Goal: Transaction & Acquisition: Purchase product/service

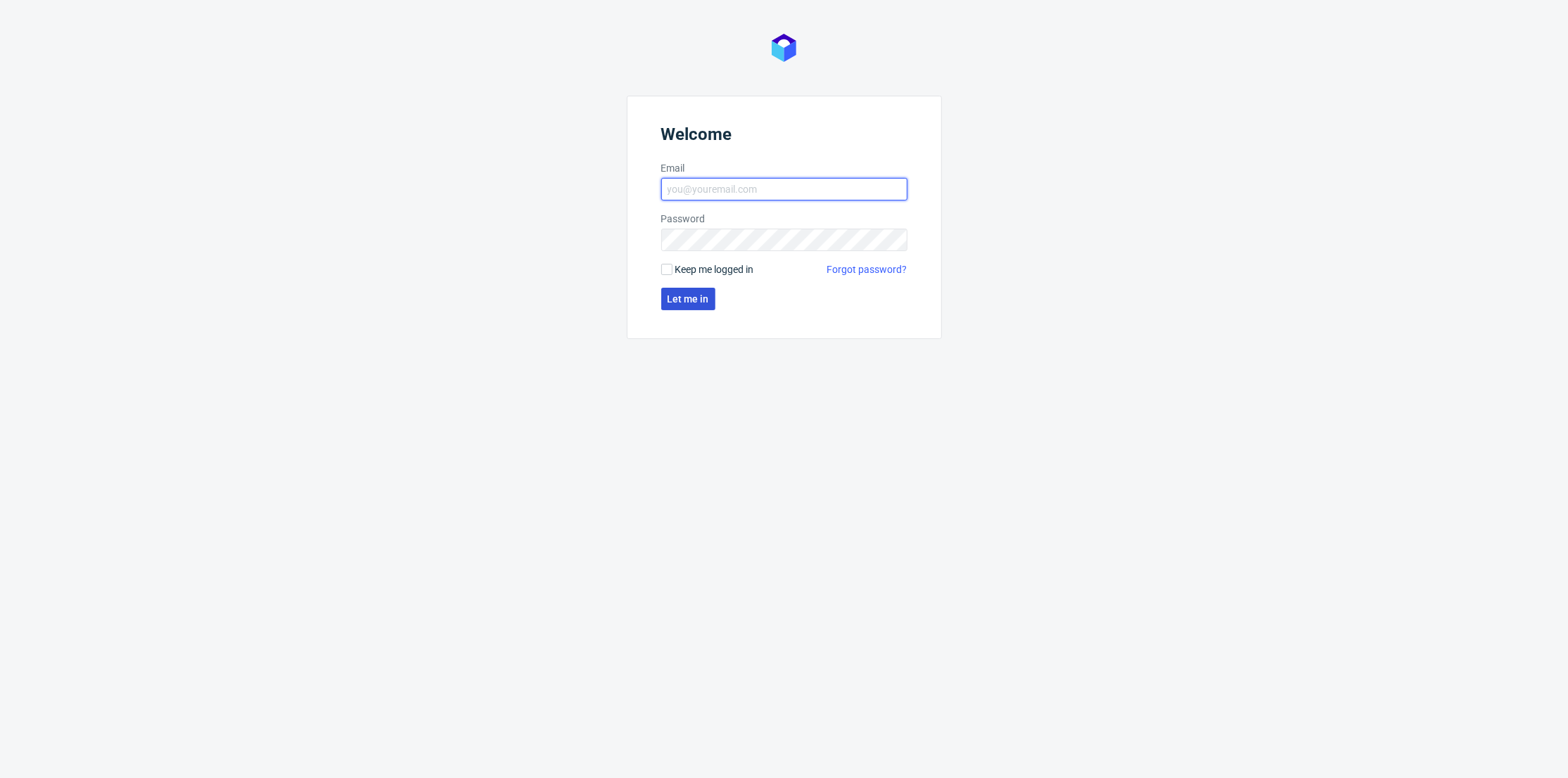
type input "[PERSON_NAME][EMAIL_ADDRESS][DOMAIN_NAME]"
click at [687, 294] on span "Let me in" at bounding box center [688, 299] width 41 height 10
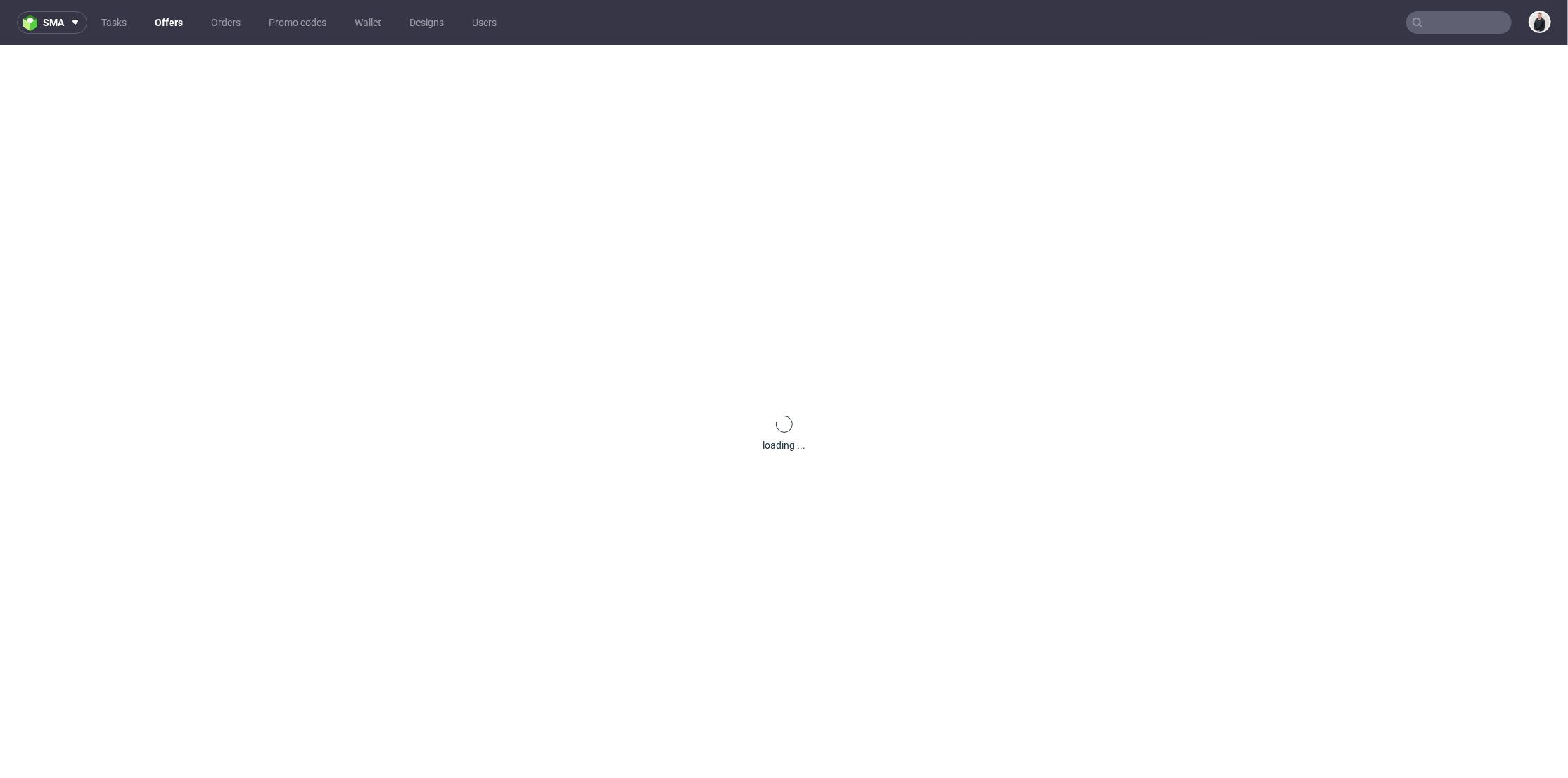
click at [169, 19] on link "Offers" at bounding box center [169, 22] width 45 height 22
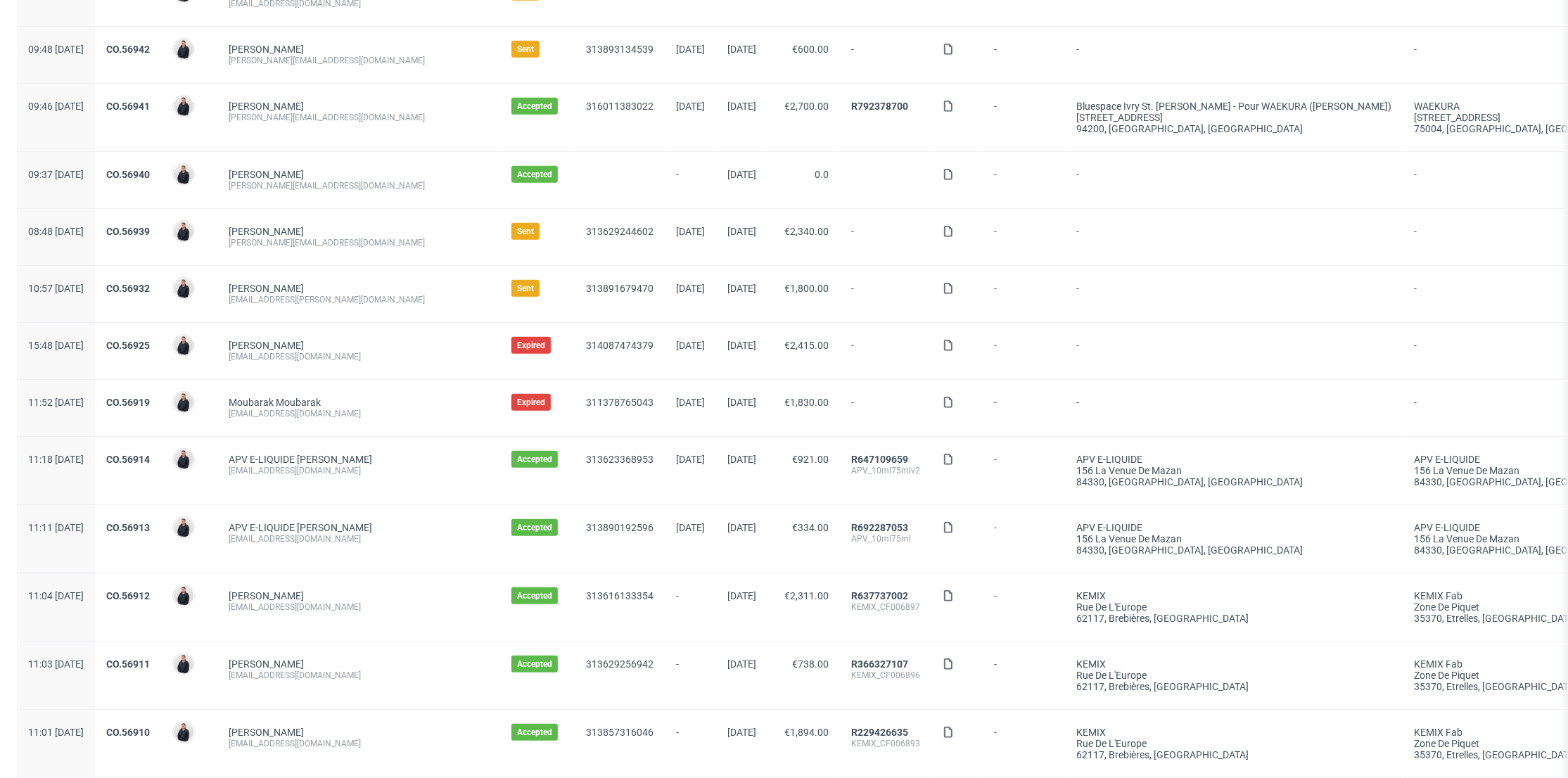
scroll to position [1263, 0]
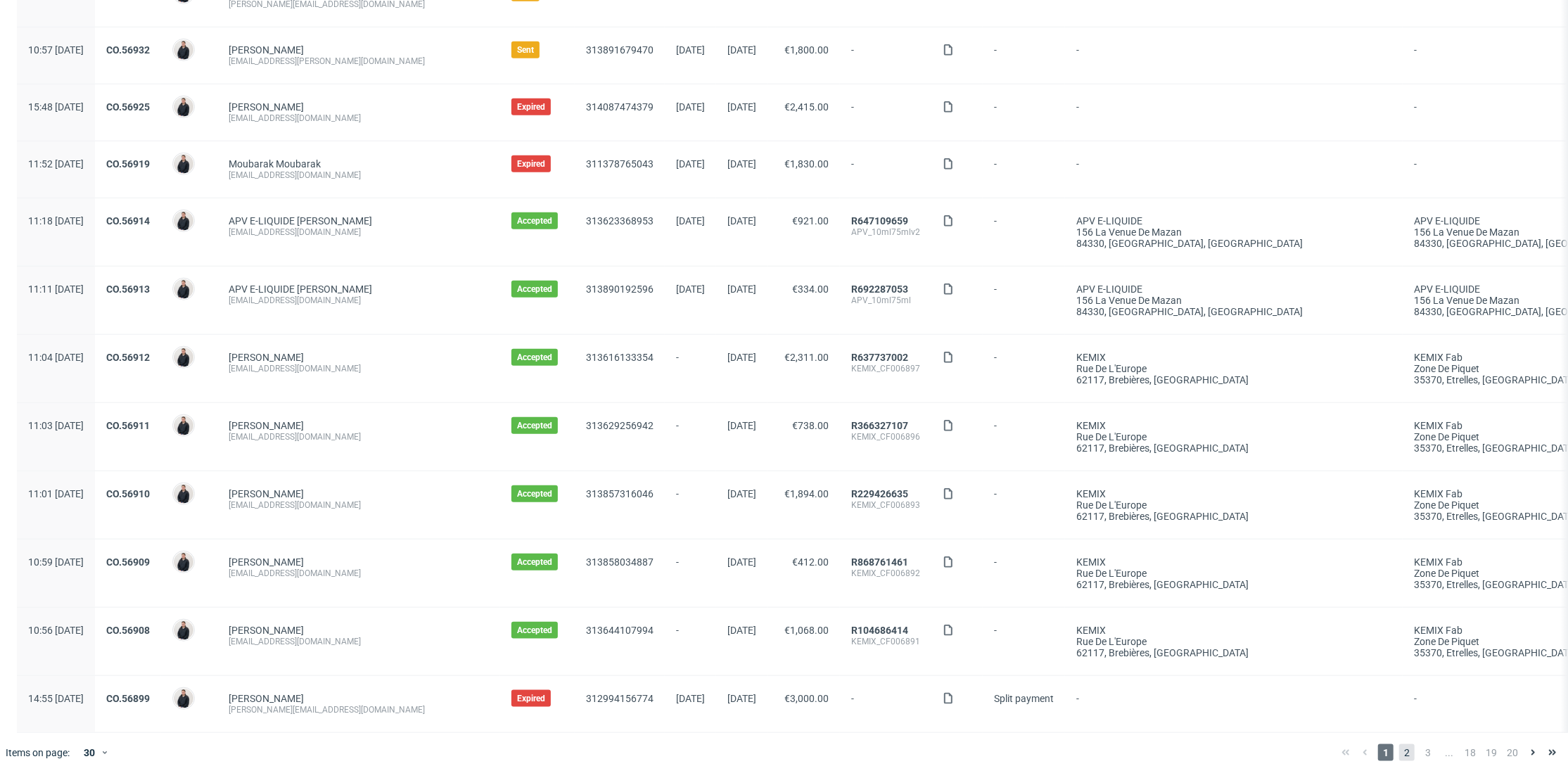
click at [1399, 750] on span "2" at bounding box center [1407, 753] width 16 height 17
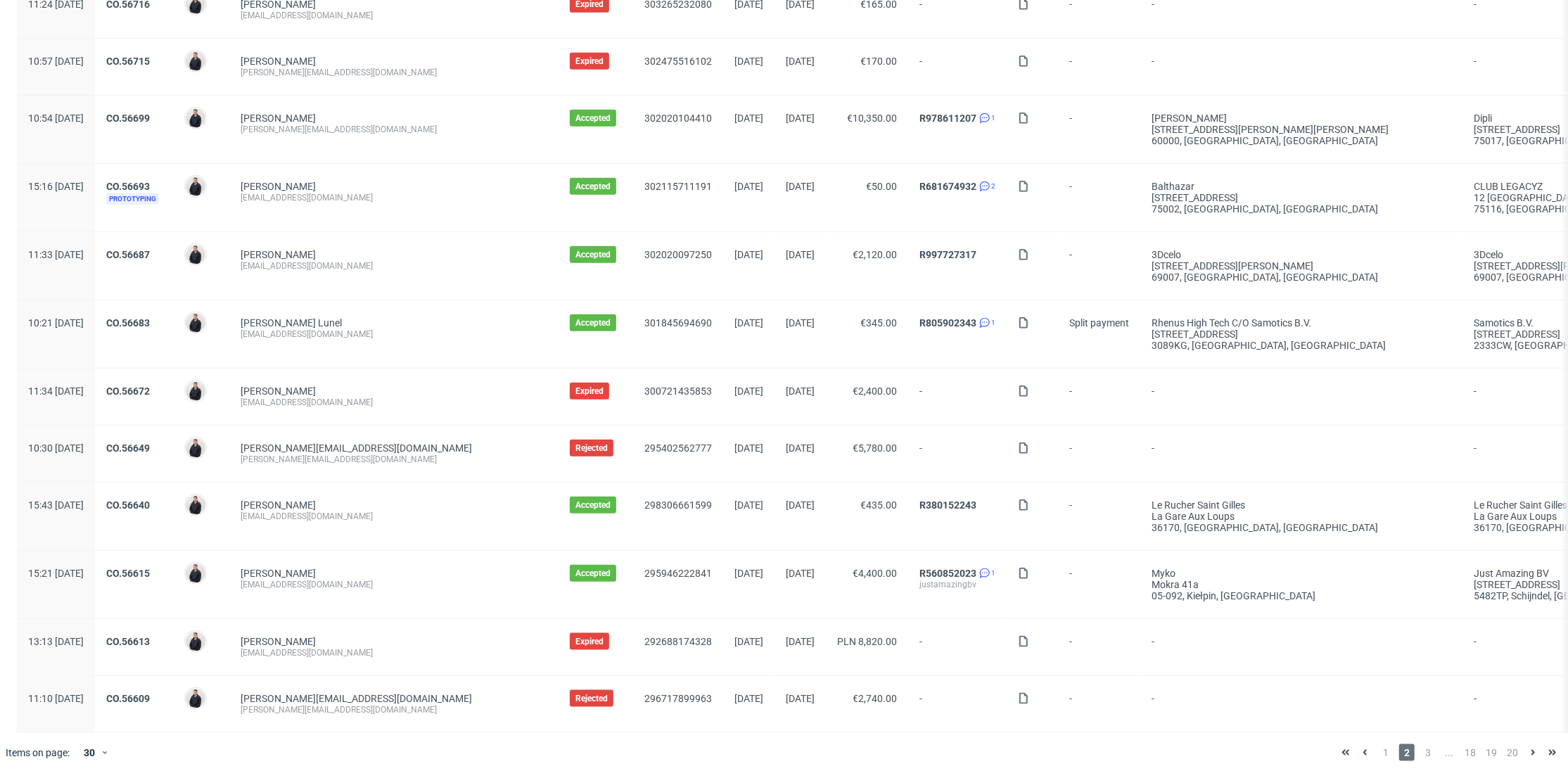
scroll to position [1152, 0]
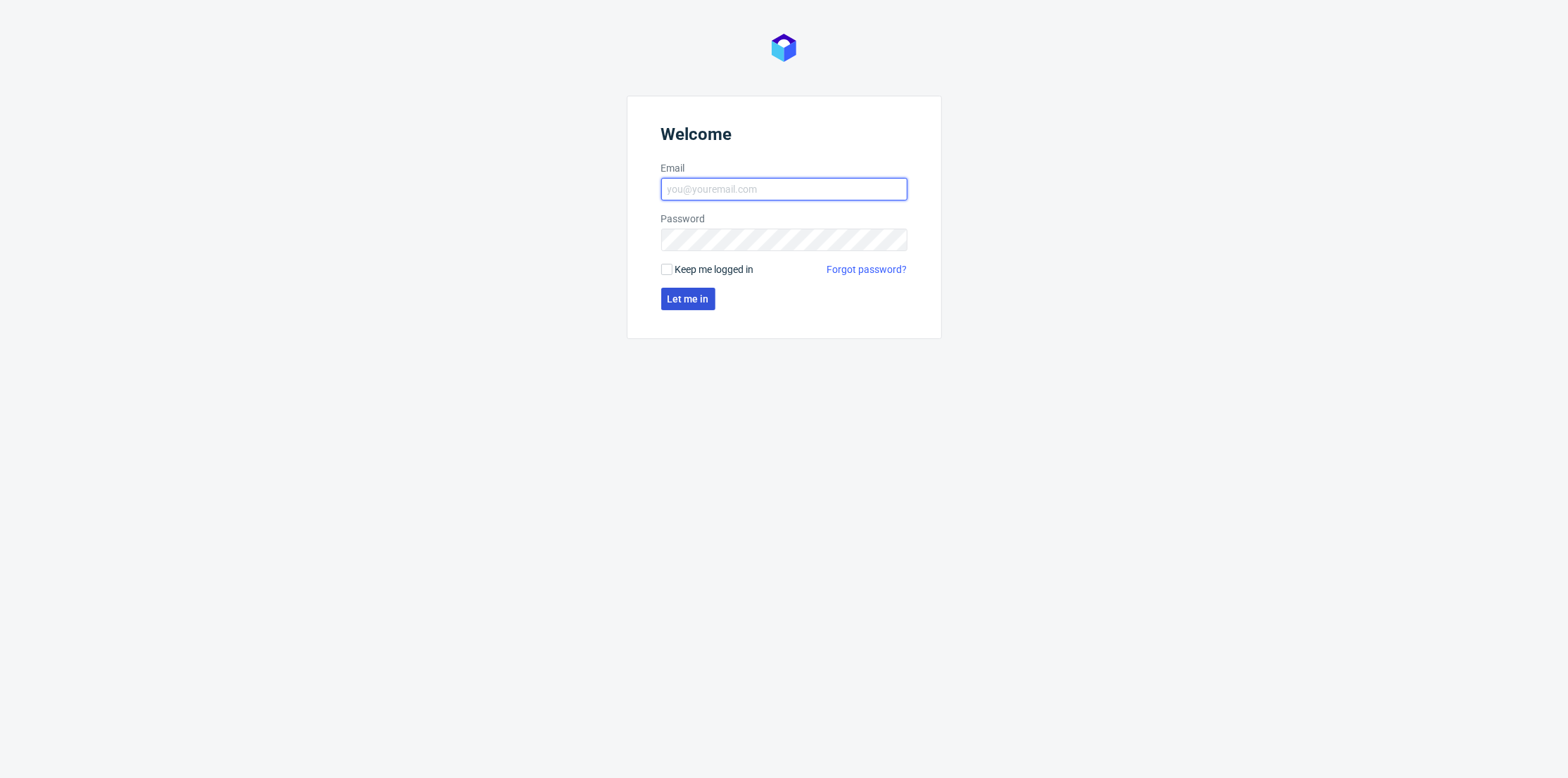
type input "adrian.margula@packhelp.com"
click at [687, 301] on span "Let me in" at bounding box center [688, 299] width 41 height 10
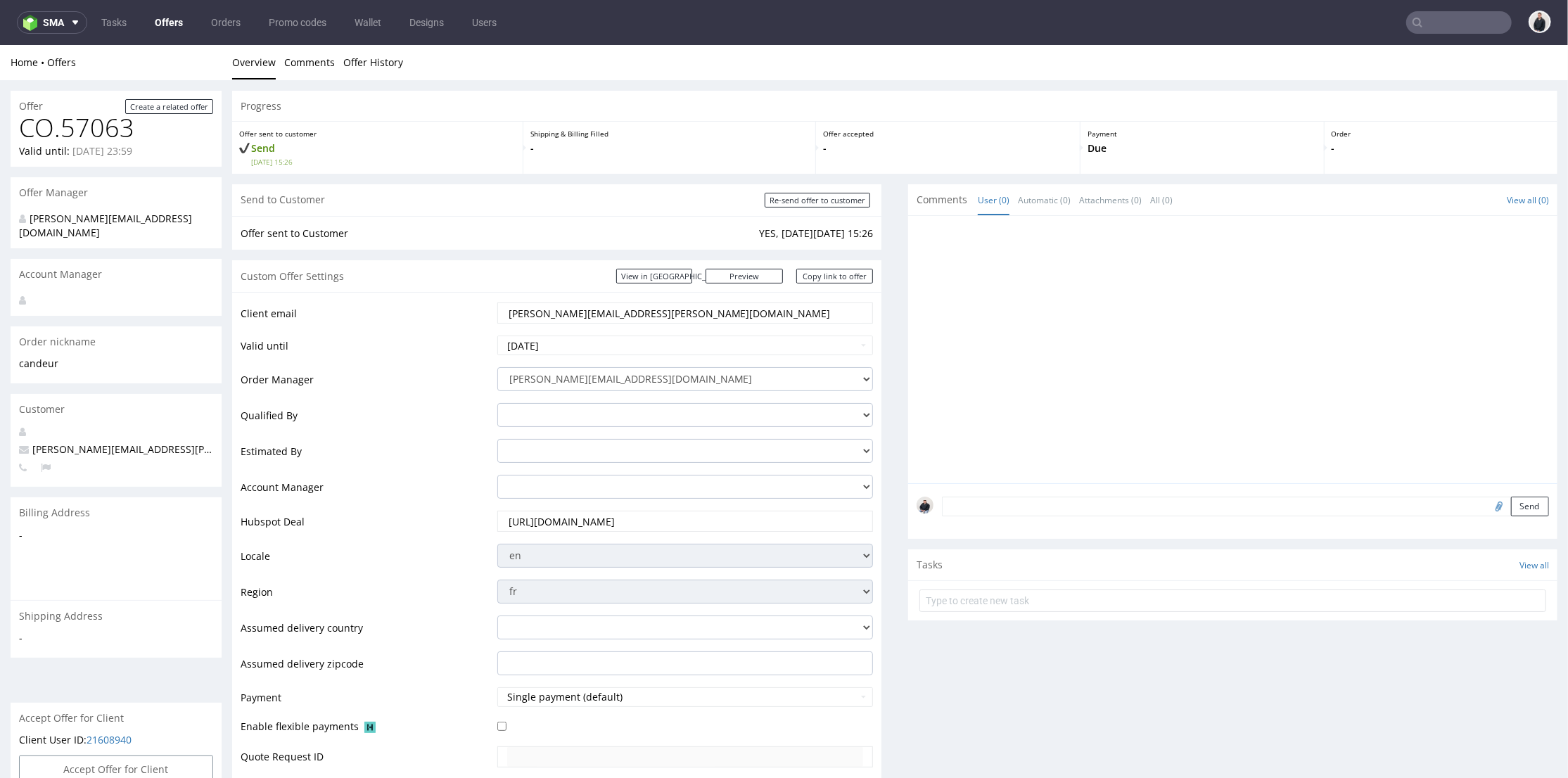
click at [177, 29] on link "Offers" at bounding box center [169, 22] width 45 height 22
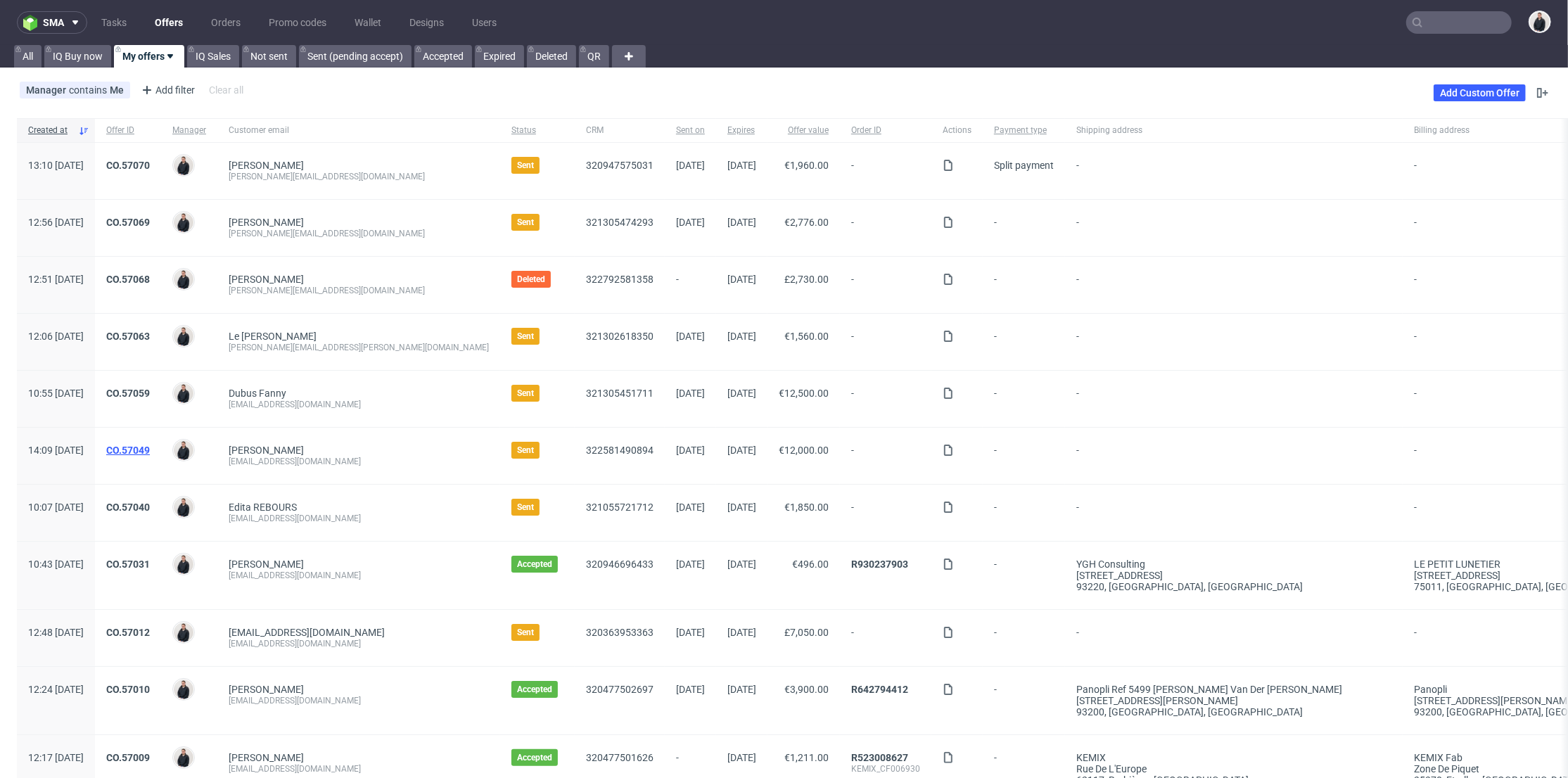
click at [150, 453] on link "CO.57049" at bounding box center [127, 450] width 44 height 11
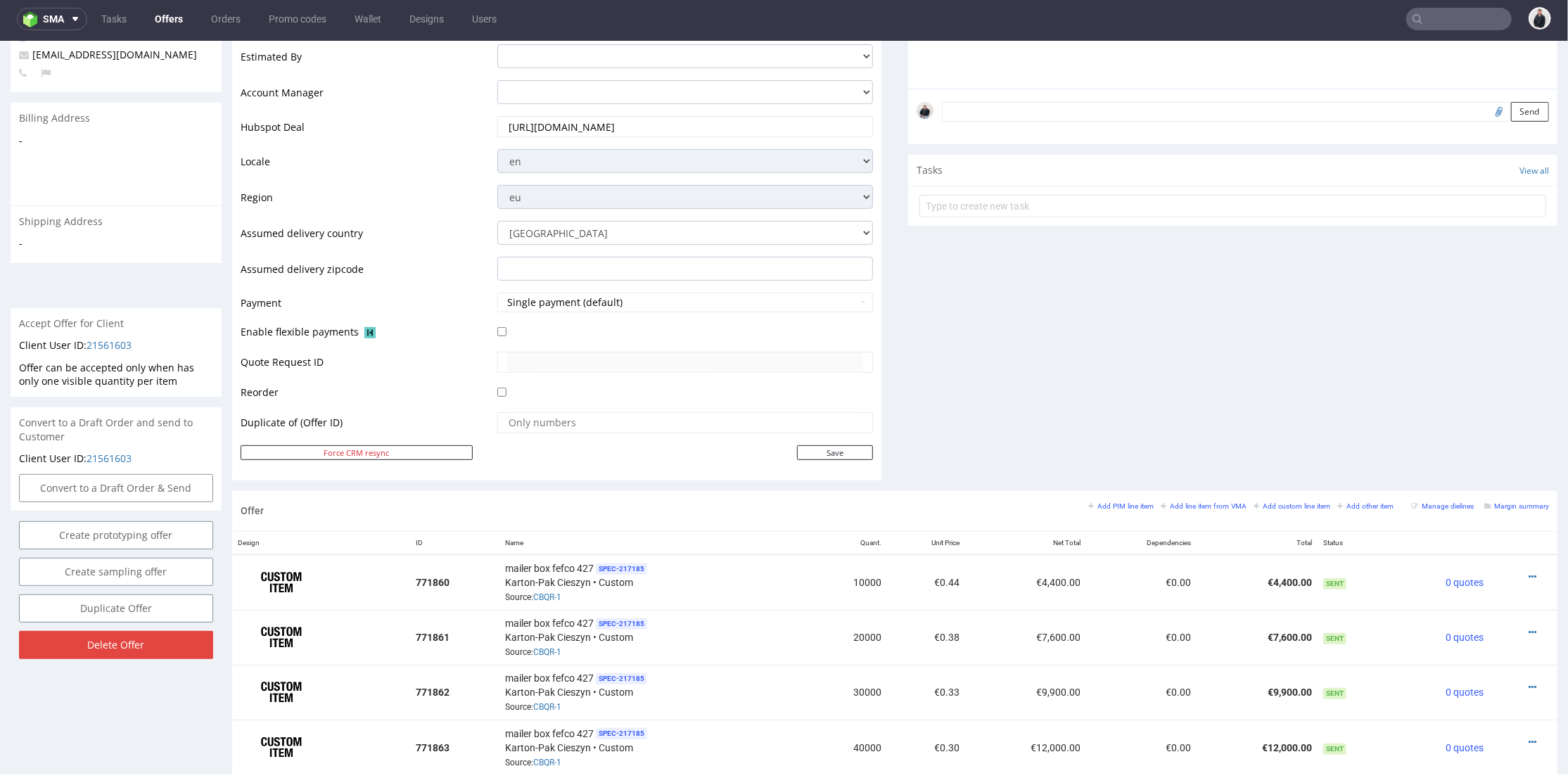
scroll to position [704, 0]
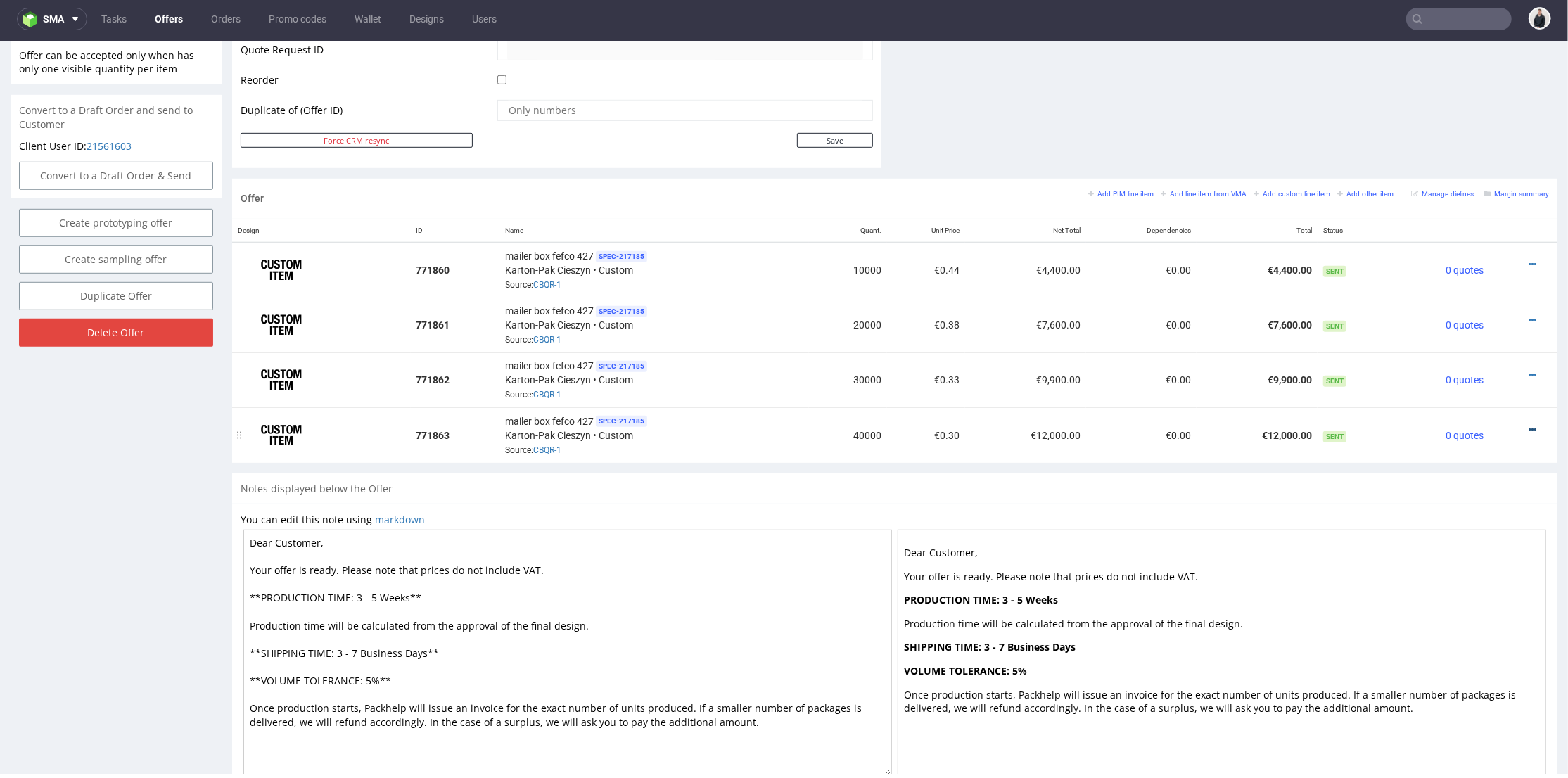
click at [1529, 425] on icon at bounding box center [1532, 429] width 7 height 10
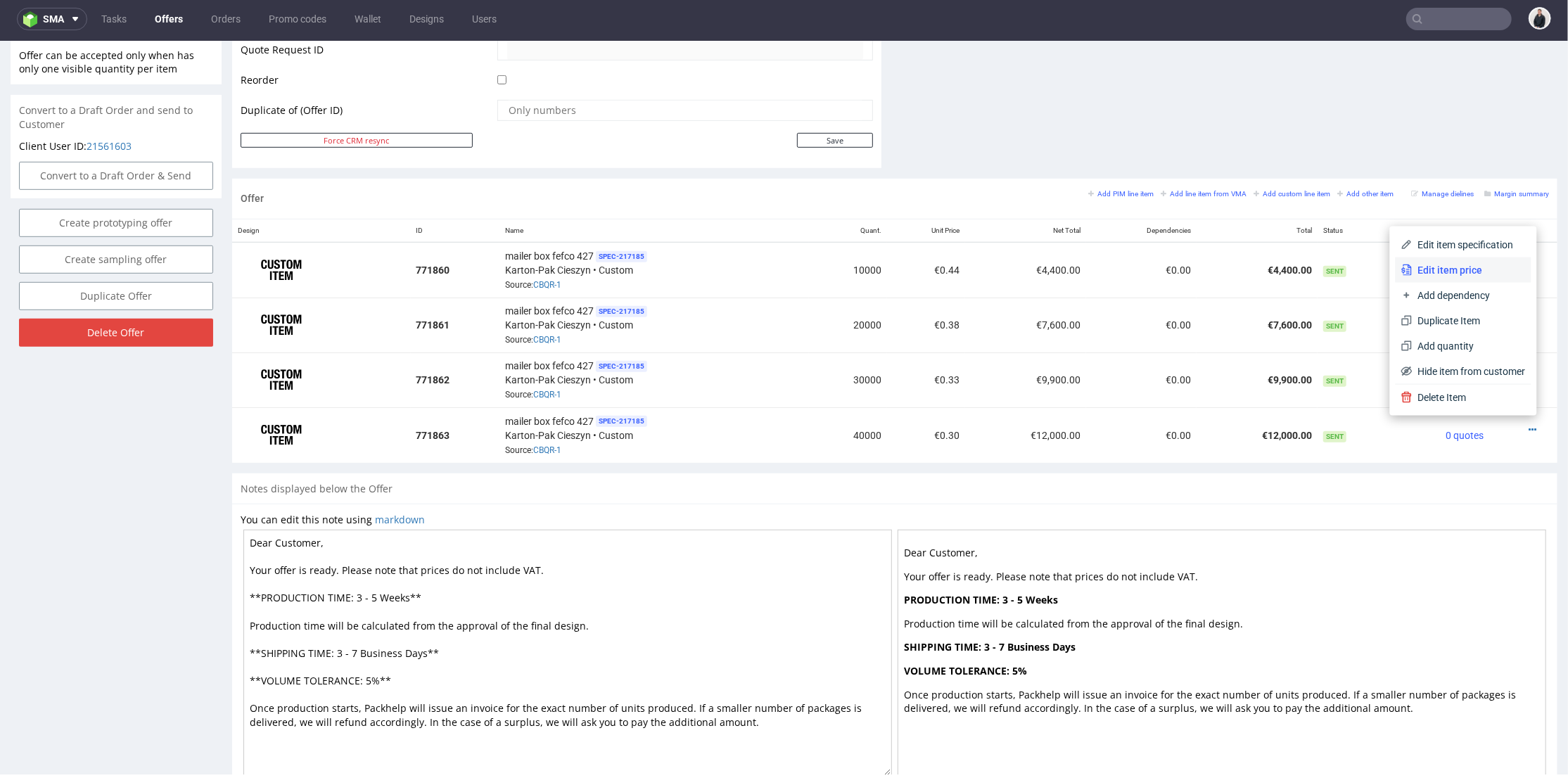
click at [1475, 276] on li "Edit item price" at bounding box center [1463, 269] width 136 height 25
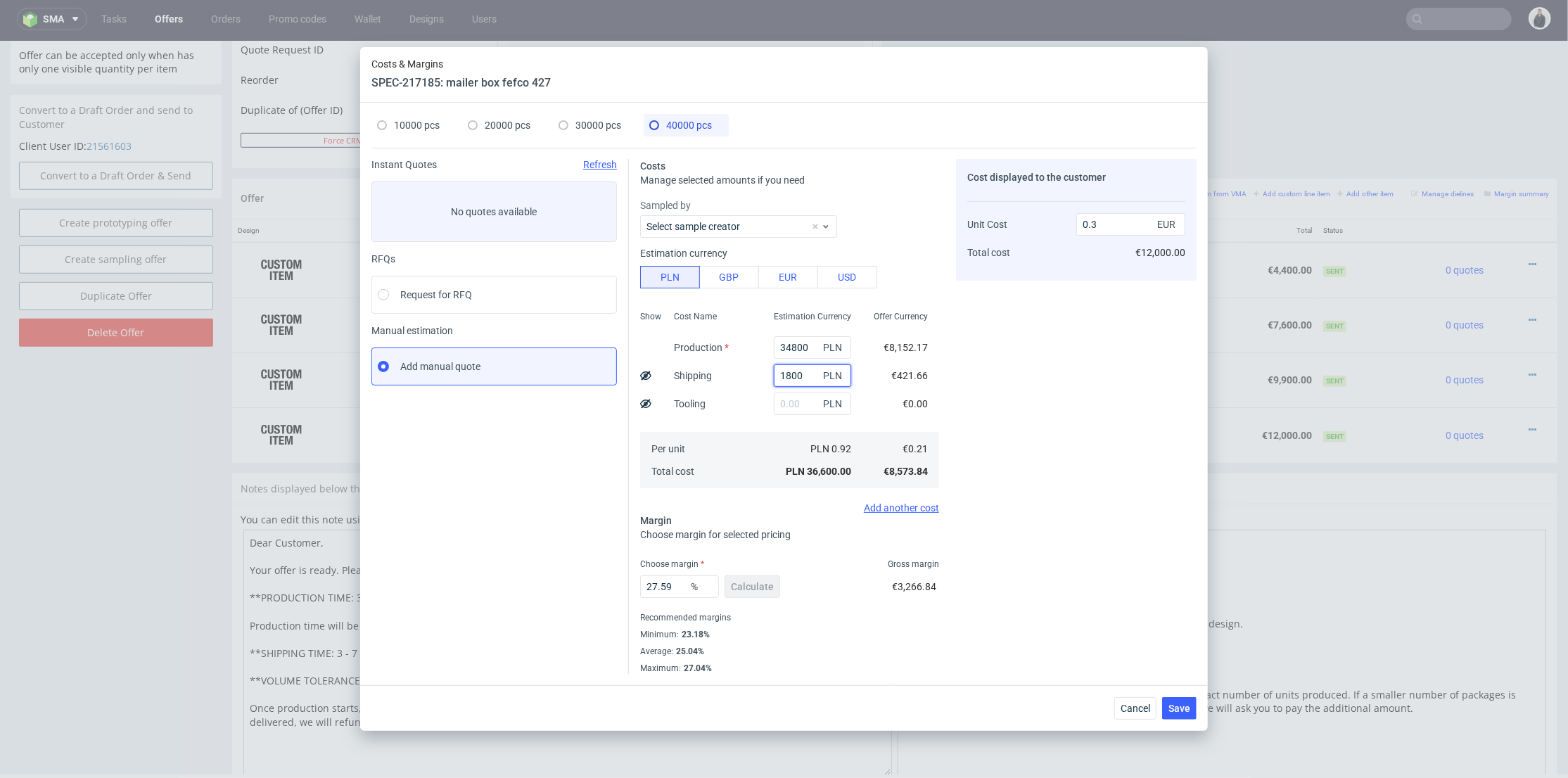
drag, startPoint x: 802, startPoint y: 370, endPoint x: 740, endPoint y: 374, distance: 62.1
click at [740, 374] on div "Show Cost Name Production Shipping Tooling Per unit Total cost Estimation Curre…" at bounding box center [789, 398] width 299 height 186
type input "34"
type input "0.28"
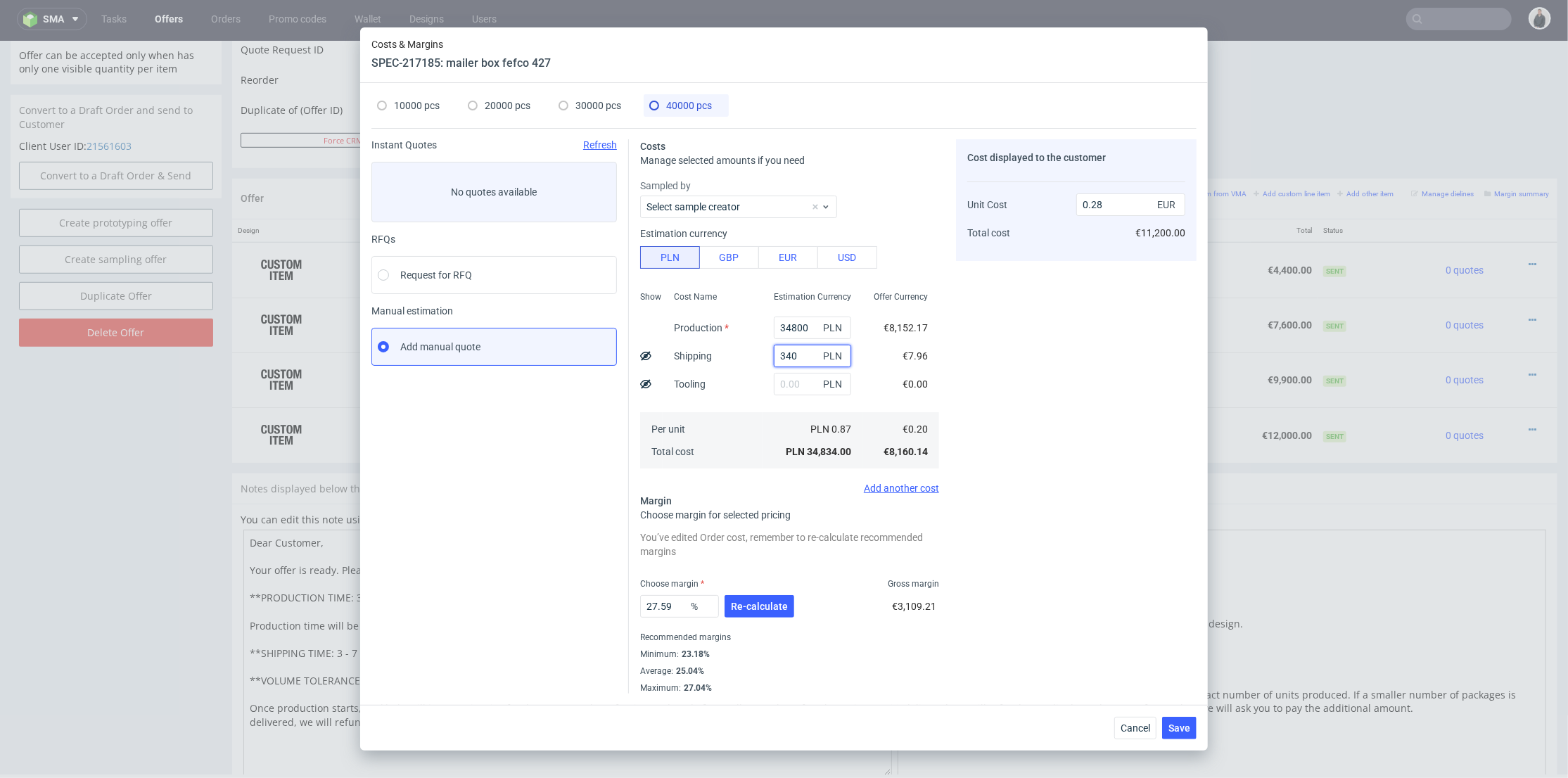
type input "3400"
type input "0.31"
type input "3400"
click at [1141, 726] on span "Cancel" at bounding box center [1136, 728] width 30 height 10
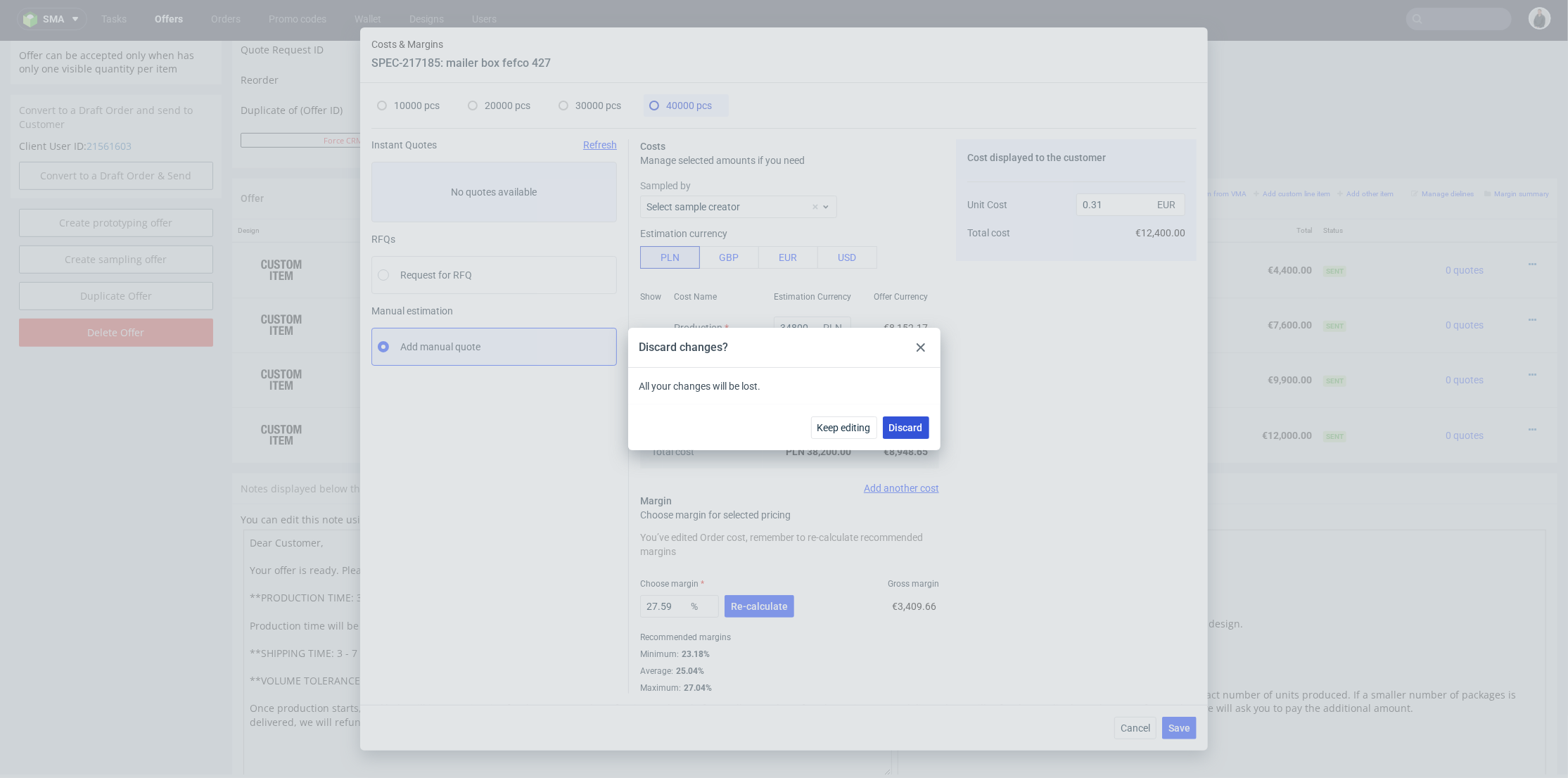
click at [909, 429] on span "Discard" at bounding box center [906, 427] width 34 height 10
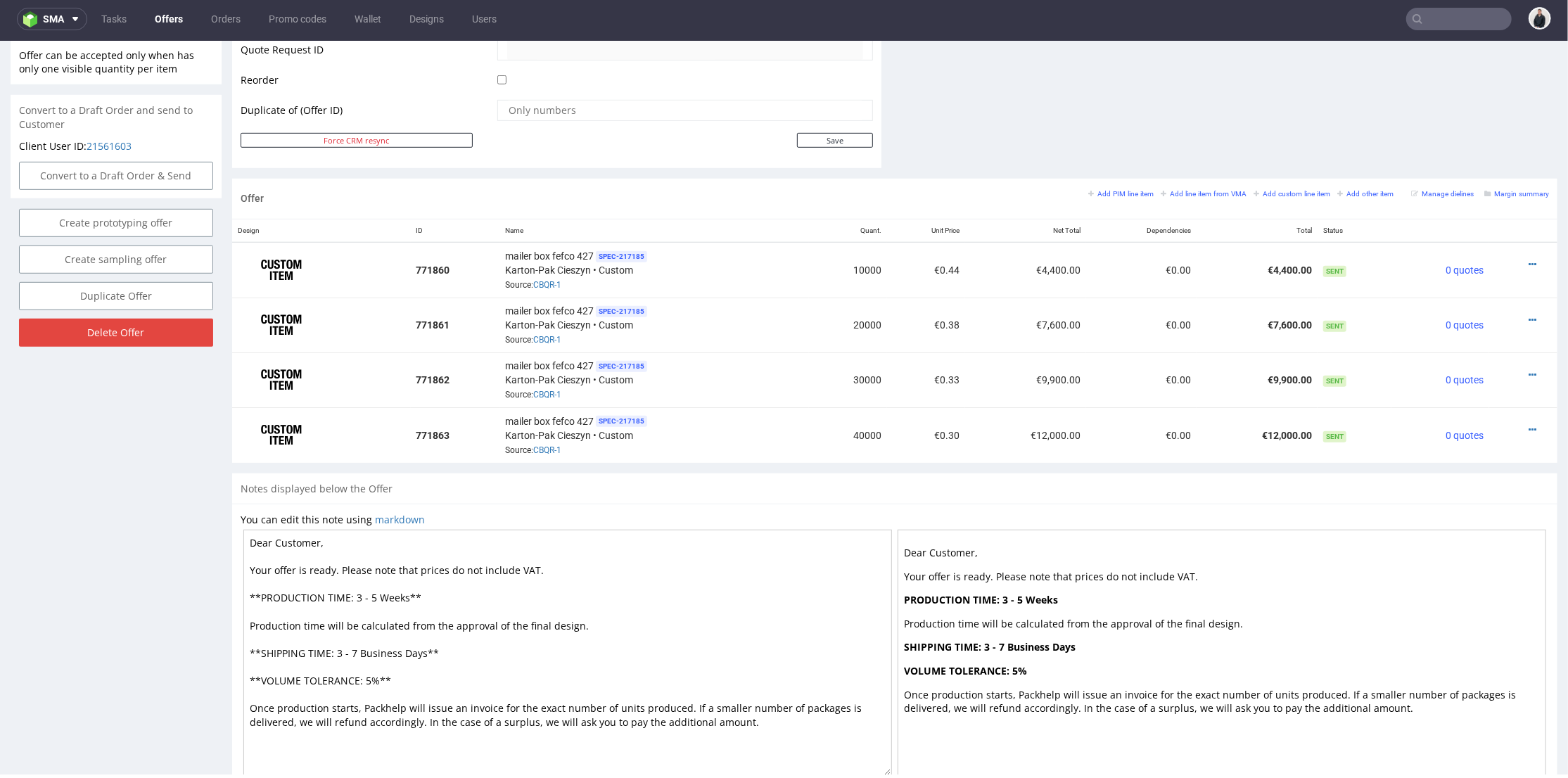
scroll to position [755, 0]
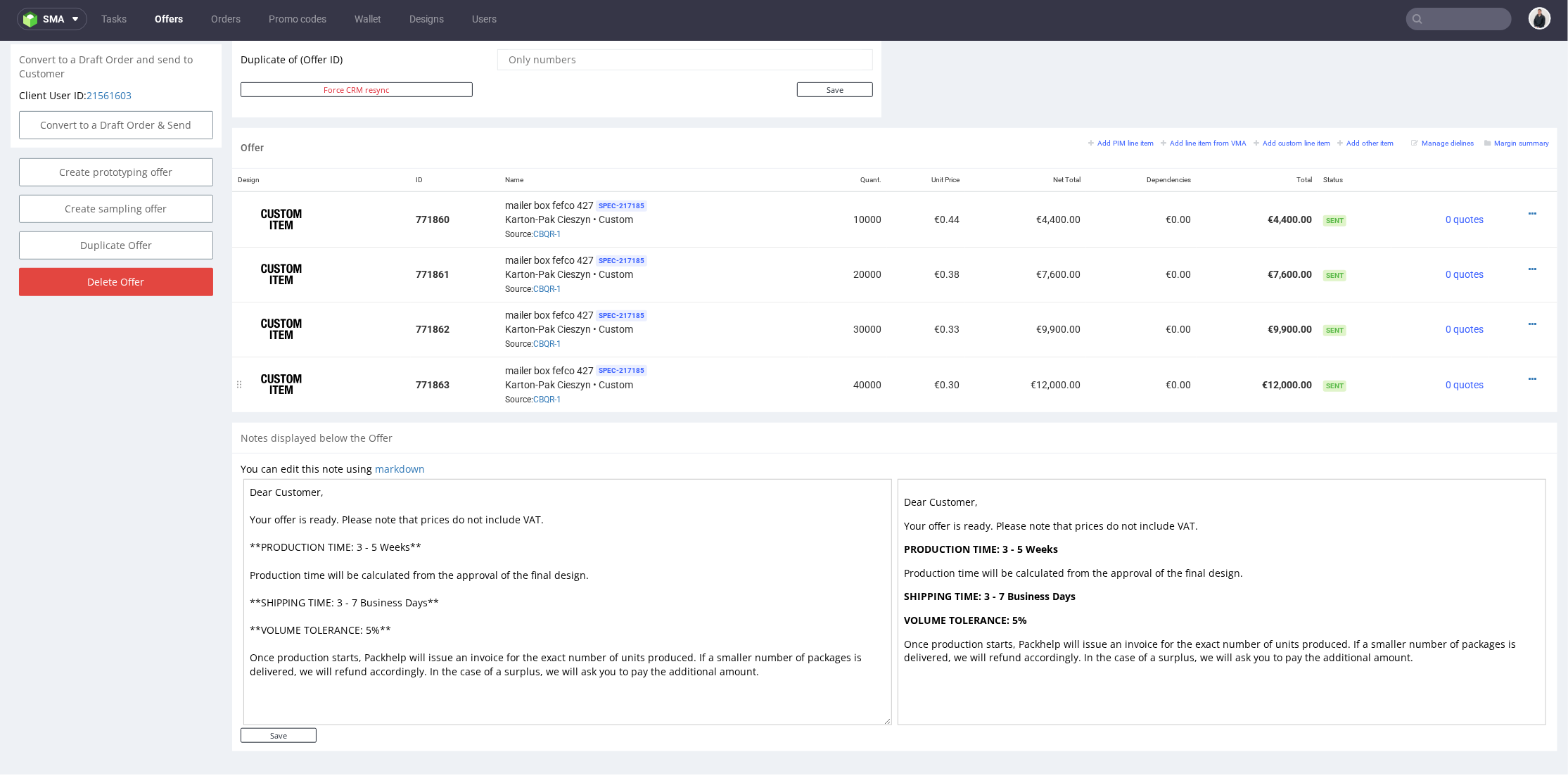
click at [1515, 371] on div at bounding box center [1519, 378] width 49 height 14
click at [1529, 374] on icon at bounding box center [1532, 379] width 7 height 10
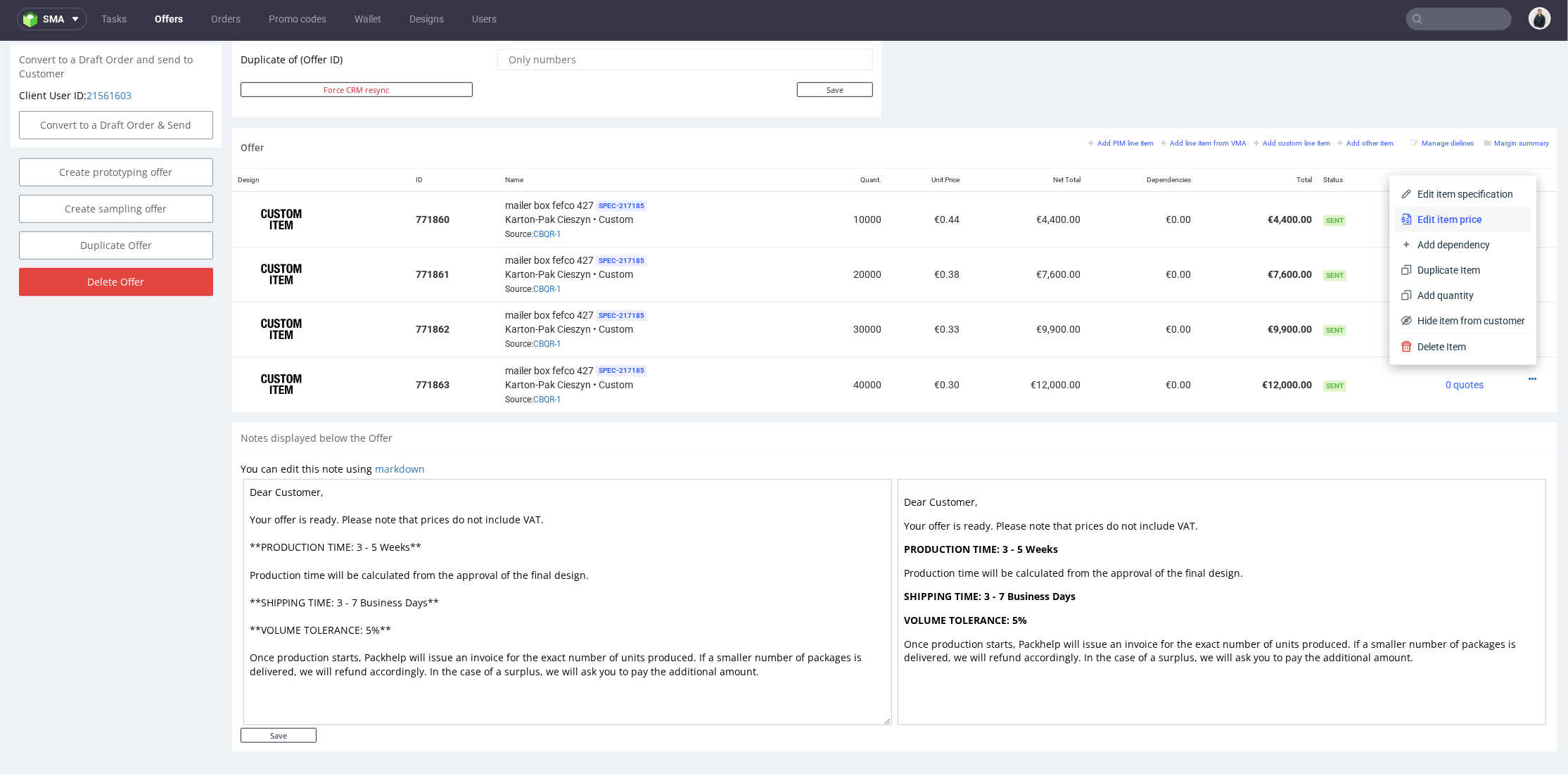
click at [1422, 222] on span "Edit item price" at bounding box center [1469, 218] width 113 height 14
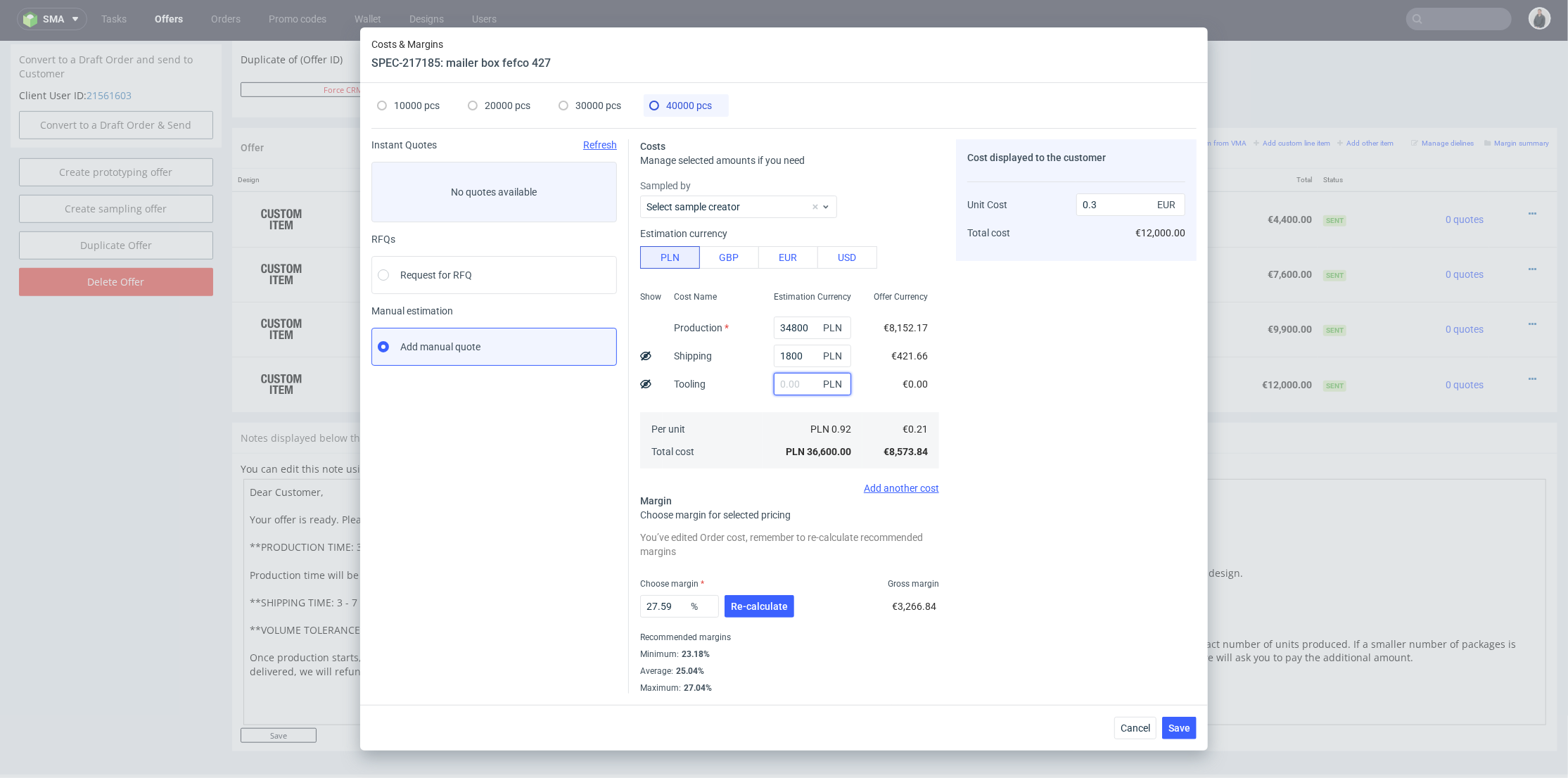
click at [785, 384] on input "text" at bounding box center [813, 384] width 78 height 22
type input "3400"
type input "0.32"
type input "3400"
drag, startPoint x: 799, startPoint y: 324, endPoint x: 721, endPoint y: 329, distance: 78.2
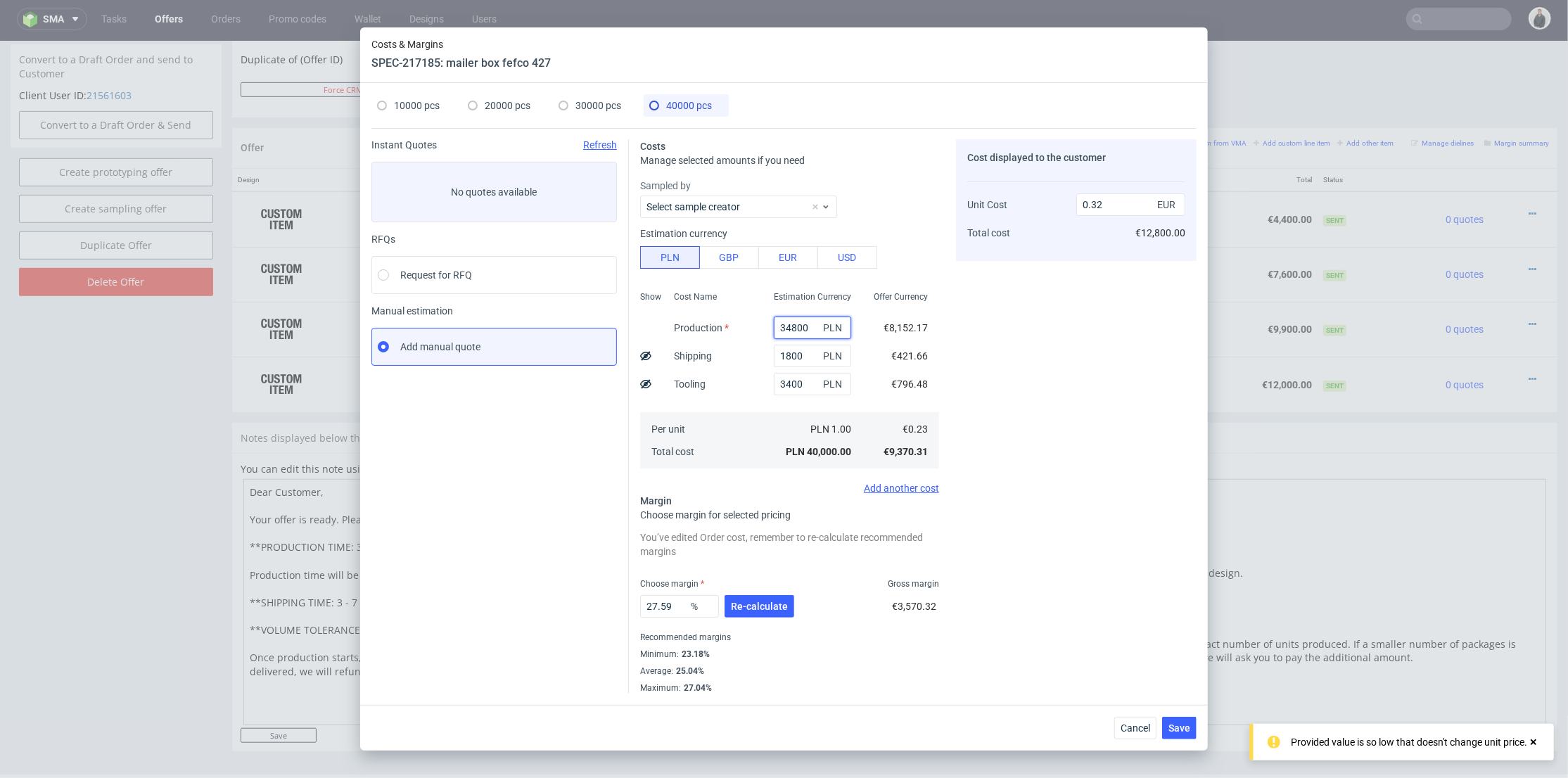
click at [735, 326] on div "Show Cost Name Production Shipping Tooling Per unit Total cost Estimation Curre…" at bounding box center [789, 379] width 299 height 186
type input "21"
type input "0.04"
type input "2152"
type input "0.06"
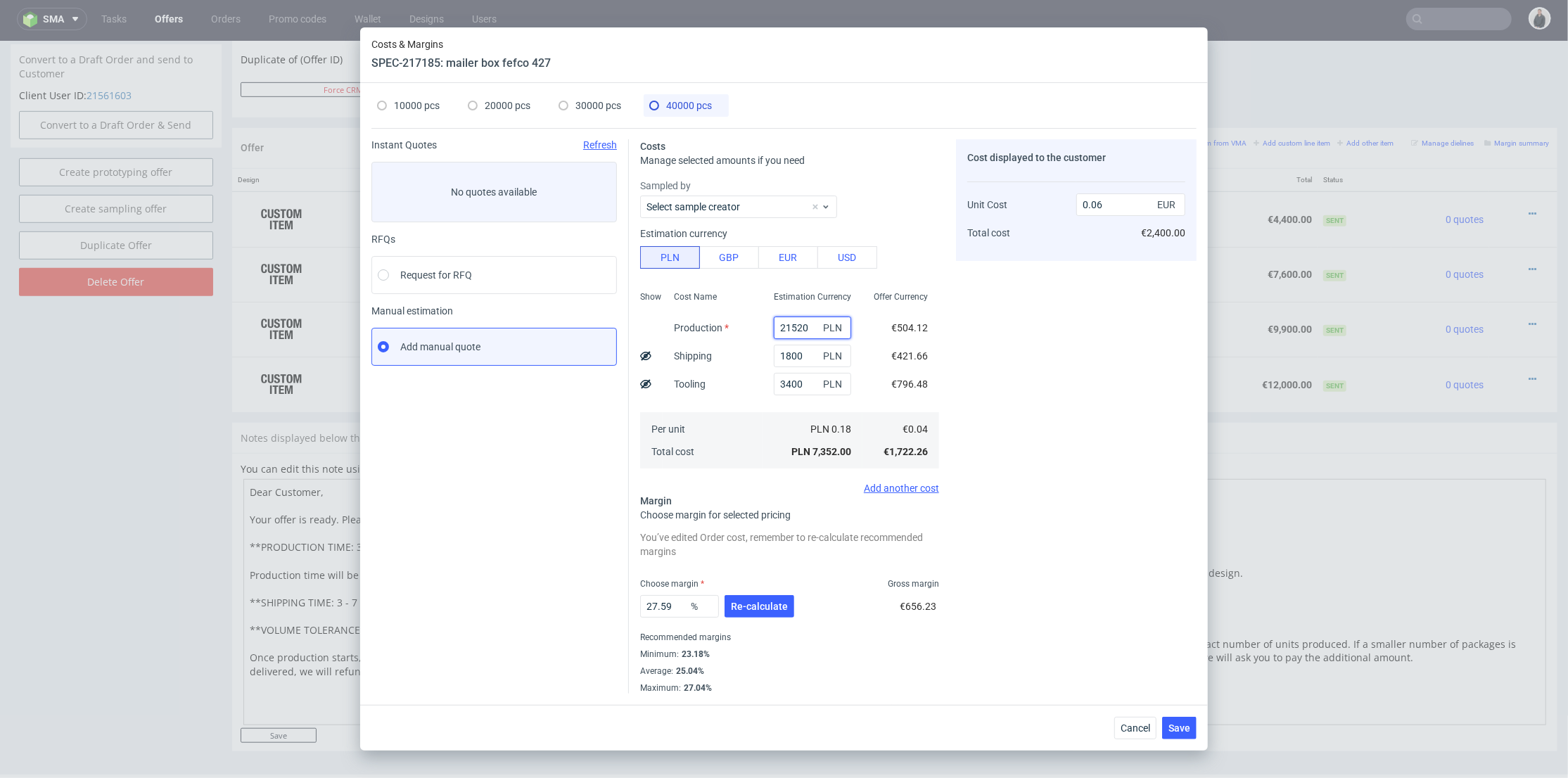
type input "21520"
click at [1057, 352] on div "Cost displayed to the customer Unit Cost Total cost 0.22 EUR €8,800.00" at bounding box center [1076, 416] width 241 height 554
click at [771, 592] on div "27.59 % Re-calculate" at bounding box center [718, 609] width 157 height 39
click at [774, 603] on span "Re-calculate" at bounding box center [759, 606] width 57 height 10
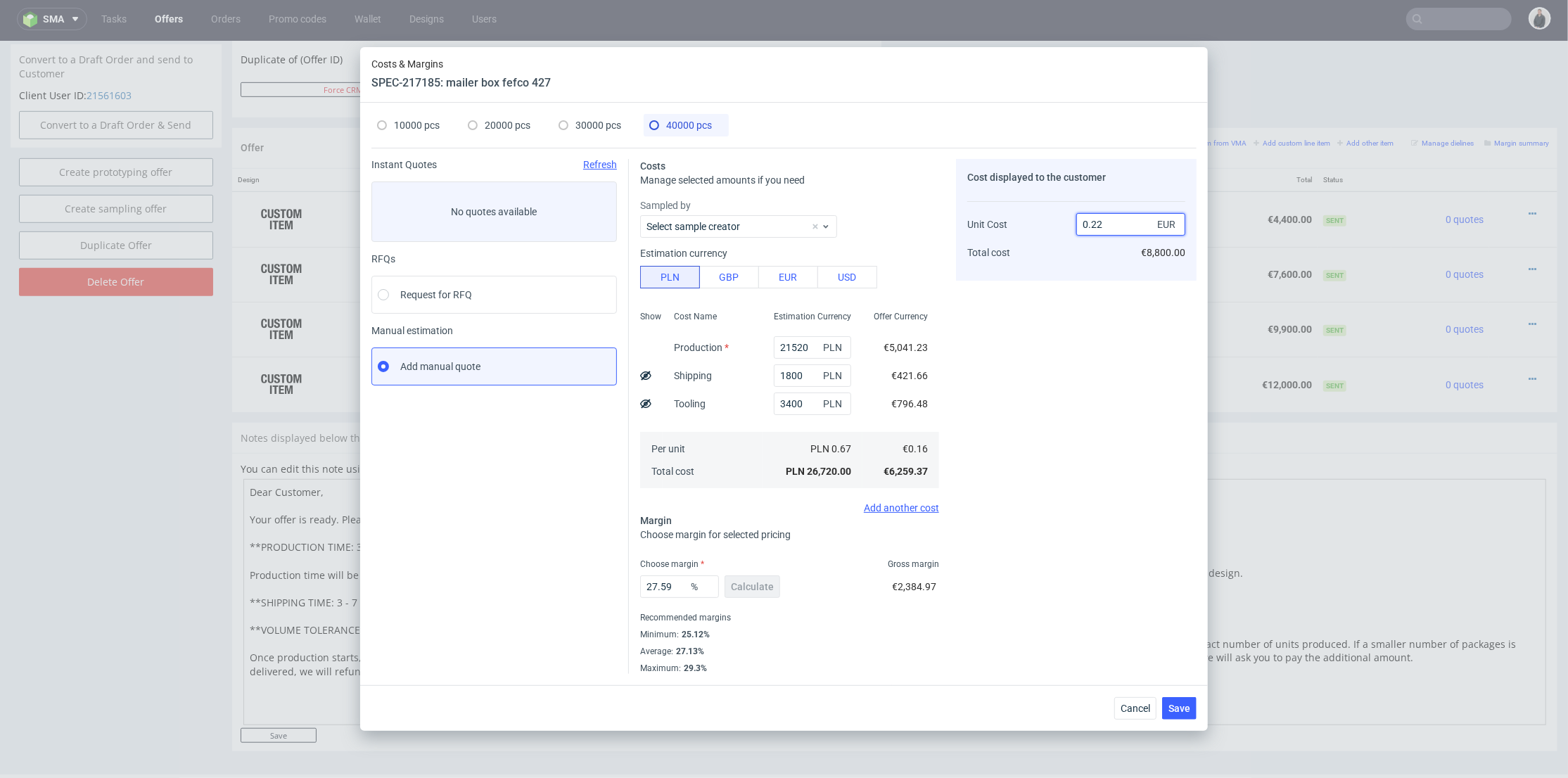
drag, startPoint x: 1098, startPoint y: 222, endPoint x: 1109, endPoint y: 222, distance: 11.0
click at [1109, 222] on input "0.22" at bounding box center [1130, 224] width 109 height 22
click at [1115, 228] on input "0.22" at bounding box center [1130, 224] width 109 height 22
drag, startPoint x: 1107, startPoint y: 224, endPoint x: 1095, endPoint y: 224, distance: 12.0
click at [1095, 224] on input "0.22" at bounding box center [1130, 224] width 109 height 22
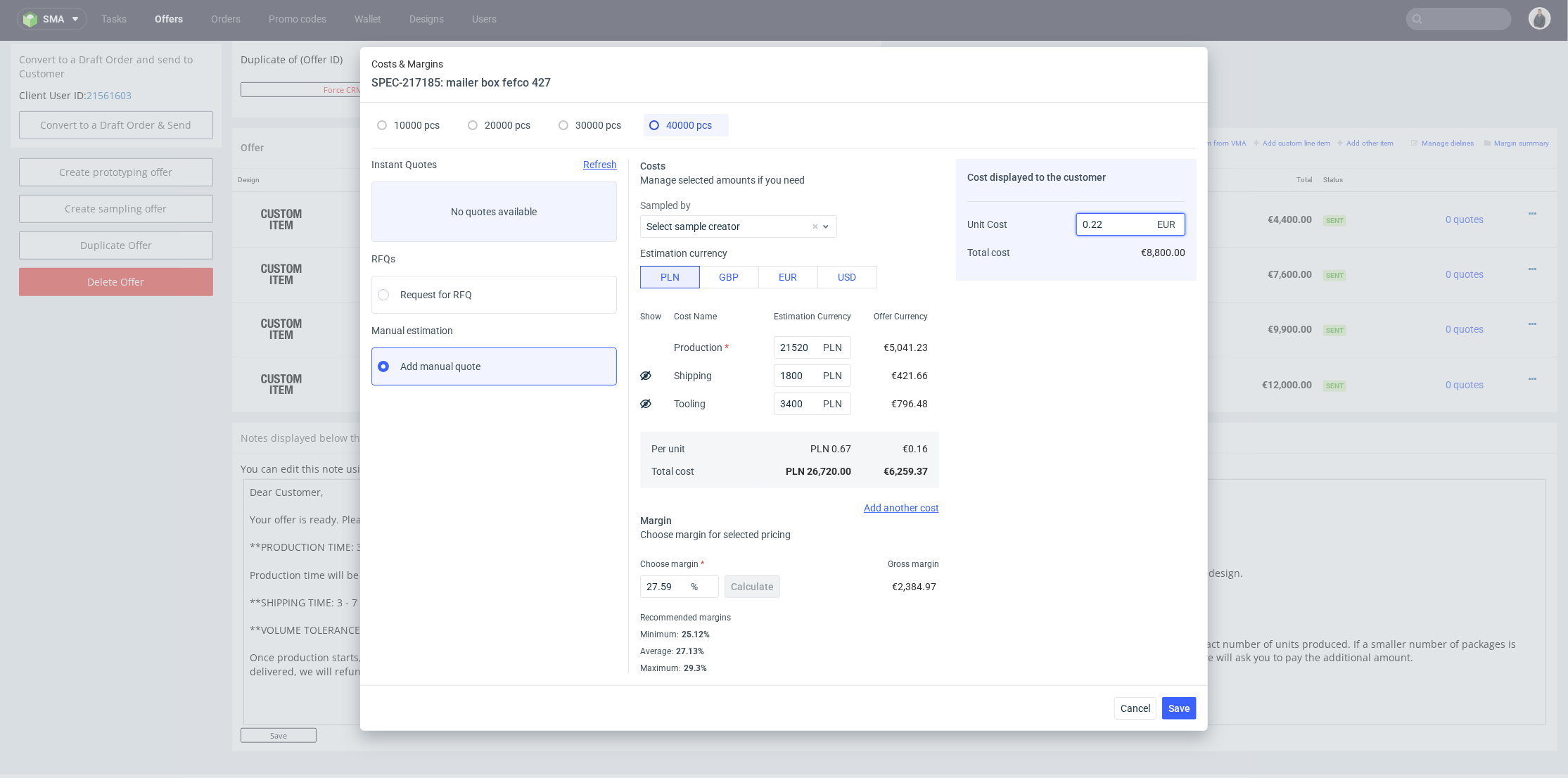
type input "0.28"
type input "42.85714285714287"
click at [1104, 224] on input "0.27" at bounding box center [1130, 224] width 109 height 22
type input "0.29"
type input "44.827586206896555"
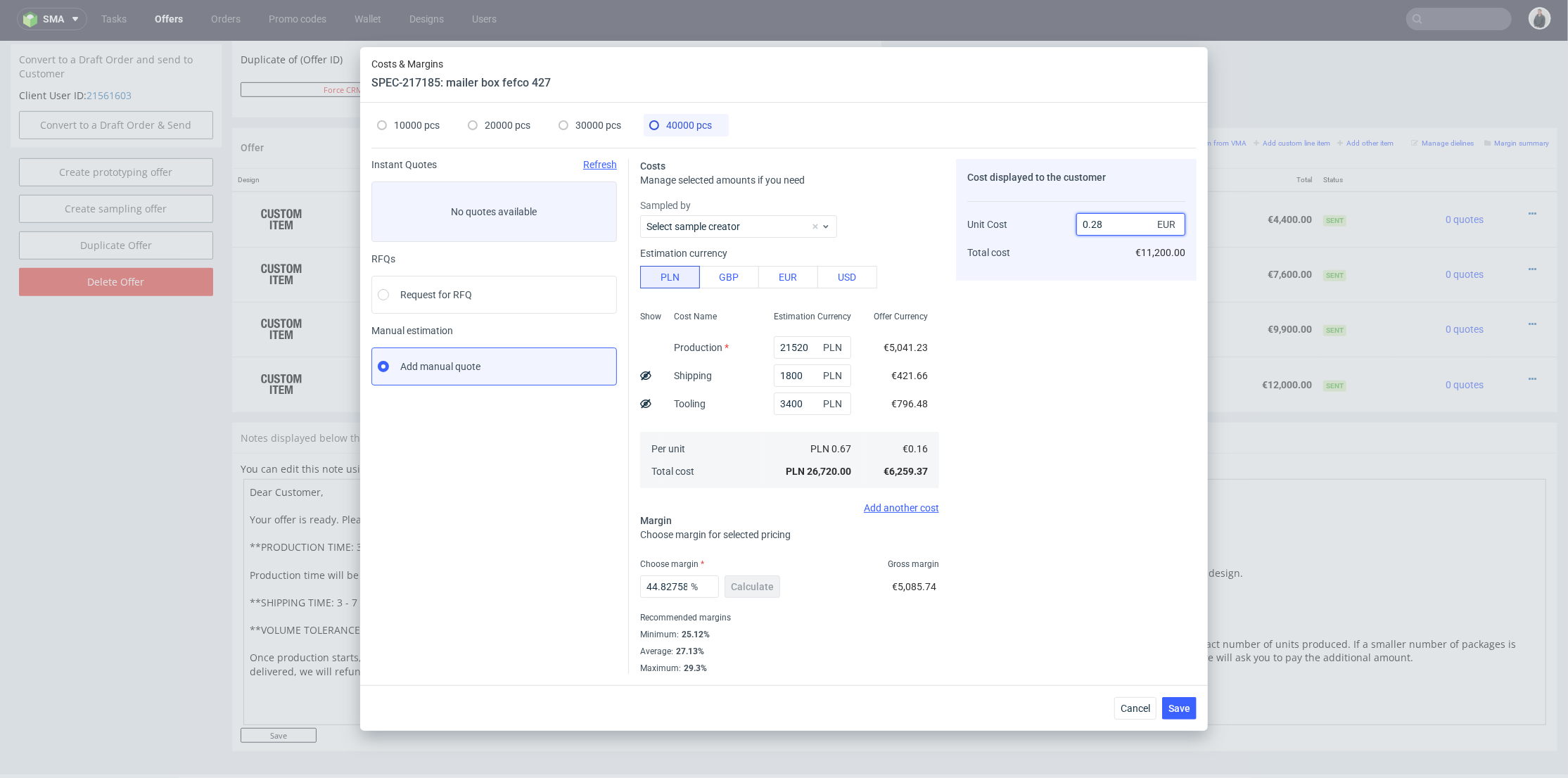
type input "0.28"
click at [1089, 314] on div "Cost displayed to the customer Unit Cost Total cost 0.28 EUR €11,200.00" at bounding box center [1076, 416] width 241 height 515
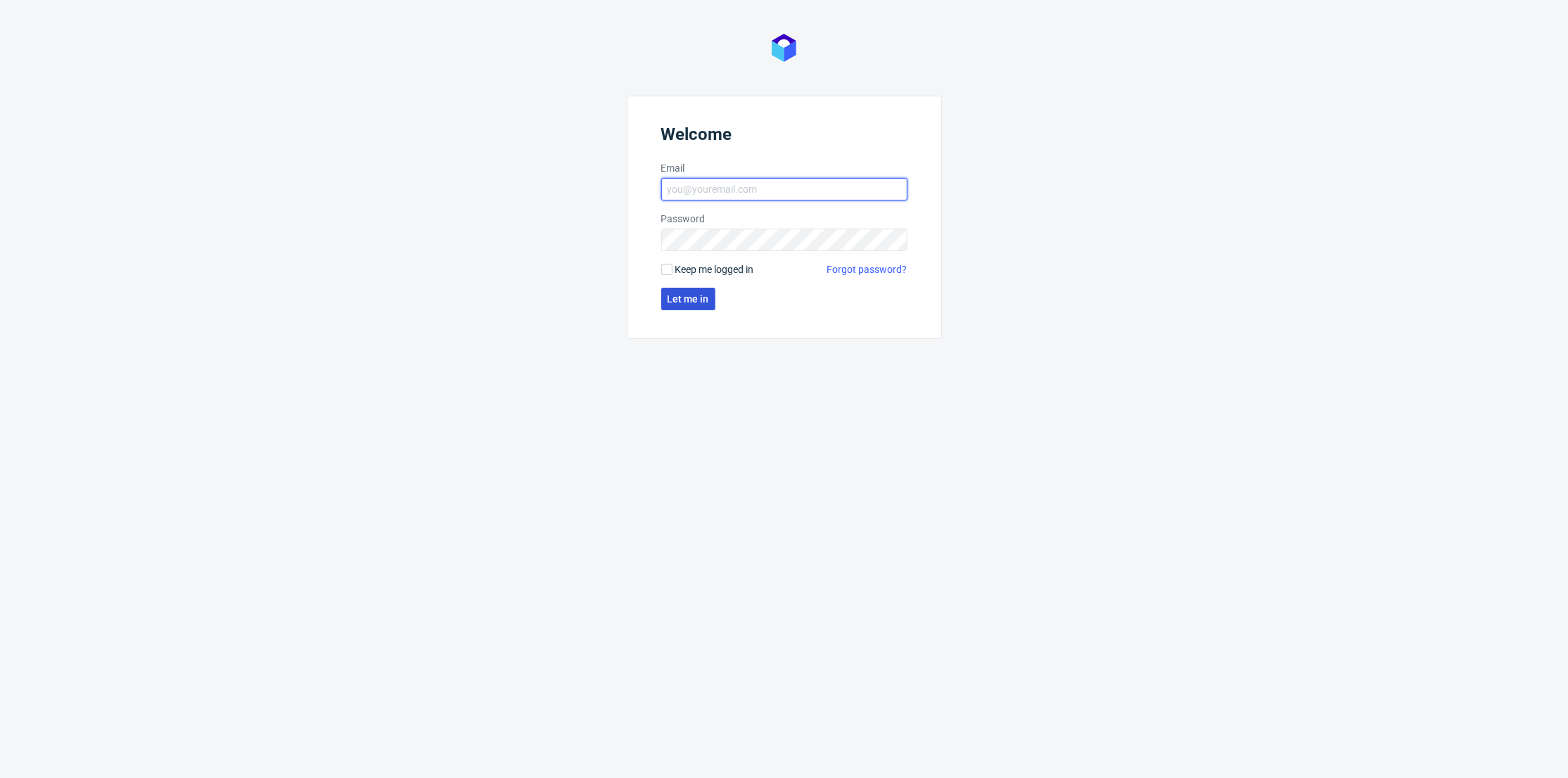
type input "[PERSON_NAME][EMAIL_ADDRESS][DOMAIN_NAME]"
click at [688, 301] on span "Let me in" at bounding box center [688, 299] width 41 height 10
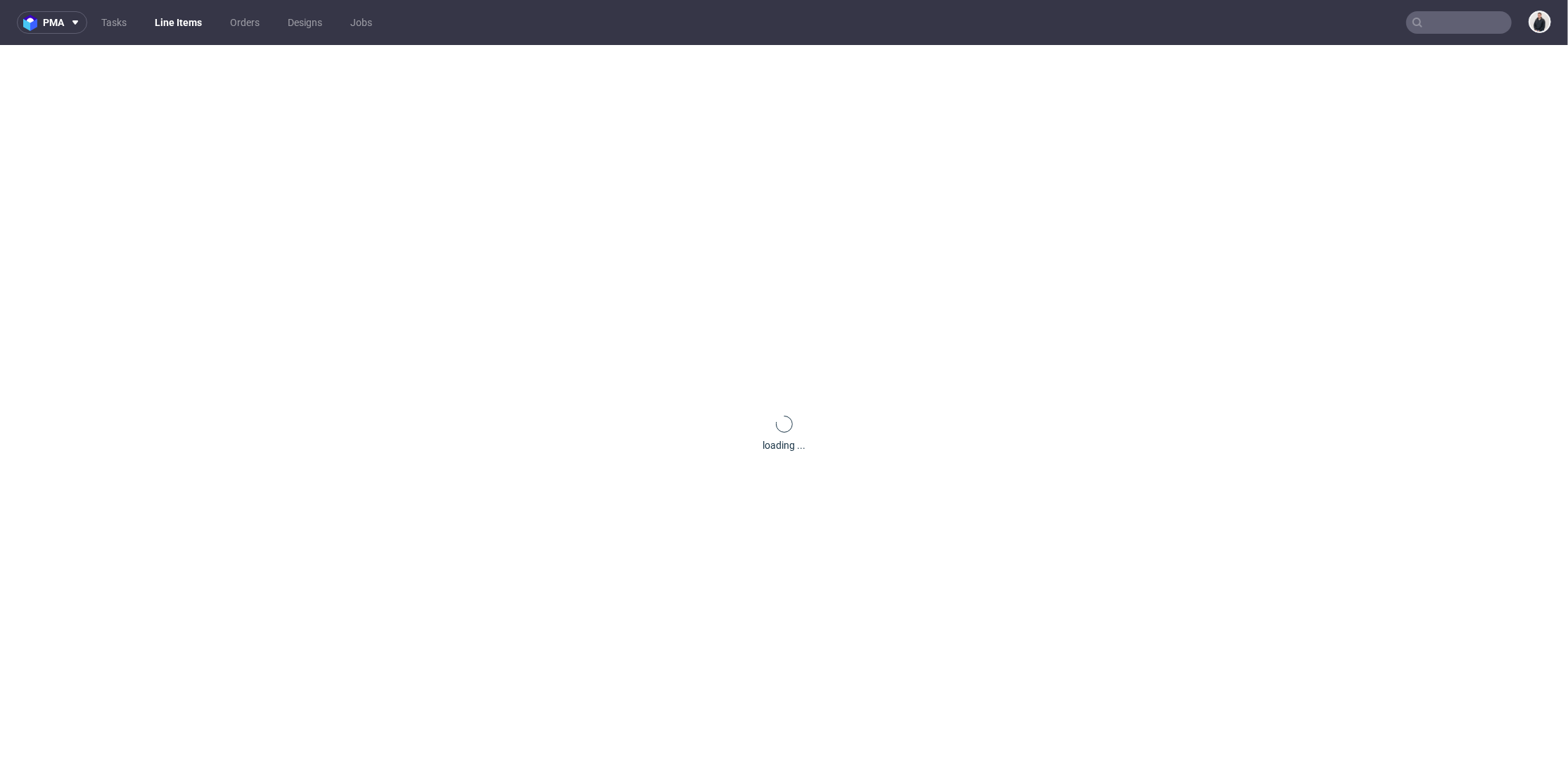
click at [1416, 26] on input "text" at bounding box center [1458, 22] width 106 height 22
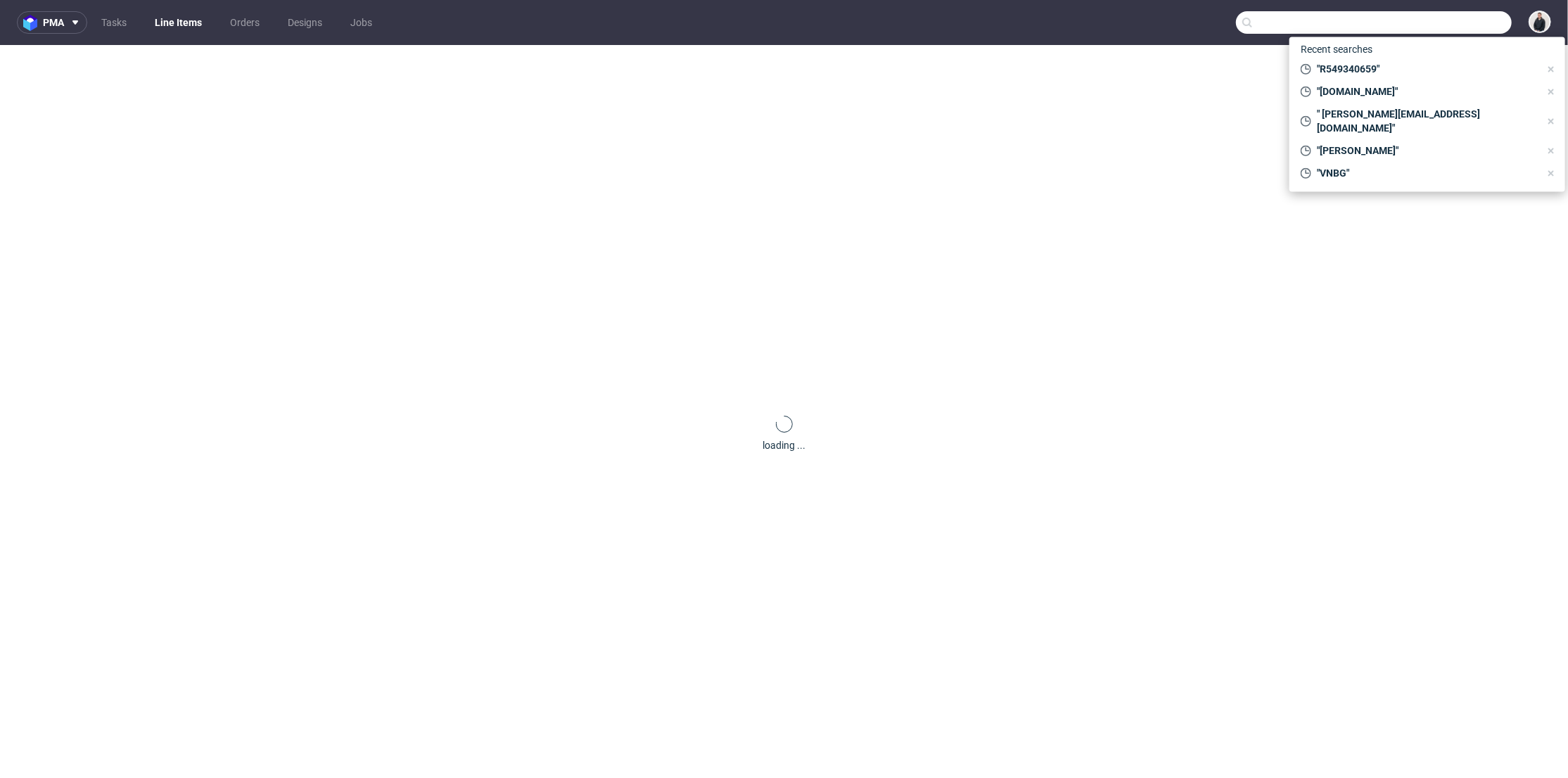
paste input "beautigloo.fr"
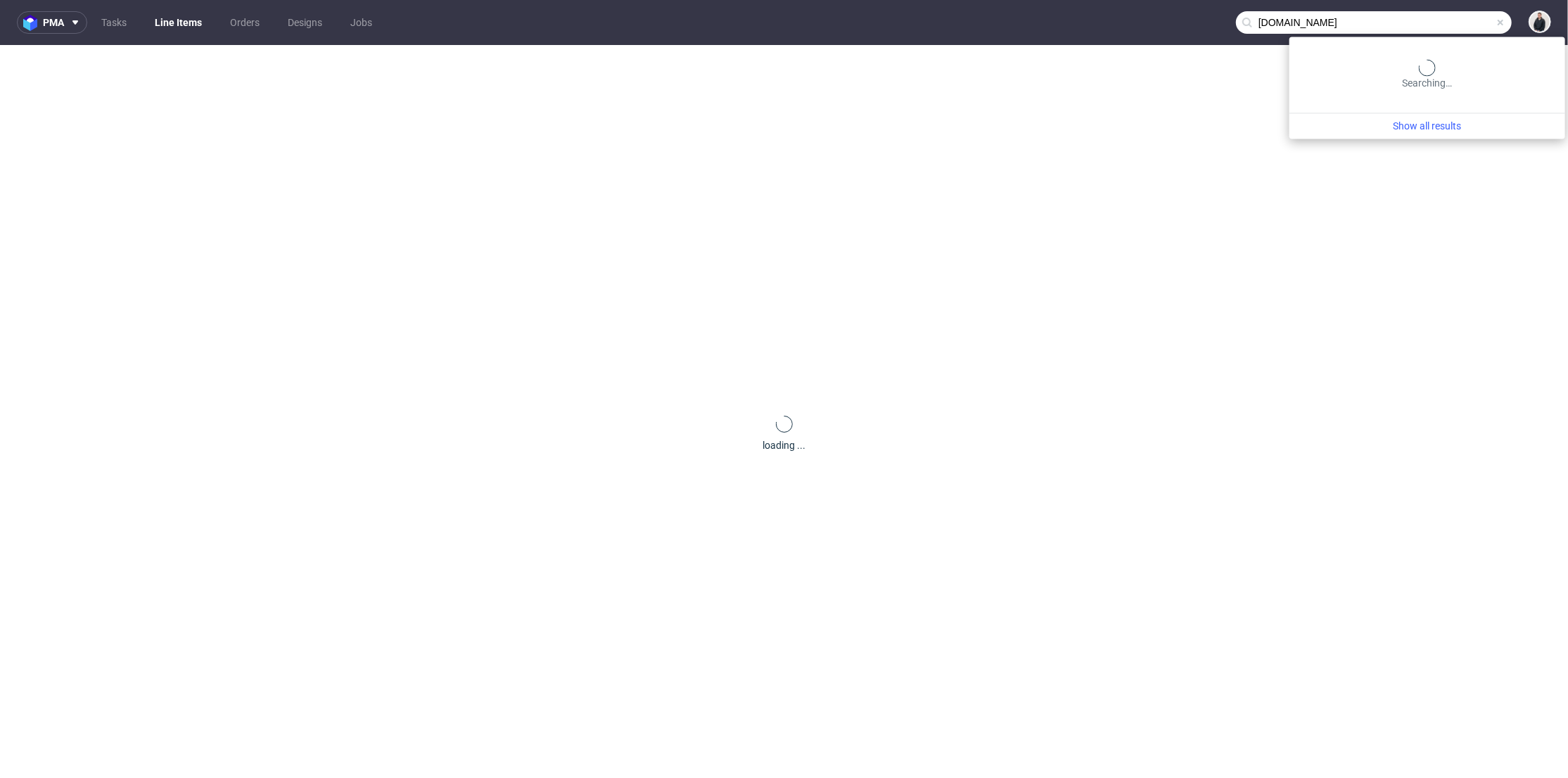
type input "beautigloo.fr"
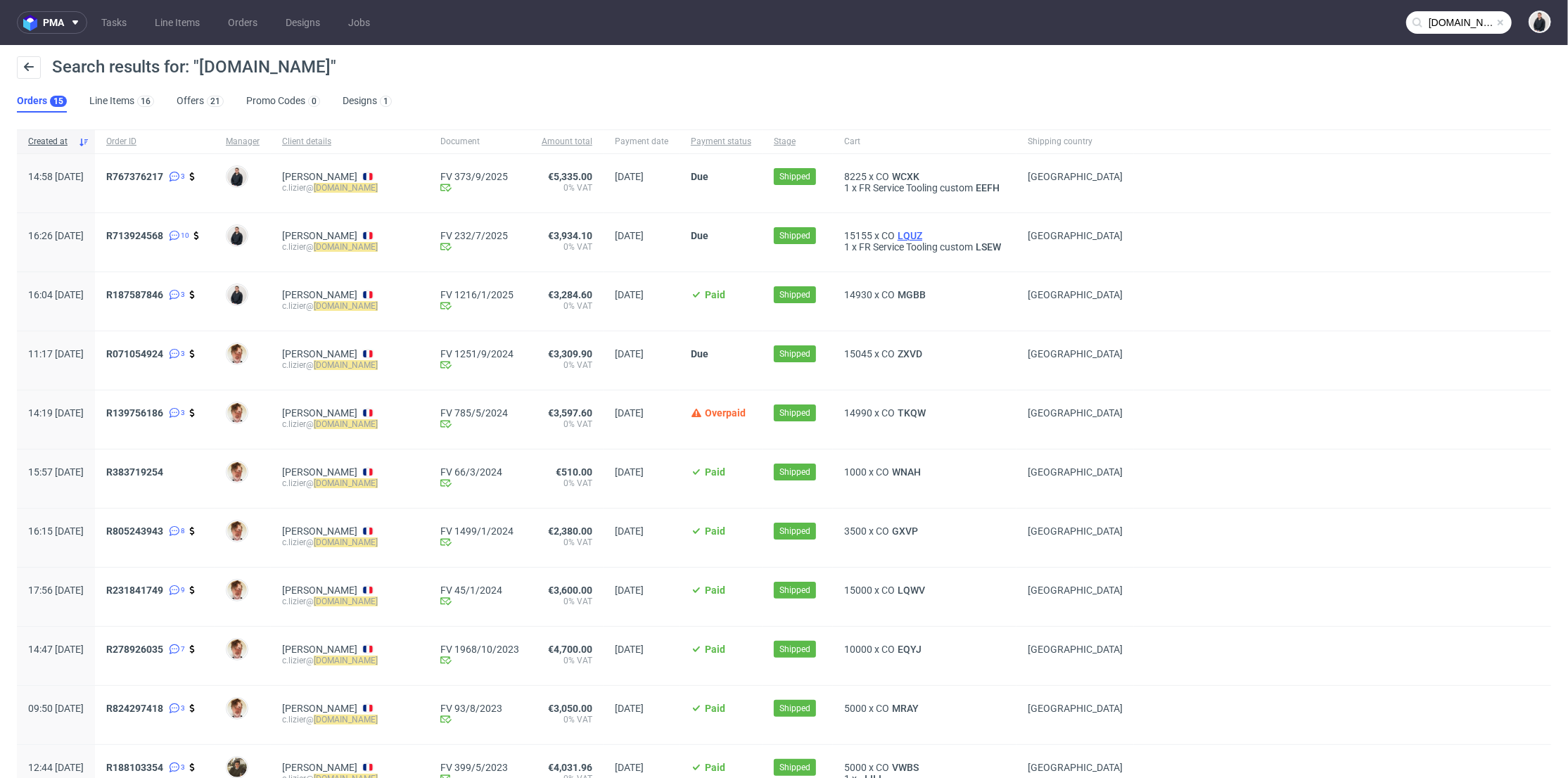
click at [910, 235] on span "LQUZ" at bounding box center [910, 235] width 30 height 11
click at [904, 175] on span "WCXK" at bounding box center [905, 176] width 33 height 11
click at [903, 292] on span "MGBB" at bounding box center [912, 294] width 34 height 11
click at [905, 169] on div "8225 x CO WCXK 1 x FR Service Tooling custom EEFH" at bounding box center [925, 183] width 184 height 58
click at [901, 171] on span "WCXK" at bounding box center [905, 176] width 33 height 11
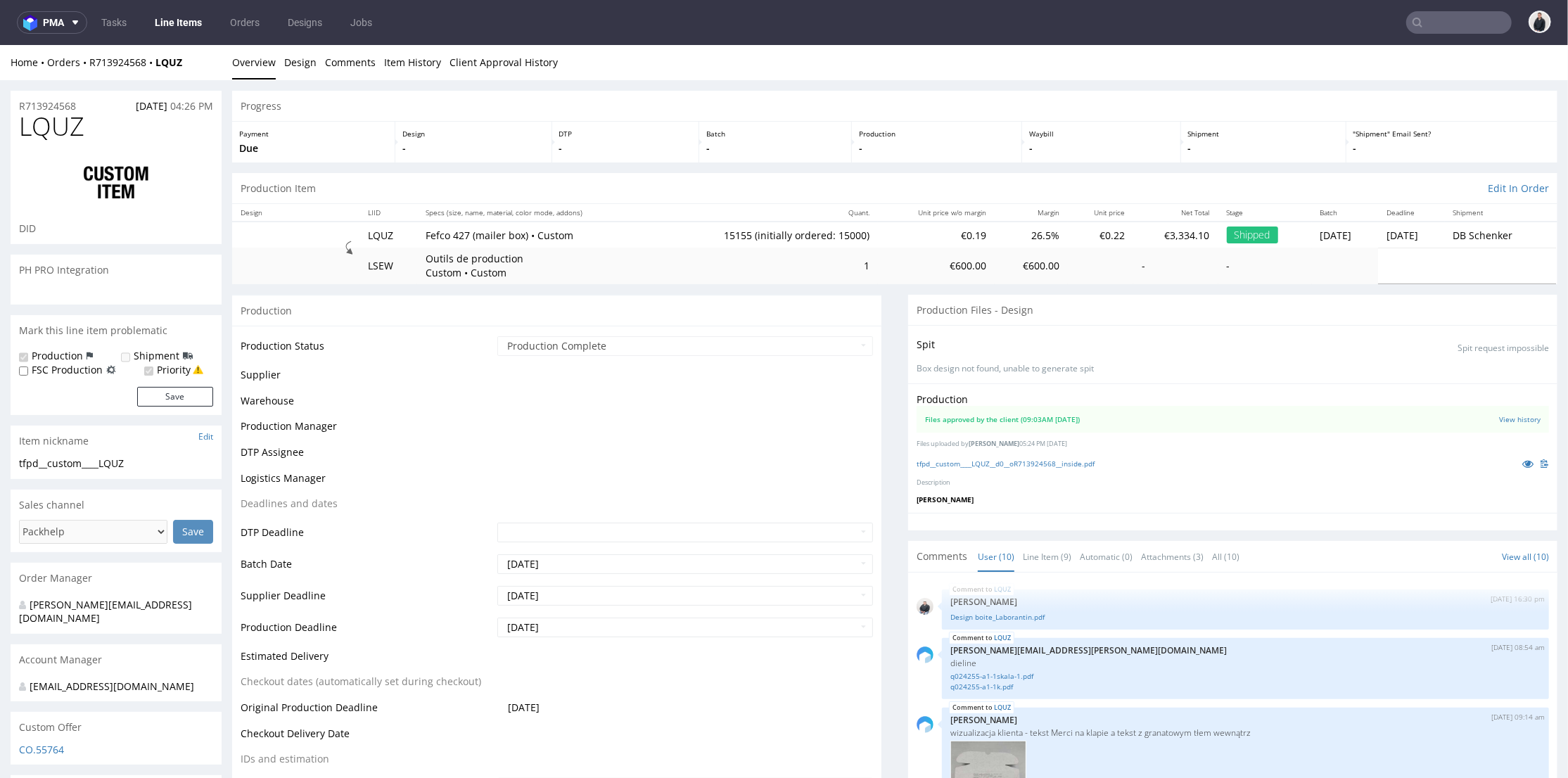
scroll to position [348, 0]
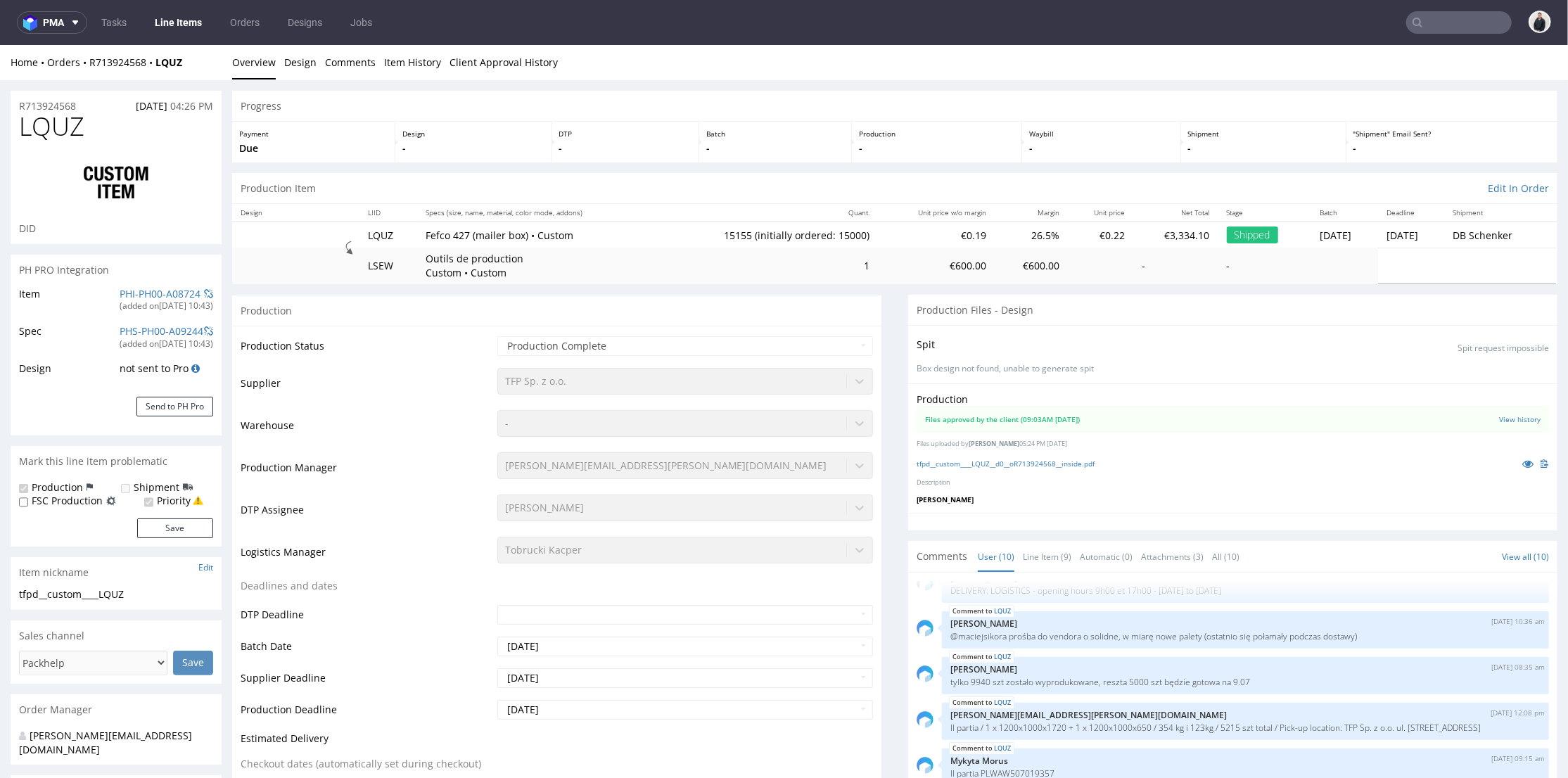
select select "in_progress"
click at [1011, 464] on link "tfpd__custom____LQUZ__d0__oR713924568__inside.pdf" at bounding box center [1006, 463] width 178 height 10
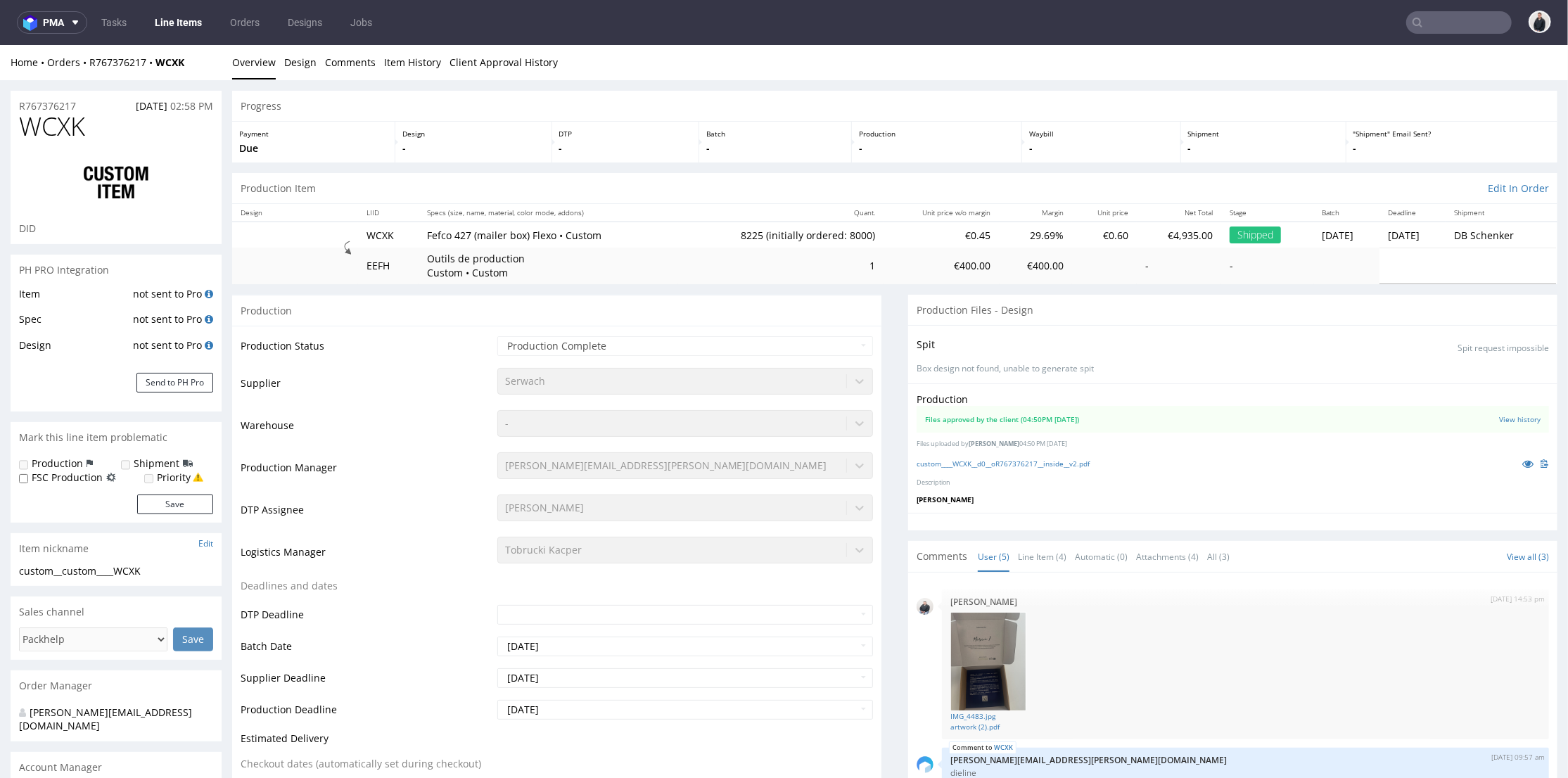
scroll to position [44, 0]
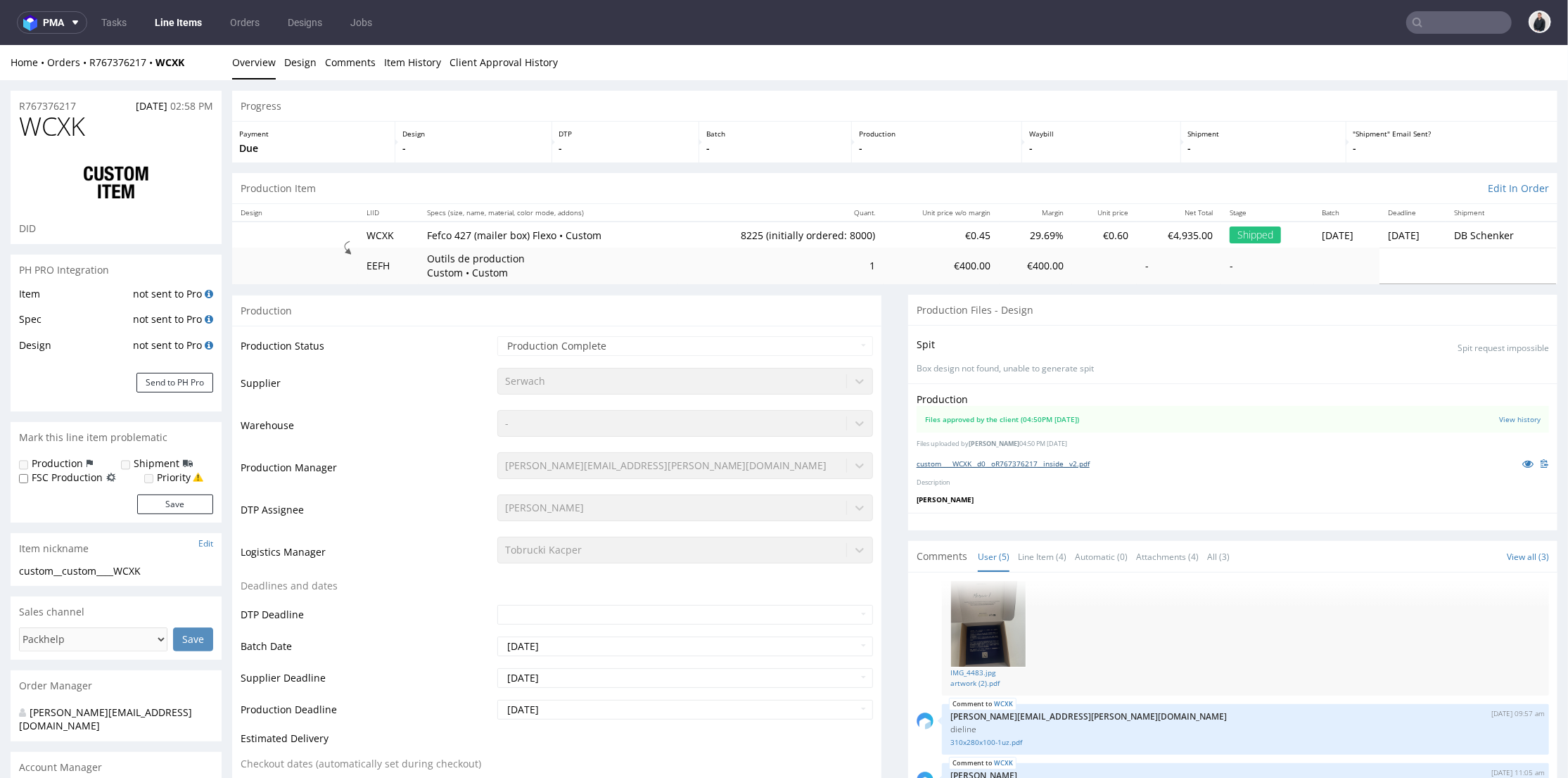
click at [991, 461] on link "custom____WCXK__d0__oR767376217__inside__v2.pdf" at bounding box center [1003, 463] width 173 height 10
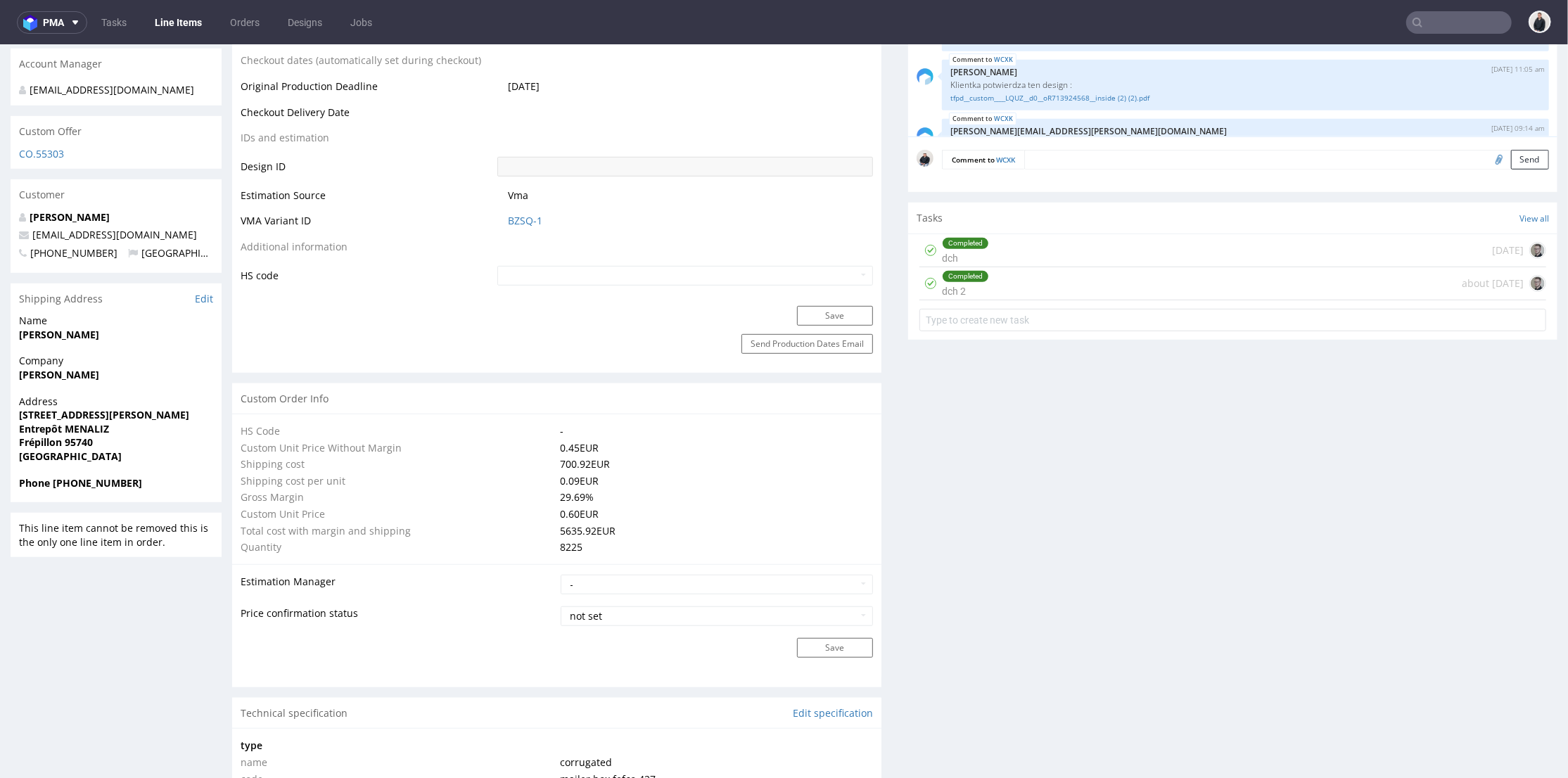
scroll to position [1250, 0]
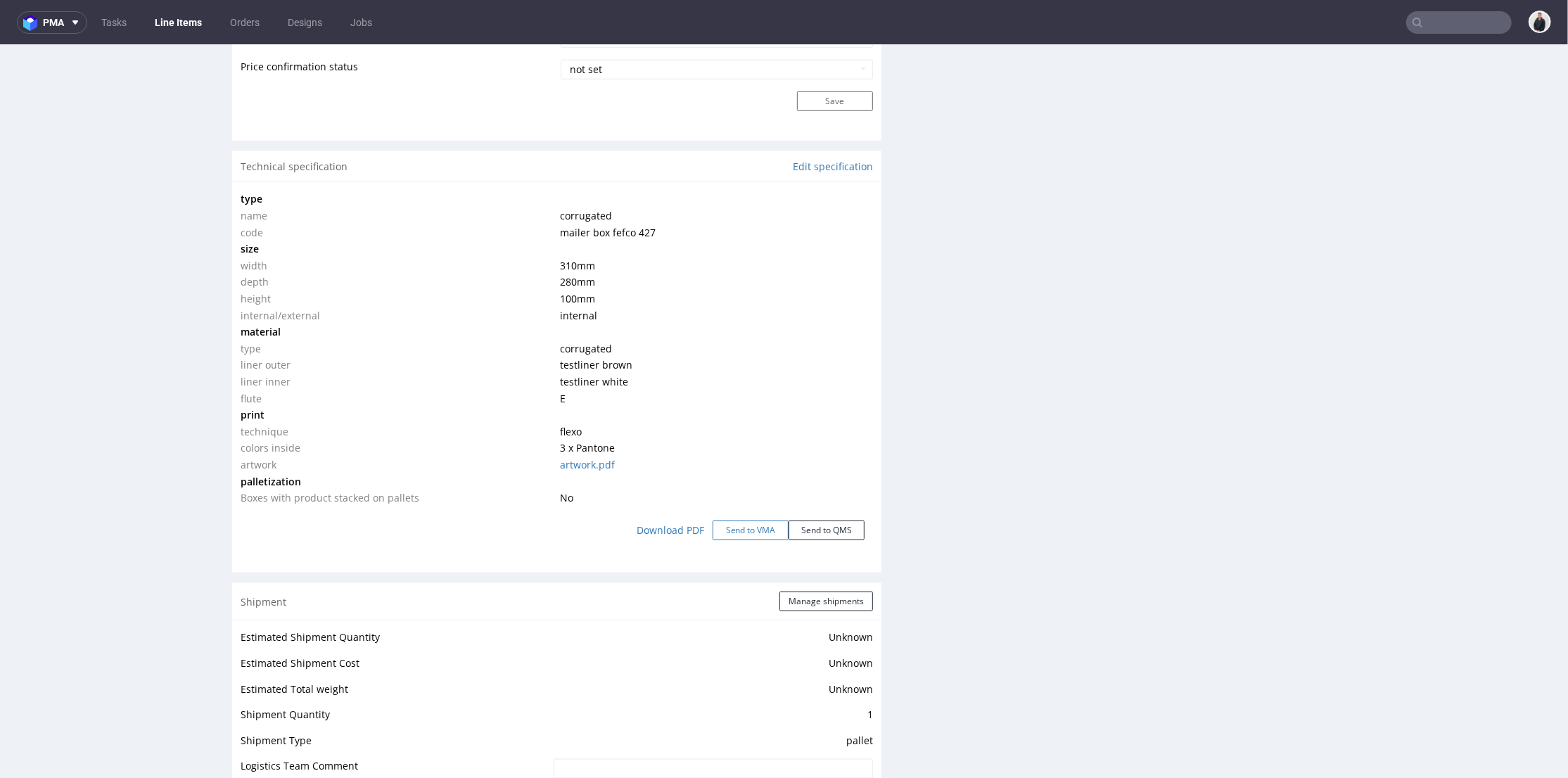
click at [740, 526] on button "Send to VMA" at bounding box center [750, 530] width 76 height 20
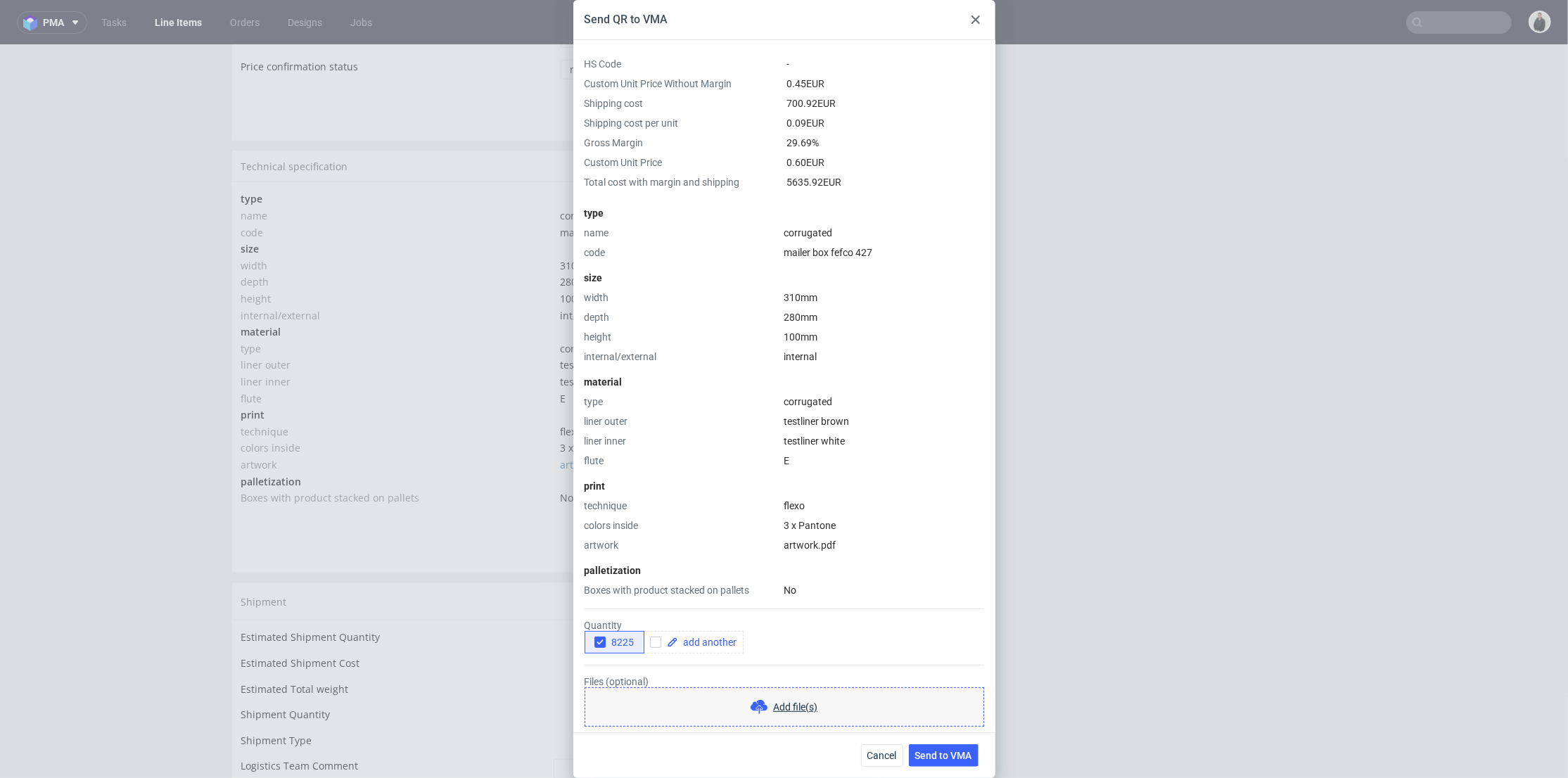
click at [596, 640] on icon "button" at bounding box center [600, 642] width 10 height 10
click at [659, 640] on input "checkbox" at bounding box center [656, 642] width 11 height 11
checkbox input "true"
click at [718, 641] on span at bounding box center [708, 642] width 59 height 10
checkbox input "true"
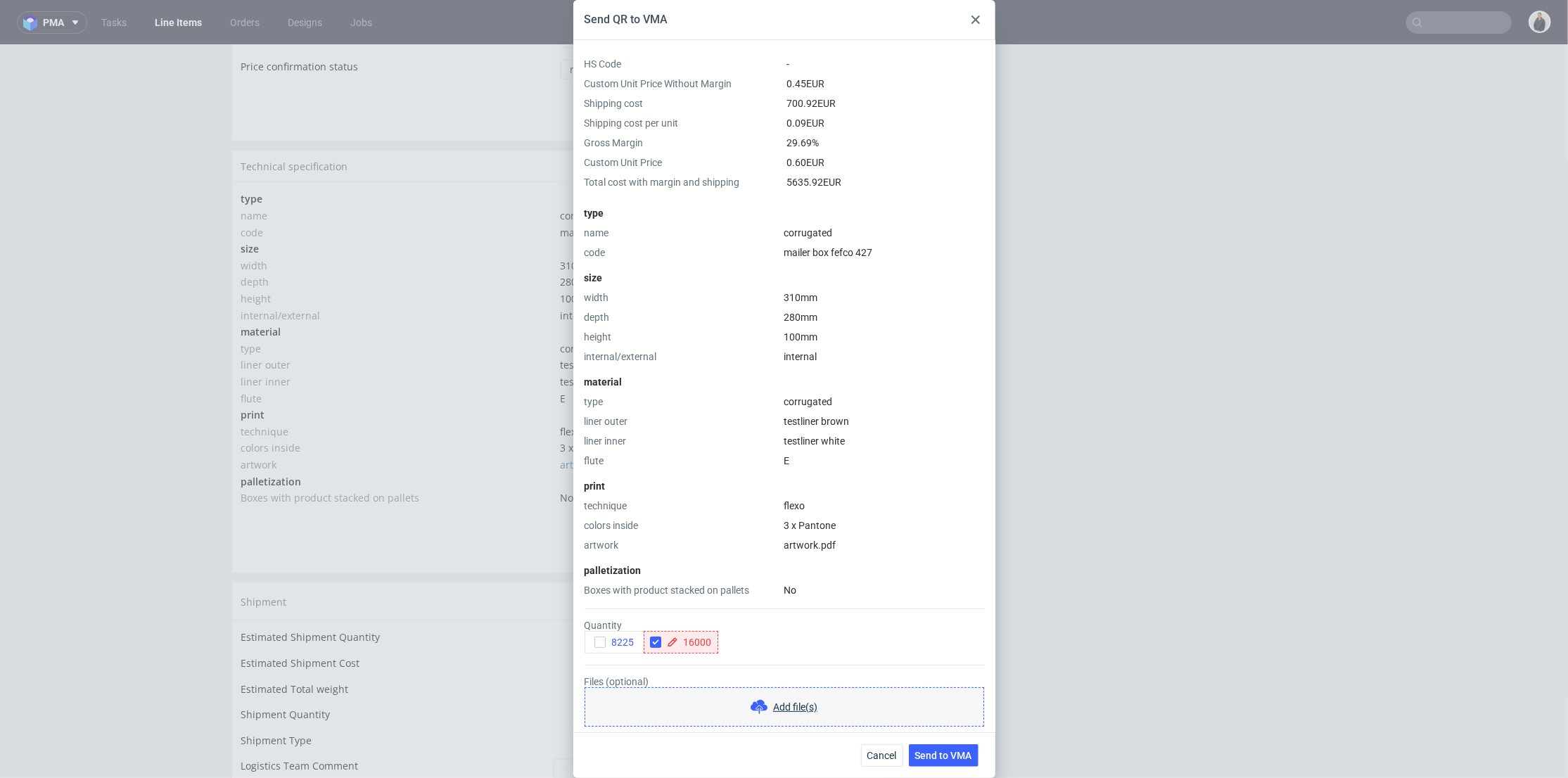
drag, startPoint x: 745, startPoint y: 662, endPoint x: 757, endPoint y: 665, distance: 12.4
click at [745, 663] on form "Quantity 8225 16000 Files (optional) Add file(s) Comments (optional)" at bounding box center [784, 712] width 399 height 231
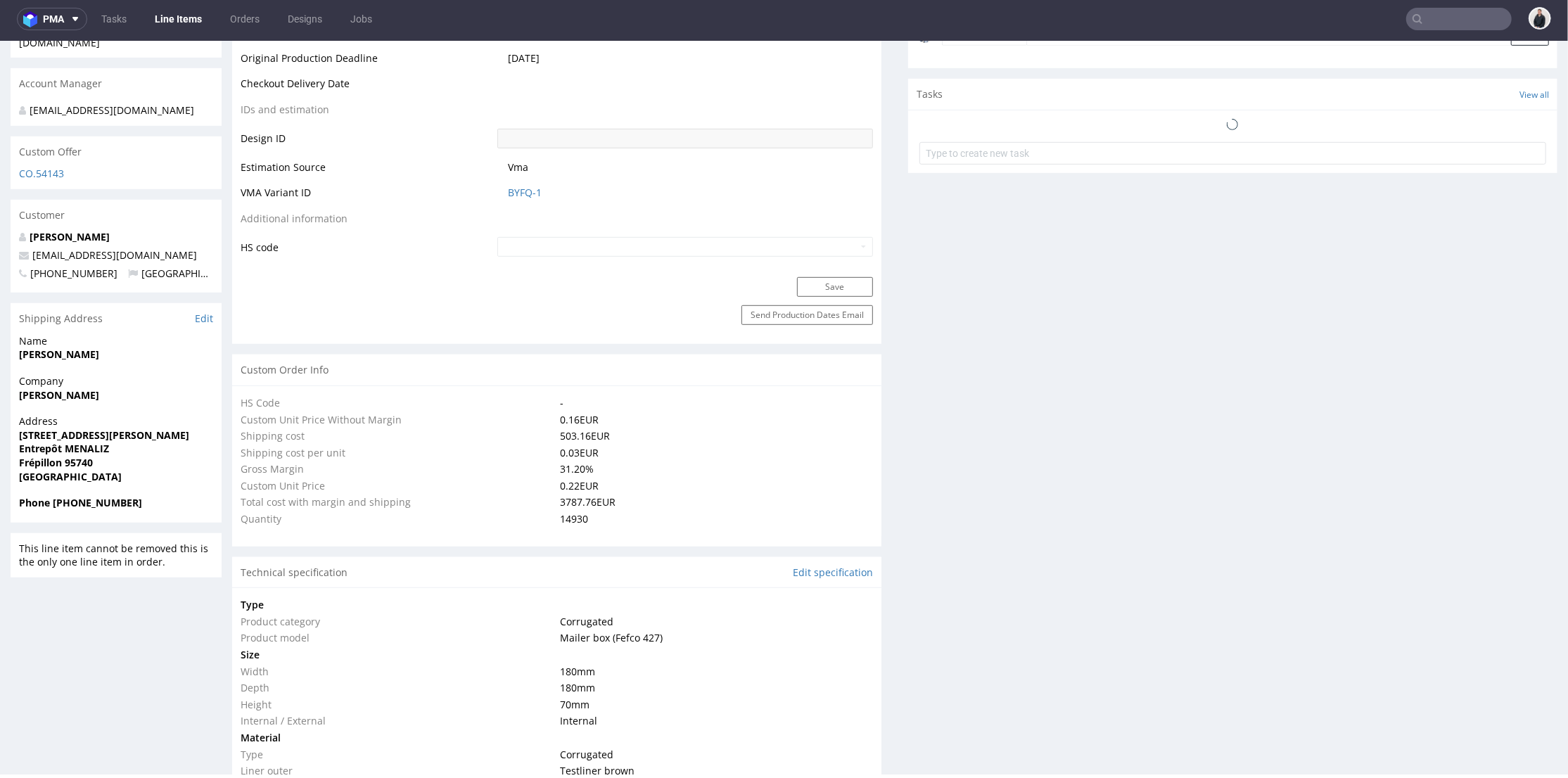
select select "in_progress"
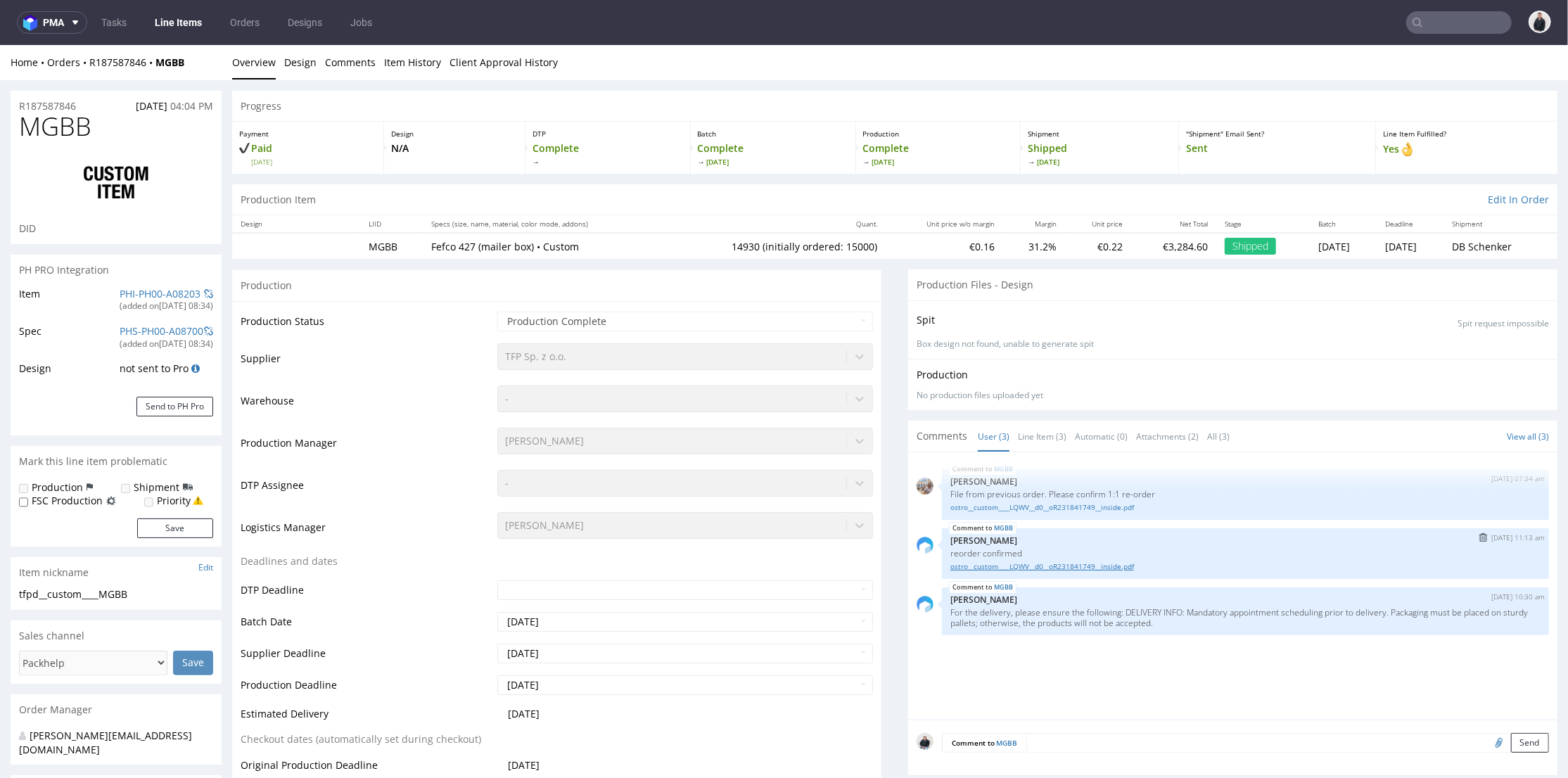
click at [1011, 566] on link "ostro__custom____LQWV__d0__oR231841749__inside.pdf" at bounding box center [1246, 565] width 590 height 10
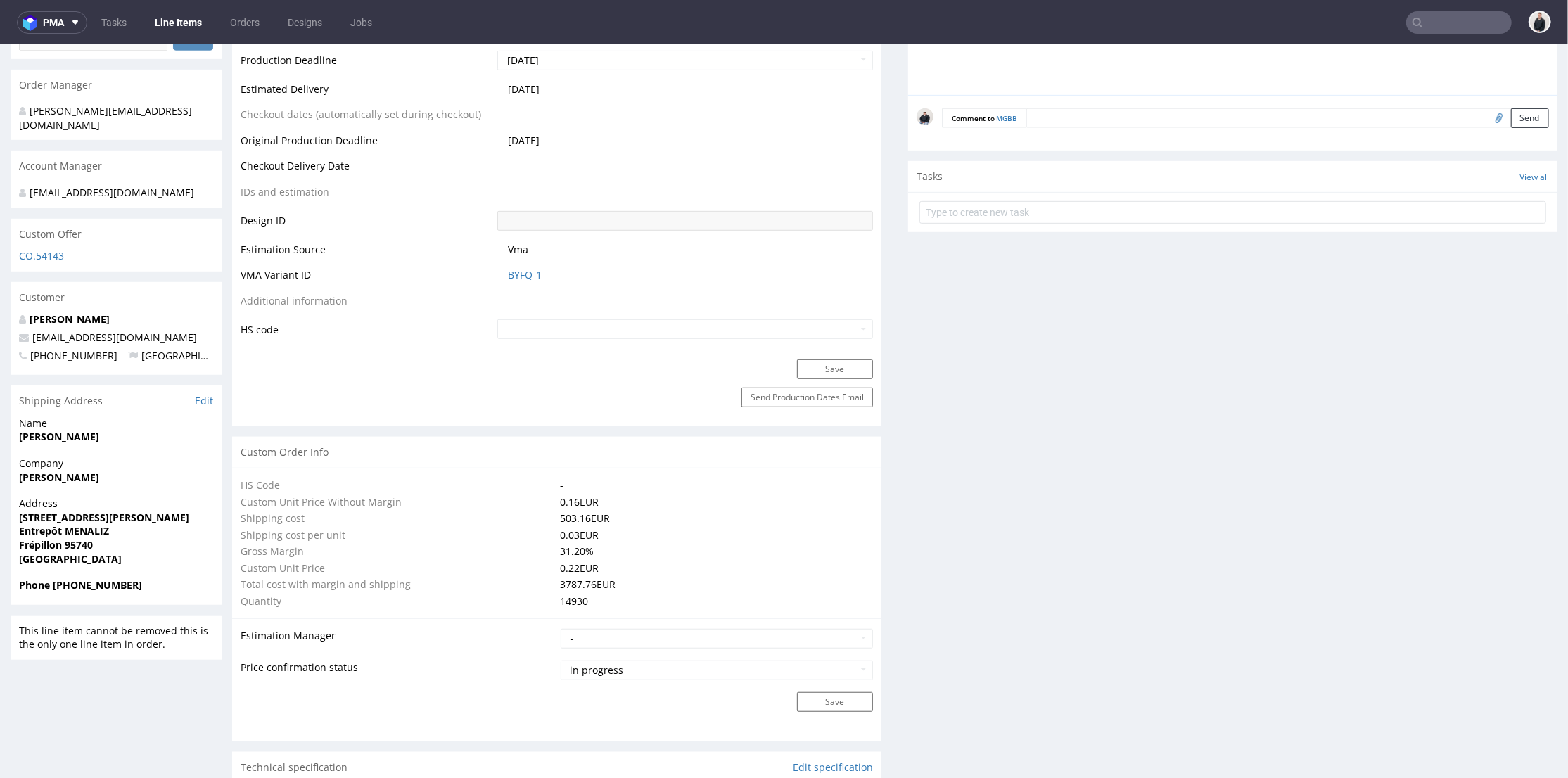
scroll to position [1094, 0]
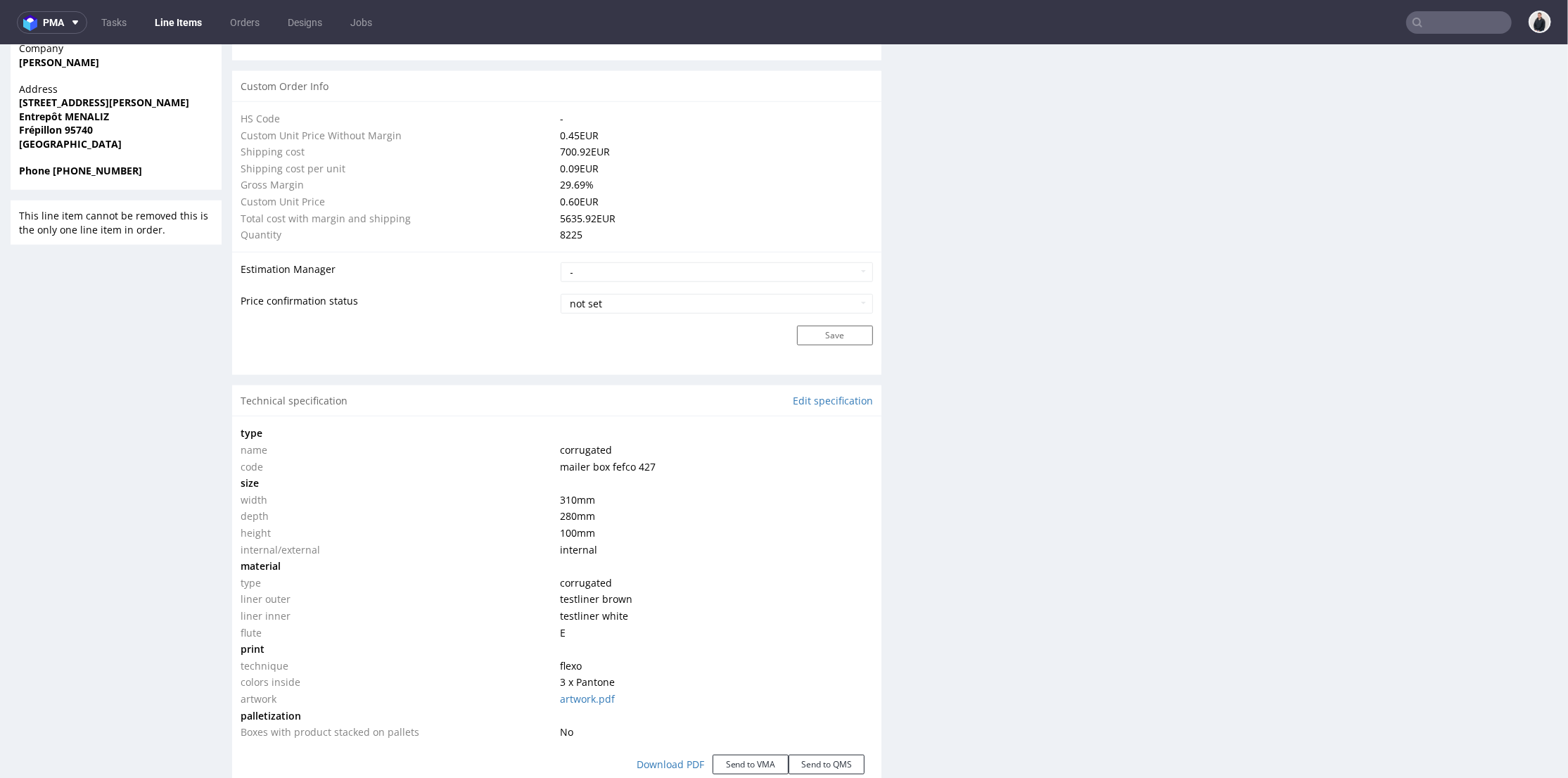
scroll to position [1094, 0]
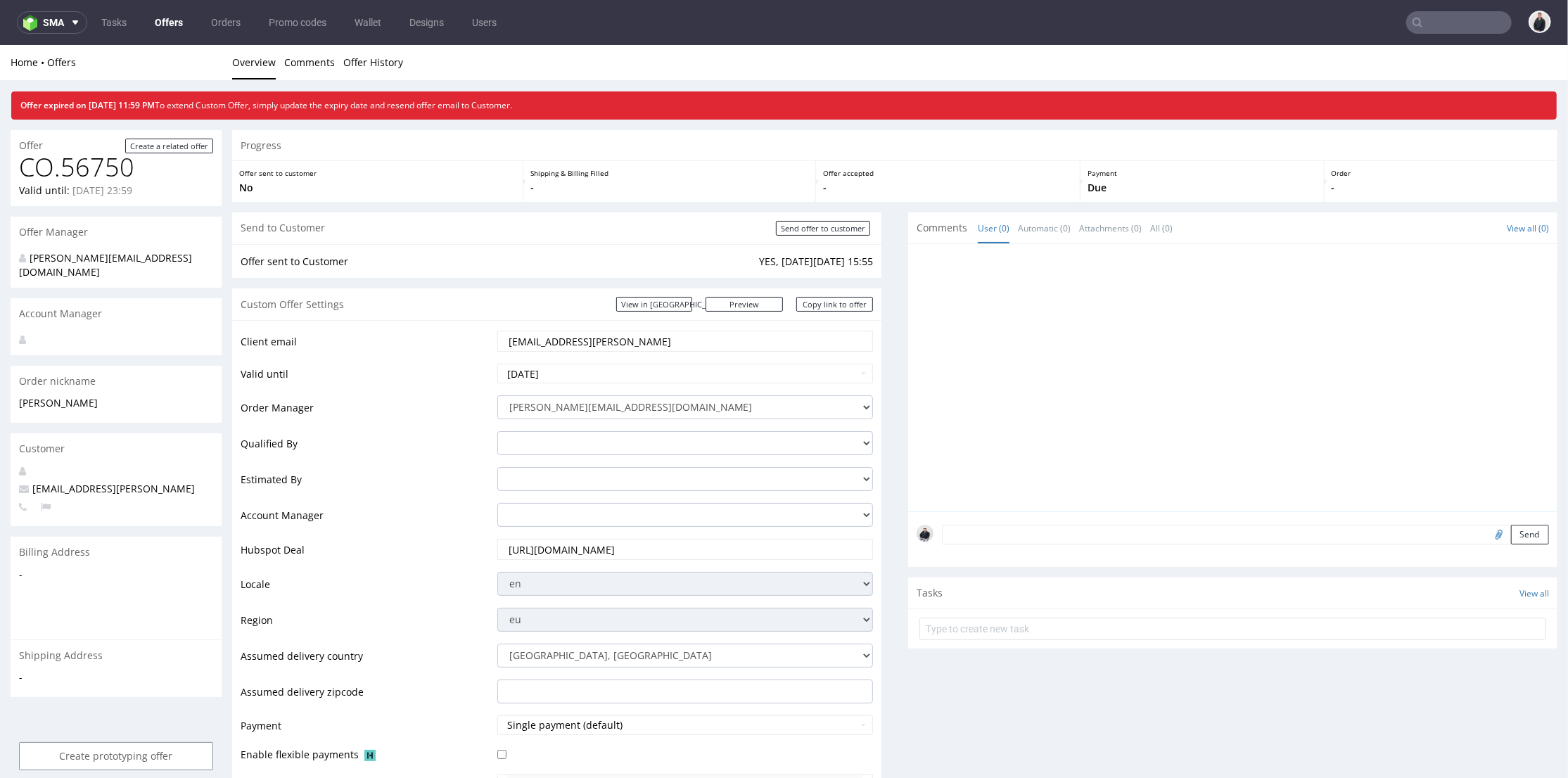
scroll to position [157, 0]
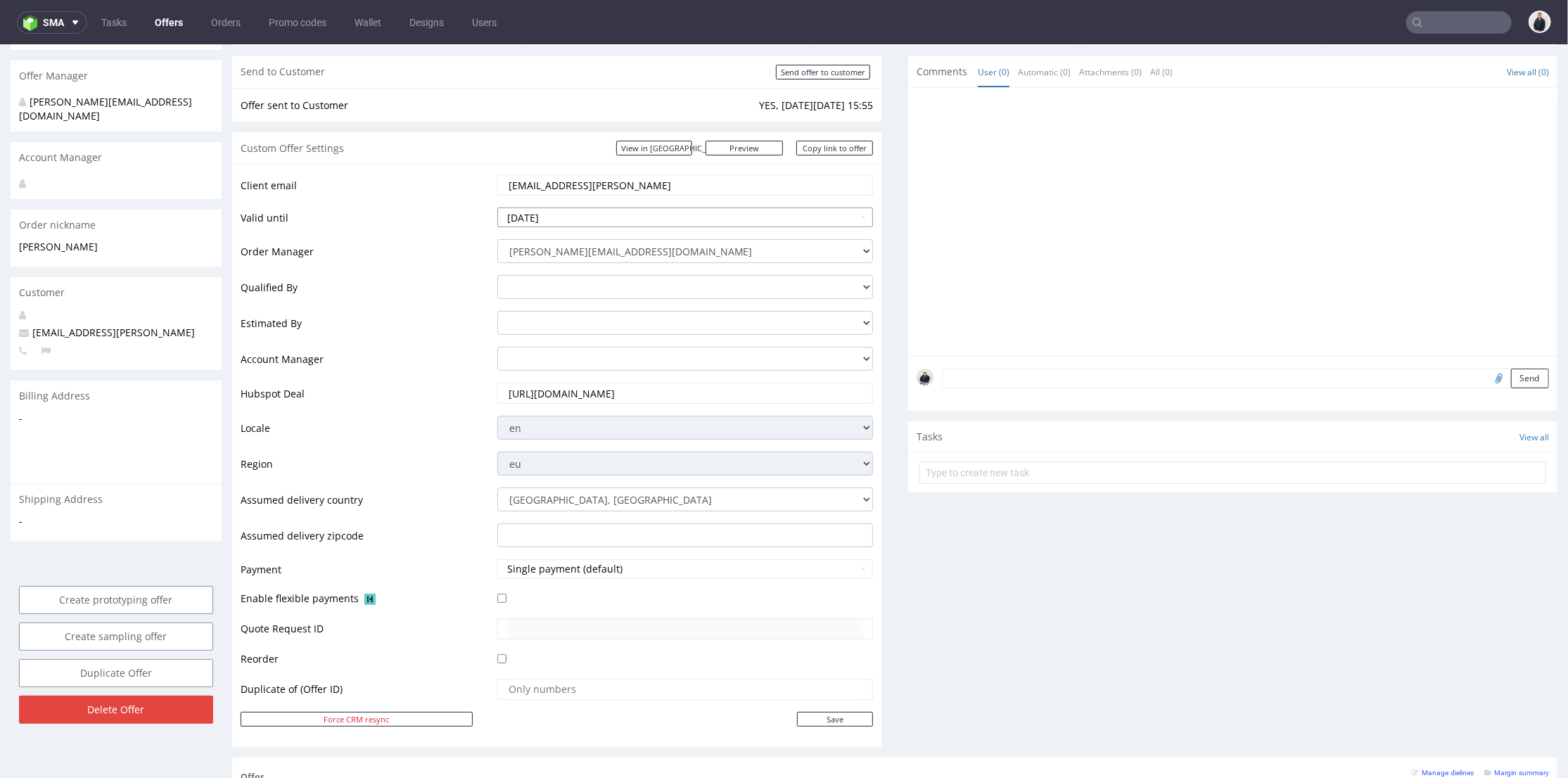
click at [702, 217] on input "[DATE]" at bounding box center [686, 217] width 377 height 20
click at [637, 309] on td "11" at bounding box center [635, 311] width 22 height 22
type input "[DATE]"
click at [836, 716] on input "Save" at bounding box center [834, 719] width 76 height 15
type input "In progress..."
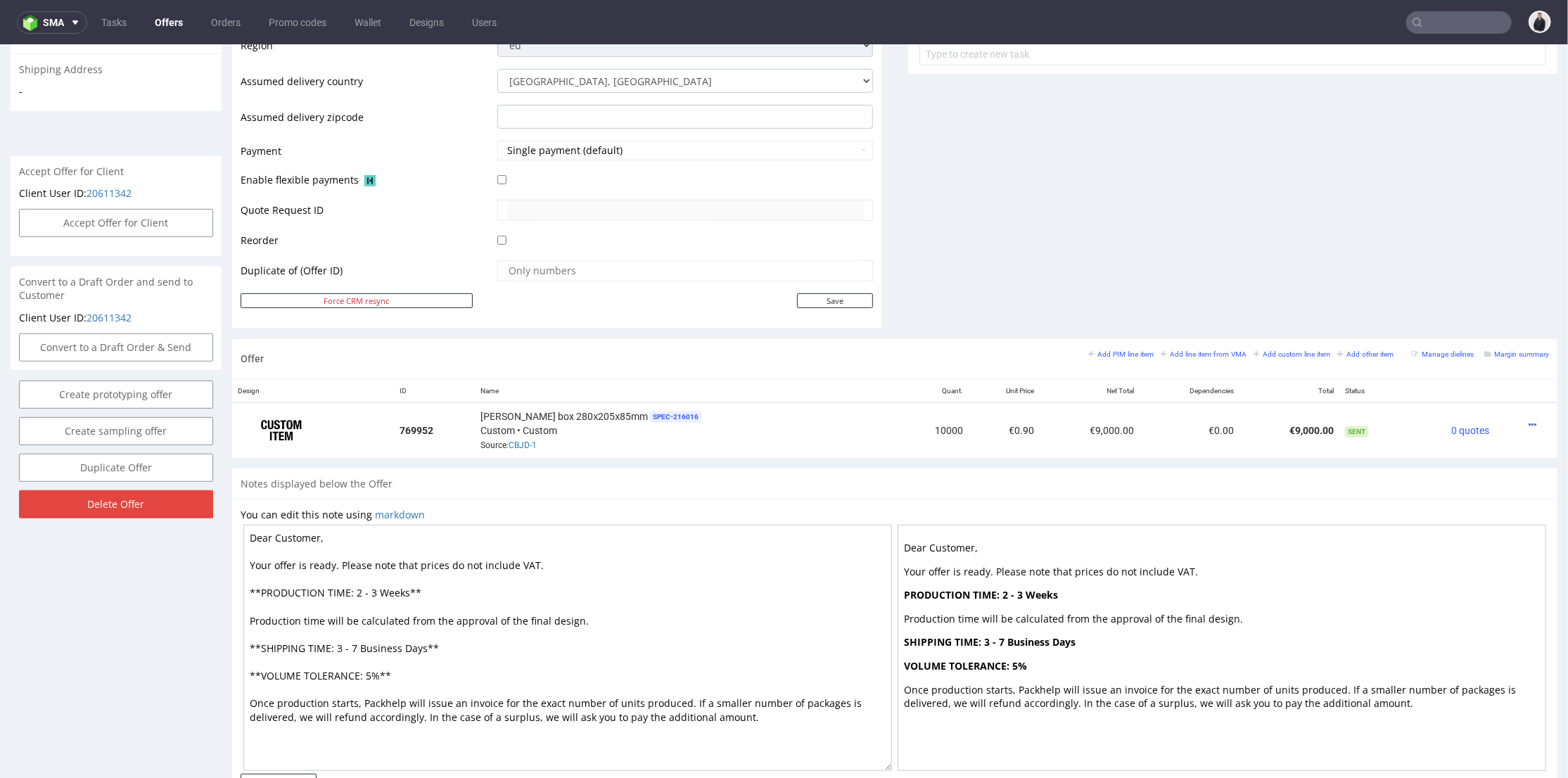
scroll to position [234, 0]
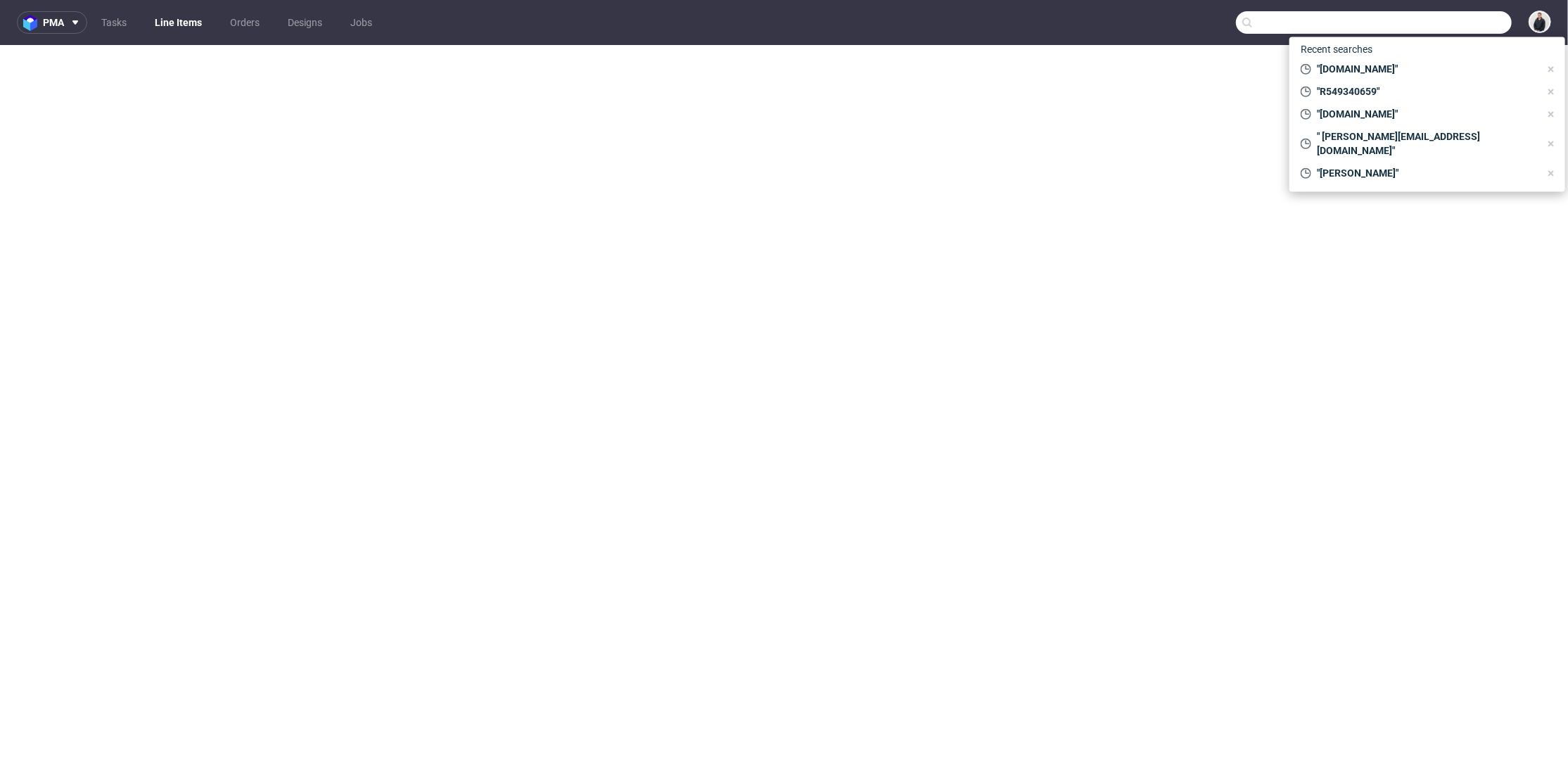
select select "in_progress"
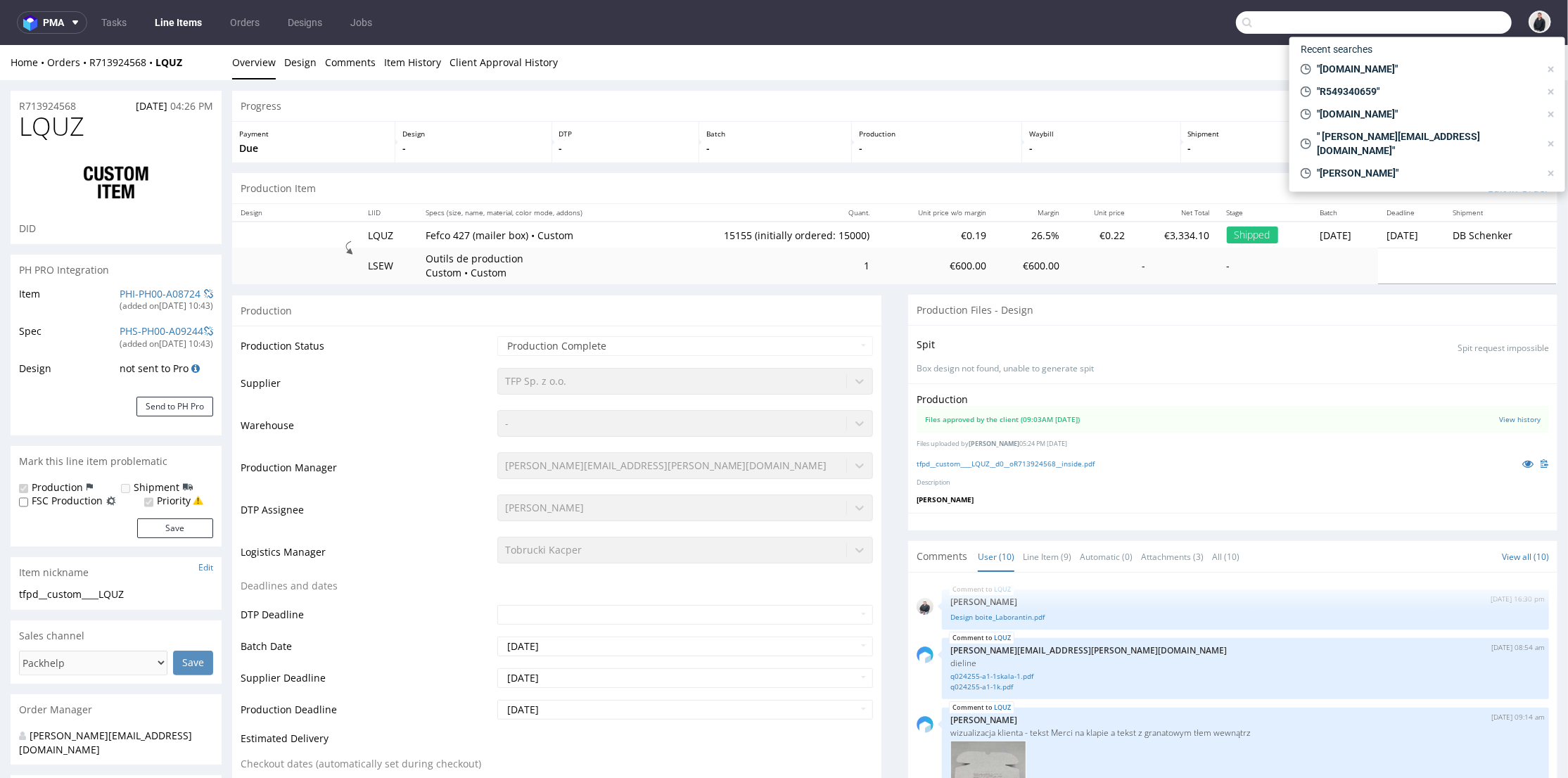
click at [1448, 20] on input "text" at bounding box center [1374, 22] width 276 height 22
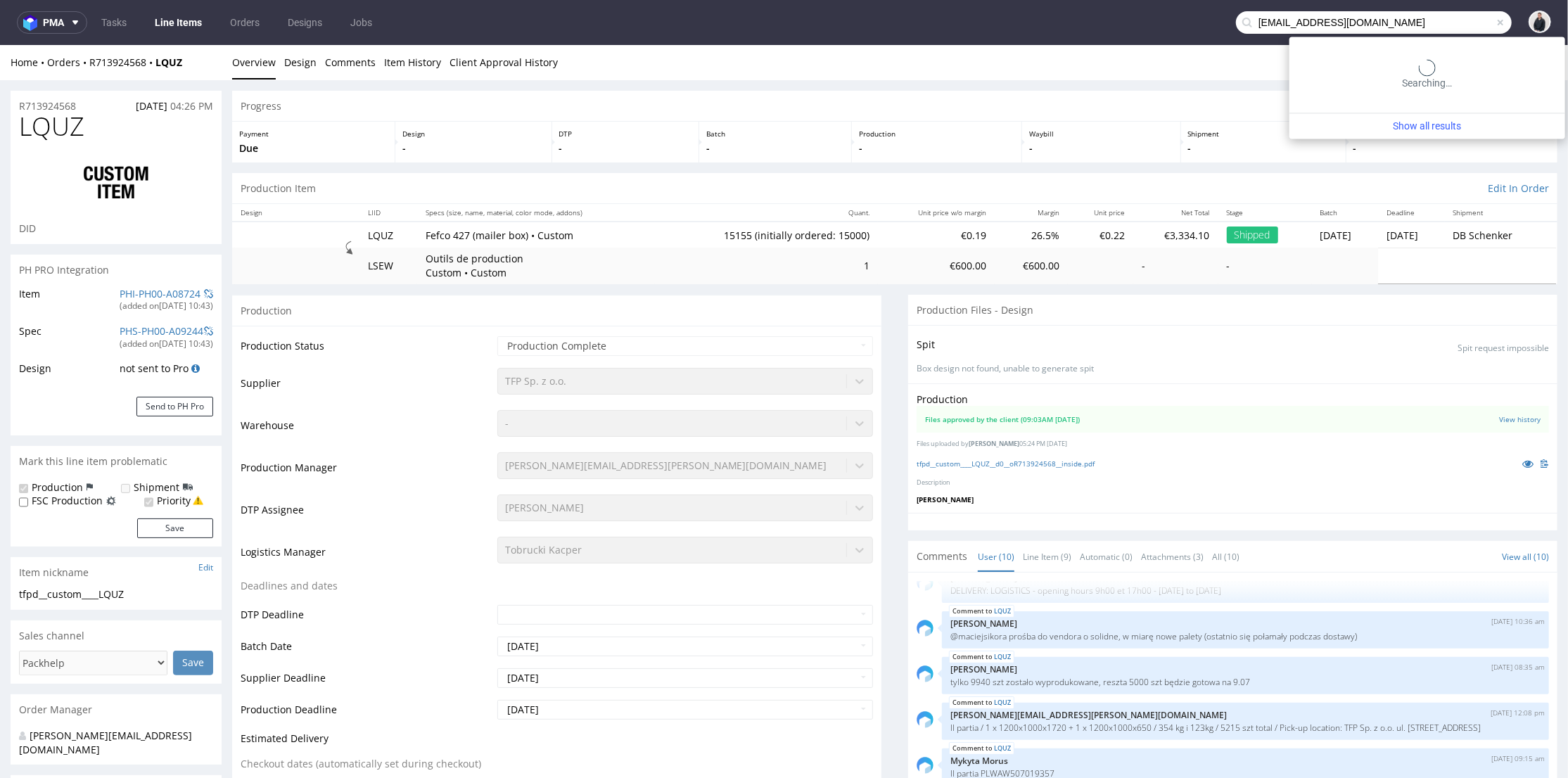
type input "contact@ginju.fr"
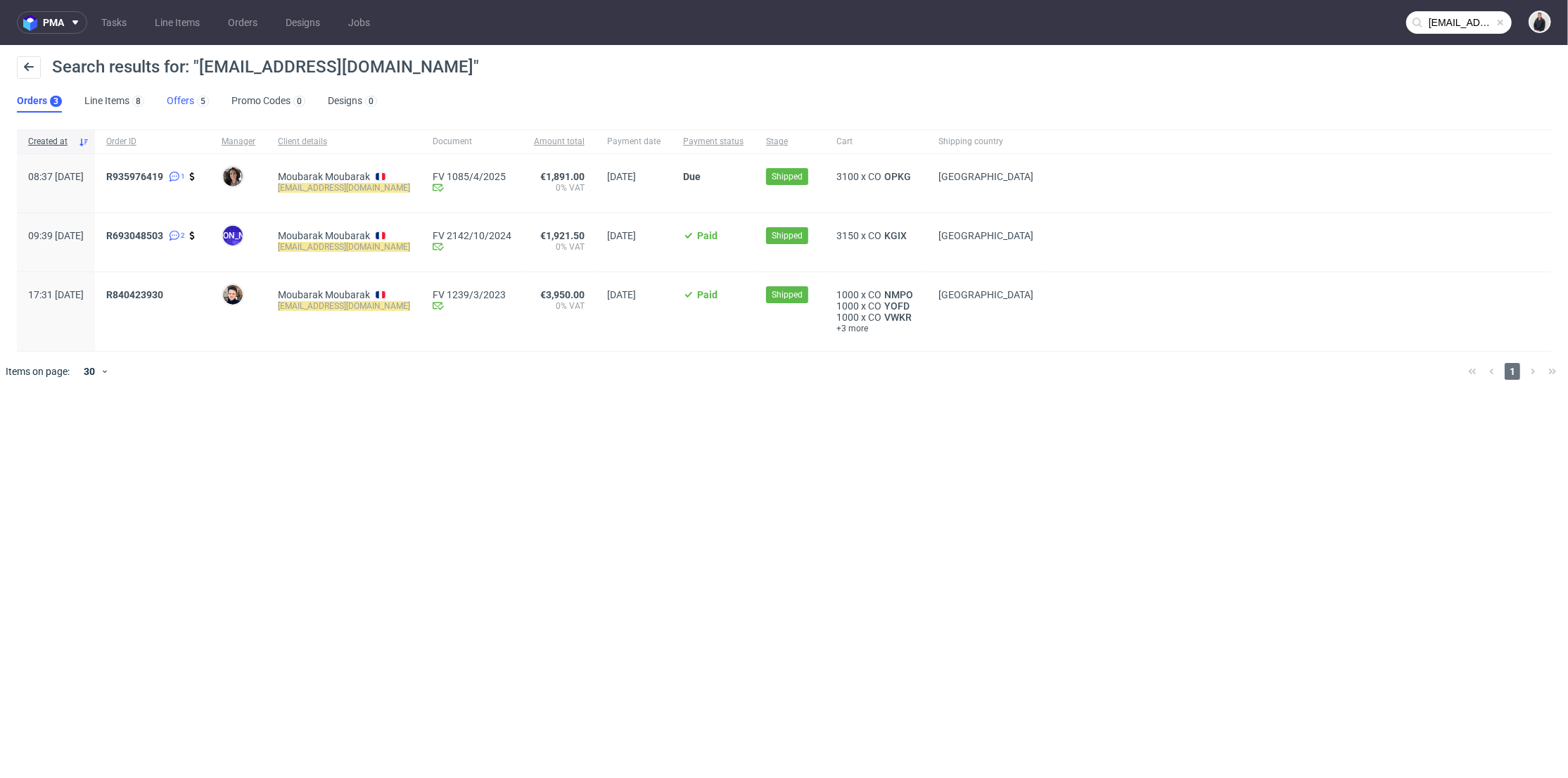
click at [187, 104] on link "Offers 5" at bounding box center [187, 101] width 42 height 22
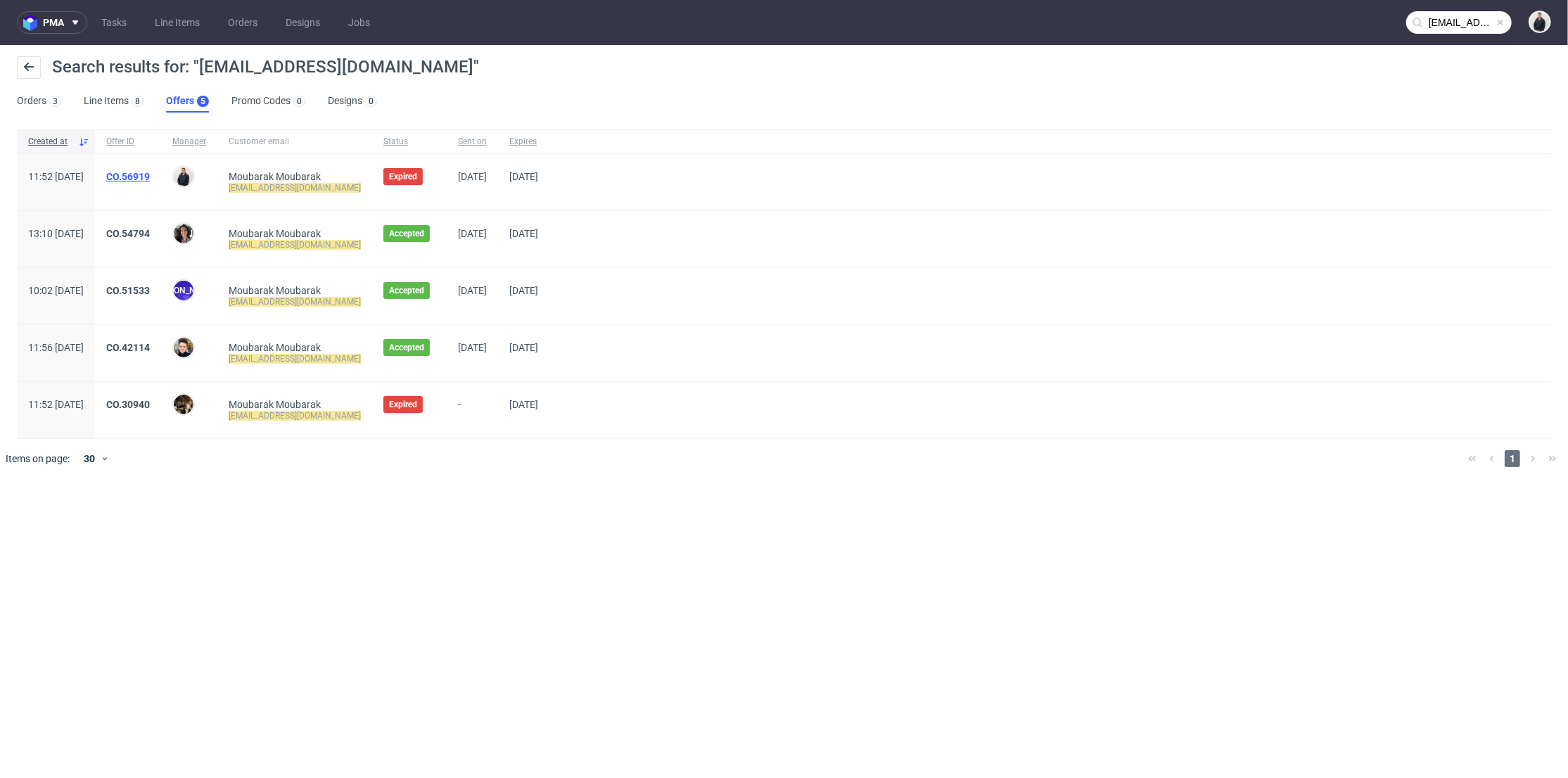
click at [150, 173] on link "CO.56919" at bounding box center [127, 176] width 44 height 11
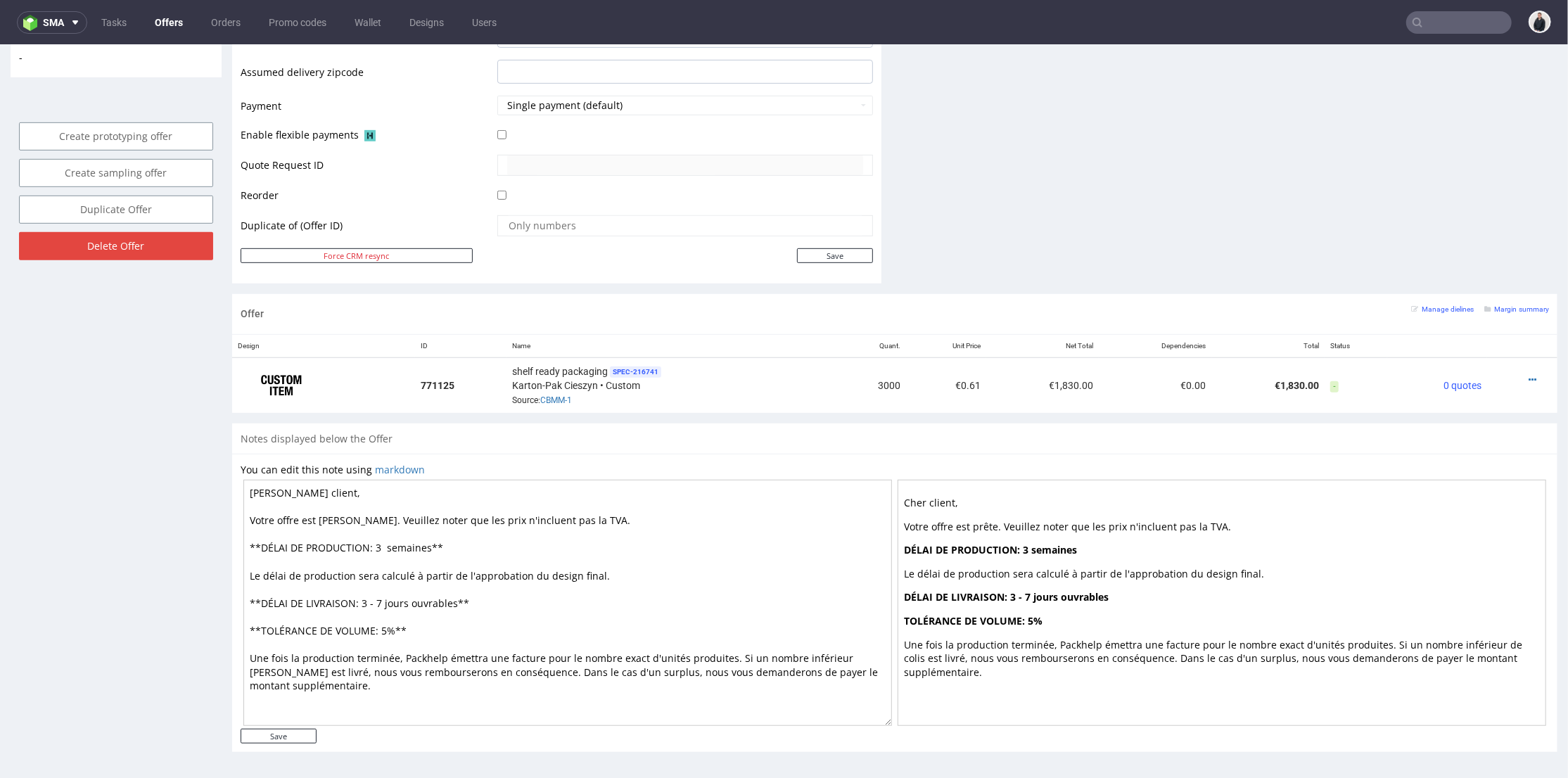
click at [807, 424] on div "Notes displayed below the Offer" at bounding box center [895, 438] width 1325 height 31
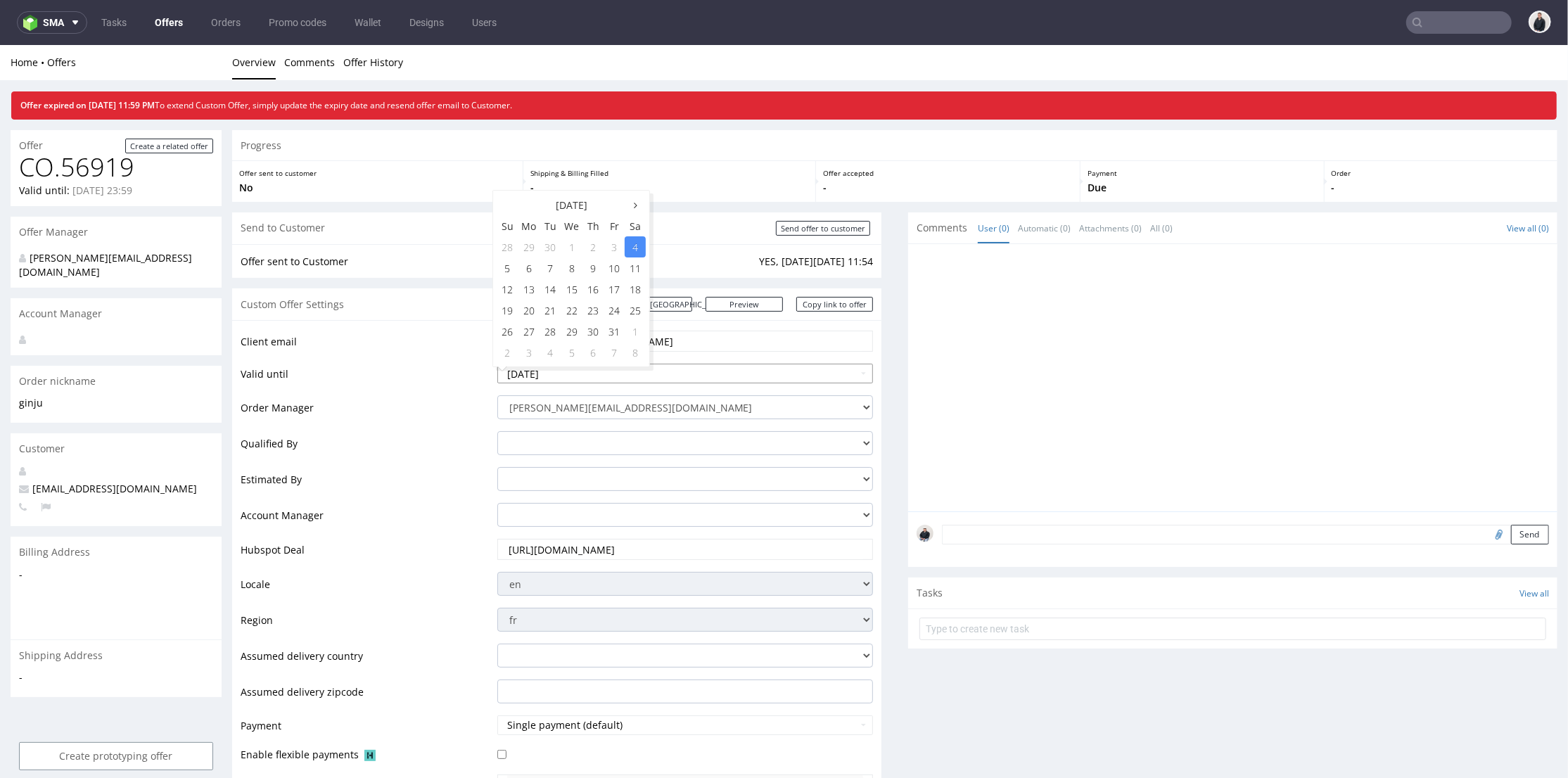
click at [697, 376] on input "2025-10-04" at bounding box center [686, 372] width 377 height 20
click at [639, 262] on td "11" at bounding box center [635, 267] width 22 height 22
type input "2025-10-11"
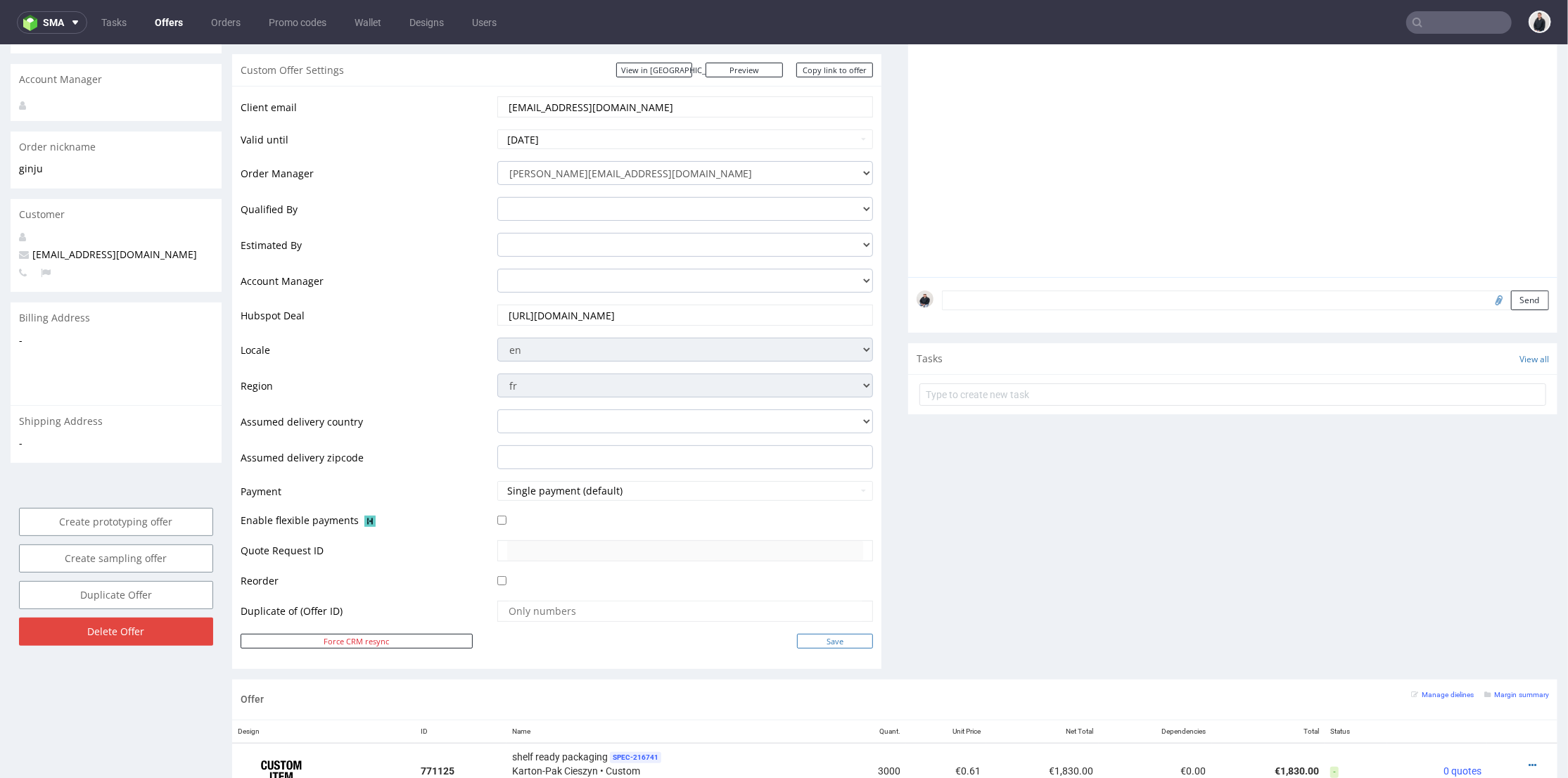
click at [836, 638] on input "Save" at bounding box center [834, 641] width 76 height 15
type input "In progress..."
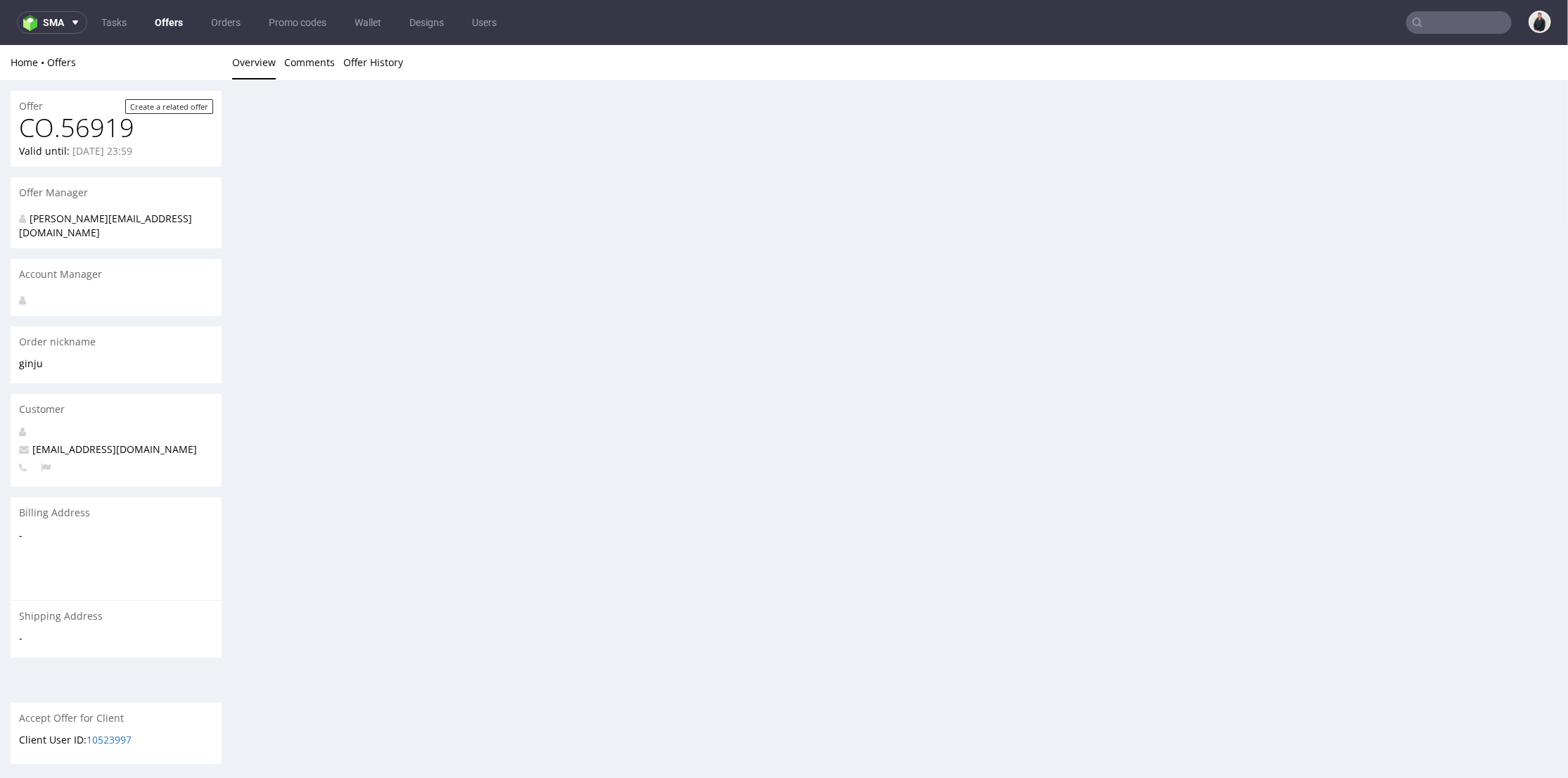
scroll to position [0, 0]
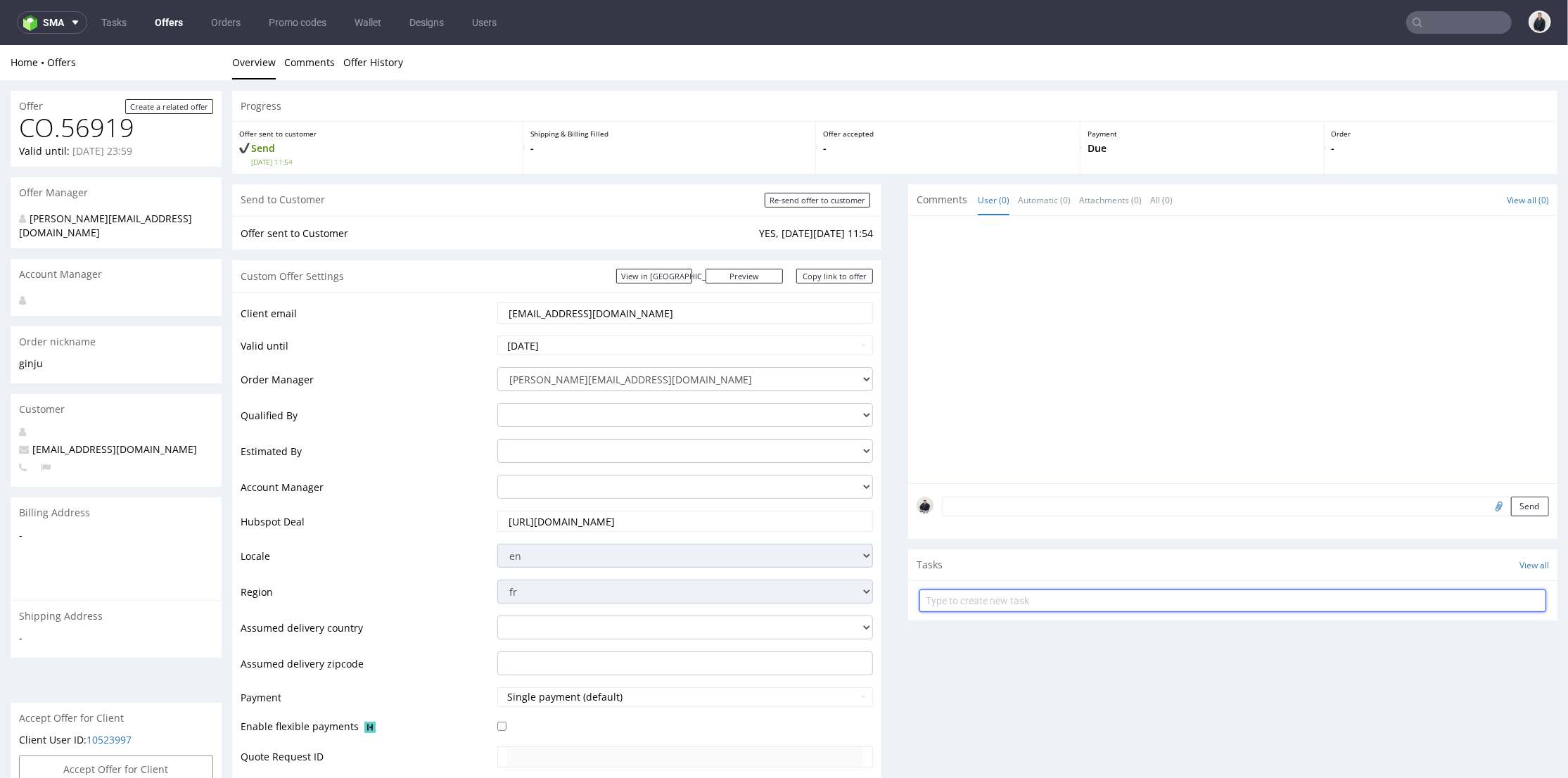
click at [937, 606] on input "text" at bounding box center [1232, 600] width 627 height 22
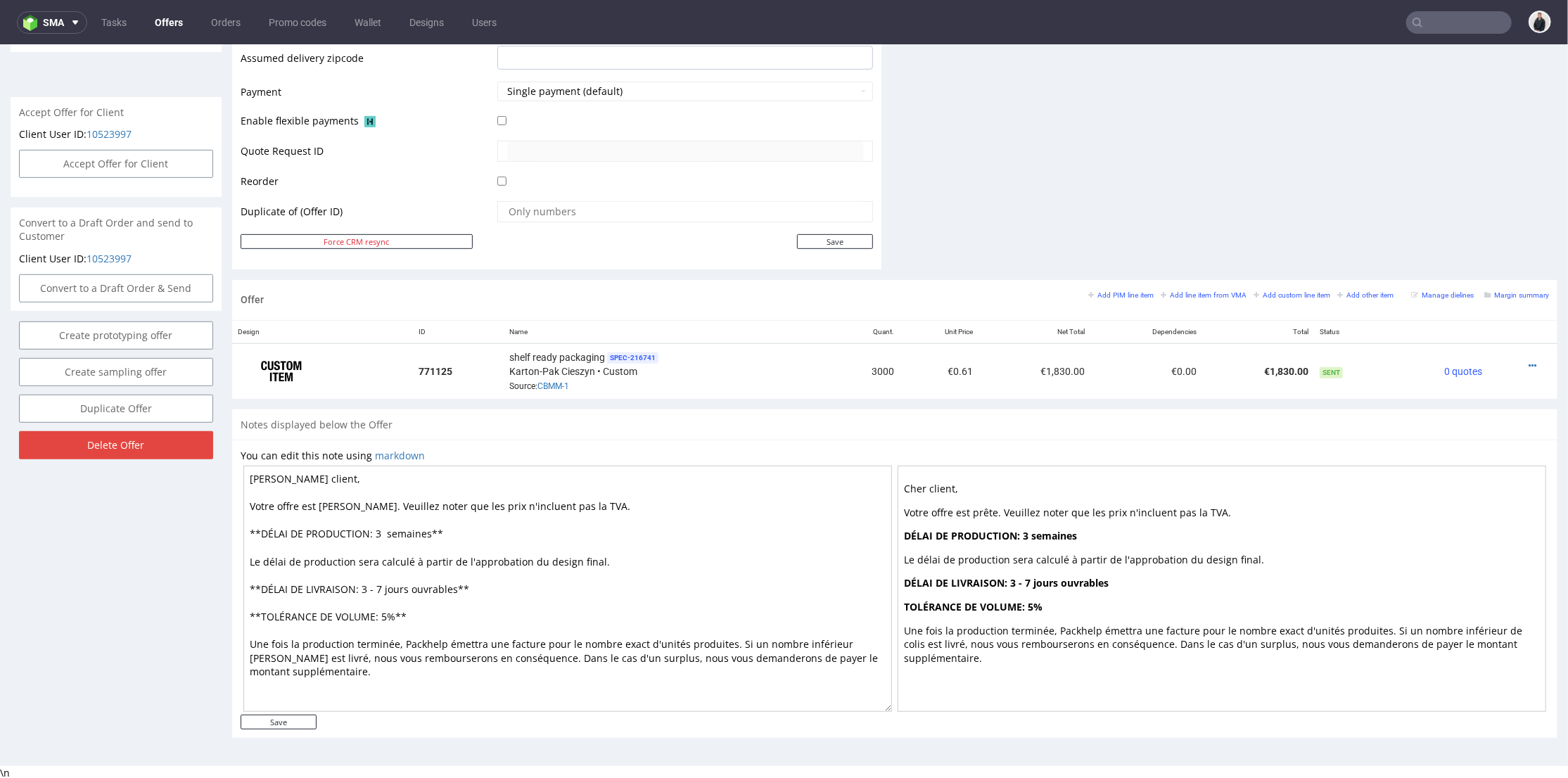
scroll to position [292, 0]
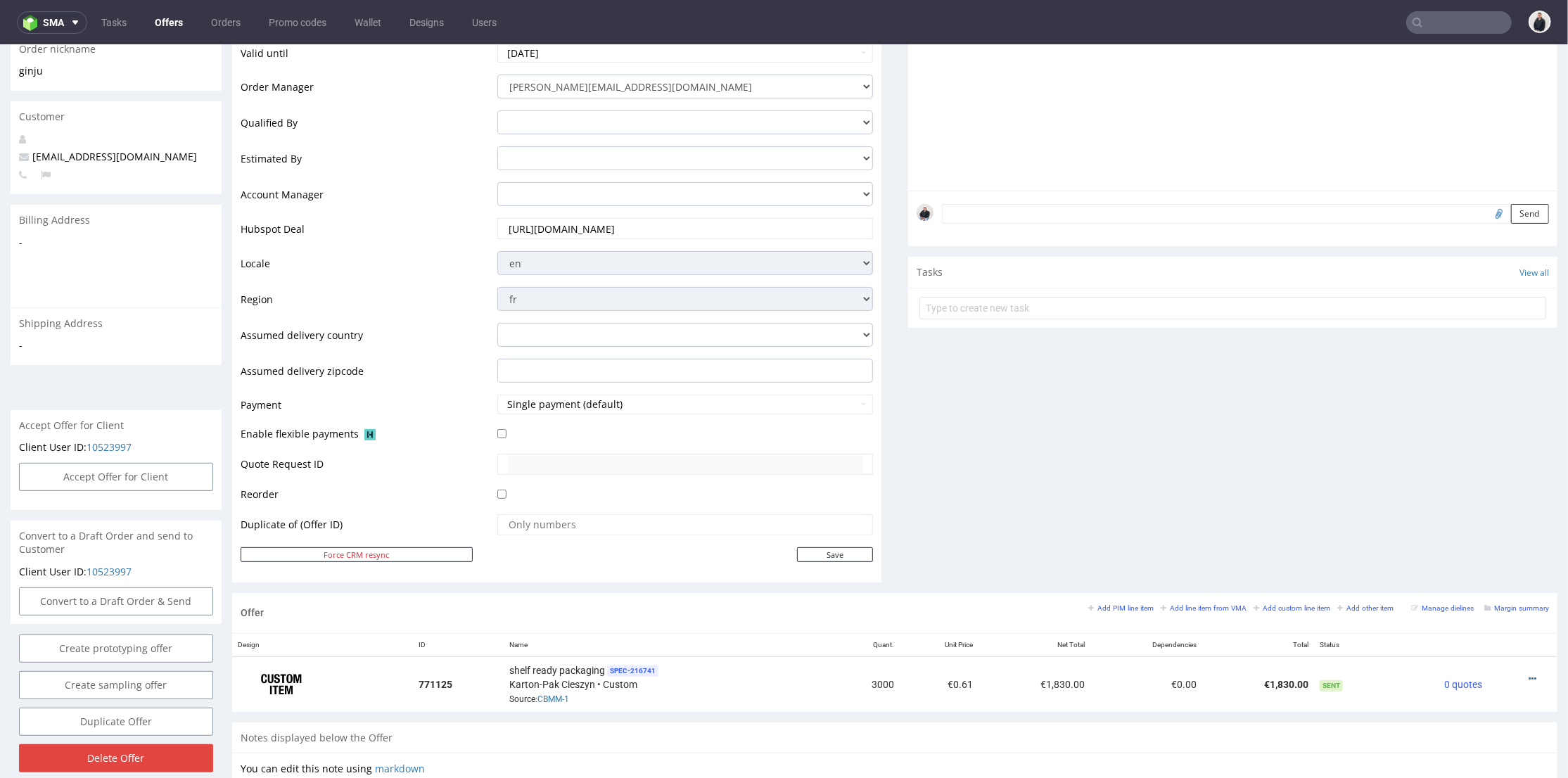
click at [949, 484] on div "Comments User (0) Automatic (0) Attachments (0) All (0) View all (0) Send Tasks…" at bounding box center [1232, 242] width 650 height 701
click at [1090, 394] on div "Comments User (0) Automatic (0) Attachments (0) All (0) View all (0) Send Tasks…" at bounding box center [1232, 242] width 650 height 701
click at [975, 567] on div "Comments User (0) Automatic (0) Attachments (0) All (0) View all (0) Send Tasks…" at bounding box center [1232, 242] width 650 height 701
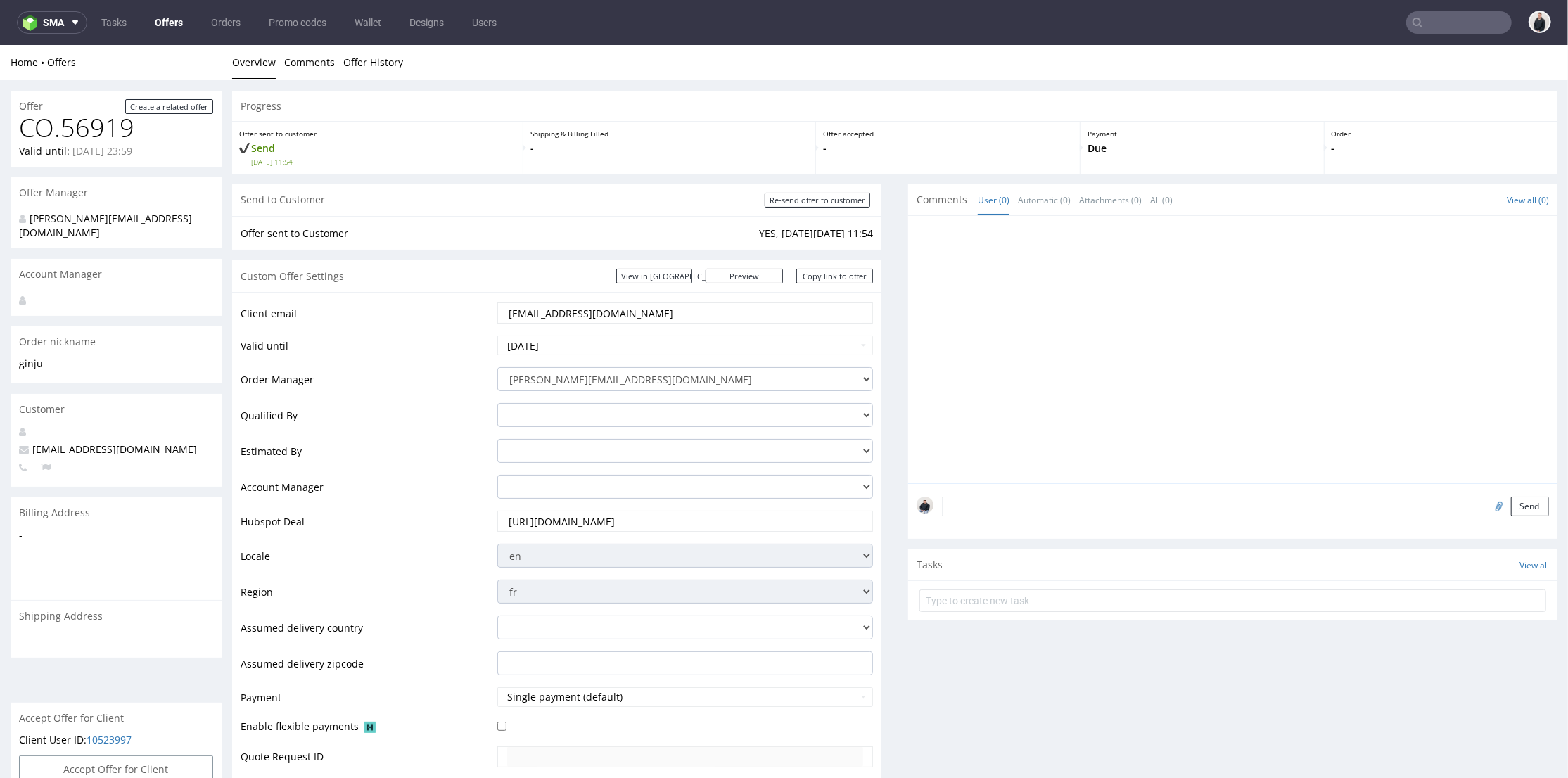
drag, startPoint x: 596, startPoint y: 316, endPoint x: 453, endPoint y: 151, distance: 218.3
click at [442, 303] on tr "Client email contact@ginju.fr" at bounding box center [557, 317] width 633 height 33
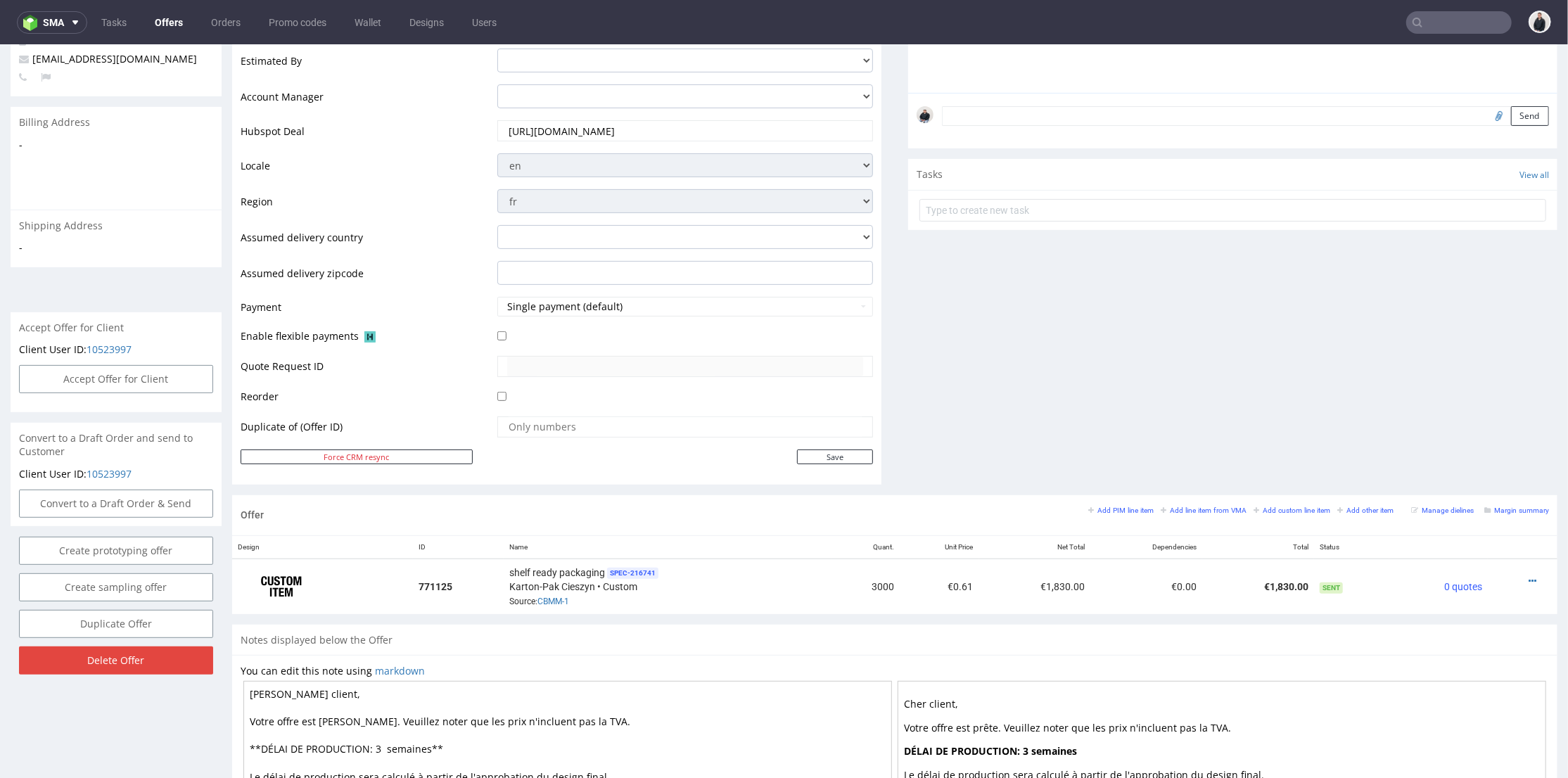
scroll to position [469, 0]
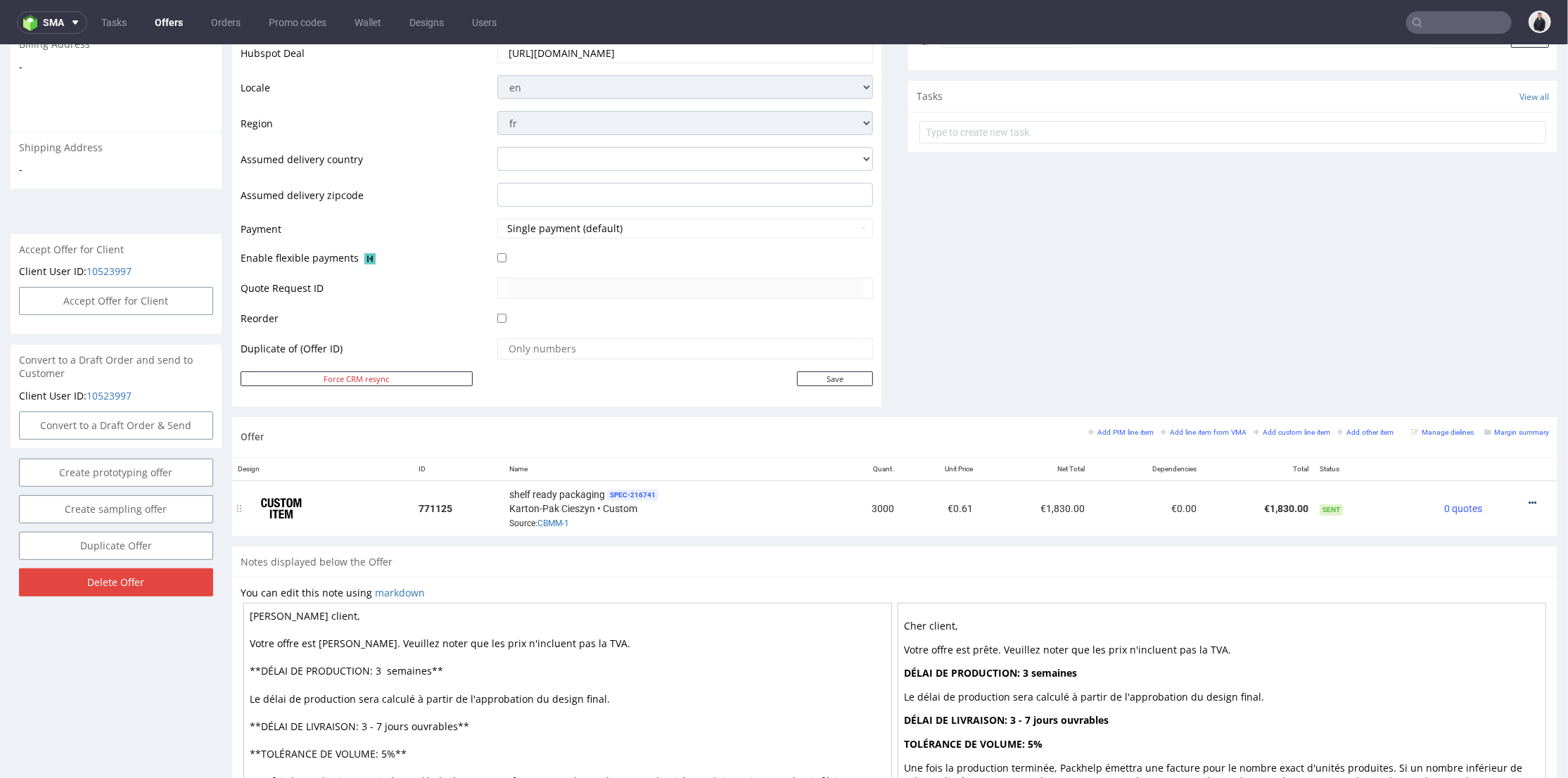
click at [1529, 499] on icon at bounding box center [1532, 502] width 7 height 10
click at [1458, 341] on span "Edit item price" at bounding box center [1469, 346] width 113 height 14
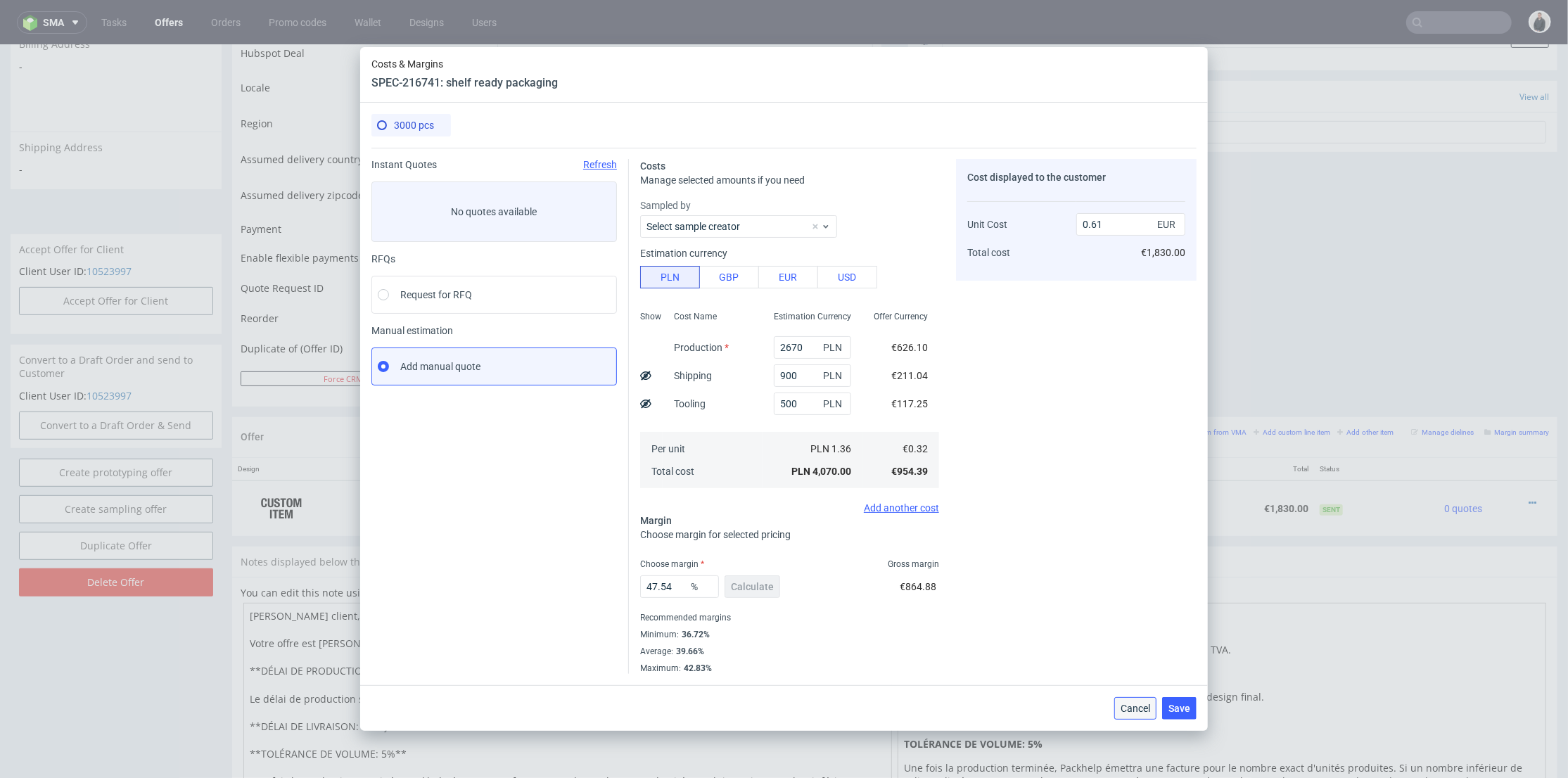
click at [1143, 713] on button "Cancel" at bounding box center [1135, 709] width 42 height 22
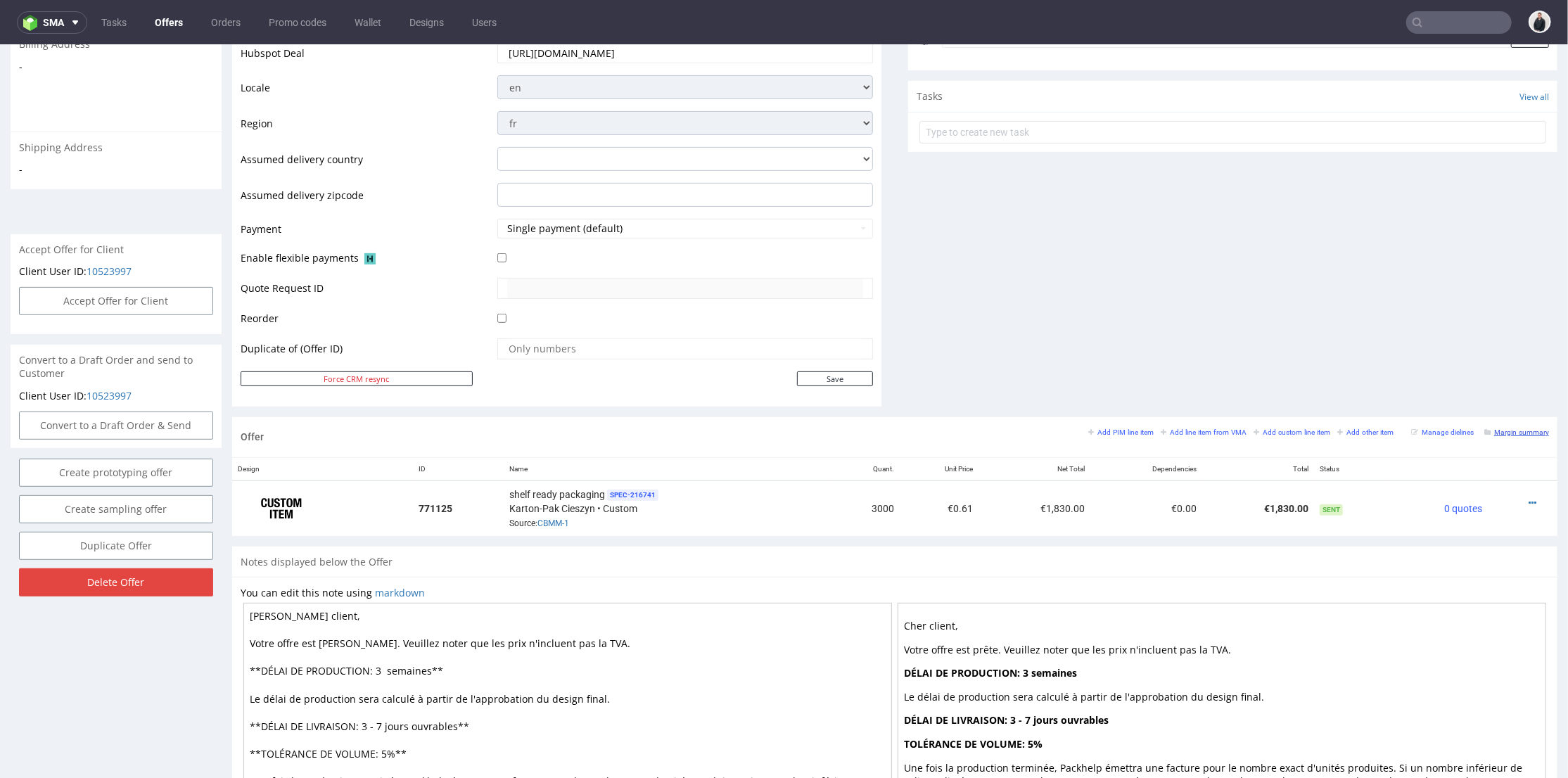
click at [1493, 430] on small "Margin summary" at bounding box center [1516, 431] width 65 height 7
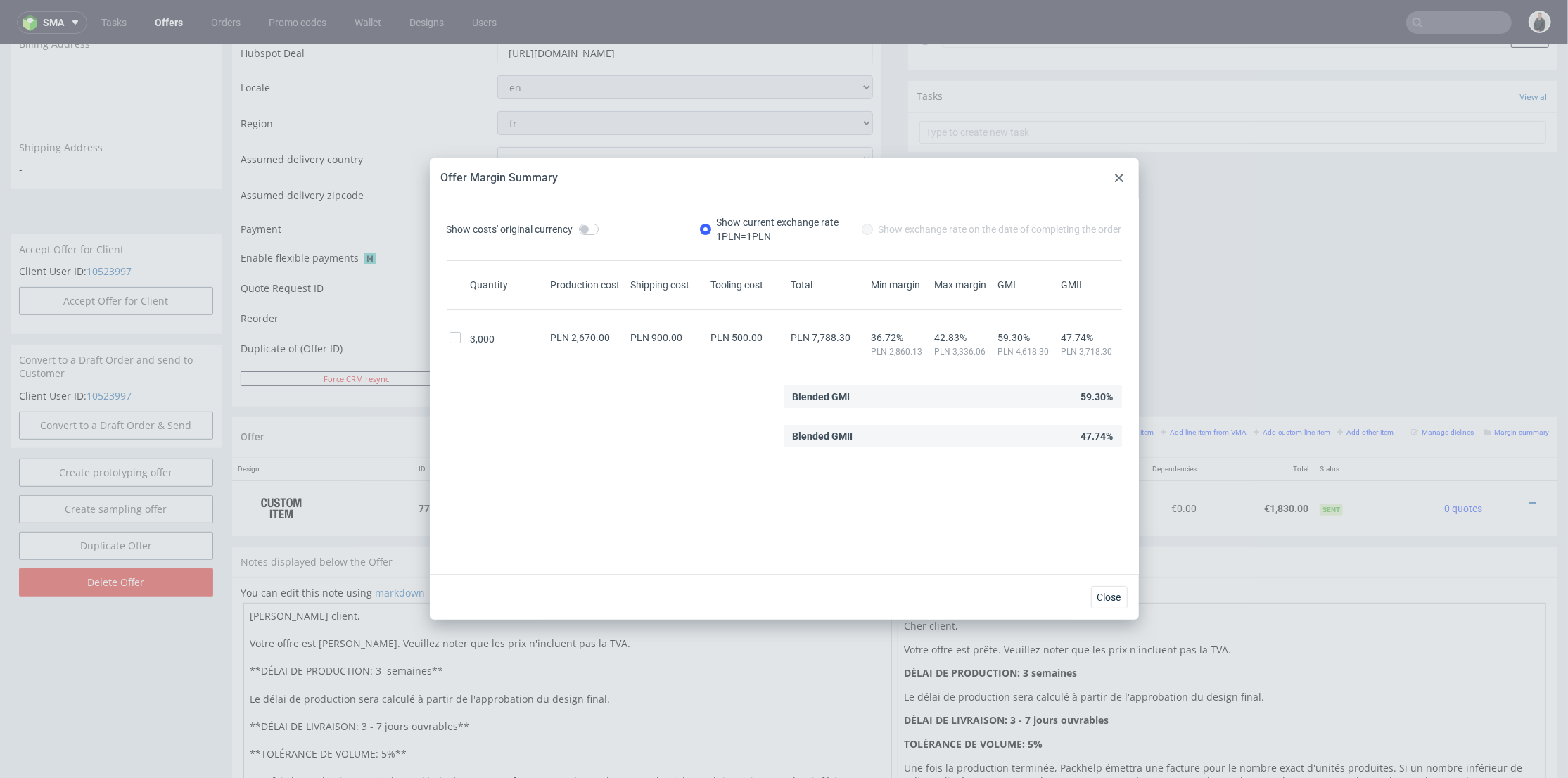
drag, startPoint x: 1087, startPoint y: 435, endPoint x: 1095, endPoint y: 436, distance: 8.1
click at [1095, 436] on div "Blended GMII 47.74%" at bounding box center [953, 436] width 337 height 22
drag, startPoint x: 1093, startPoint y: 435, endPoint x: 1062, endPoint y: 424, distance: 32.9
click at [1068, 433] on div "Blended GMII 47.74%" at bounding box center [953, 436] width 337 height 22
copy div "47.74"
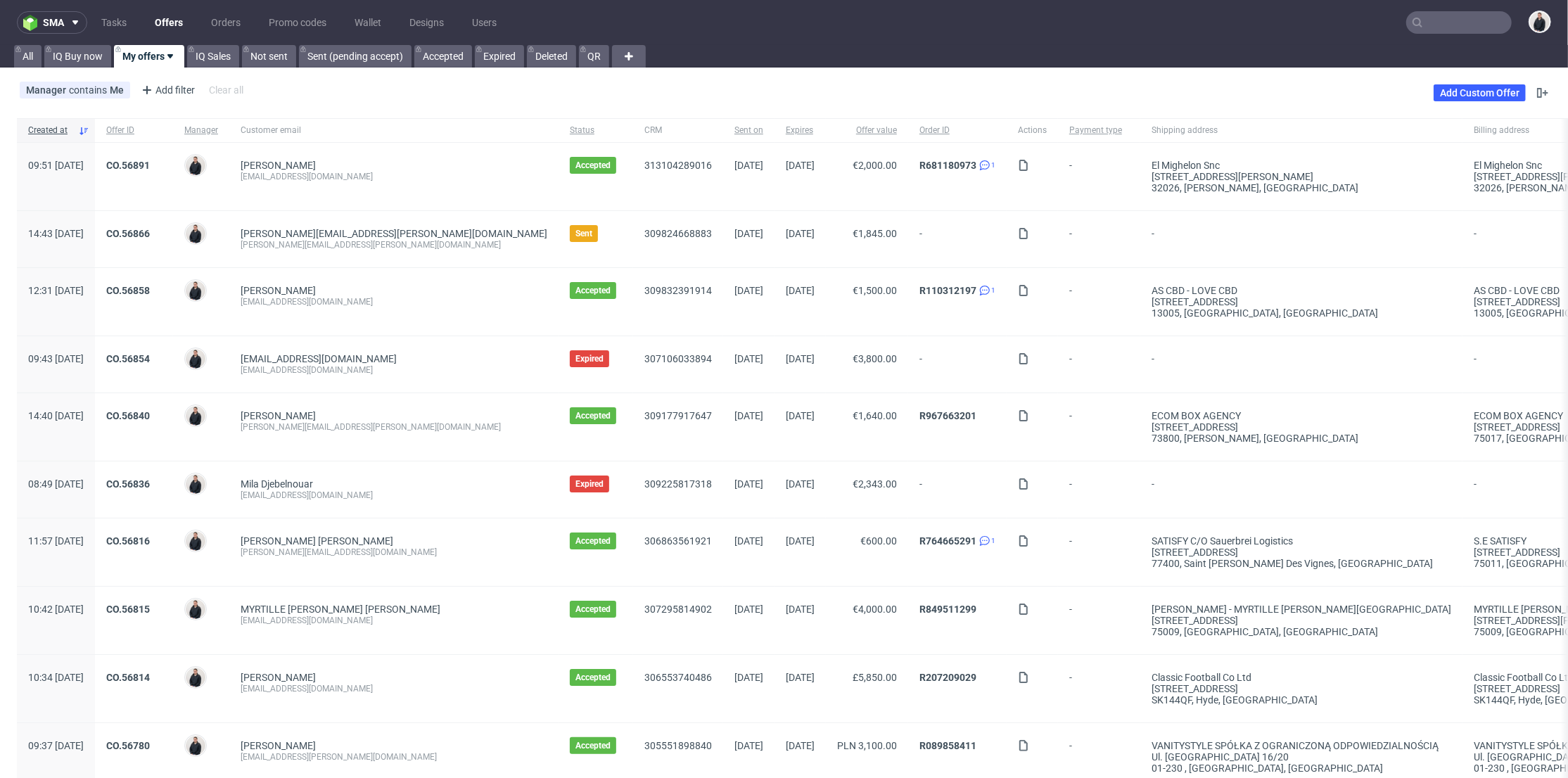
drag, startPoint x: 1454, startPoint y: 94, endPoint x: 1379, endPoint y: 129, distance: 82.8
click at [1454, 95] on link "Add Custom Offer" at bounding box center [1480, 93] width 92 height 17
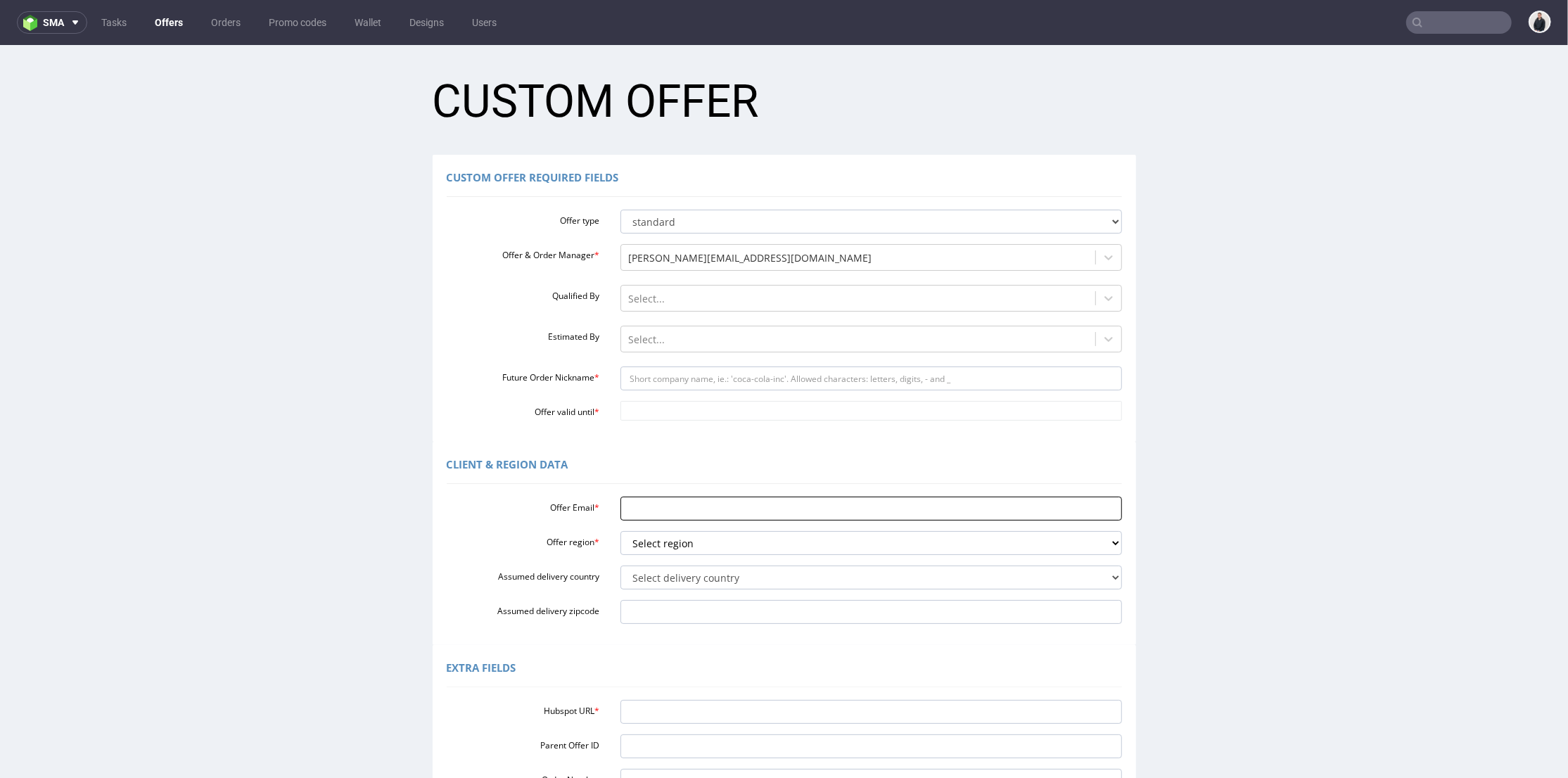
click at [655, 513] on input "Offer Email *" at bounding box center [871, 508] width 501 height 24
paste input "[EMAIL_ADDRESS][DOMAIN_NAME]"
type input "[EMAIL_ADDRESS][DOMAIN_NAME]"
click at [653, 546] on select "Select region eu gb de pl cz fr it es" at bounding box center [871, 543] width 501 height 24
select select "fr"
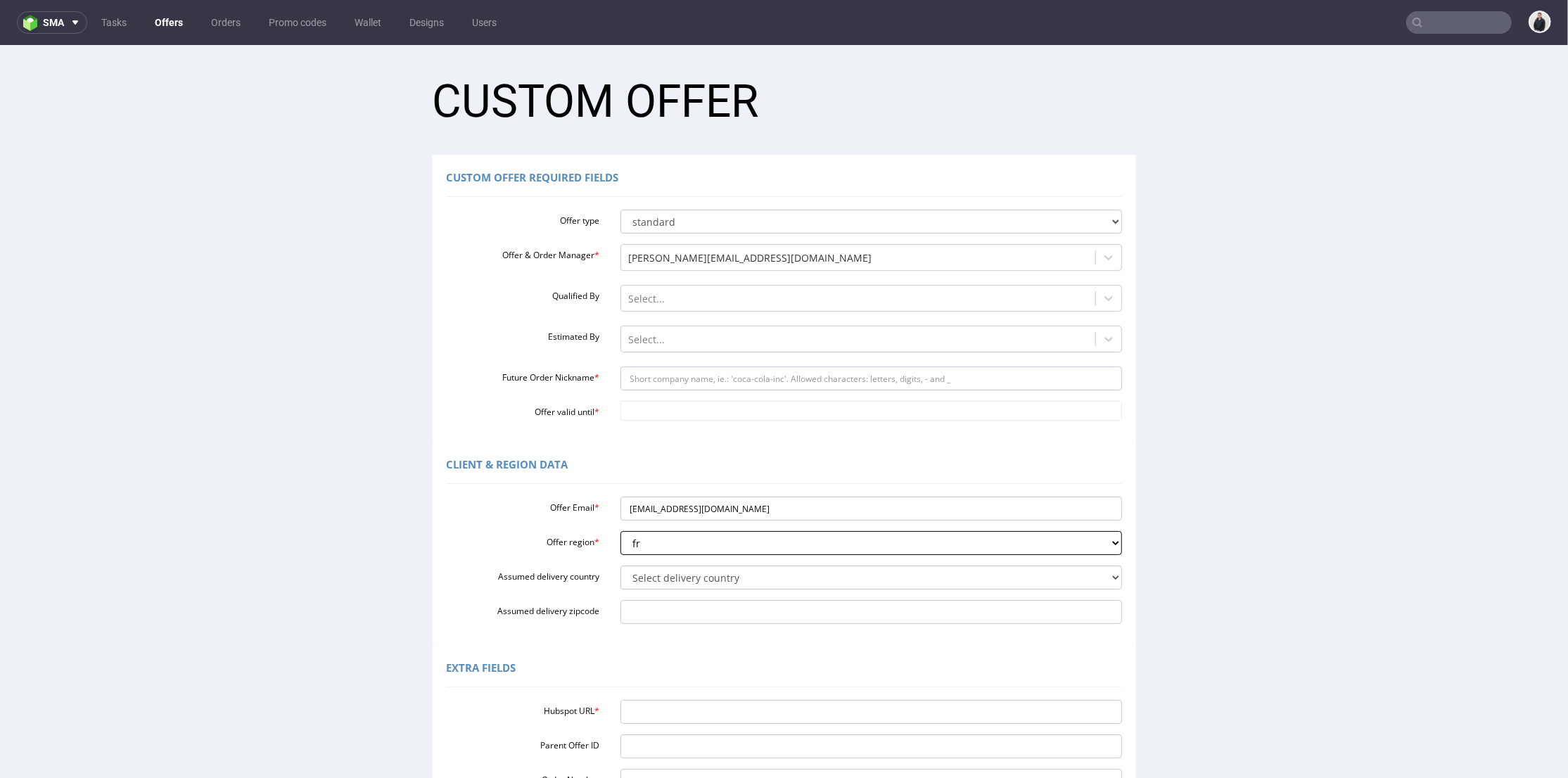
click at [620, 531] on select "Select region eu gb de pl cz fr it es" at bounding box center [871, 543] width 501 height 24
click at [679, 579] on select "Select delivery country [GEOGRAPHIC_DATA] [GEOGRAPHIC_DATA] [GEOGRAPHIC_DATA] […" at bounding box center [871, 577] width 501 height 24
click at [571, 574] on label "Assumed delivery country" at bounding box center [523, 574] width 174 height 17
click at [620, 574] on select "Select delivery country [GEOGRAPHIC_DATA] [GEOGRAPHIC_DATA] [GEOGRAPHIC_DATA] […" at bounding box center [871, 577] width 501 height 24
click at [687, 713] on input "Hubspot URL *" at bounding box center [871, 711] width 501 height 24
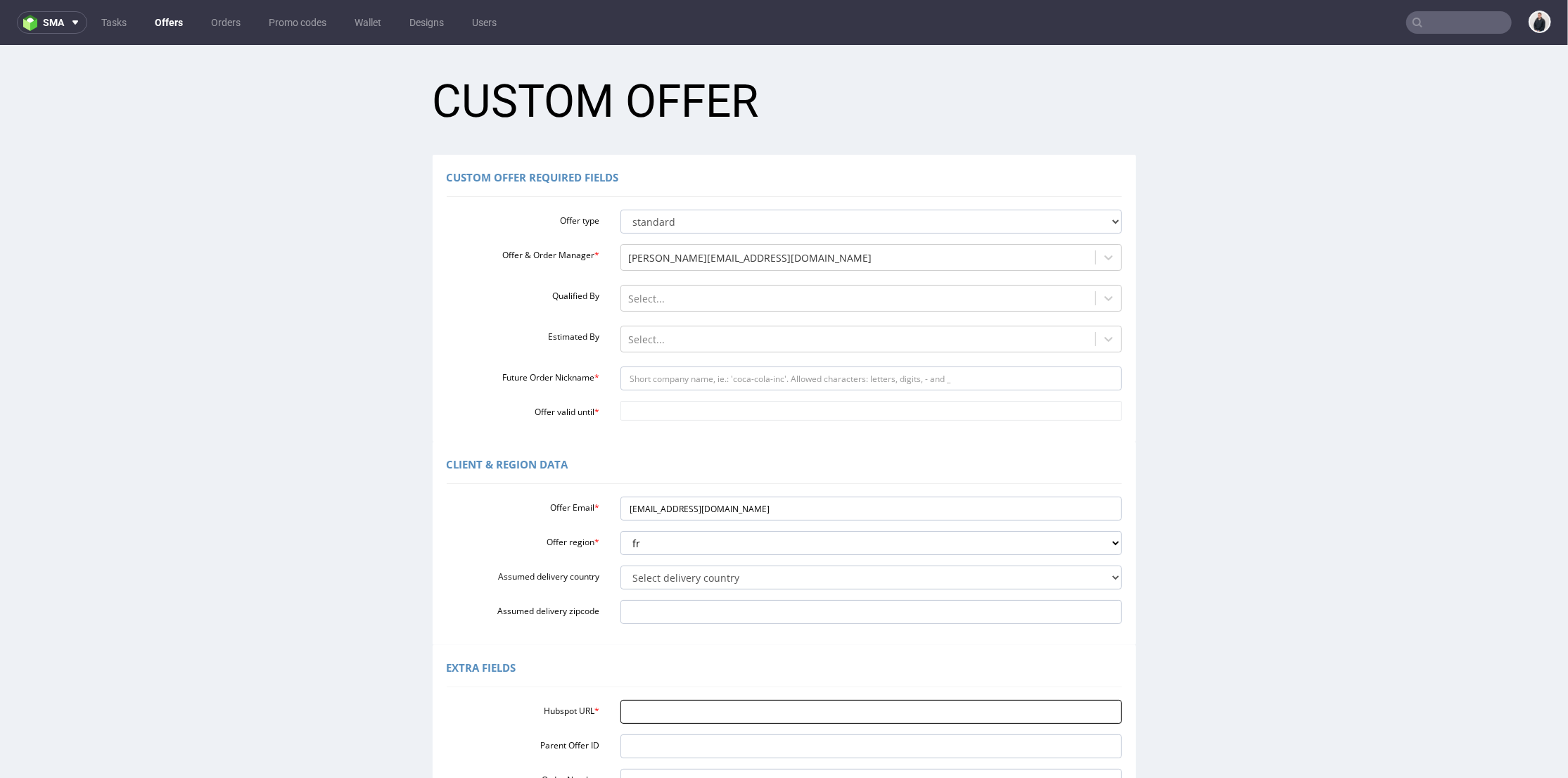
paste input "https://app-eu1.hubspot.com/contacts/25600958/record/0-3/320947828932"
type input "https://app-eu1.hubspot.com/contacts/25600958/record/0-3/320947828932"
click at [683, 372] on input "Future Order Nickname *" at bounding box center [871, 378] width 501 height 24
type input "edensas"
click at [690, 410] on input "Offer valid until *" at bounding box center [871, 410] width 501 height 20
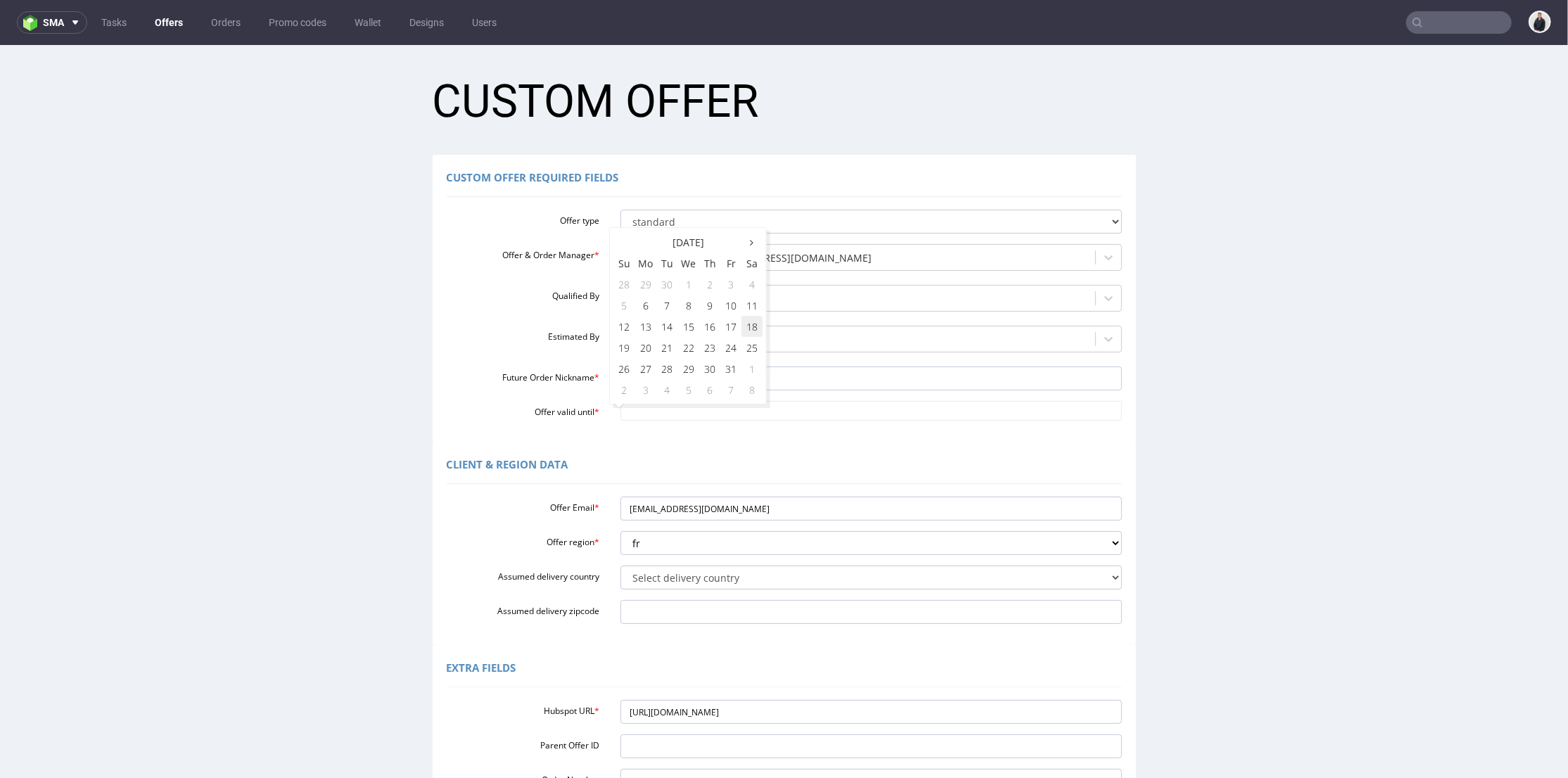
click at [757, 329] on td "18" at bounding box center [752, 325] width 22 height 22
type input "2025-10-18"
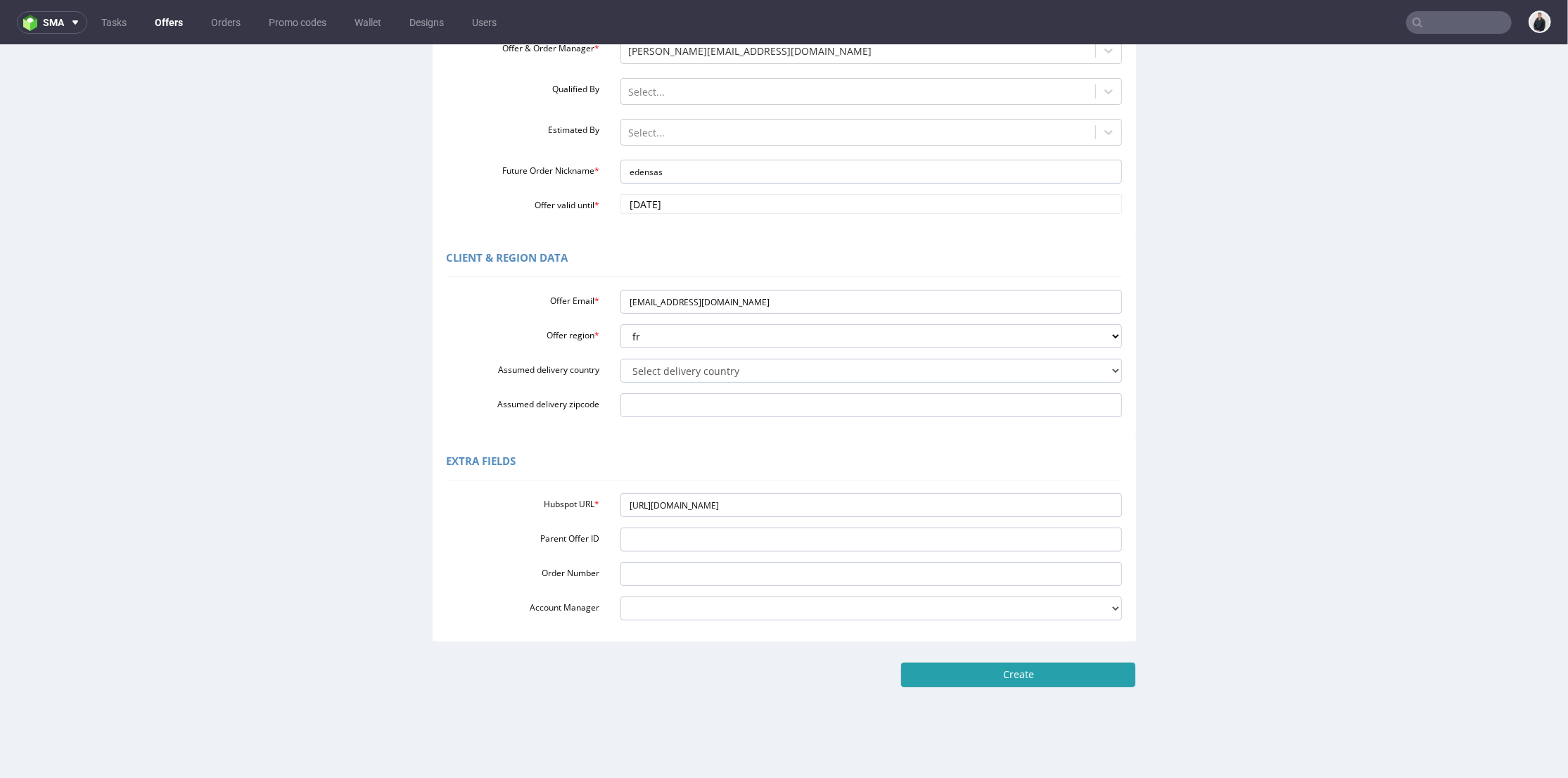
click at [961, 681] on input "Create" at bounding box center [1019, 674] width 234 height 24
type input "Please wait..."
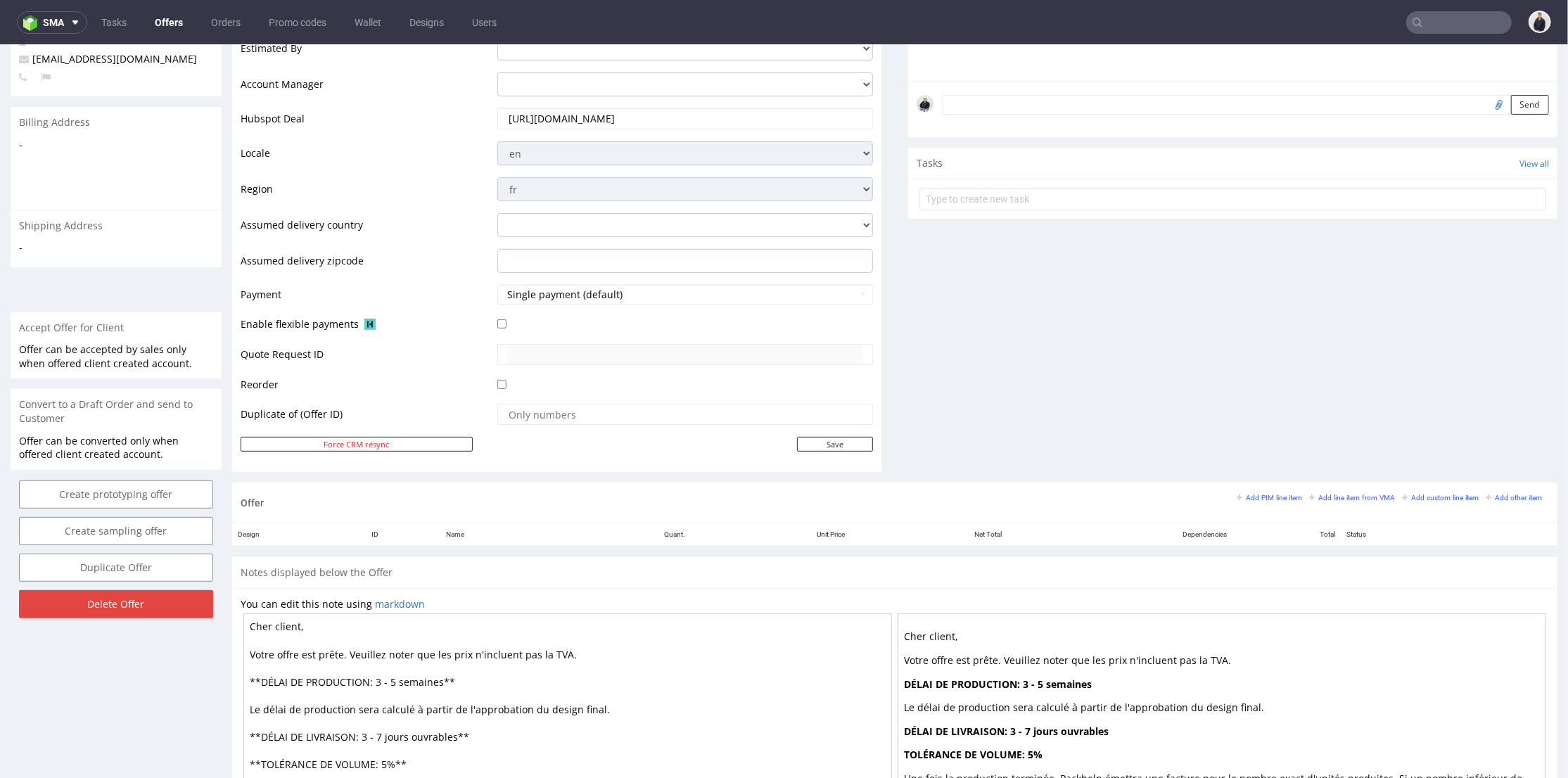
scroll to position [469, 0]
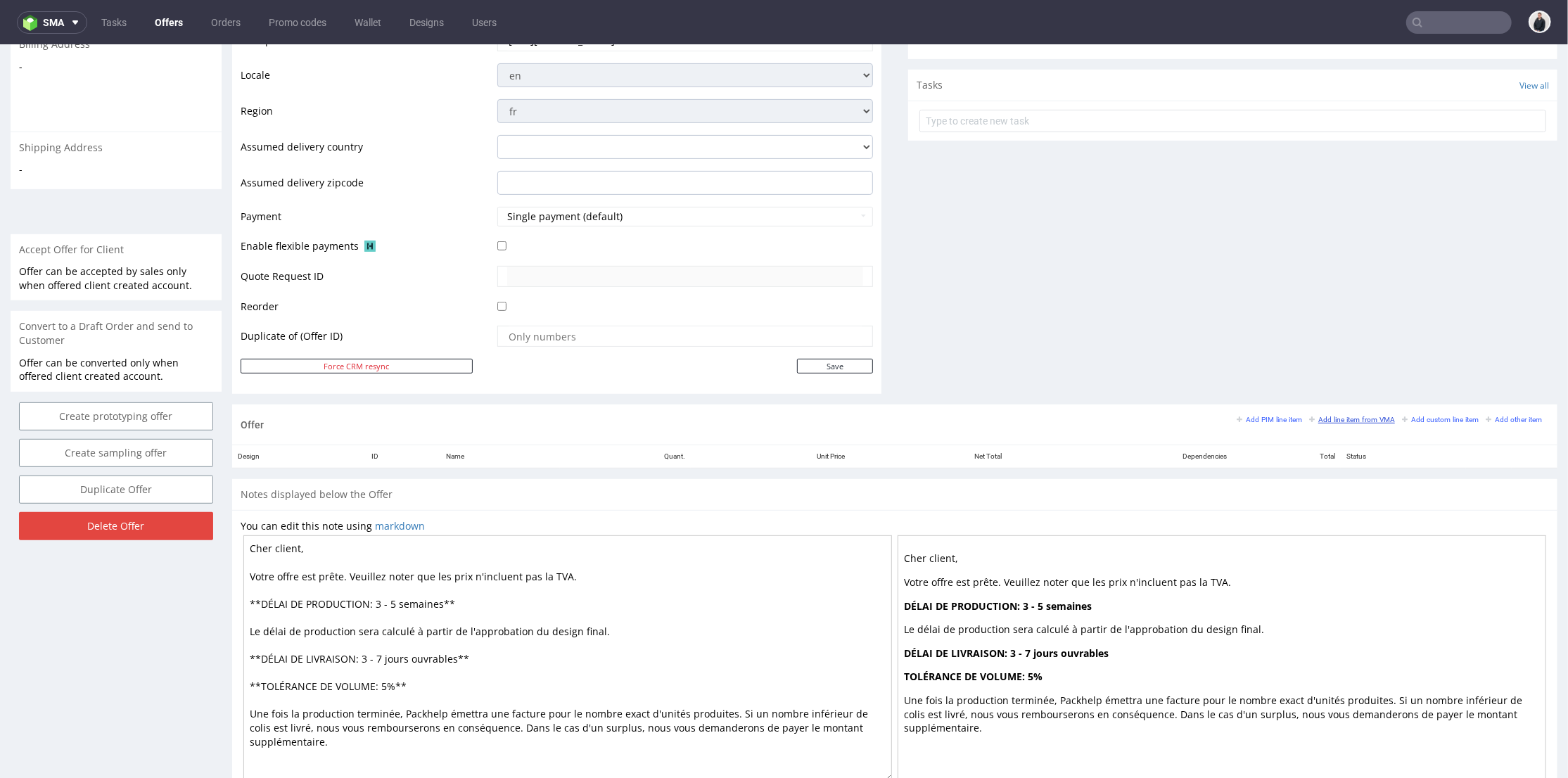
click at [1351, 418] on small "Add line item from VMA" at bounding box center [1352, 419] width 86 height 7
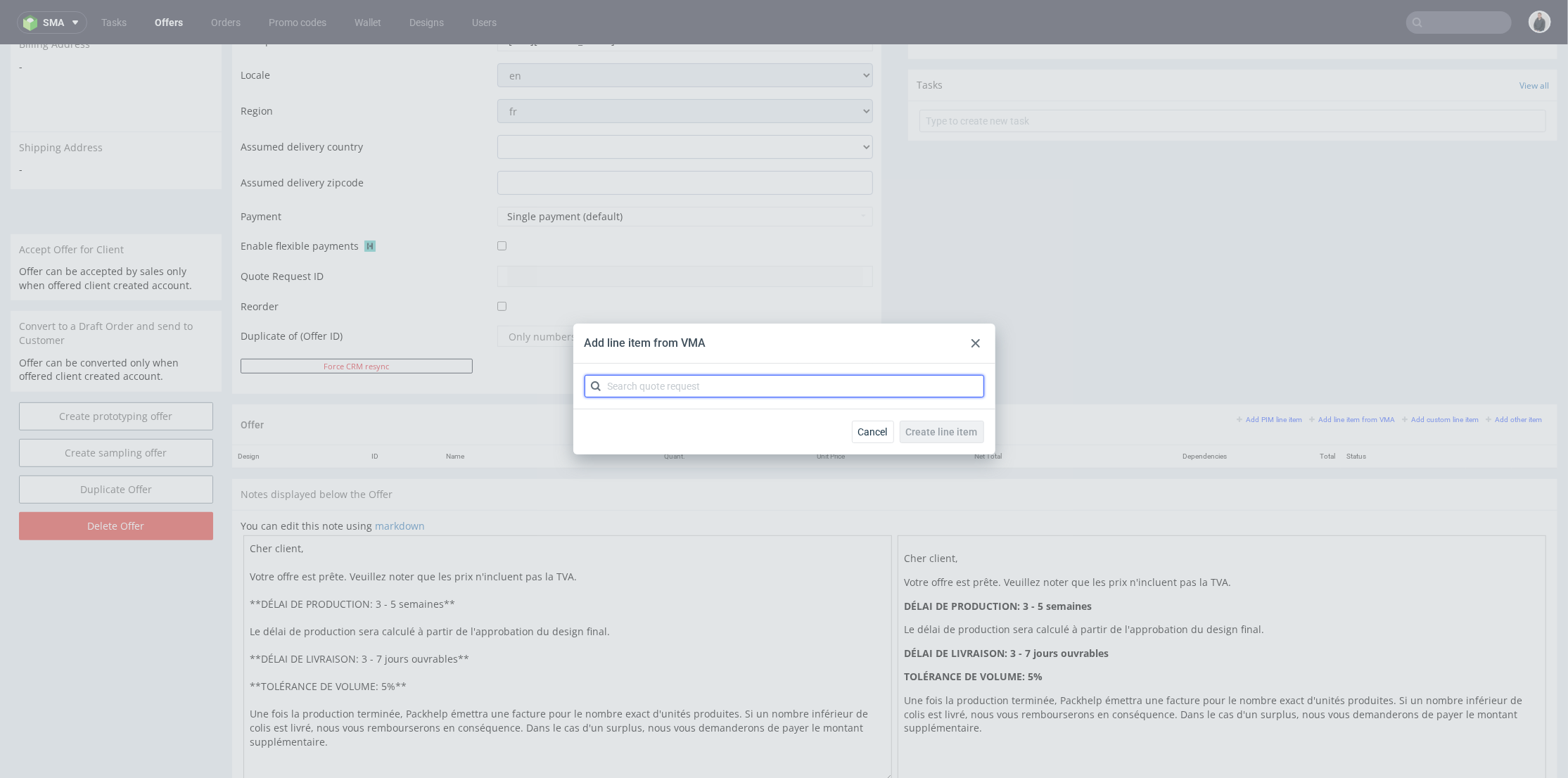
click at [672, 394] on input "text" at bounding box center [784, 386] width 399 height 22
type input "cbrx"
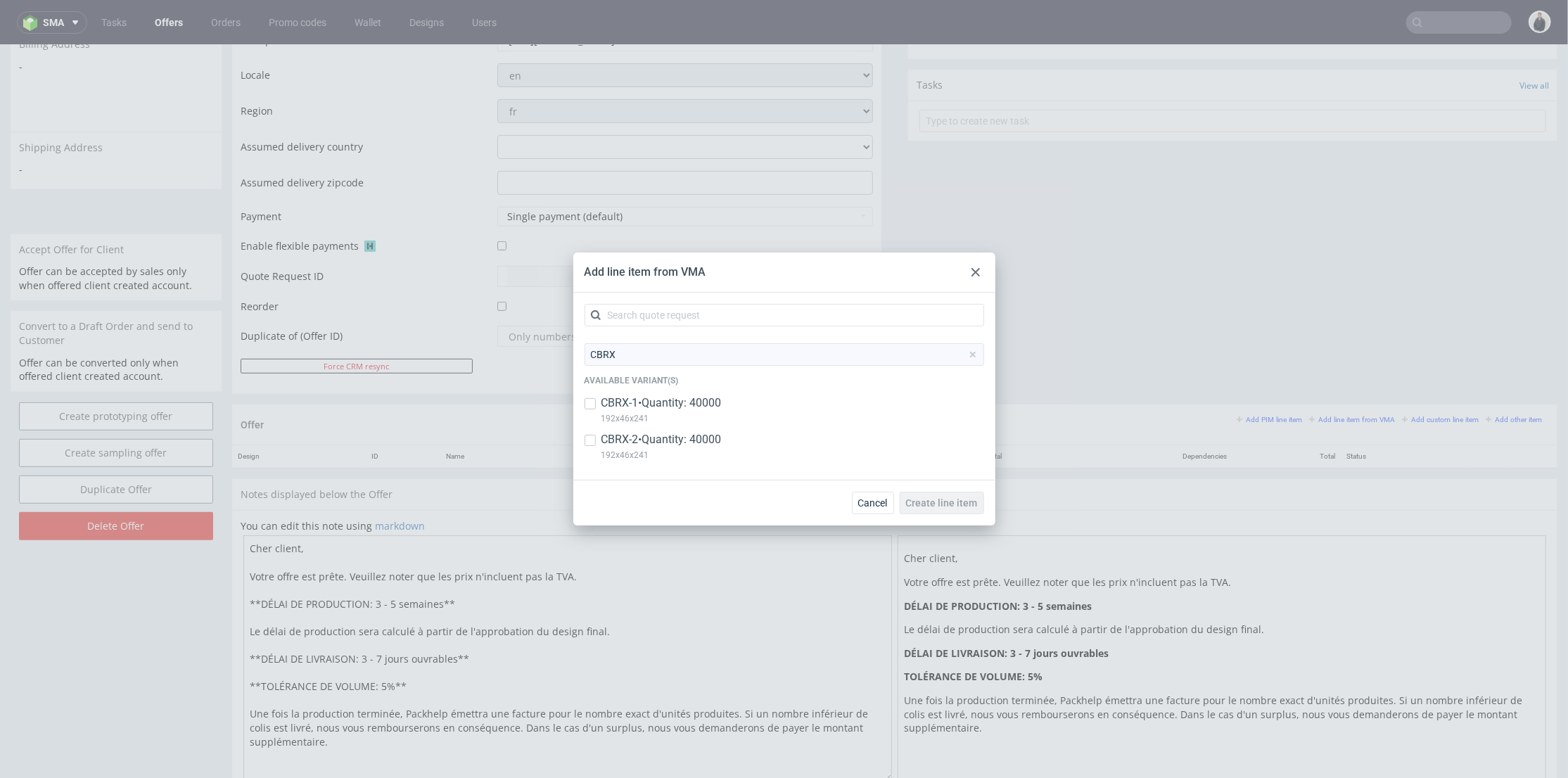
click at [654, 411] on p "192x46x241" at bounding box center [662, 418] width 120 height 16
click at [656, 410] on p "CBRX-1 • Quantity: 40000" at bounding box center [662, 403] width 120 height 16
checkbox input "false"
click at [665, 441] on p "CBRX-2 • Quantity: 40000" at bounding box center [662, 440] width 120 height 16
checkbox input "true"
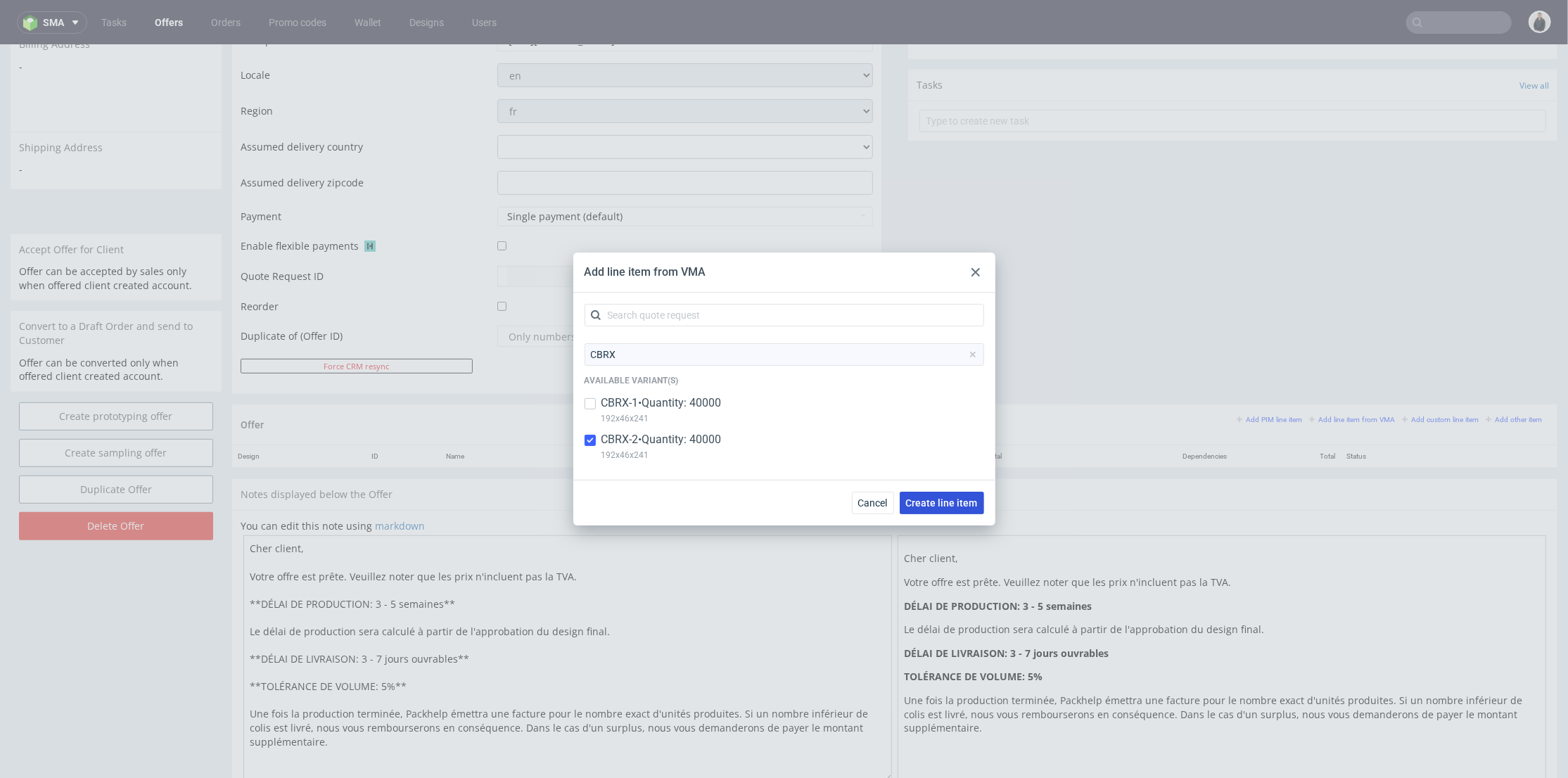
click at [969, 498] on span "Create line item" at bounding box center [942, 502] width 72 height 10
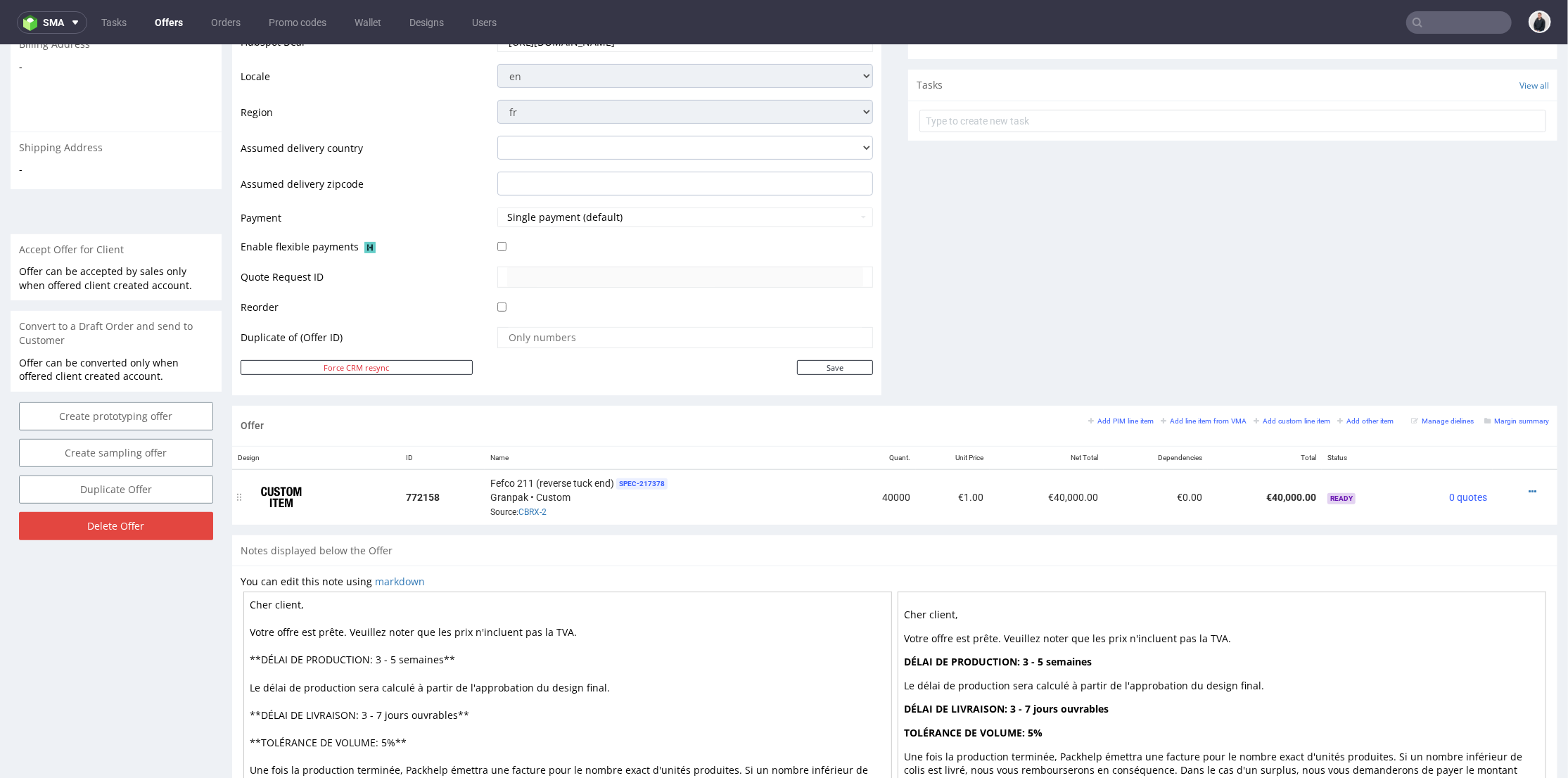
click at [1516, 487] on div at bounding box center [1521, 490] width 45 height 14
click at [1529, 489] on icon at bounding box center [1532, 491] width 7 height 10
click at [1440, 322] on li "Edit item price" at bounding box center [1463, 335] width 136 height 25
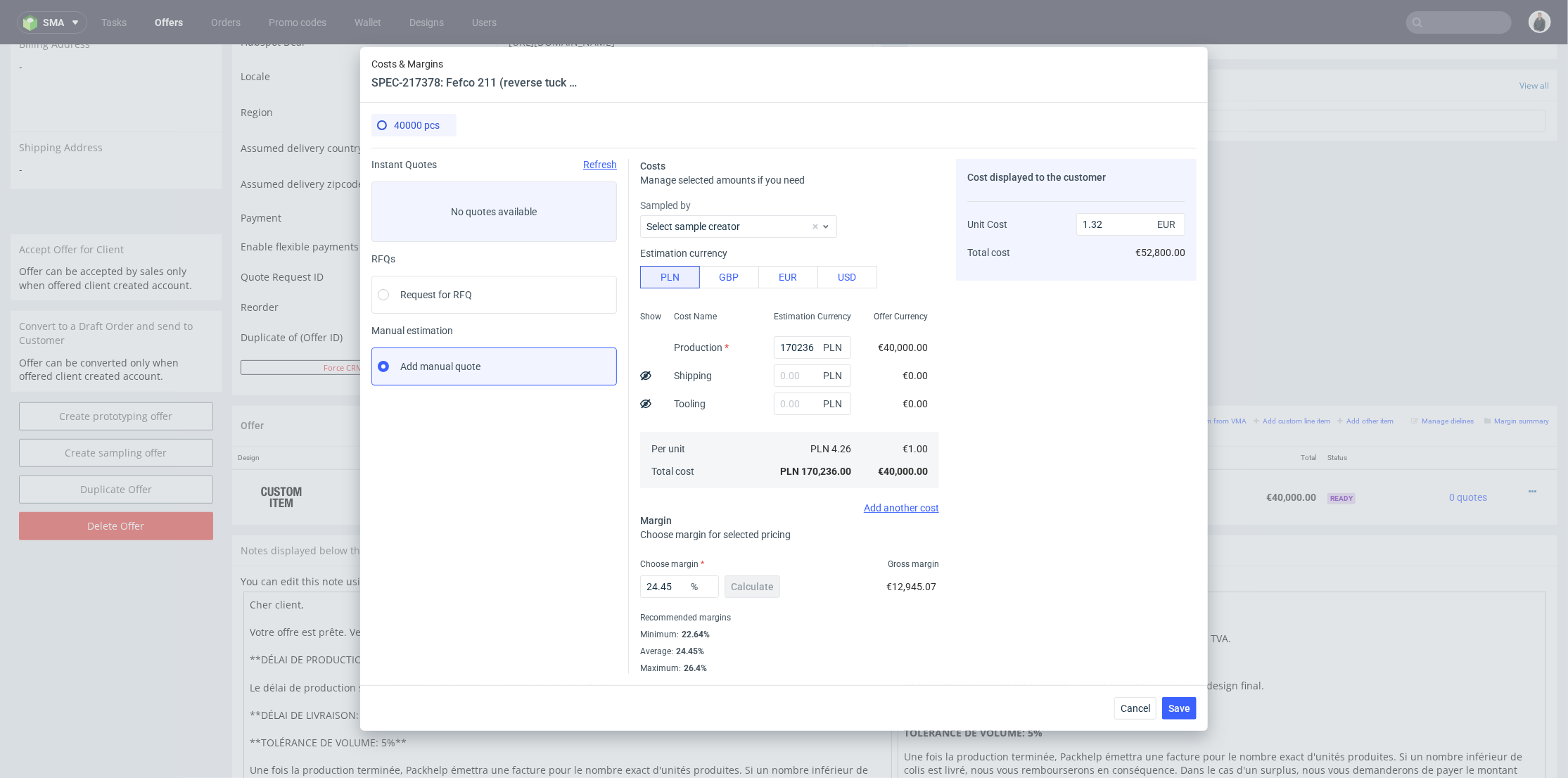
click at [820, 346] on span "PLN" at bounding box center [834, 347] width 28 height 20
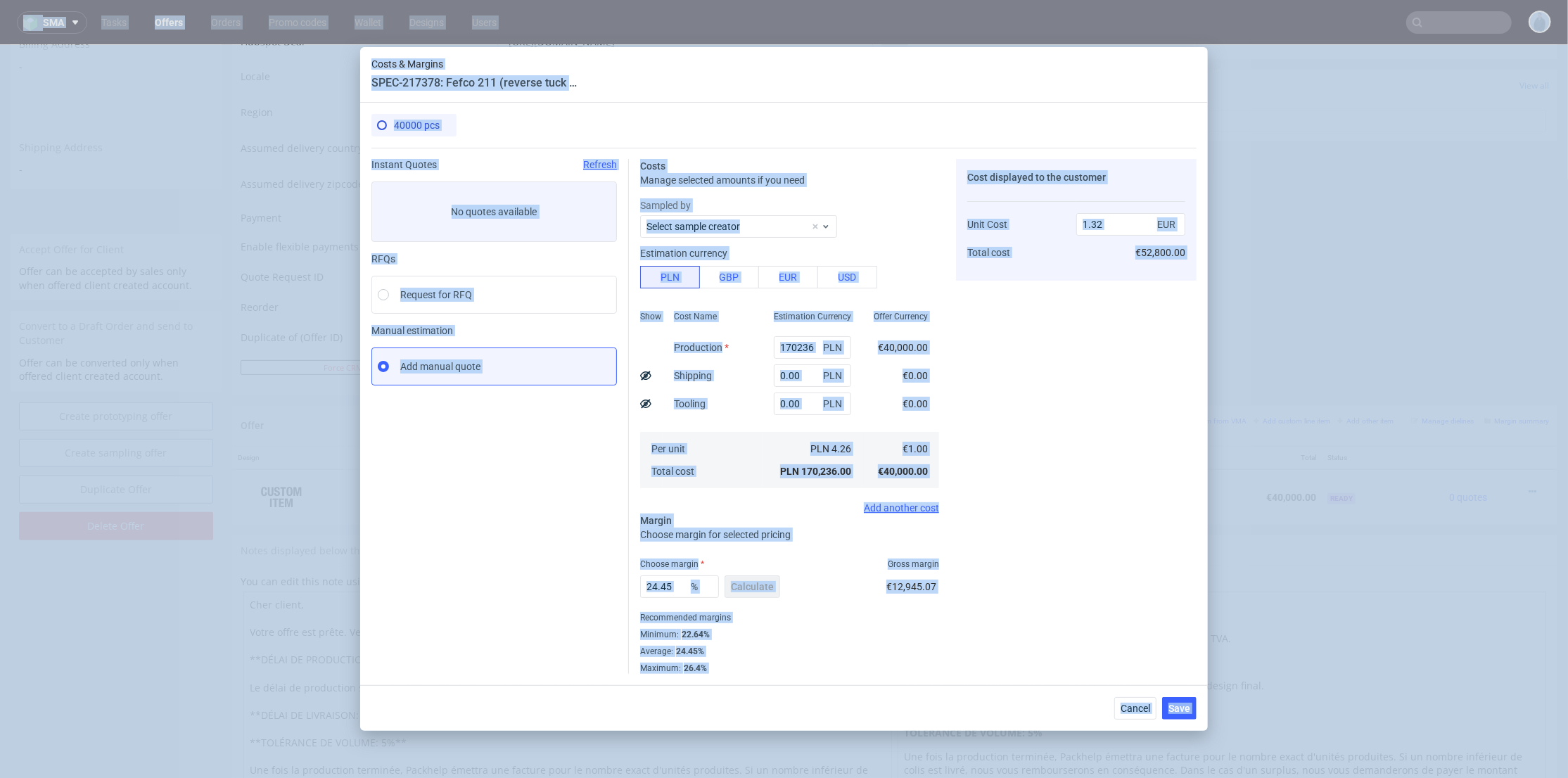
click at [751, 352] on div "Cost Name Production Shipping Tooling Per unit Total cost" at bounding box center [712, 398] width 100 height 186
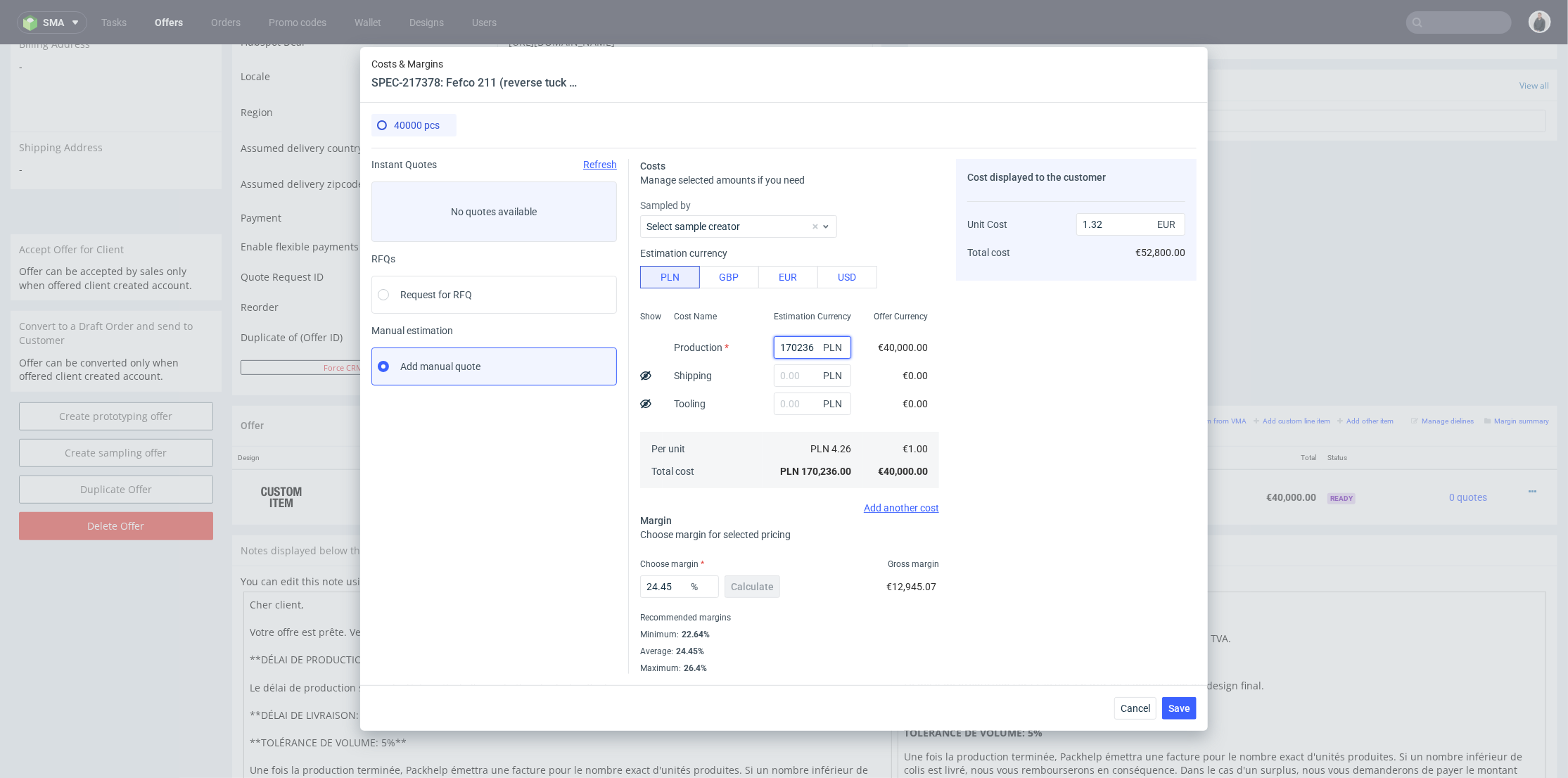
click at [785, 344] on input "170236" at bounding box center [813, 348] width 78 height 22
paste input "8200"
type input "18200"
type input "0.14"
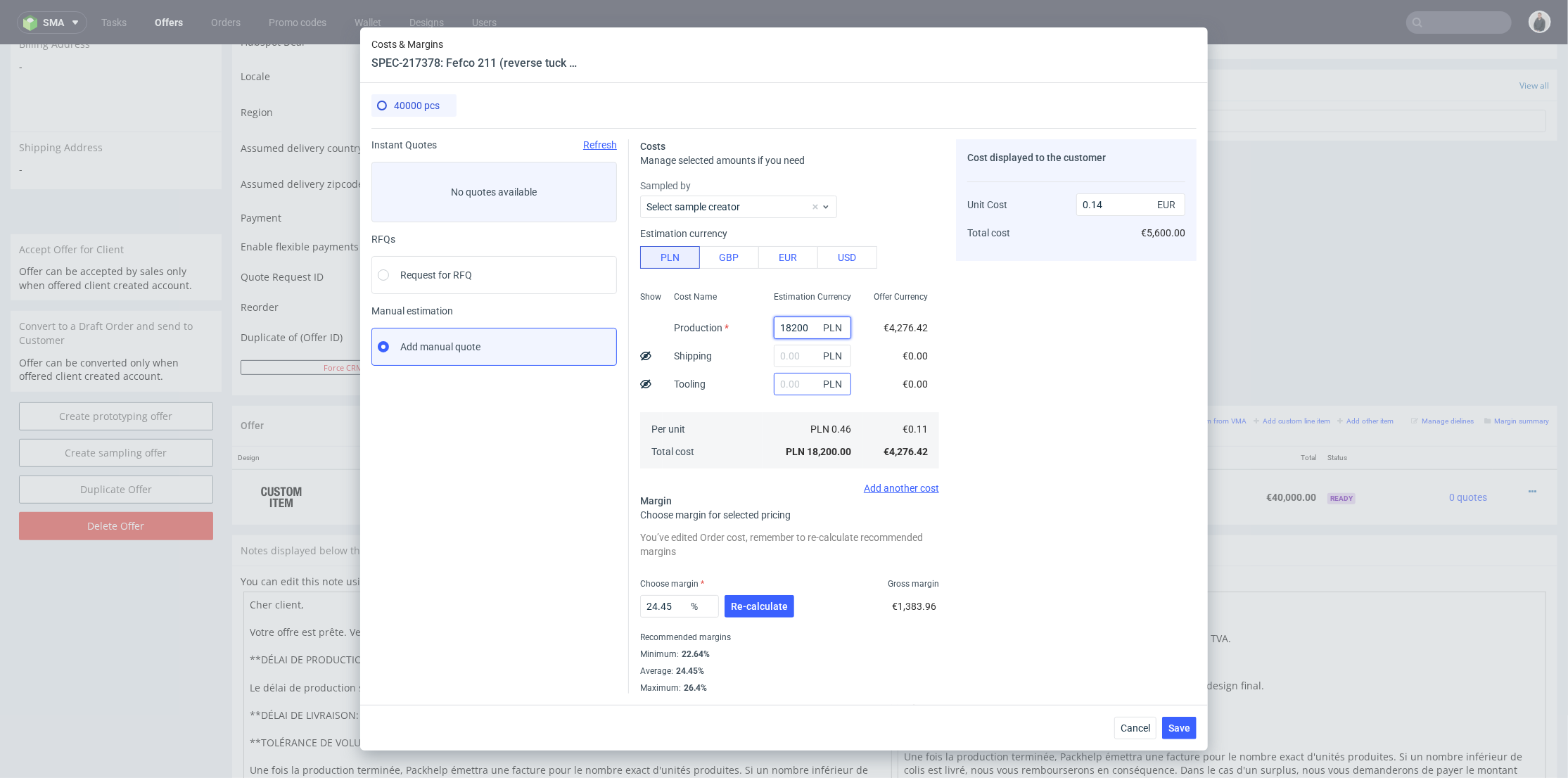
type input "18200"
click at [784, 382] on input "text" at bounding box center [813, 384] width 78 height 22
type input "1720"
type input "0.15"
drag, startPoint x: 791, startPoint y: 383, endPoint x: 783, endPoint y: 382, distance: 8.1
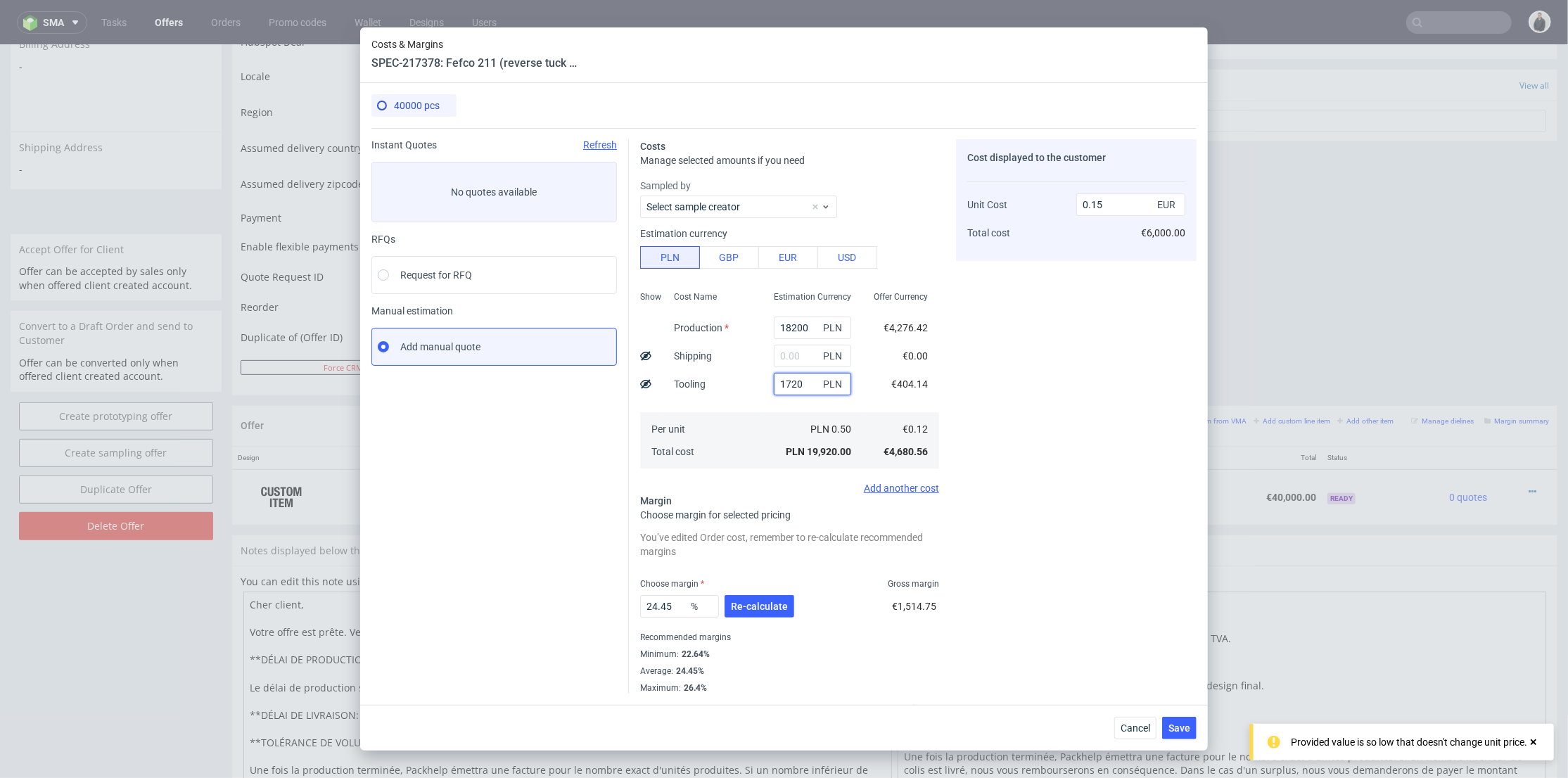
click at [783, 382] on input "1720" at bounding box center [813, 384] width 78 height 22
type input "1750"
click at [784, 360] on input "text" at bounding box center [813, 356] width 78 height 22
type input "3100"
click at [751, 391] on div "Cost Name Production Shipping Tooling Per unit Total cost" at bounding box center [712, 379] width 100 height 186
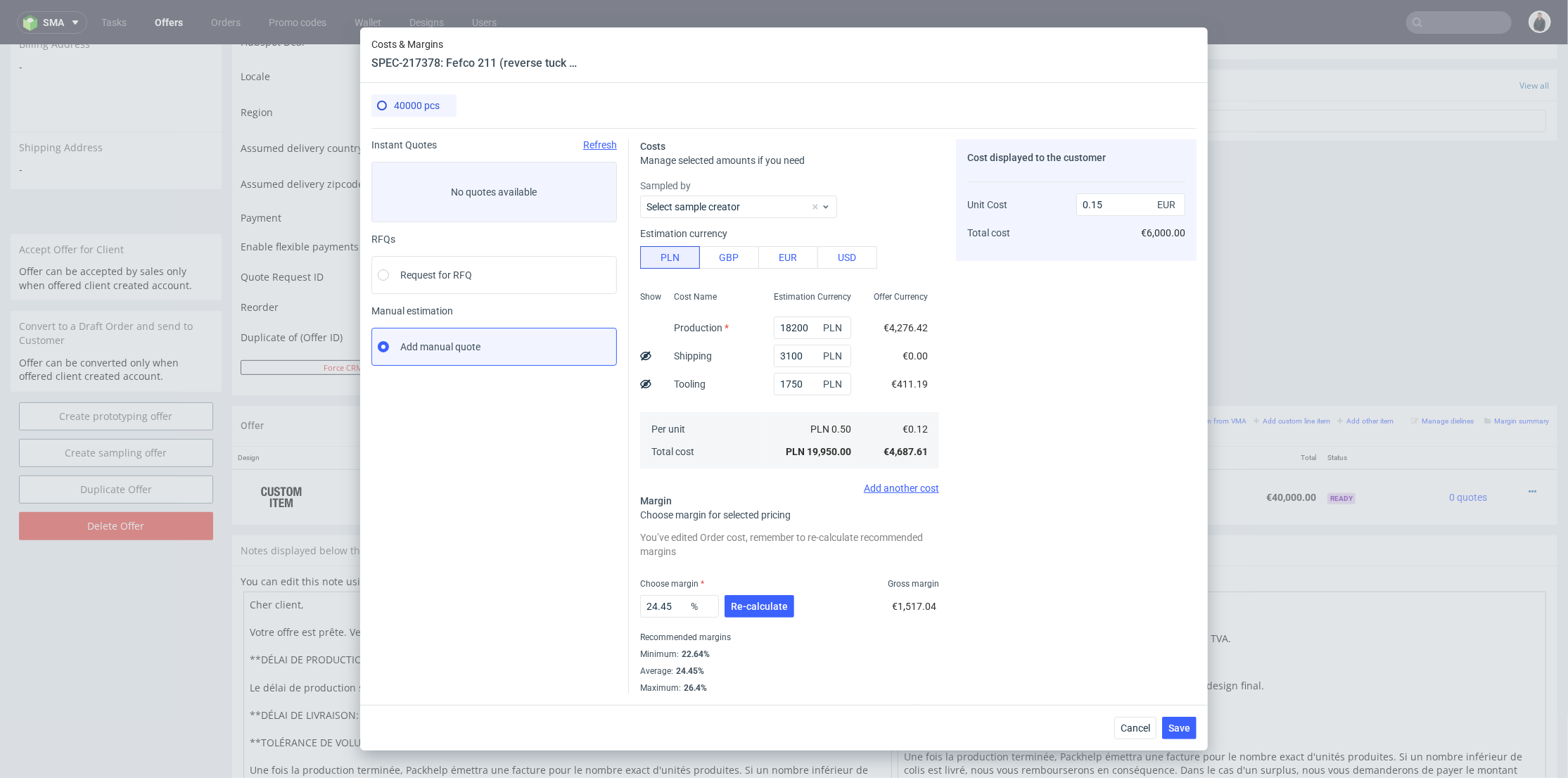
type input "0.18"
click at [769, 596] on button "Re-calculate" at bounding box center [759, 606] width 69 height 22
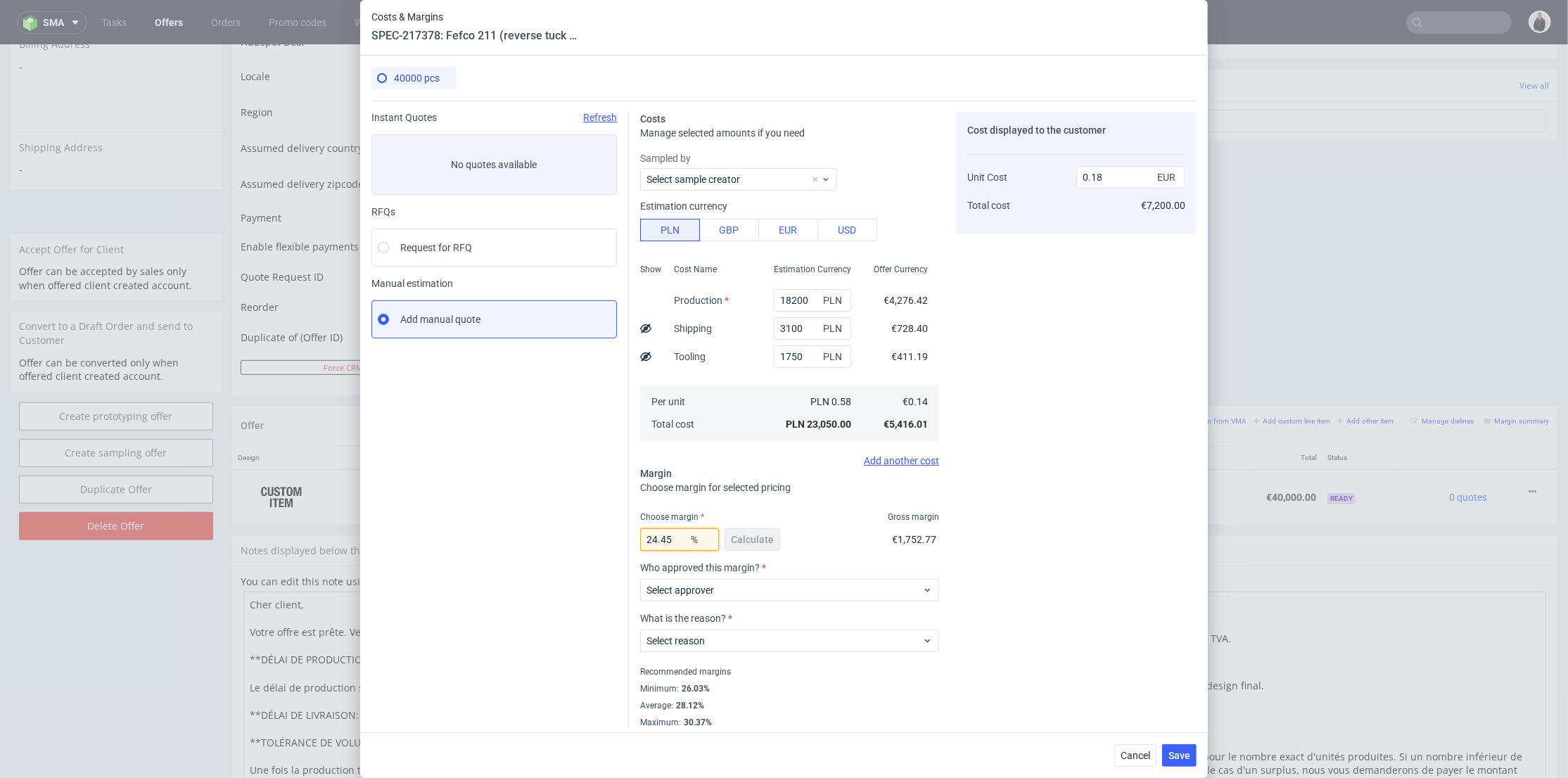
drag, startPoint x: 677, startPoint y: 540, endPoint x: 637, endPoint y: 518, distance: 45.7
click at [560, 529] on div "Instant Quotes Refresh No quotes available RFQs Request for RFQ Manual estimati…" at bounding box center [784, 414] width 825 height 628
type input "27"
click at [1053, 450] on div "Cost displayed to the customer Unit Cost Total cost 0.18 EUR €7,200.00" at bounding box center [1076, 420] width 241 height 617
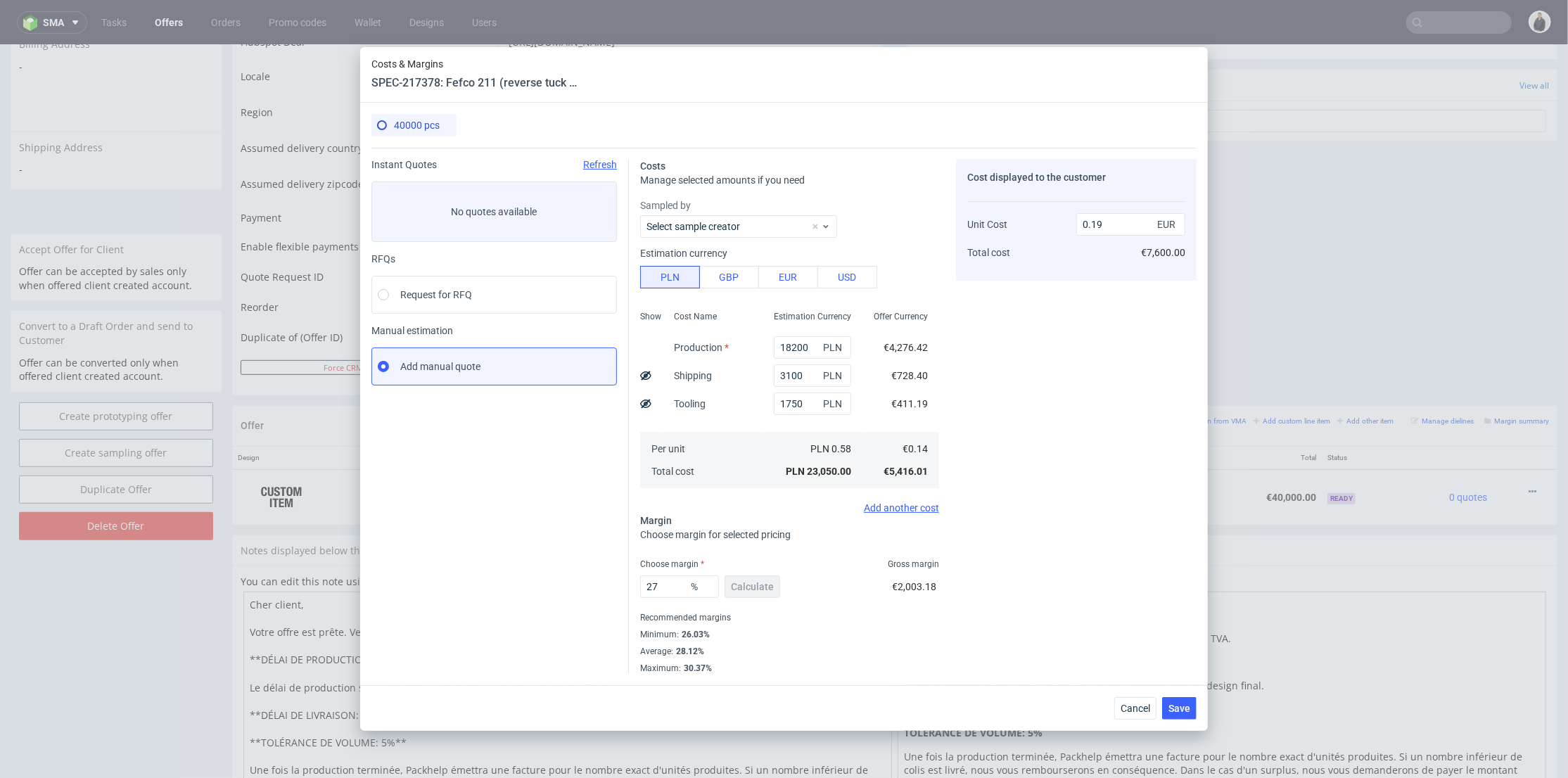
click at [1082, 399] on div "Cost displayed to the customer Unit Cost Total cost 0.19 EUR €7,600.00" at bounding box center [1076, 416] width 241 height 515
drag, startPoint x: 1096, startPoint y: 224, endPoint x: 1107, endPoint y: 227, distance: 11.4
click at [1107, 225] on input "0.19" at bounding box center [1130, 224] width 109 height 22
type input "0.15"
click at [1070, 359] on div "Cost displayed to the customer Unit Cost Total cost 0.15 EUR €7,600.00" at bounding box center [1076, 416] width 241 height 515
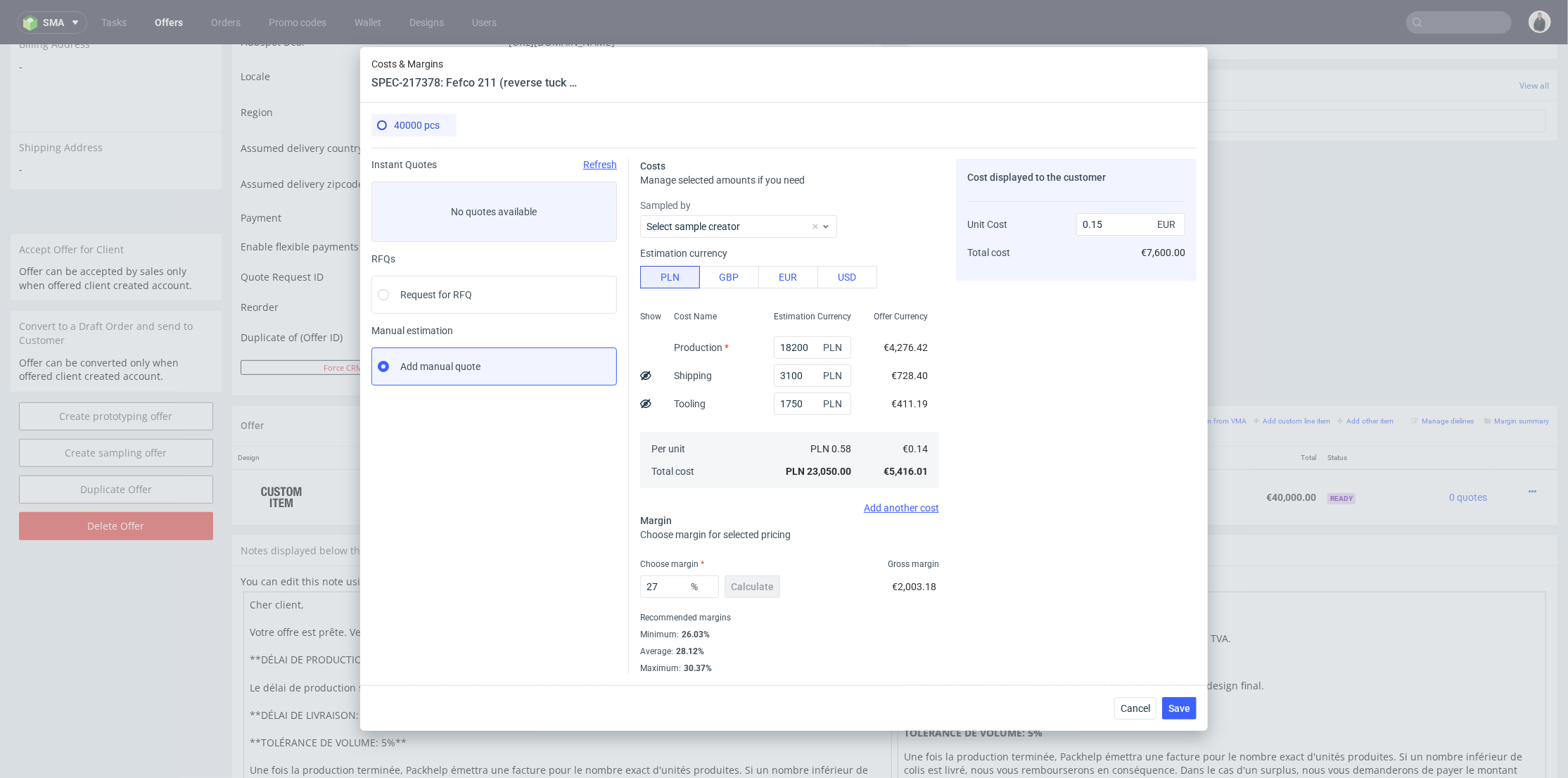
type input "6.666666666666651"
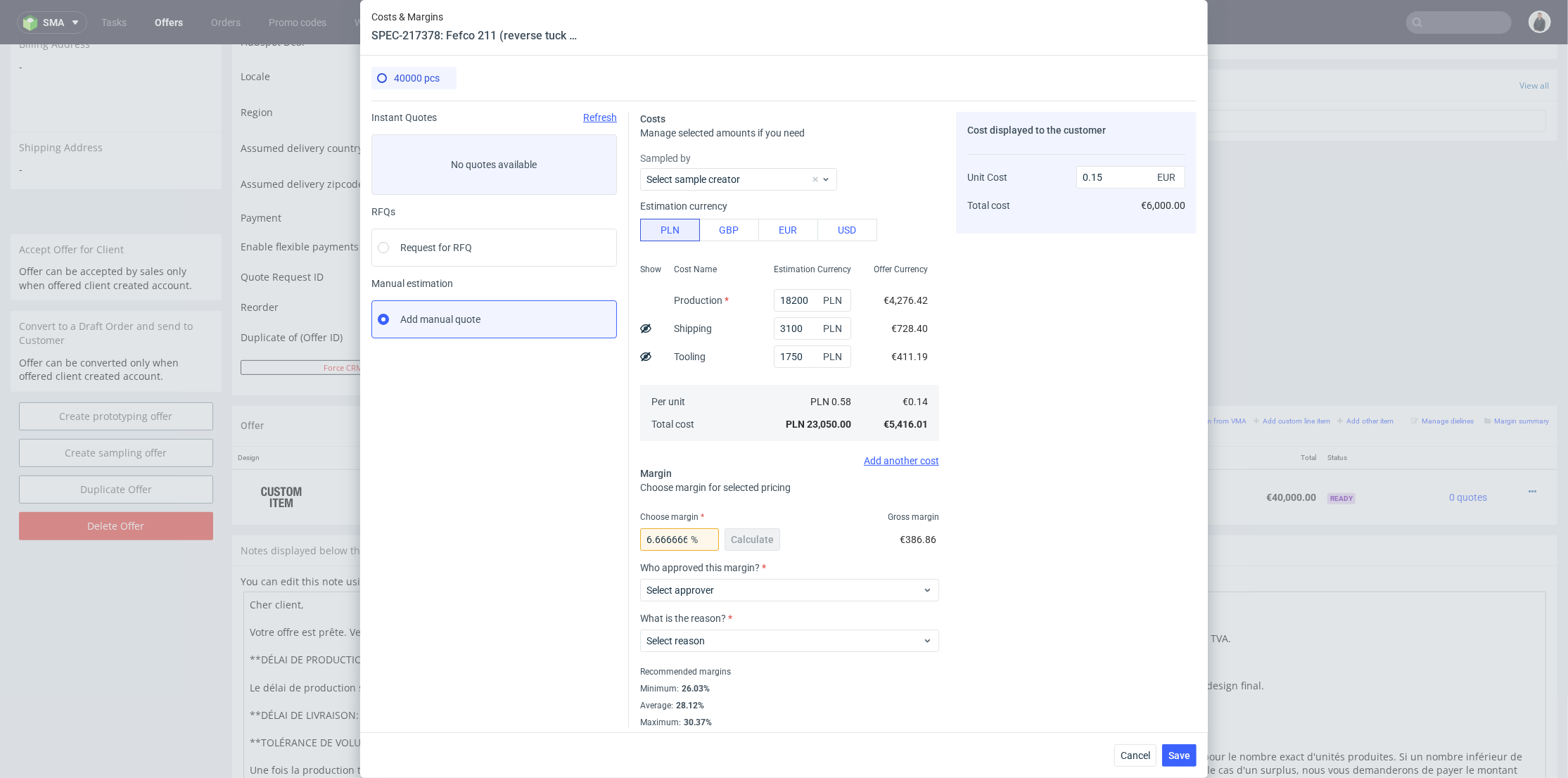
scroll to position [7, 0]
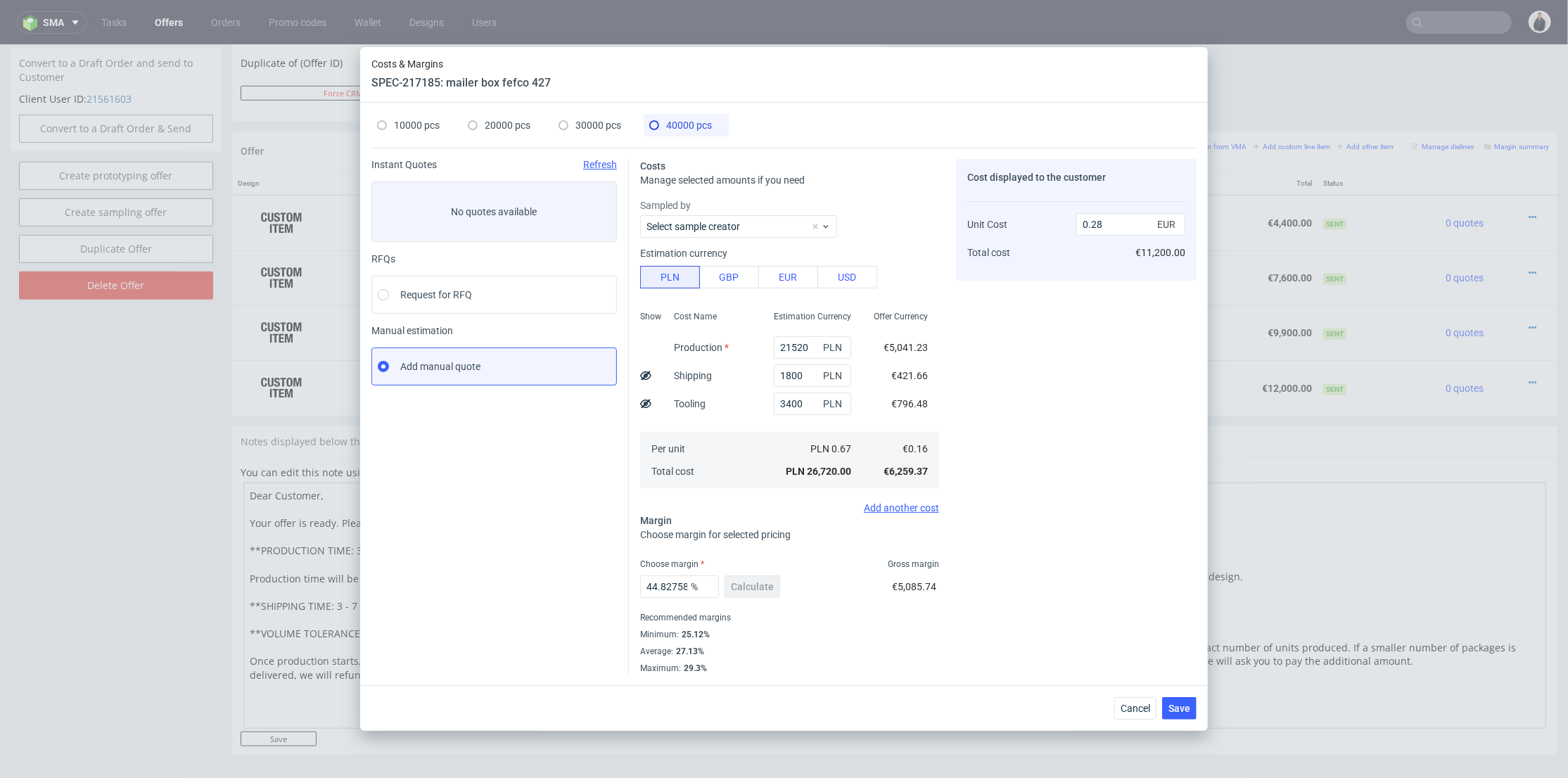
scroll to position [5, 0]
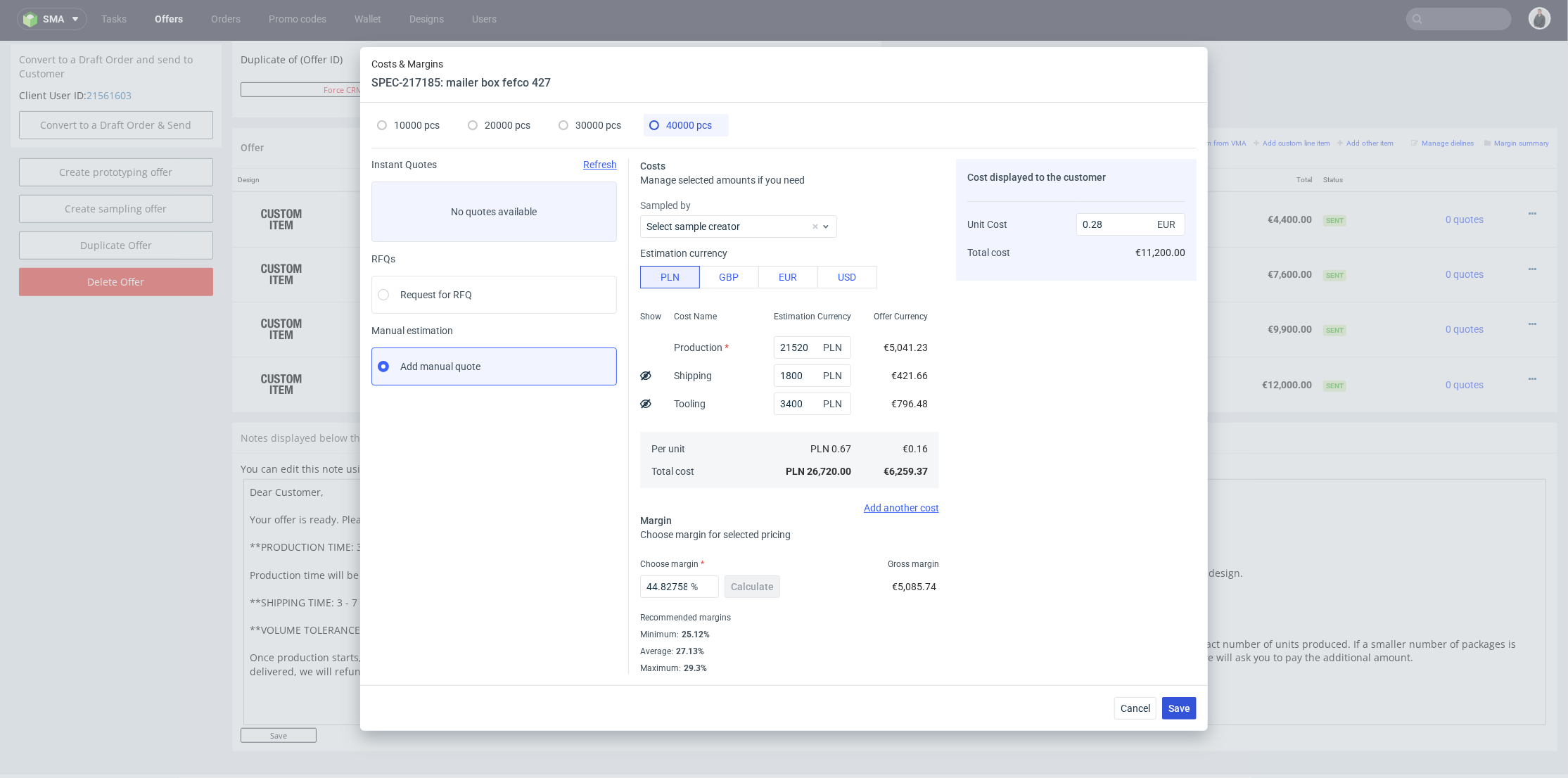
click at [1186, 714] on button "Save" at bounding box center [1179, 709] width 35 height 22
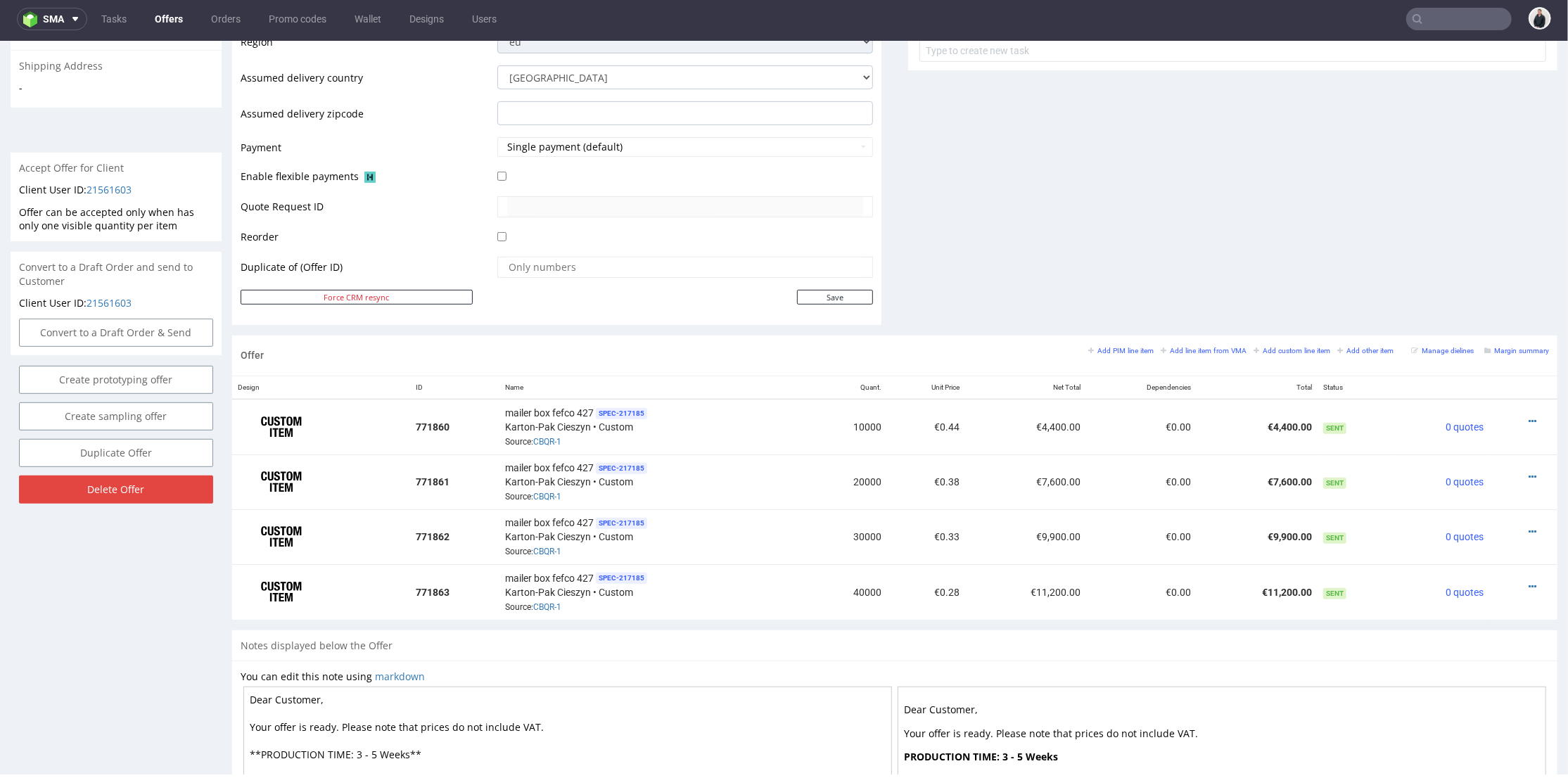
scroll to position [755, 0]
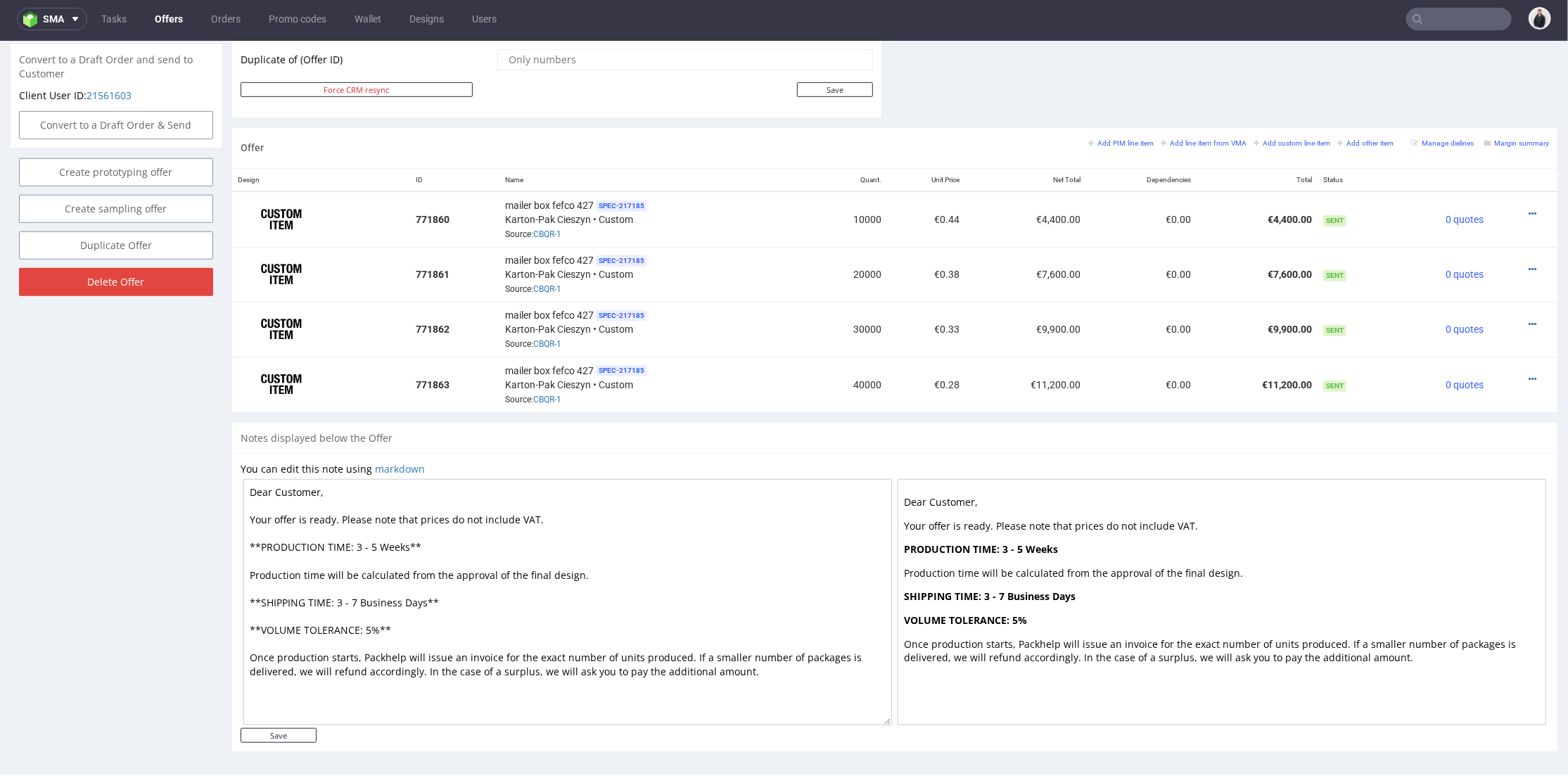
drag, startPoint x: 374, startPoint y: 537, endPoint x: 362, endPoint y: 538, distance: 12.0
click at [362, 538] on textarea "Dear Customer, Your offer is ready. Please note that prices do not include VAT.…" at bounding box center [568, 601] width 649 height 247
type textarea "Dear Customer, Your offer is ready. Please note that prices do not include VAT.…"
click at [306, 727] on input "Save" at bounding box center [278, 735] width 76 height 15
type input "In progress..."
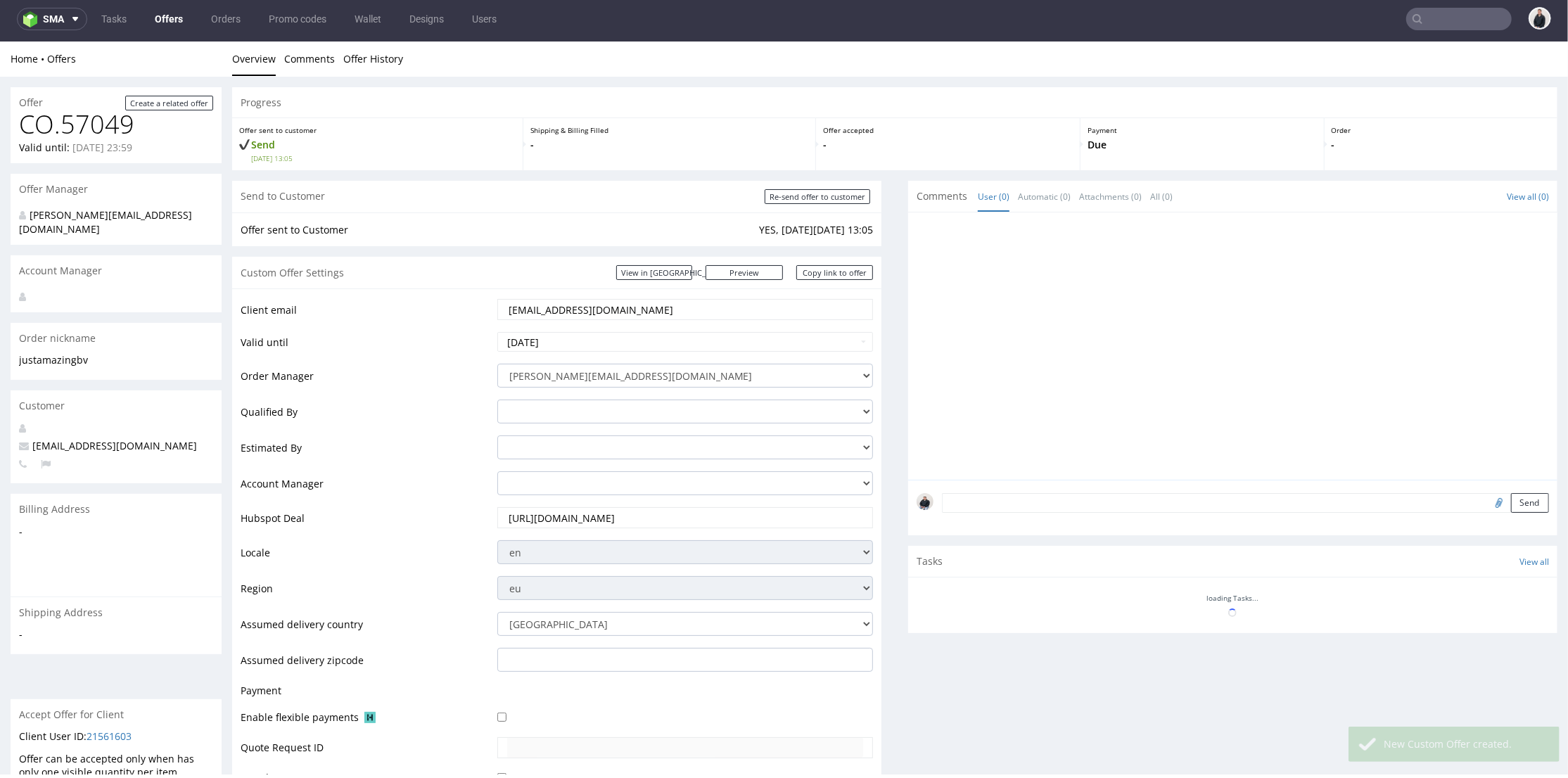
scroll to position [0, 0]
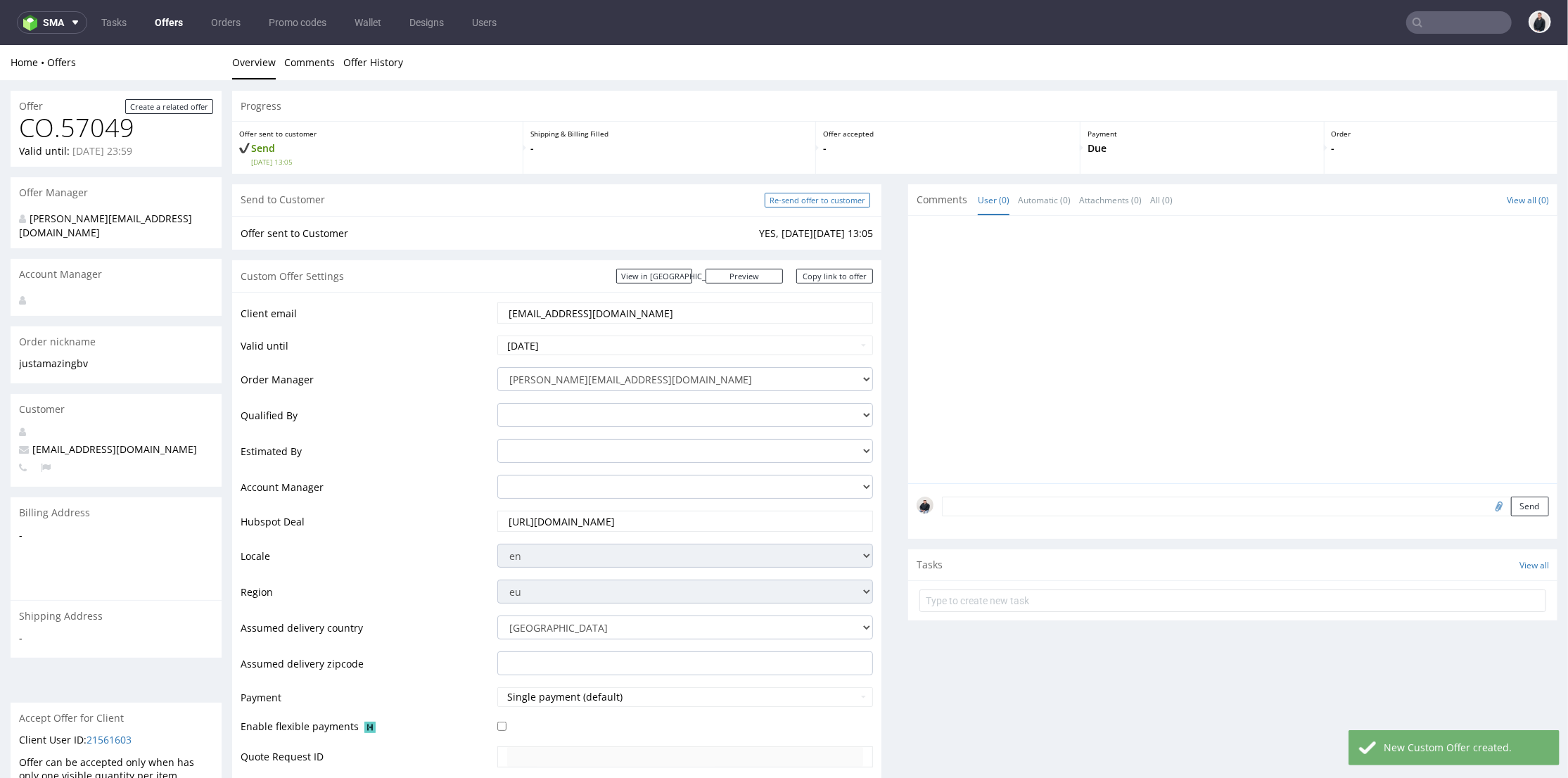
click at [802, 197] on input "Re-send offer to customer" at bounding box center [817, 200] width 106 height 15
type input "In progress..."
drag, startPoint x: 847, startPoint y: 272, endPoint x: 897, endPoint y: 232, distance: 64.0
click at [847, 272] on link "Copy link to offer" at bounding box center [835, 276] width 78 height 15
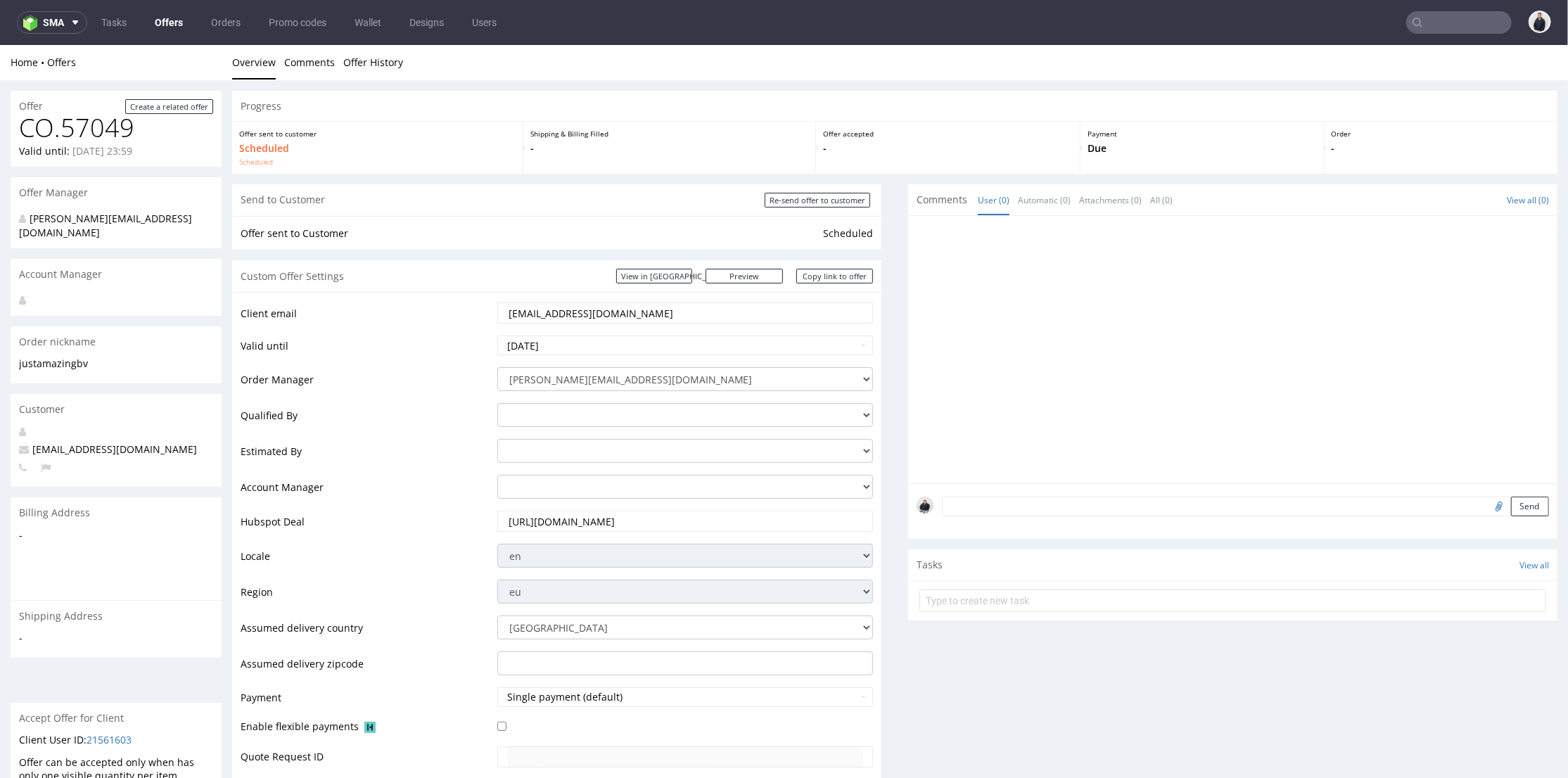
click at [173, 19] on link "Offers" at bounding box center [169, 22] width 45 height 22
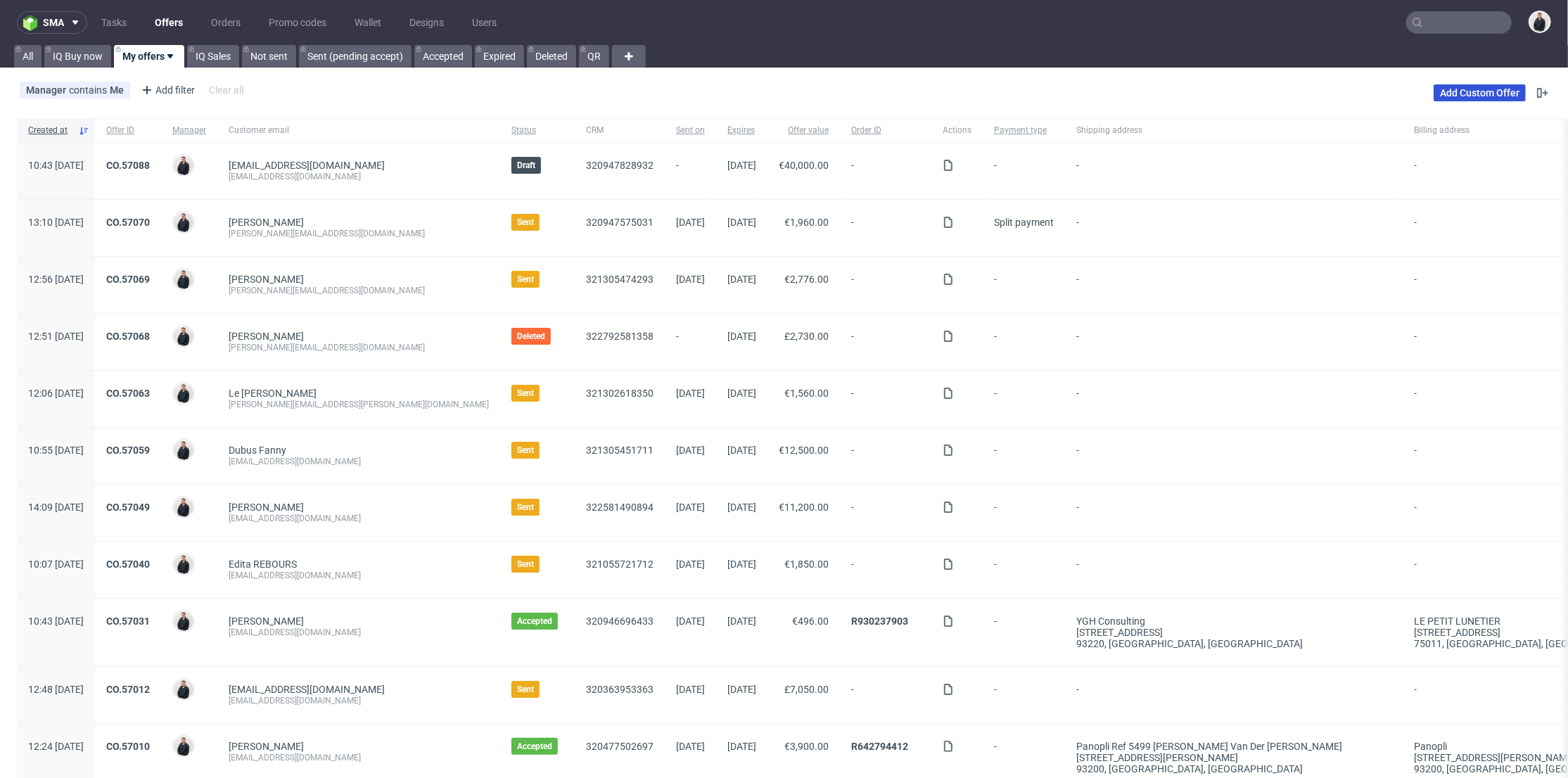
click at [1446, 89] on link "Add Custom Offer" at bounding box center [1480, 93] width 92 height 17
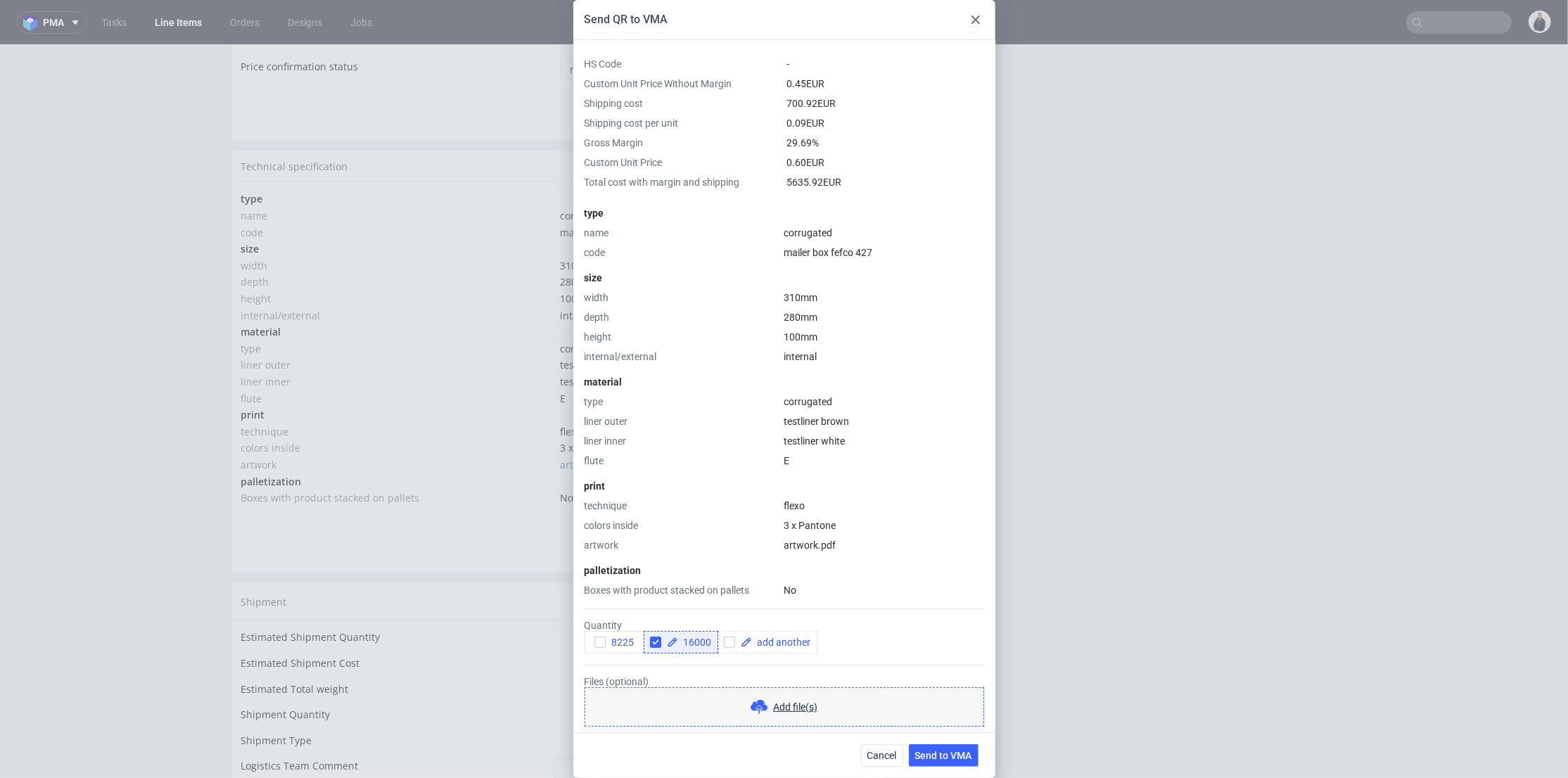
scroll to position [44, 0]
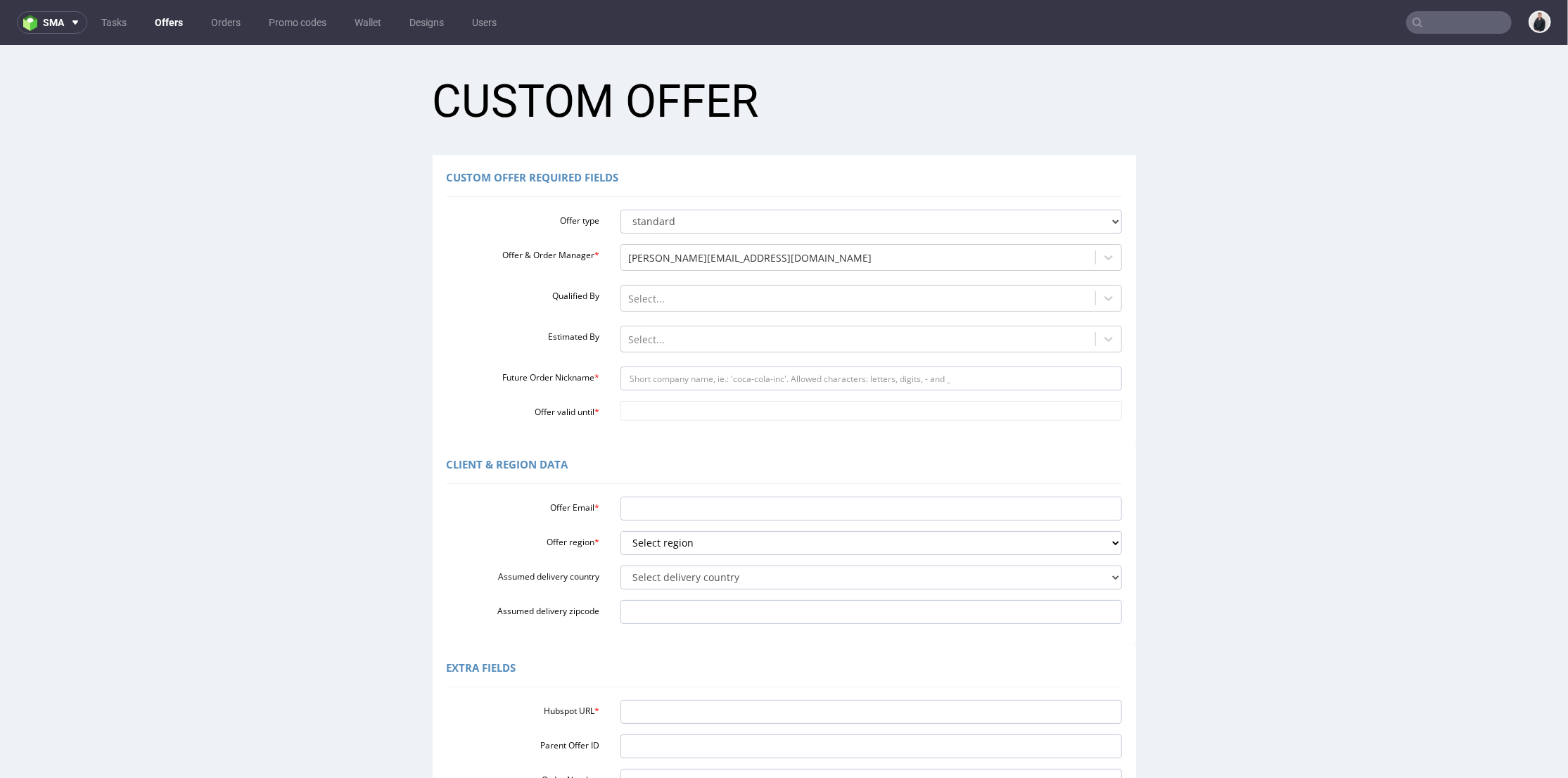
scroll to position [78, 0]
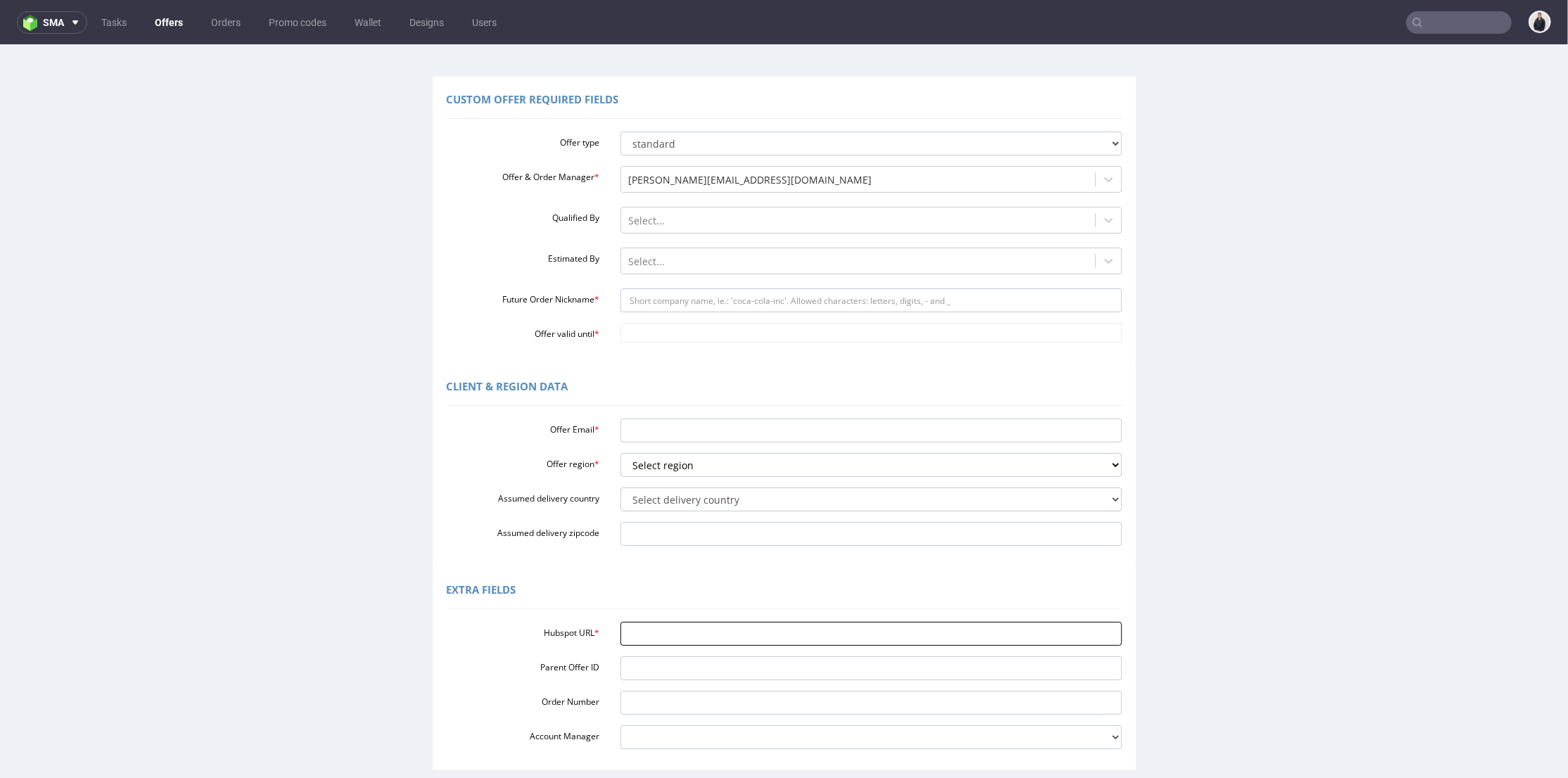
click at [677, 632] on input "Hubspot URL *" at bounding box center [871, 634] width 501 height 24
paste input "edita.rebours@adrex.fr"
type input "edita.rebours@adrex.fr"
click at [667, 470] on select "Select region eu gb de pl cz fr it es" at bounding box center [871, 465] width 501 height 24
select select "fr"
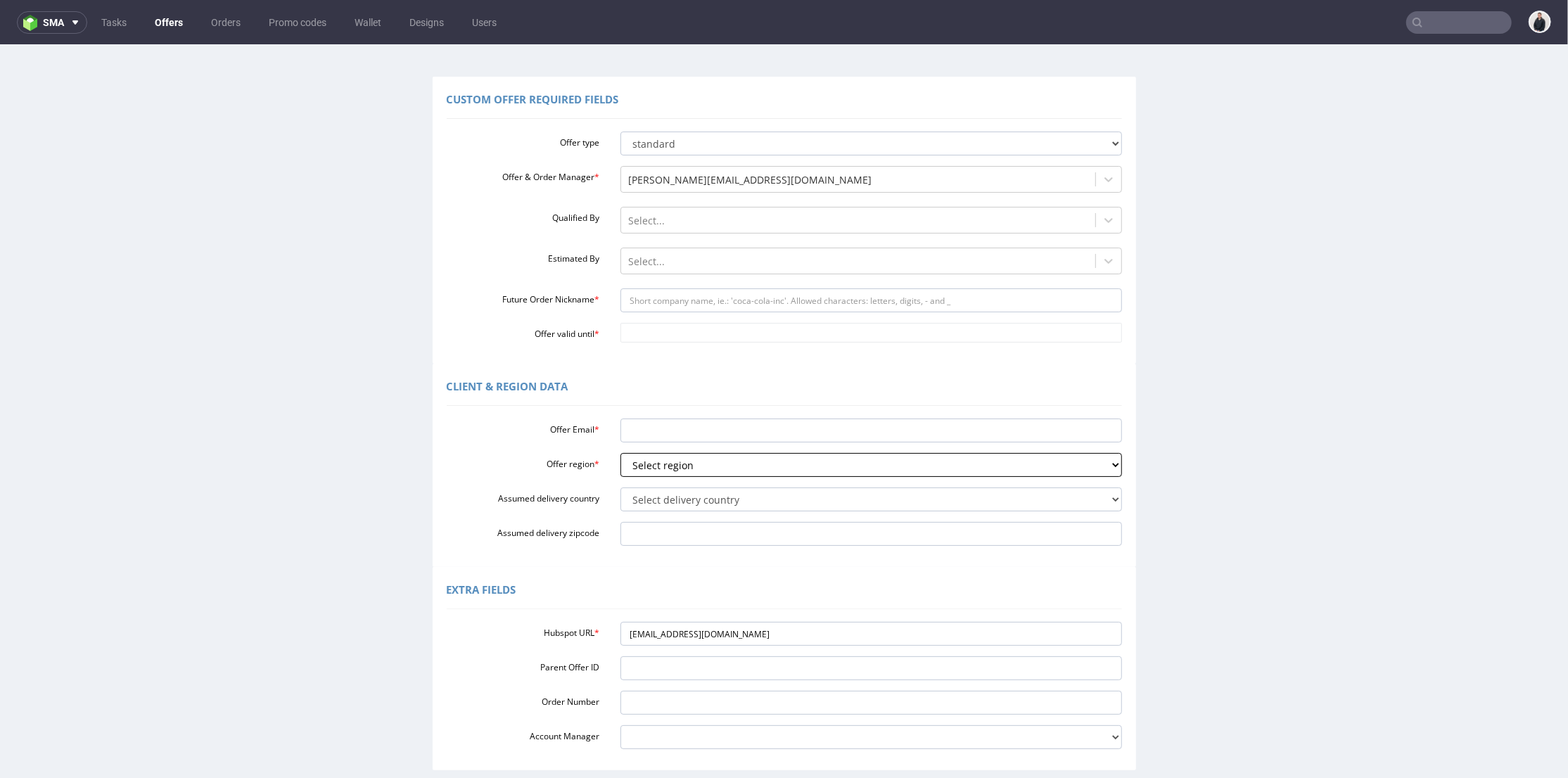
click at [620, 453] on select "Select region eu gb de pl cz fr it es" at bounding box center [871, 465] width 501 height 24
click at [673, 425] on input "Offer Email *" at bounding box center [871, 430] width 501 height 24
paste input "[EMAIL_ADDRESS][DOMAIN_NAME]"
type input "[EMAIL_ADDRESS][DOMAIN_NAME]"
click at [676, 300] on input "Future Order Nickname *" at bounding box center [871, 300] width 501 height 24
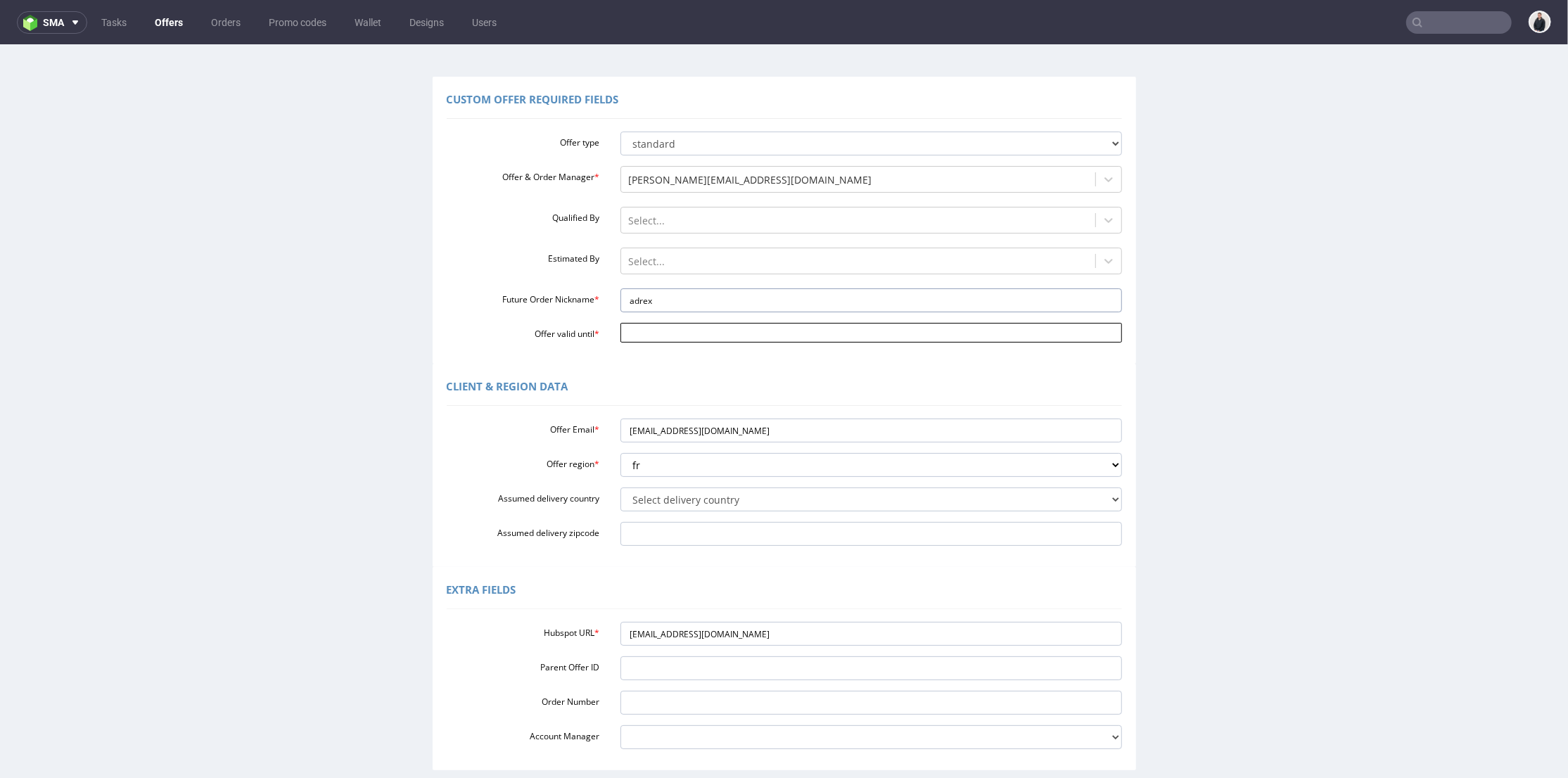
type input "adrex"
click at [645, 330] on input "Offer valid until *" at bounding box center [871, 332] width 501 height 20
click at [749, 278] on td "25" at bounding box center [752, 268] width 22 height 22
type input "[DATE]"
click at [685, 634] on input "[EMAIL_ADDRESS][DOMAIN_NAME]" at bounding box center [871, 634] width 501 height 24
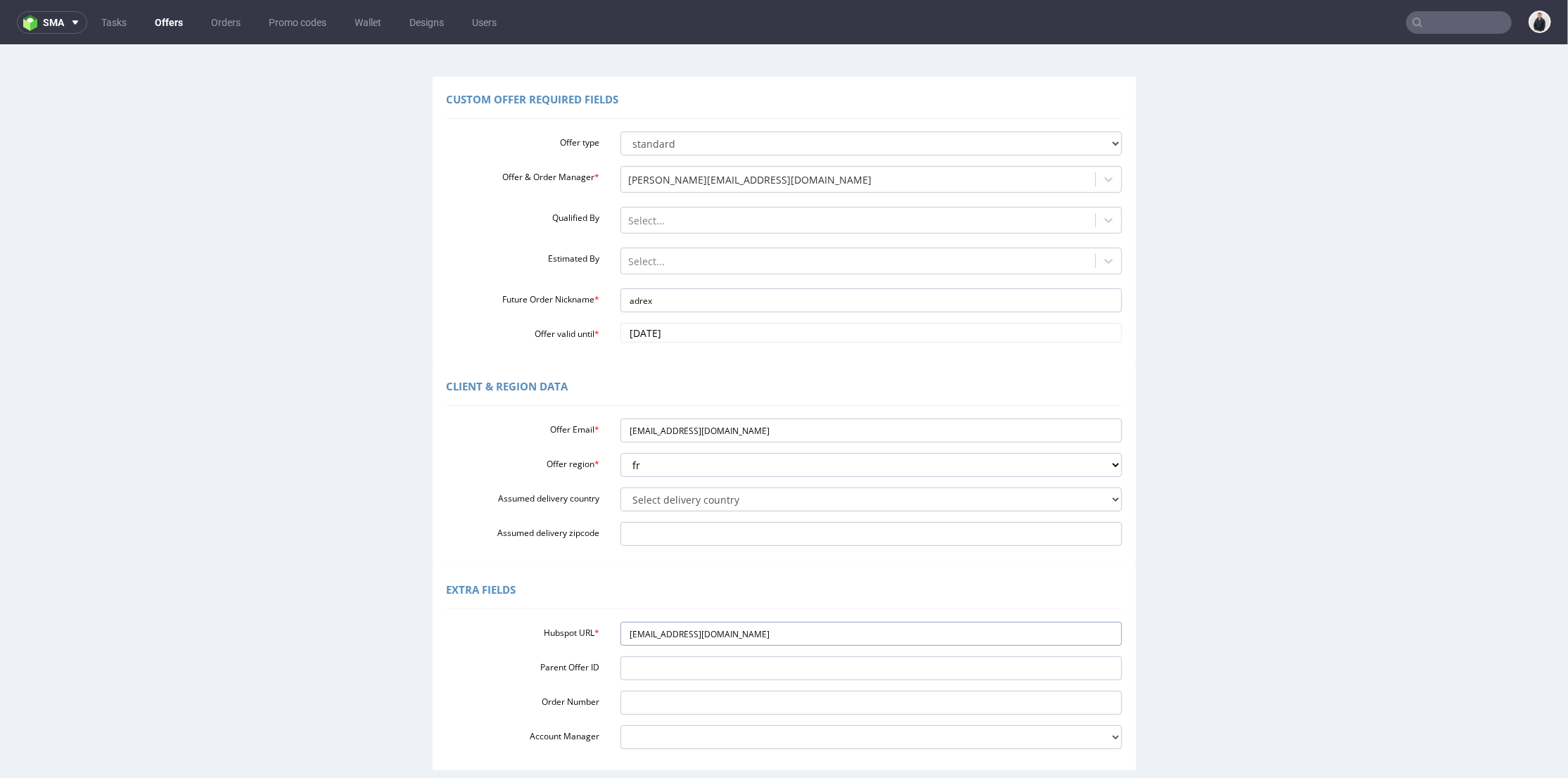
paste input "[URL][DOMAIN_NAME]"
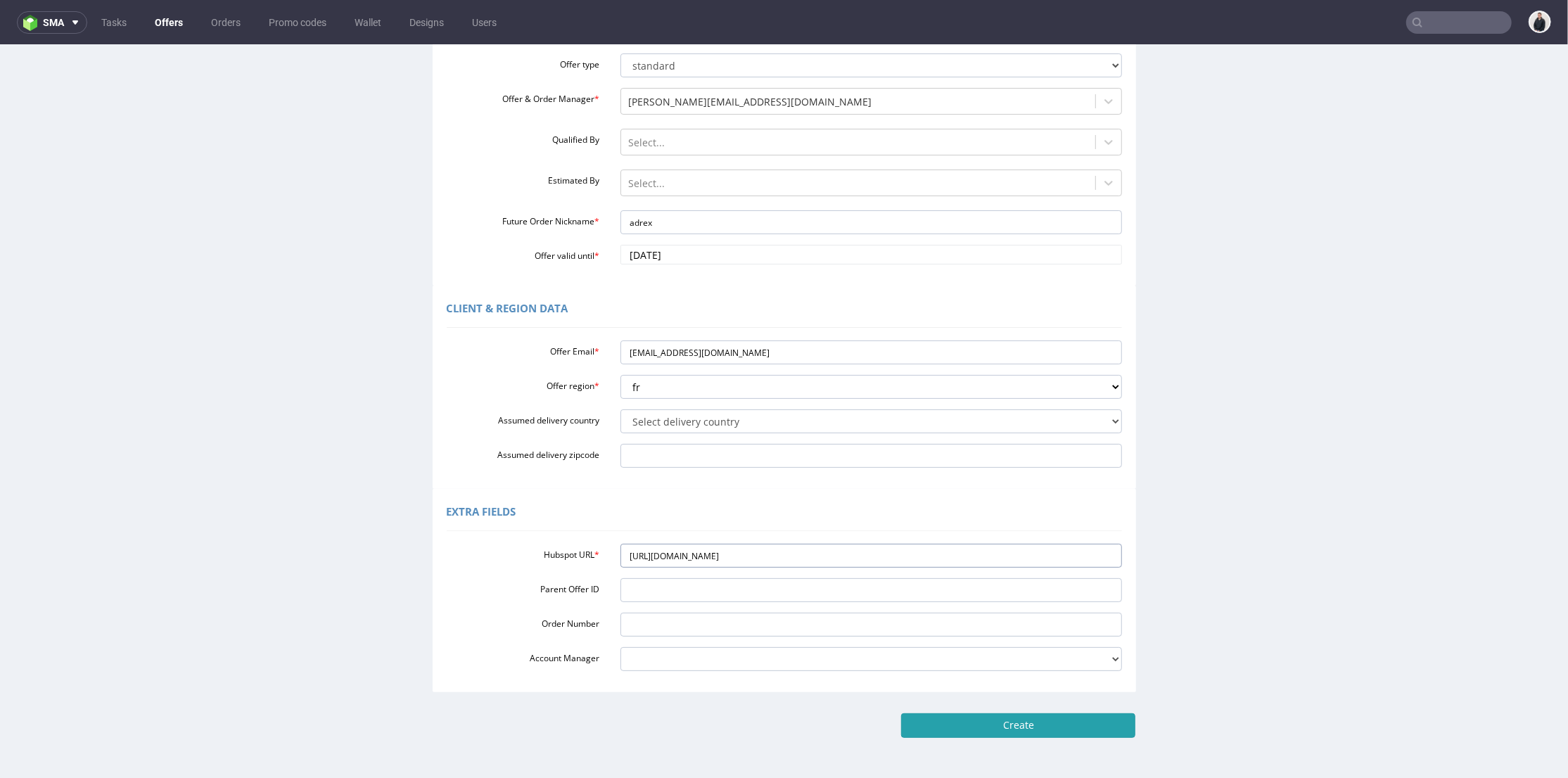
type input "[URL][DOMAIN_NAME]"
click at [1017, 722] on input "Create" at bounding box center [1019, 725] width 234 height 24
type input "Please wait..."
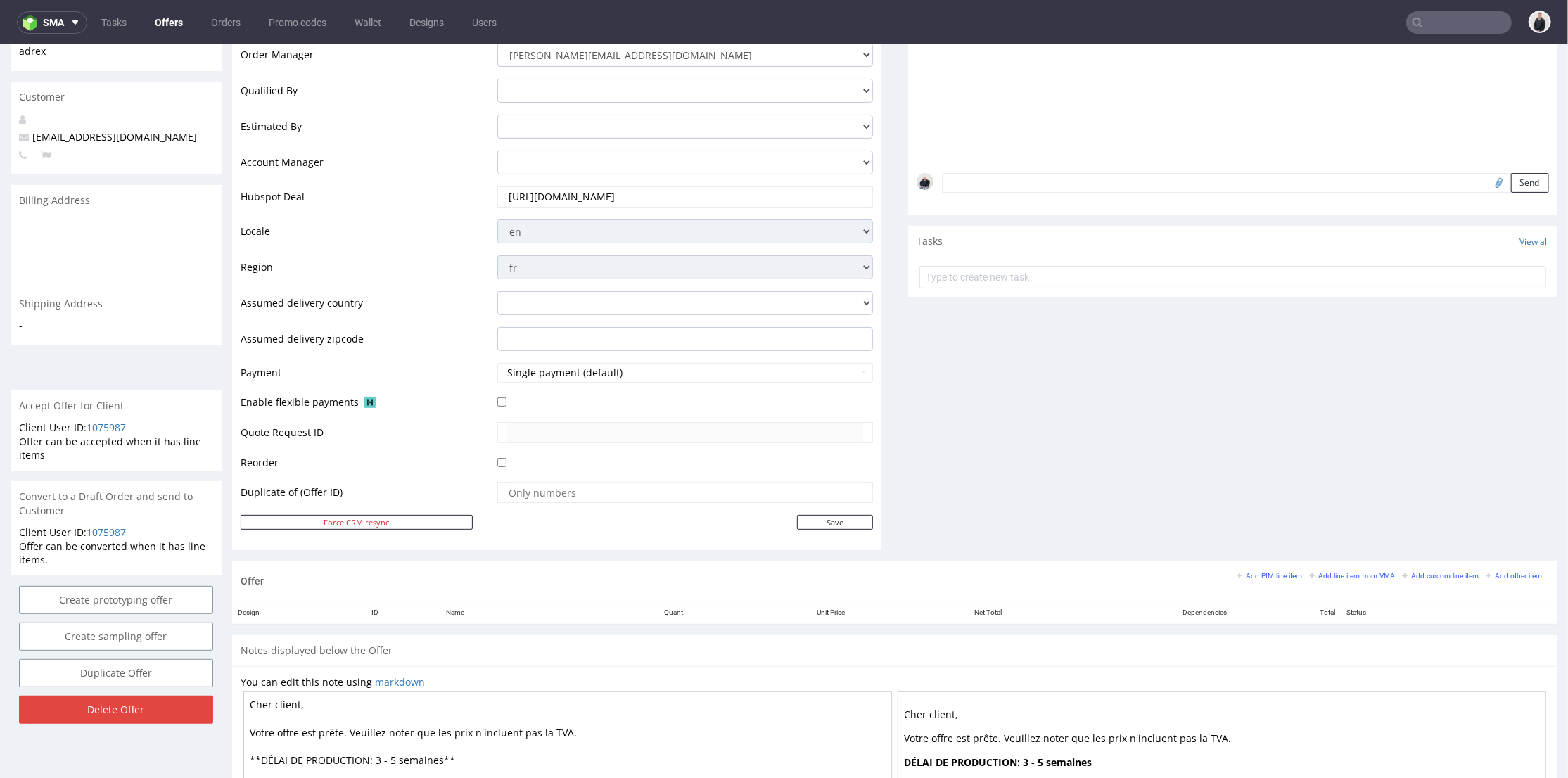
scroll to position [469, 0]
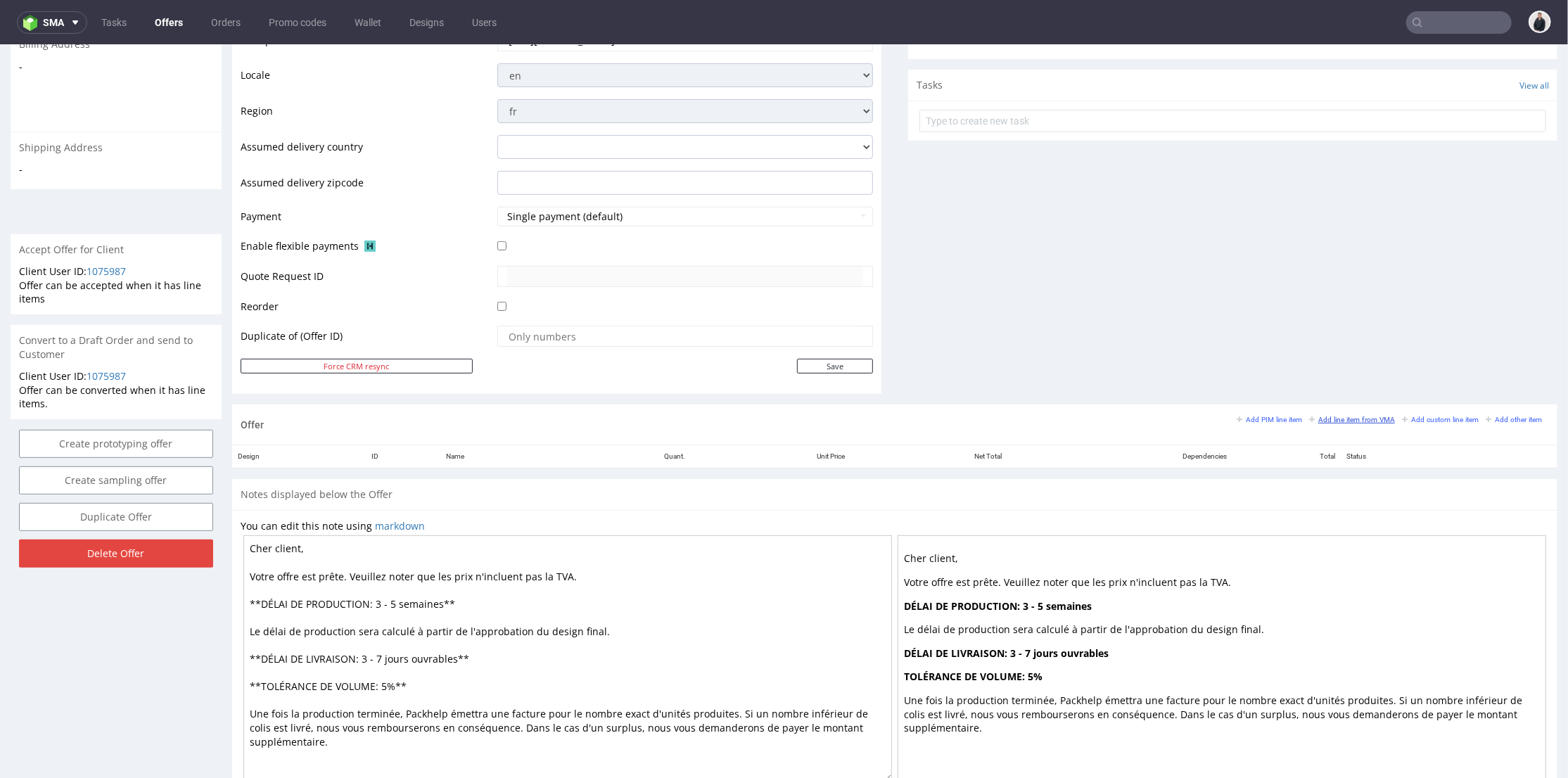
click at [1319, 418] on small "Add line item from VMA" at bounding box center [1352, 419] width 86 height 7
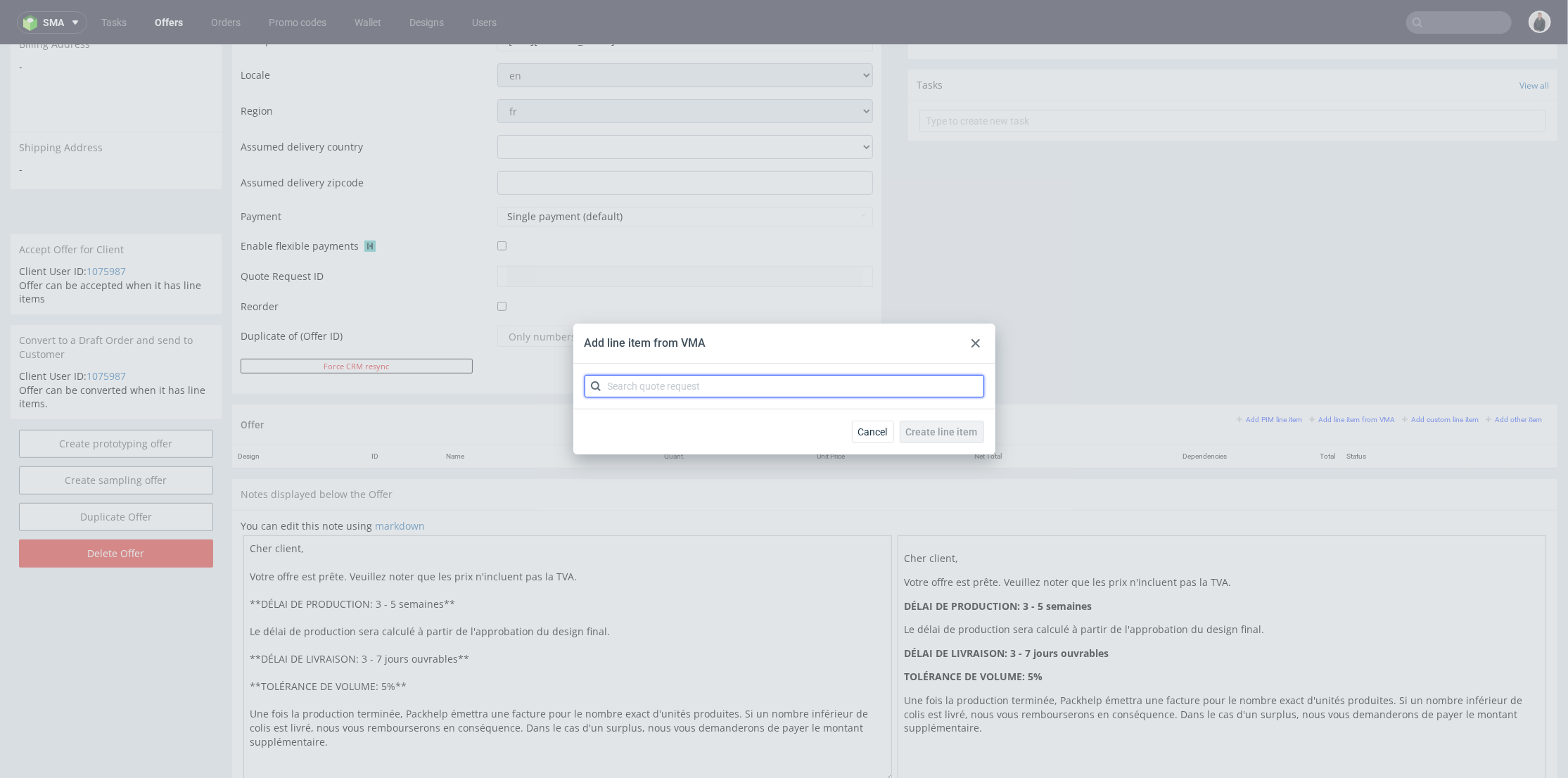
click at [771, 381] on input "text" at bounding box center [784, 386] width 399 height 22
type input "cbqw"
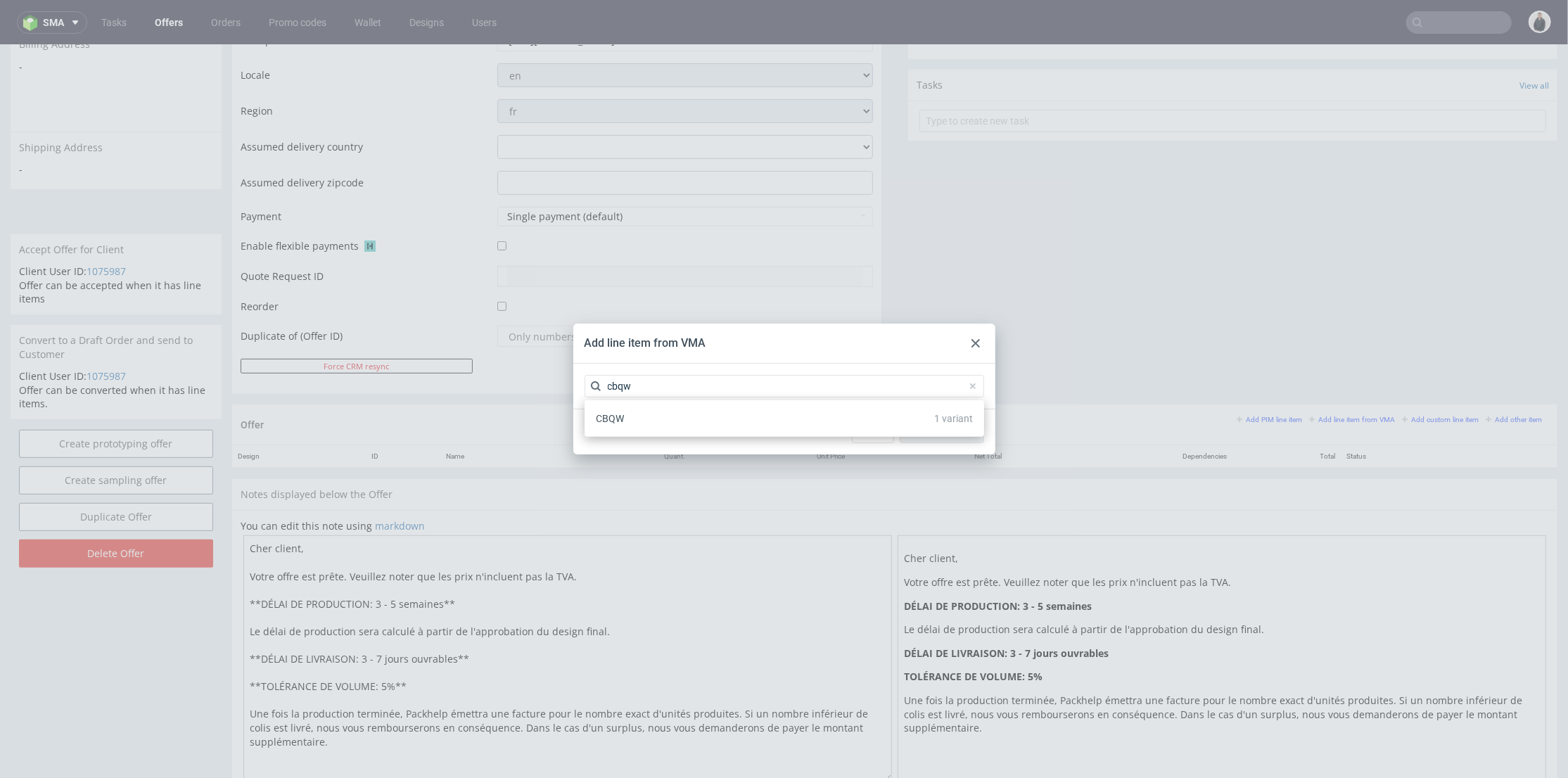
click at [655, 422] on div "CBQW 1 variant" at bounding box center [784, 418] width 388 height 25
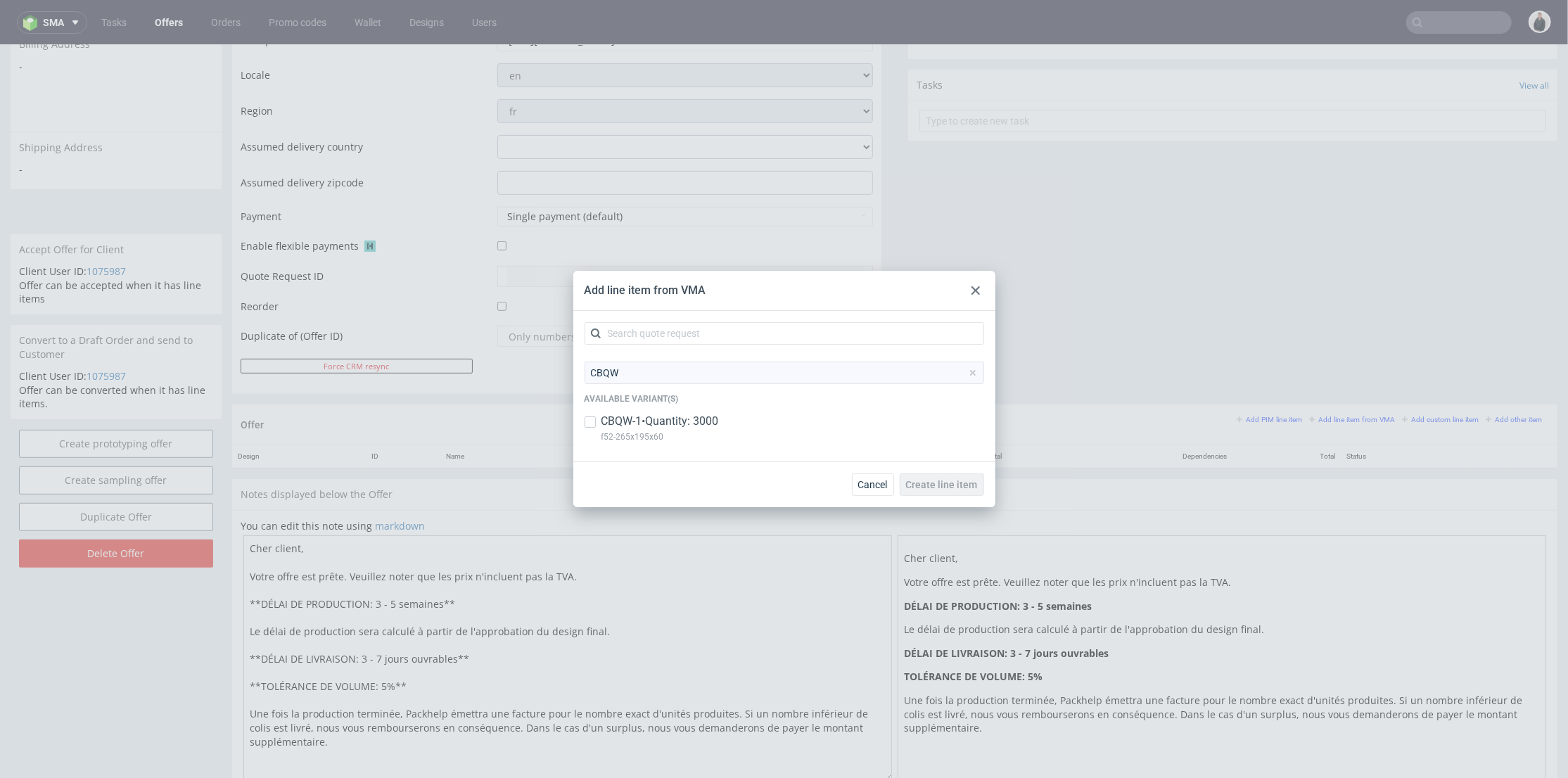
click at [647, 413] on p "CBQW-1 • Quantity: 3000" at bounding box center [660, 421] width 117 height 16
checkbox input "true"
click at [957, 484] on span "Create line item" at bounding box center [942, 485] width 72 height 10
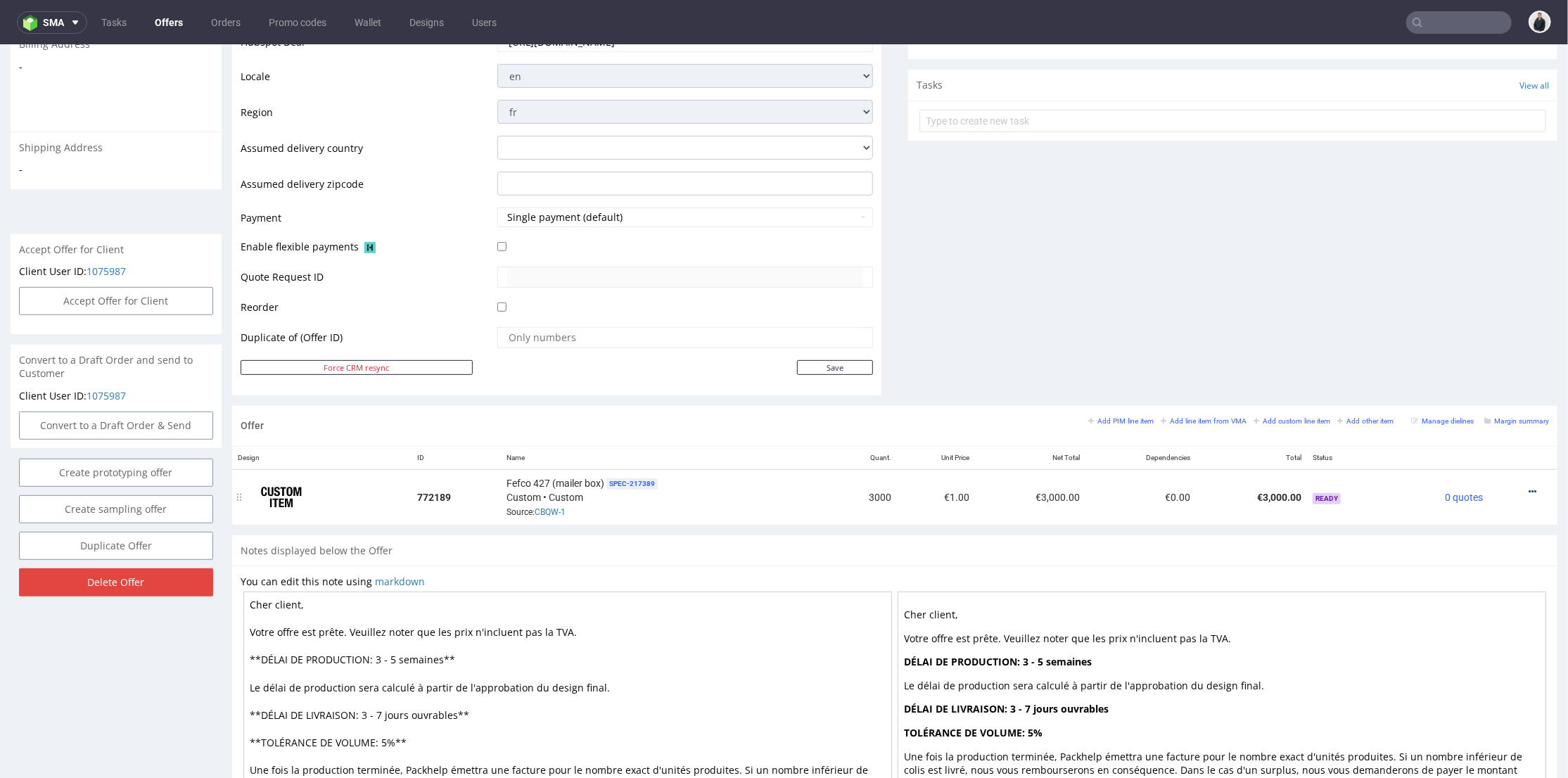
click at [1529, 492] on icon at bounding box center [1532, 491] width 7 height 10
click at [1467, 339] on span "Edit item price" at bounding box center [1469, 335] width 113 height 14
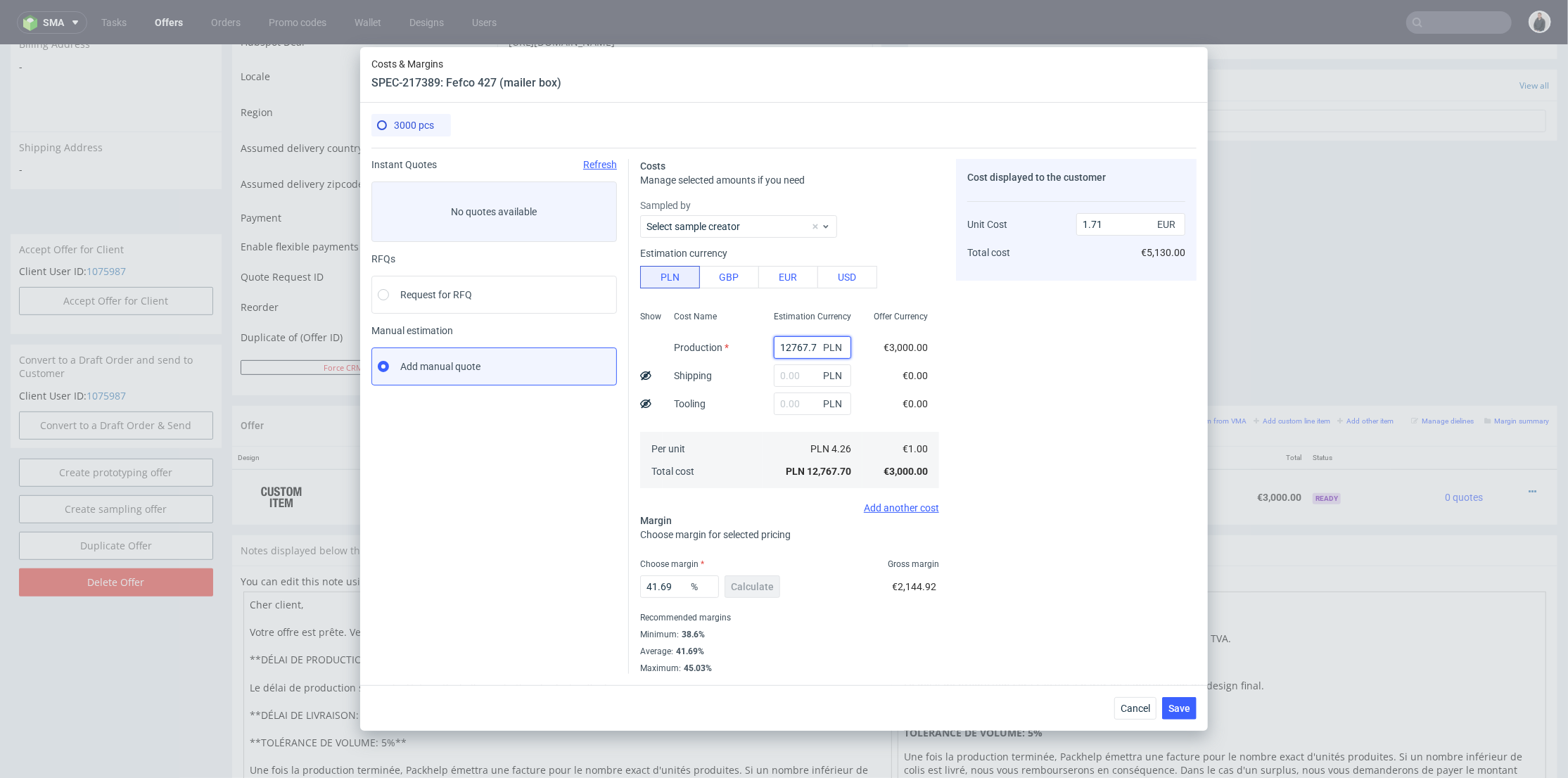
click at [791, 358] on input "12767.7" at bounding box center [813, 348] width 78 height 22
paste input "2800"
type input "2800"
type input "0.38"
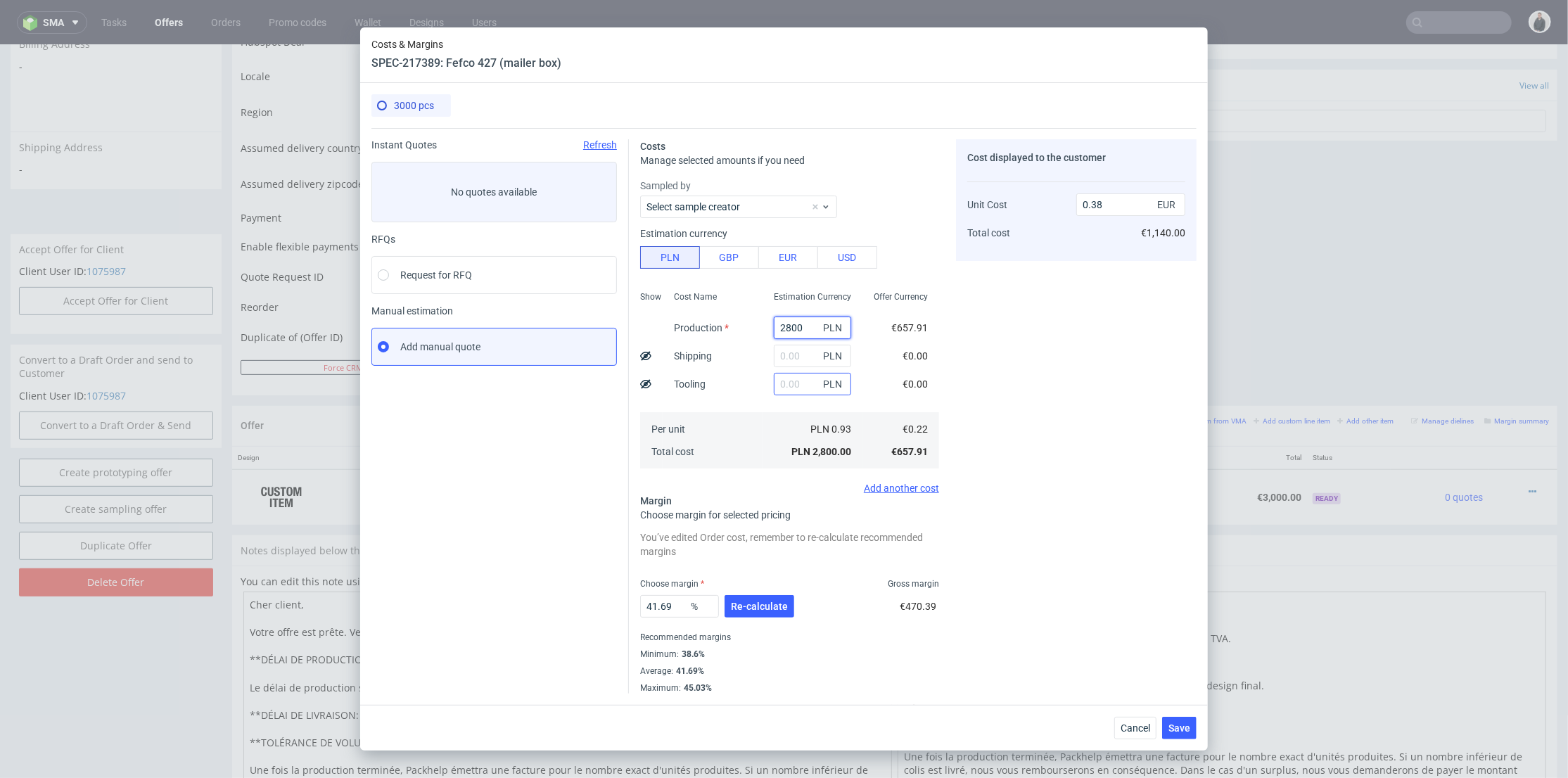
type input "2800"
click at [774, 387] on input "text" at bounding box center [813, 384] width 78 height 22
click at [774, 354] on input "text" at bounding box center [813, 356] width 78 height 22
type input "1300"
drag, startPoint x: 755, startPoint y: 407, endPoint x: 763, endPoint y: 504, distance: 97.3
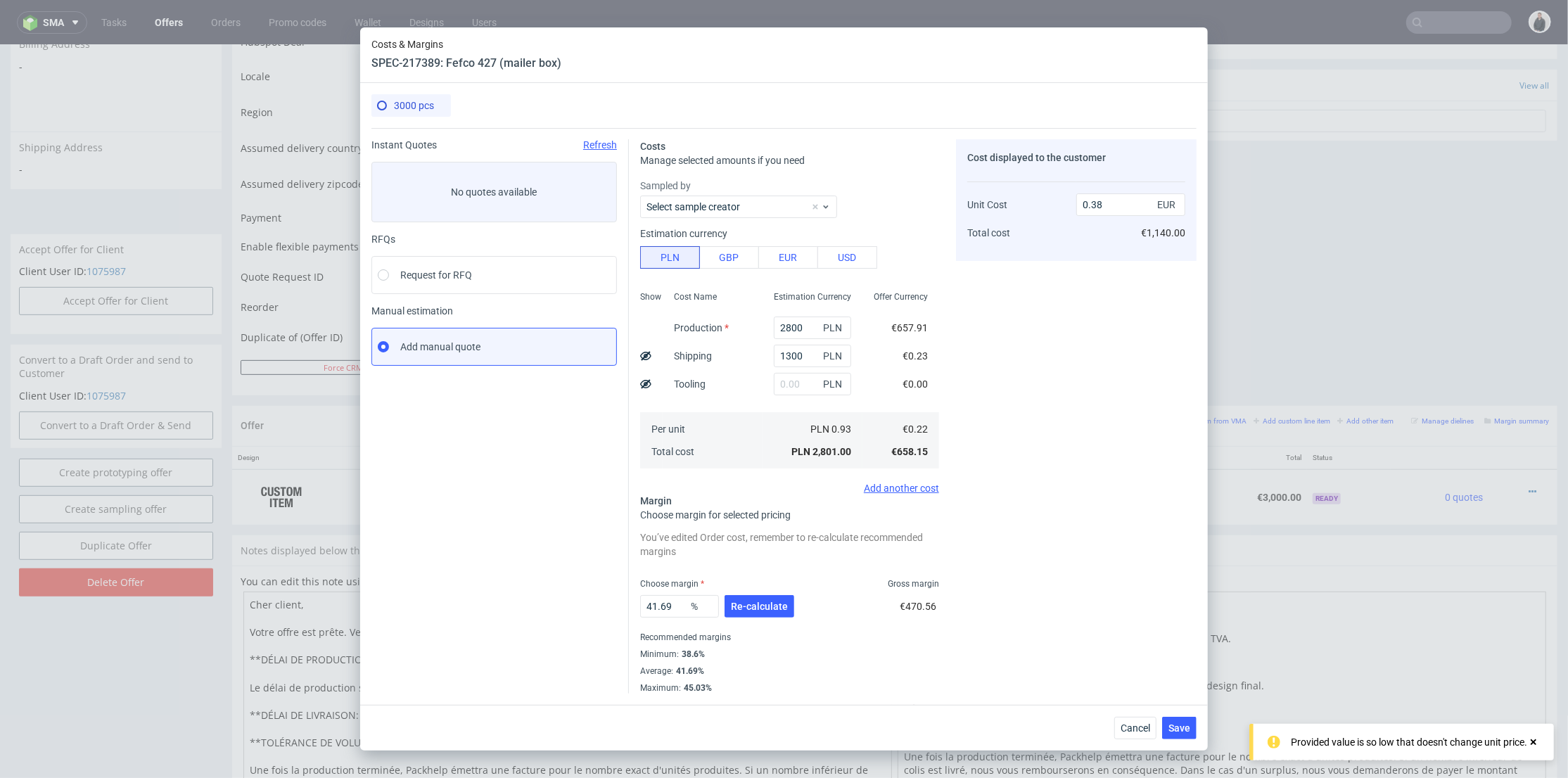
click at [763, 408] on div "Estimation Currency 2800 PLN 1300 PLN PLN PLN 0.93 PLN 2,801.00" at bounding box center [813, 379] width 100 height 186
click at [767, 607] on span "Re-calculate" at bounding box center [759, 606] width 57 height 10
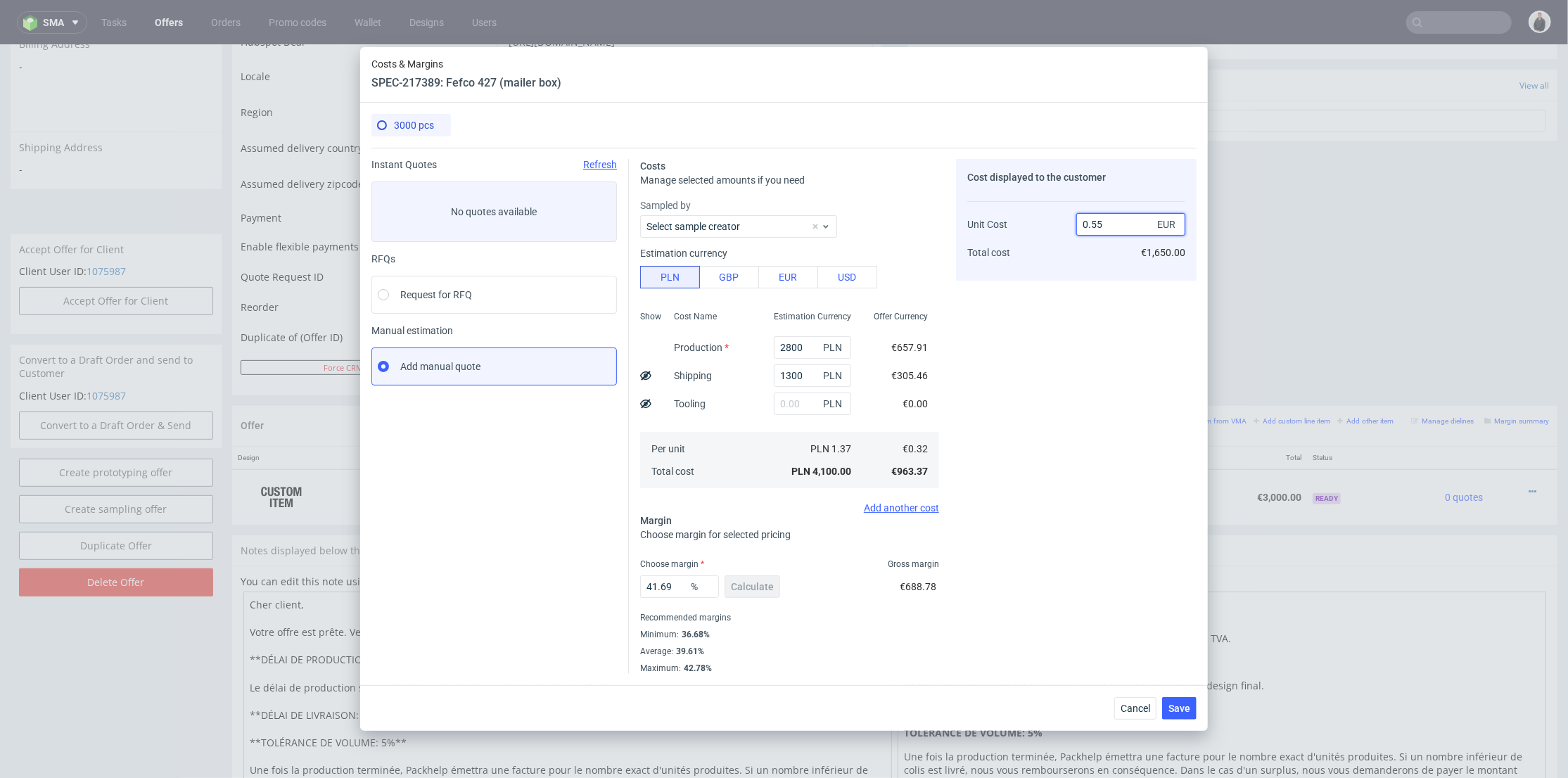
drag, startPoint x: 1097, startPoint y: 222, endPoint x: 1106, endPoint y: 224, distance: 9.2
click at [1106, 225] on input "0.55" at bounding box center [1130, 224] width 109 height 22
type input "0.57"
type input "43.85964912280701"
type input "0.57"
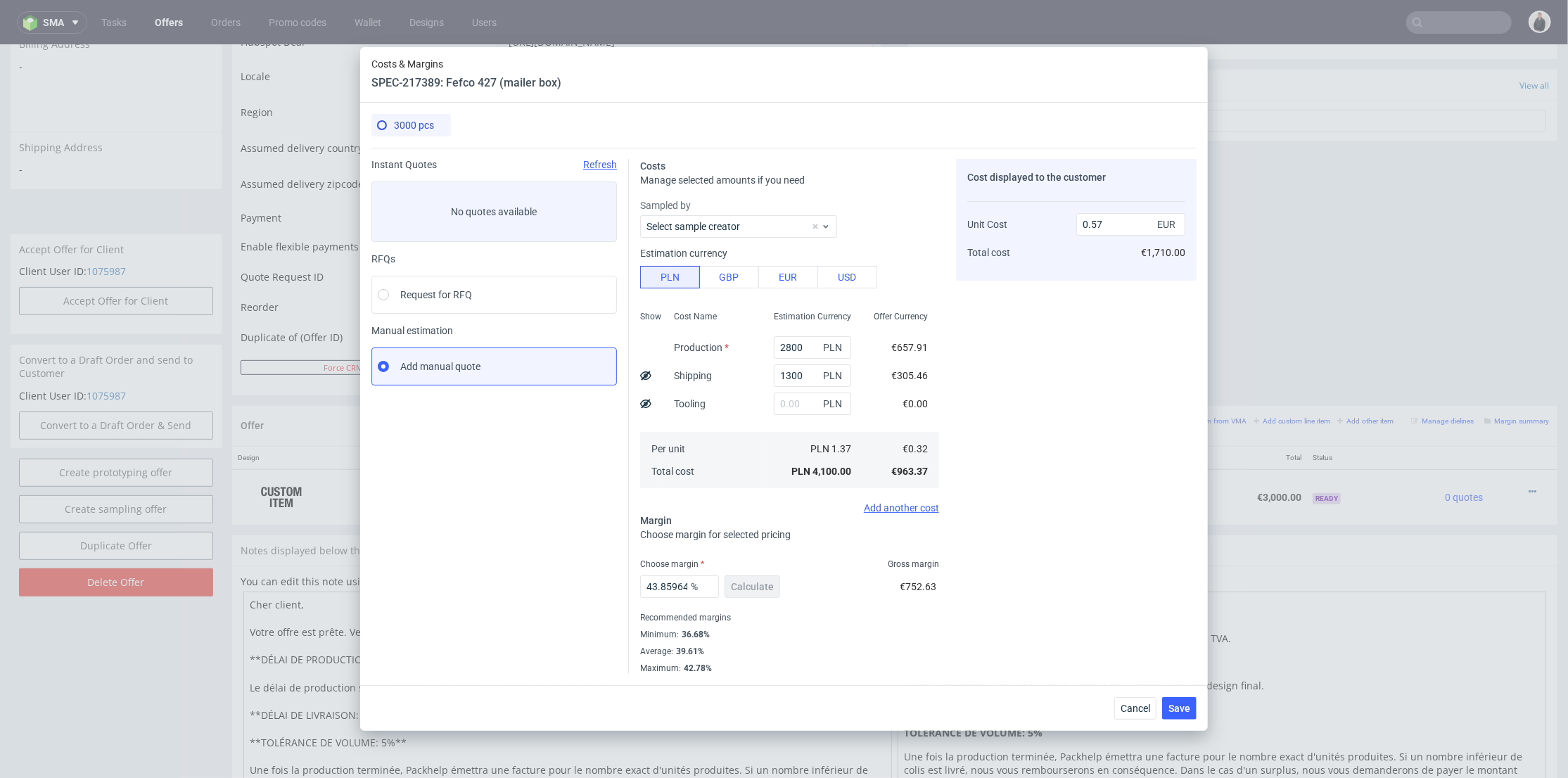
click at [1116, 389] on div "Cost displayed to the customer Unit Cost Total cost 0.57 EUR €1,710.00" at bounding box center [1076, 416] width 241 height 515
click at [1173, 704] on span "Save" at bounding box center [1179, 709] width 22 height 10
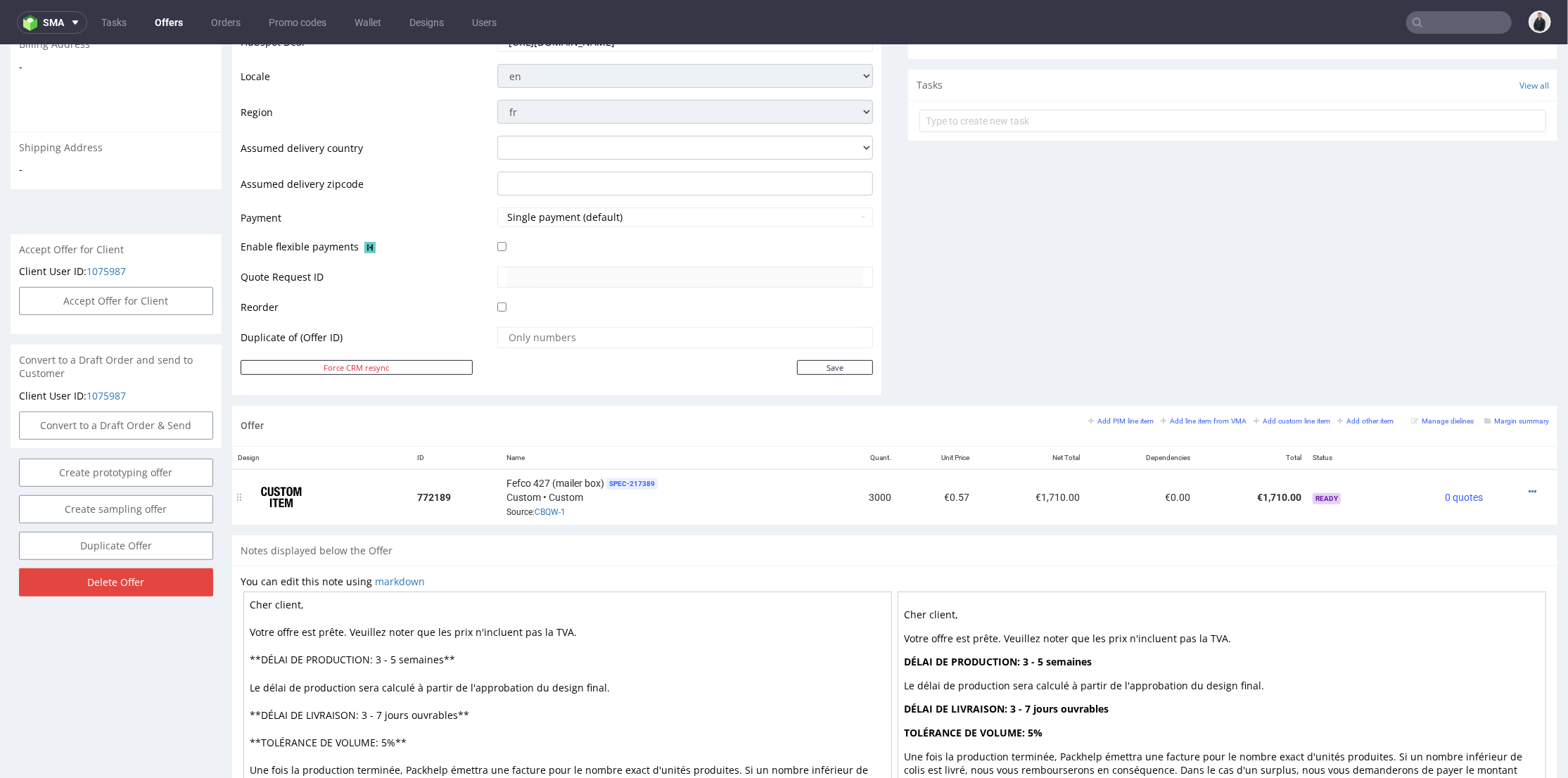
scroll to position [546, 0]
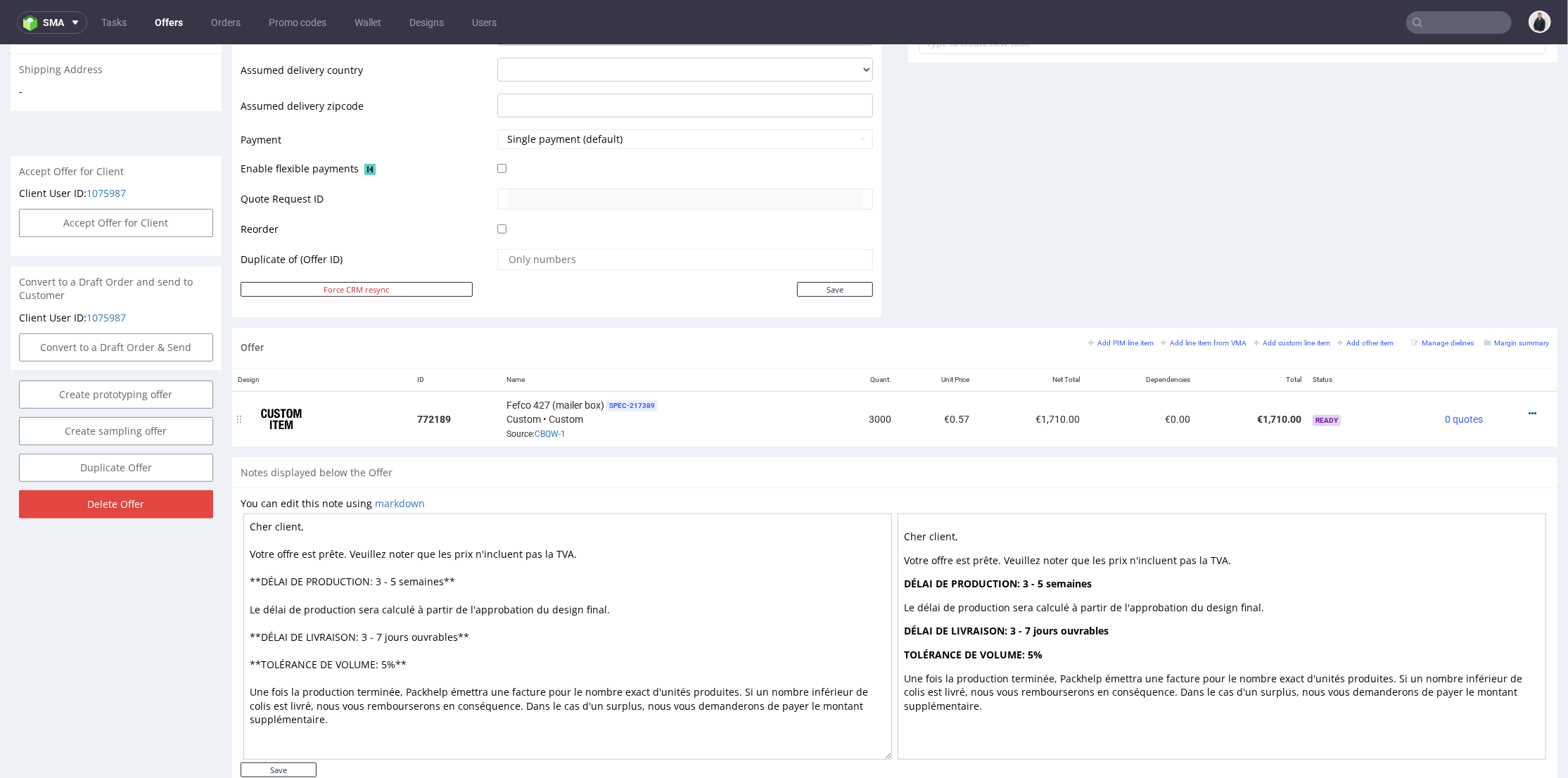
click at [1529, 411] on icon at bounding box center [1532, 412] width 7 height 10
click at [1471, 230] on span "Edit item specification" at bounding box center [1469, 231] width 113 height 14
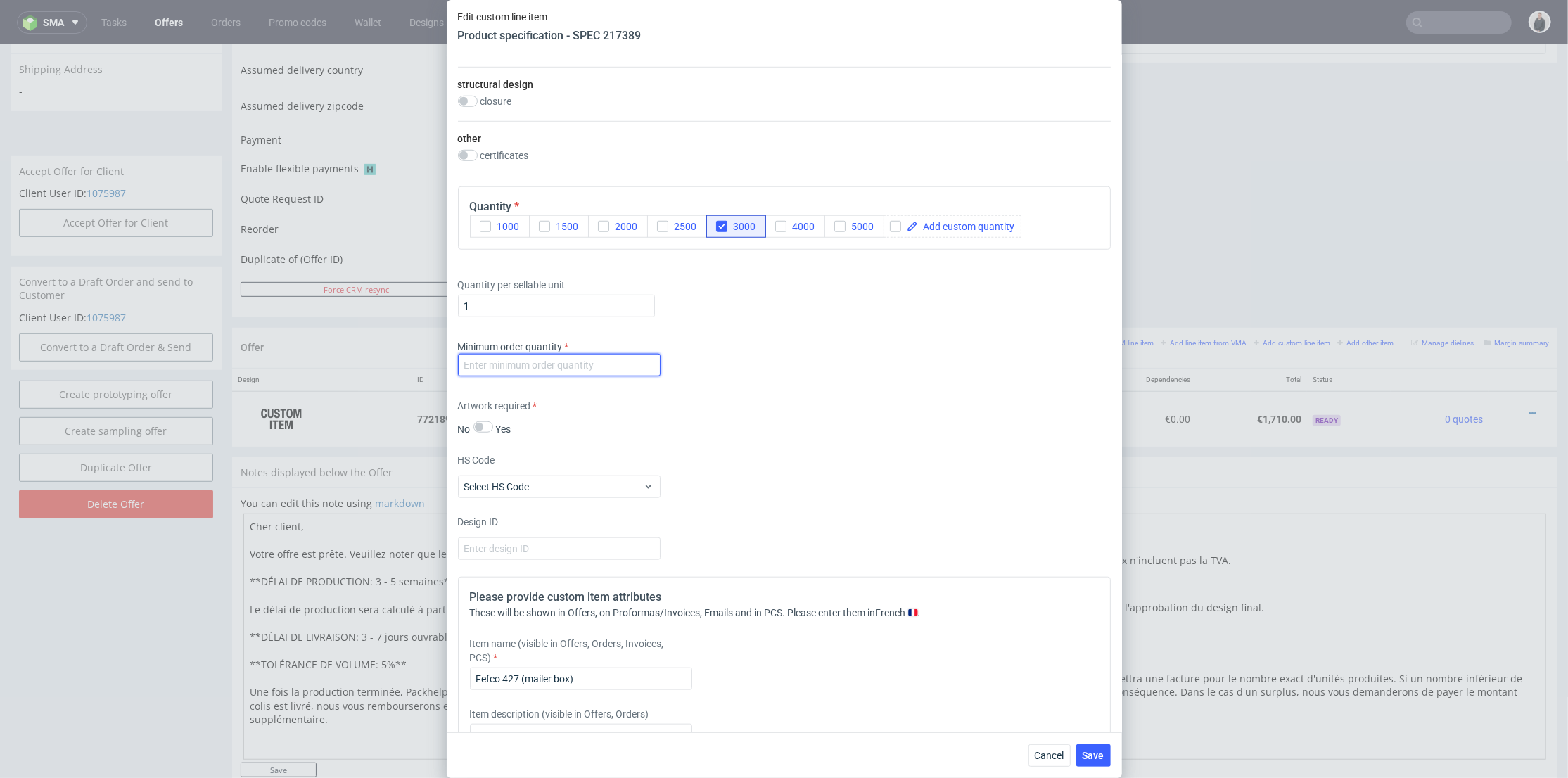
click at [601, 361] on input "number" at bounding box center [560, 366] width 202 height 22
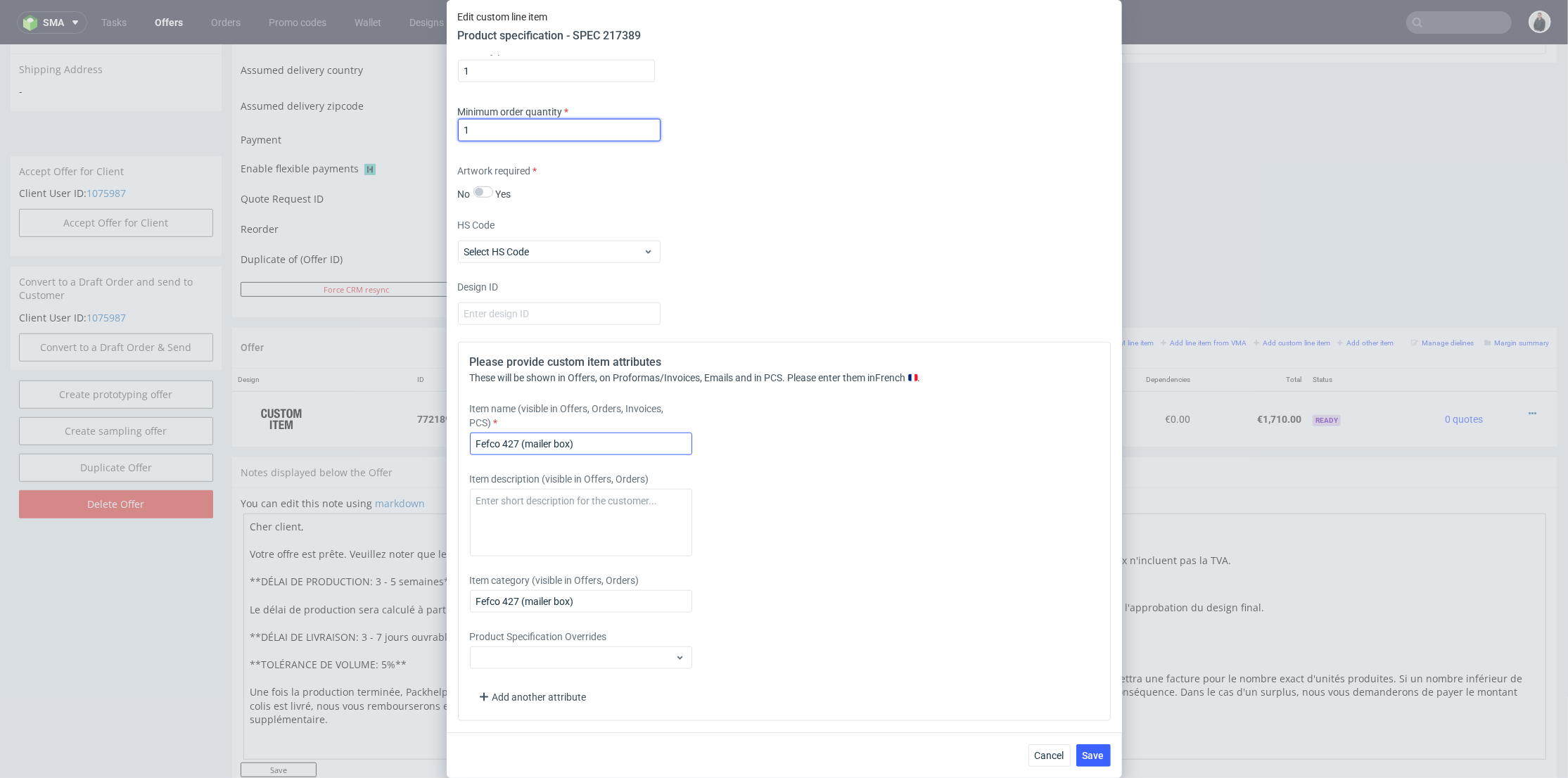
type input "1"
click at [605, 450] on input "Fefco 427 (mailer box)" at bounding box center [580, 444] width 222 height 22
drag, startPoint x: 593, startPoint y: 441, endPoint x: 521, endPoint y: 446, distance: 72.2
click at [521, 446] on input "Fefco 427 (mailer box)" at bounding box center [580, 444] width 222 height 22
paste input "F52 (265x195x60) mm"
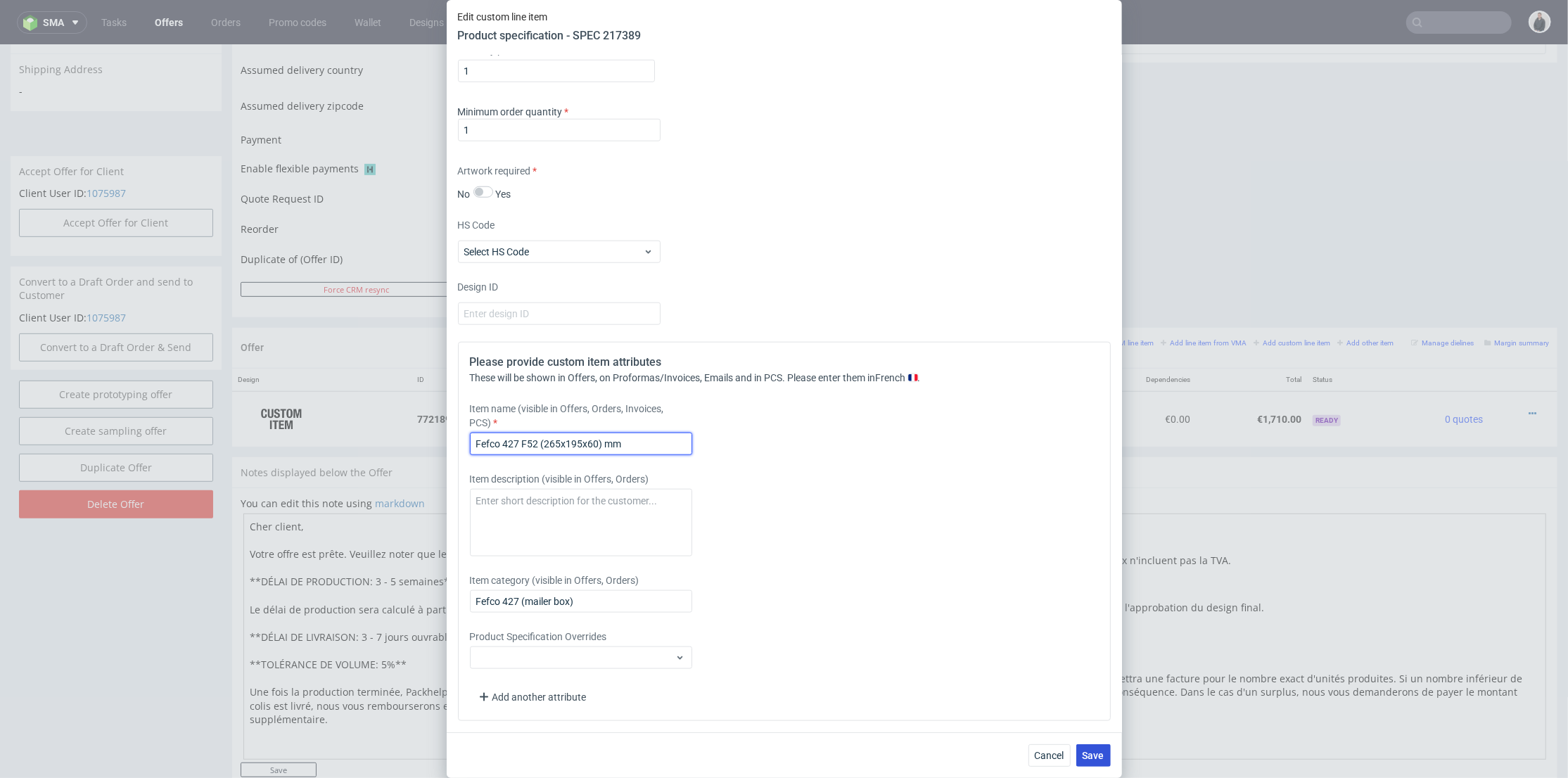
type input "Fefco 427 F52 (265x195x60) mm"
click at [1097, 752] on span "Save" at bounding box center [1093, 756] width 22 height 10
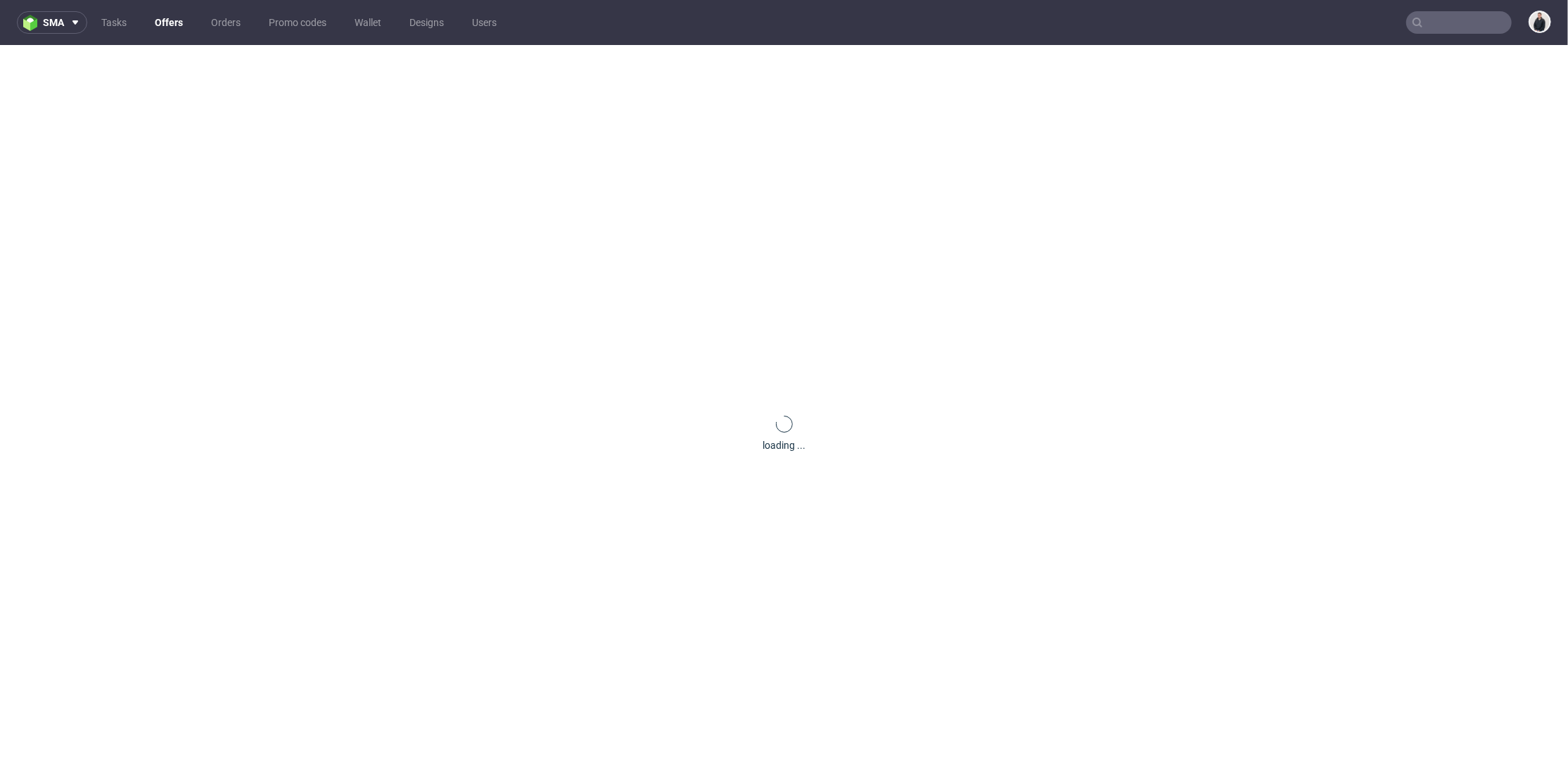
scroll to position [0, 0]
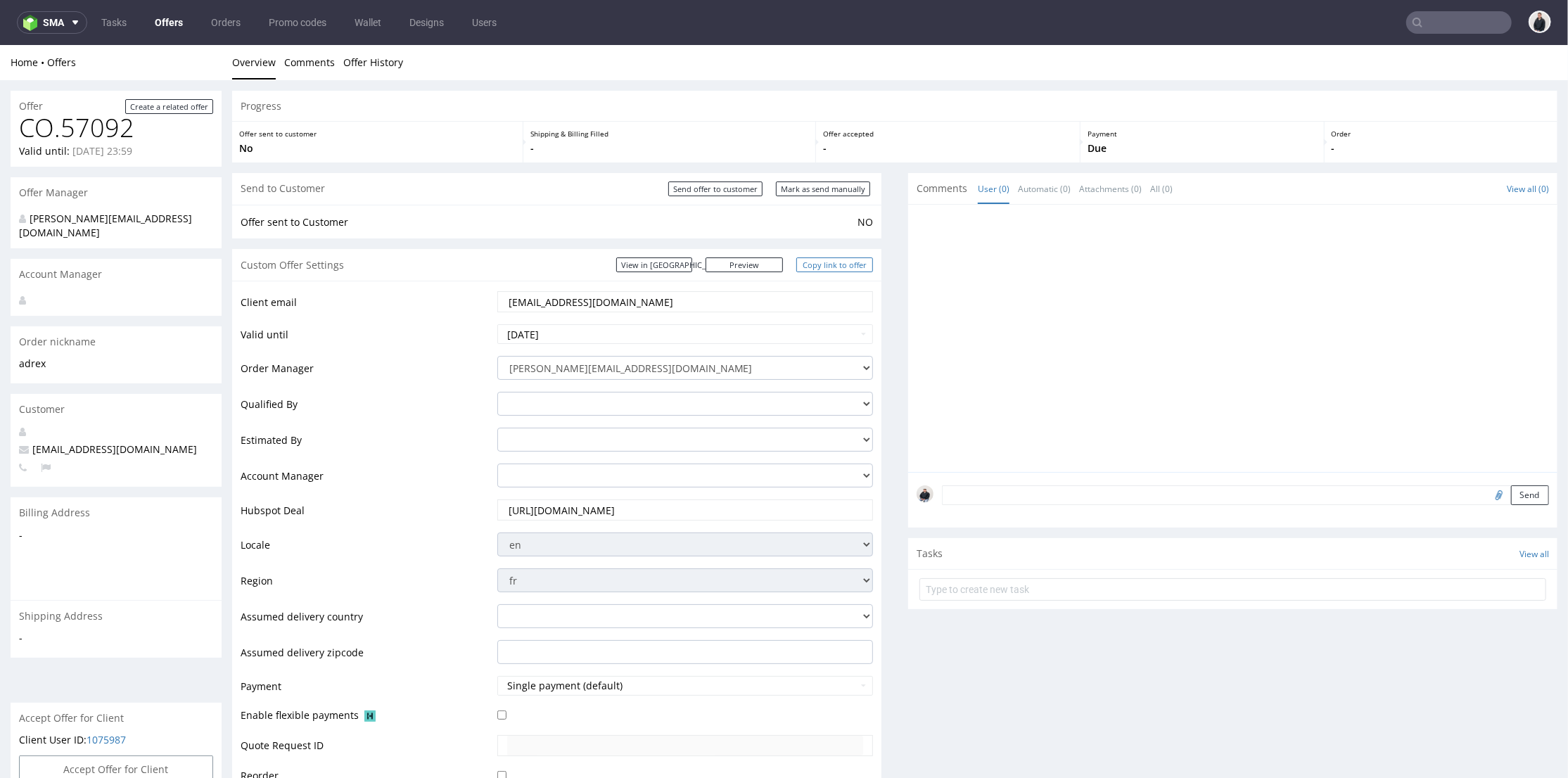
click at [807, 263] on link "Copy link to offer" at bounding box center [835, 264] width 78 height 15
click at [728, 179] on div "Send to Customer Send offer to customer Mark as send manually" at bounding box center [557, 188] width 650 height 32
click at [726, 185] on input "Send offer to customer" at bounding box center [715, 188] width 95 height 15
type input "In progress..."
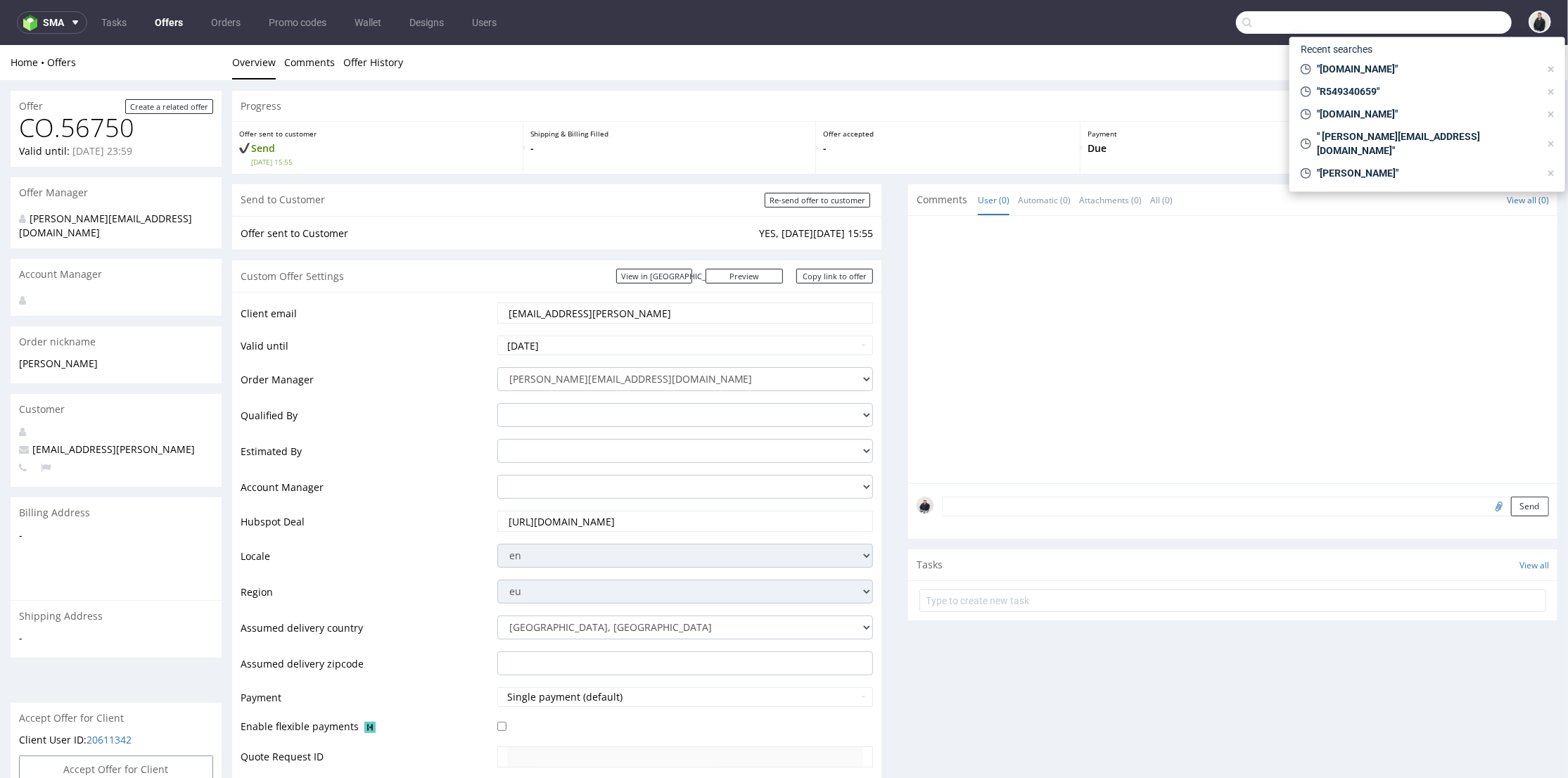
scroll to position [234, 0]
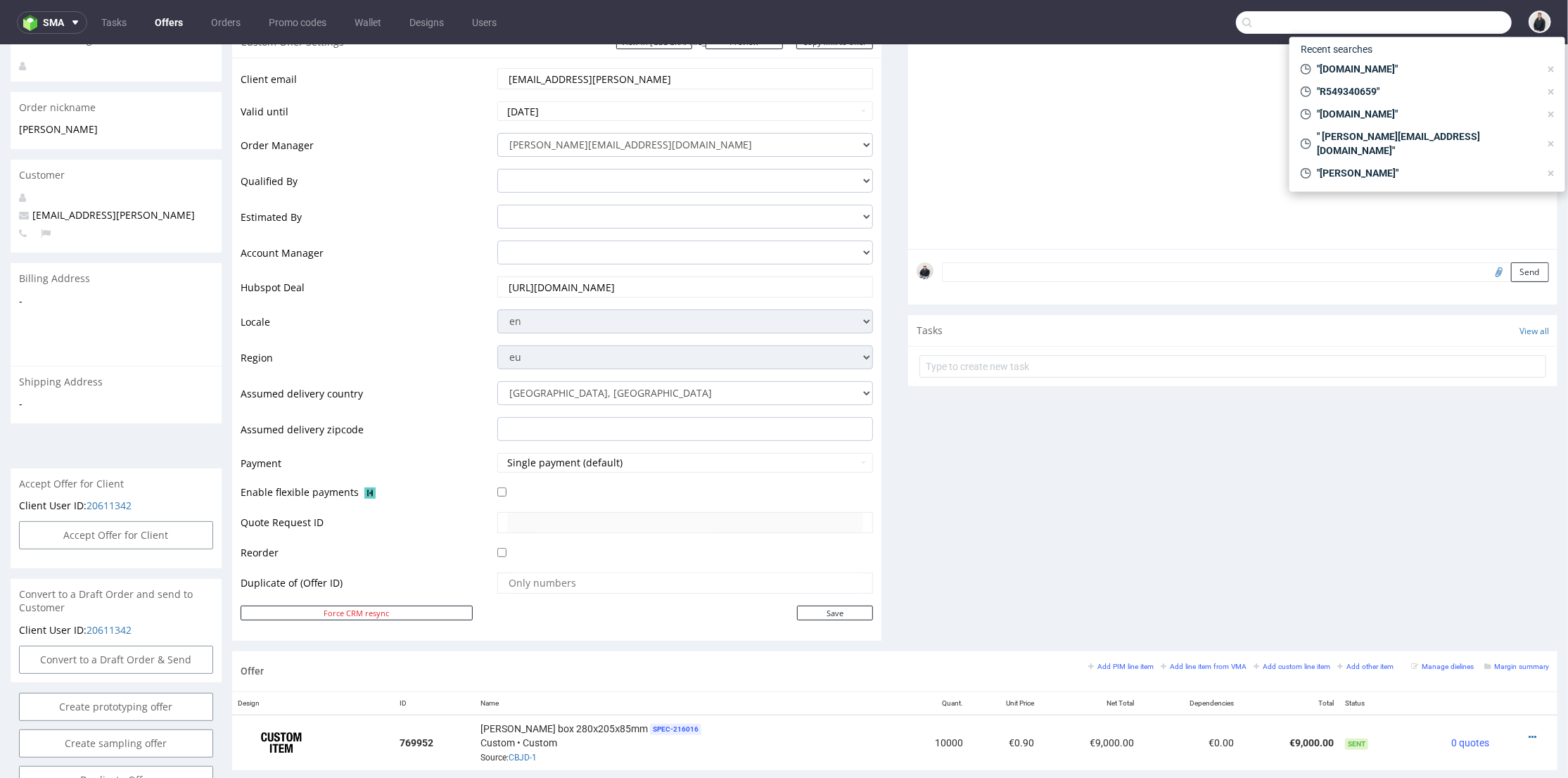
click at [1431, 24] on input "text" at bounding box center [1374, 22] width 276 height 22
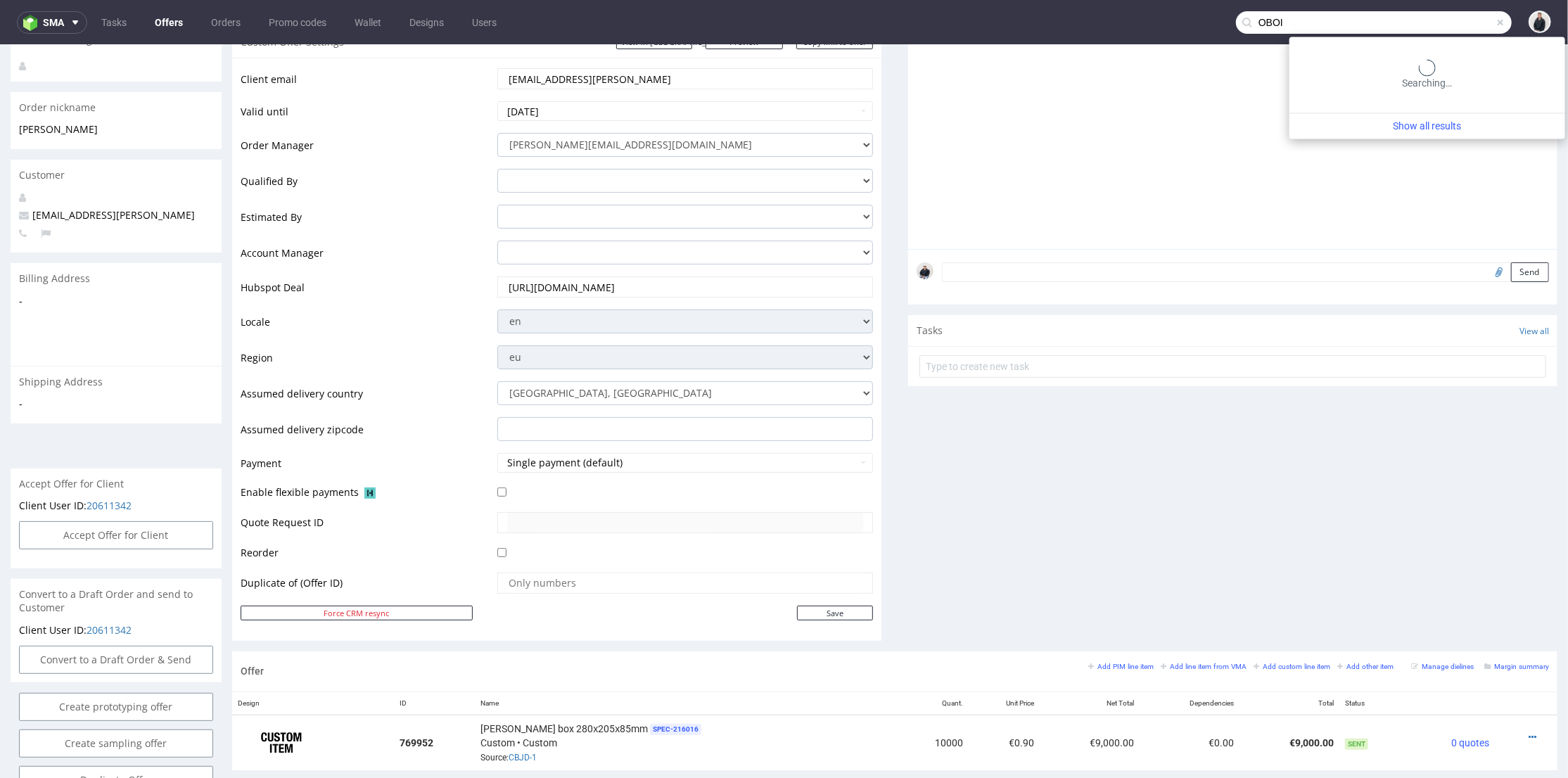
type input "OBOI"
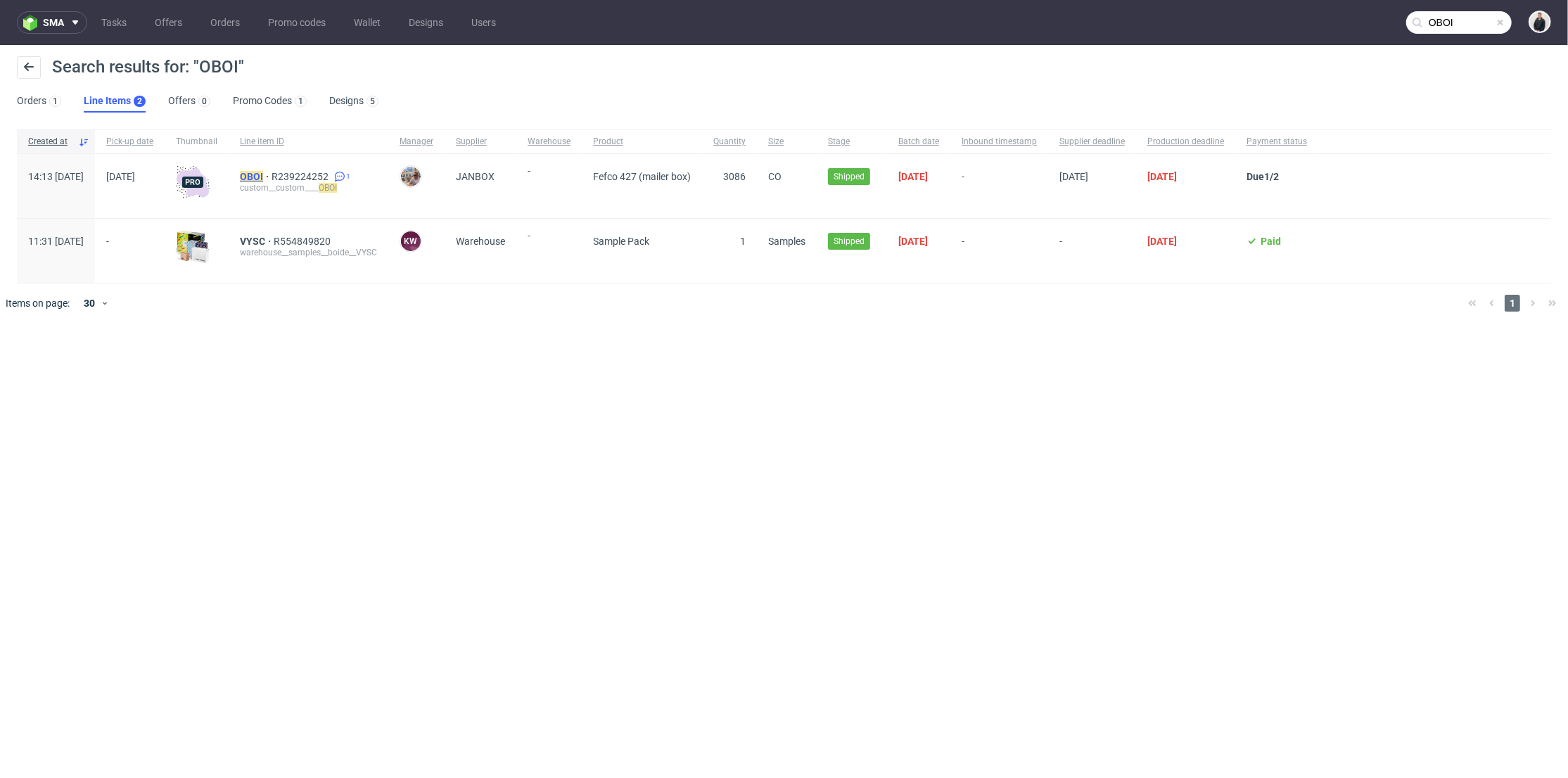
click at [263, 173] on mark "OBOI" at bounding box center [251, 176] width 23 height 11
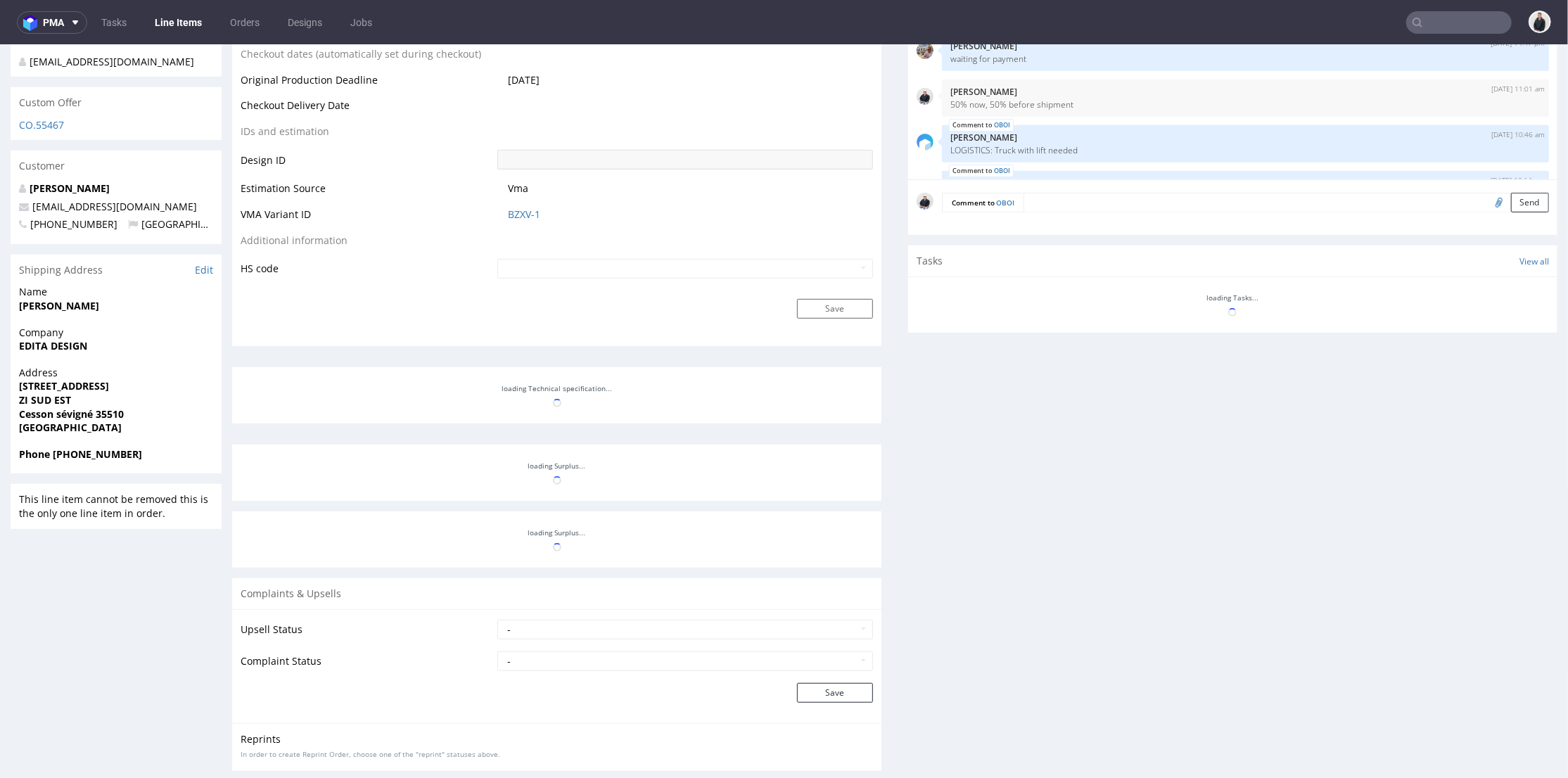
scroll to position [142, 0]
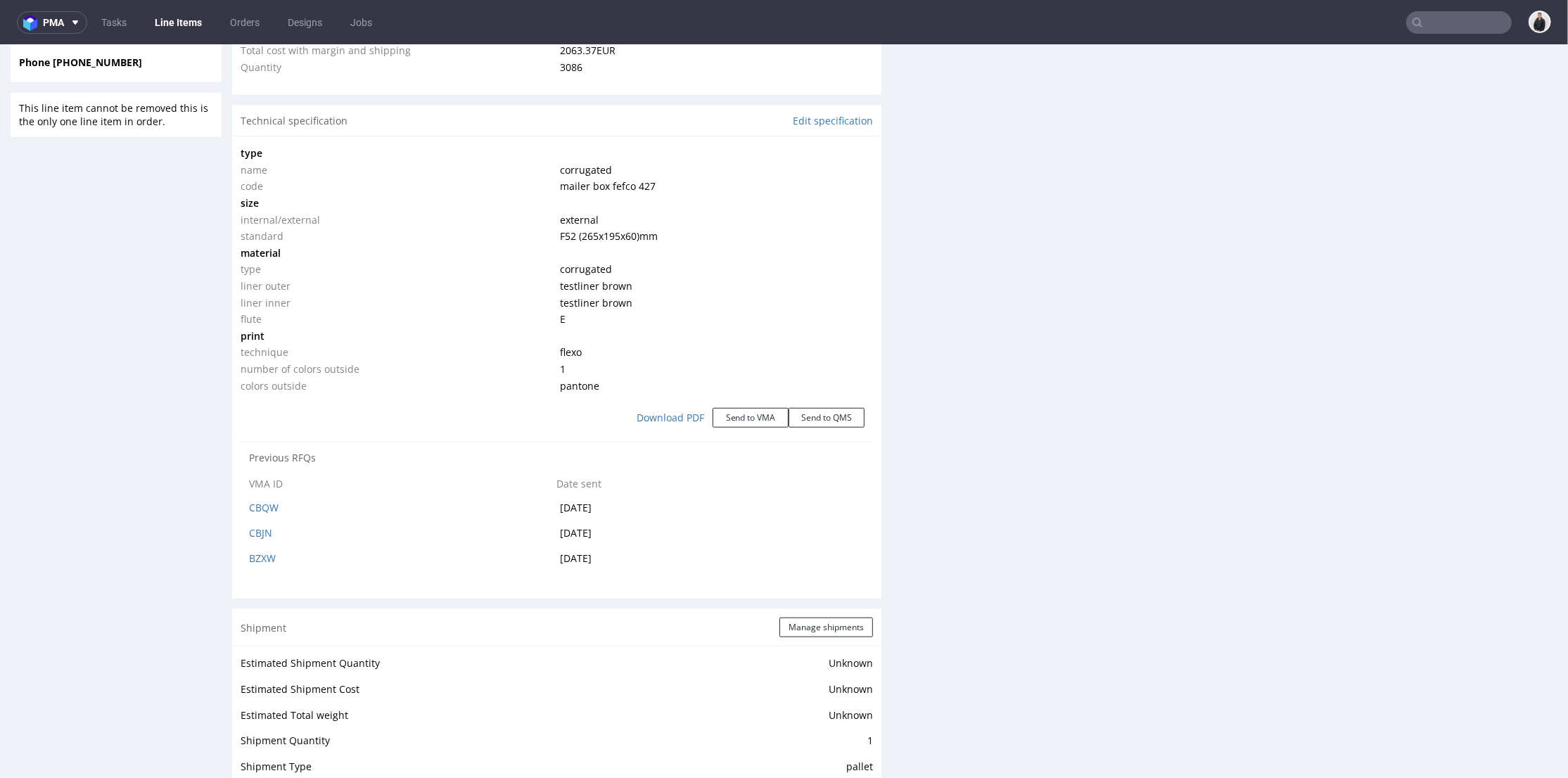
select select "in_progress"
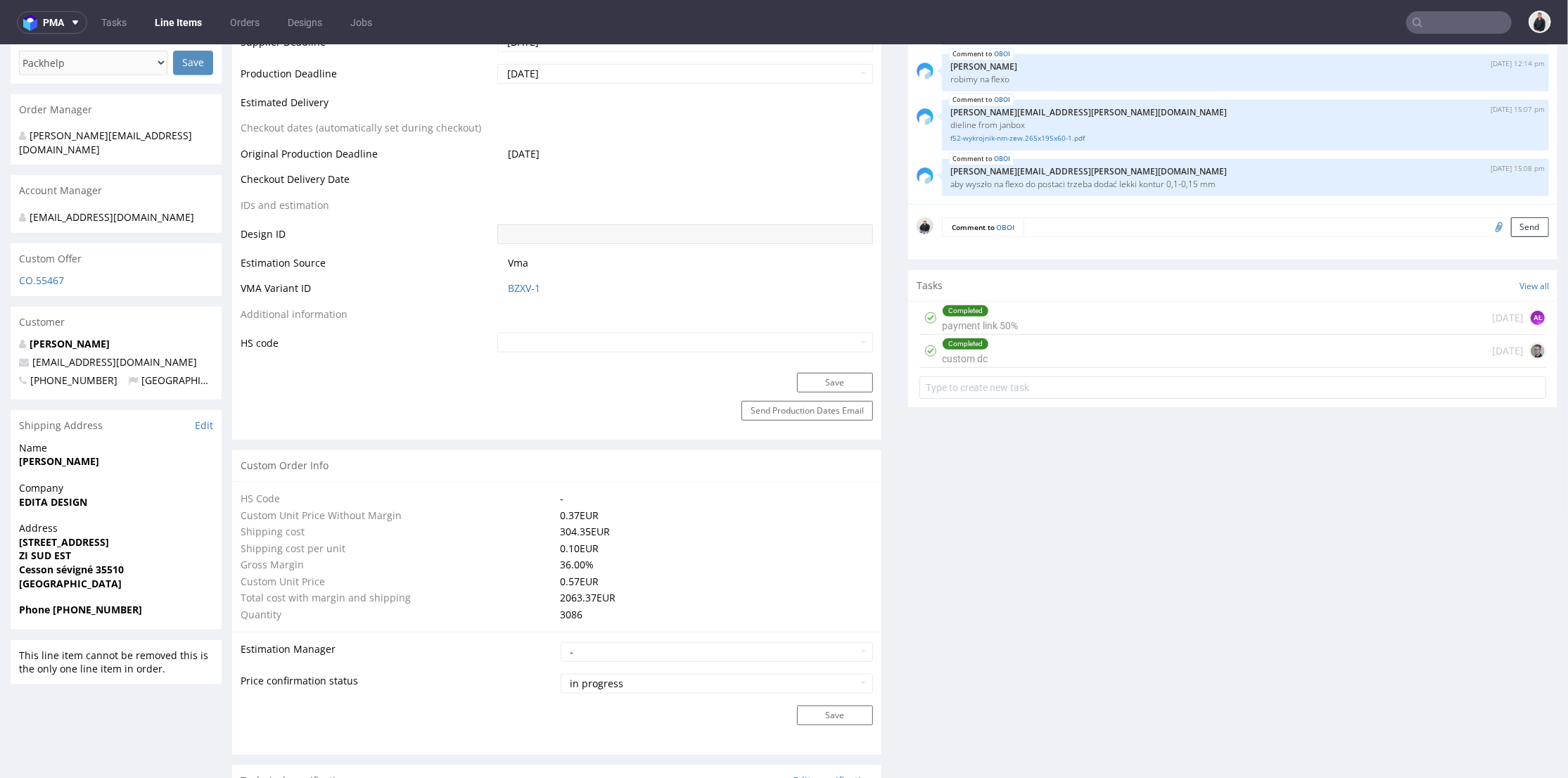
scroll to position [991, 0]
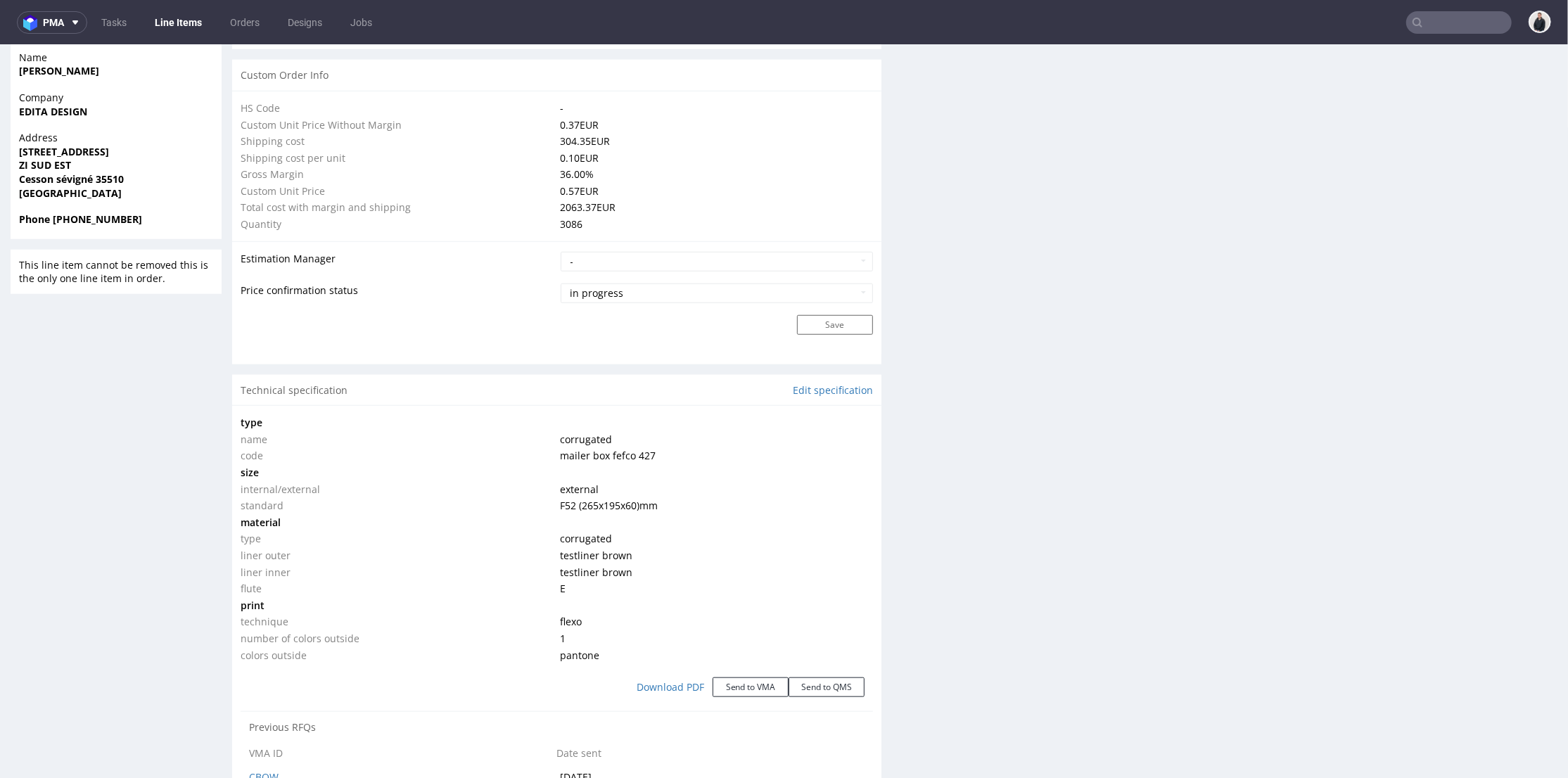
drag, startPoint x: 552, startPoint y: 499, endPoint x: 672, endPoint y: 503, distance: 120.1
click at [672, 503] on td "F52 (265x195x60) mm" at bounding box center [715, 505] width 317 height 17
copy span "F52 (265x195x60) mm"
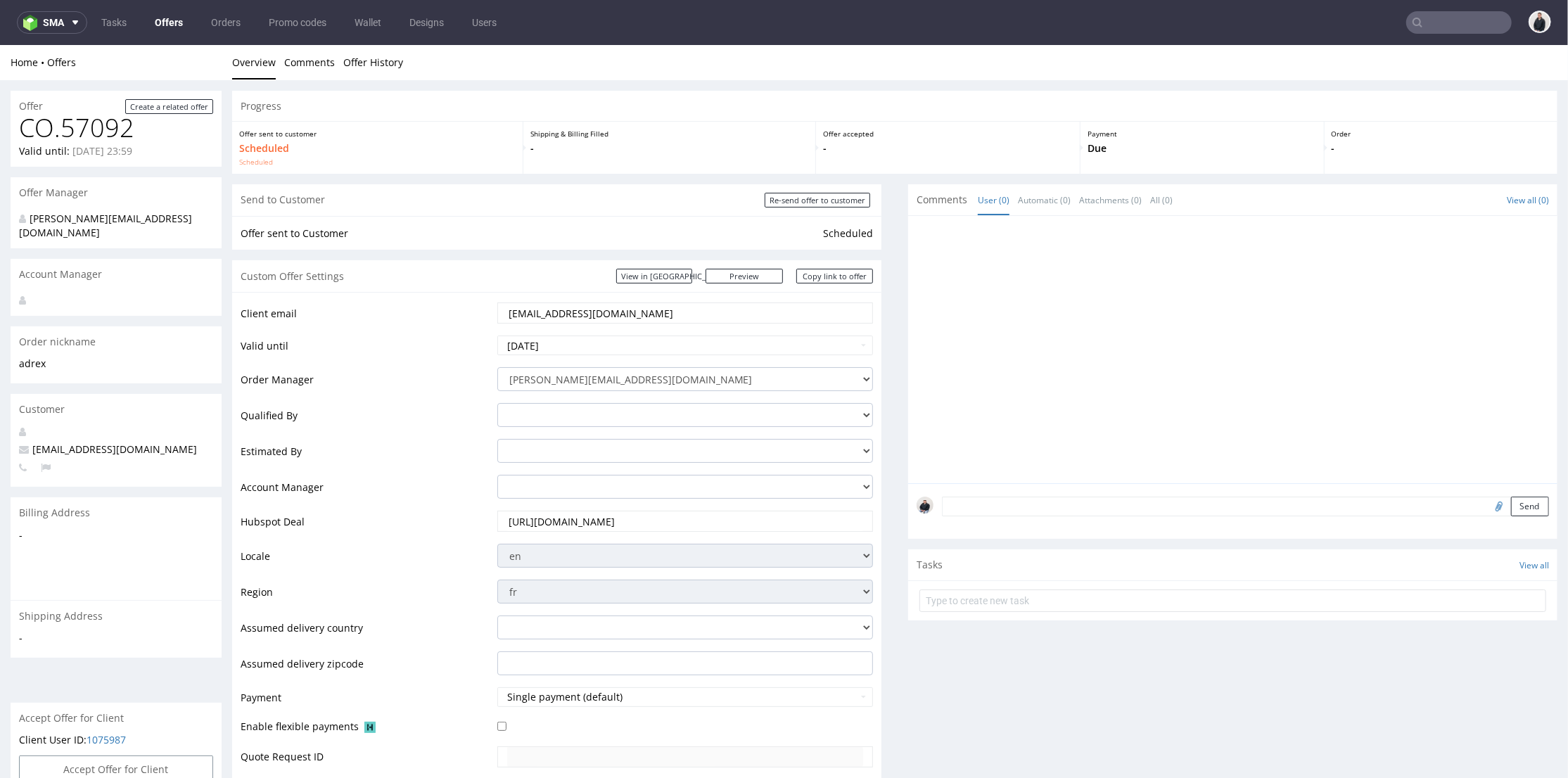
click at [1433, 14] on input "text" at bounding box center [1458, 22] width 106 height 22
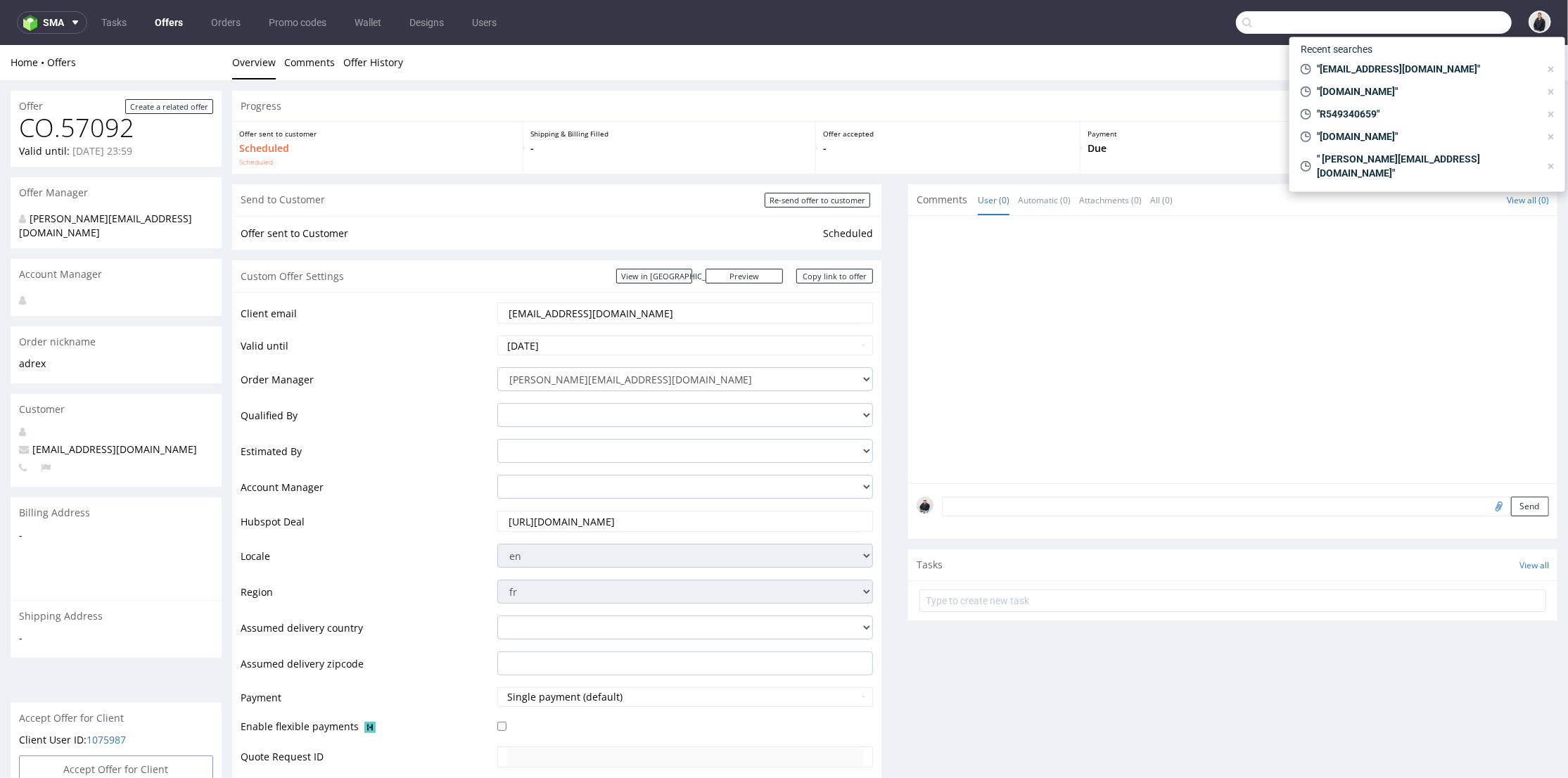
paste input "fanny.dubus@restaurant-made.fr"
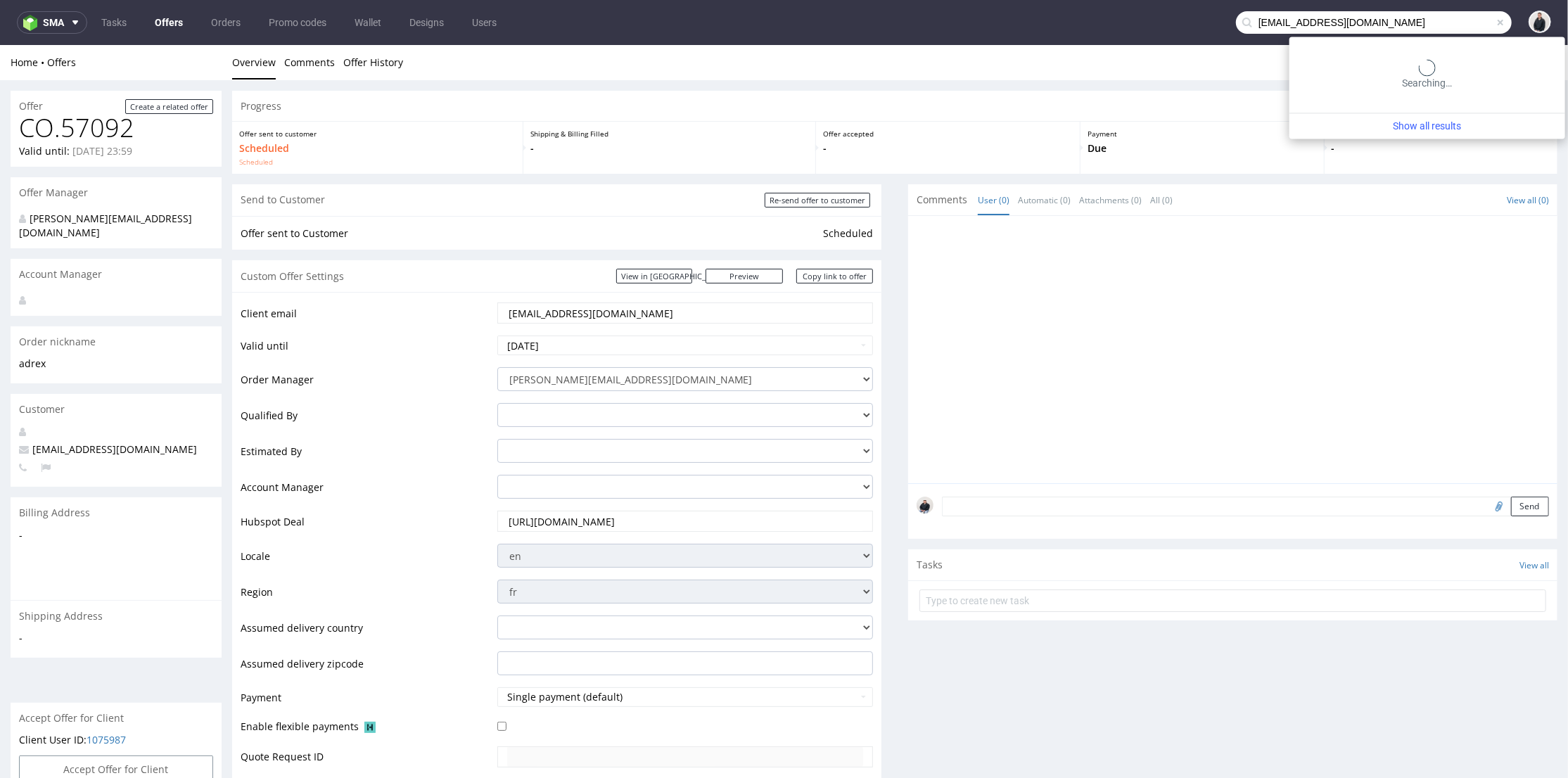
type input "fanny.dubus@restaurant-made.fr"
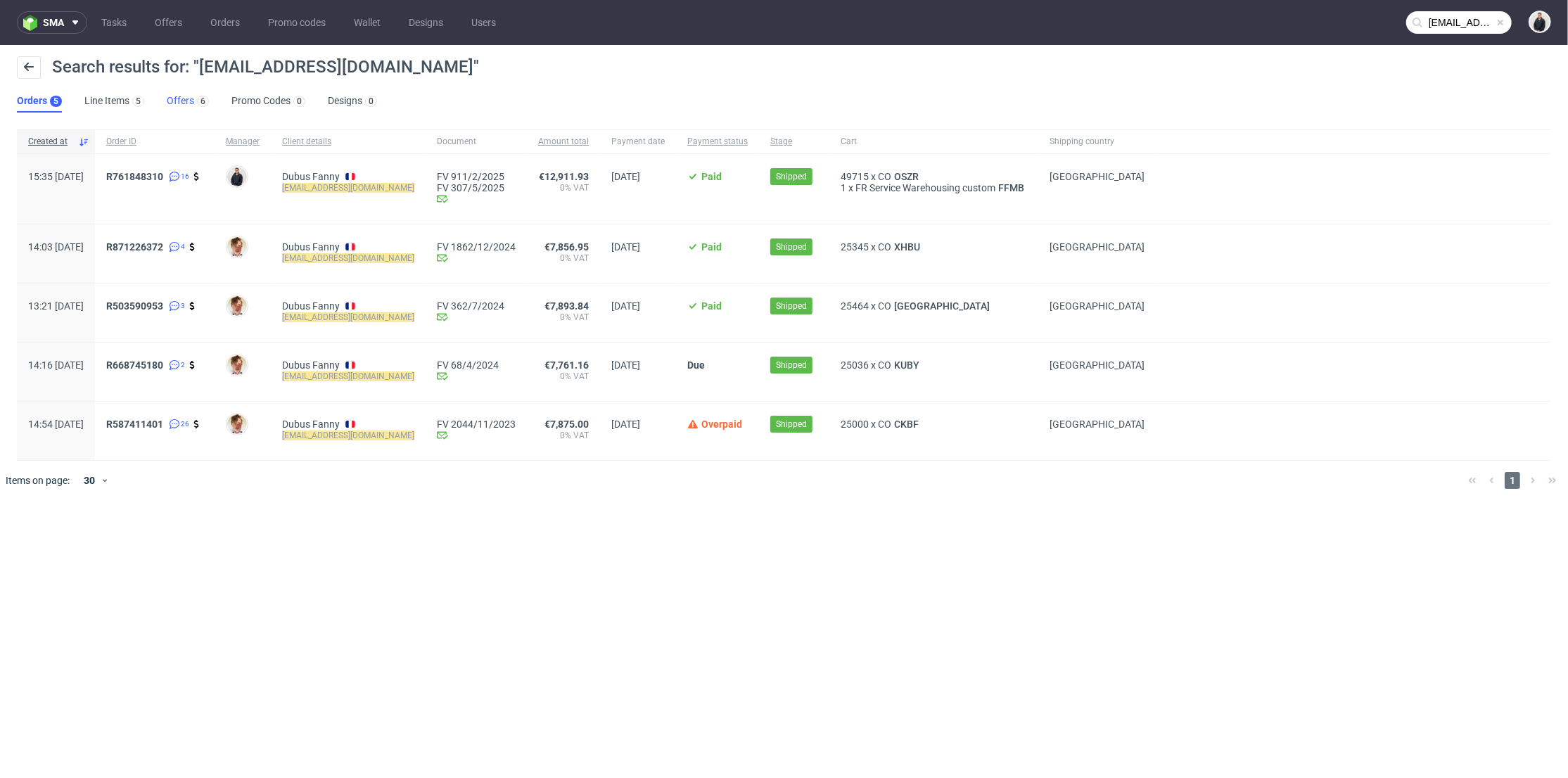
click at [184, 108] on link "Offers 6" at bounding box center [187, 101] width 42 height 22
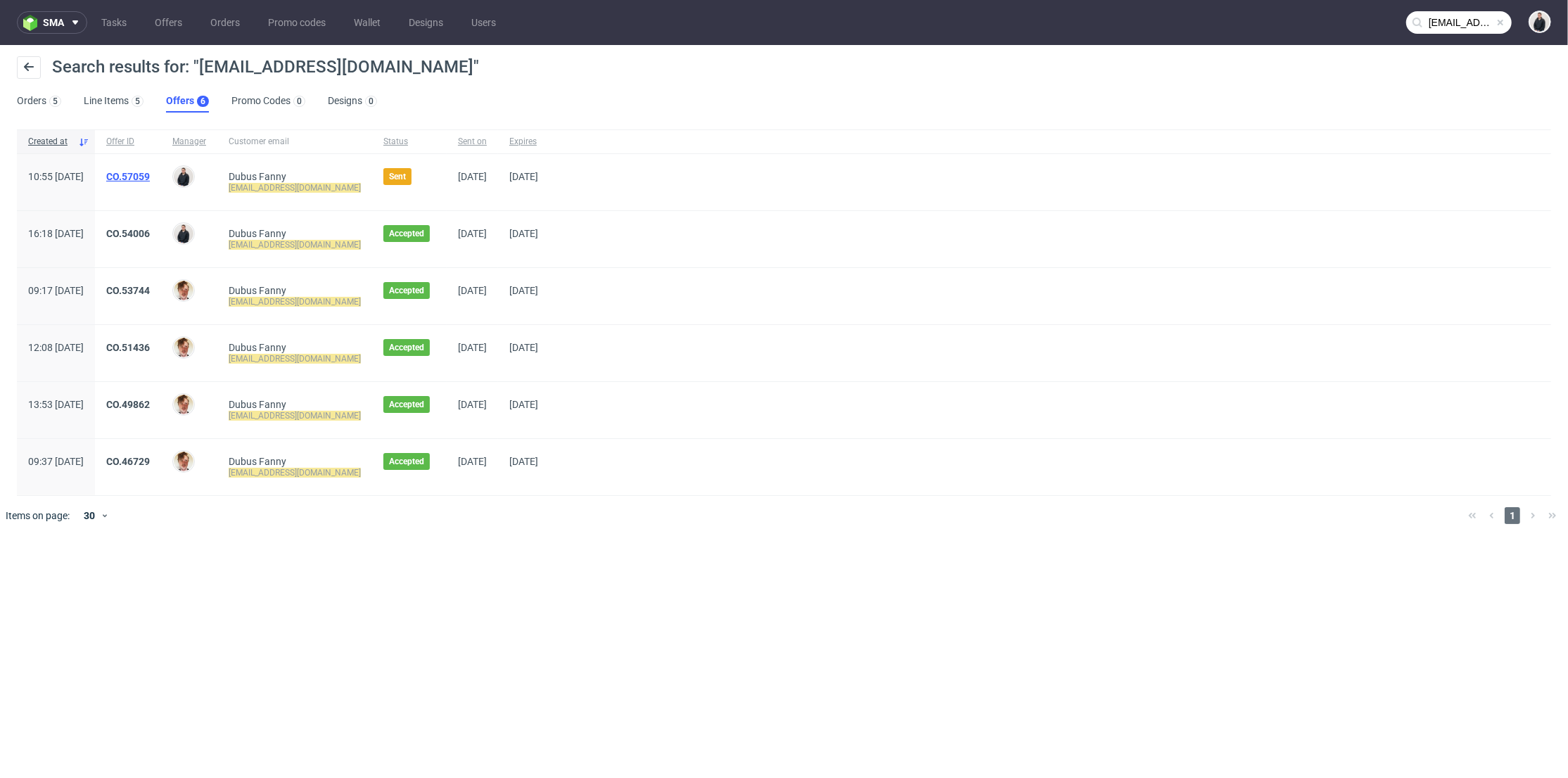
click at [150, 173] on link "CO.57059" at bounding box center [127, 176] width 44 height 11
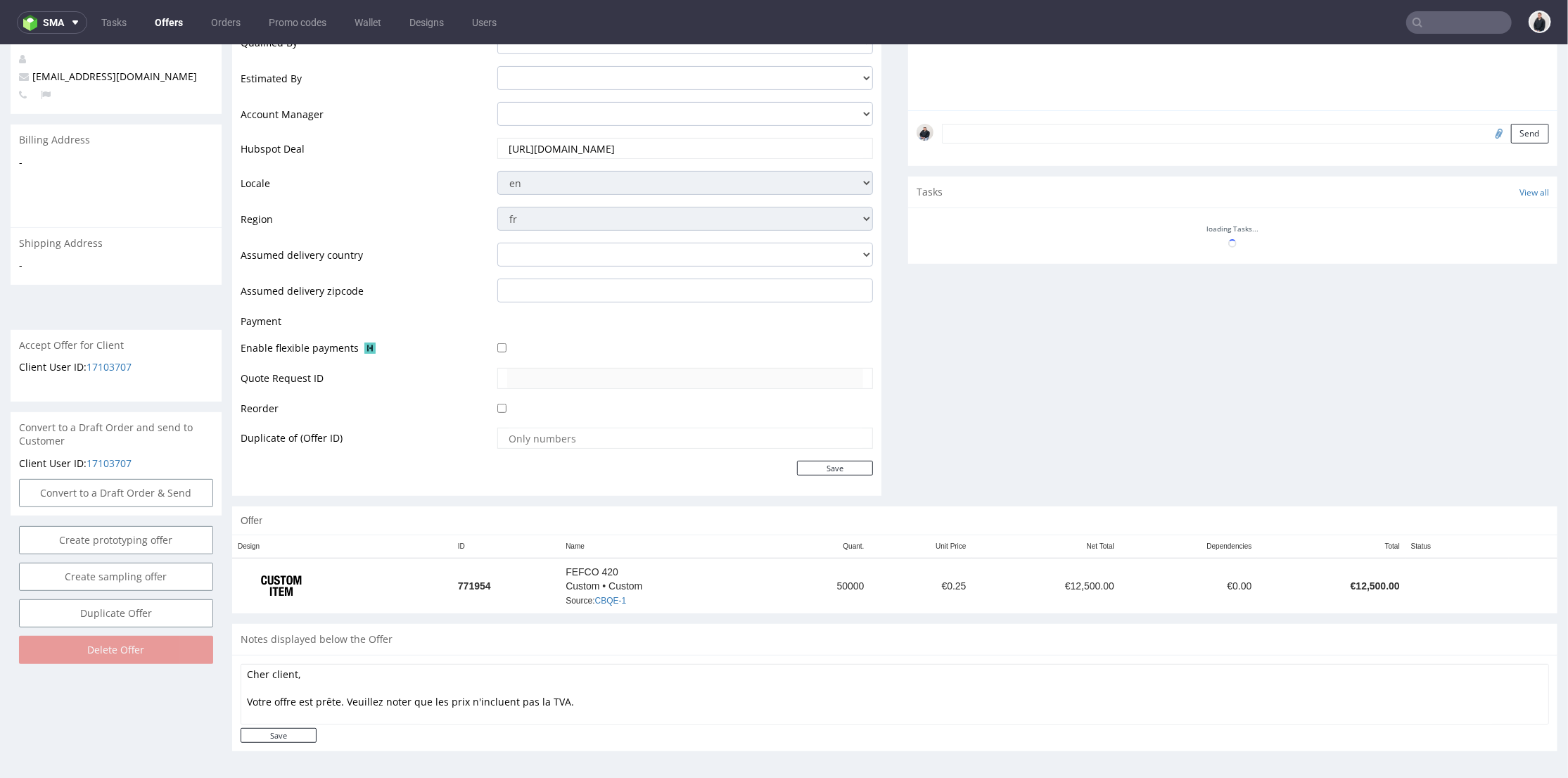
scroll to position [5, 0]
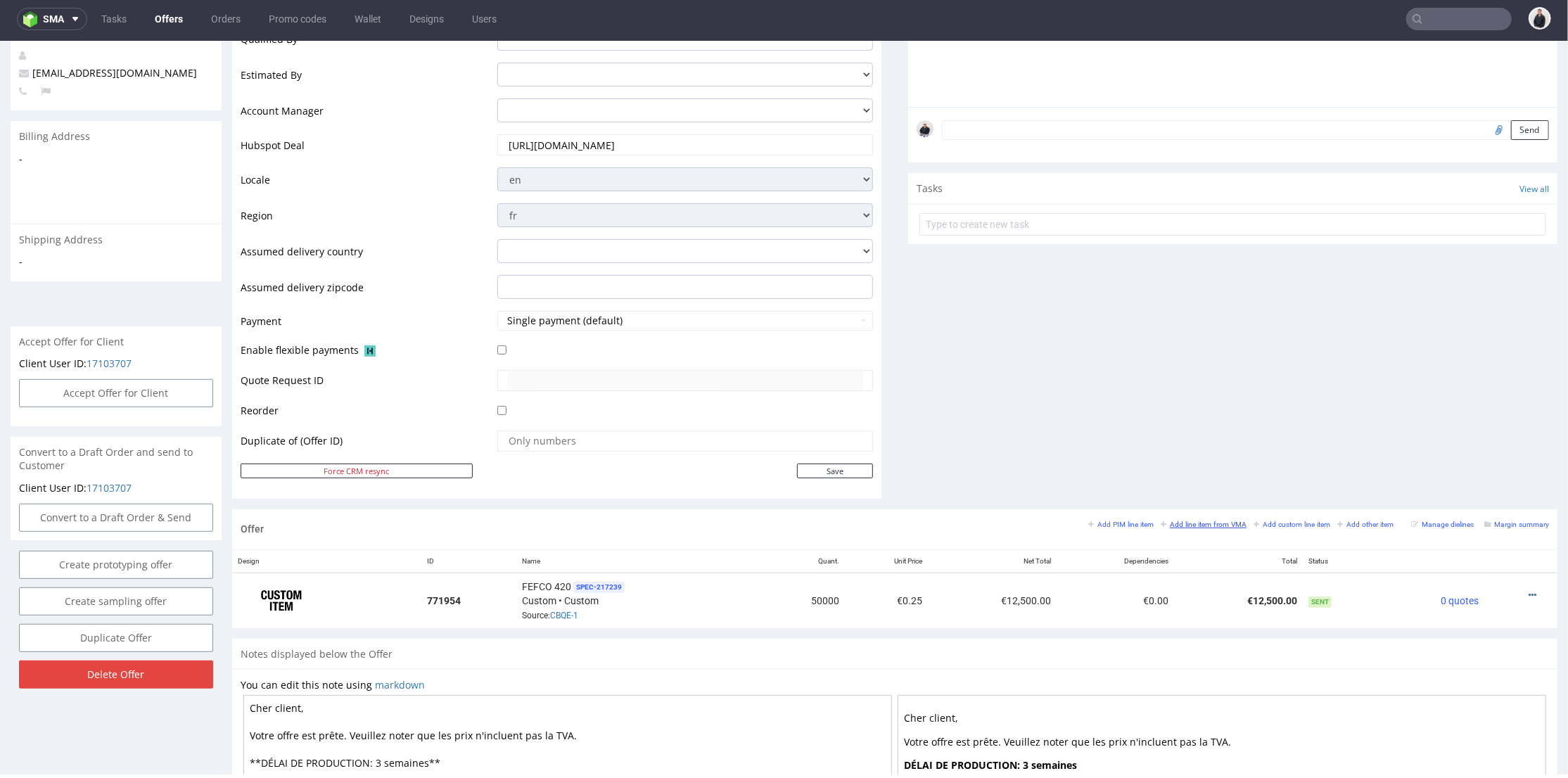
click at [1191, 524] on small "Add line item from VMA" at bounding box center [1203, 524] width 86 height 7
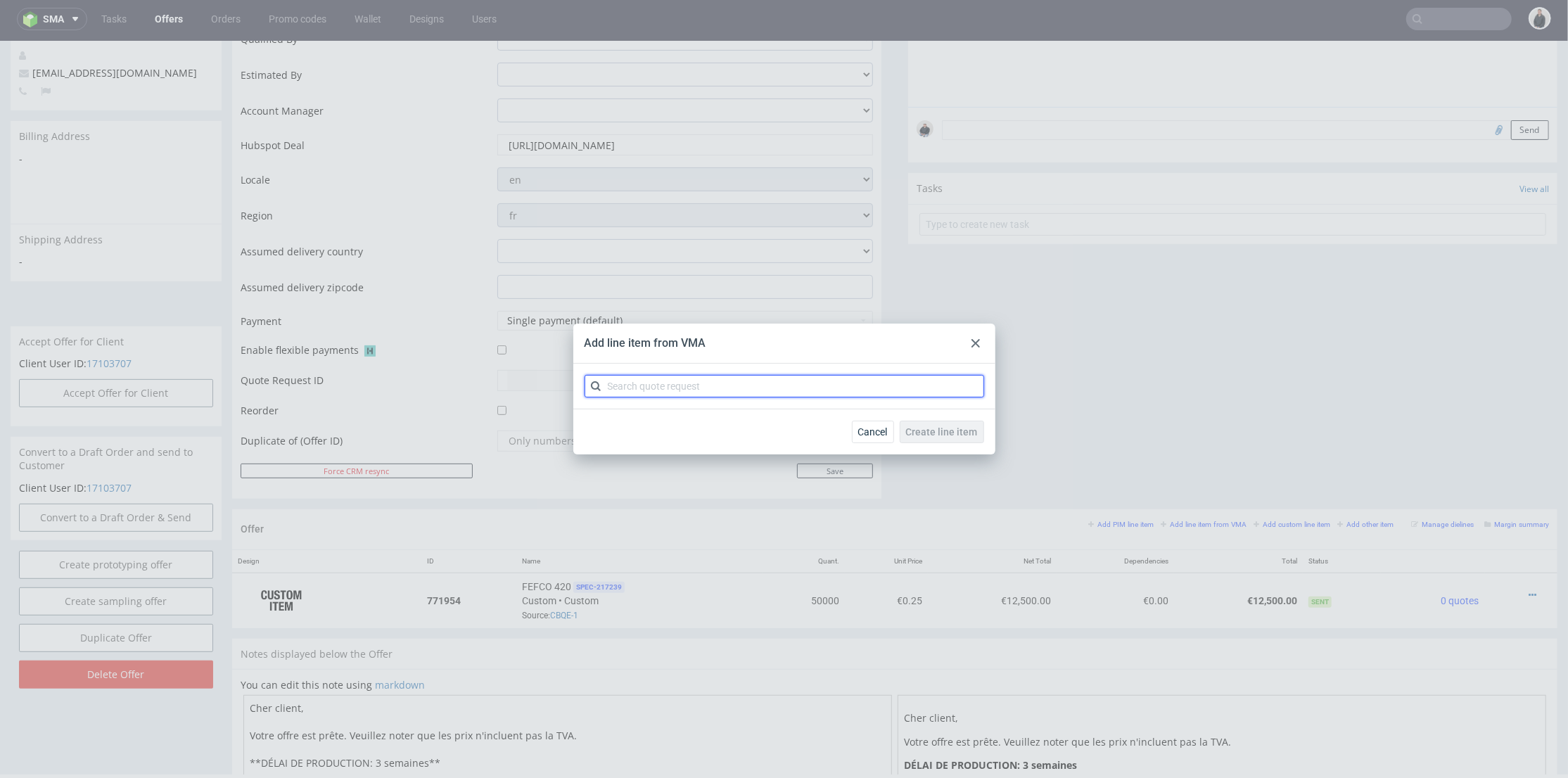
click at [808, 376] on input "text" at bounding box center [784, 386] width 399 height 22
type input "cbqe"
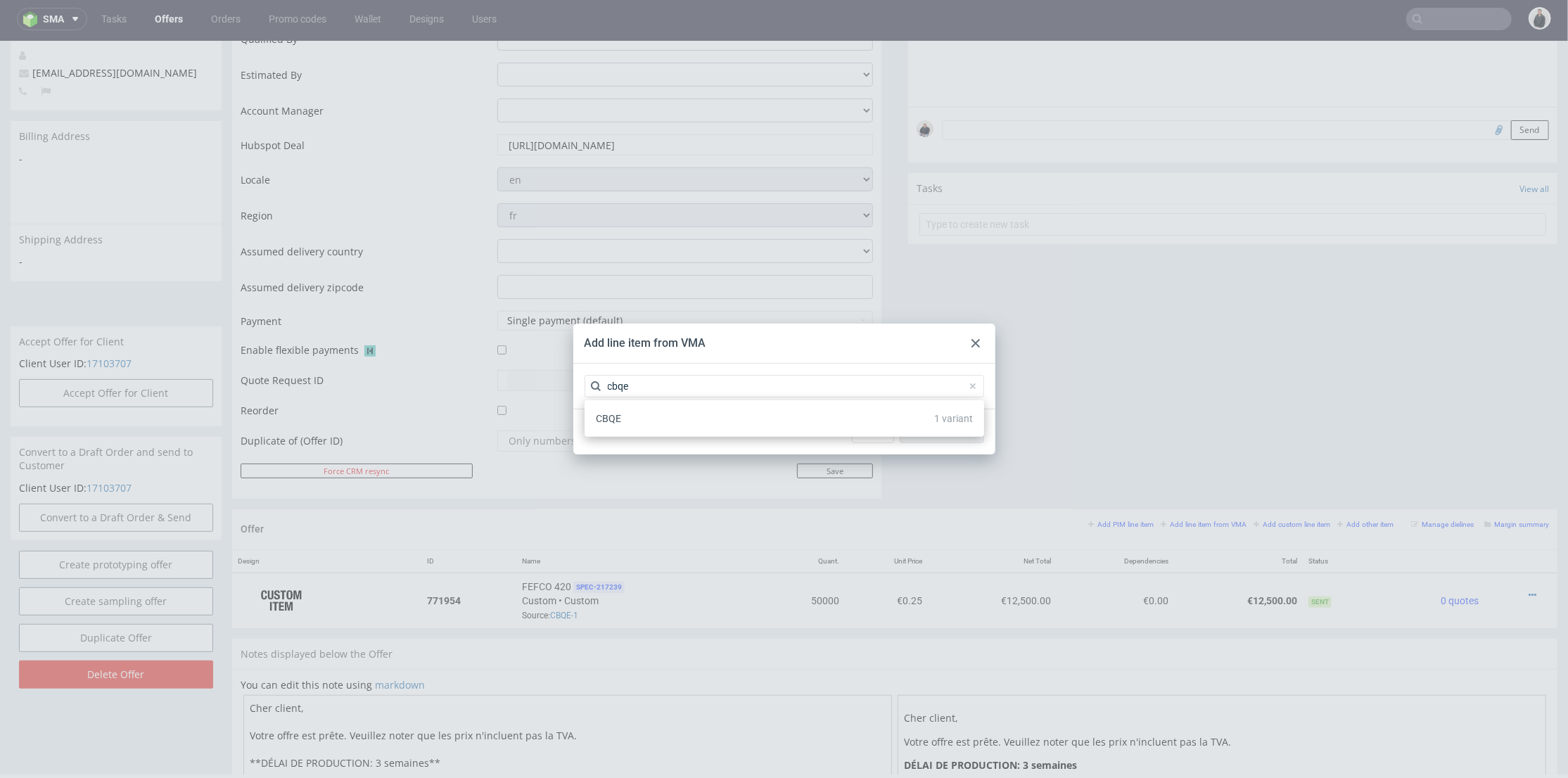
click at [704, 425] on div "CBQE 1 variant" at bounding box center [784, 418] width 388 height 25
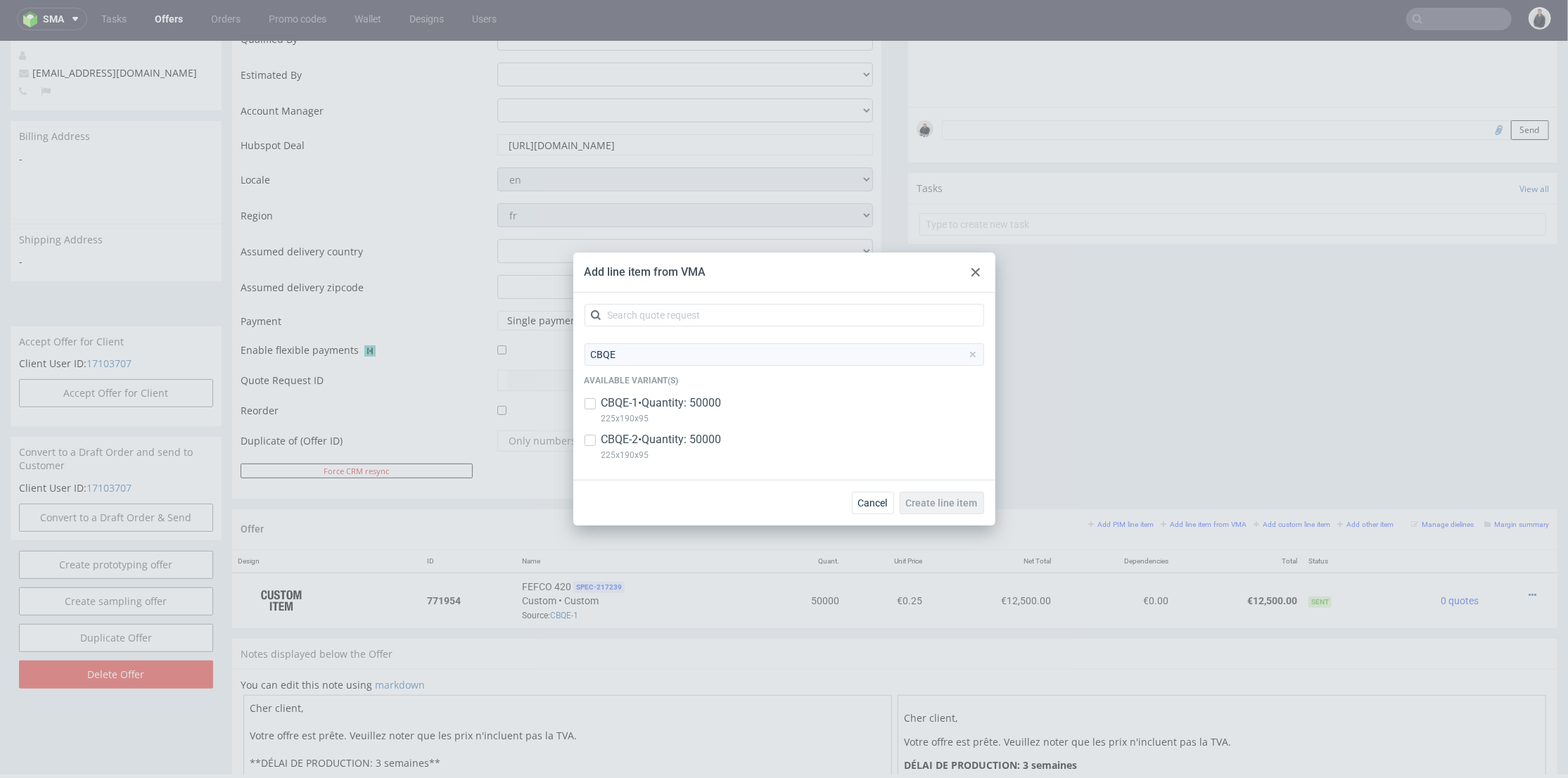
click at [703, 449] on p "225x190x95" at bounding box center [662, 455] width 120 height 16
checkbox input "true"
click at [963, 505] on span "Create line item" at bounding box center [942, 502] width 72 height 10
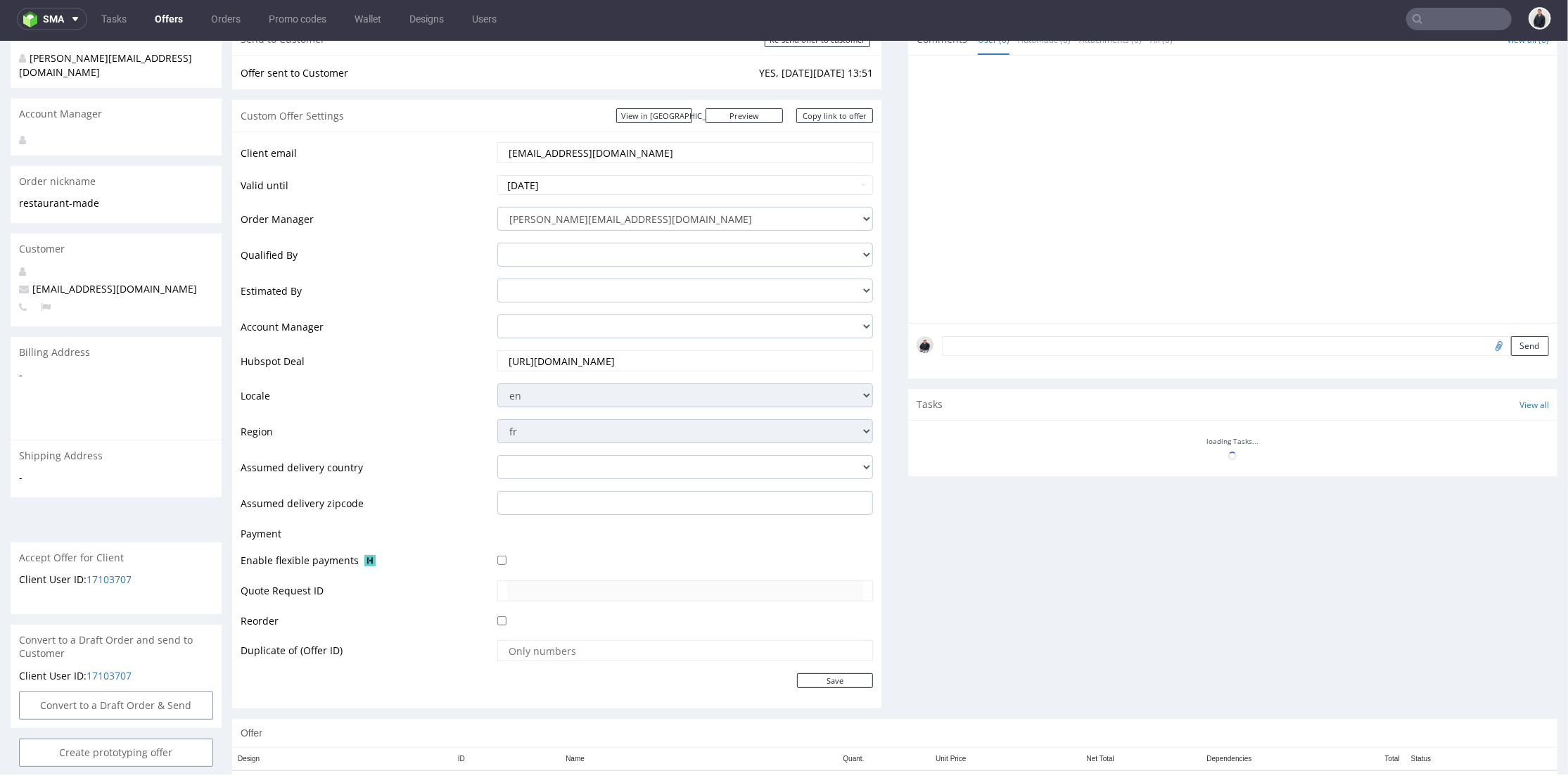
scroll to position [427, 0]
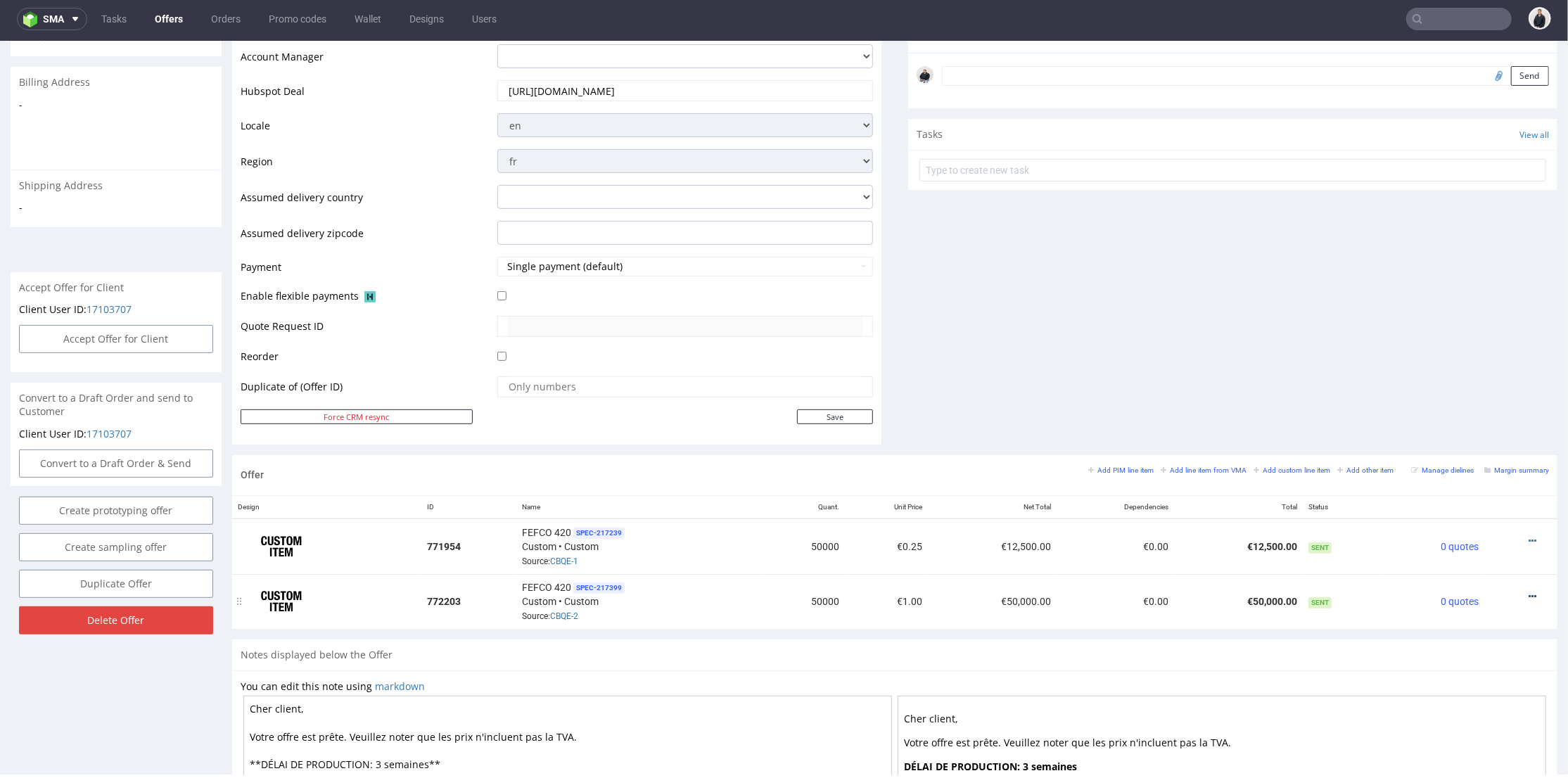
click at [1529, 591] on icon at bounding box center [1532, 595] width 7 height 10
click at [1486, 489] on span "Duplicate Item" at bounding box center [1469, 488] width 113 height 14
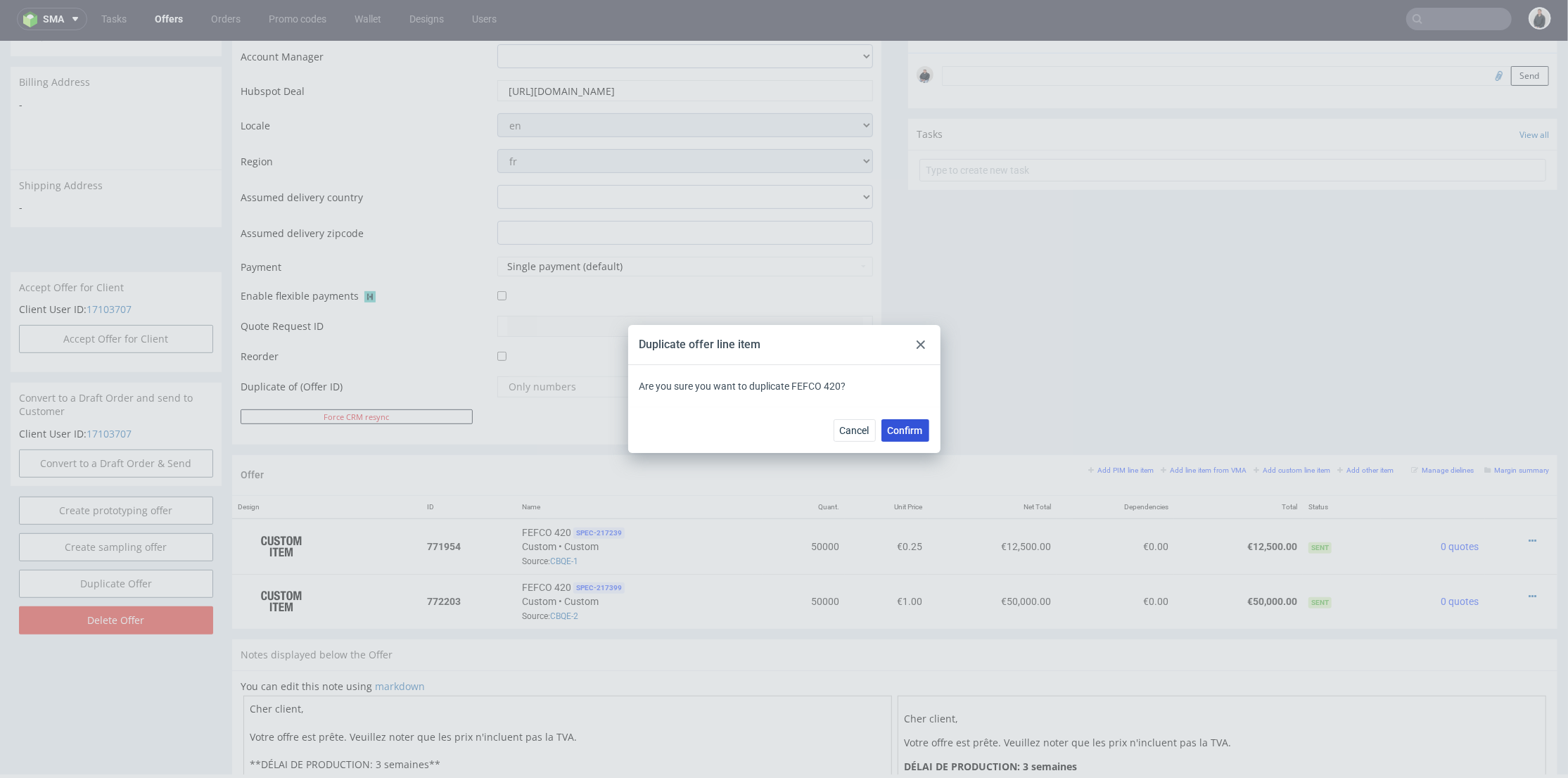
click at [907, 438] on button "Confirm" at bounding box center [904, 430] width 48 height 22
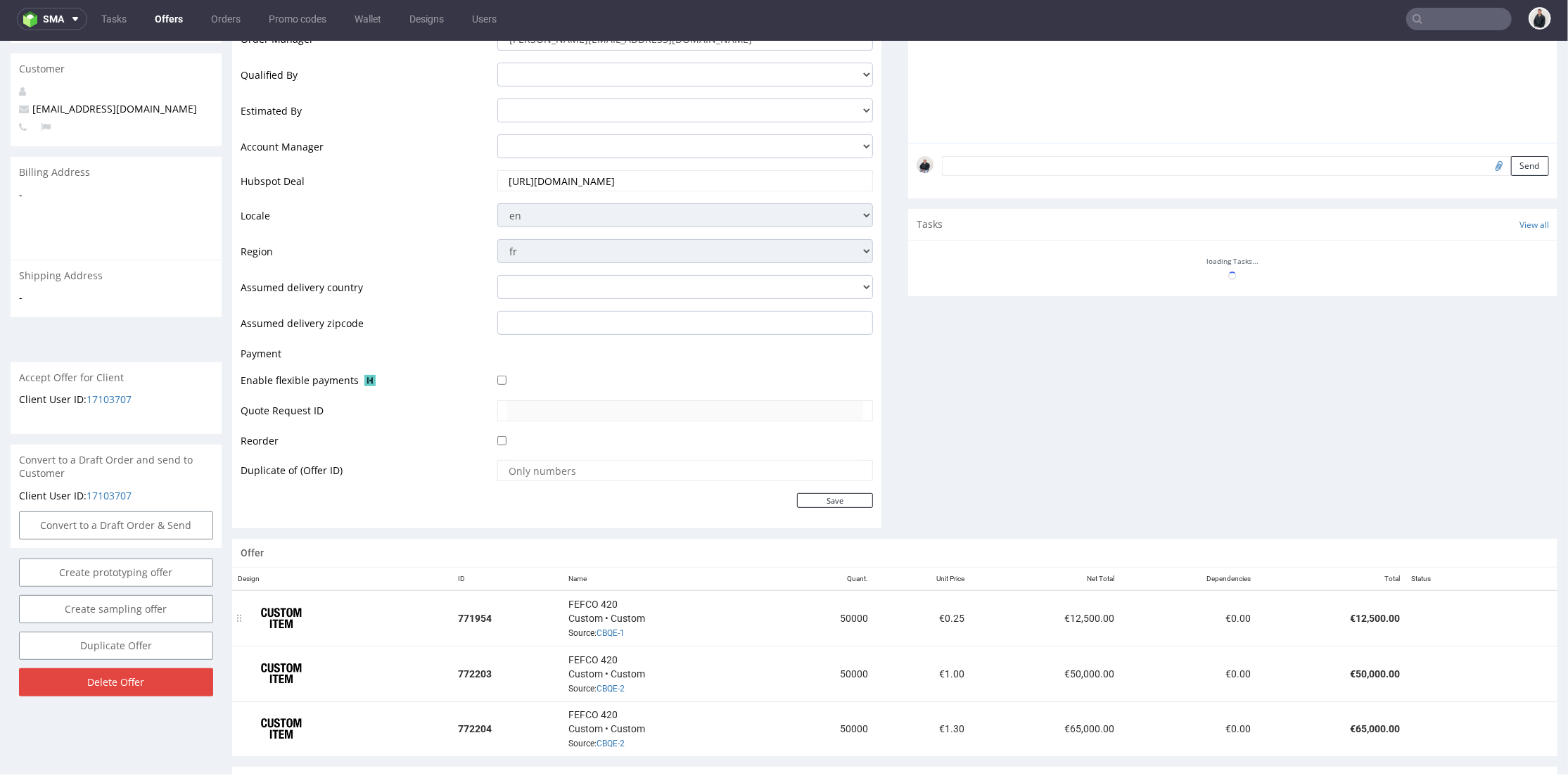
scroll to position [650, 0]
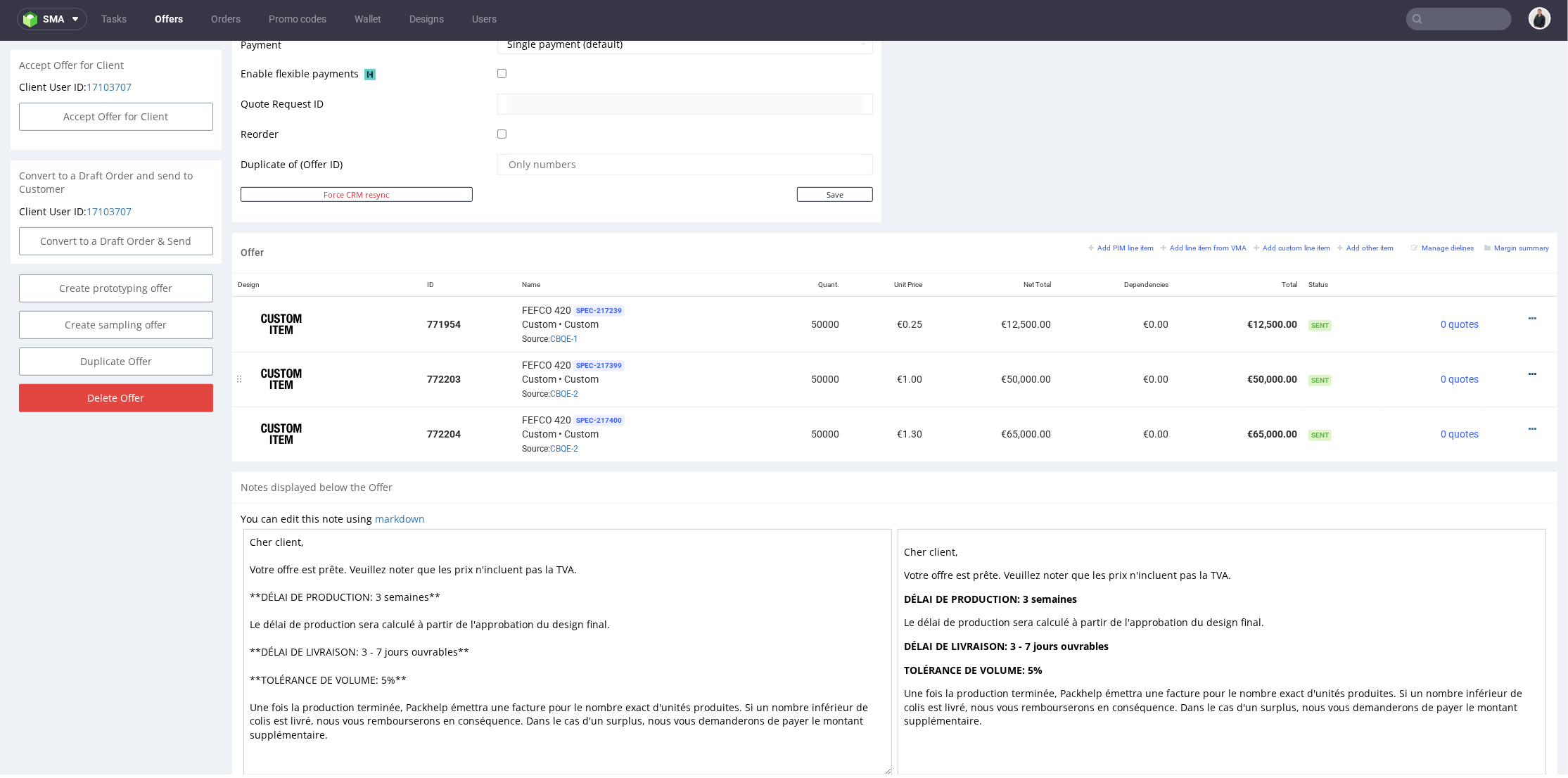
click at [1529, 368] on icon at bounding box center [1532, 373] width 7 height 10
click at [1436, 219] on span "Edit item price" at bounding box center [1469, 216] width 113 height 14
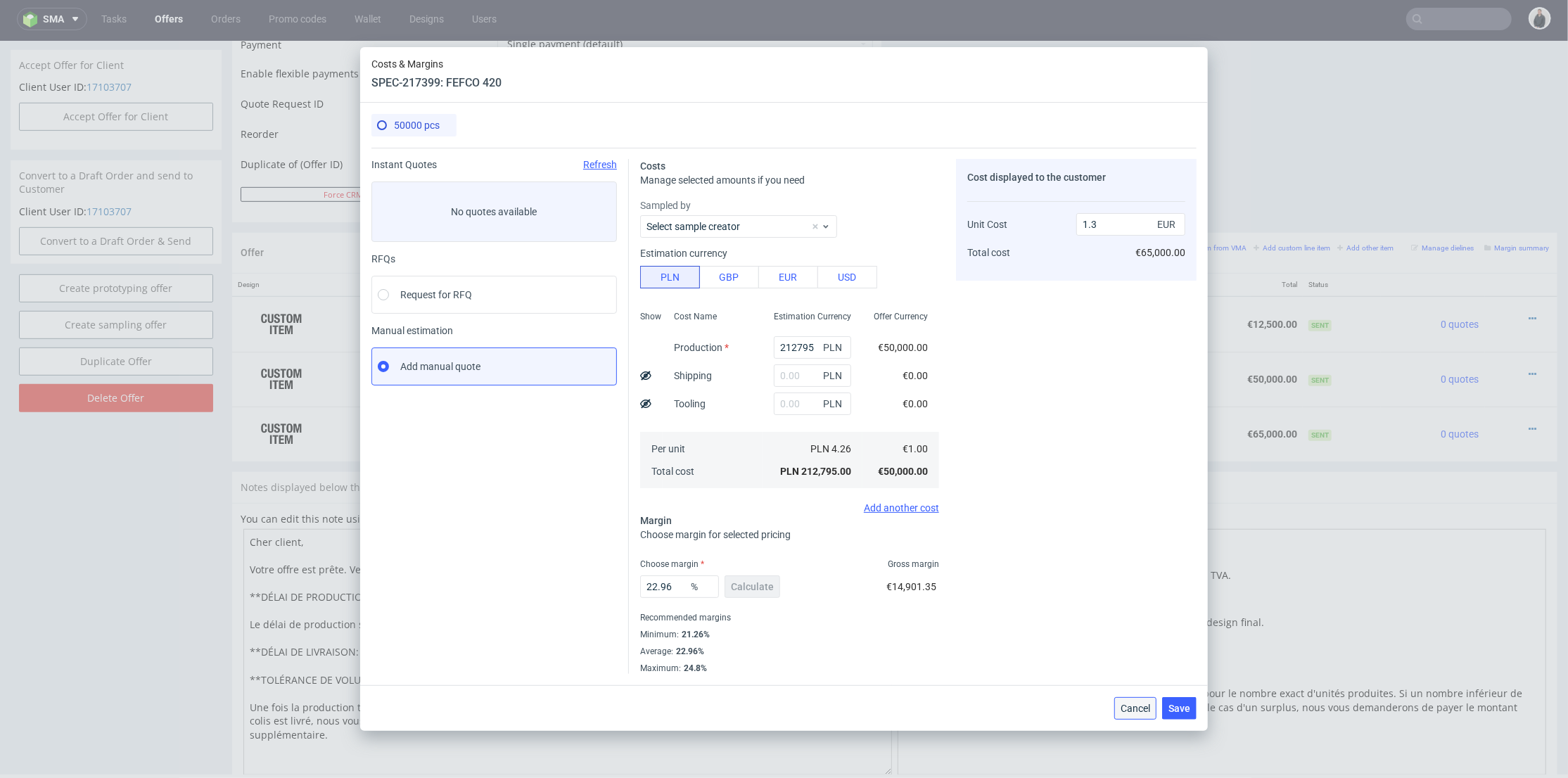
drag, startPoint x: 1123, startPoint y: 711, endPoint x: 1426, endPoint y: 419, distance: 420.8
click at [1123, 711] on span "Cancel" at bounding box center [1136, 709] width 30 height 10
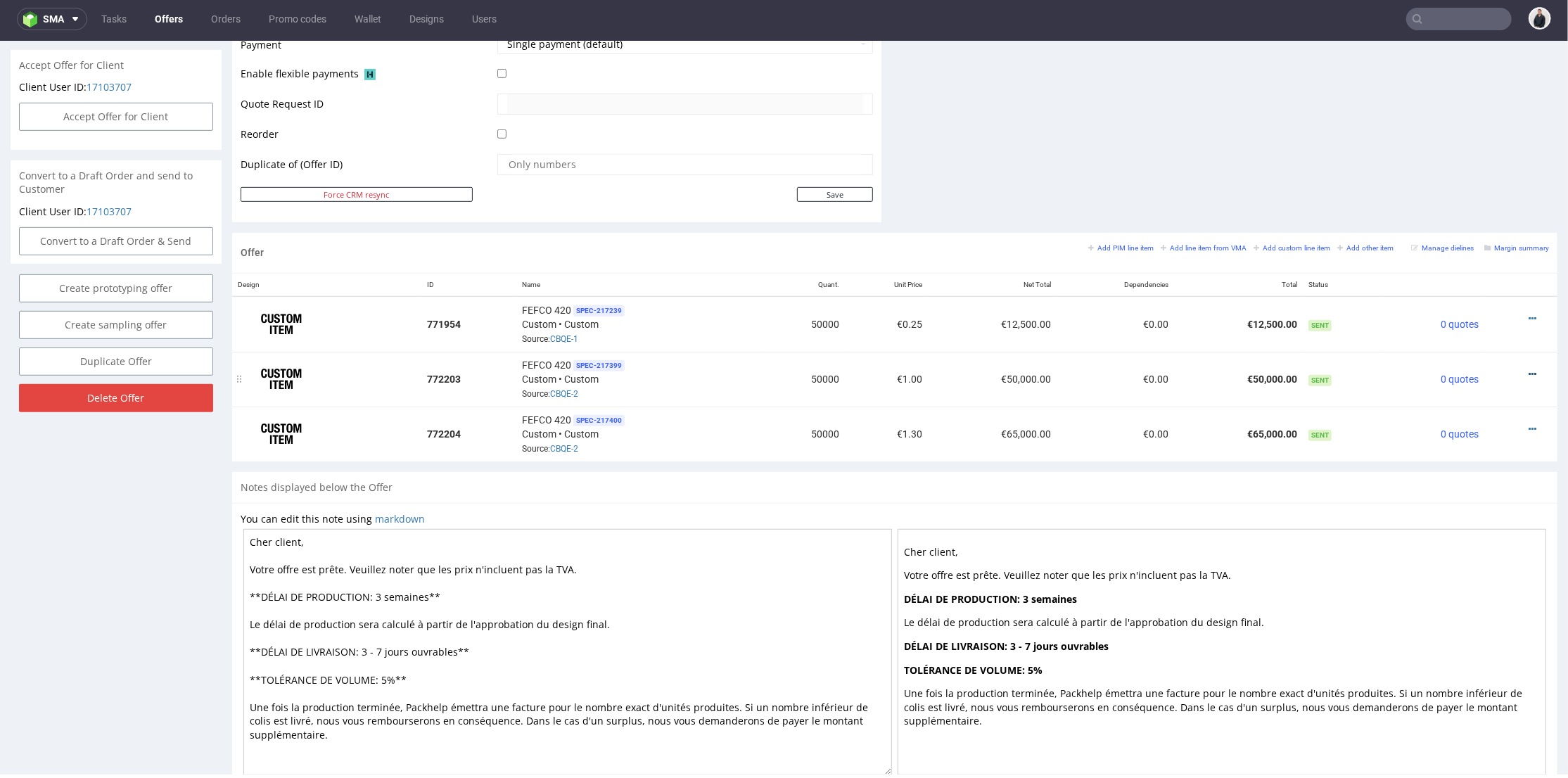
click at [1529, 371] on icon at bounding box center [1532, 373] width 7 height 10
click at [1479, 189] on span "Edit item specification" at bounding box center [1469, 190] width 113 height 14
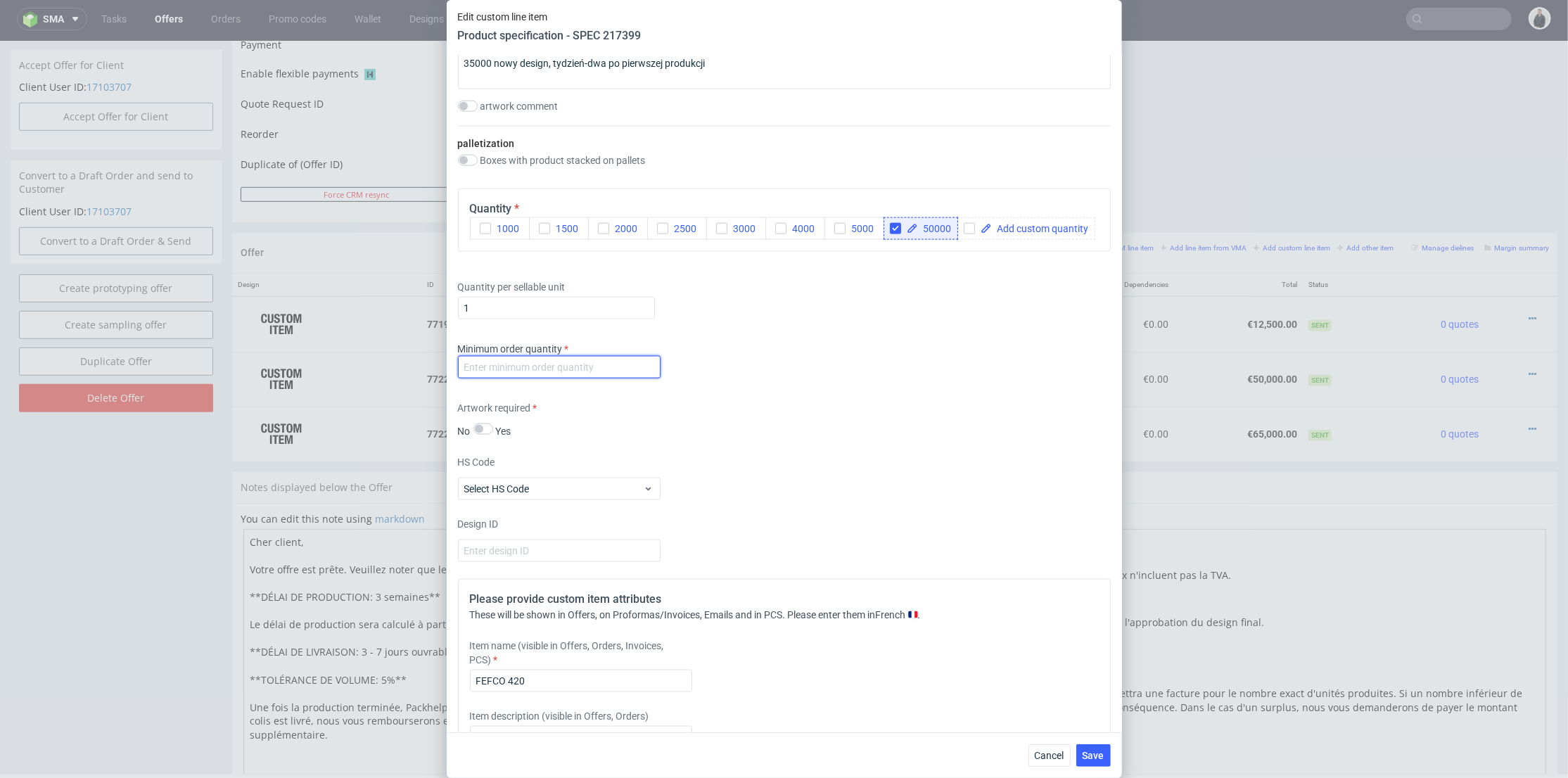
click at [583, 379] on input "number" at bounding box center [560, 367] width 202 height 22
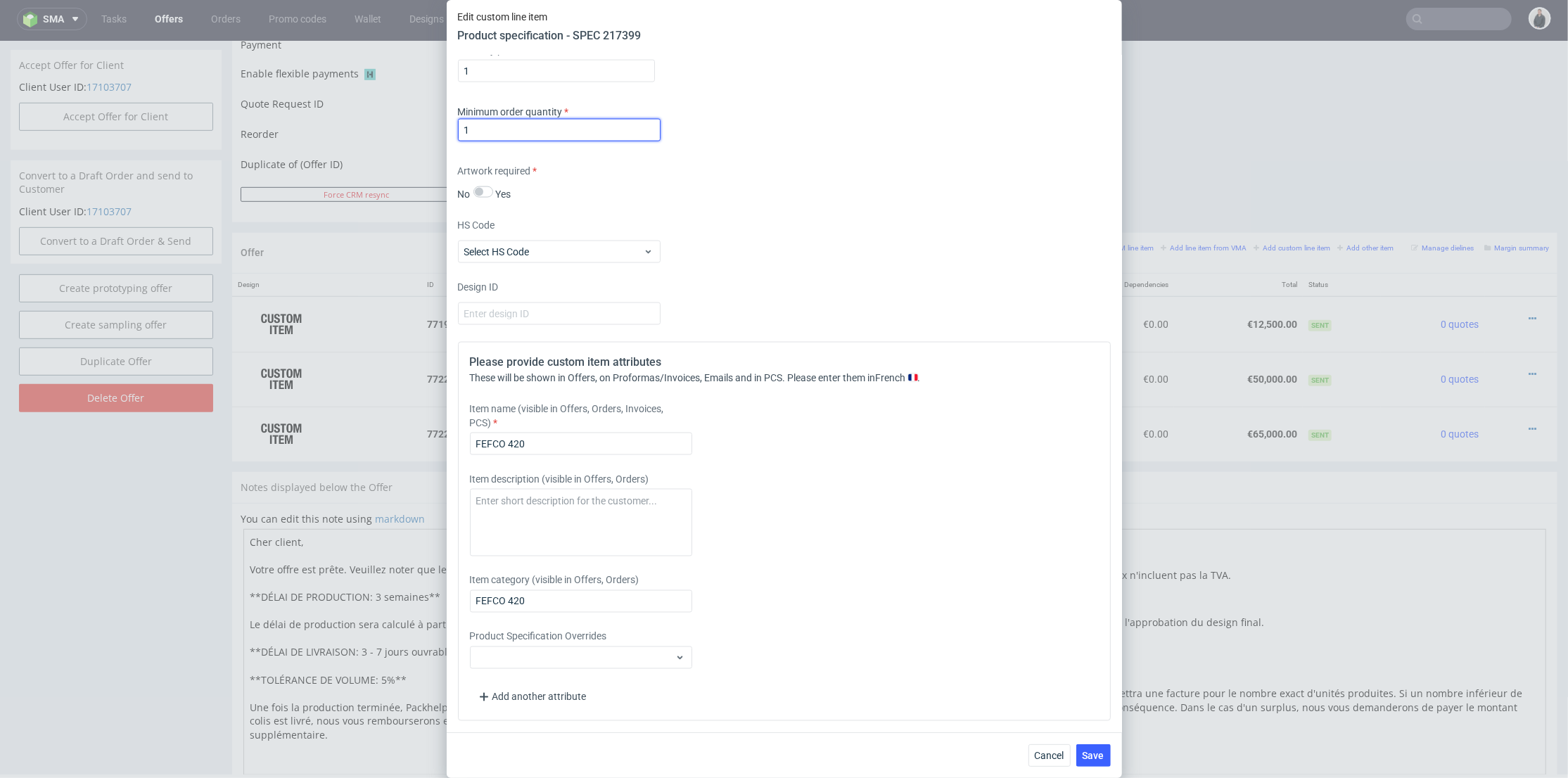
type input "1"
click at [785, 546] on div "Item description (visible in Offers, Orders)" at bounding box center [703, 515] width 467 height 84
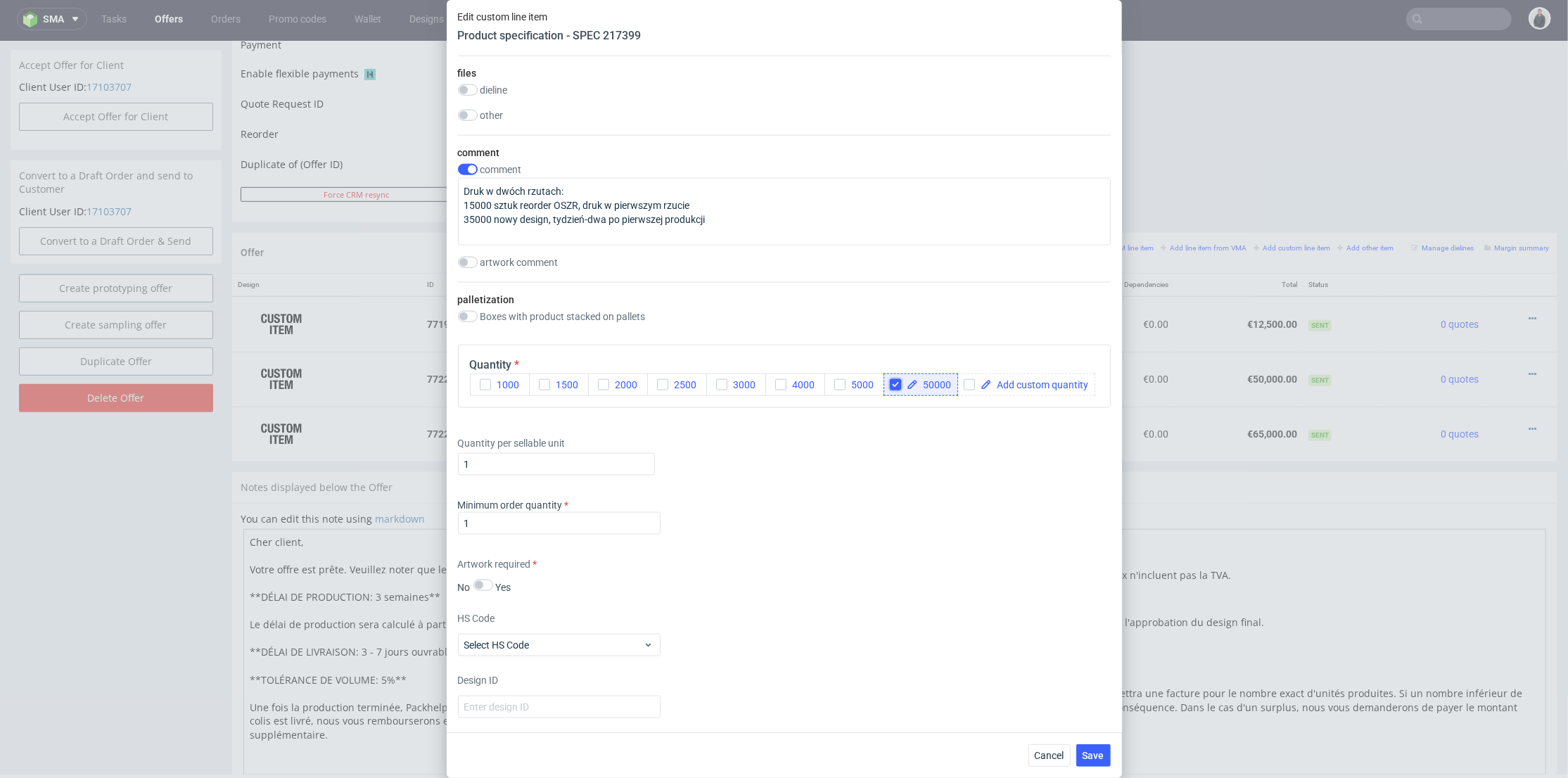
click at [899, 391] on input "checkbox" at bounding box center [895, 385] width 11 height 11
checkbox input "false"
click at [930, 390] on span at bounding box center [967, 384] width 97 height 10
checkbox input "true"
click at [942, 396] on div "15000" at bounding box center [921, 385] width 75 height 22
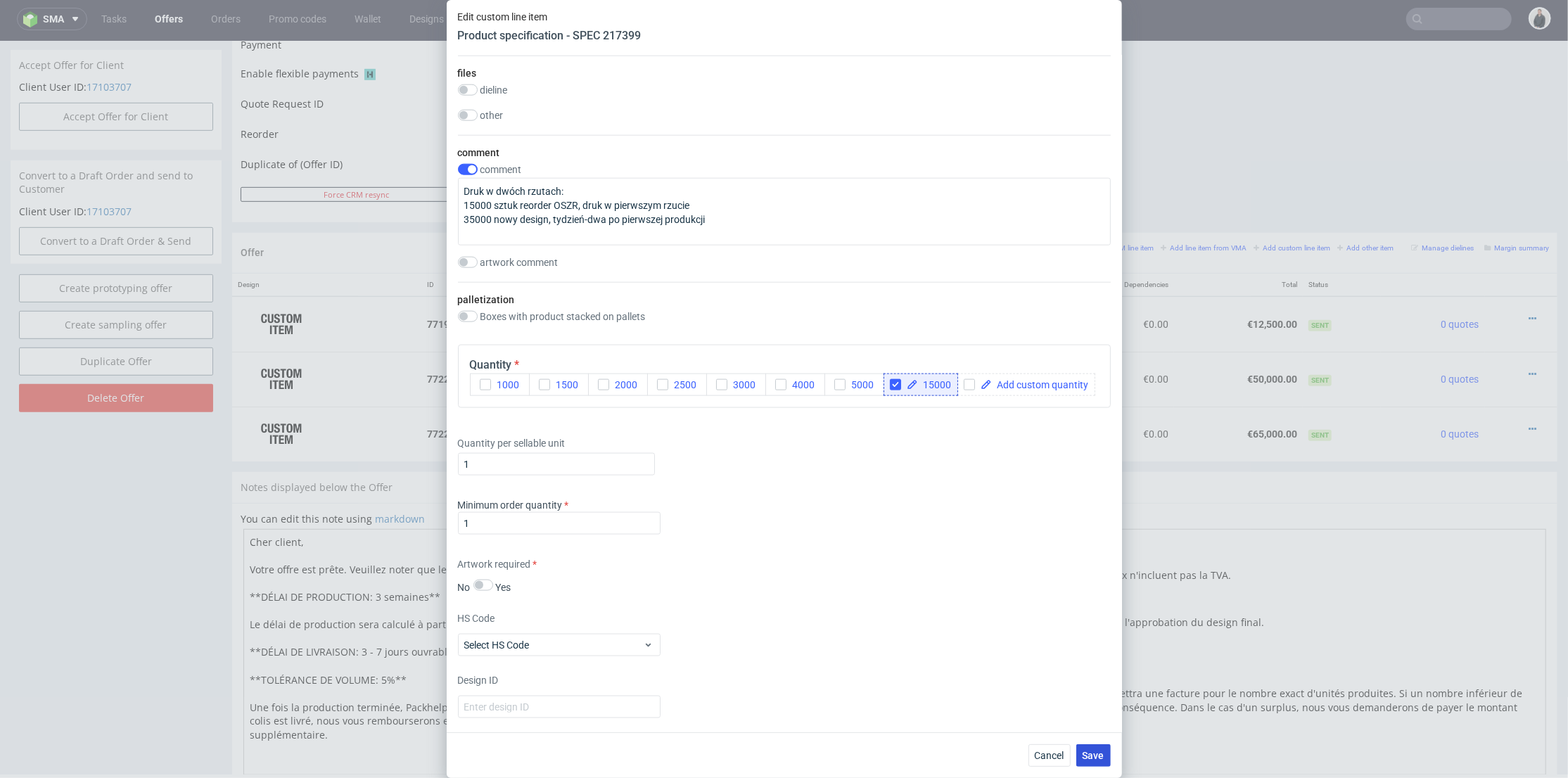
click at [1098, 757] on span "Save" at bounding box center [1093, 756] width 22 height 10
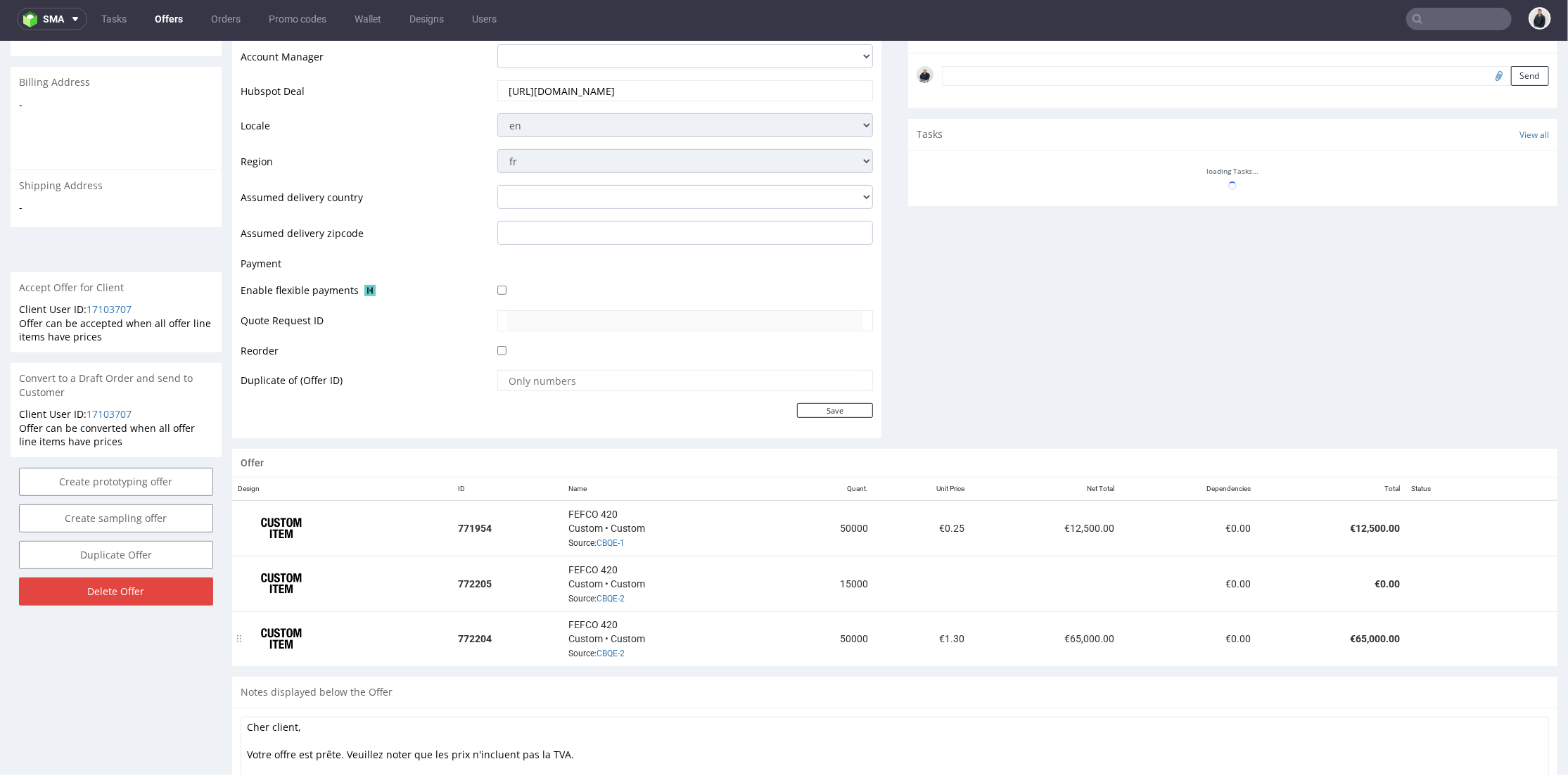
scroll to position [498, 0]
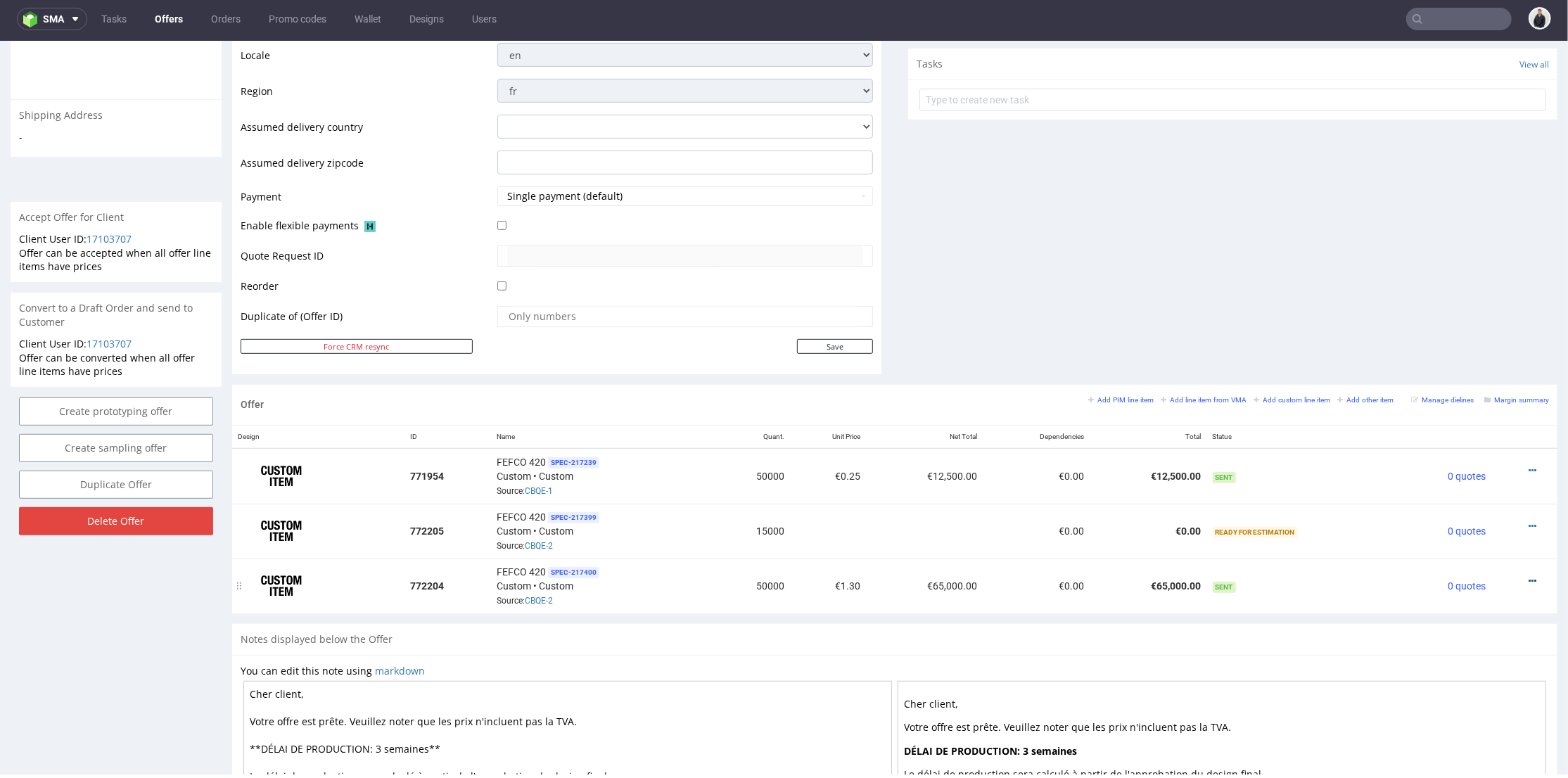
click at [1529, 576] on icon at bounding box center [1532, 580] width 7 height 10
click at [1477, 397] on span "Edit item specification" at bounding box center [1469, 396] width 113 height 14
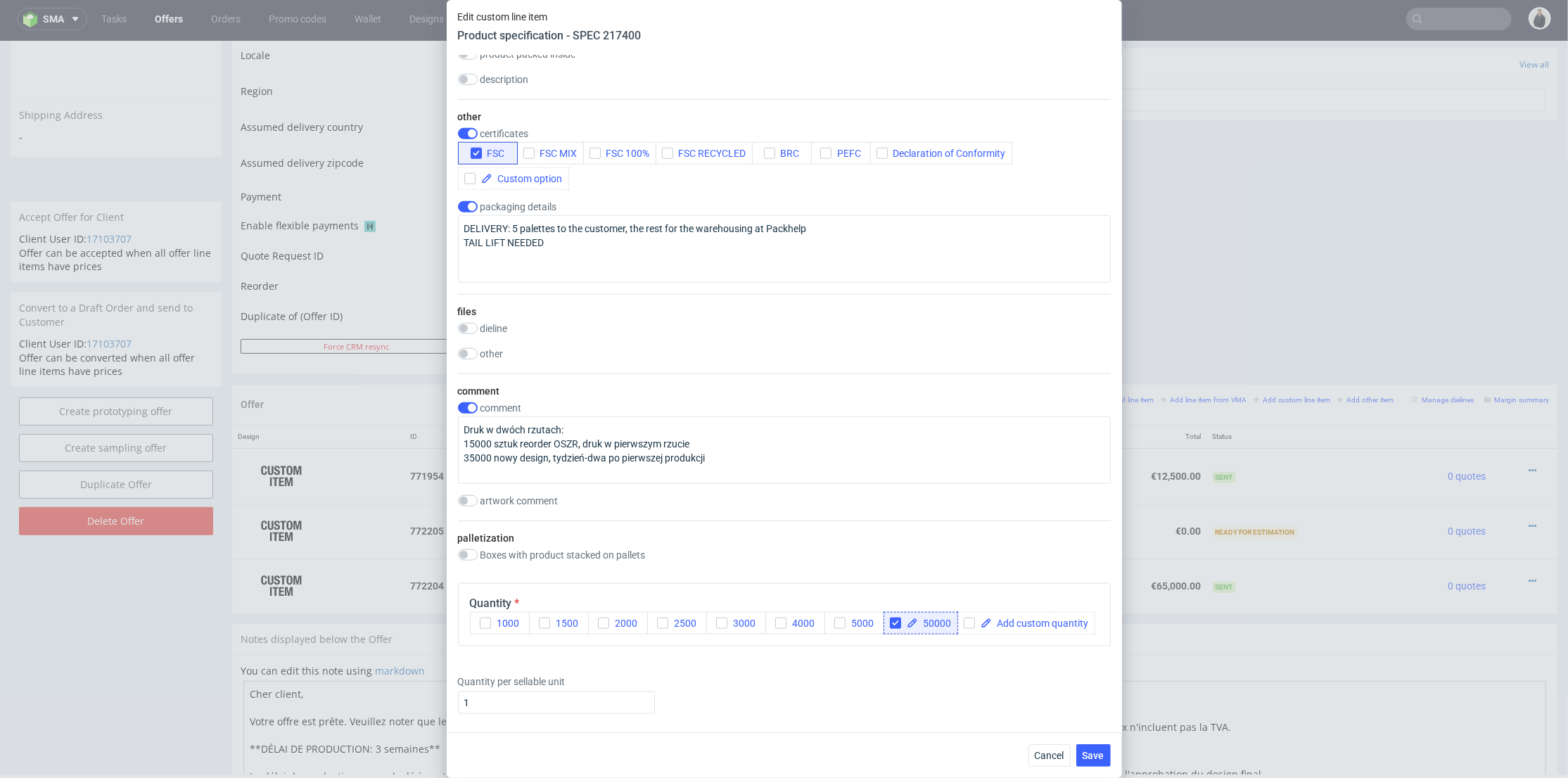
scroll to position [1328, 0]
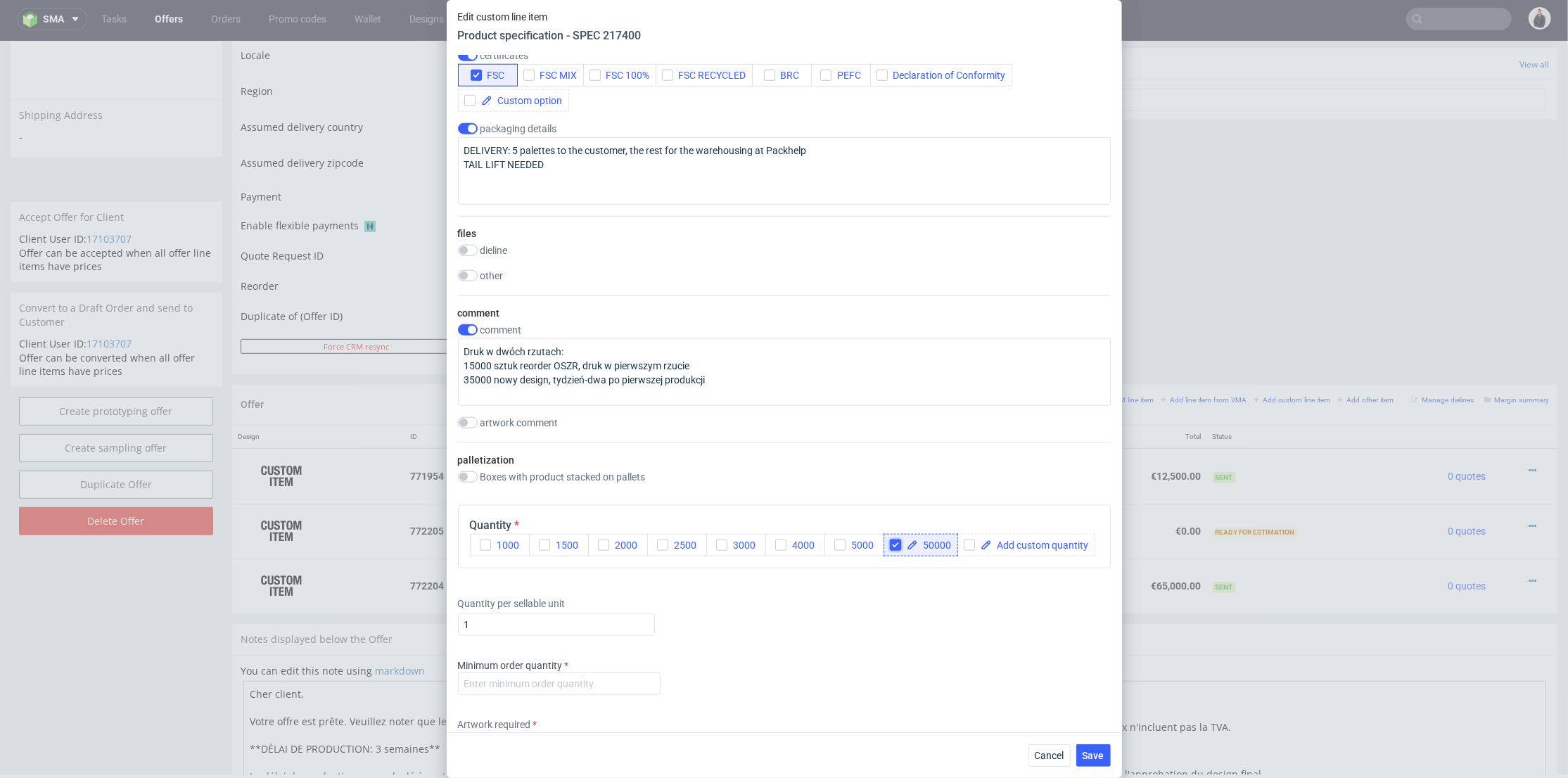
drag, startPoint x: 894, startPoint y: 596, endPoint x: 943, endPoint y: 600, distance: 49.2
click at [897, 551] on input "checkbox" at bounding box center [895, 546] width 11 height 11
checkbox input "false"
click at [945, 550] on span at bounding box center [967, 545] width 97 height 10
checkbox input "true"
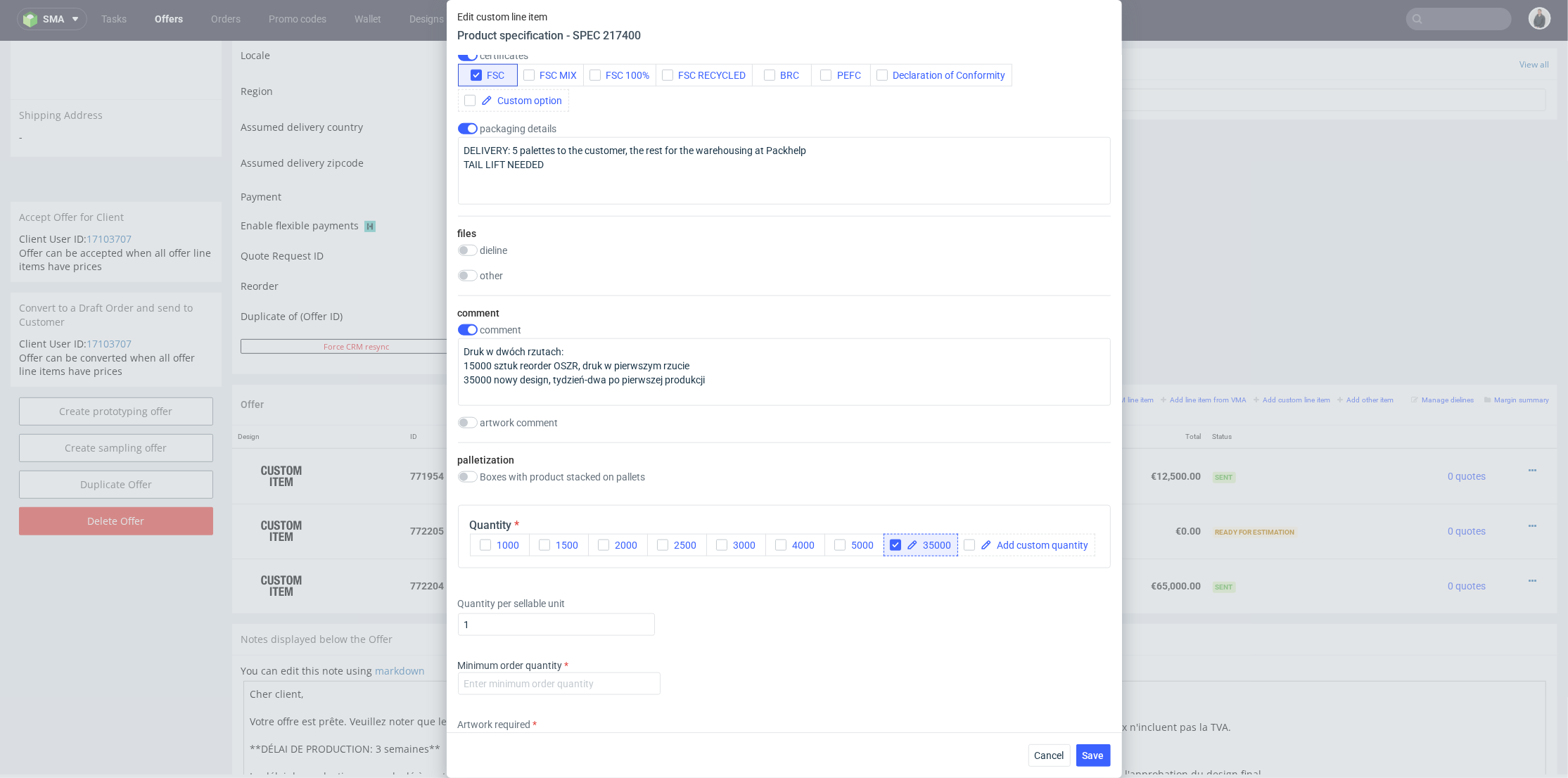
click at [932, 557] on div "35000" at bounding box center [921, 546] width 75 height 22
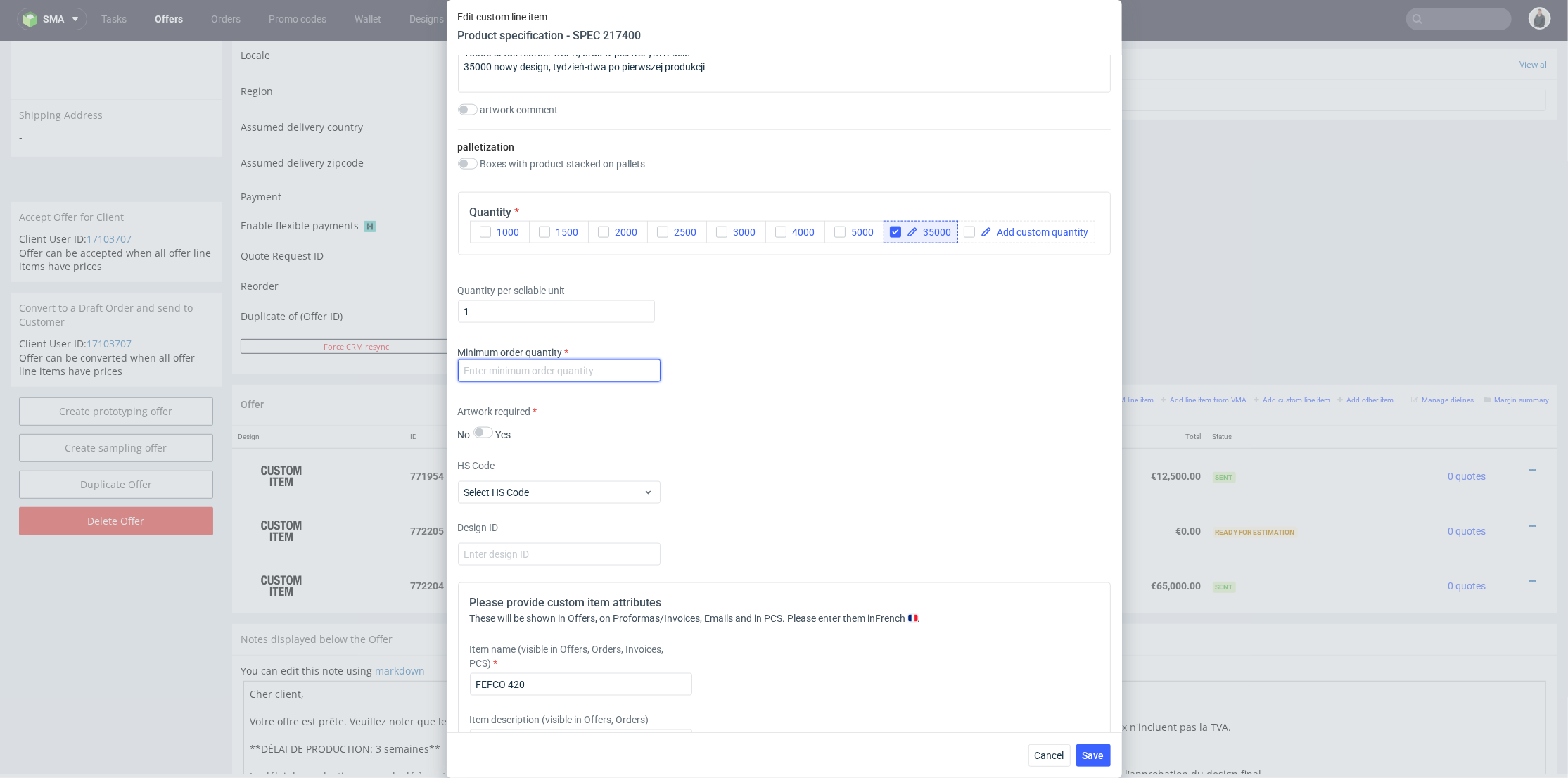
click at [576, 382] on input "number" at bounding box center [560, 371] width 202 height 22
type input "1"
drag, startPoint x: 811, startPoint y: 511, endPoint x: 818, endPoint y: 514, distance: 7.6
click at [812, 441] on div "Artwork required No Yes" at bounding box center [784, 424] width 653 height 37
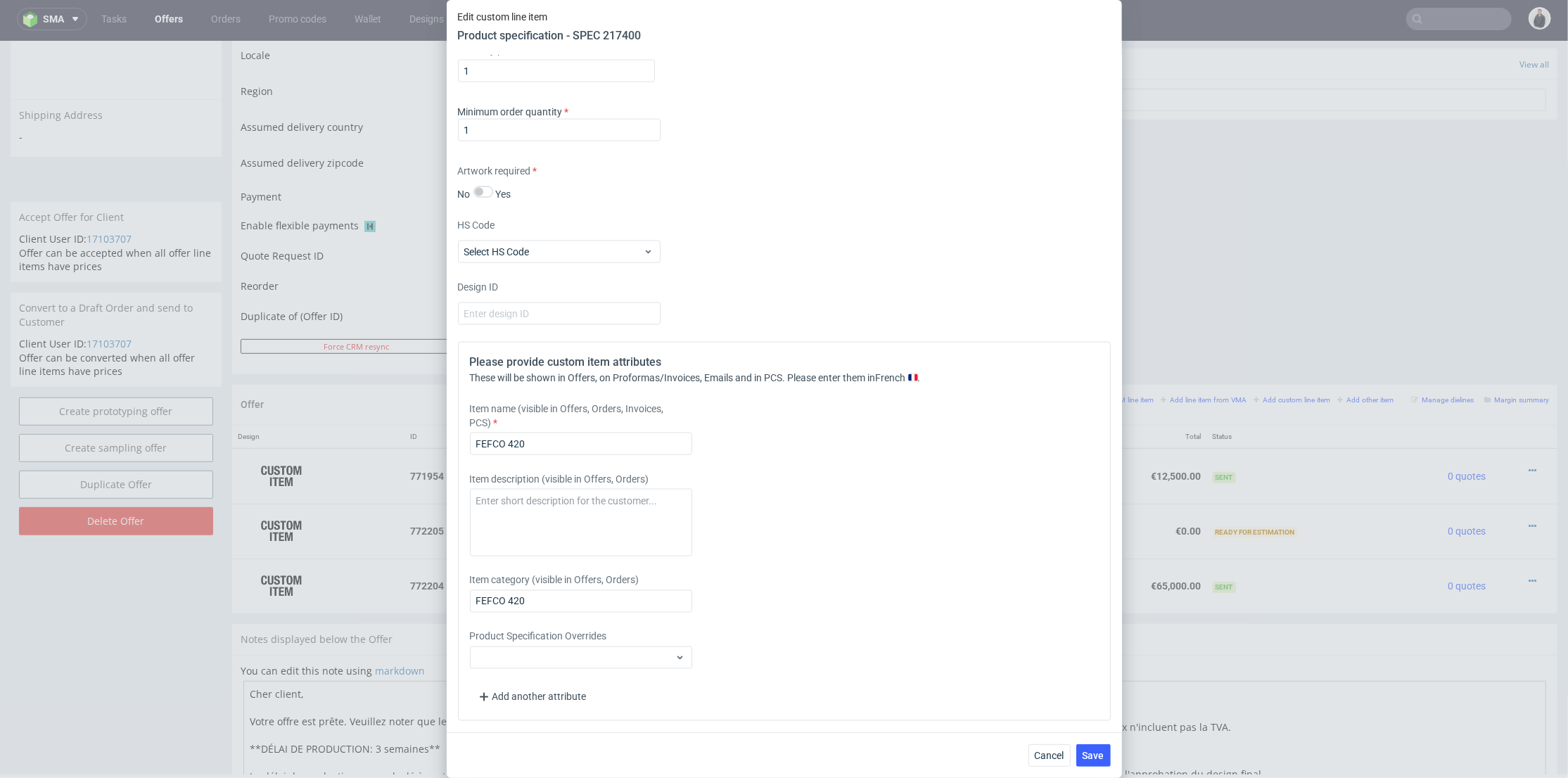
scroll to position [1958, 0]
click at [1105, 747] on button "Save" at bounding box center [1093, 756] width 35 height 22
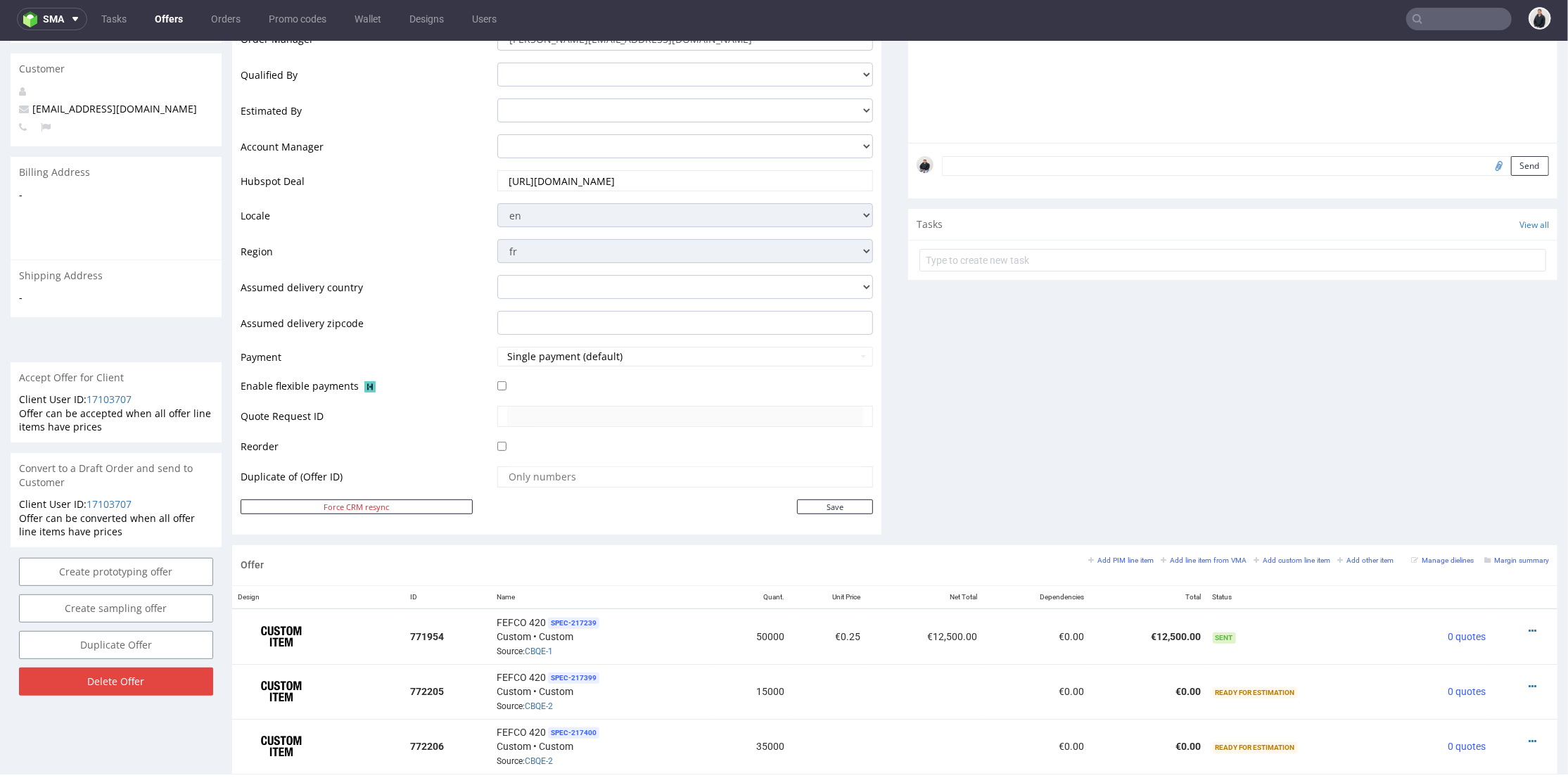
scroll to position [699, 0]
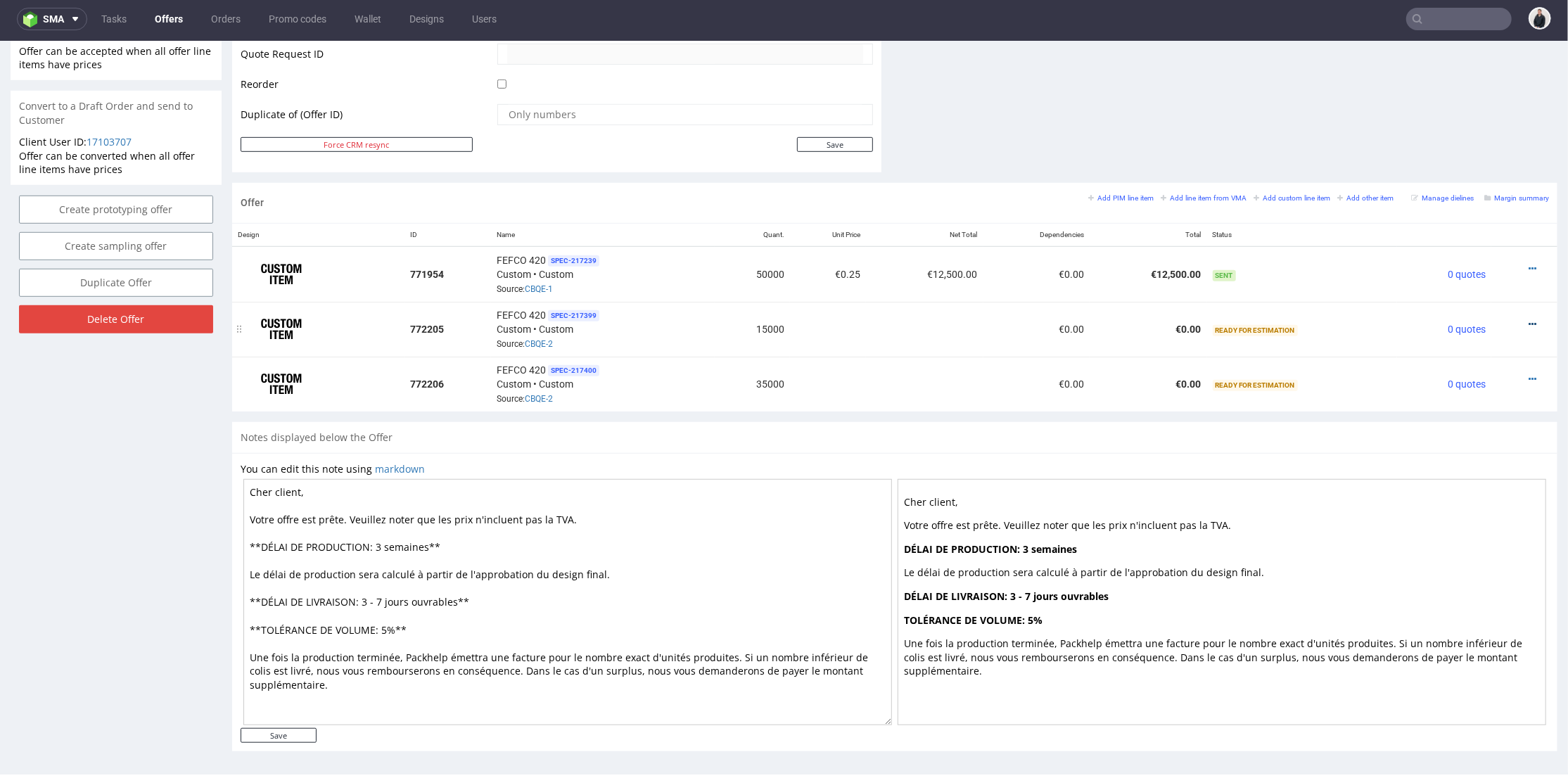
click at [1505, 320] on div at bounding box center [1520, 323] width 47 height 14
click at [1529, 320] on icon at bounding box center [1532, 323] width 7 height 10
click at [1462, 129] on li "Edit item specification" at bounding box center [1463, 141] width 136 height 25
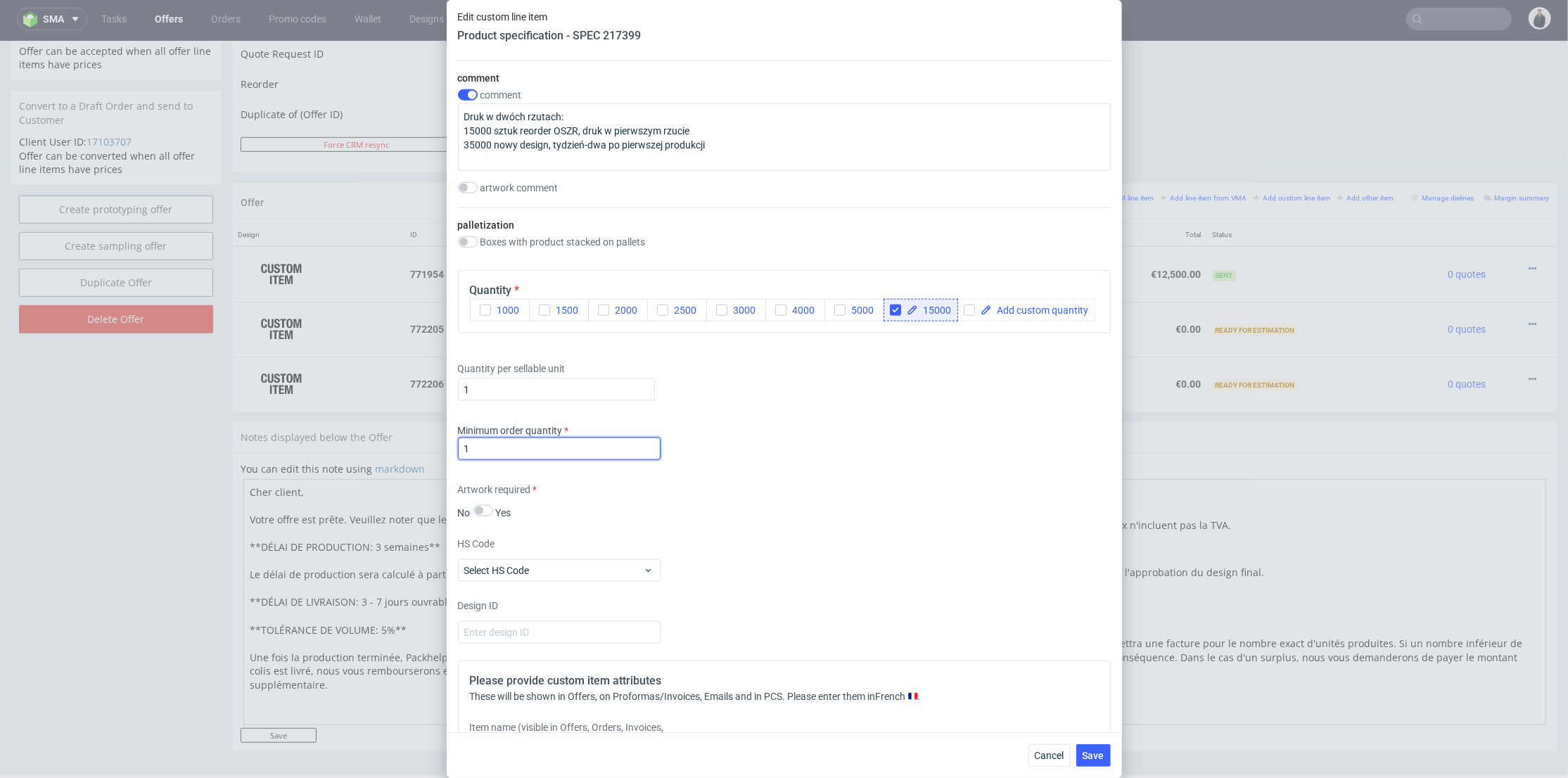
click at [560, 460] on input "1" at bounding box center [560, 449] width 202 height 22
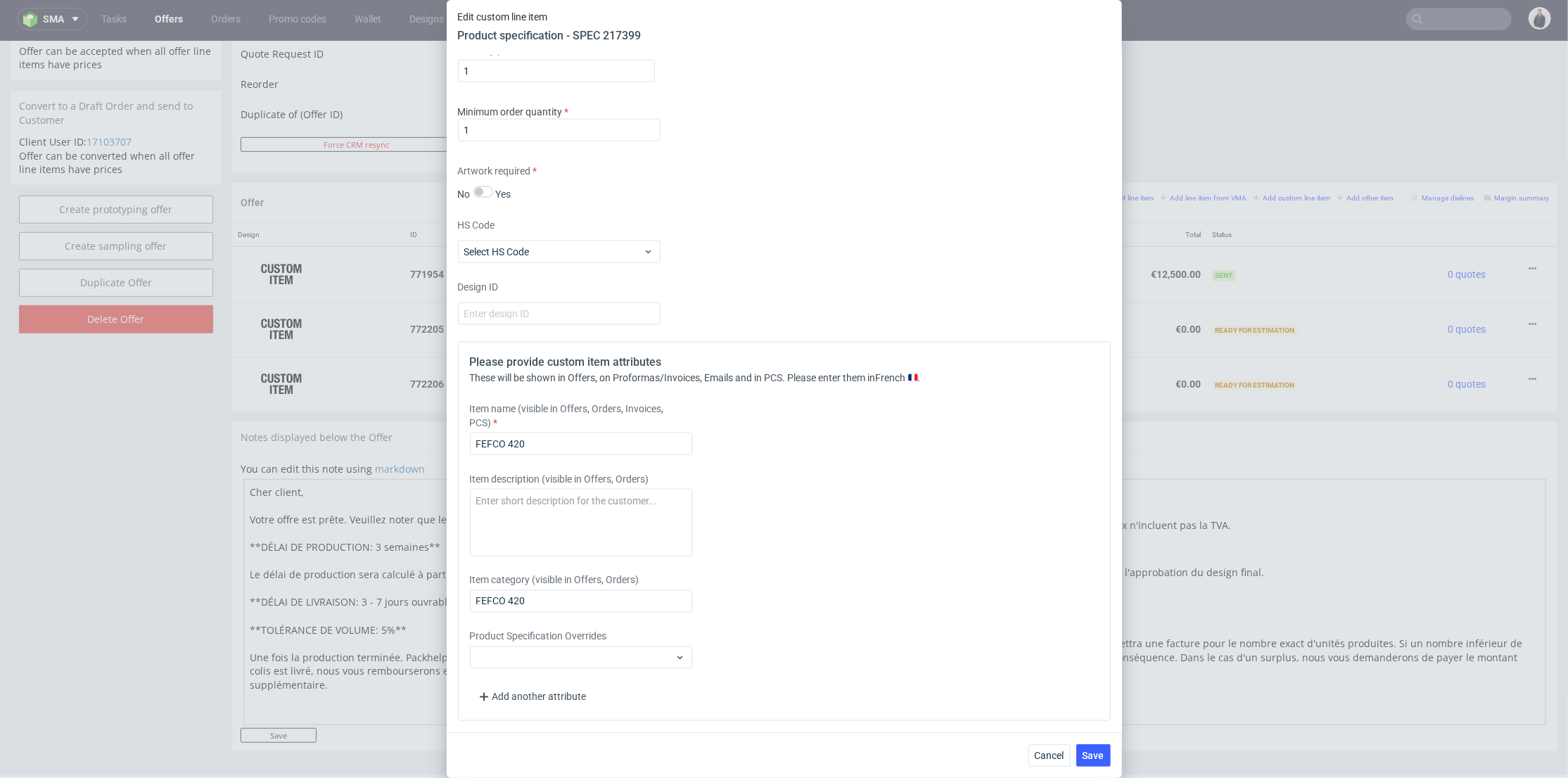
click at [571, 461] on div "Please provide custom item attributes These will be shown in Offers, on Proform…" at bounding box center [784, 531] width 653 height 380
click at [574, 449] on input "FEFCO 420" at bounding box center [580, 444] width 222 height 22
type input "FEFCO 420 Reorder"
click at [1084, 746] on button "Save" at bounding box center [1093, 756] width 35 height 22
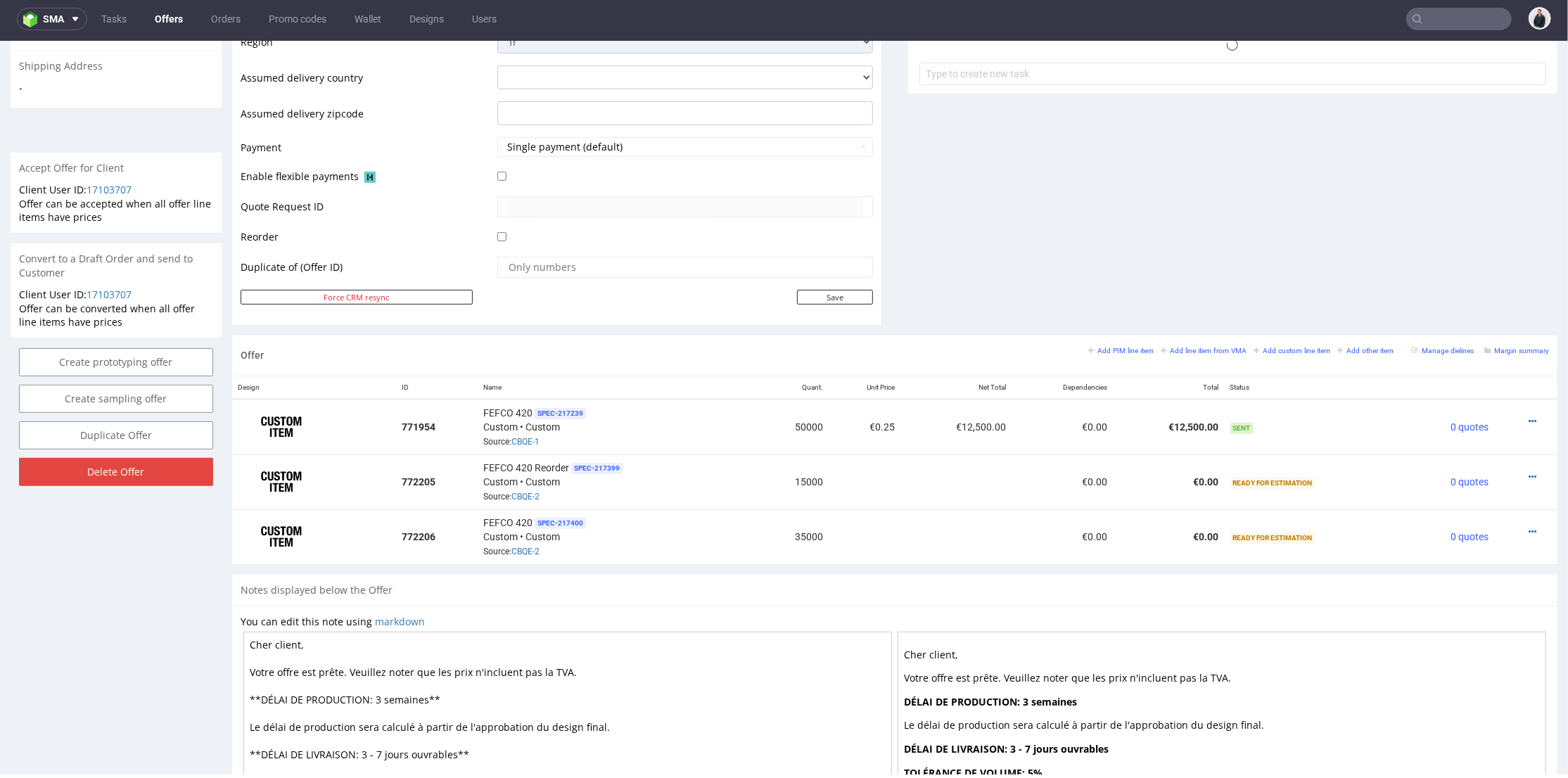
scroll to position [625, 0]
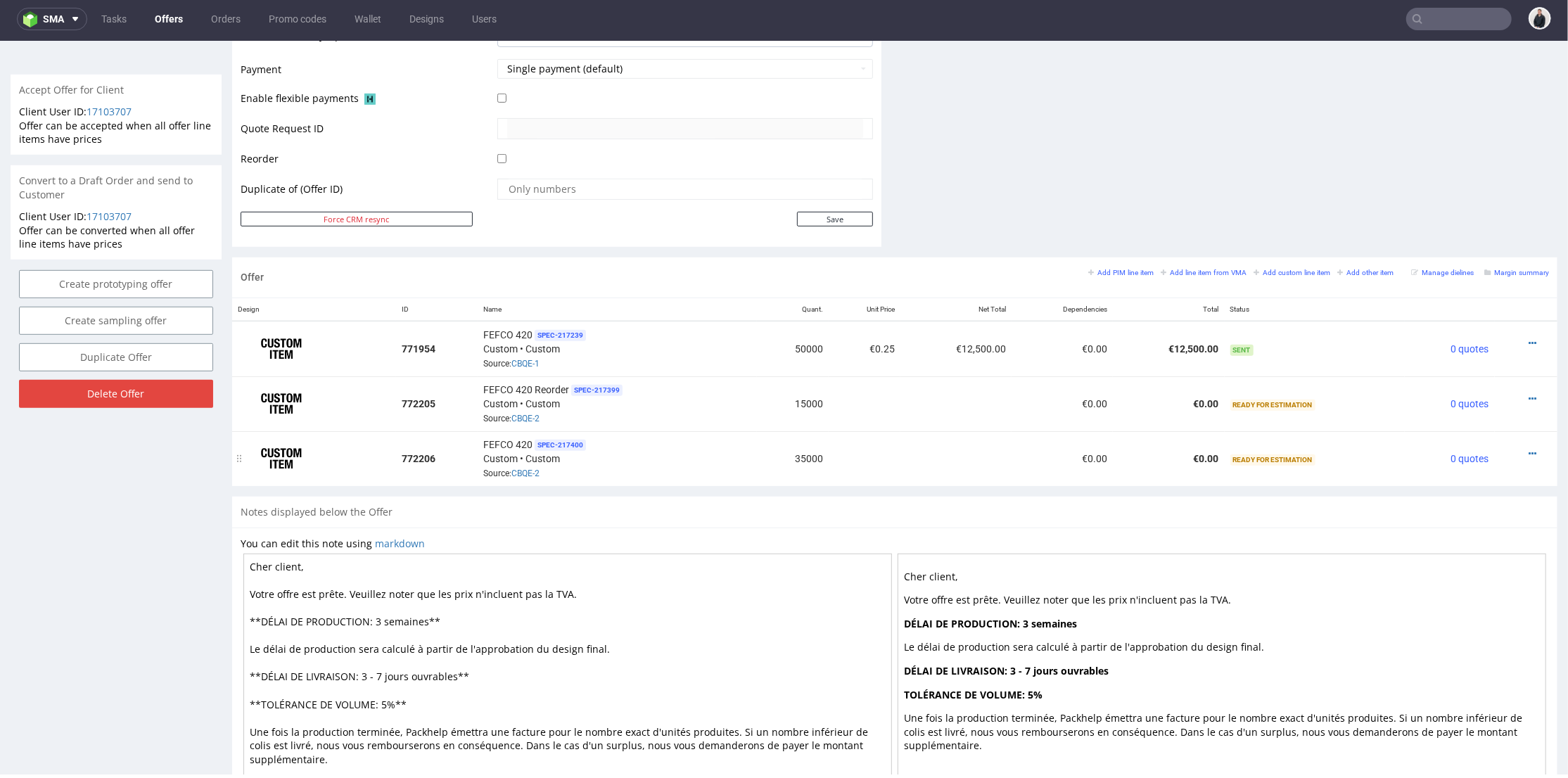
click at [1515, 450] on div at bounding box center [1522, 453] width 43 height 14
click at [1529, 450] on icon at bounding box center [1532, 453] width 7 height 10
click at [1488, 266] on span "Edit item specification" at bounding box center [1469, 268] width 113 height 14
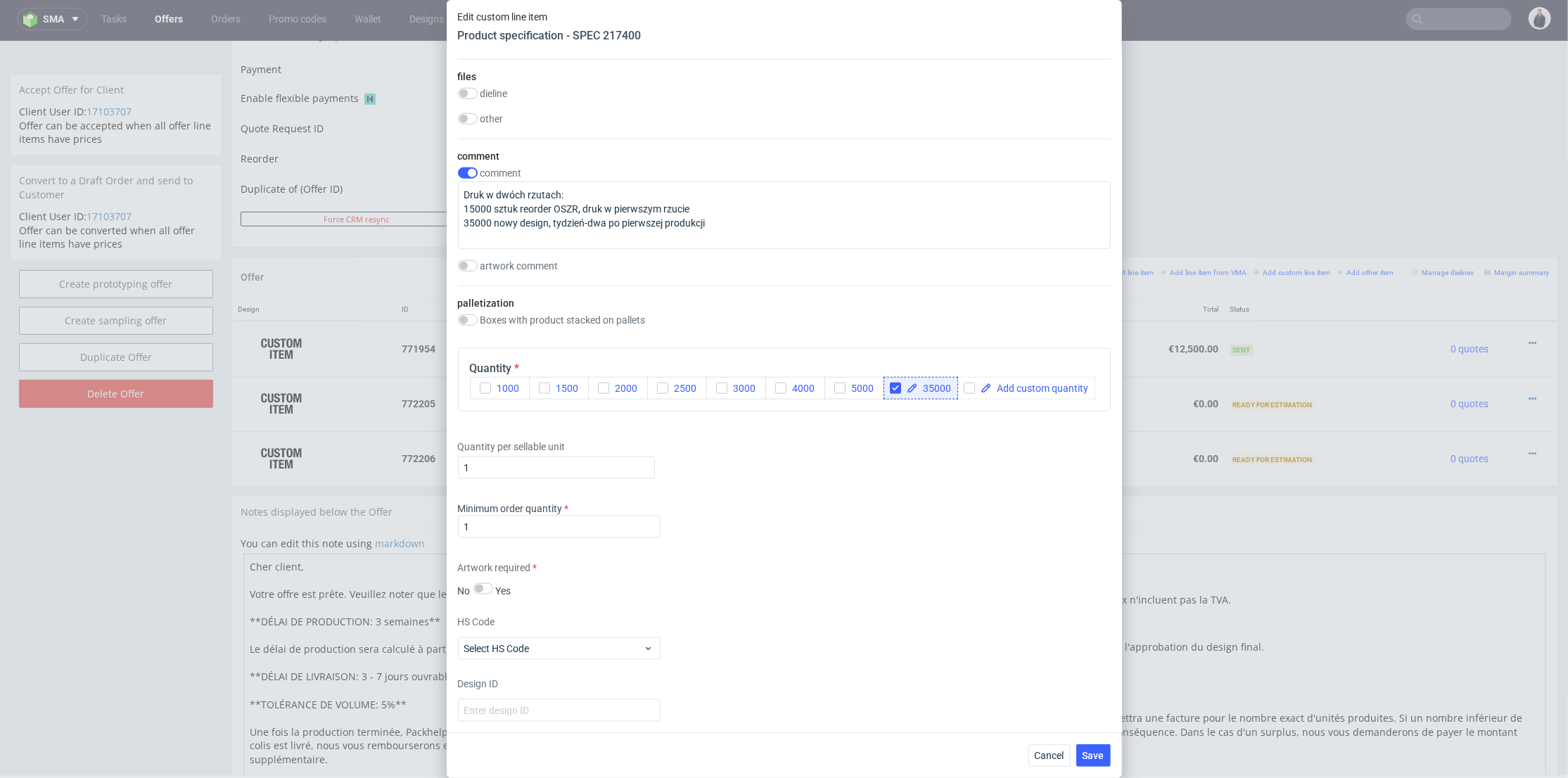
scroll to position [1876, 0]
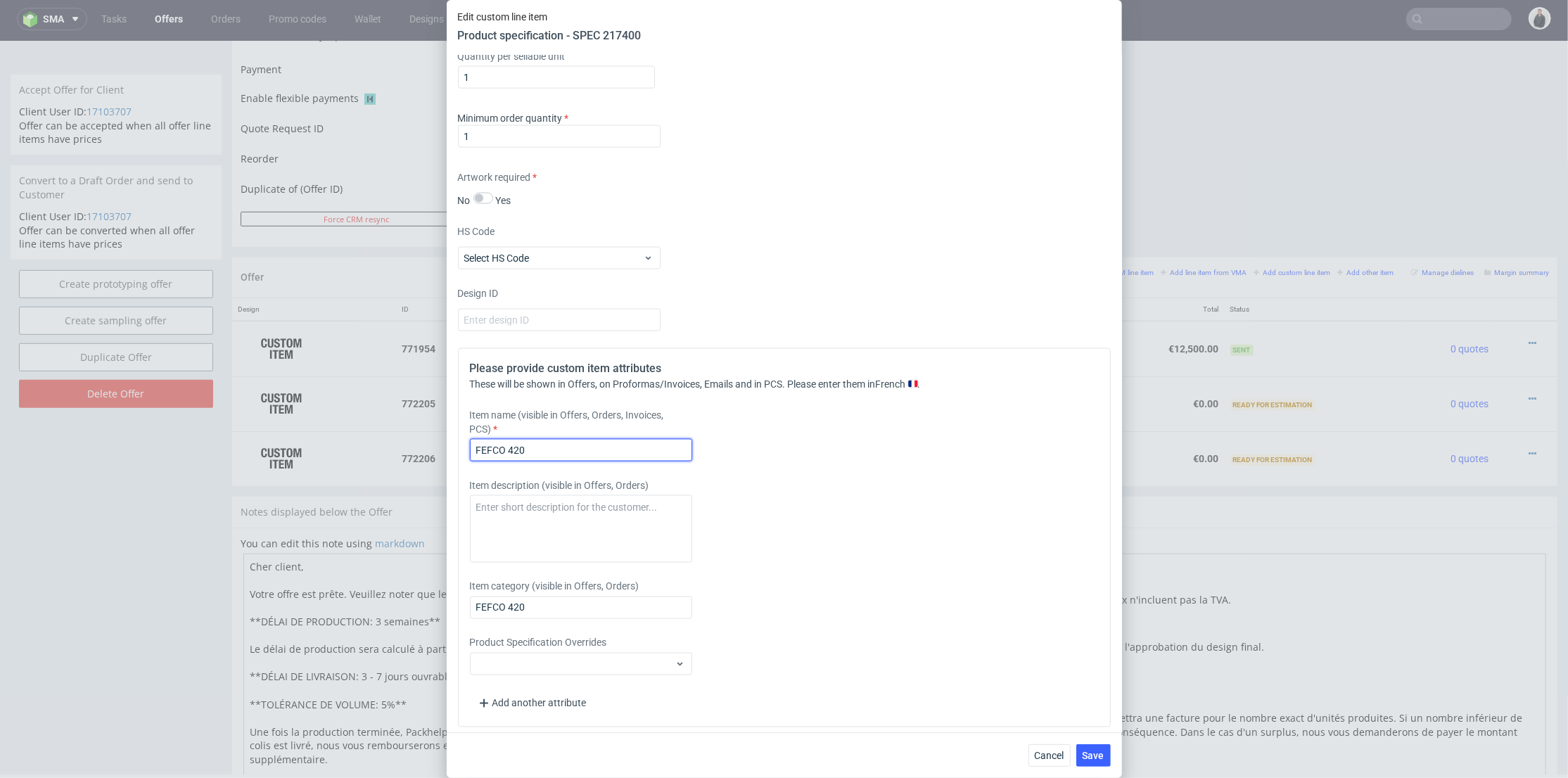
click at [576, 461] on input "FEFCO 420" at bounding box center [580, 450] width 222 height 22
type input "FEFCO 420 New Design"
click at [1112, 751] on div "Cancel Save" at bounding box center [784, 755] width 676 height 46
click at [1098, 753] on span "Save" at bounding box center [1093, 756] width 22 height 10
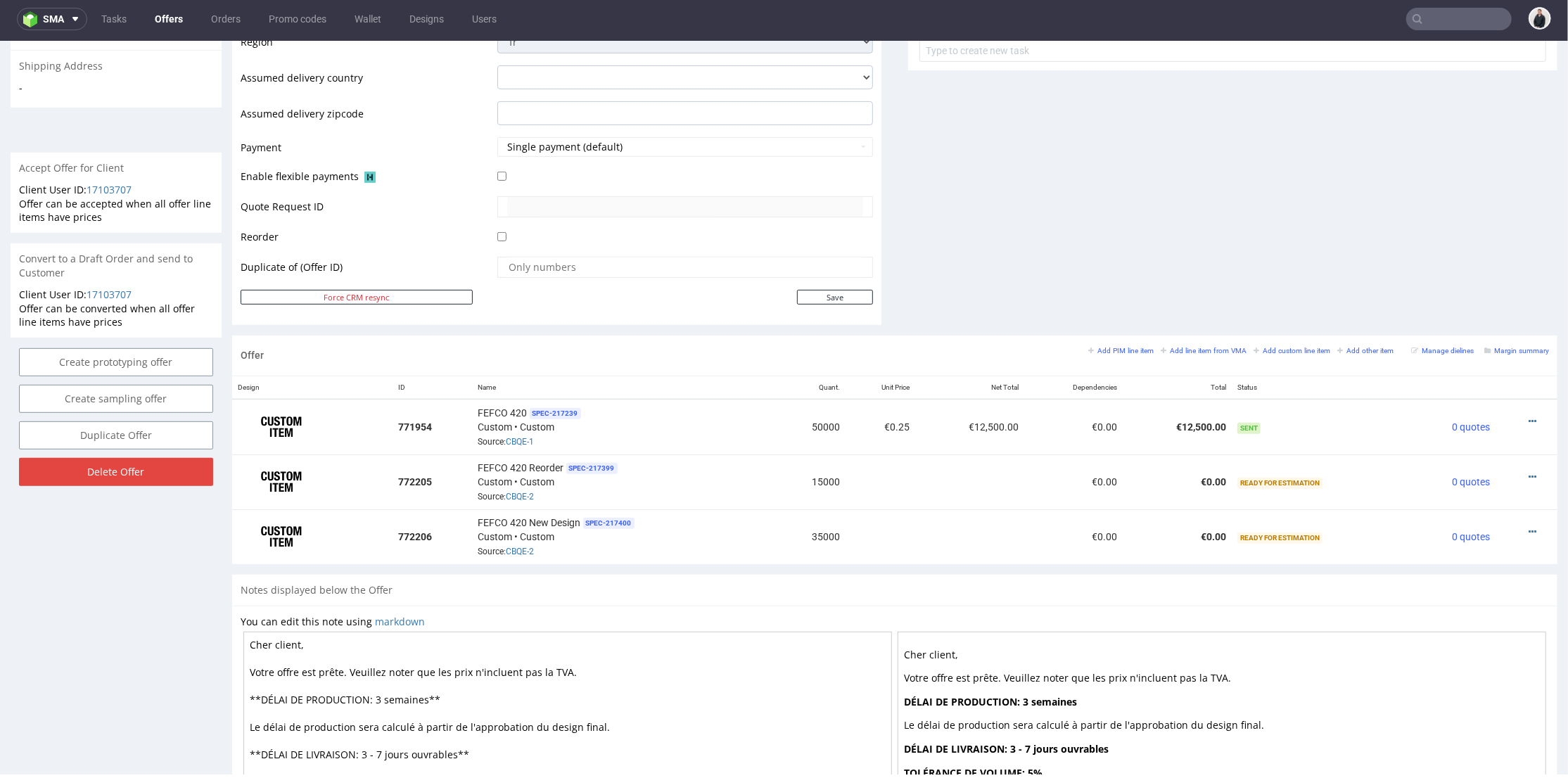
scroll to position [0, 0]
click at [1529, 526] on icon at bounding box center [1532, 531] width 7 height 10
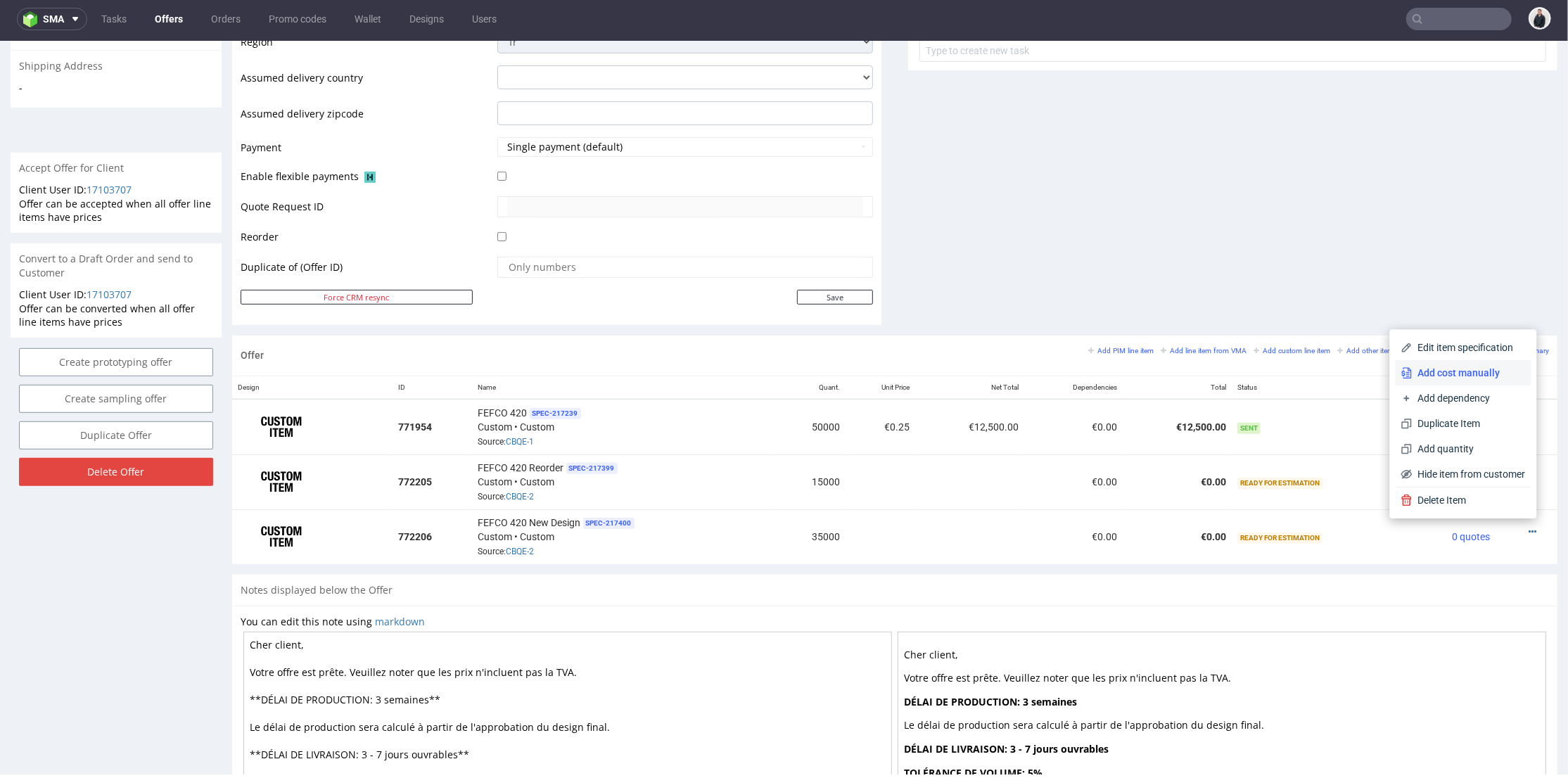
click at [1458, 371] on span "Add cost manually" at bounding box center [1469, 372] width 113 height 14
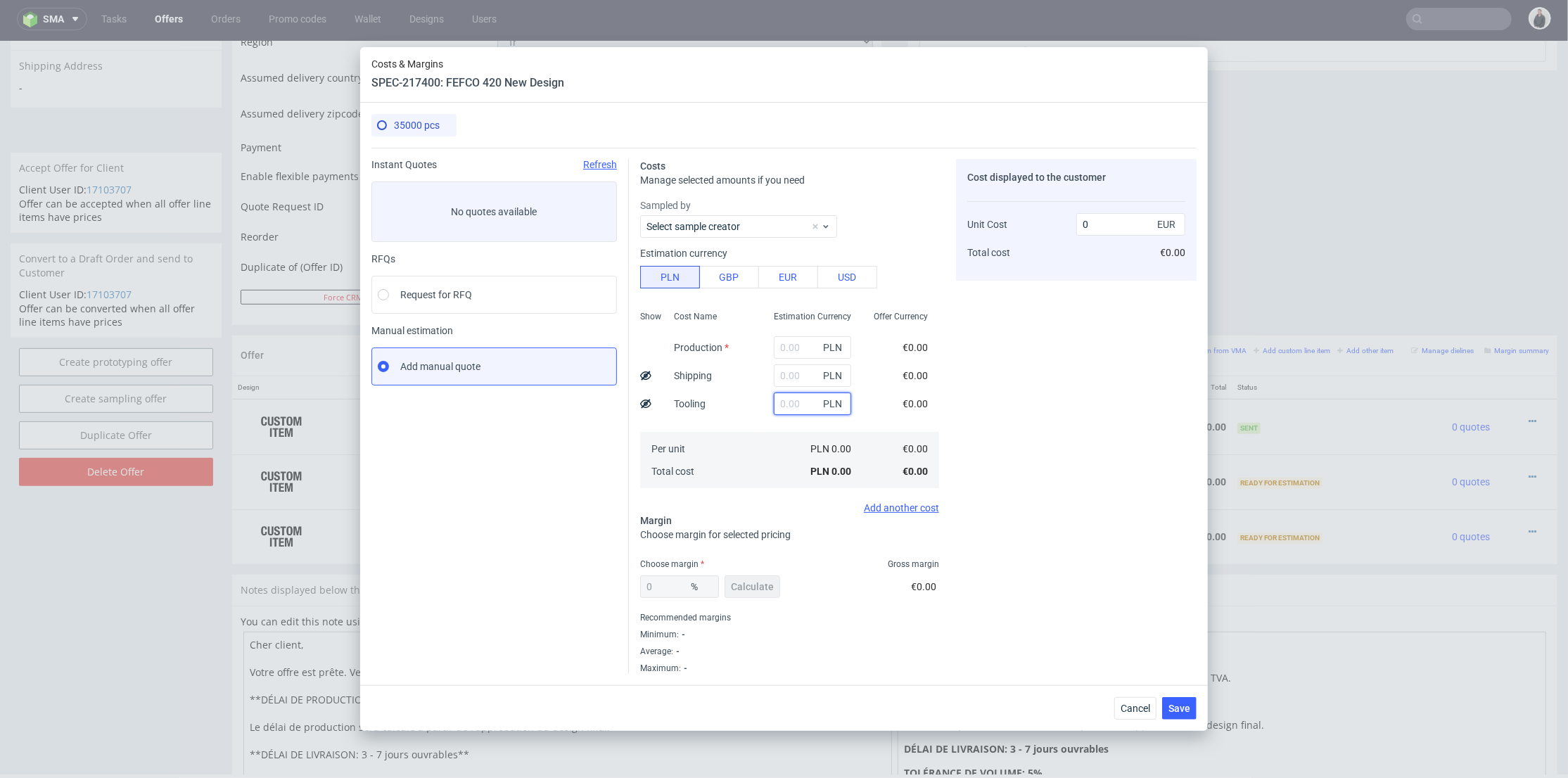
click at [789, 410] on input "text" at bounding box center [813, 404] width 78 height 22
paste input "2800"
type input "2800"
type input "0.02"
type input "2800"
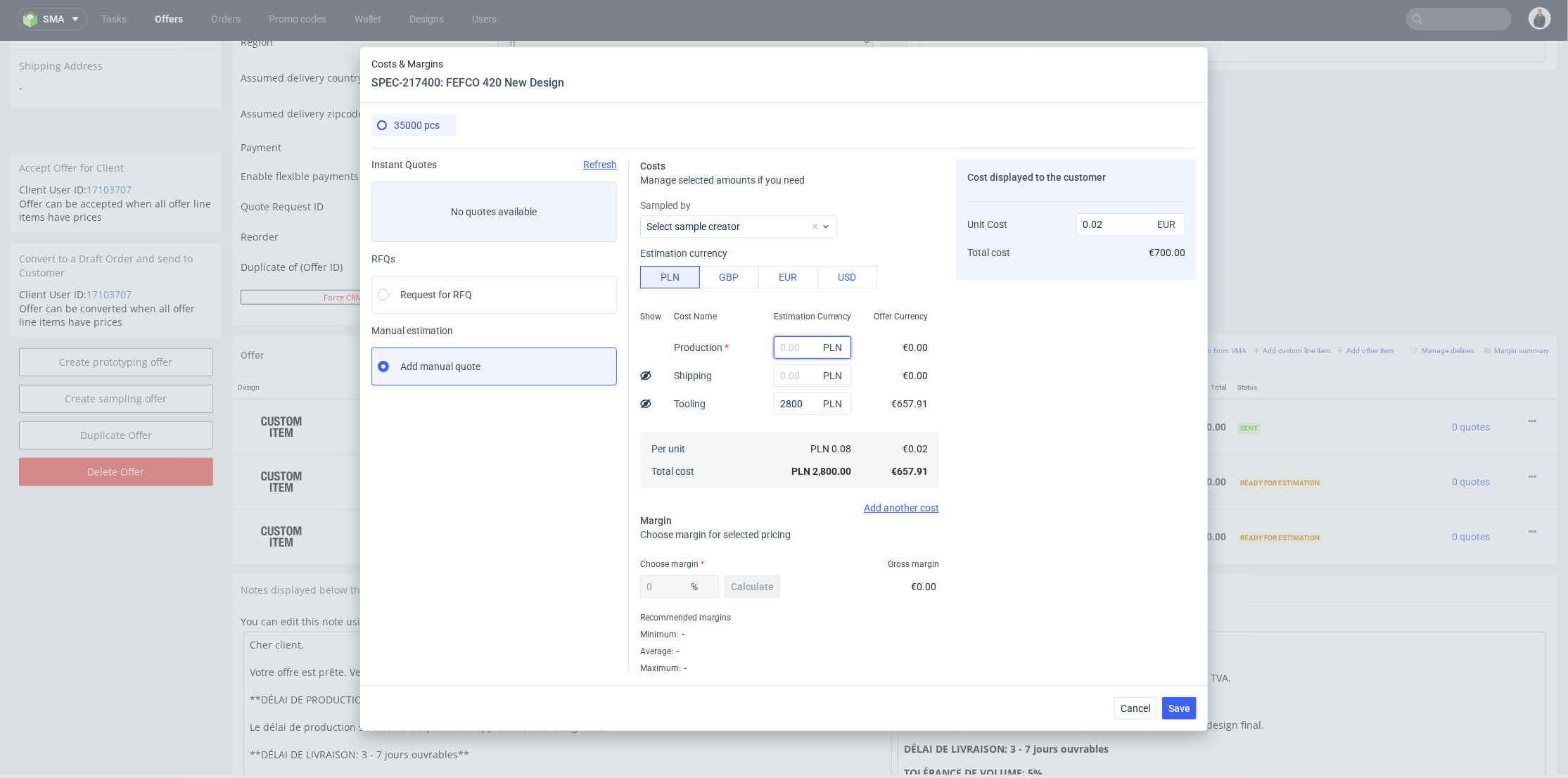
click at [785, 350] on input "text" at bounding box center [813, 348] width 78 height 22
type input "46550"
click at [763, 349] on div "46550 PLN" at bounding box center [813, 348] width 100 height 28
type input "0.33"
click at [757, 587] on span "Calculate" at bounding box center [753, 587] width 43 height 10
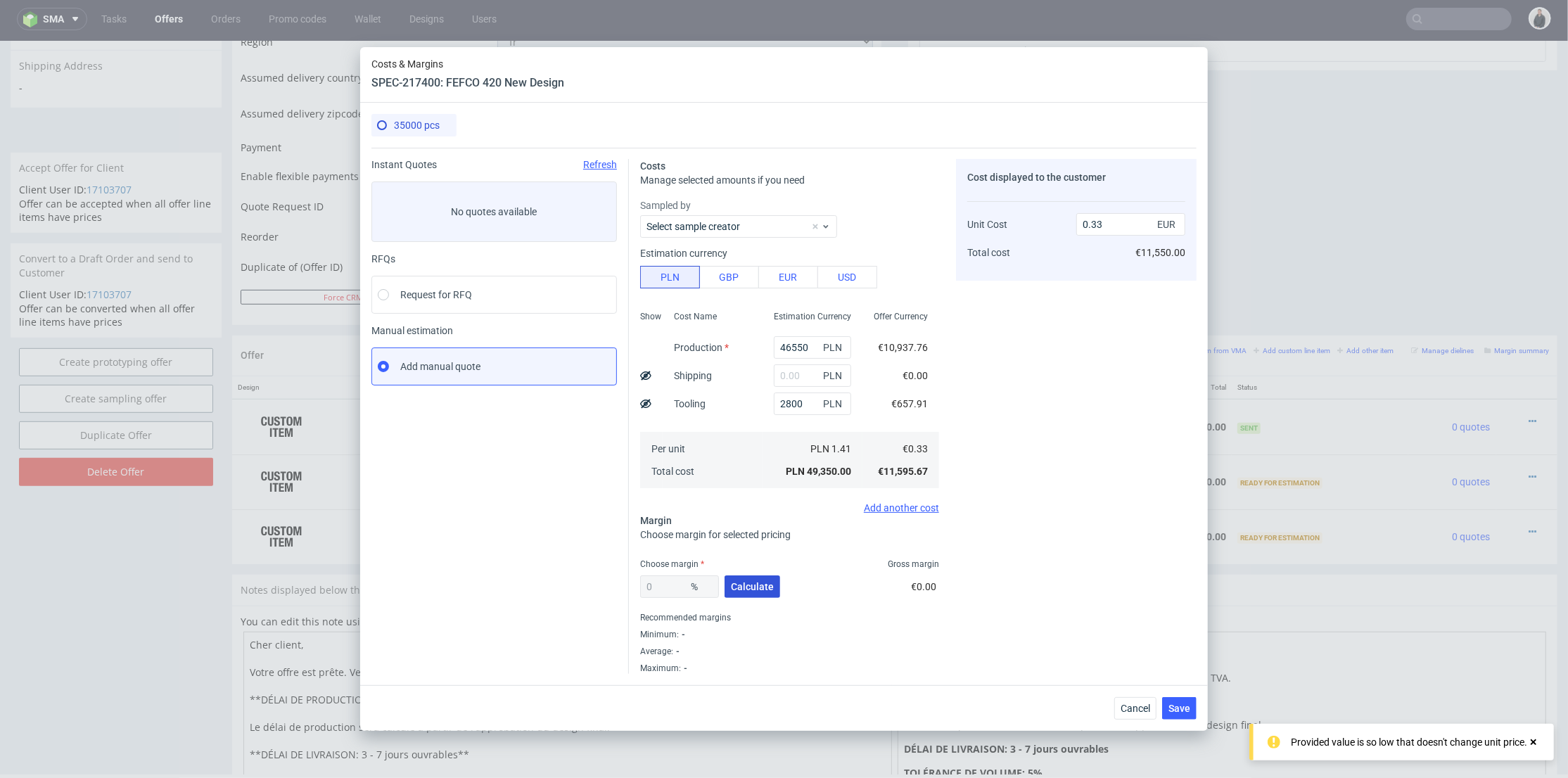
type input "23.05"
type input "0.43"
drag, startPoint x: 679, startPoint y: 584, endPoint x: 585, endPoint y: 576, distance: 94.3
click at [585, 576] on div "Instant Quotes Refresh No quotes available RFQs Request for RFQ Manual estimati…" at bounding box center [784, 411] width 825 height 526
type input "22"
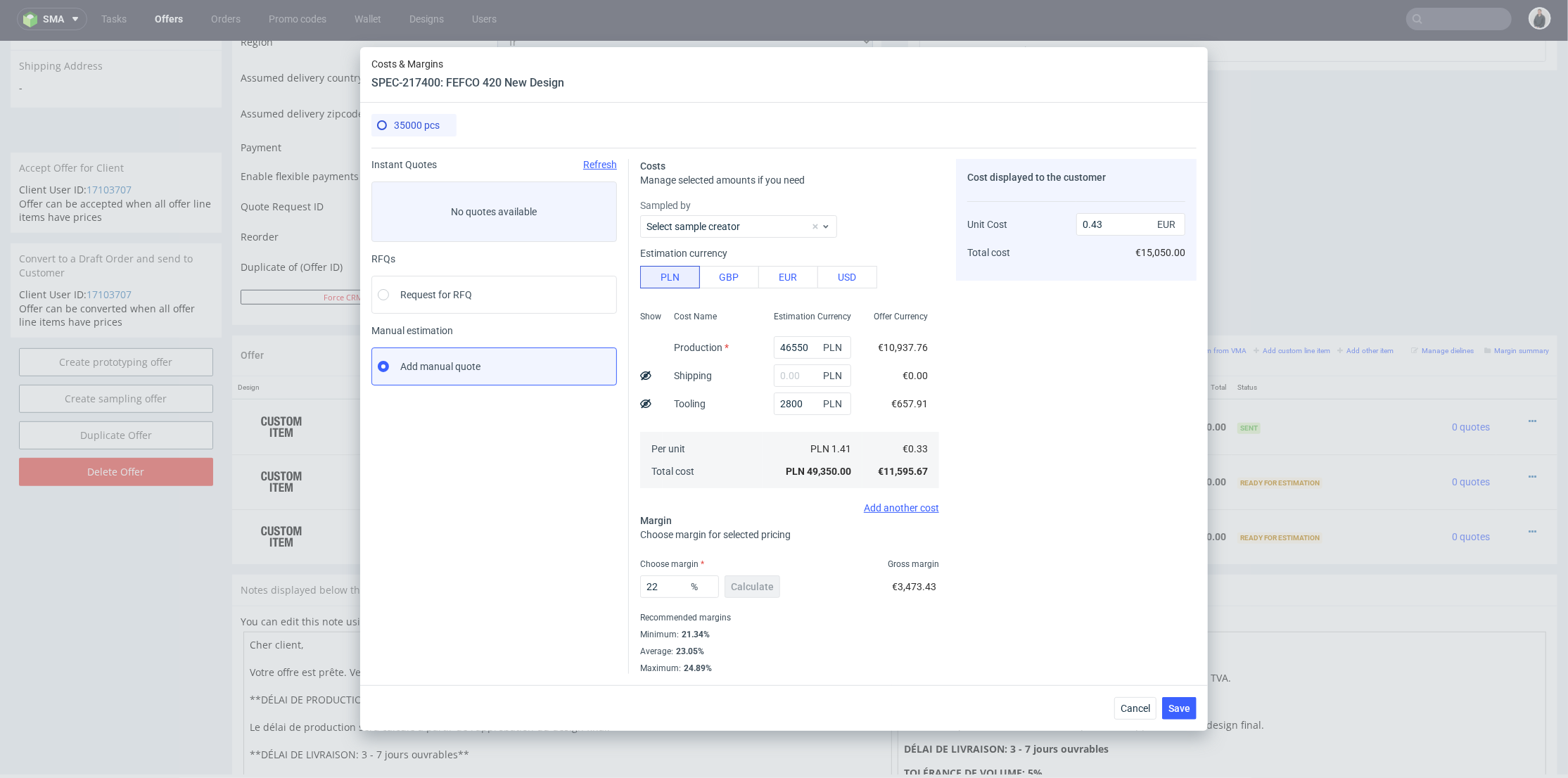
click at [1043, 513] on div "Cost displayed to the customer Unit Cost Total cost 0.43 EUR €15,050.00" at bounding box center [1076, 416] width 241 height 515
click at [664, 595] on input "22" at bounding box center [679, 587] width 79 height 22
click at [1124, 556] on div "Cost displayed to the customer Unit Cost Total cost 0.43 EUR €15,050.00" at bounding box center [1076, 416] width 241 height 515
click at [1142, 697] on button "Cancel" at bounding box center [1135, 709] width 42 height 22
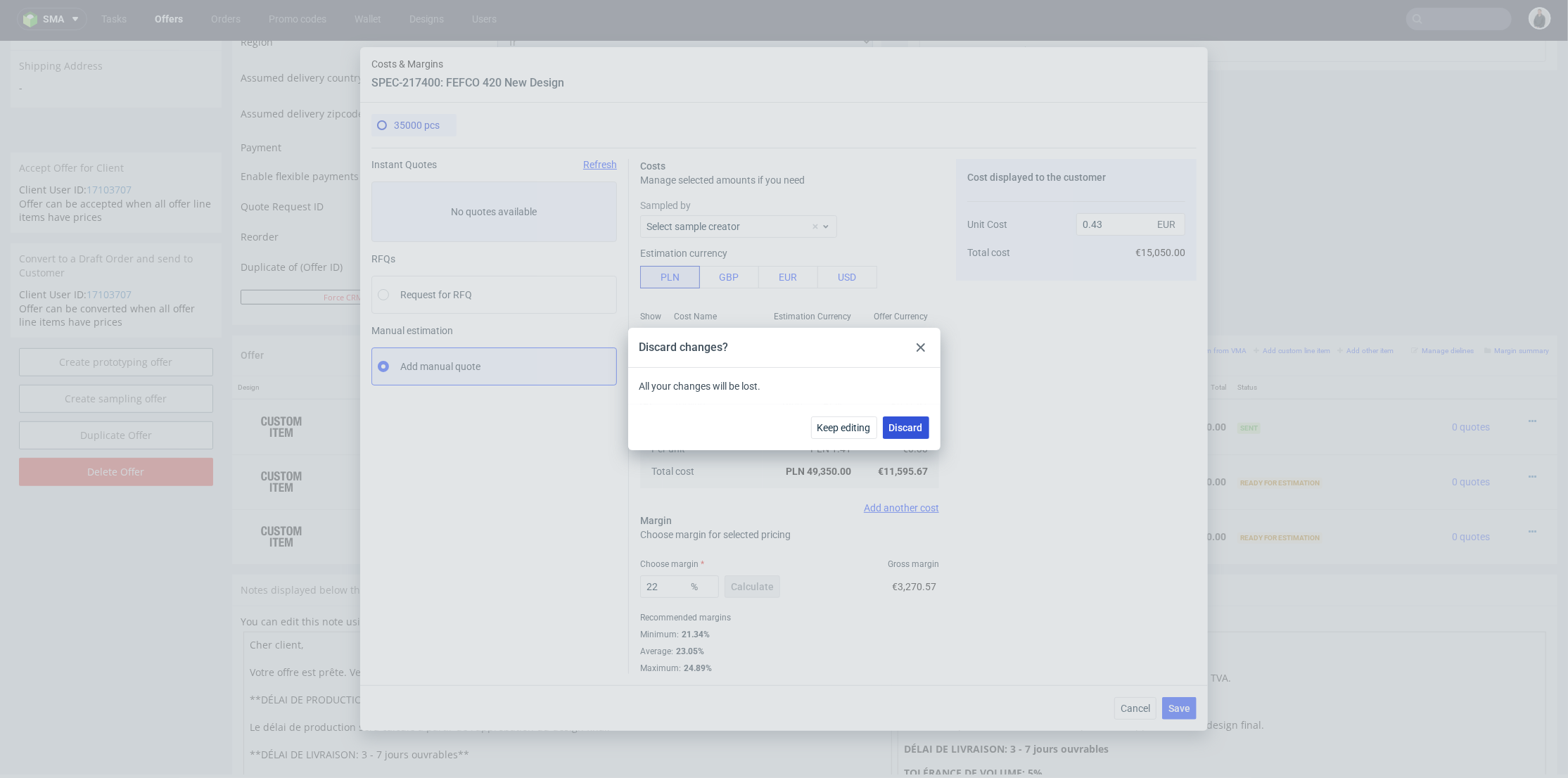
click at [915, 426] on span "Discard" at bounding box center [906, 427] width 34 height 10
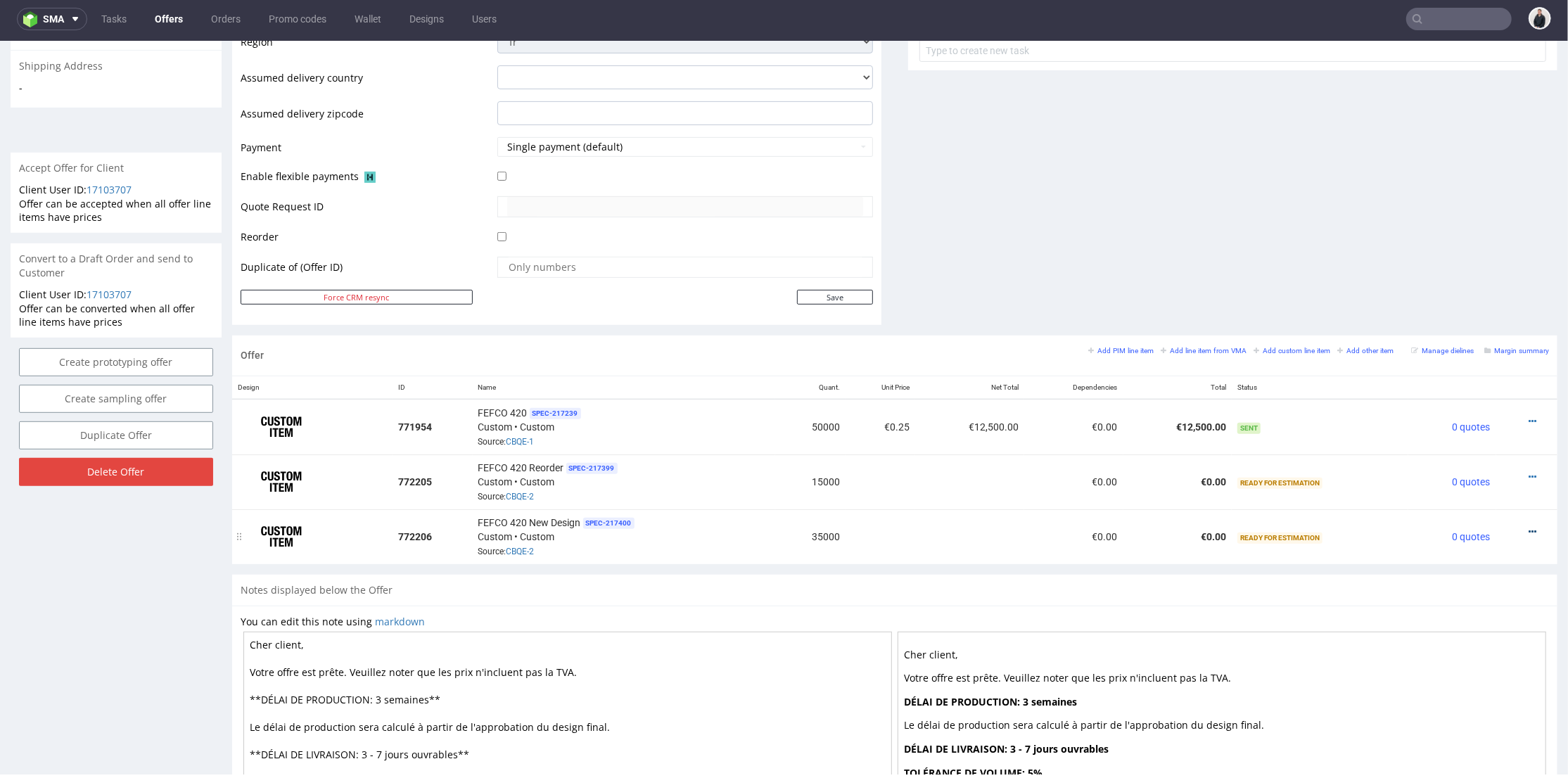
click at [1529, 526] on icon at bounding box center [1532, 531] width 7 height 10
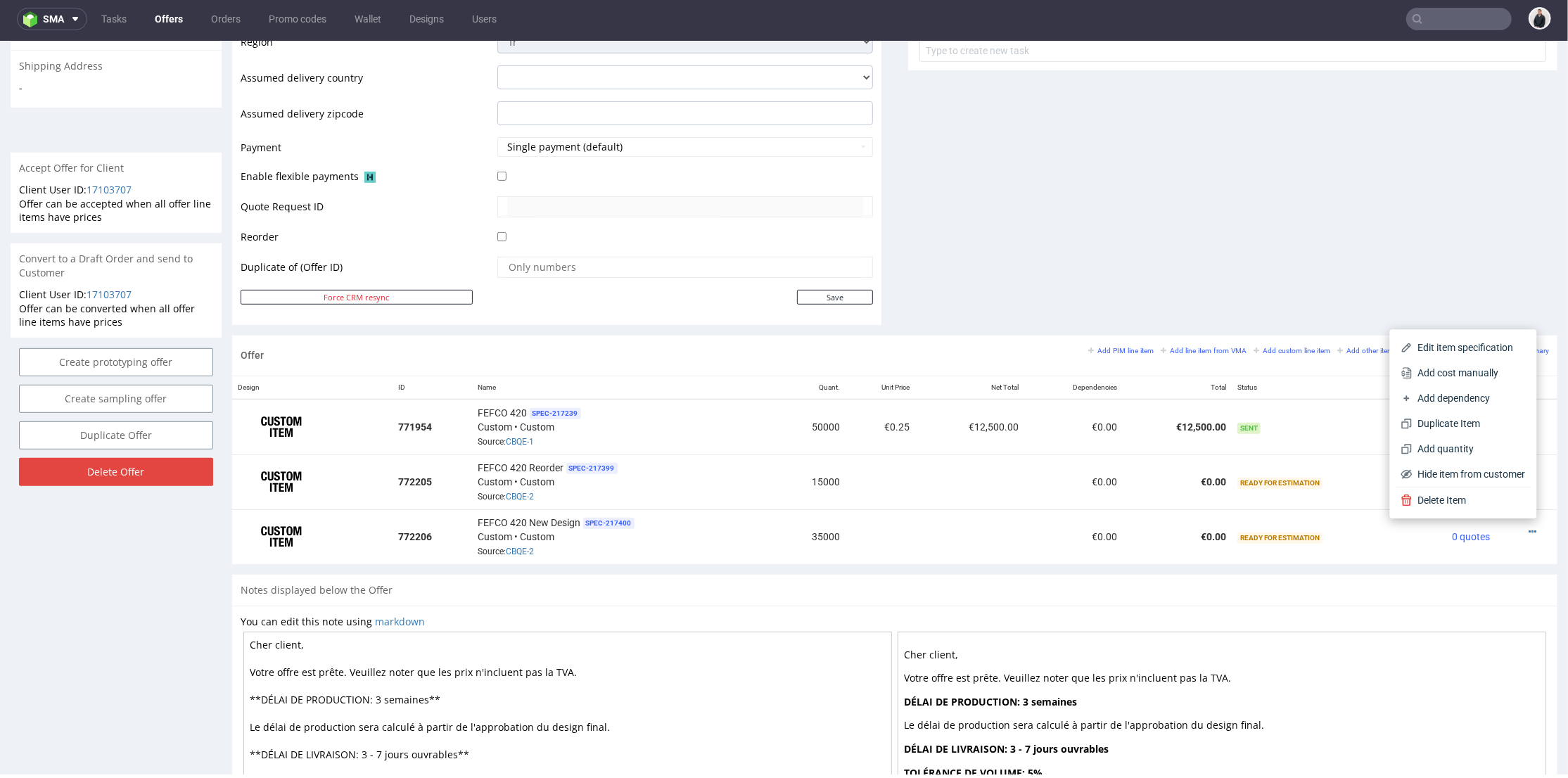
drag, startPoint x: 1468, startPoint y: 367, endPoint x: 1351, endPoint y: 341, distance: 119.9
click at [1467, 367] on span "Add cost manually" at bounding box center [1469, 372] width 113 height 14
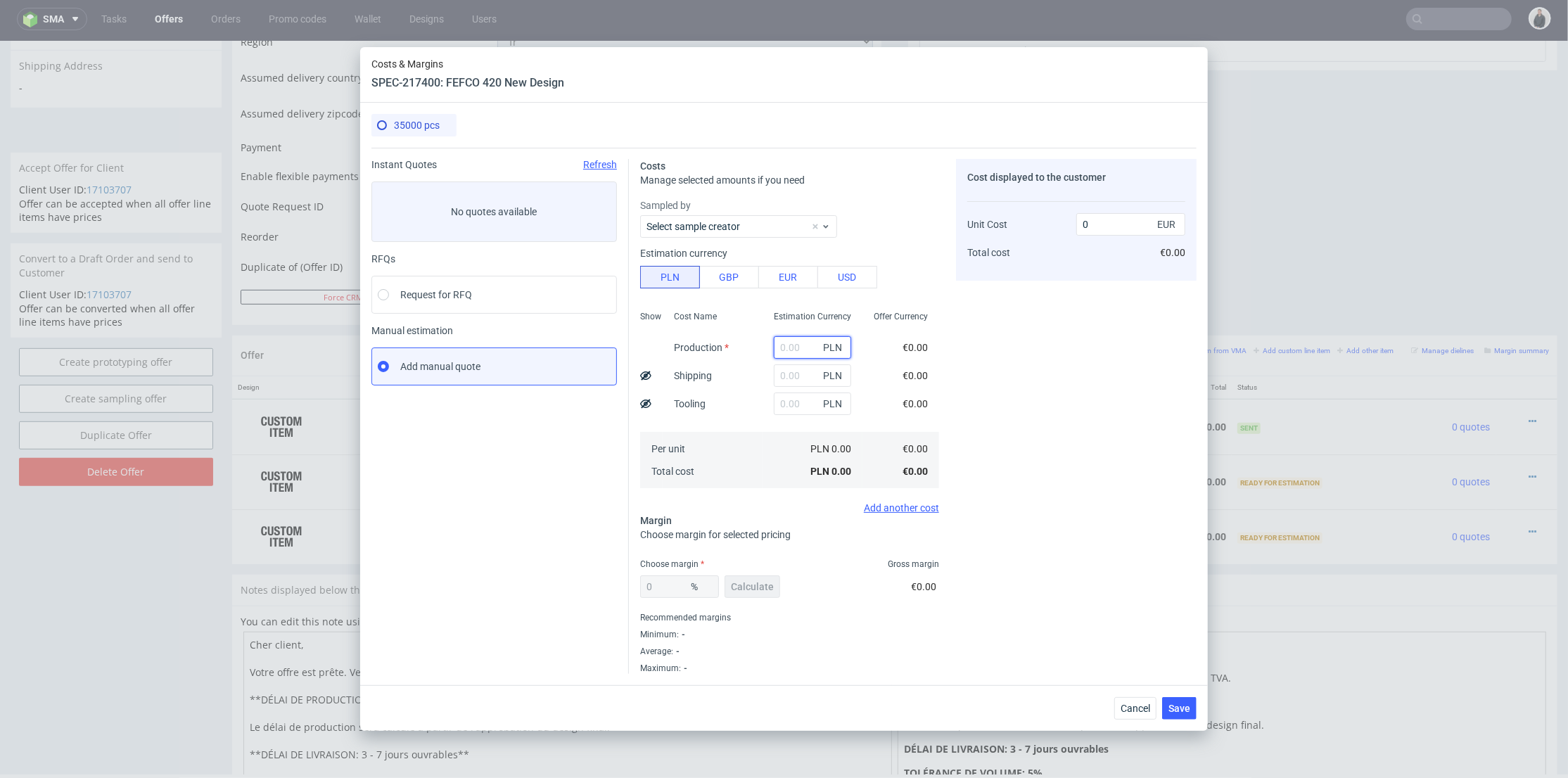
click at [791, 347] on input "text" at bounding box center [813, 348] width 78 height 22
paste input "2800"
type input "2800"
type input "0.02"
type input "2800"
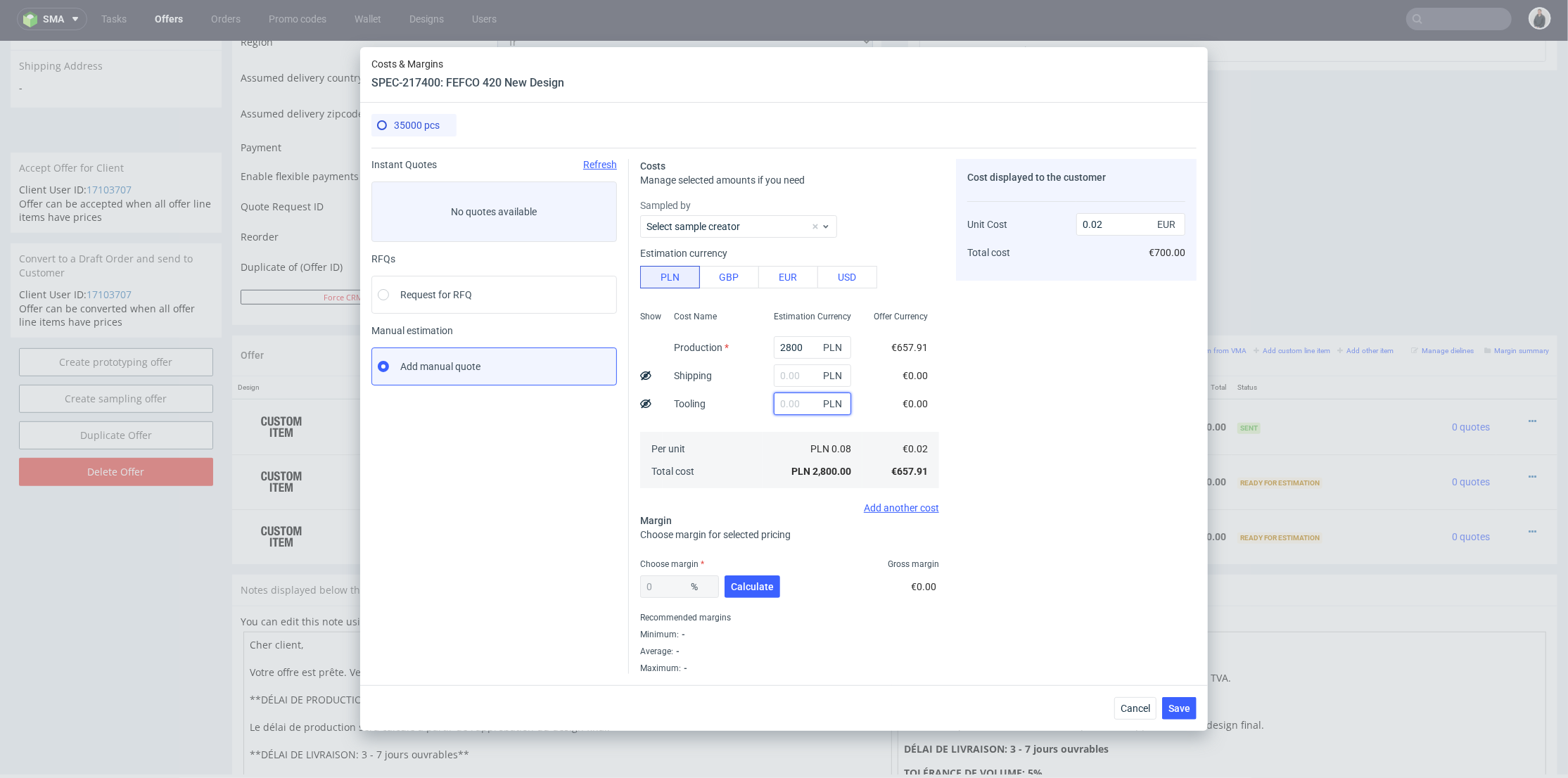
click at [774, 399] on input "text" at bounding box center [813, 404] width 78 height 22
type input "2800"
type input "0.04"
drag, startPoint x: 805, startPoint y: 341, endPoint x: 736, endPoint y: 343, distance: 69.0
click at [736, 343] on div "Show Cost Name Production Shipping Tooling Per unit Total cost Estimation Curre…" at bounding box center [789, 398] width 299 height 186
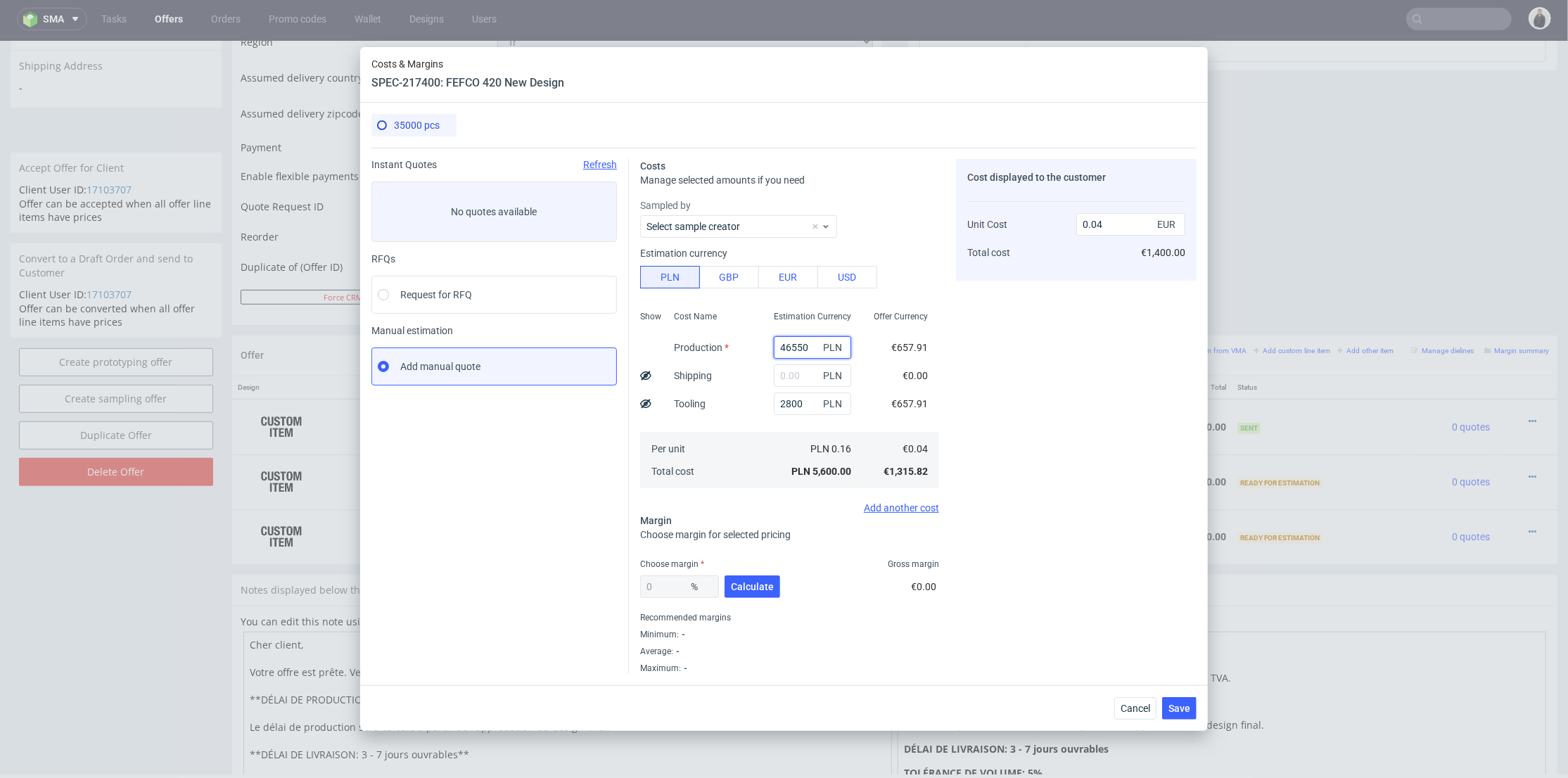
type input "46550"
click at [769, 450] on div "Estimation Currency 46550 PLN PLN 2800 PLN PLN 0.16 PLN 5,600.00" at bounding box center [813, 398] width 100 height 186
type input "0.33"
click at [760, 585] on span "Calculate" at bounding box center [753, 587] width 43 height 10
type input "23.05"
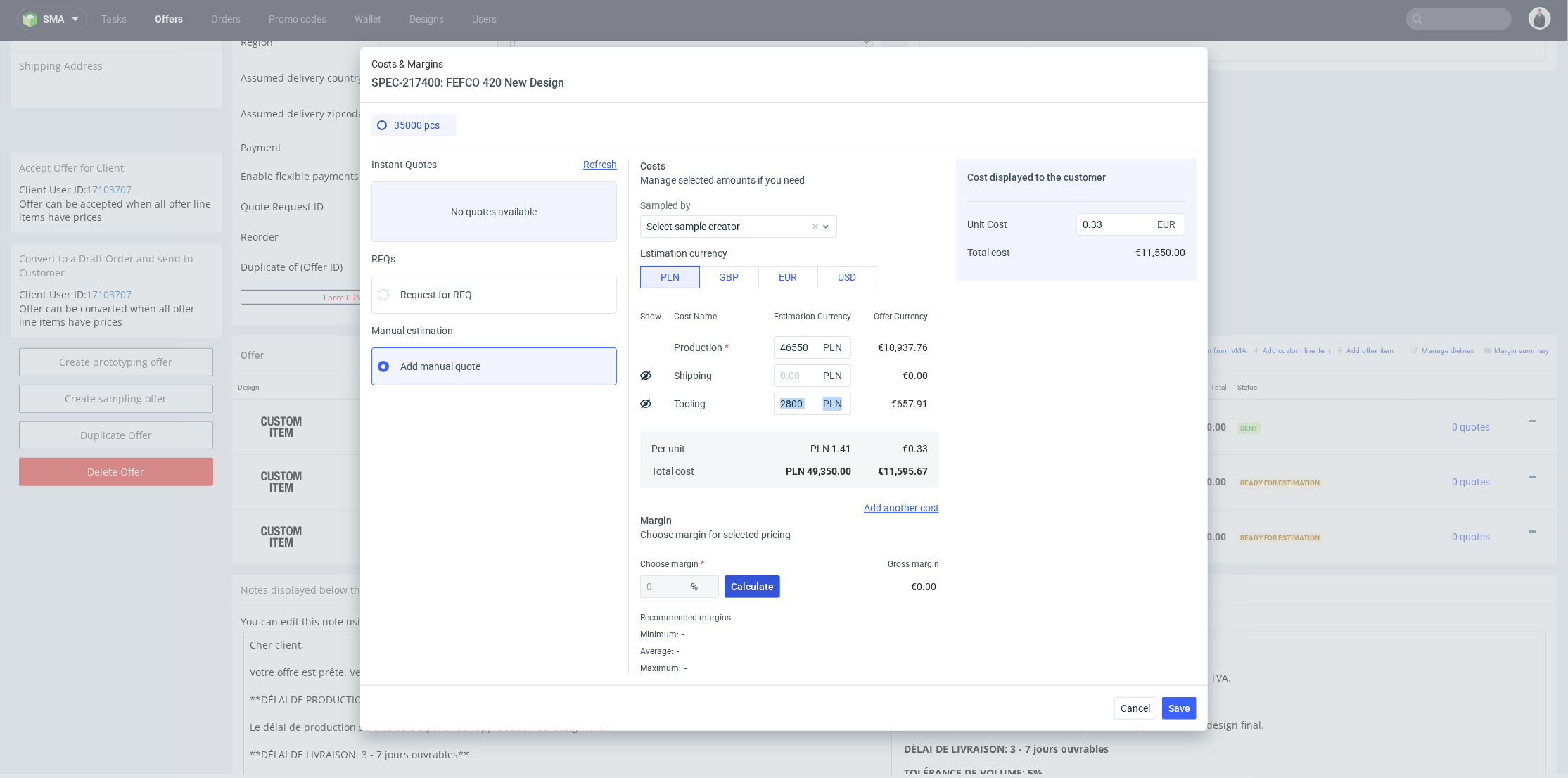
type input "0.43"
click at [1180, 708] on span "Save" at bounding box center [1179, 709] width 22 height 10
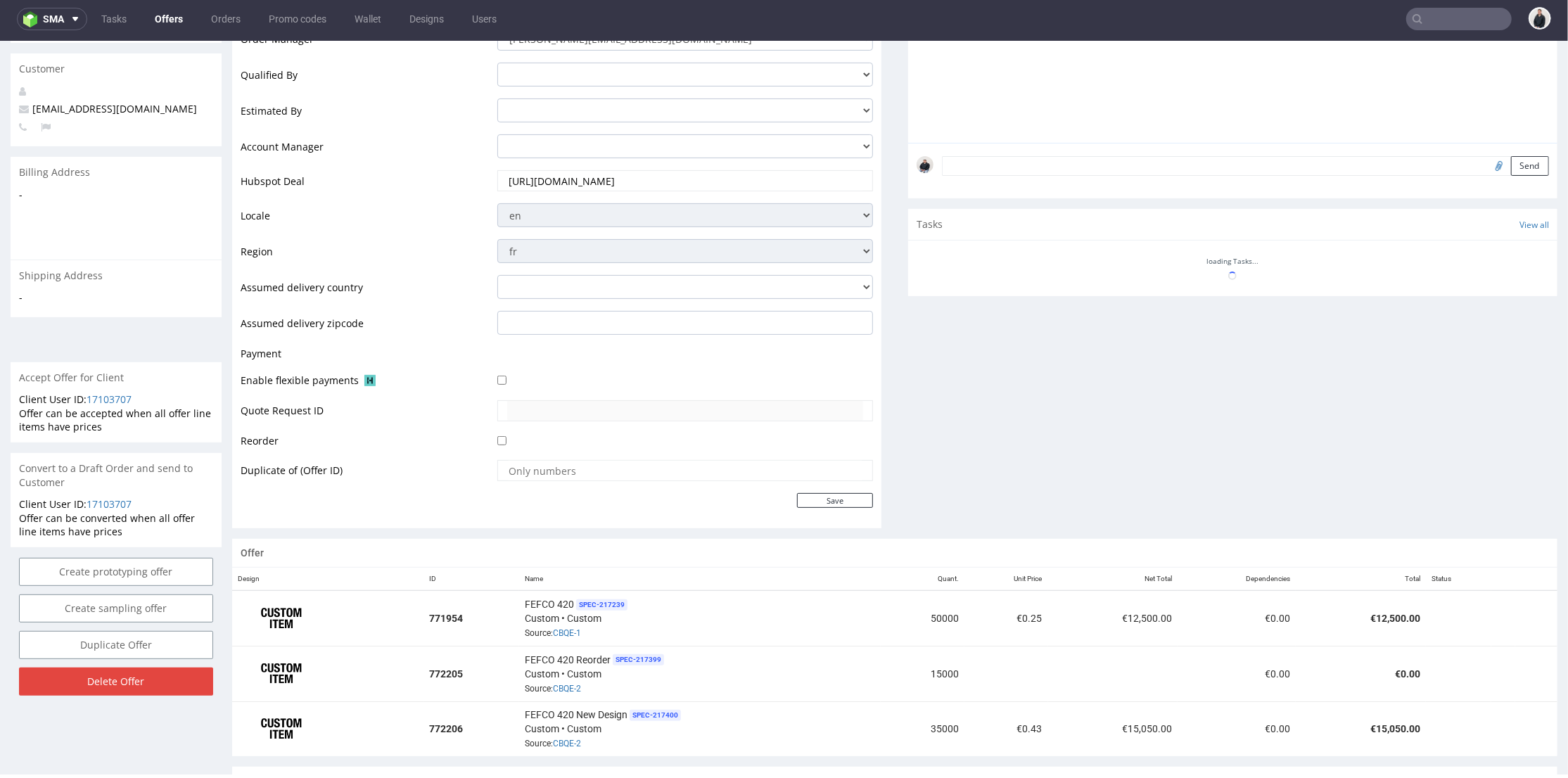
scroll to position [493, 0]
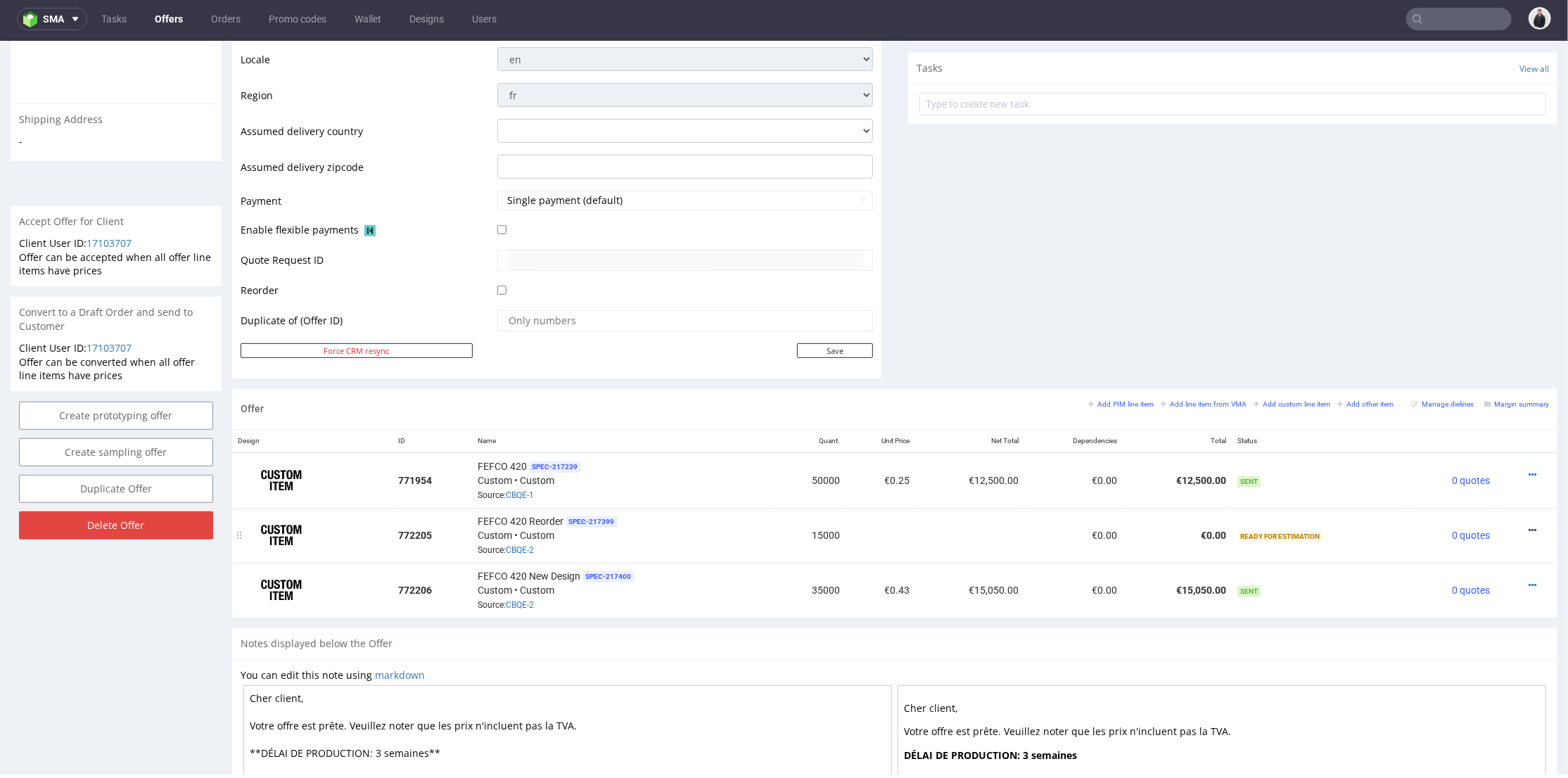
click at [1529, 528] on icon at bounding box center [1532, 530] width 7 height 10
click at [1471, 472] on span "Hide item from customer" at bounding box center [1467, 473] width 117 height 14
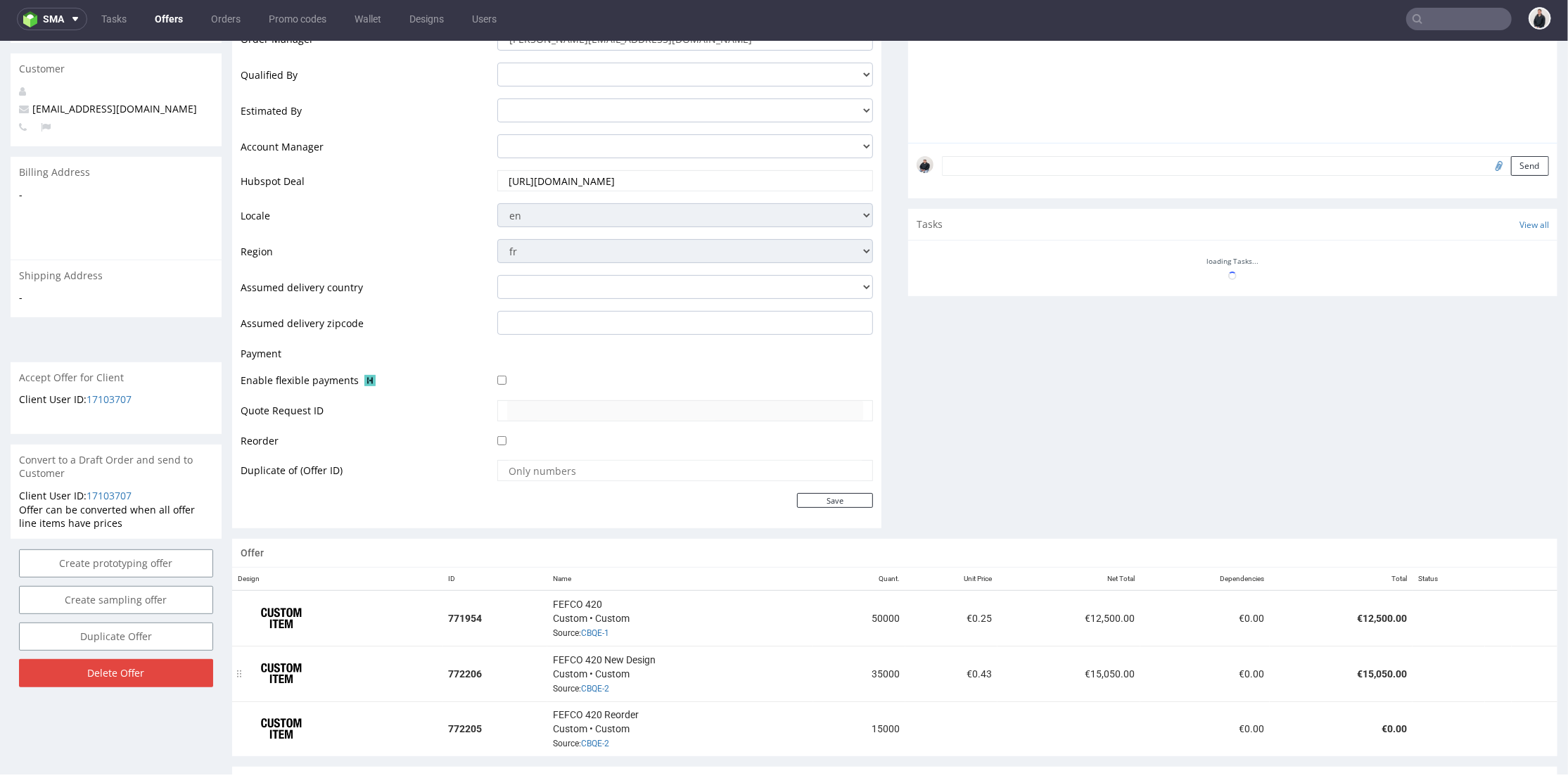
scroll to position [481, 0]
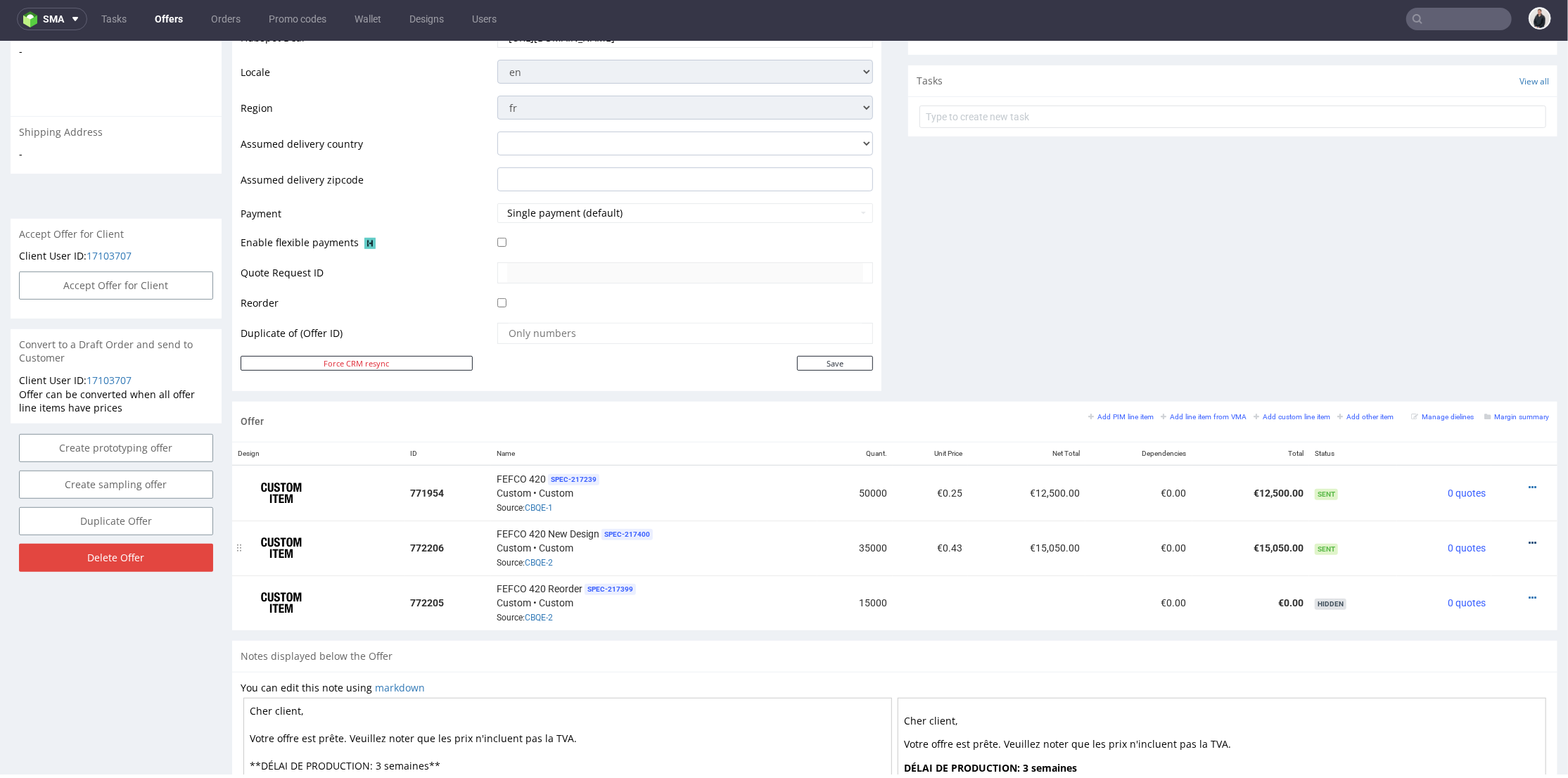
click at [1529, 537] on icon at bounding box center [1532, 542] width 7 height 10
click at [1487, 478] on li "Hide item from customer" at bounding box center [1461, 486] width 140 height 25
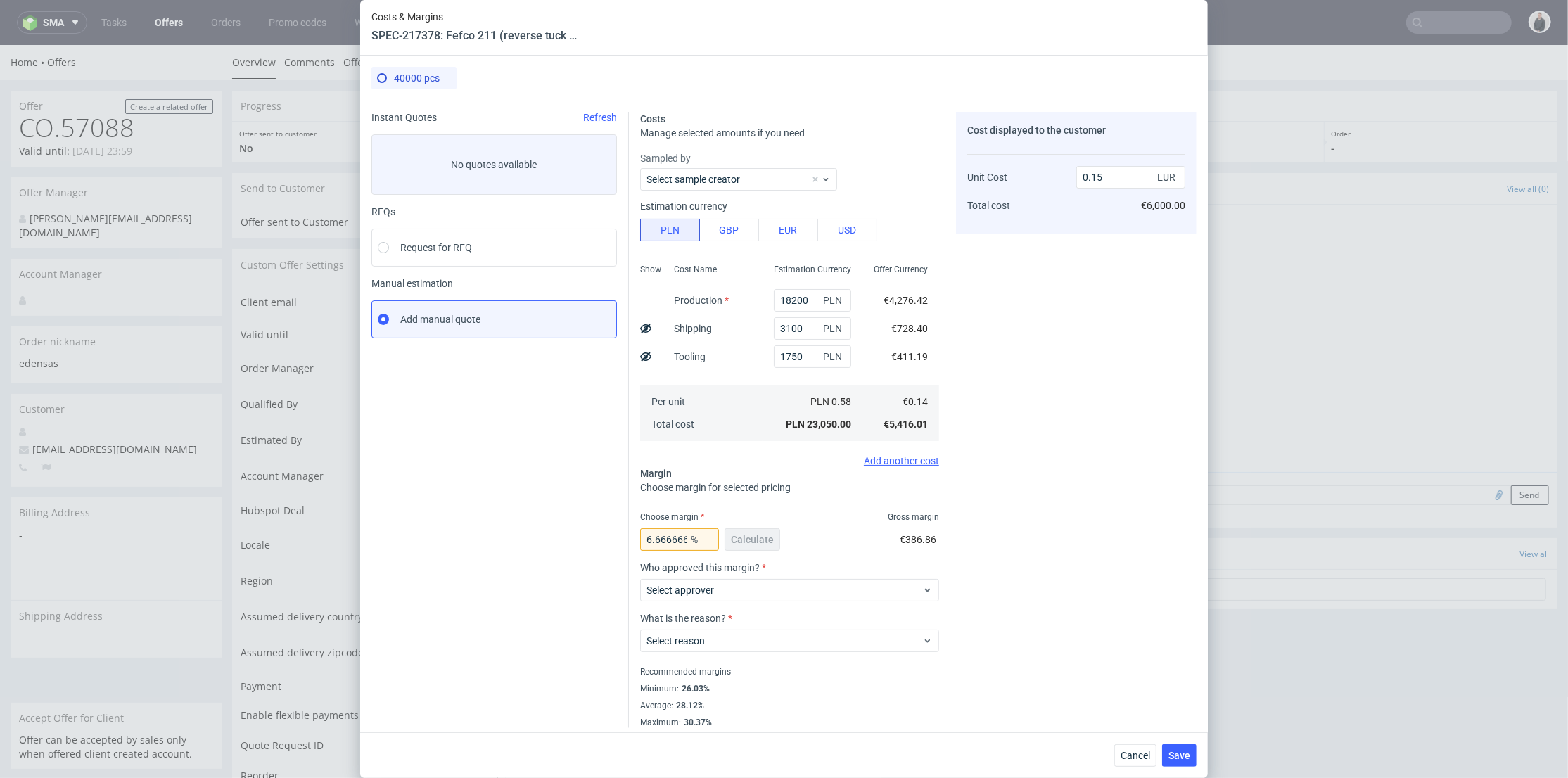
scroll to position [469, 0]
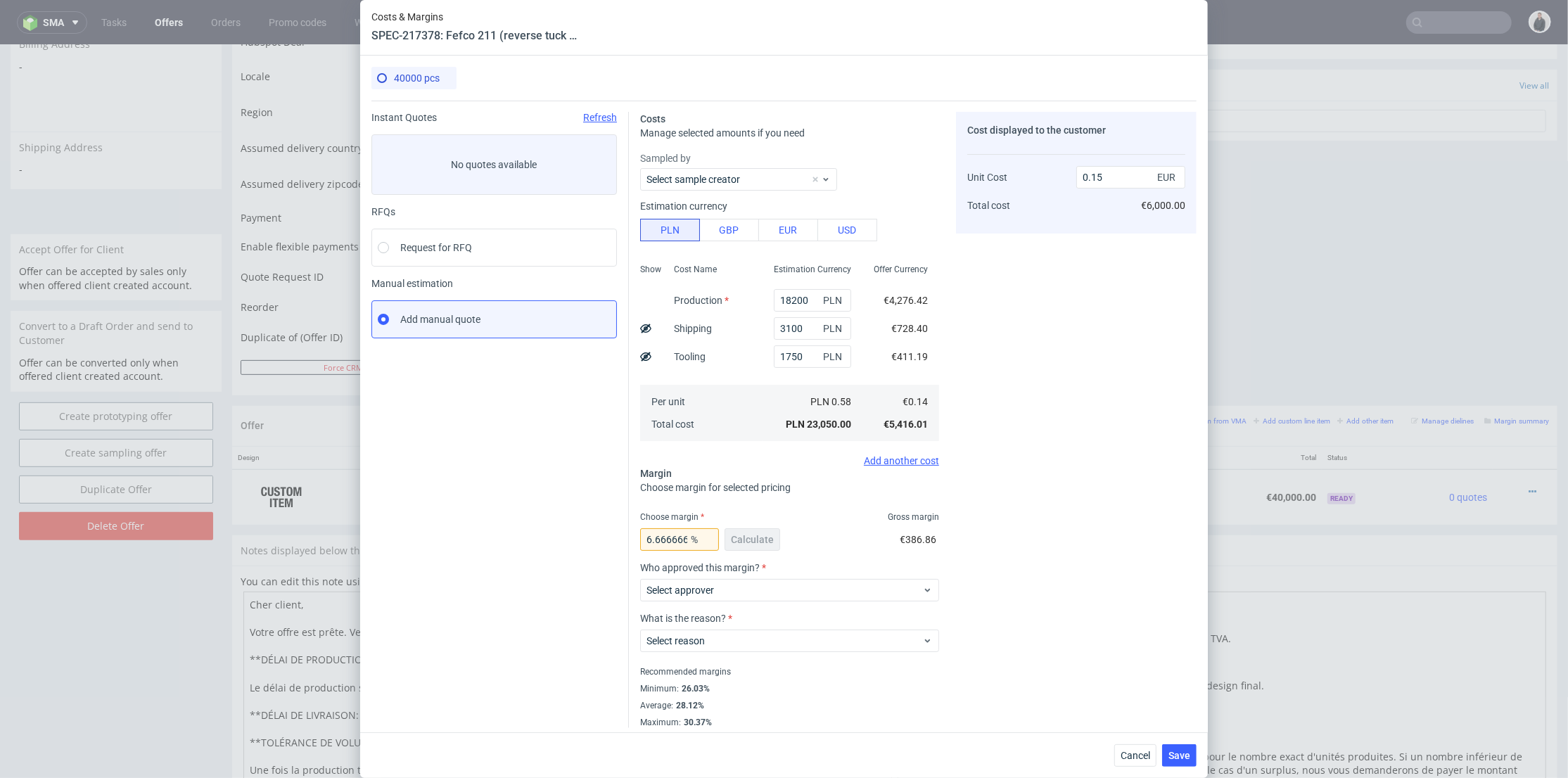
click at [1420, 20] on div "Costs & Margins SPEC-217378: Fefco 211 (reverse tuck end) 40000 pcs Instant Quo…" at bounding box center [784, 389] width 1568 height 778
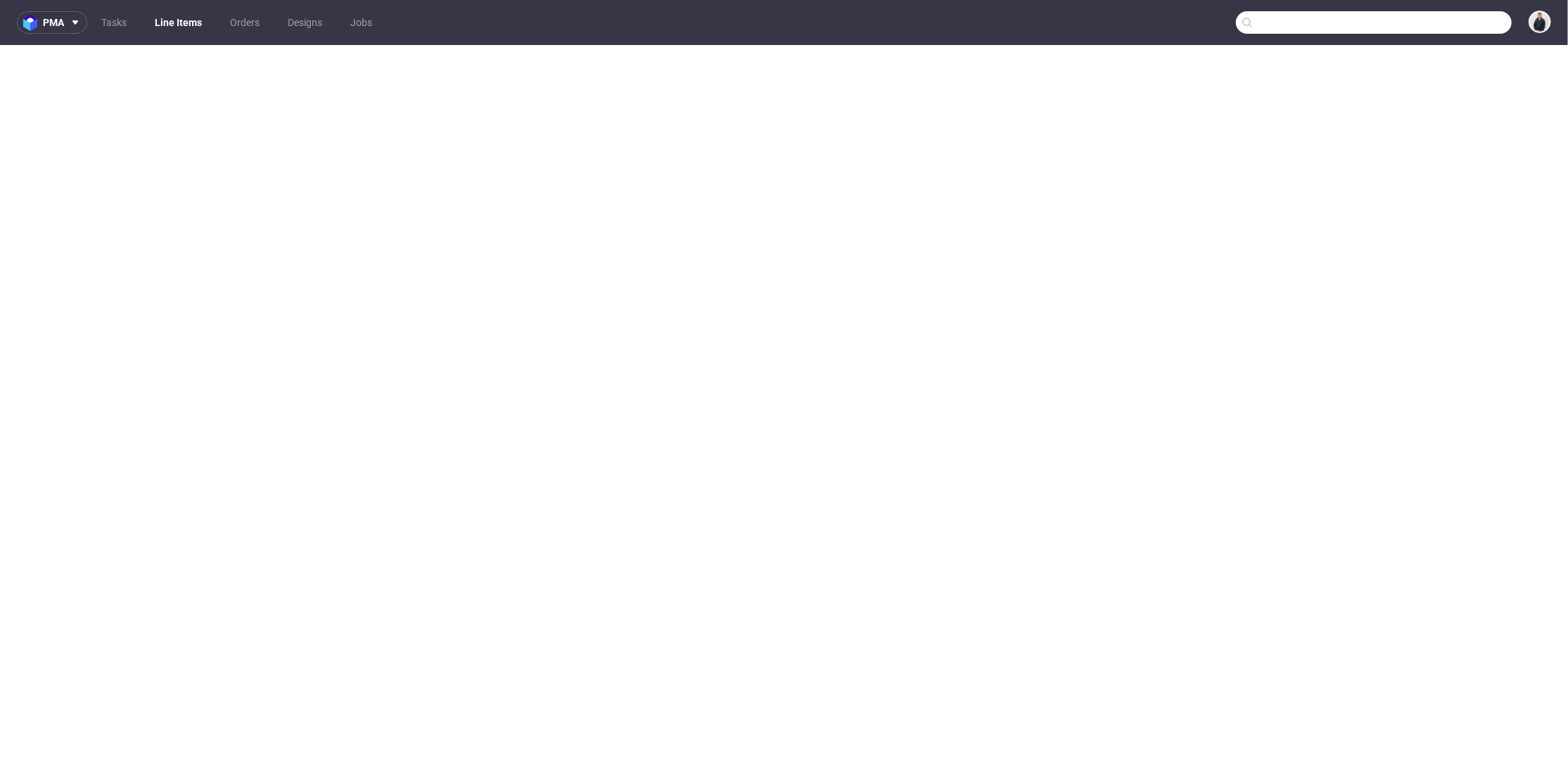
select select "in_progress"
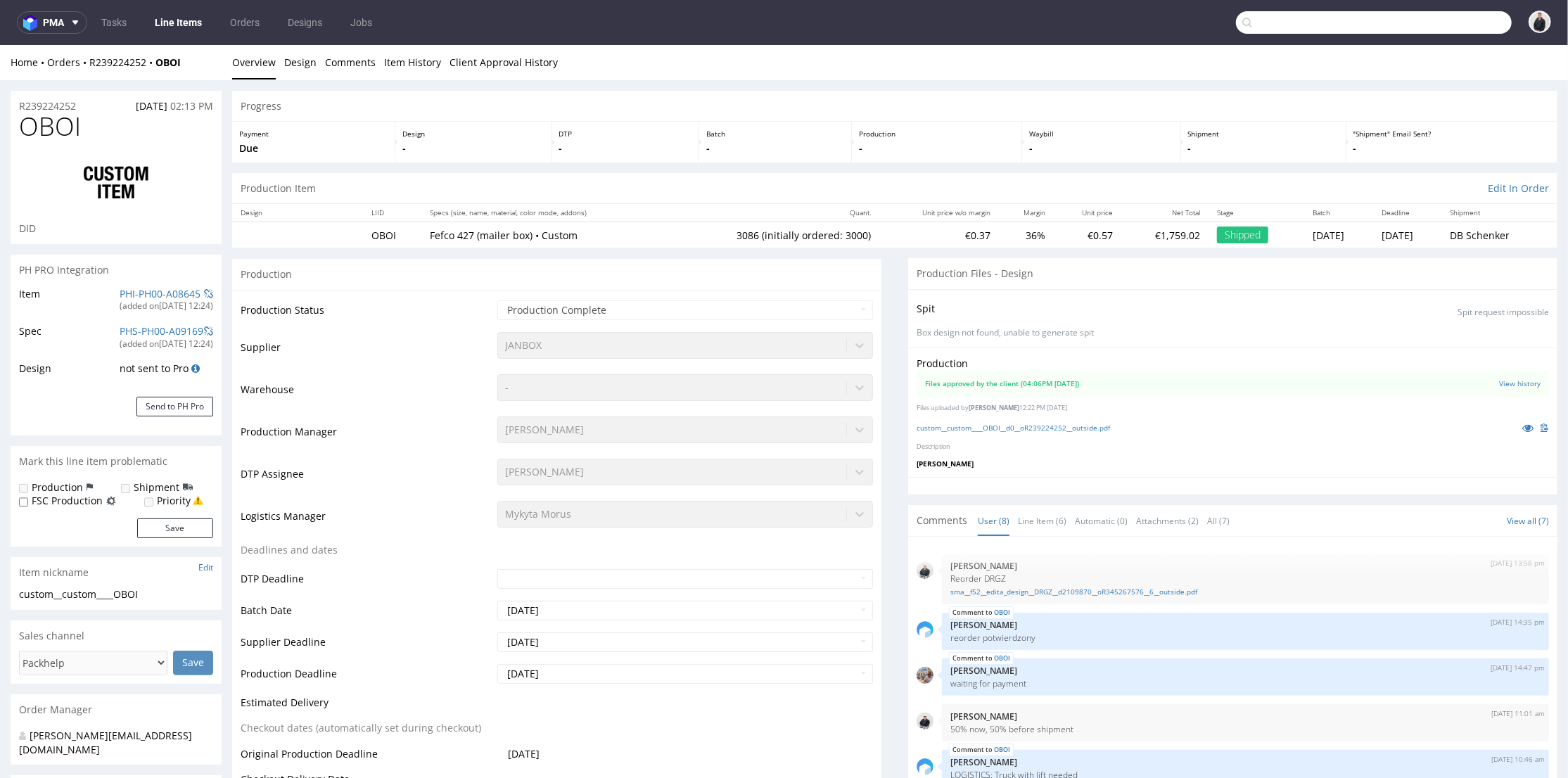
scroll to position [991, 0]
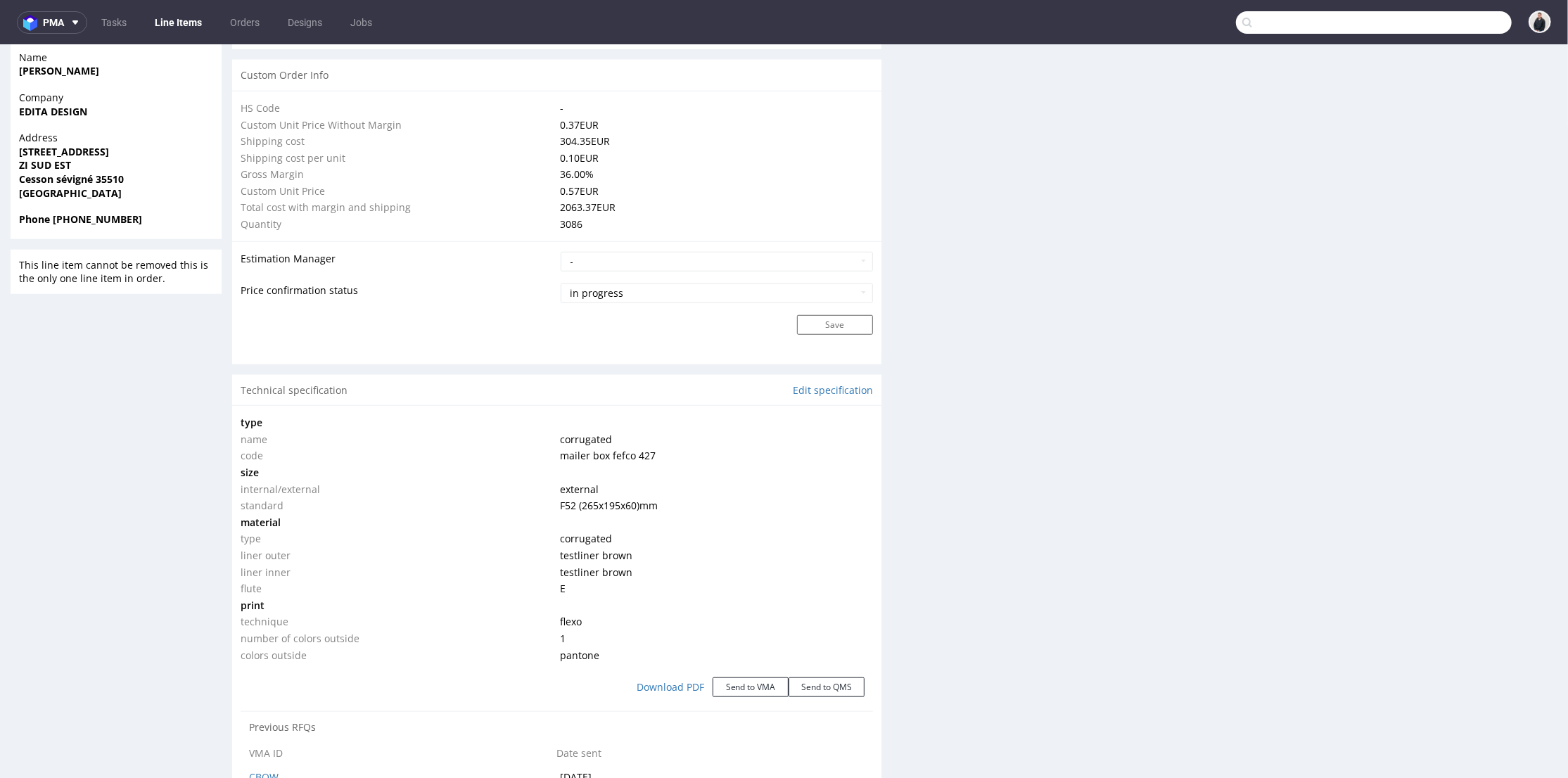
click at [1426, 19] on input "text" at bounding box center [1374, 22] width 276 height 22
type input "R315708398"
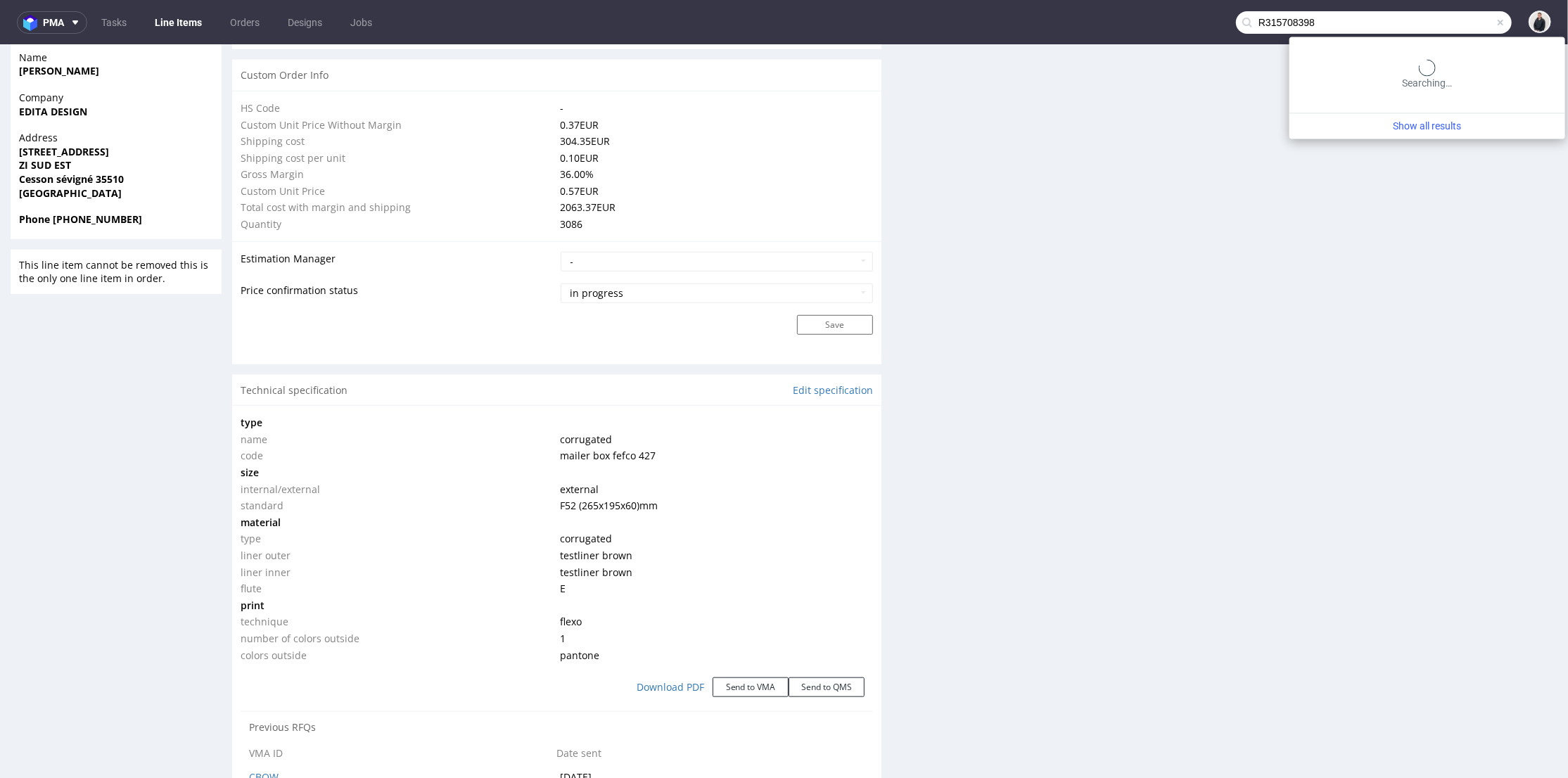
type input "R315708398"
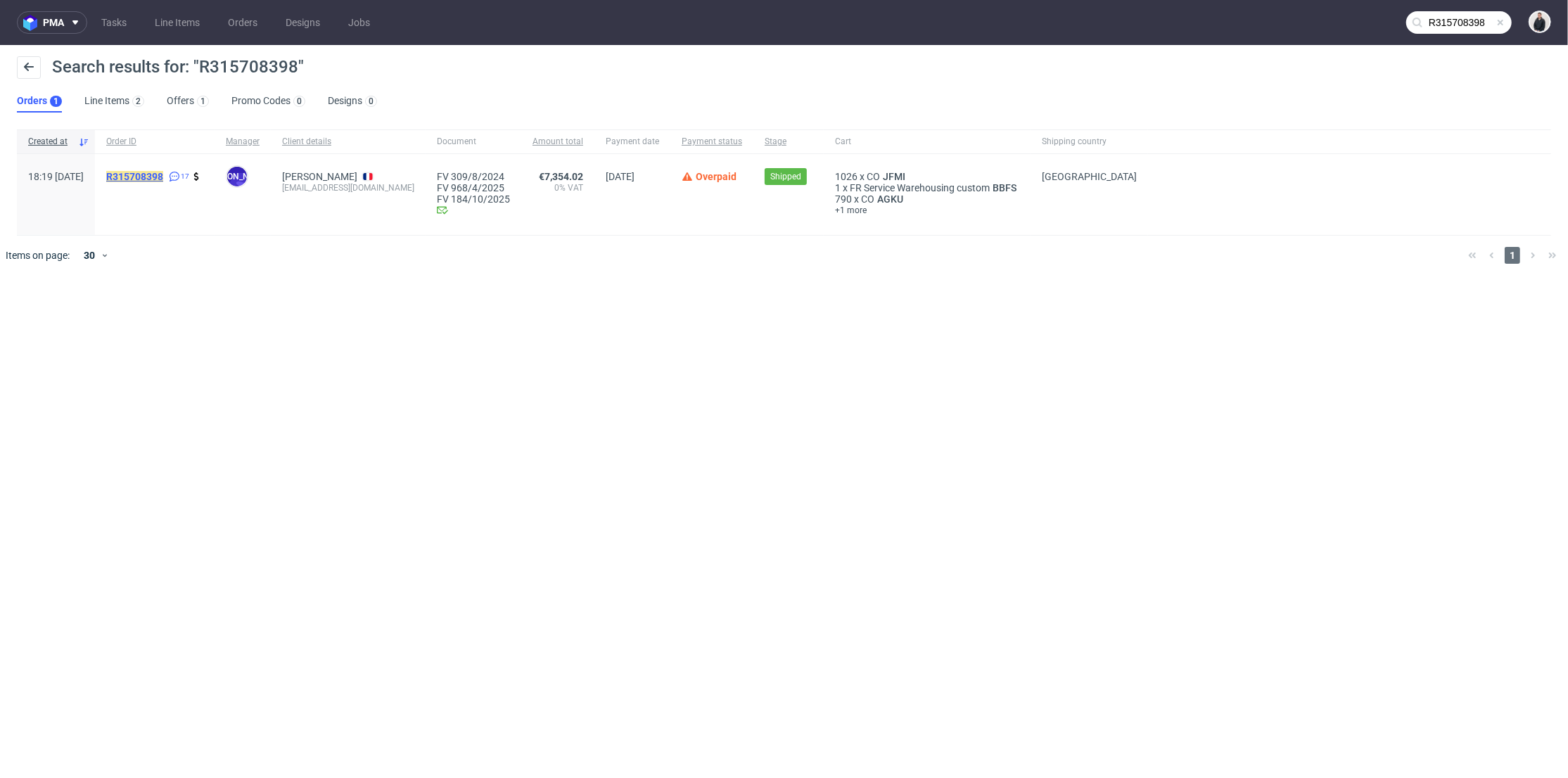
click at [163, 174] on mark "R315708398" at bounding box center [134, 176] width 57 height 11
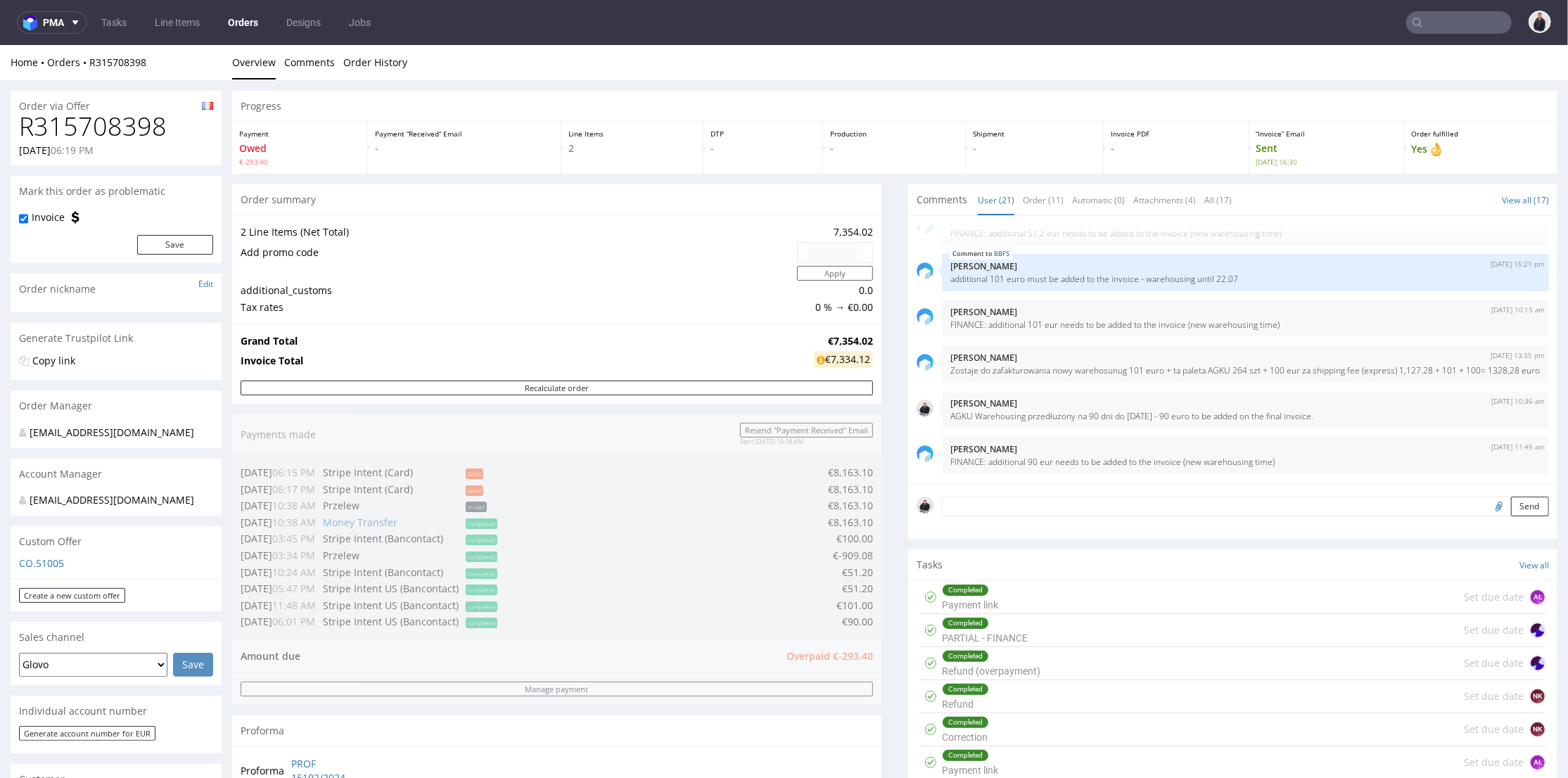
click at [127, 124] on h1 "R315708398" at bounding box center [115, 126] width 194 height 28
copy h1 "R315708398"
drag, startPoint x: 18, startPoint y: 147, endPoint x: 69, endPoint y: 149, distance: 51.0
click at [69, 149] on div "R315708398 [DATE] 06:19 PM" at bounding box center [115, 138] width 211 height 52
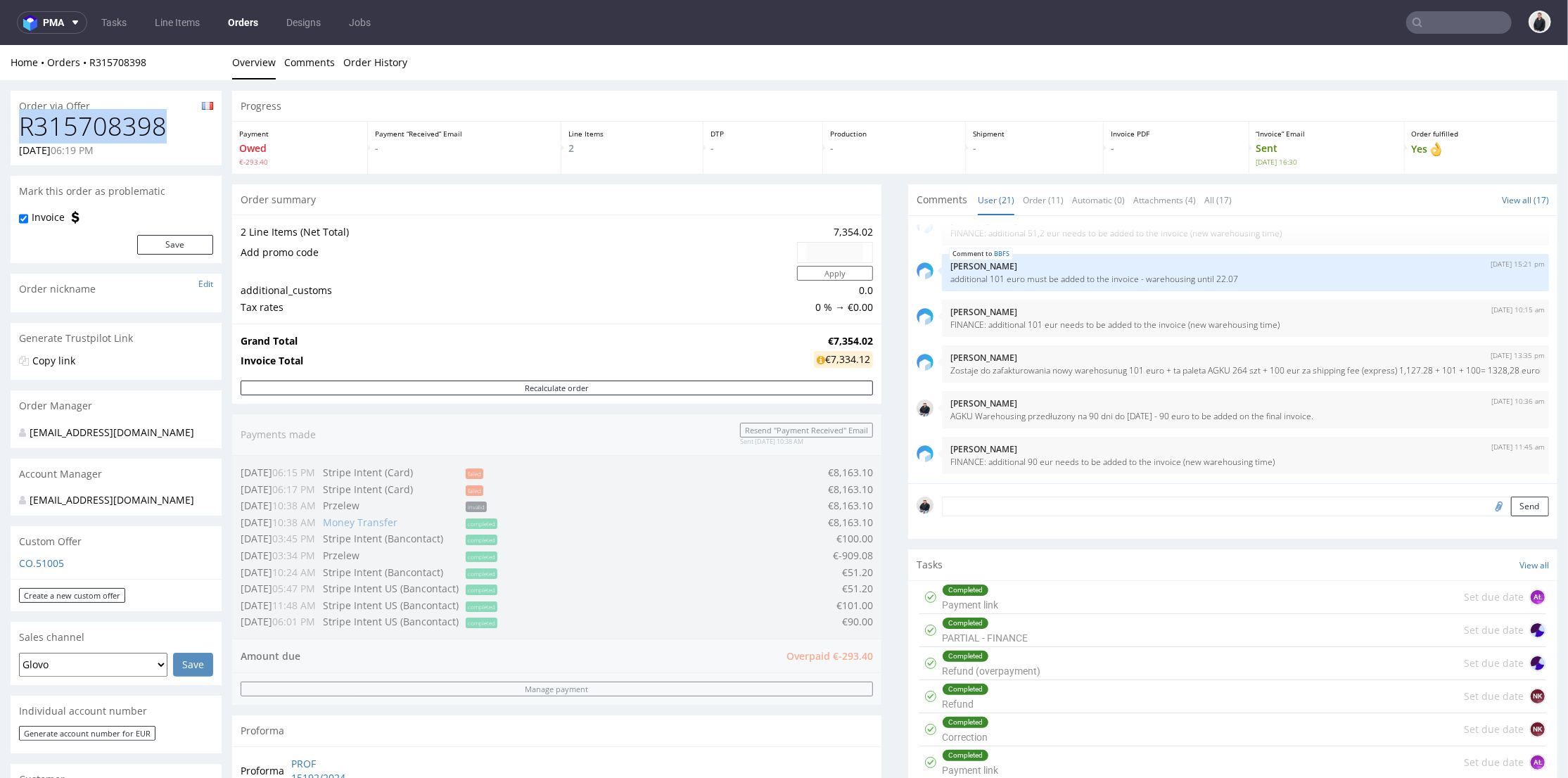
copy p "[DATE]"
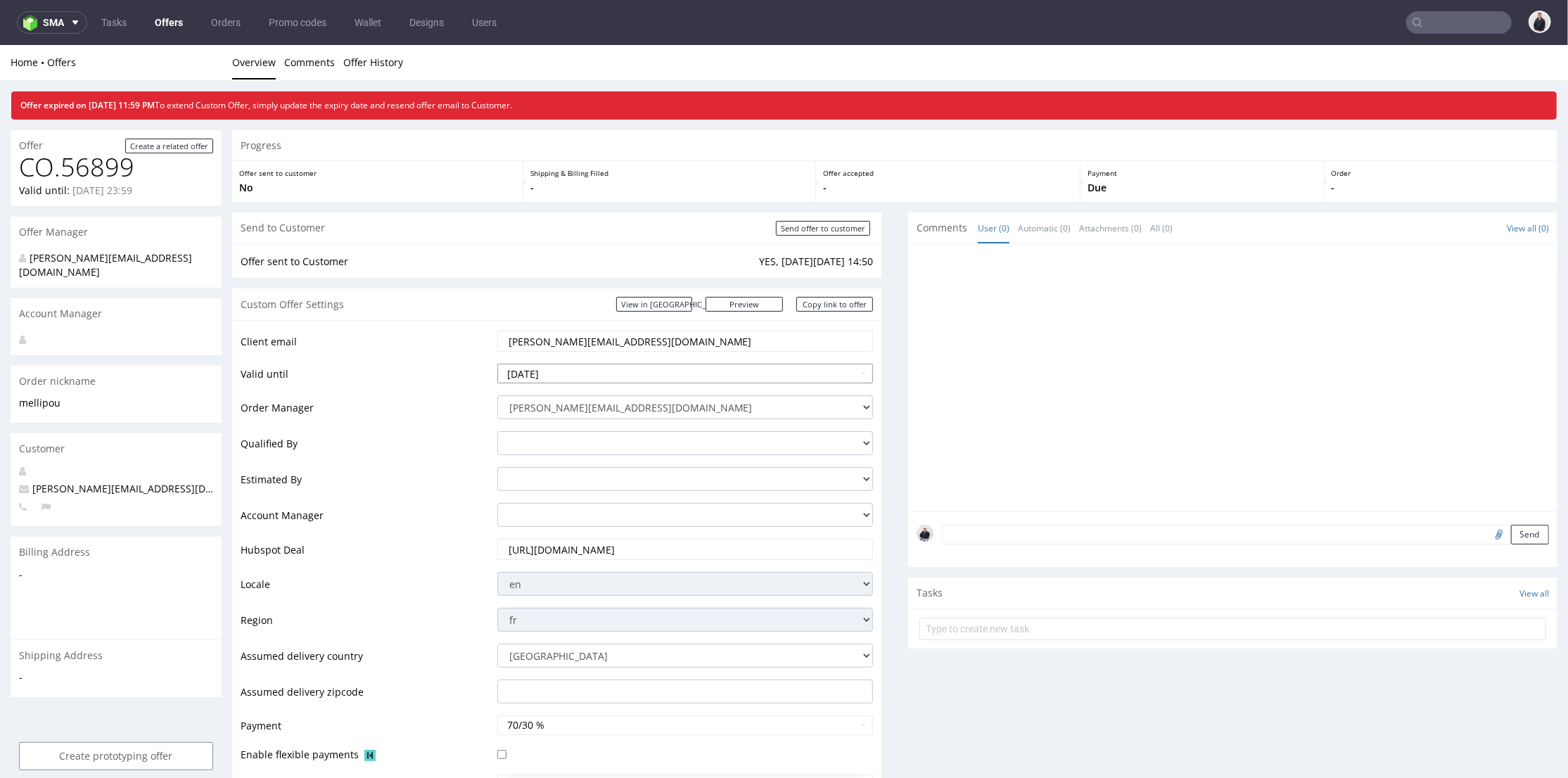
click at [675, 377] on input "[DATE]" at bounding box center [686, 372] width 377 height 20
click at [635, 272] on td "11" at bounding box center [635, 267] width 22 height 22
type input "[DATE]"
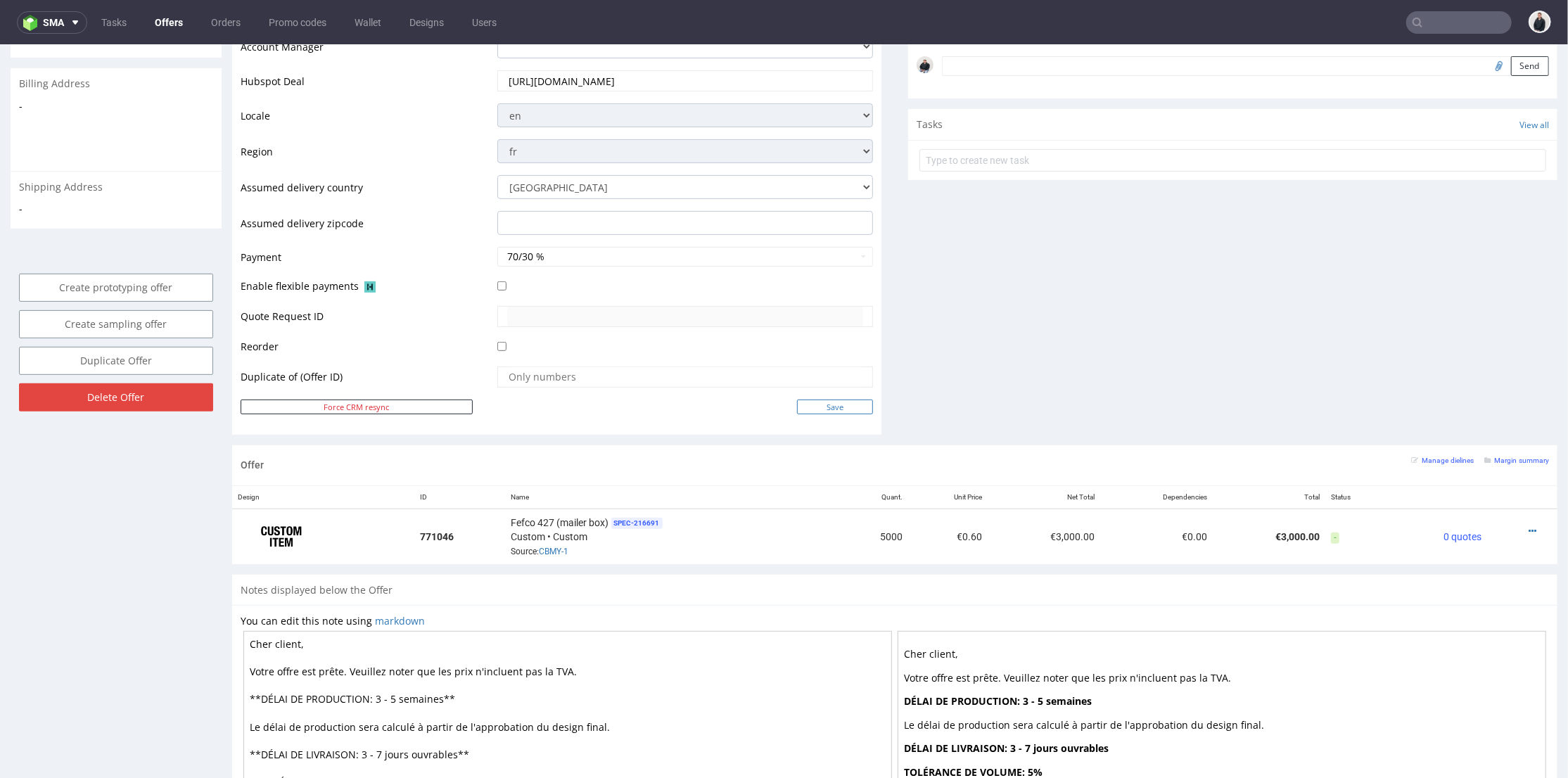
click at [824, 405] on input "Save" at bounding box center [834, 407] width 76 height 15
type input "In progress..."
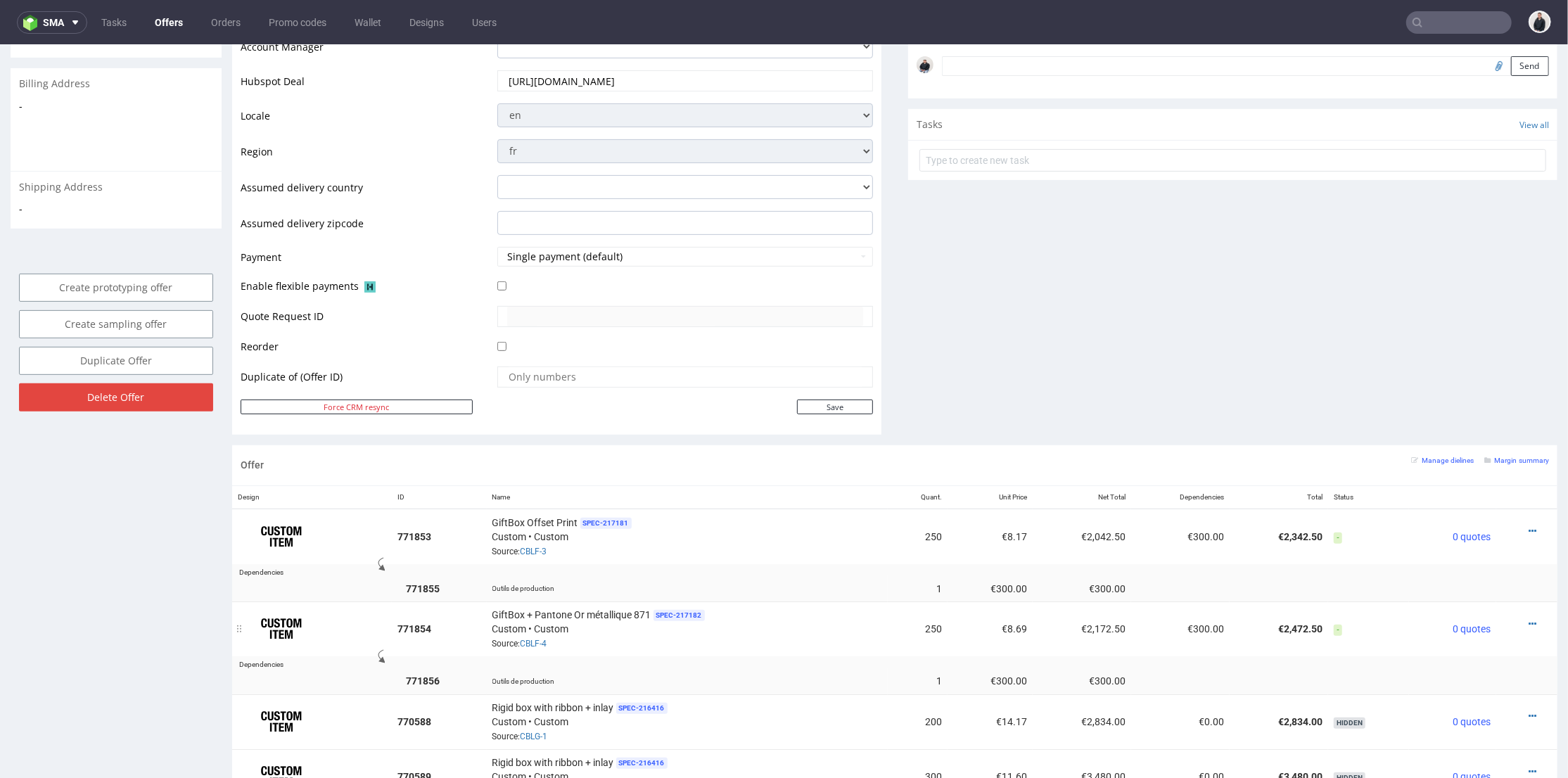
scroll to position [546, 0]
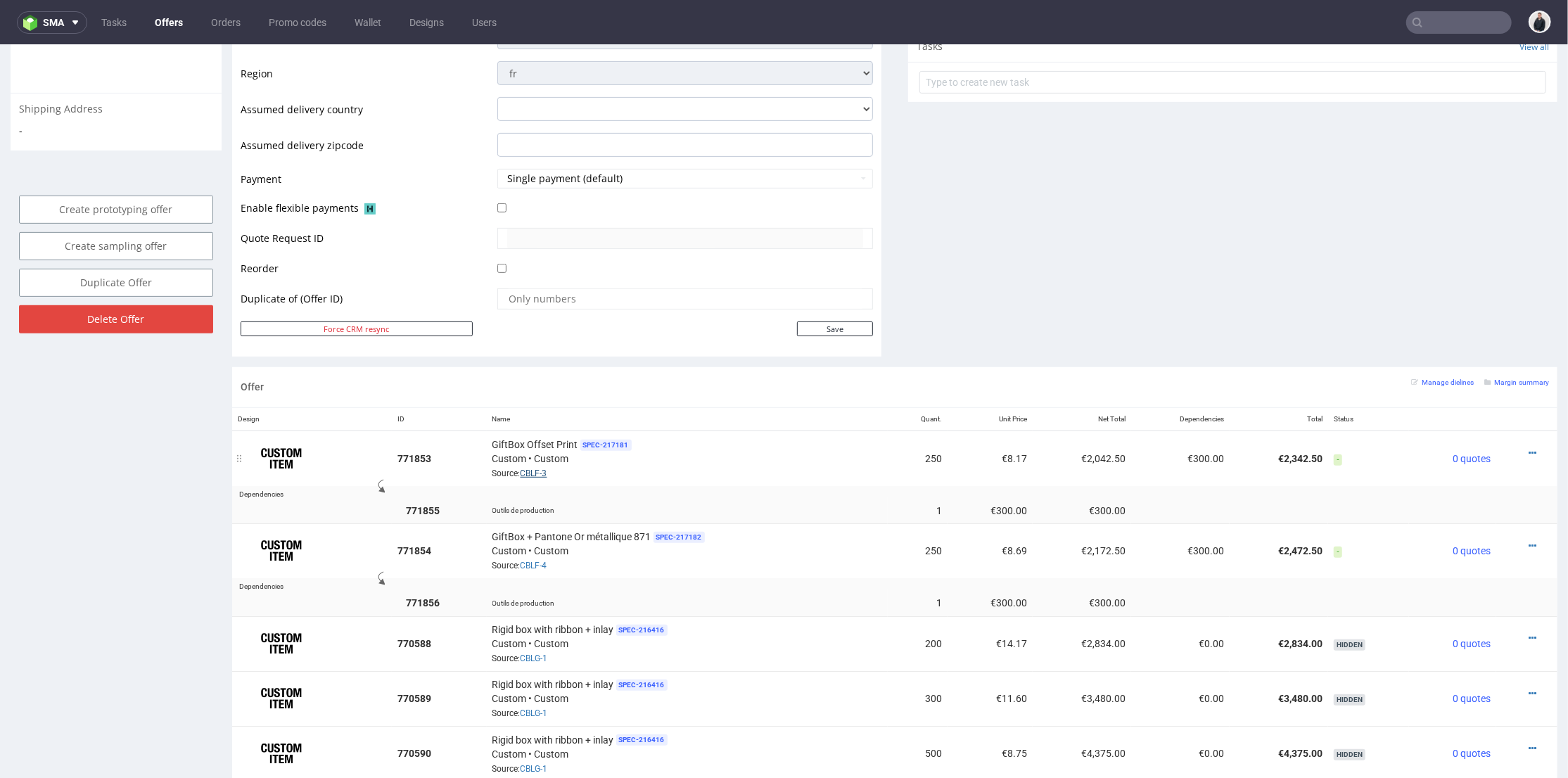
click at [543, 472] on link "CBLF-3" at bounding box center [533, 472] width 27 height 10
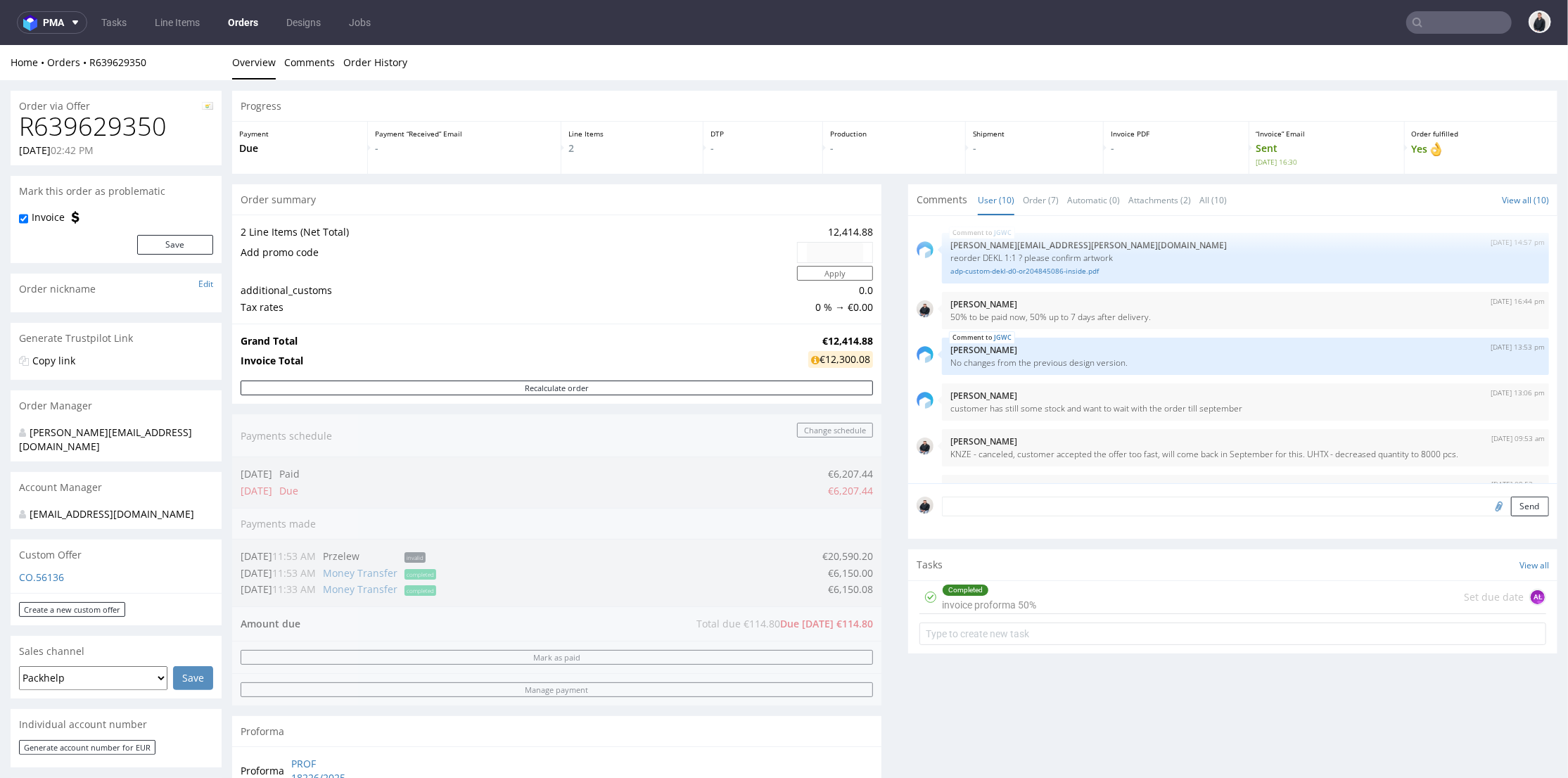
scroll to position [235, 0]
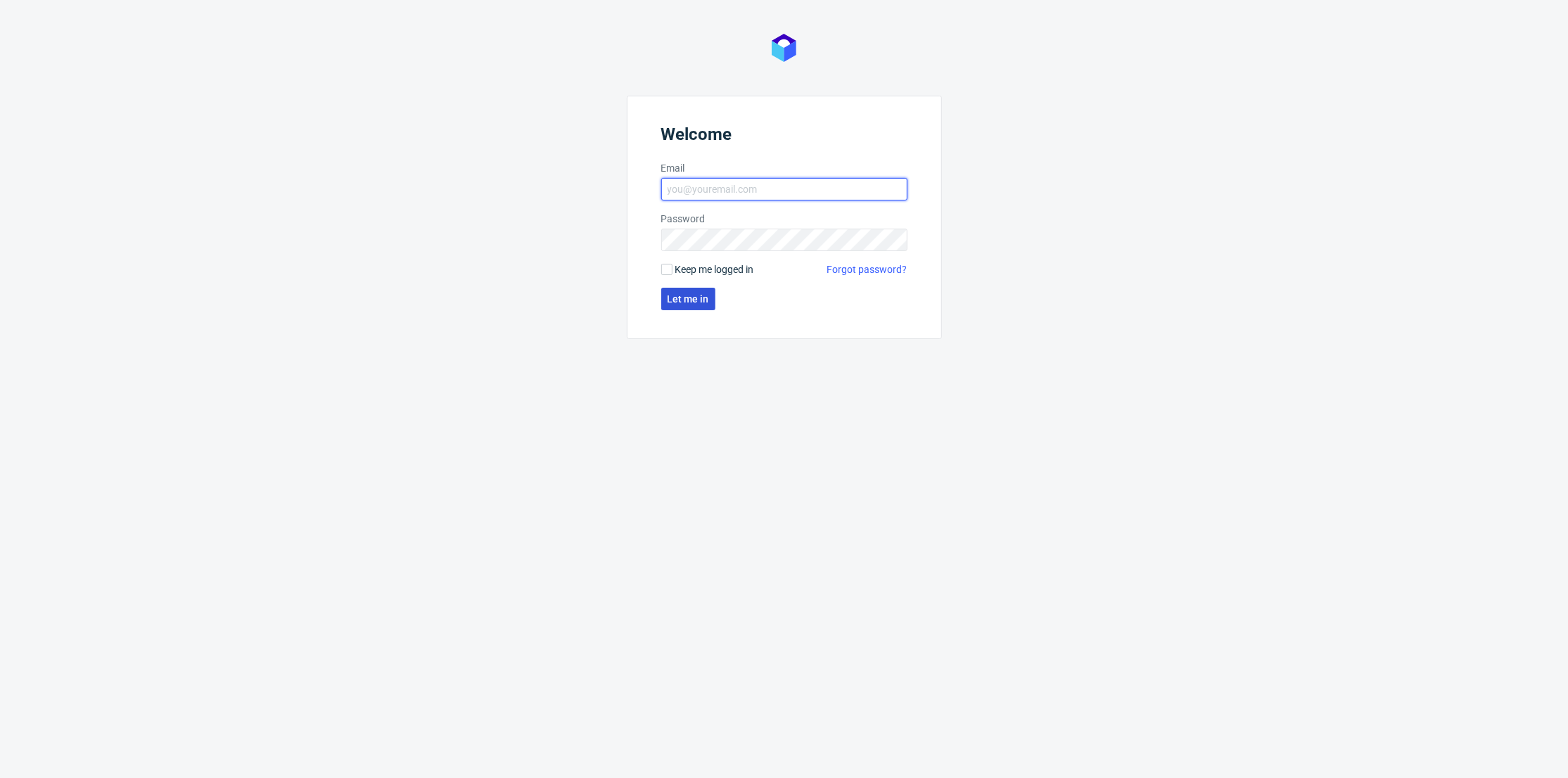
type input "[PERSON_NAME][EMAIL_ADDRESS][DOMAIN_NAME]"
click at [702, 306] on button "Let me in" at bounding box center [689, 299] width 54 height 22
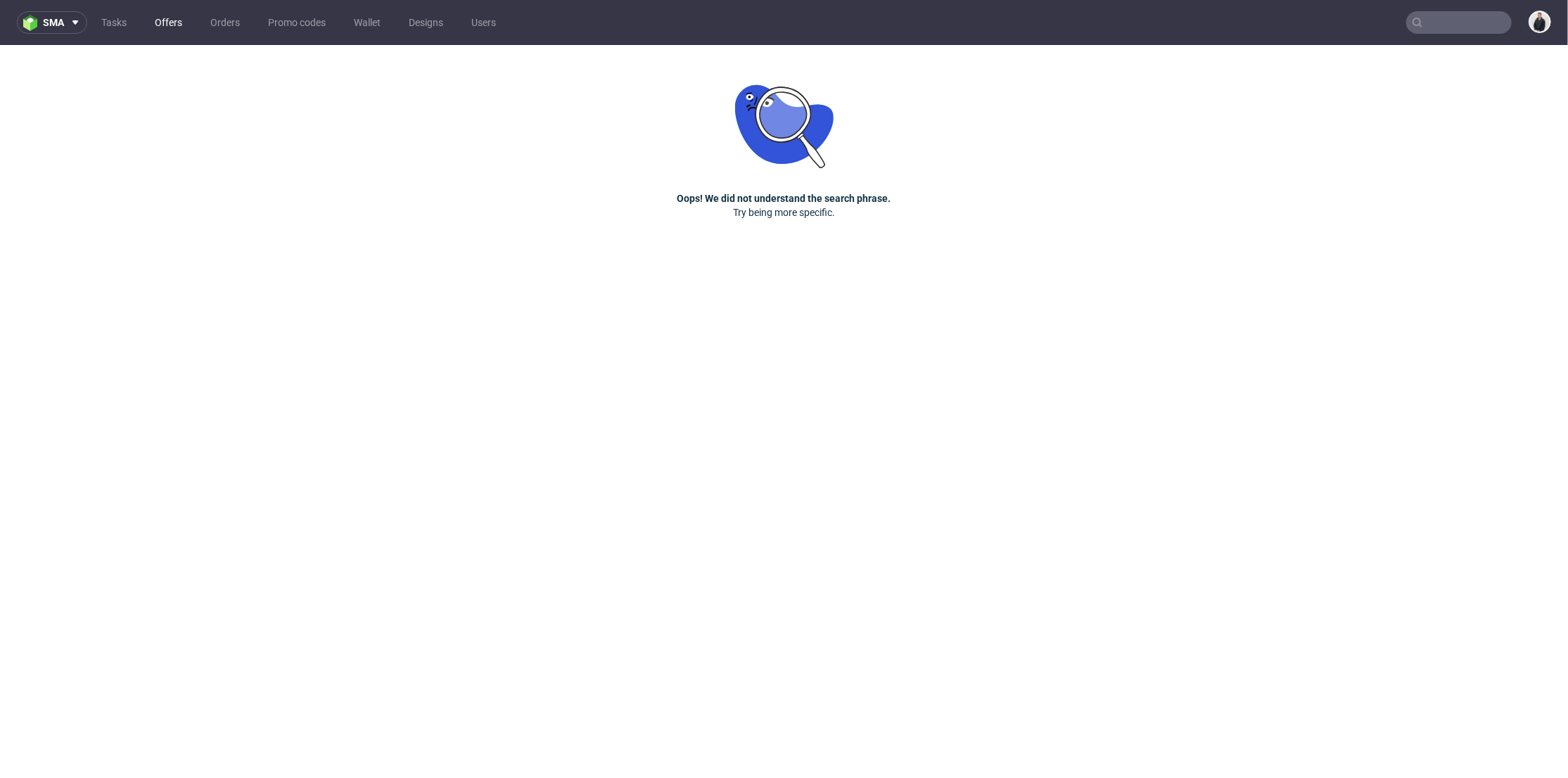
click at [173, 25] on link "Offers" at bounding box center [168, 22] width 44 height 22
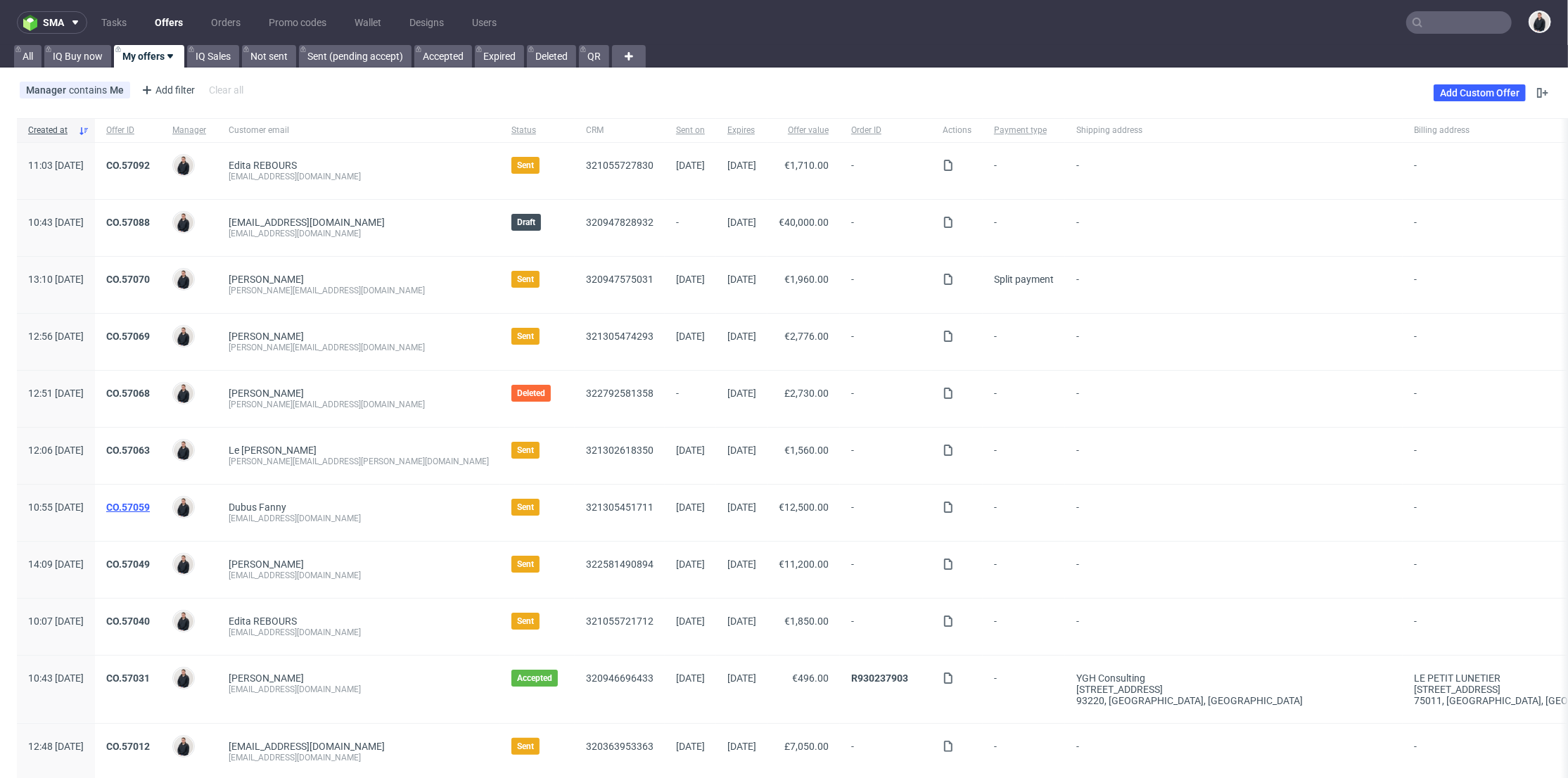
click at [150, 501] on link "CO.57059" at bounding box center [127, 507] width 44 height 11
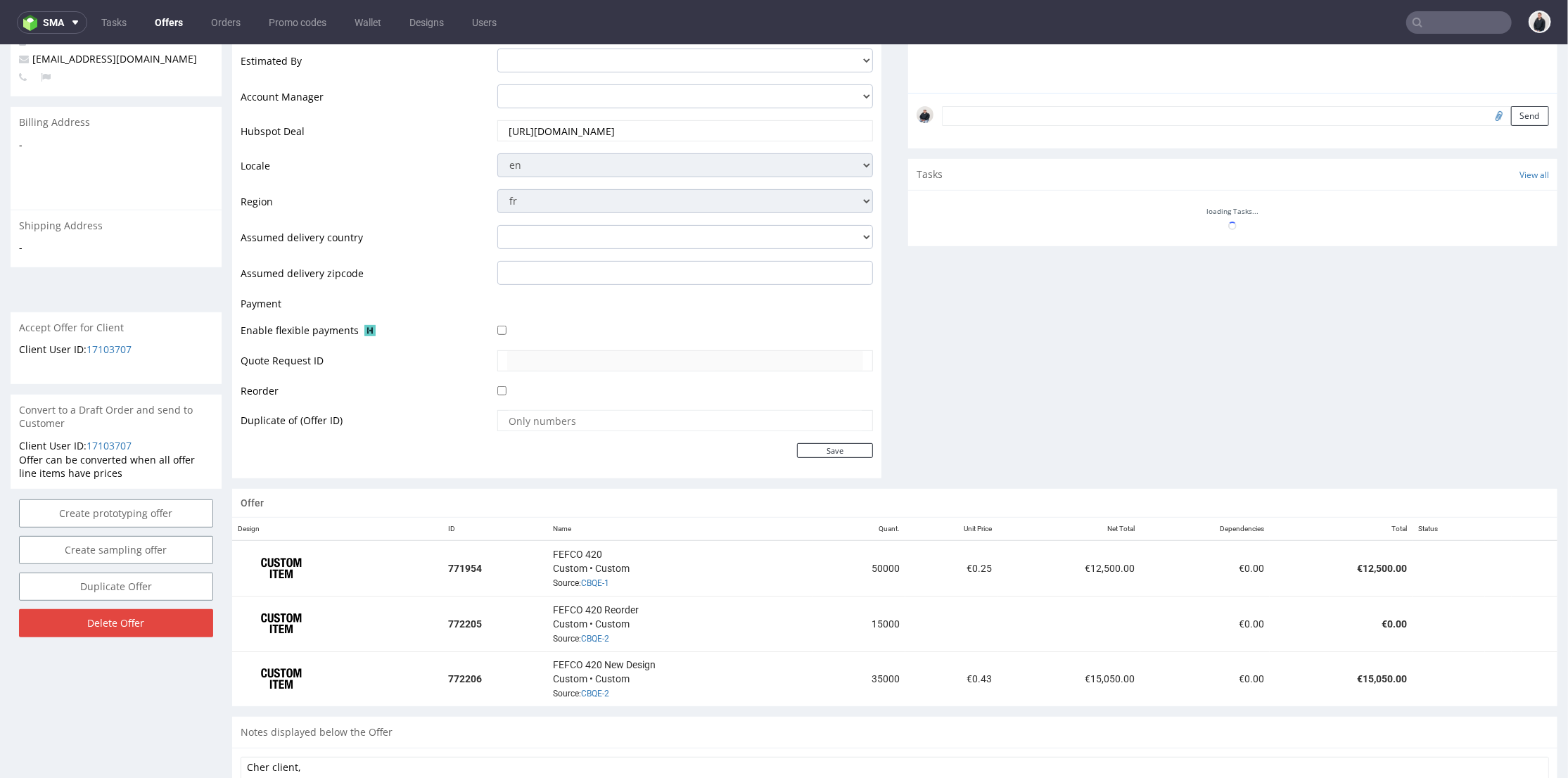
scroll to position [469, 0]
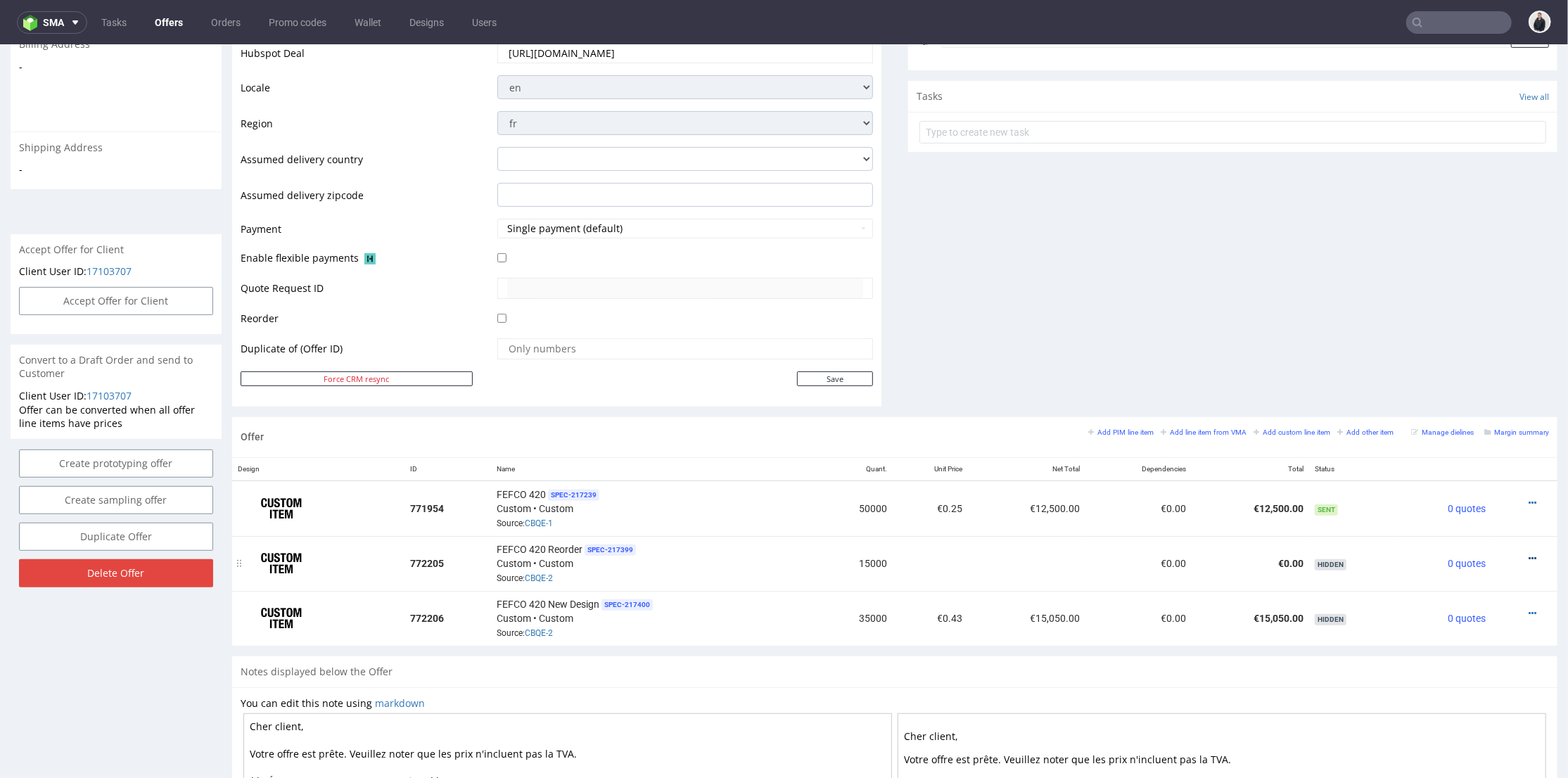
click at [1529, 553] on icon at bounding box center [1532, 558] width 7 height 10
click at [1455, 391] on li "Add cost manually" at bounding box center [1467, 400] width 128 height 25
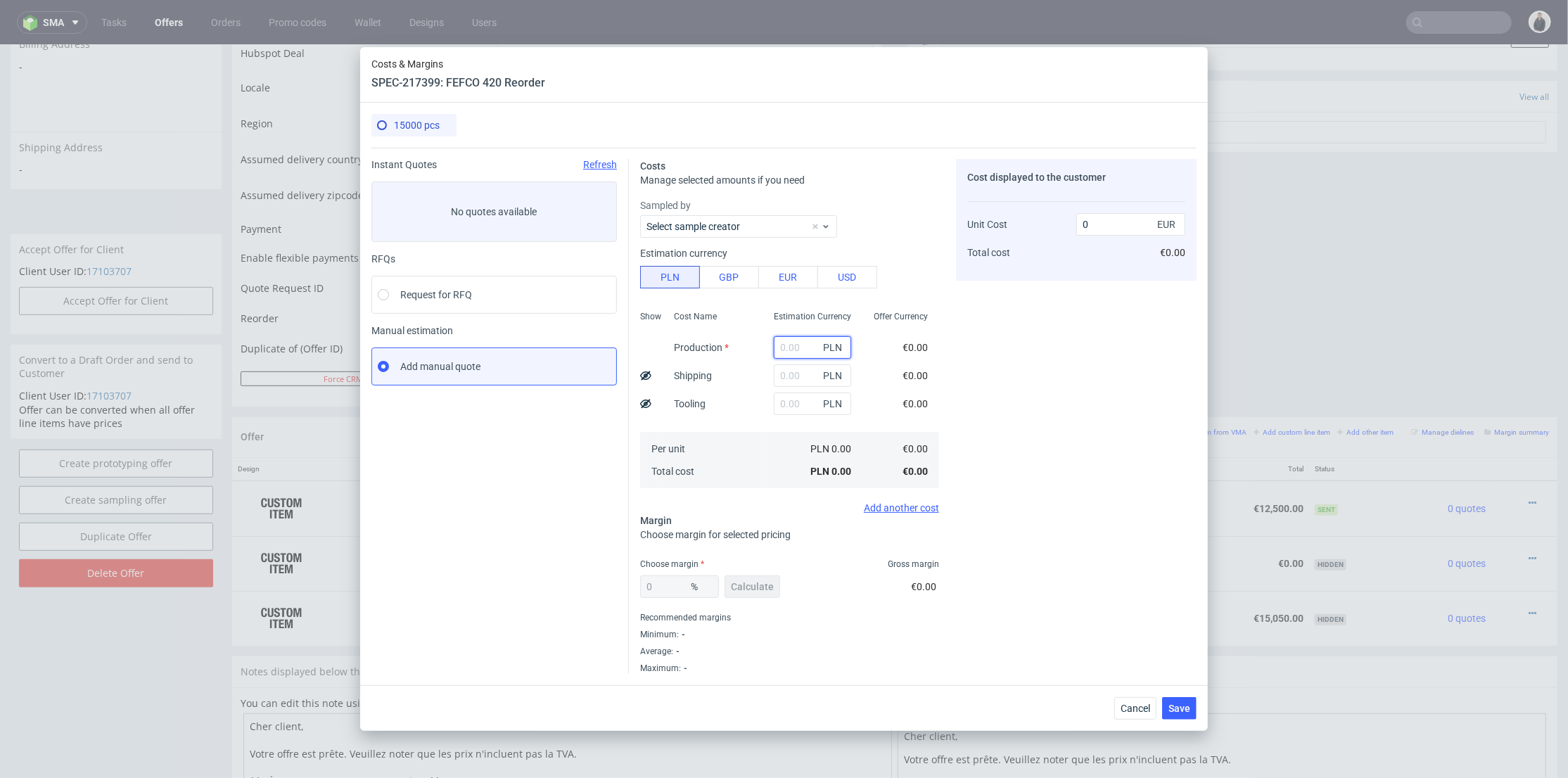
click at [792, 348] on input "text" at bounding box center [813, 348] width 78 height 22
type input "10500"
click at [1000, 382] on div "Cost displayed to the customer Unit Cost Total cost 0 EUR €0.00" at bounding box center [1076, 416] width 241 height 515
type input "0.16"
click at [743, 585] on span "Calculate" at bounding box center [753, 587] width 43 height 10
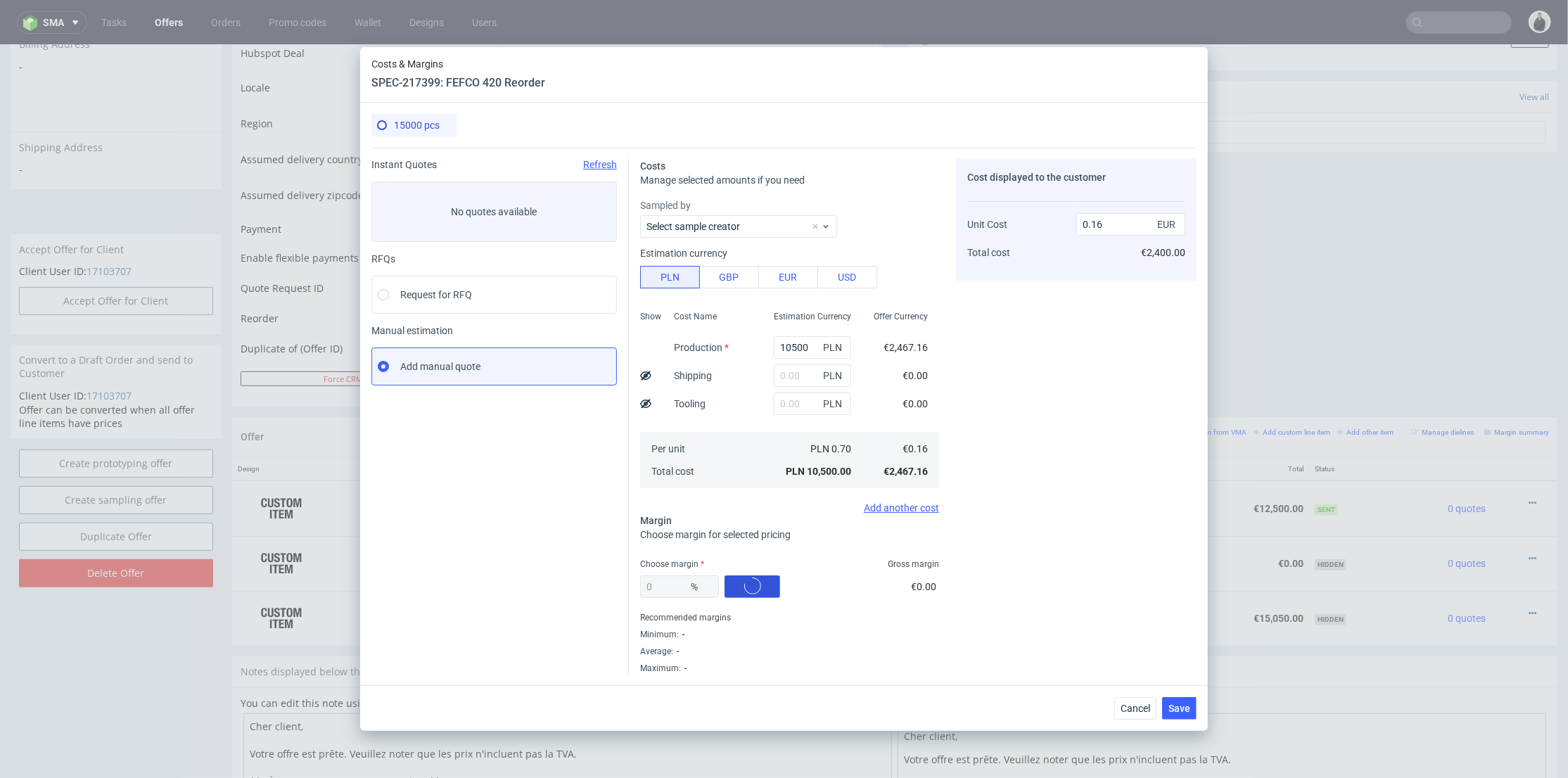
type input "33.35"
type input "0.25"
click at [1173, 704] on span "Save" at bounding box center [1179, 709] width 22 height 10
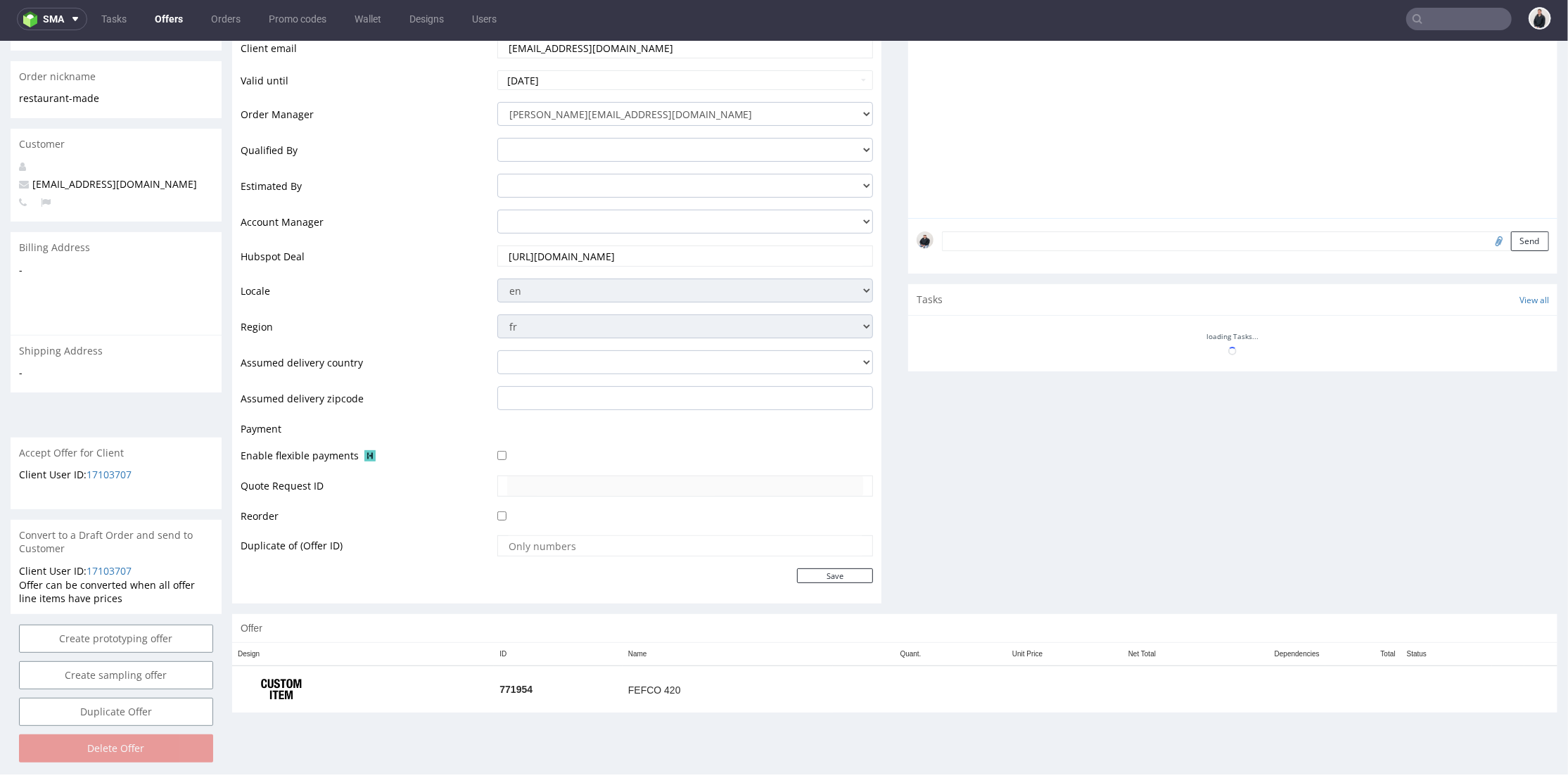
scroll to position [0, 0]
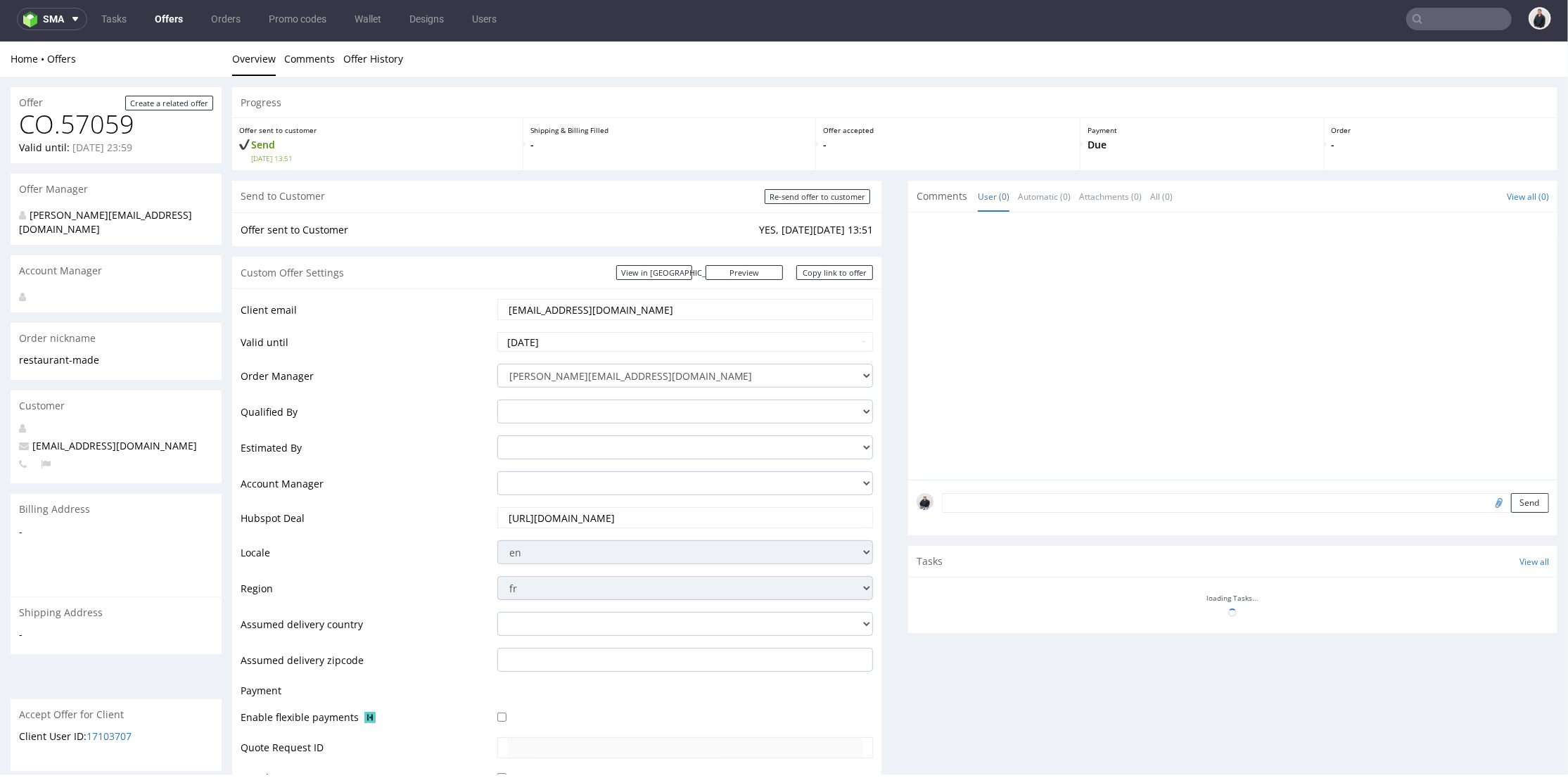
drag, startPoint x: 681, startPoint y: 307, endPoint x: 433, endPoint y: 295, distance: 248.3
click at [434, 297] on tr "Client email [PERSON_NAME][EMAIL_ADDRESS][PERSON_NAME][DOMAIN_NAME]" at bounding box center [557, 313] width 633 height 33
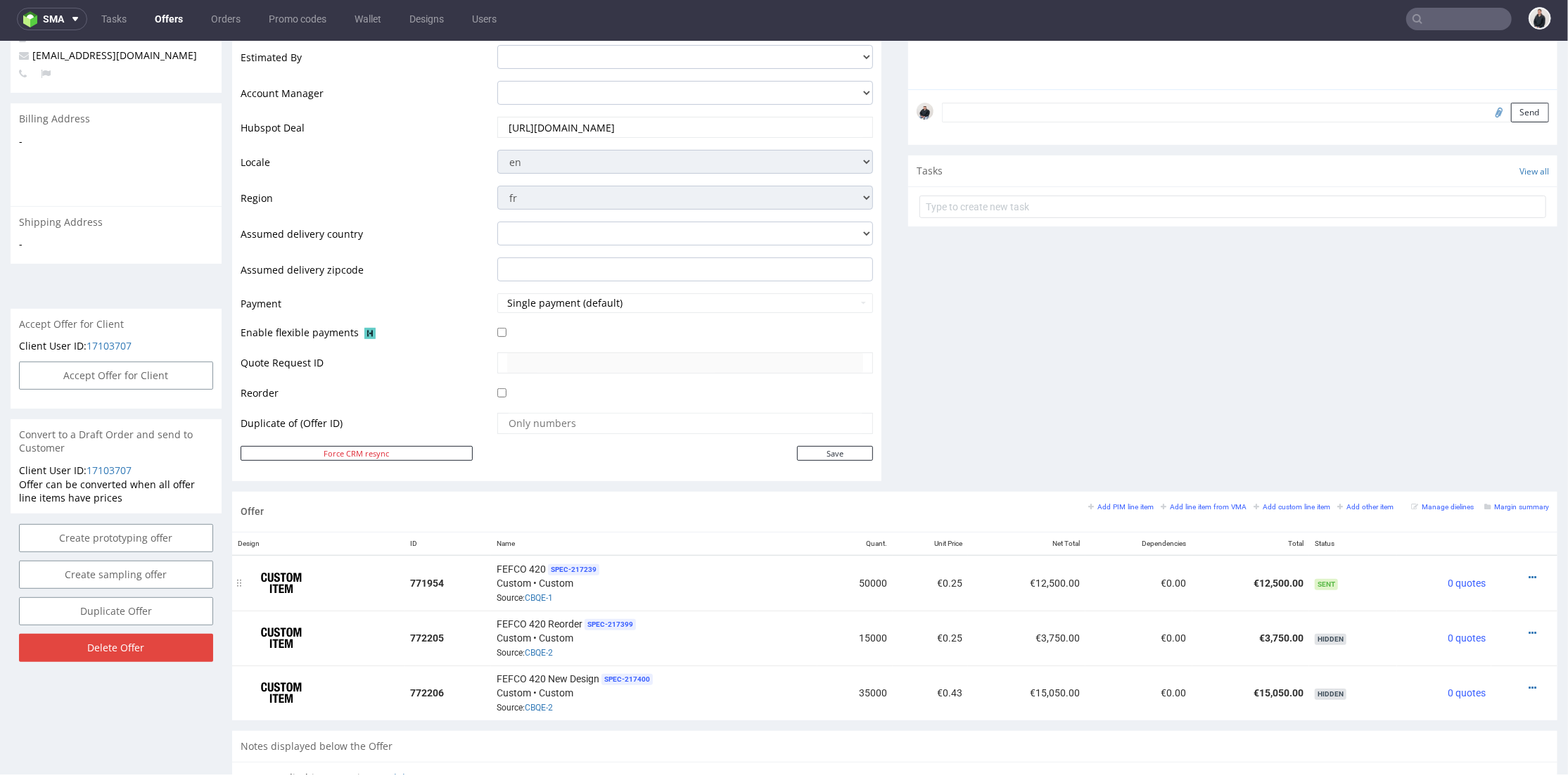
scroll to position [469, 0]
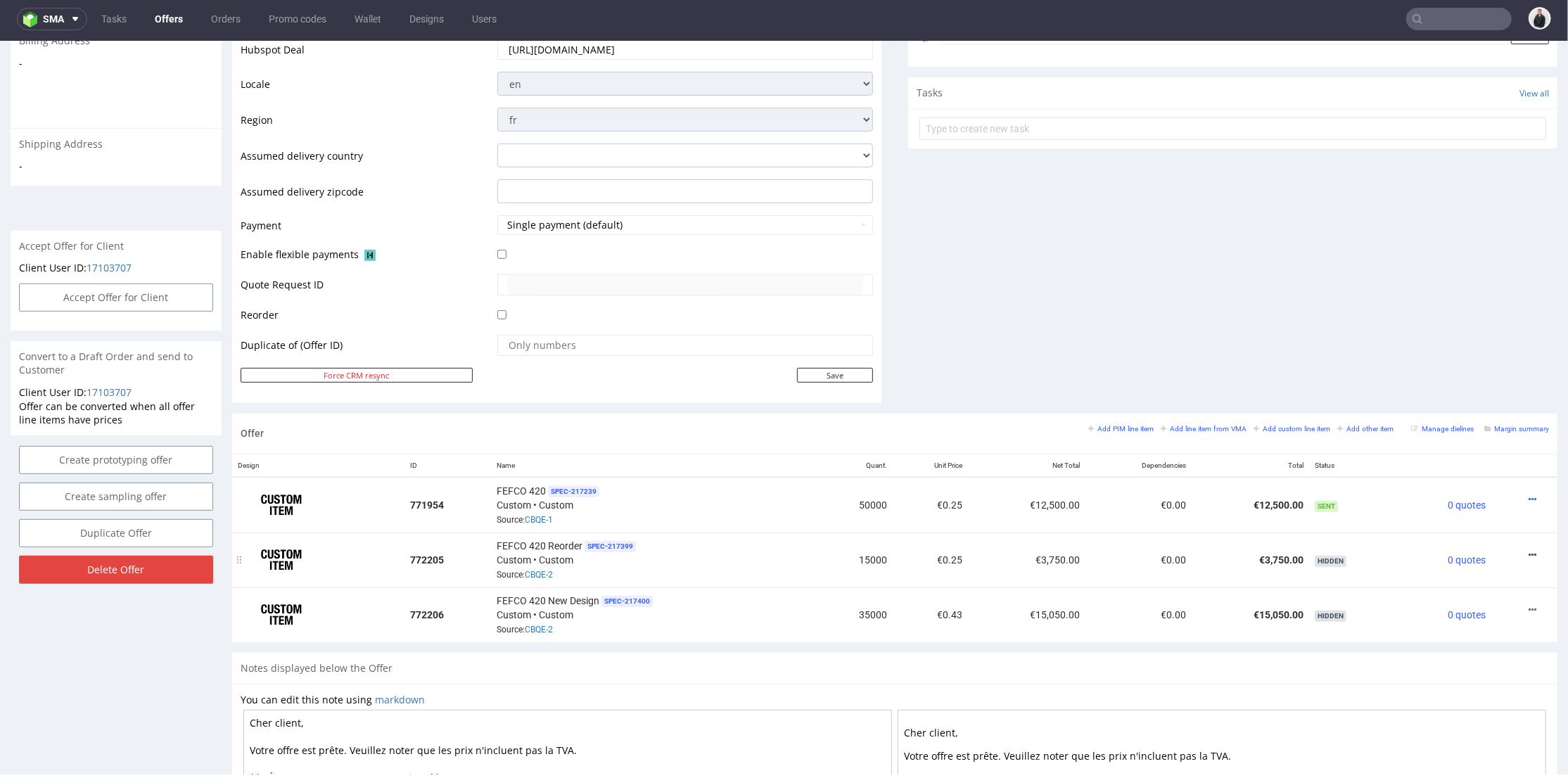
click at [1529, 549] on icon at bounding box center [1532, 554] width 7 height 10
click at [1454, 396] on span "Add cost manually" at bounding box center [1472, 396] width 106 height 14
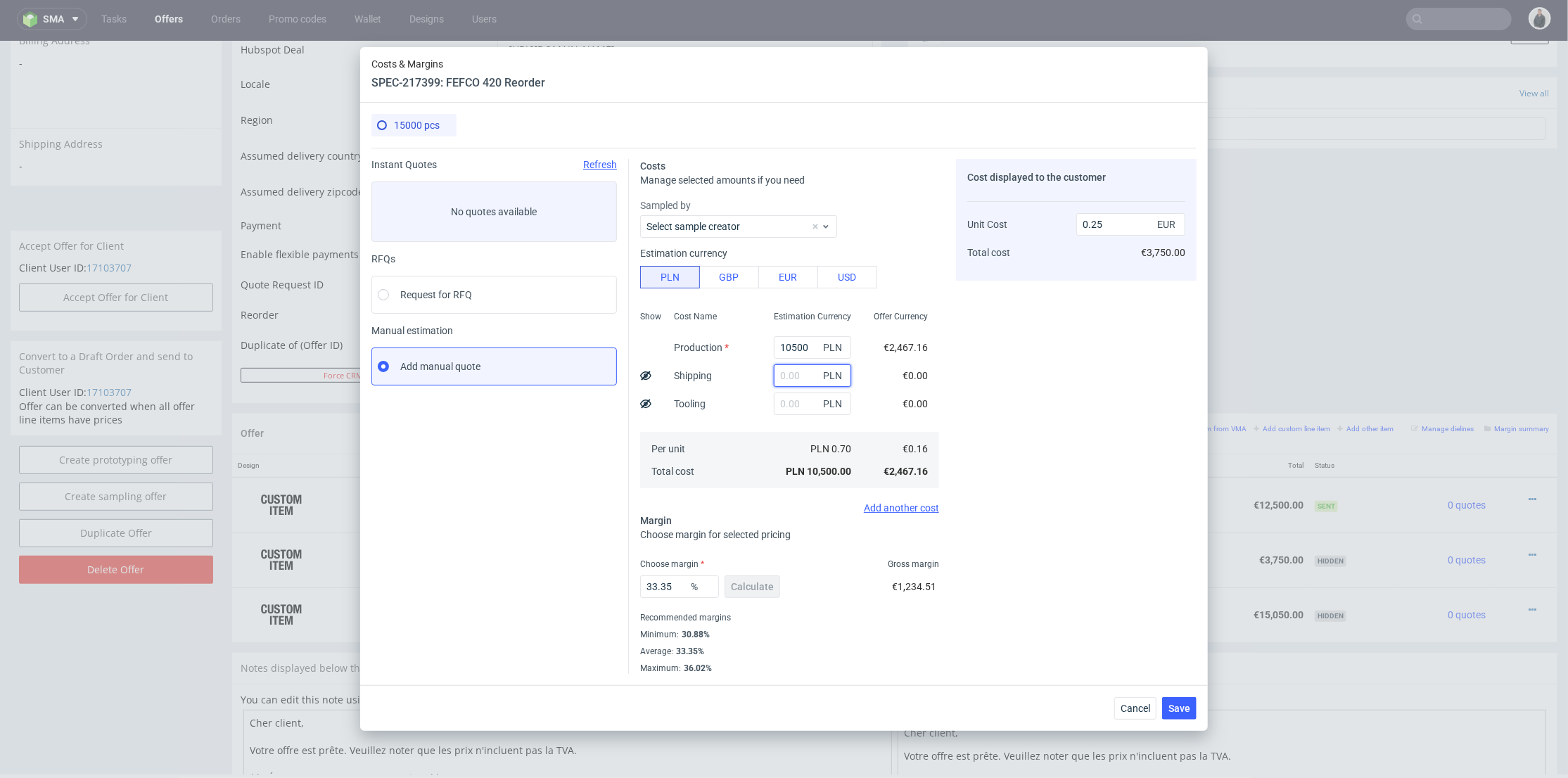
click at [784, 377] on input "text" at bounding box center [813, 376] width 78 height 22
type input "600"
type input "0.26"
click at [763, 402] on div "Estimation Currency 10500 PLN 600 PLN PLN PLN 0.70 PLN 10,500.00" at bounding box center [813, 398] width 100 height 186
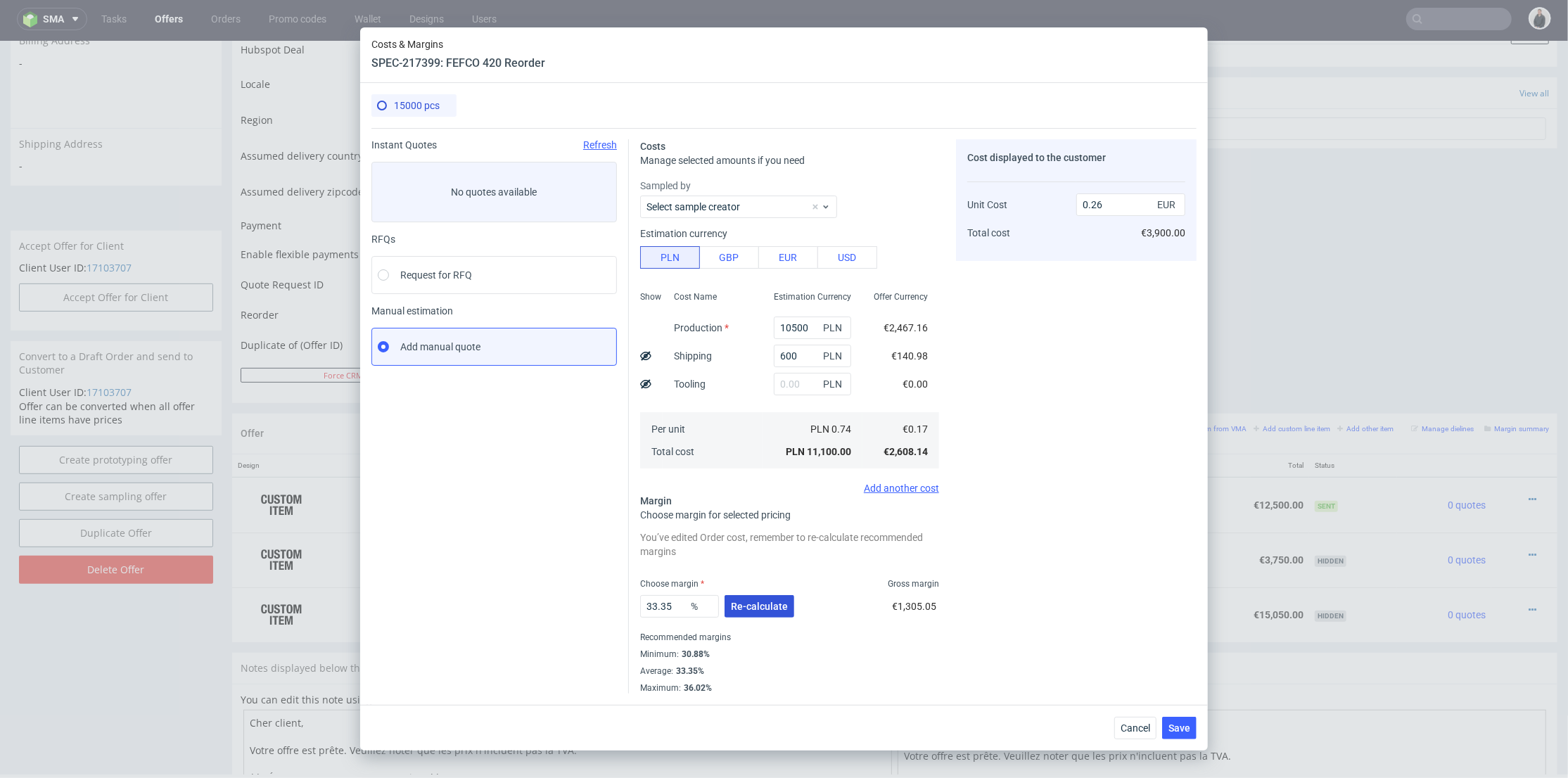
click at [756, 612] on button "Re-calculate" at bounding box center [759, 606] width 69 height 22
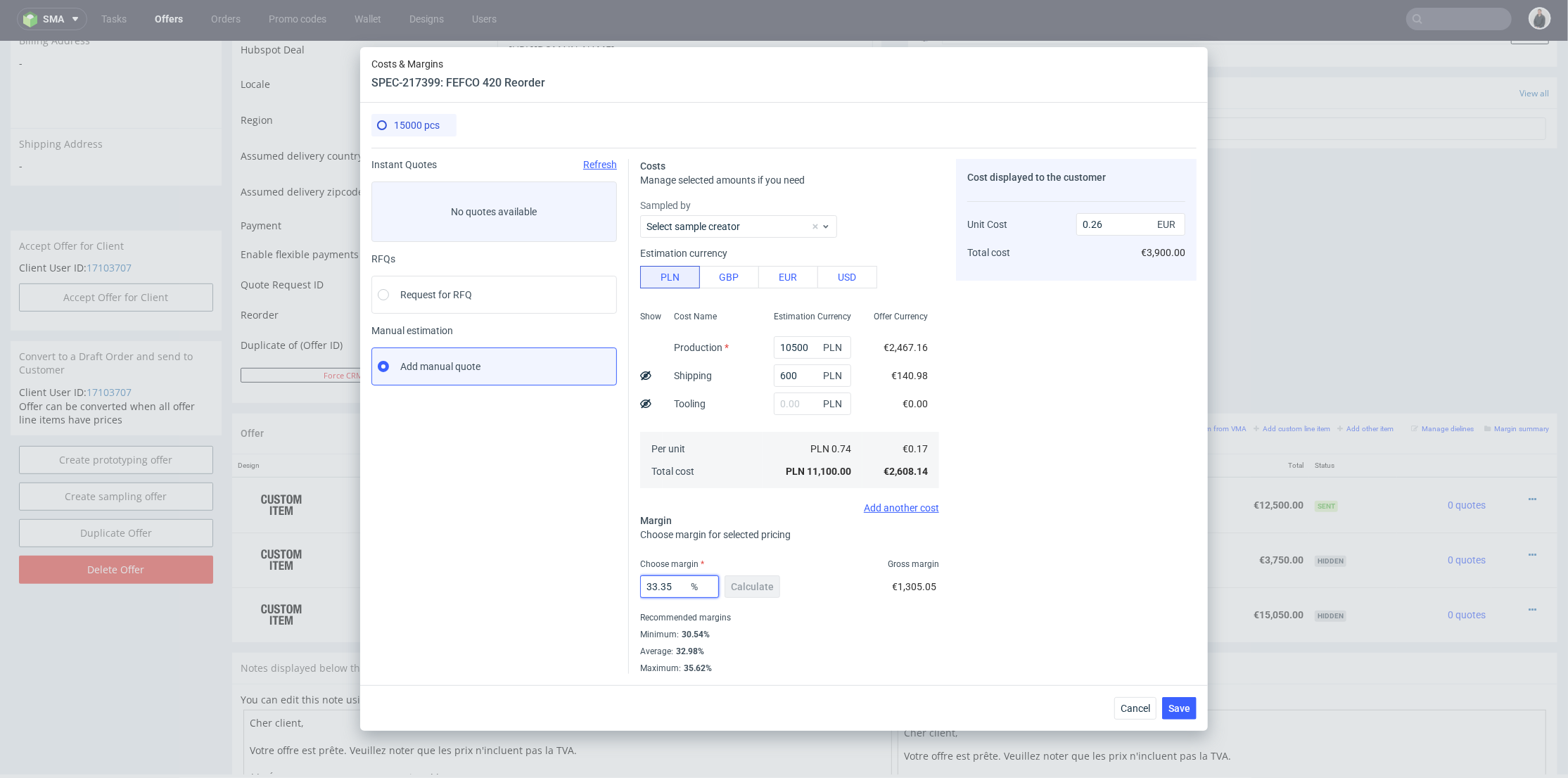
drag, startPoint x: 679, startPoint y: 585, endPoint x: 695, endPoint y: 577, distance: 17.9
click at [545, 585] on div "Instant Quotes Refresh No quotes available RFQs Request for RFQ Manual estimati…" at bounding box center [784, 411] width 825 height 526
type input "31"
click at [1178, 558] on div "Cost displayed to the customer Unit Cost Total cost 0.26 EUR €3,900.00" at bounding box center [1076, 416] width 241 height 515
type input "0.25"
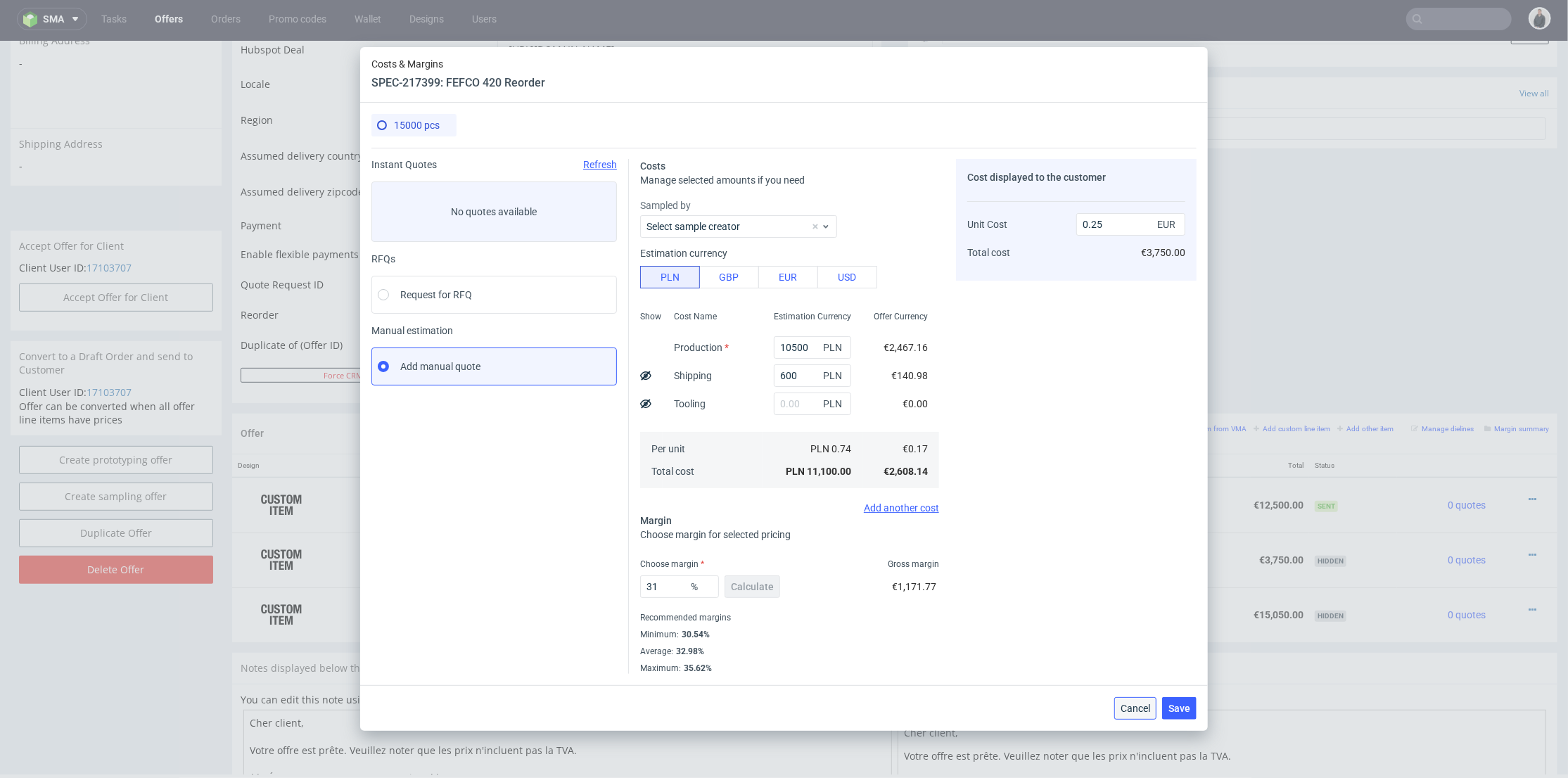
click at [1142, 713] on button "Cancel" at bounding box center [1135, 709] width 42 height 22
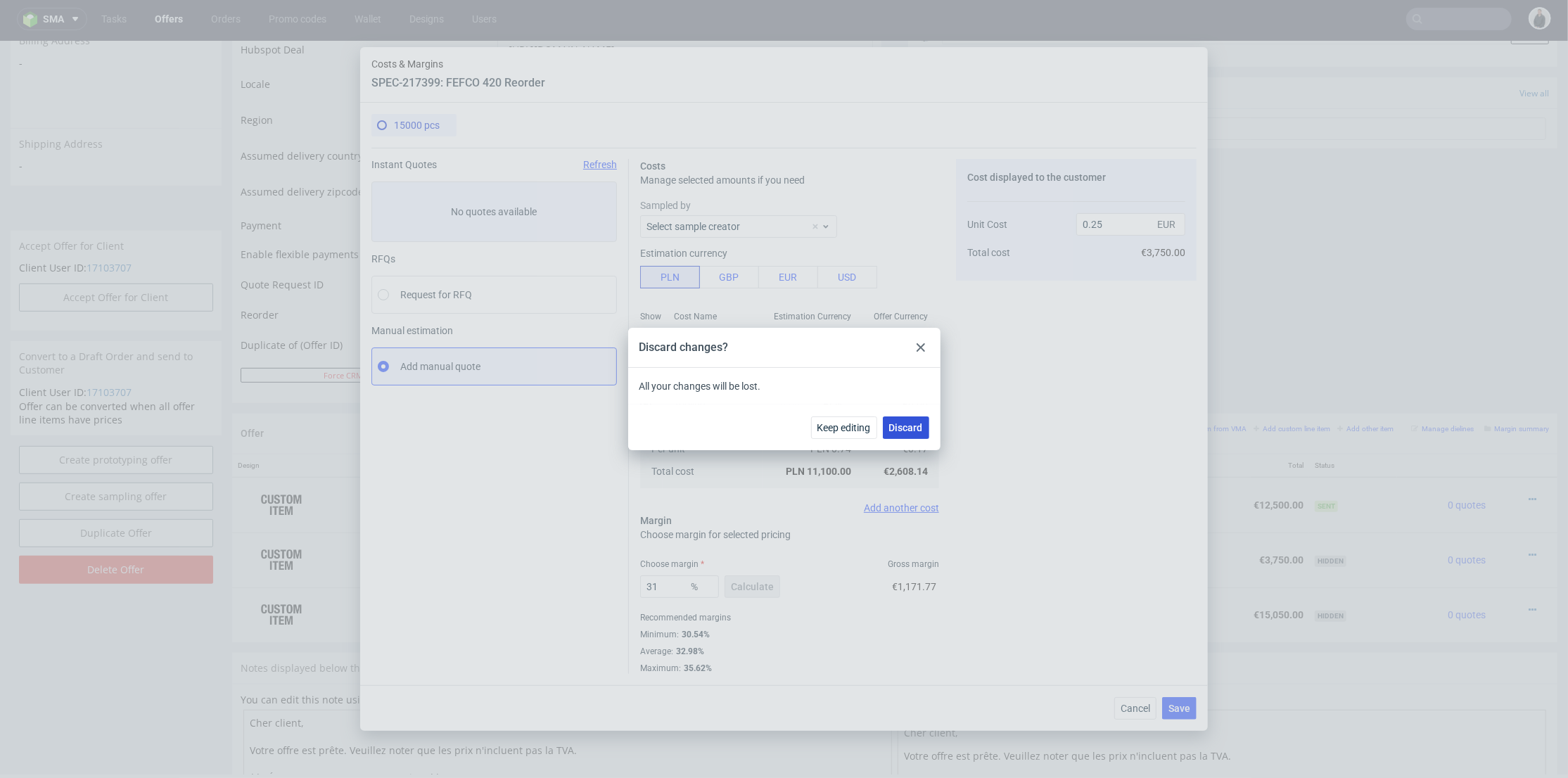
click at [923, 428] on button "Discard" at bounding box center [906, 427] width 47 height 22
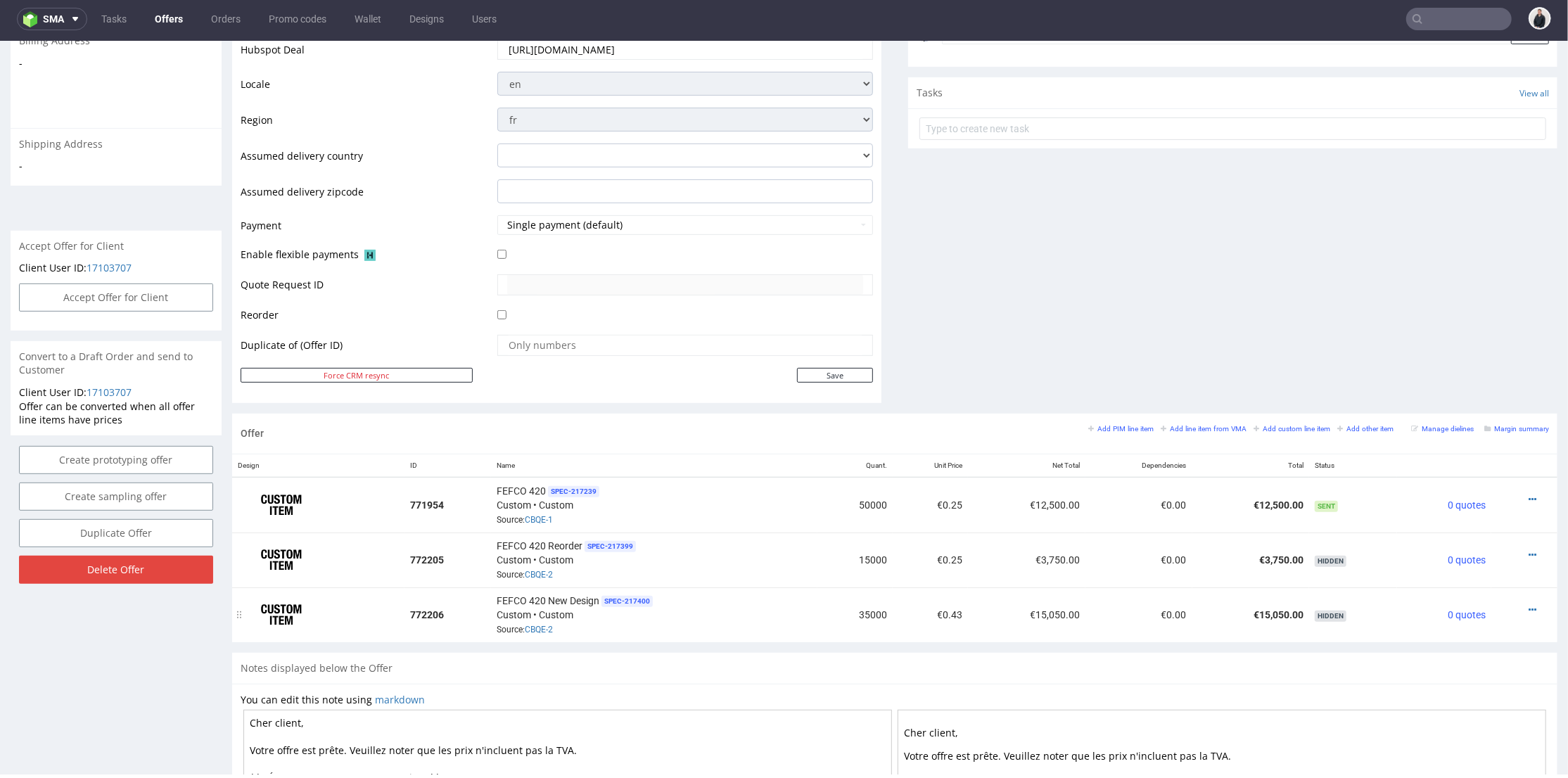
click at [1516, 606] on div at bounding box center [1520, 609] width 47 height 14
click at [1529, 605] on icon at bounding box center [1532, 609] width 7 height 10
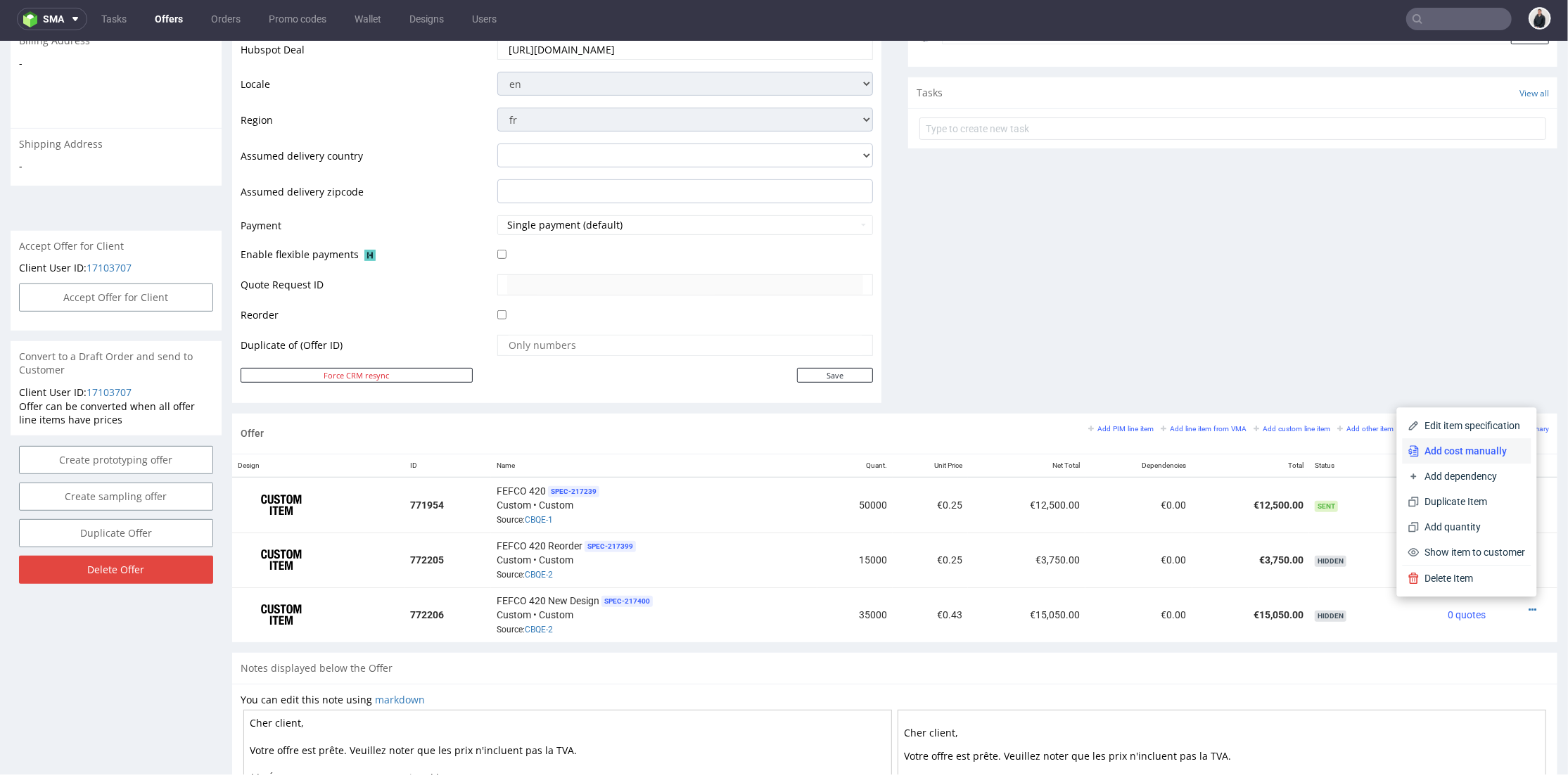
click at [1464, 448] on span "Add cost manually" at bounding box center [1472, 450] width 106 height 14
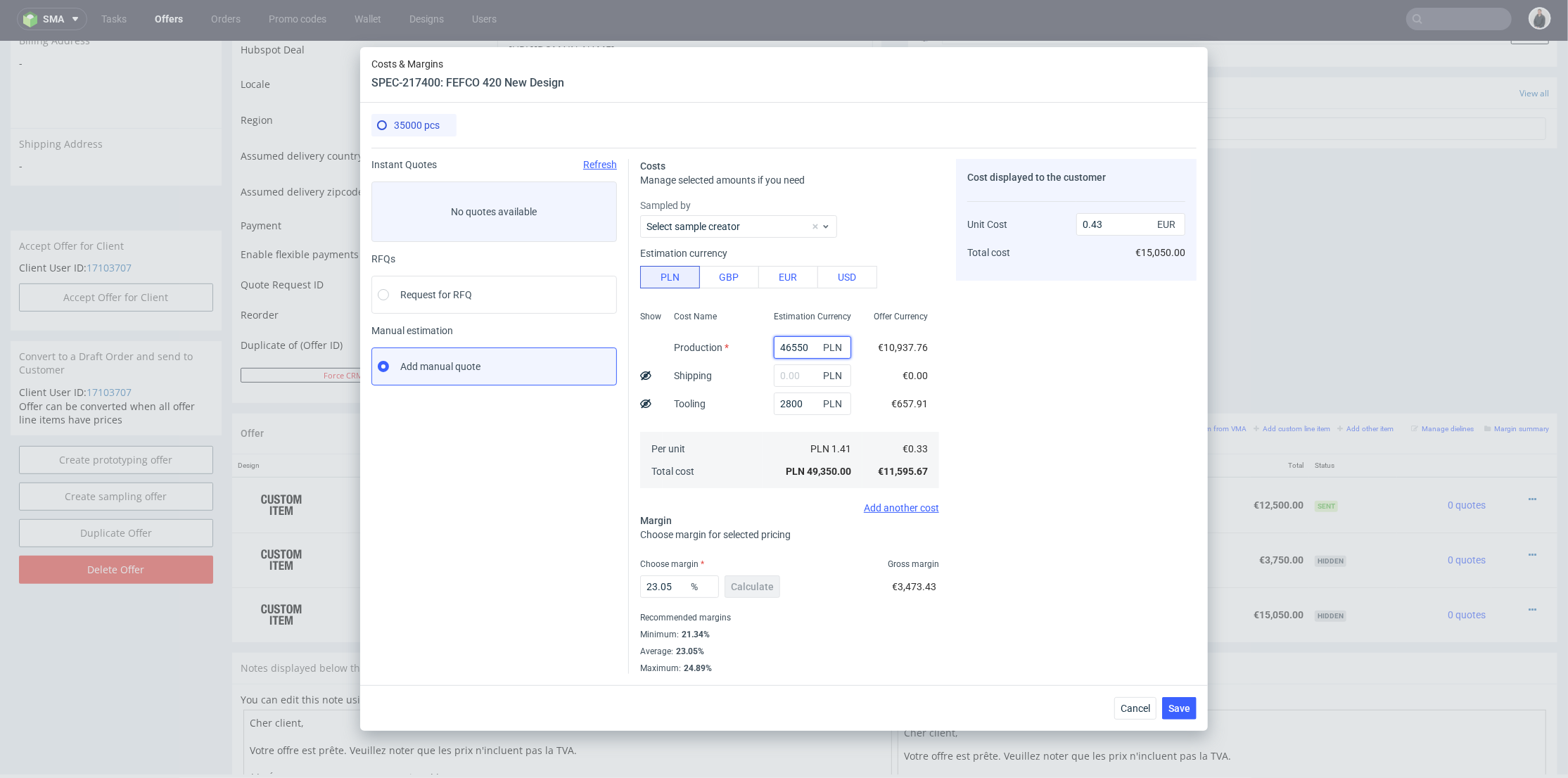
drag, startPoint x: 802, startPoint y: 345, endPoint x: 733, endPoint y: 352, distance: 69.4
click at [721, 344] on div "Show Cost Name Production Shipping Tooling Per unit Total cost Estimation Curre…" at bounding box center [789, 398] width 299 height 186
type input "22050"
type input "0.22"
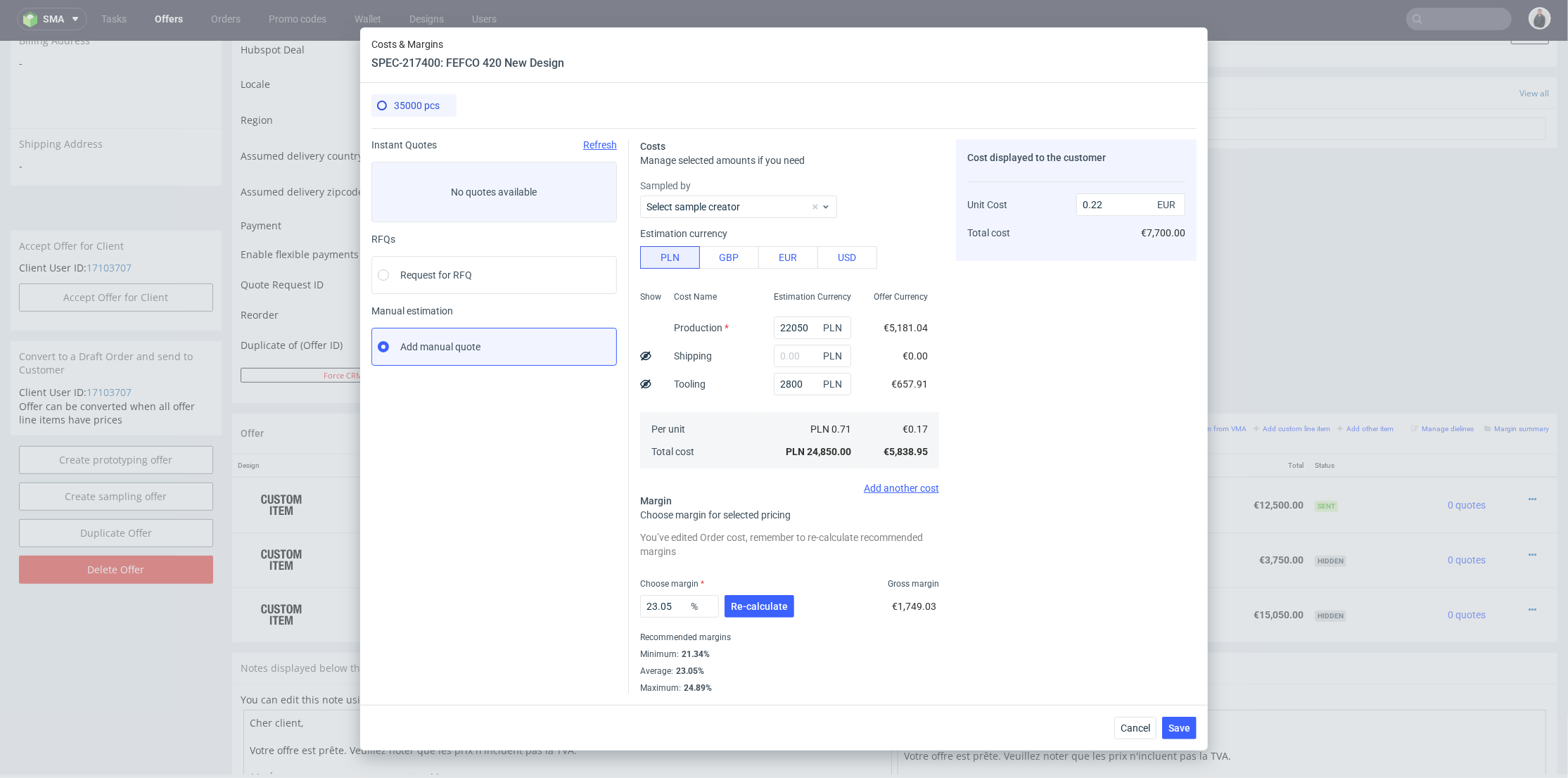
drag, startPoint x: 1070, startPoint y: 404, endPoint x: 1045, endPoint y: 477, distance: 77.2
click at [1070, 405] on div "Cost displayed to the customer Unit Cost Total cost 0.22 EUR €7,700.00" at bounding box center [1076, 416] width 241 height 554
click at [746, 606] on span "Re-calculate" at bounding box center [759, 606] width 57 height 10
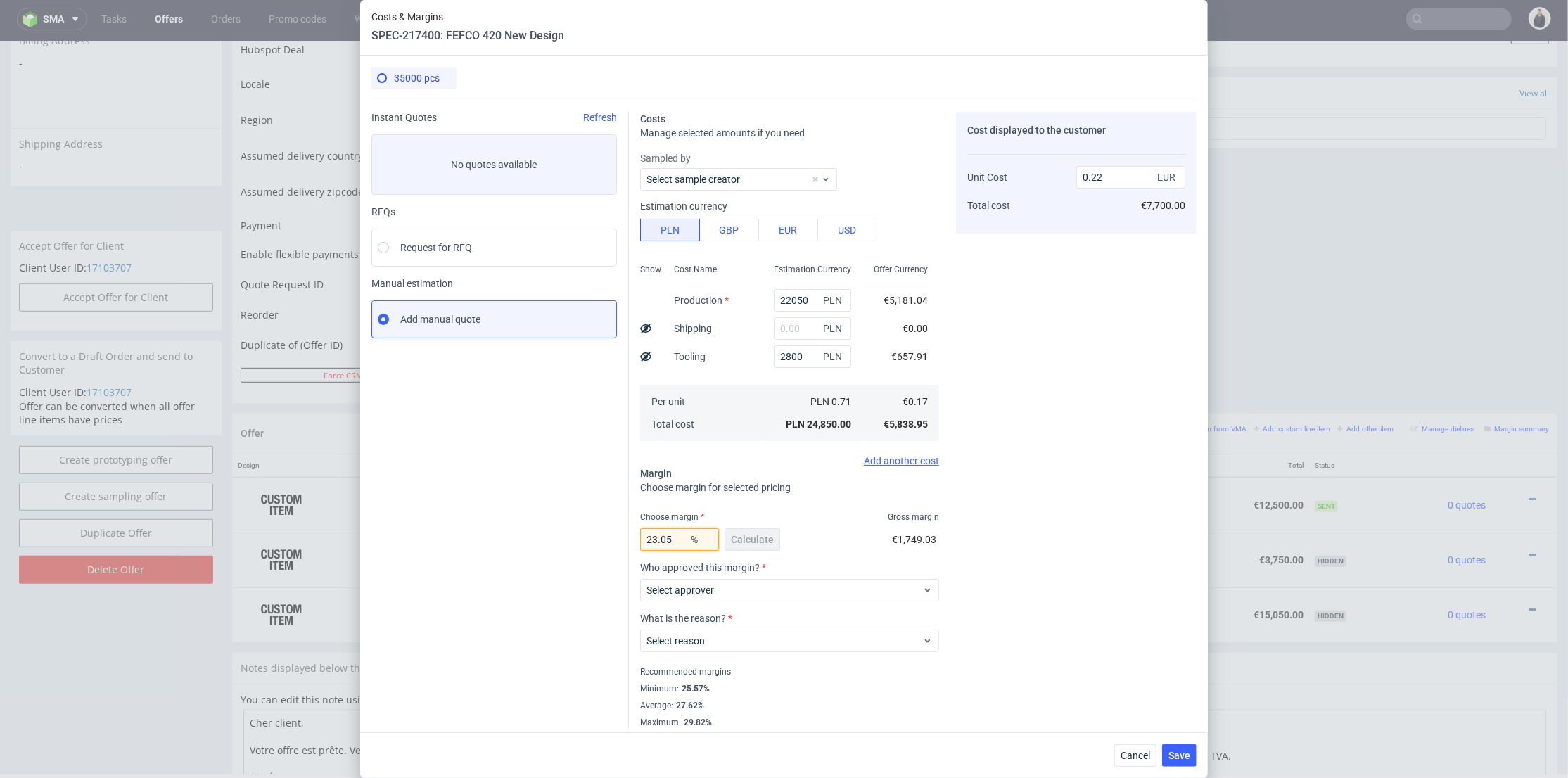
drag, startPoint x: 673, startPoint y: 537, endPoint x: 582, endPoint y: 536, distance: 91.0
click at [582, 536] on div "Instant Quotes Refresh No quotes available RFQs Request for RFQ Manual estimati…" at bounding box center [784, 414] width 825 height 628
type input "36"
drag, startPoint x: 1089, startPoint y: 571, endPoint x: 1100, endPoint y: 580, distance: 14.2
click at [1089, 571] on div "Cost displayed to the customer Unit Cost Total cost 0.22 EUR €7,700.00" at bounding box center [1076, 420] width 241 height 617
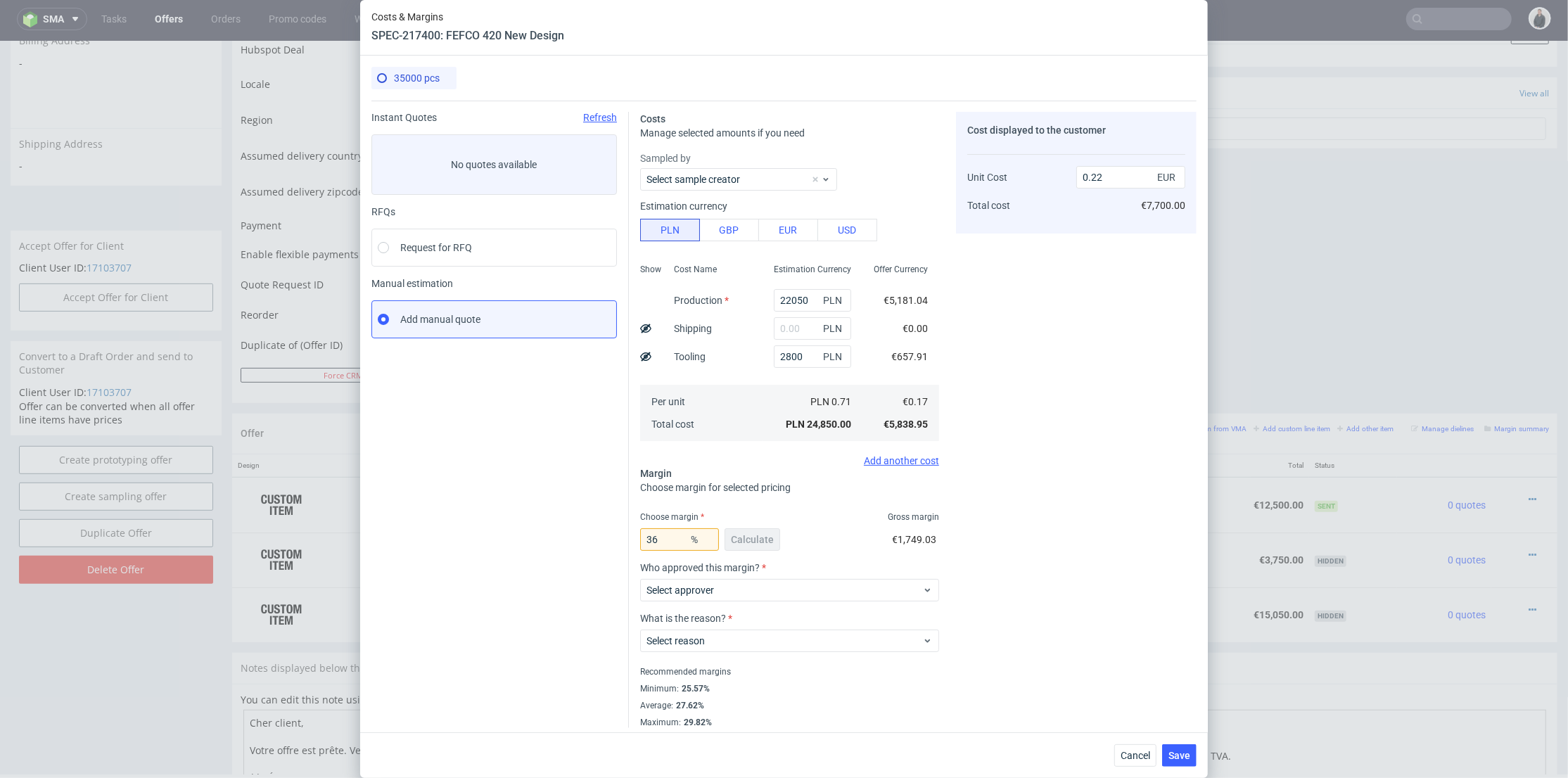
type input "0.26"
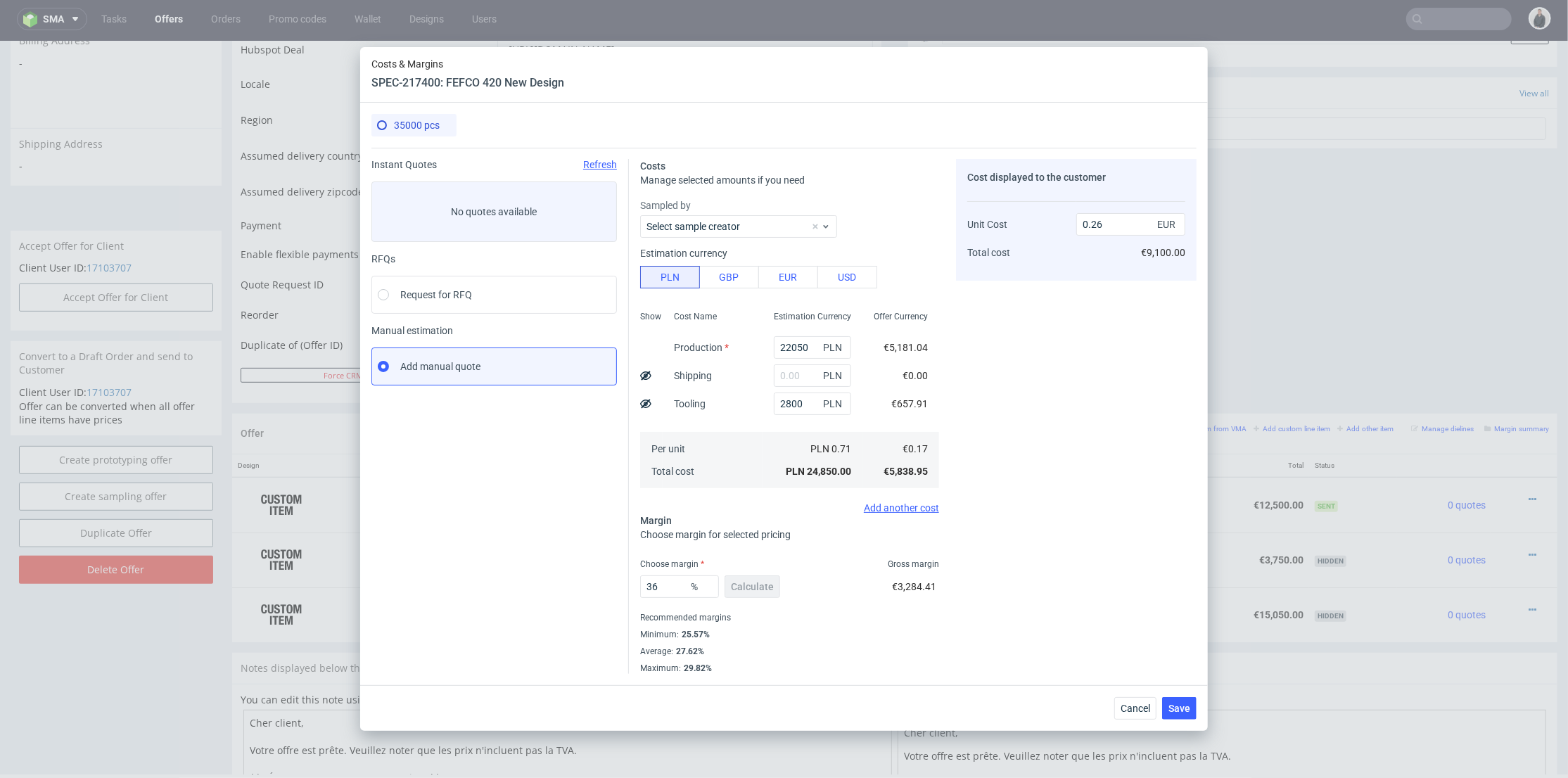
click at [1173, 726] on div "Cancel Save" at bounding box center [784, 708] width 847 height 46
click at [1183, 708] on span "Save" at bounding box center [1179, 709] width 22 height 10
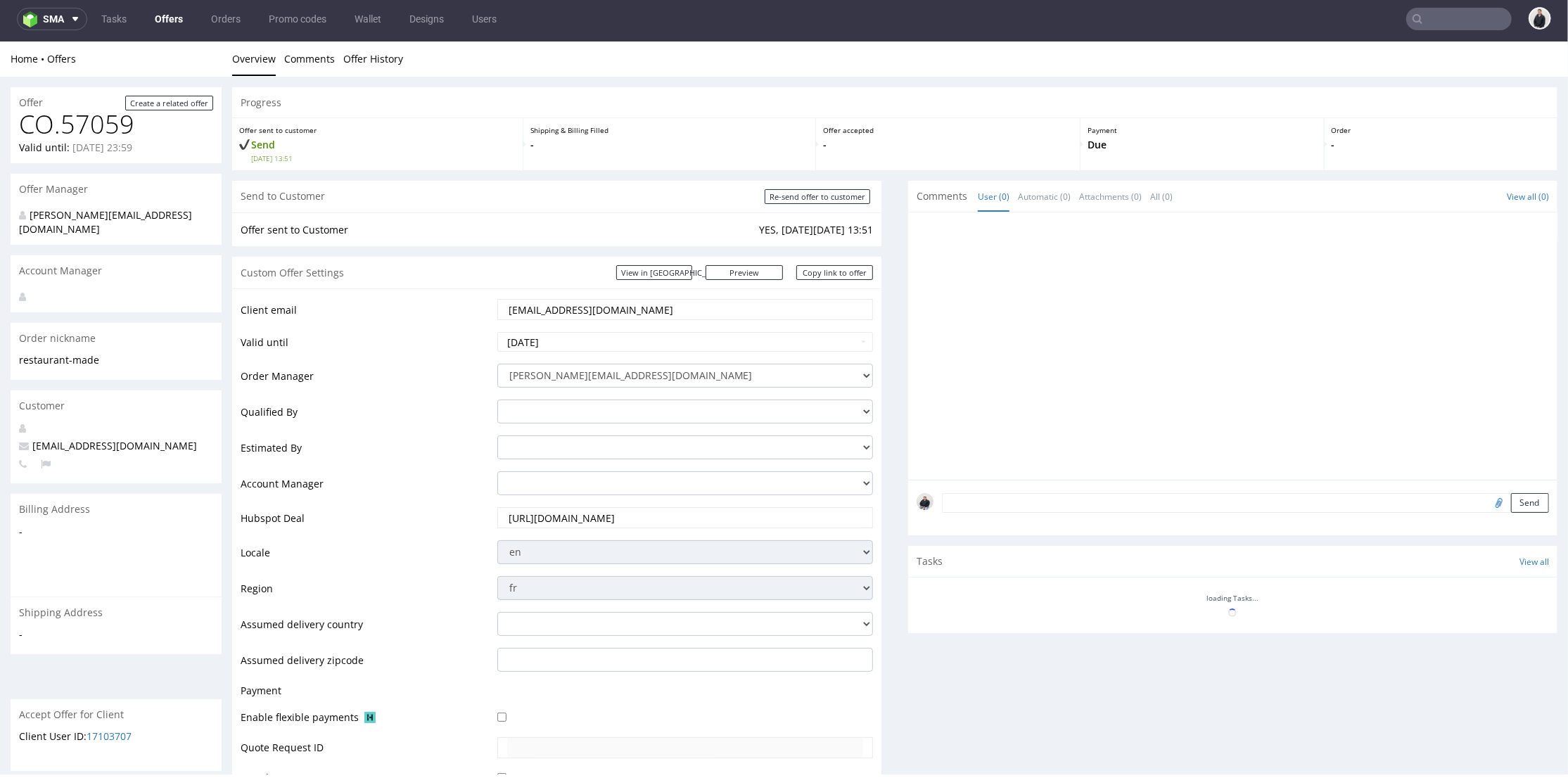
scroll to position [262, 0]
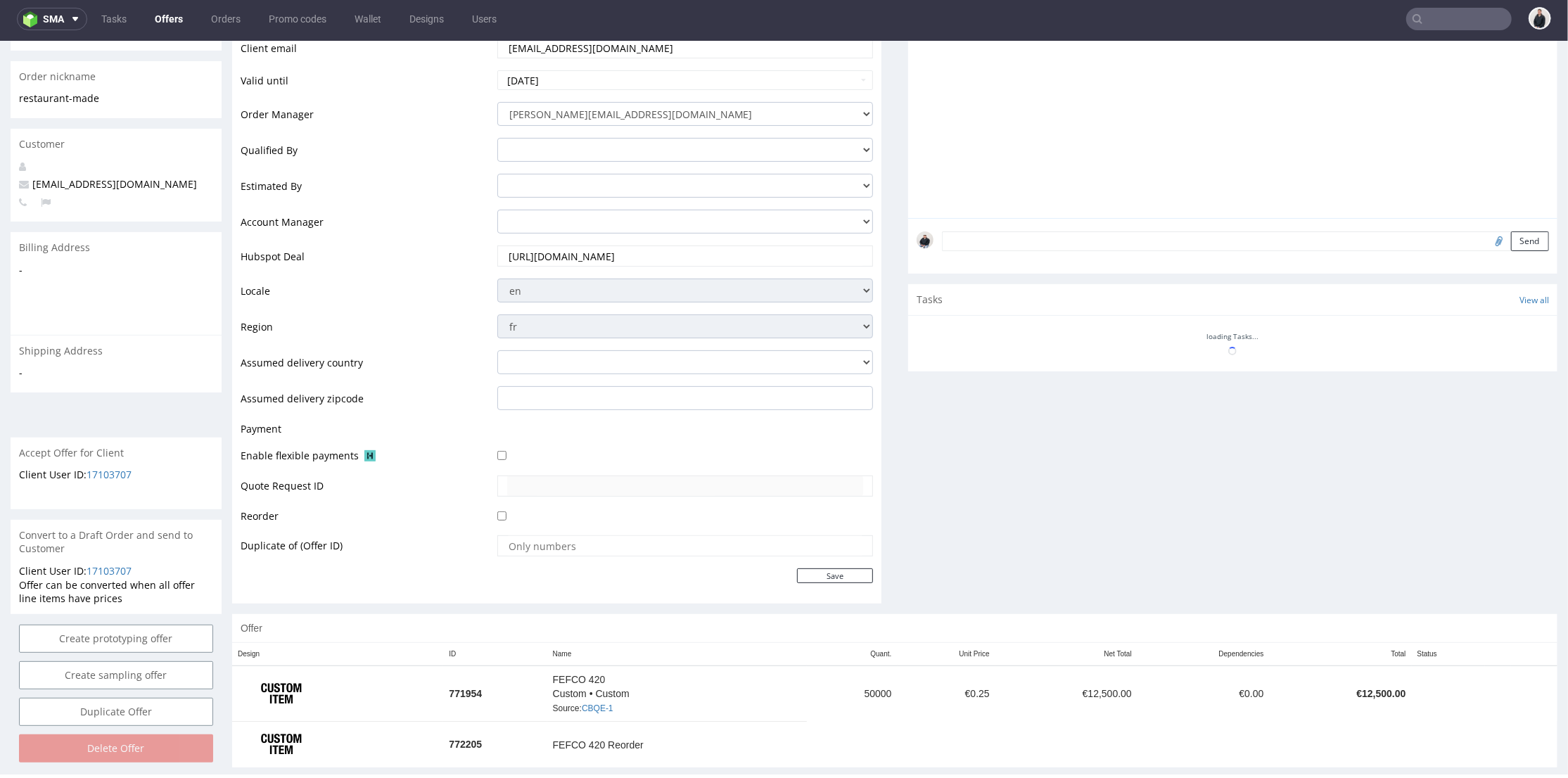
click at [1027, 530] on div "Comments User (0) Automatic (0) Attachments (0) All (0) View all (0) Send Tasks…" at bounding box center [1232, 266] width 650 height 696
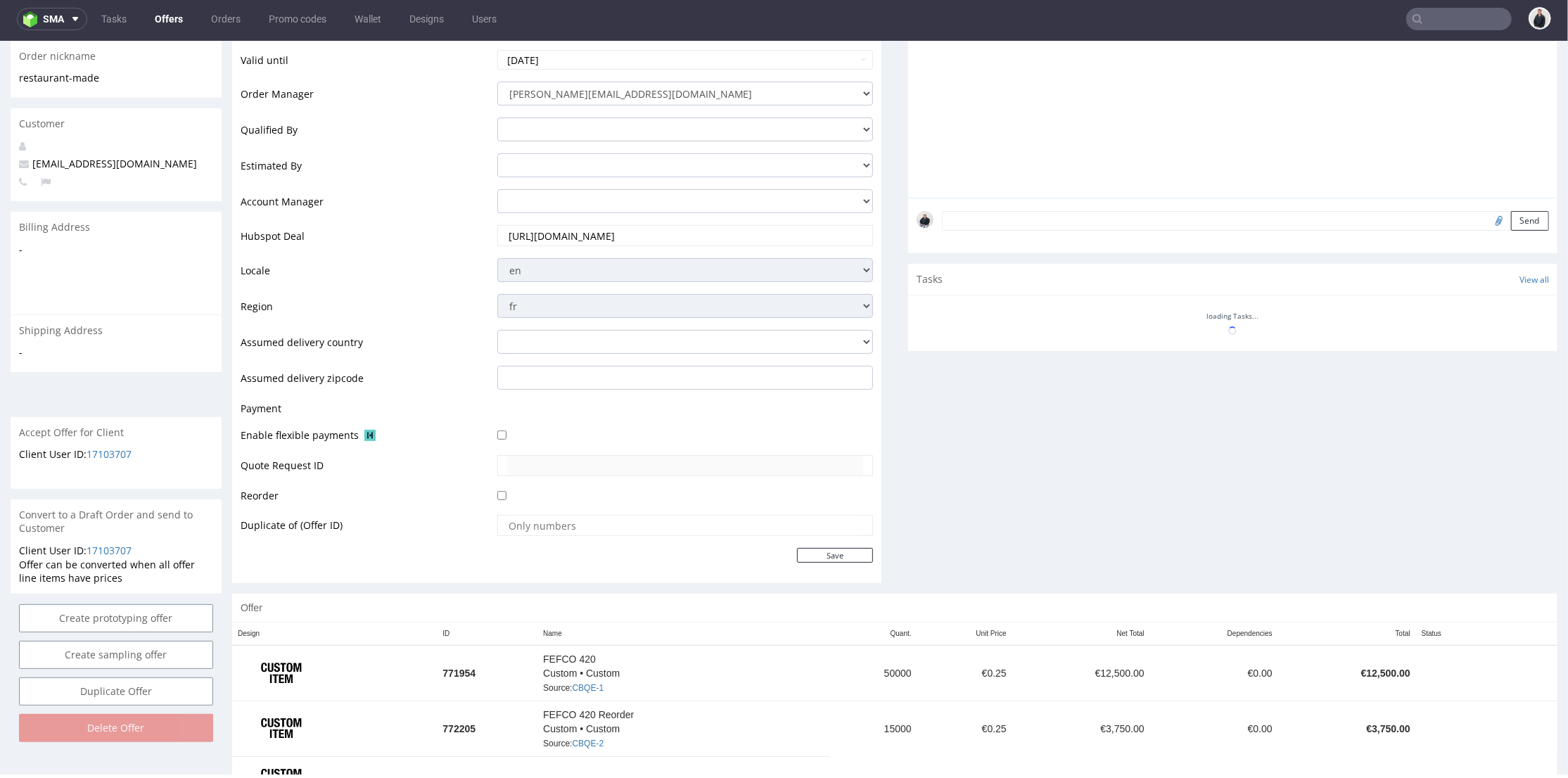
scroll to position [337, 0]
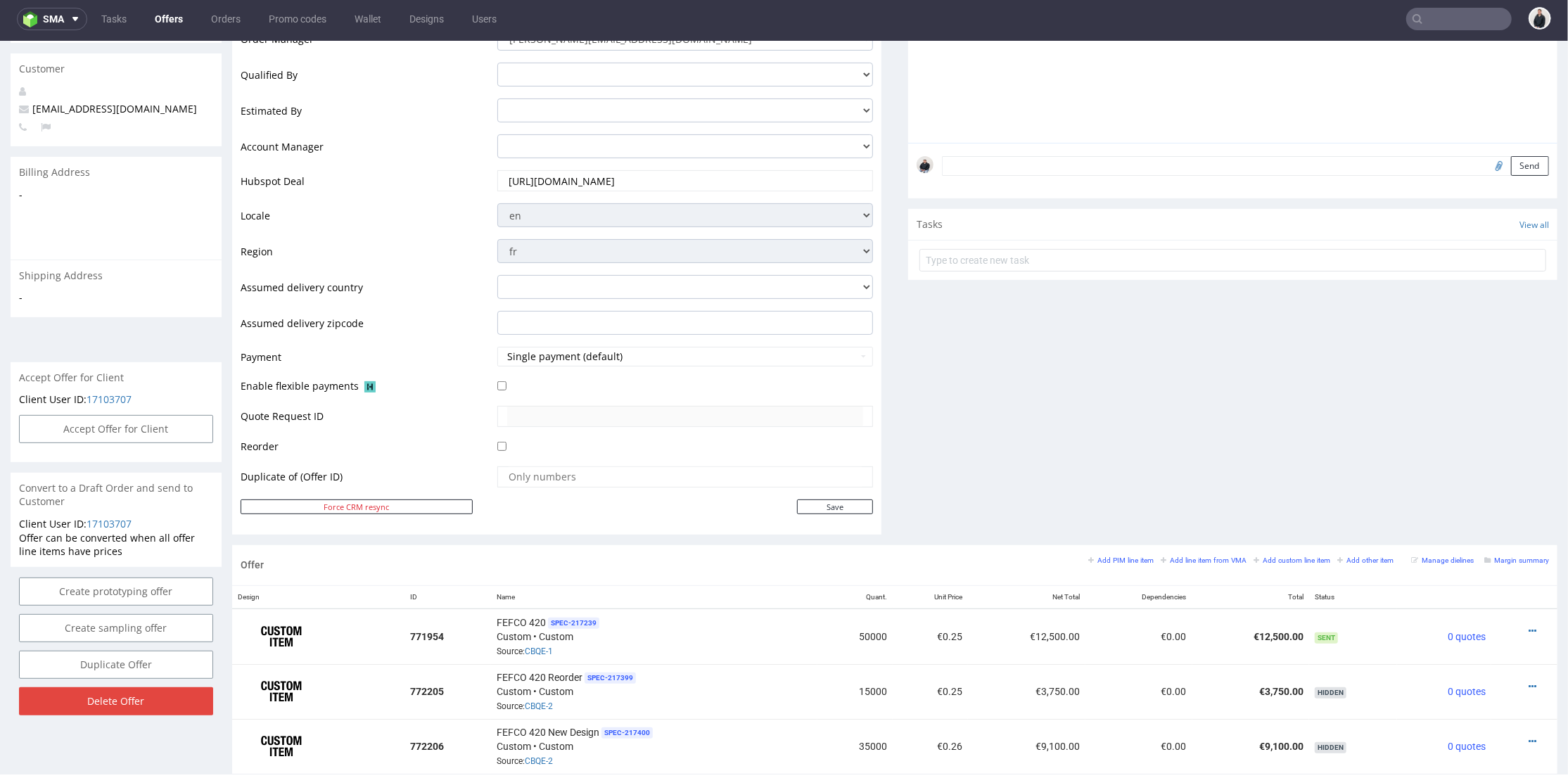
click at [1083, 410] on div "Comments User (0) Automatic (0) Attachments (0) All (0) View all (0) Send Tasks…" at bounding box center [1232, 194] width 650 height 701
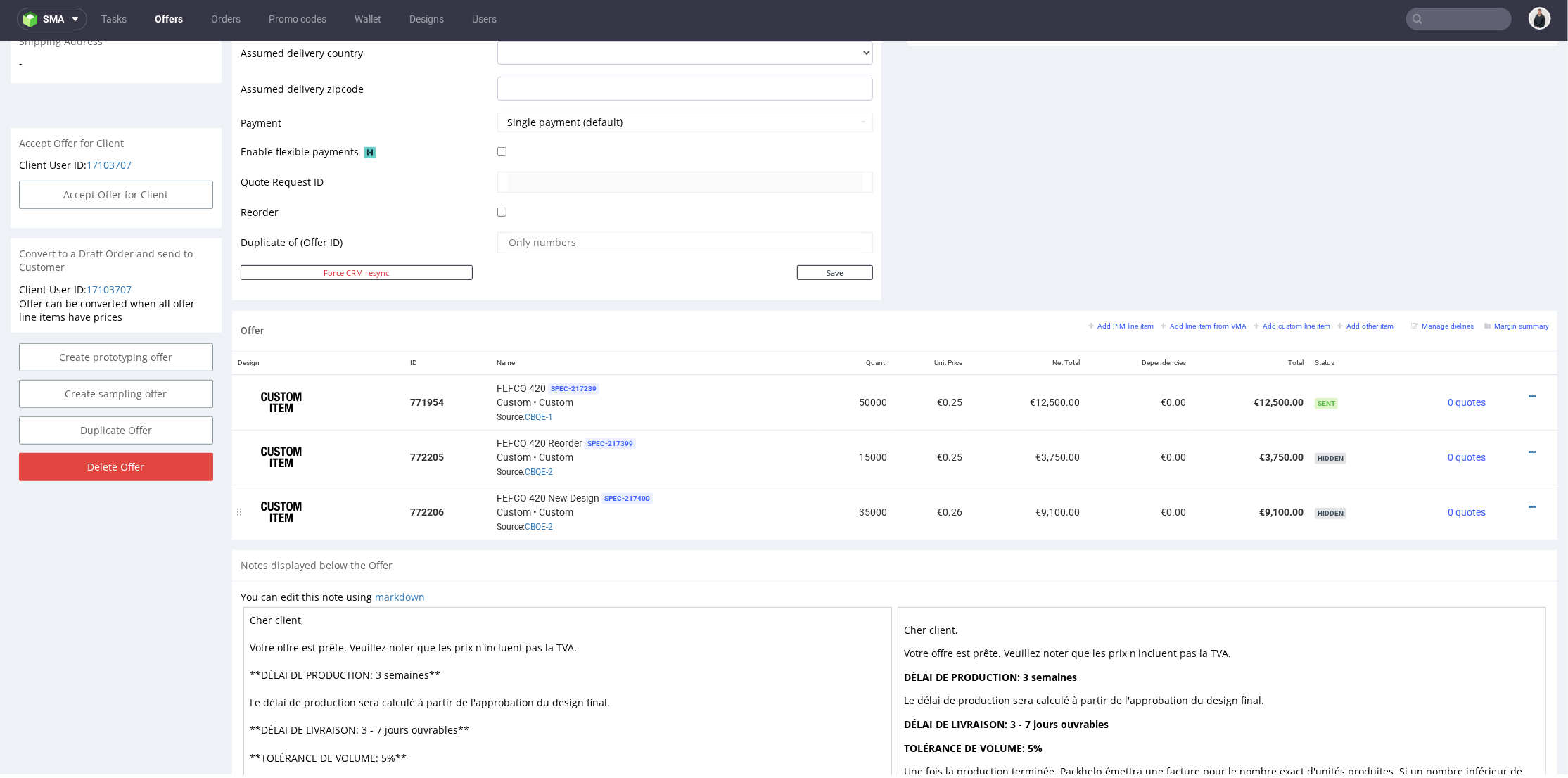
scroll to position [650, 0]
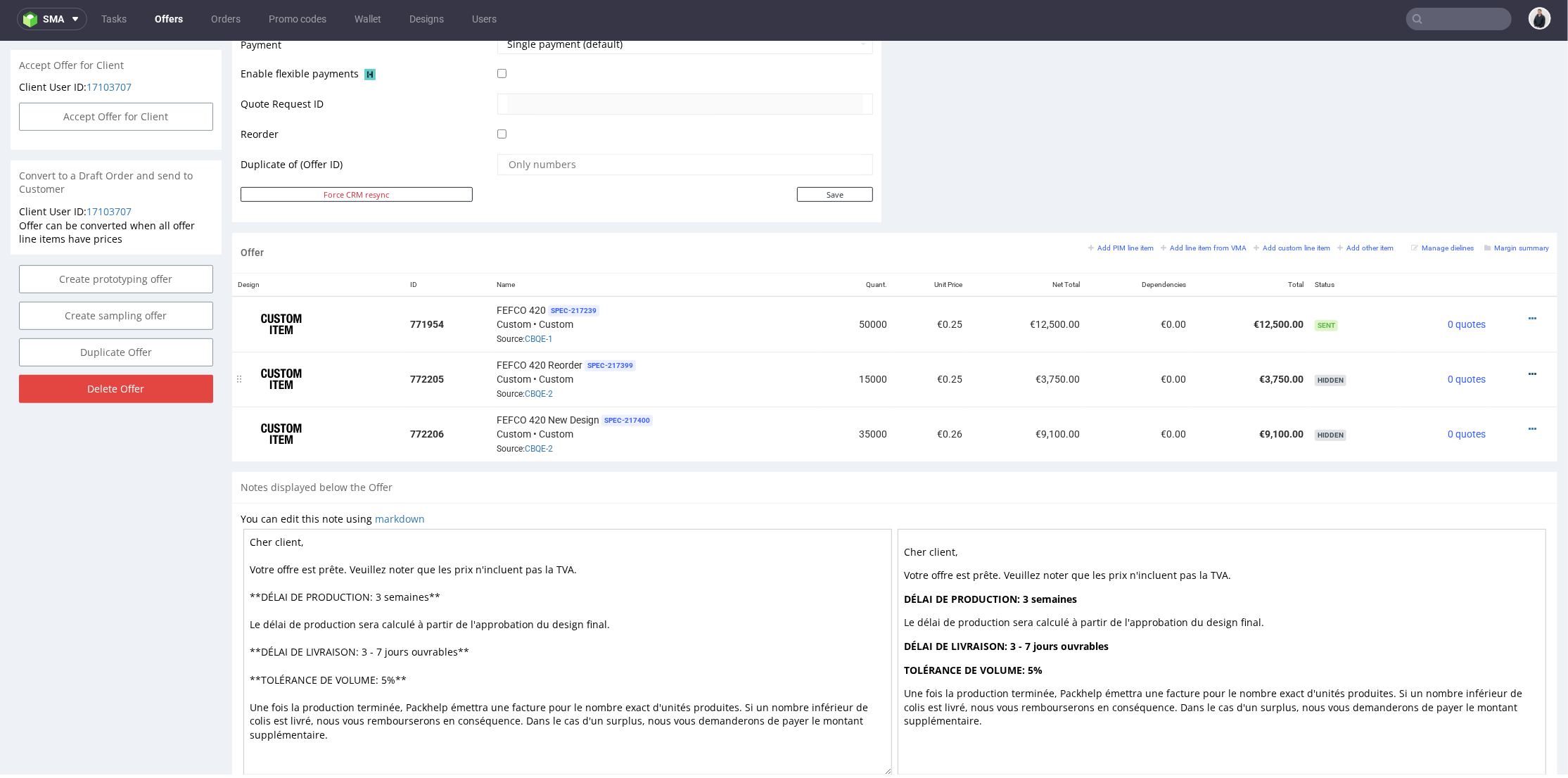
click at [1529, 369] on icon at bounding box center [1532, 373] width 7 height 10
click at [1529, 316] on icon at bounding box center [1532, 318] width 7 height 10
click at [1465, 163] on span "Edit item price" at bounding box center [1469, 161] width 113 height 14
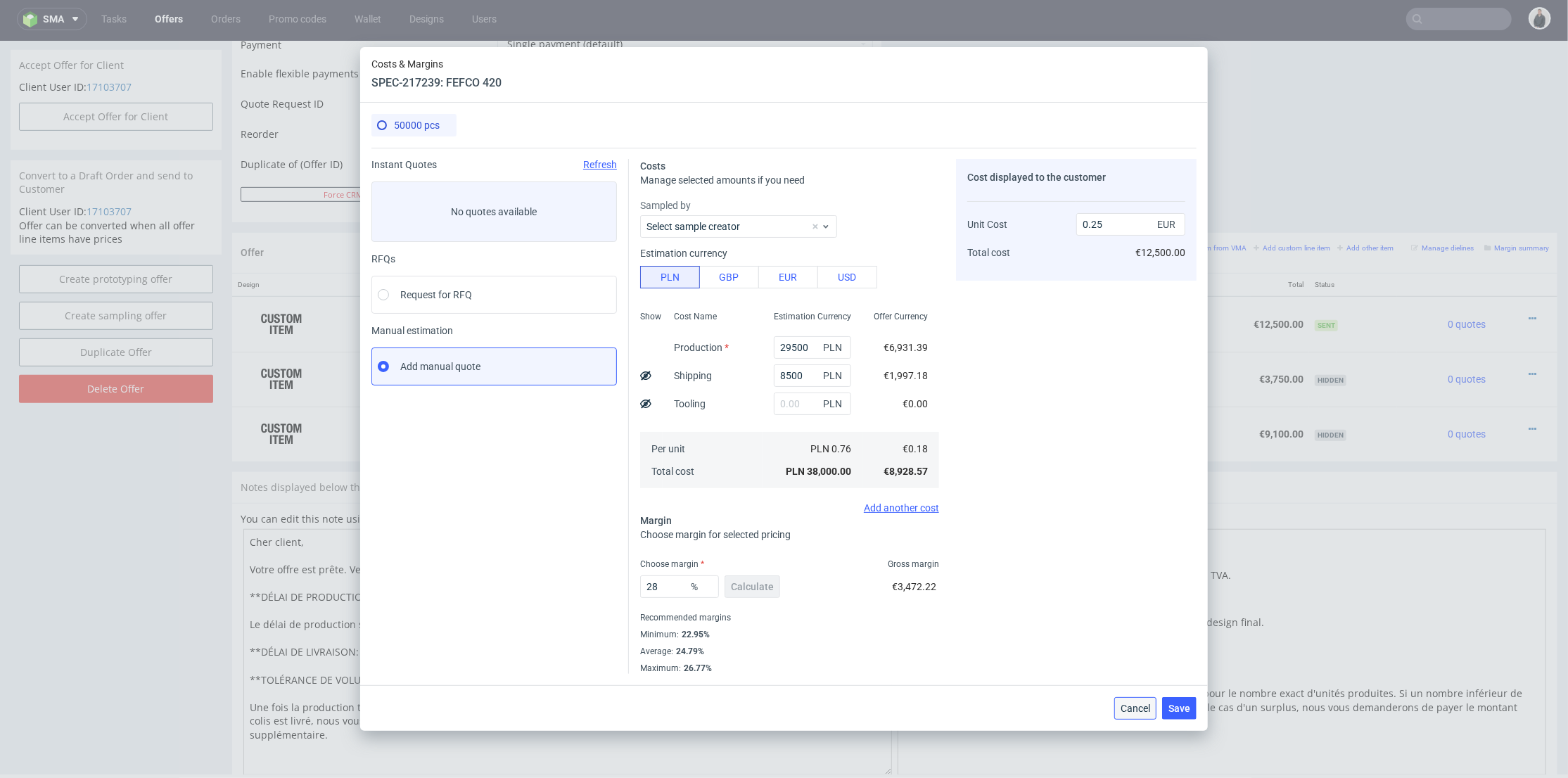
click at [1123, 709] on span "Cancel" at bounding box center [1136, 709] width 30 height 10
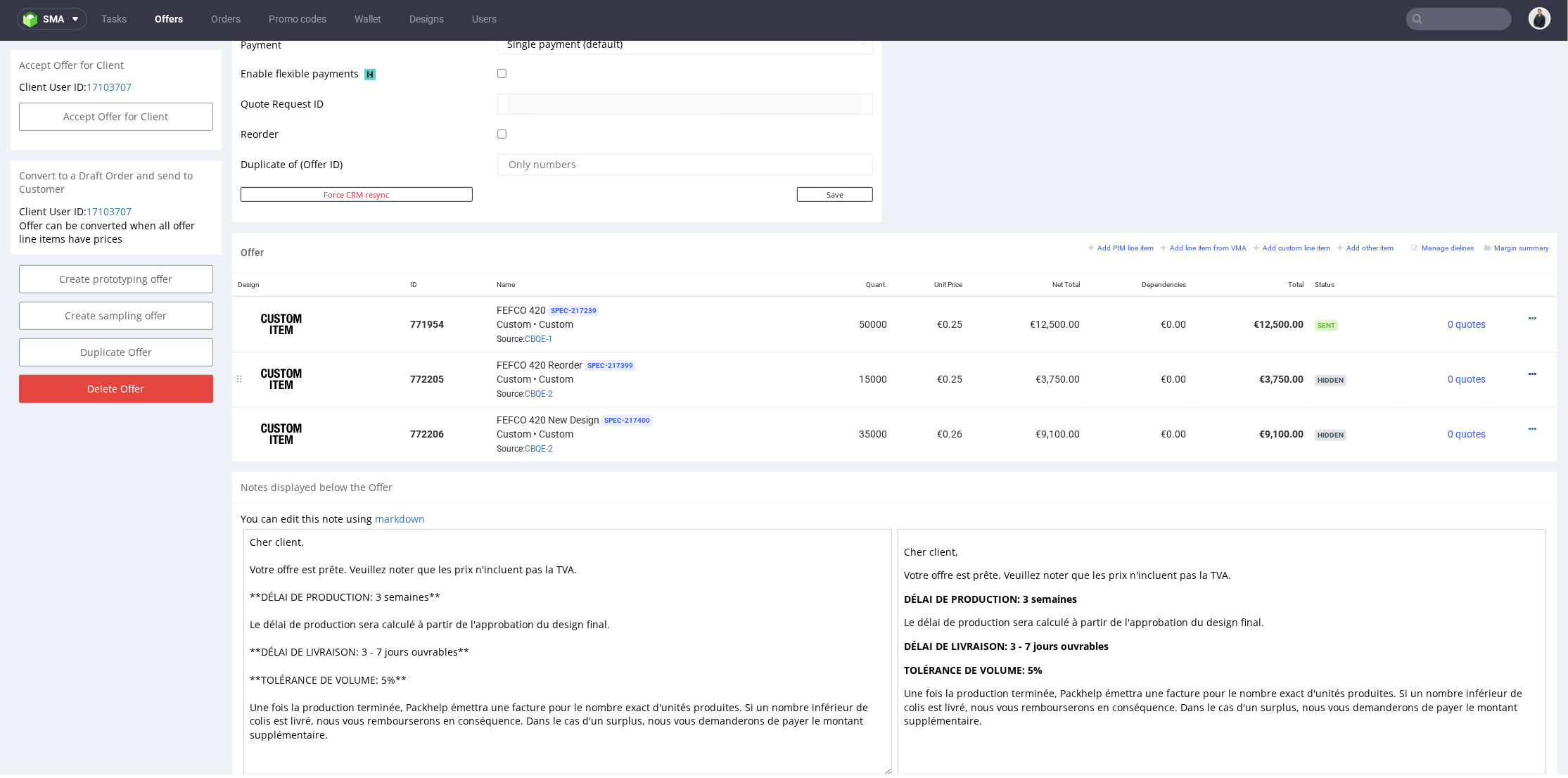
click at [1529, 370] on icon at bounding box center [1532, 373] width 7 height 10
click at [1434, 217] on span "Add cost manually" at bounding box center [1472, 216] width 106 height 14
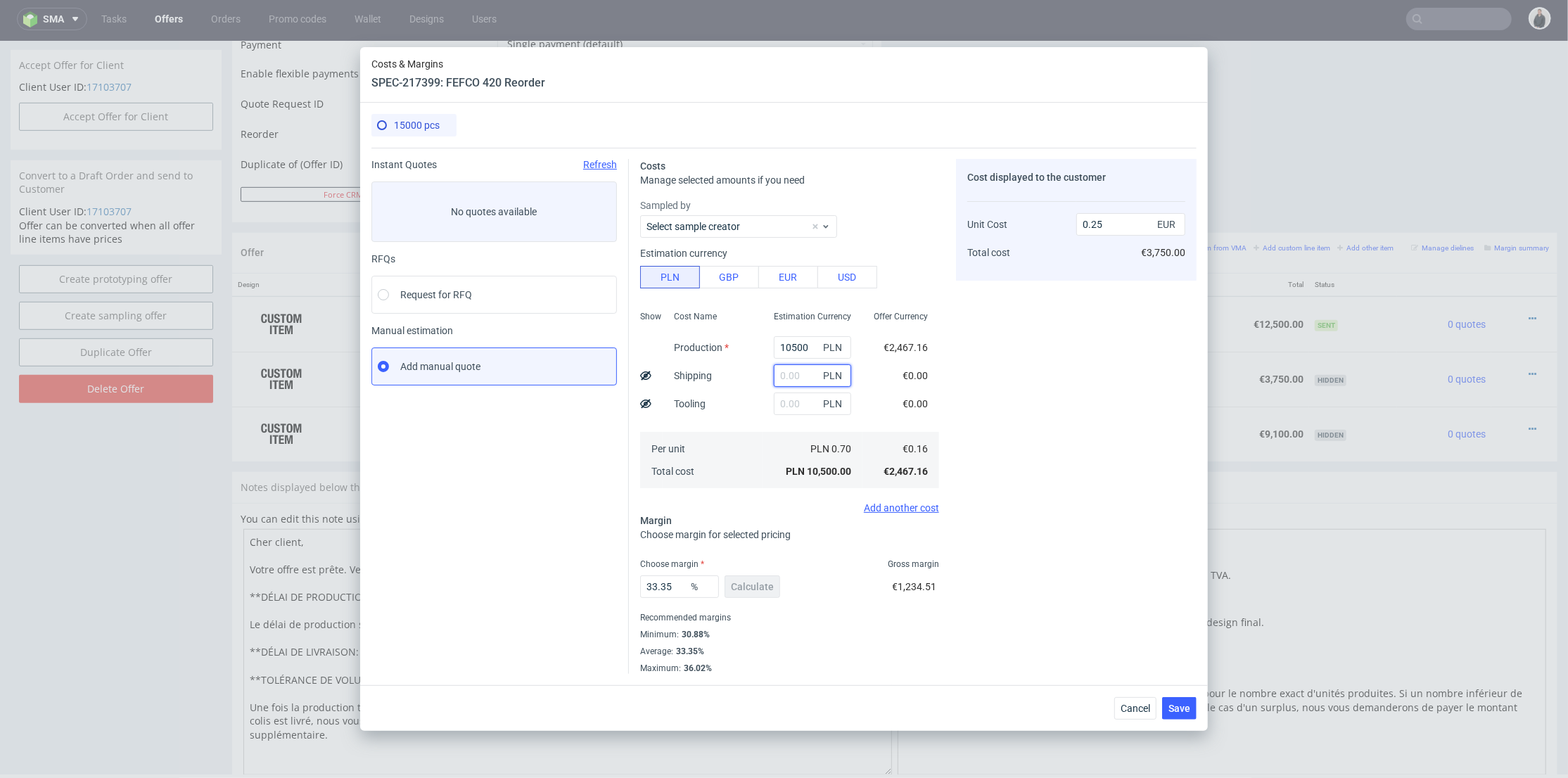
click at [789, 369] on input "text" at bounding box center [813, 376] width 78 height 22
type input "2600"
click at [729, 421] on div "Cost Name Production Shipping Tooling Per unit Total cost" at bounding box center [712, 398] width 100 height 186
type input "0.31"
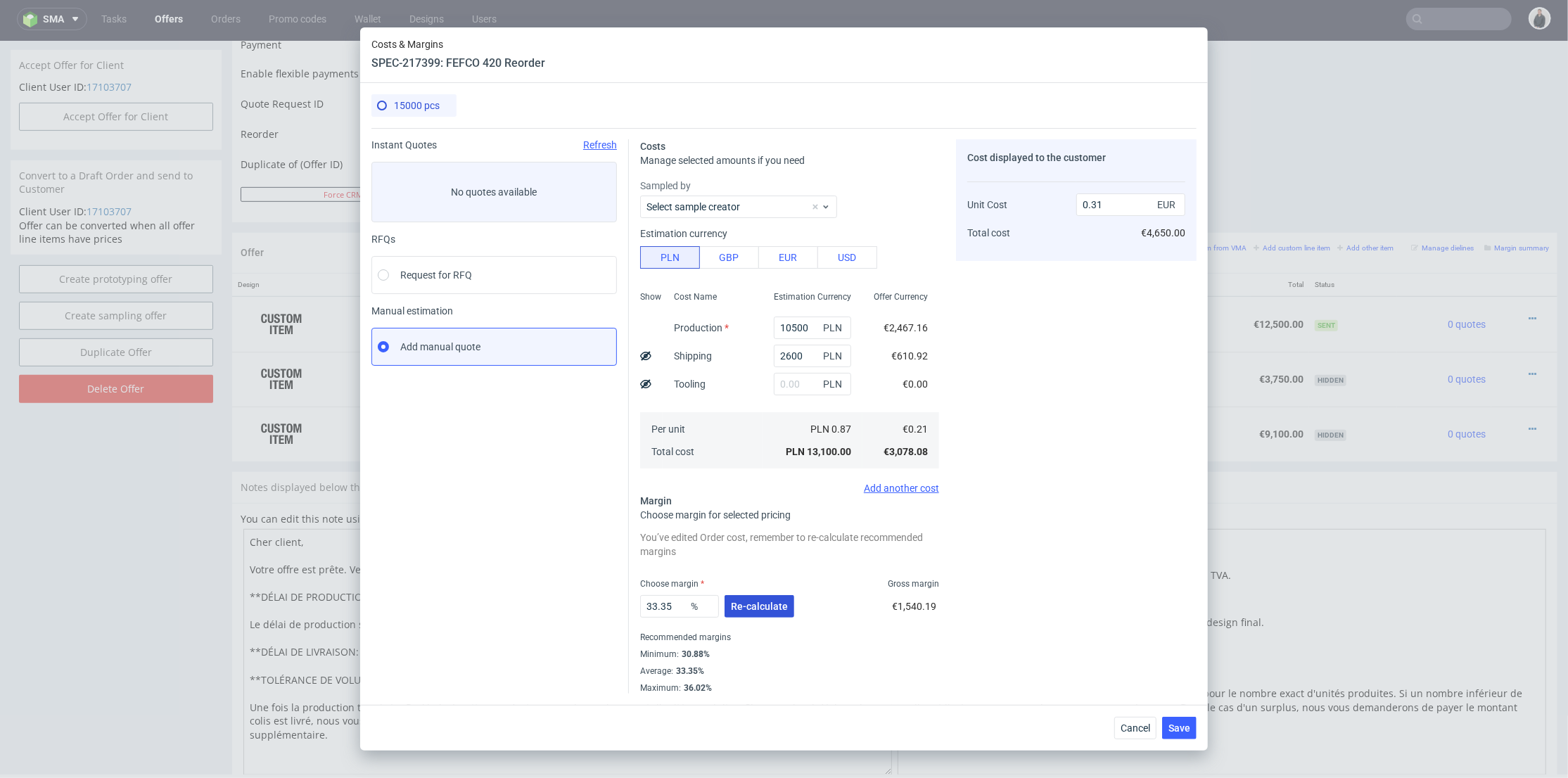
click at [746, 615] on button "Re-calculate" at bounding box center [759, 606] width 69 height 22
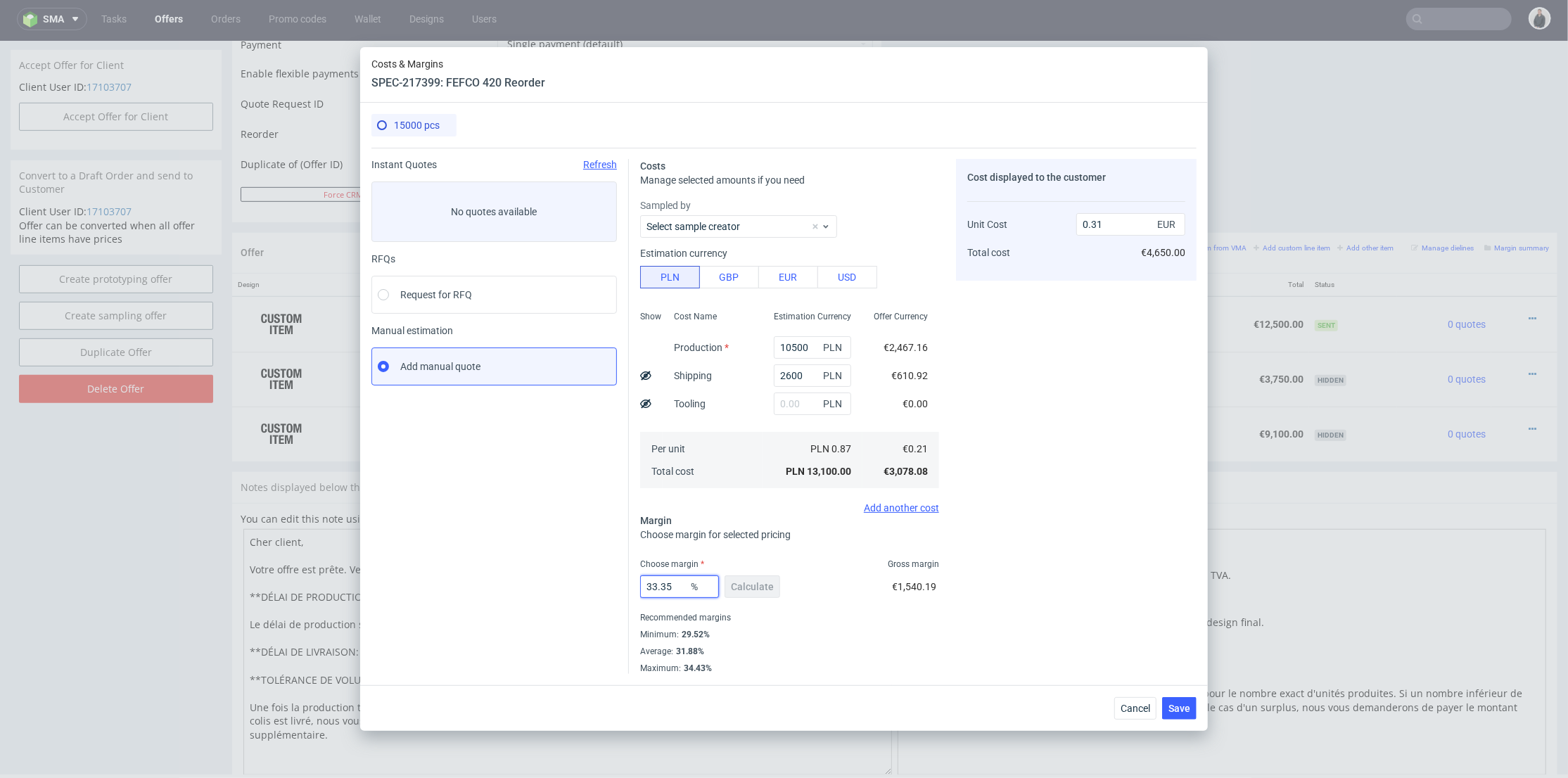
drag, startPoint x: 676, startPoint y: 585, endPoint x: 774, endPoint y: 584, distance: 98.0
click at [582, 580] on div "Instant Quotes Refresh No quotes available RFQs Request for RFQ Manual estimati…" at bounding box center [784, 411] width 825 height 526
type input "30"
click at [1114, 567] on div "Cost displayed to the customer Unit Cost Total cost 0.31 EUR €4,650.00" at bounding box center [1076, 416] width 241 height 515
type input "0.29"
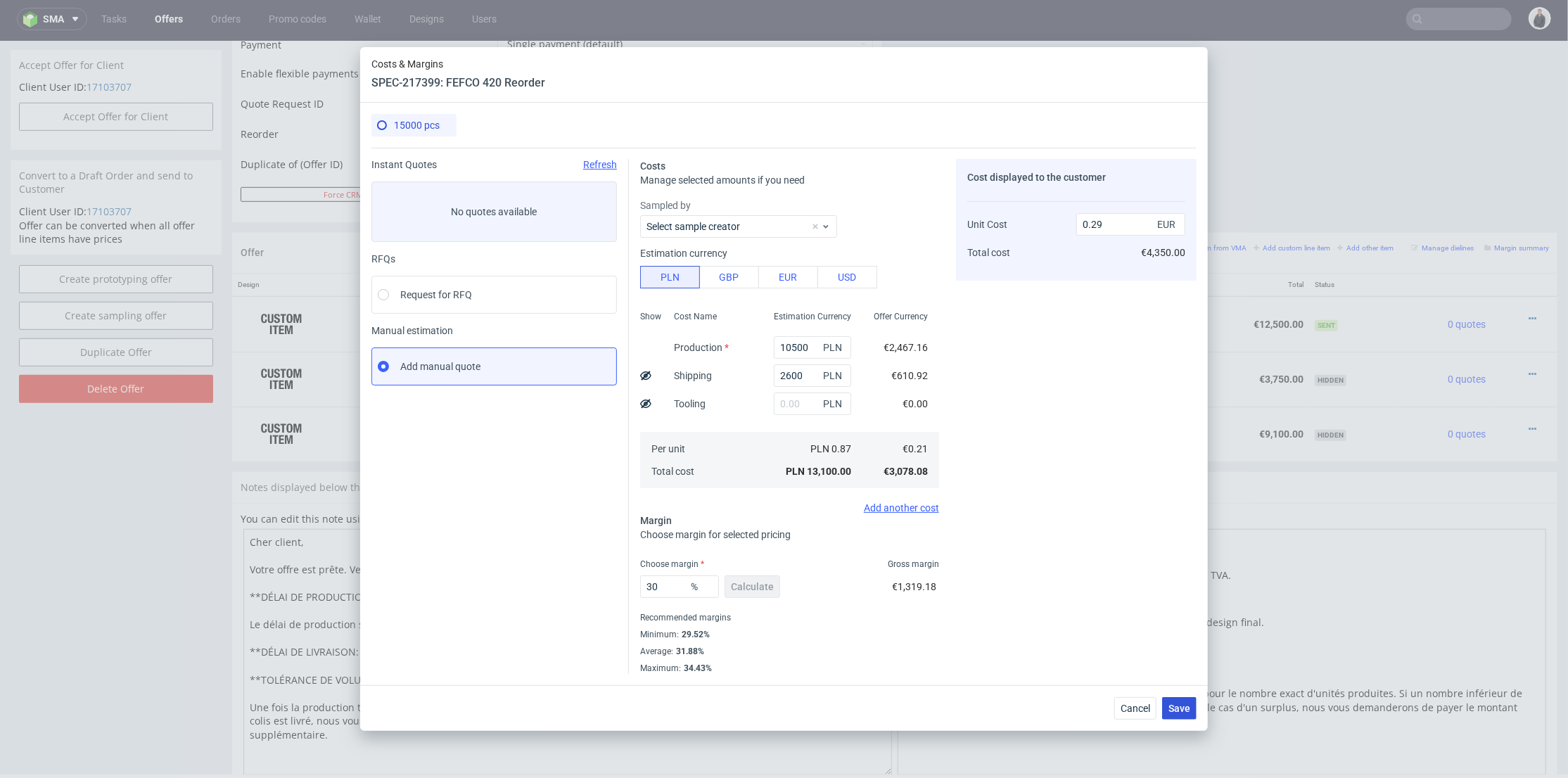
click at [1187, 715] on button "Save" at bounding box center [1179, 709] width 35 height 22
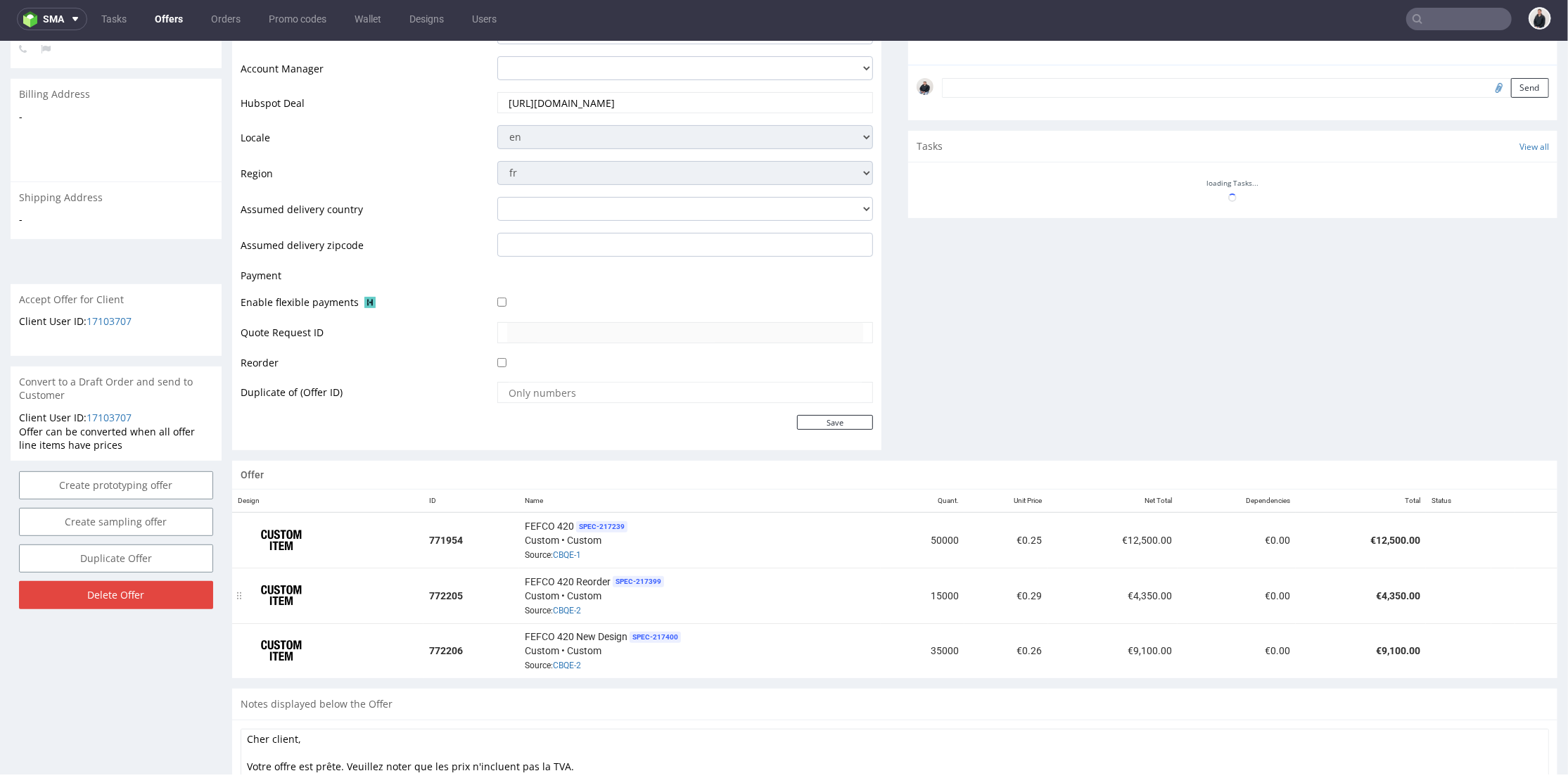
scroll to position [486, 0]
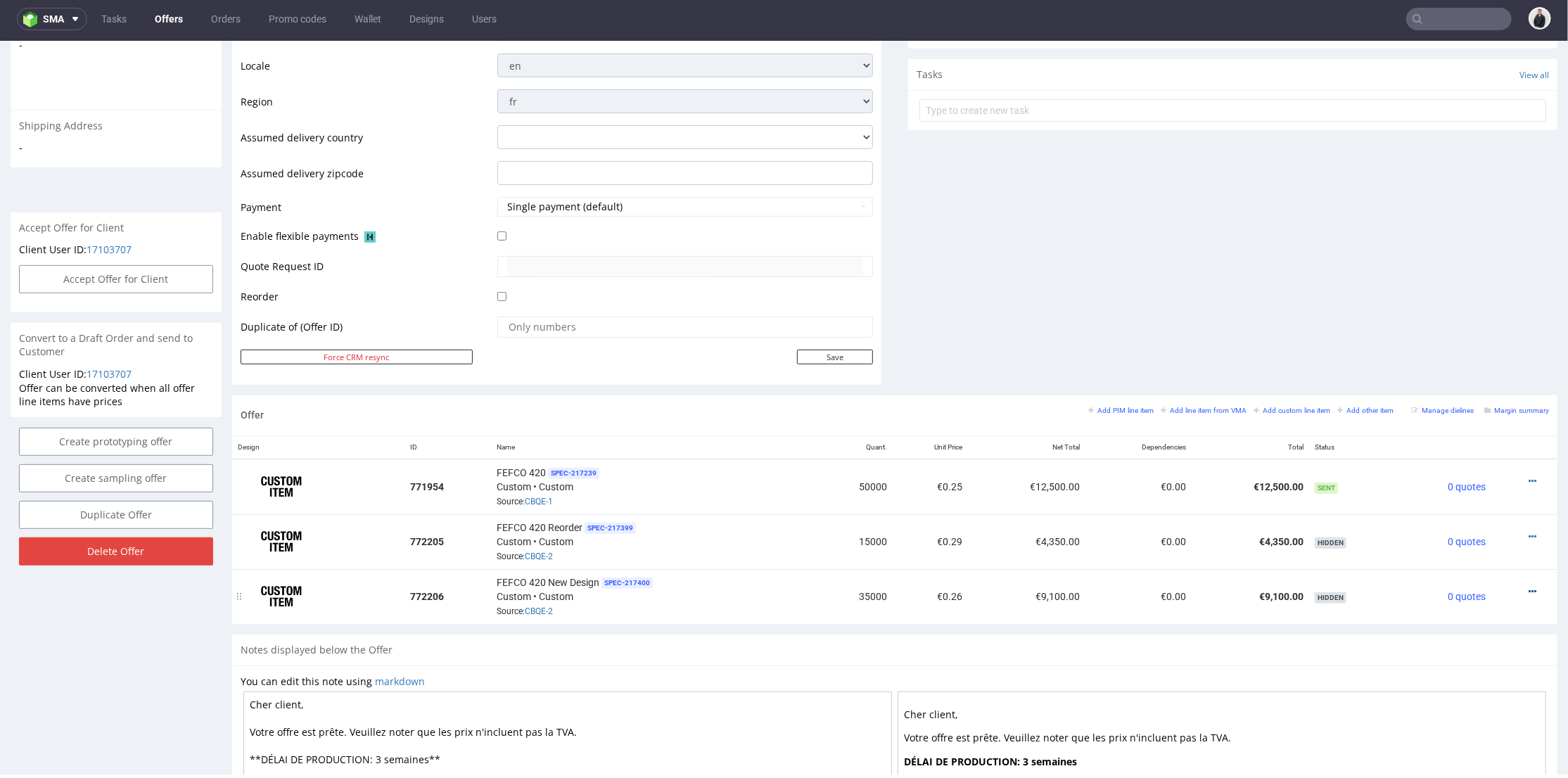
click at [1529, 588] on icon at bounding box center [1532, 591] width 7 height 10
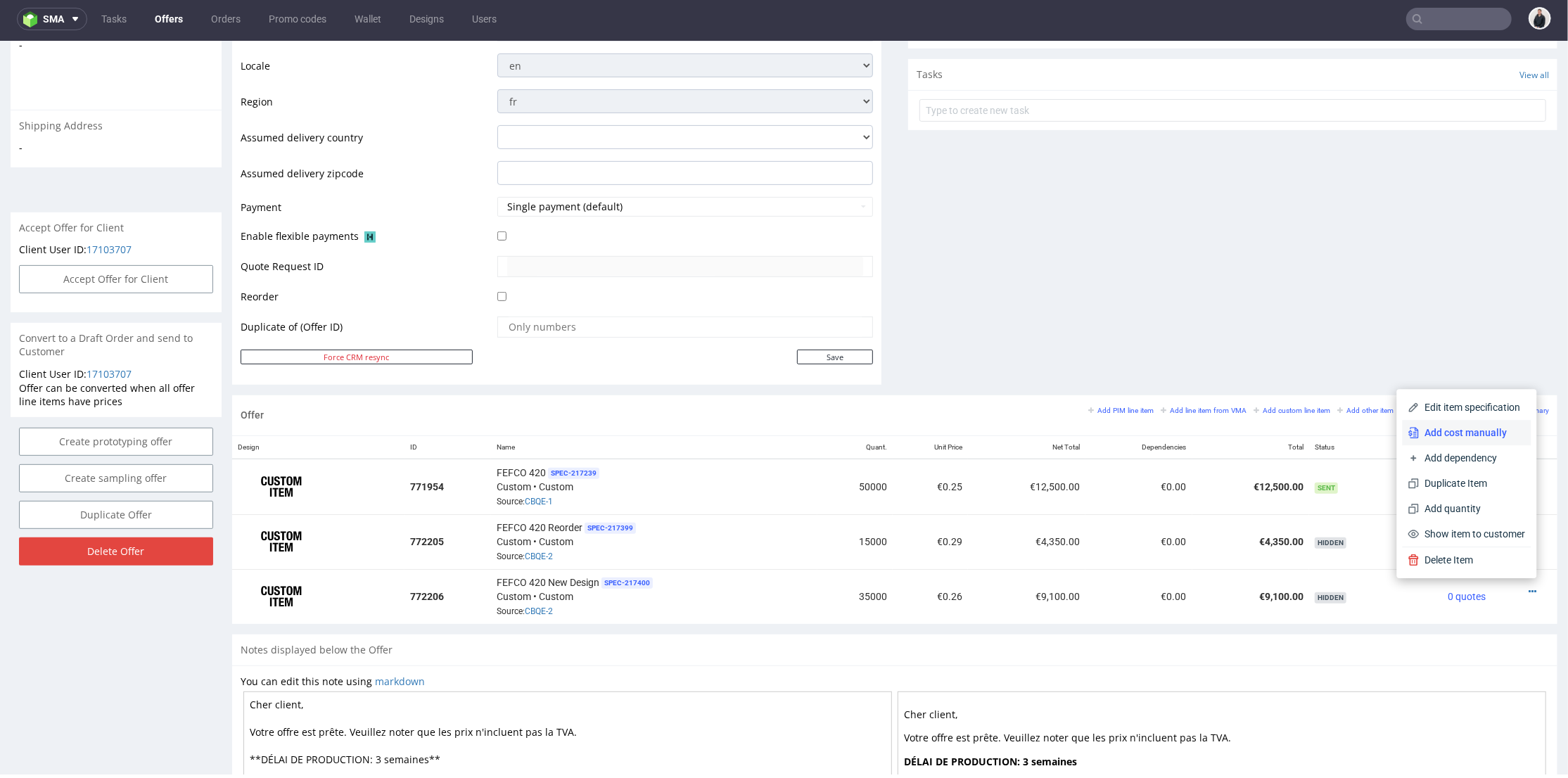
click at [1459, 434] on span "Add cost manually" at bounding box center [1472, 431] width 106 height 14
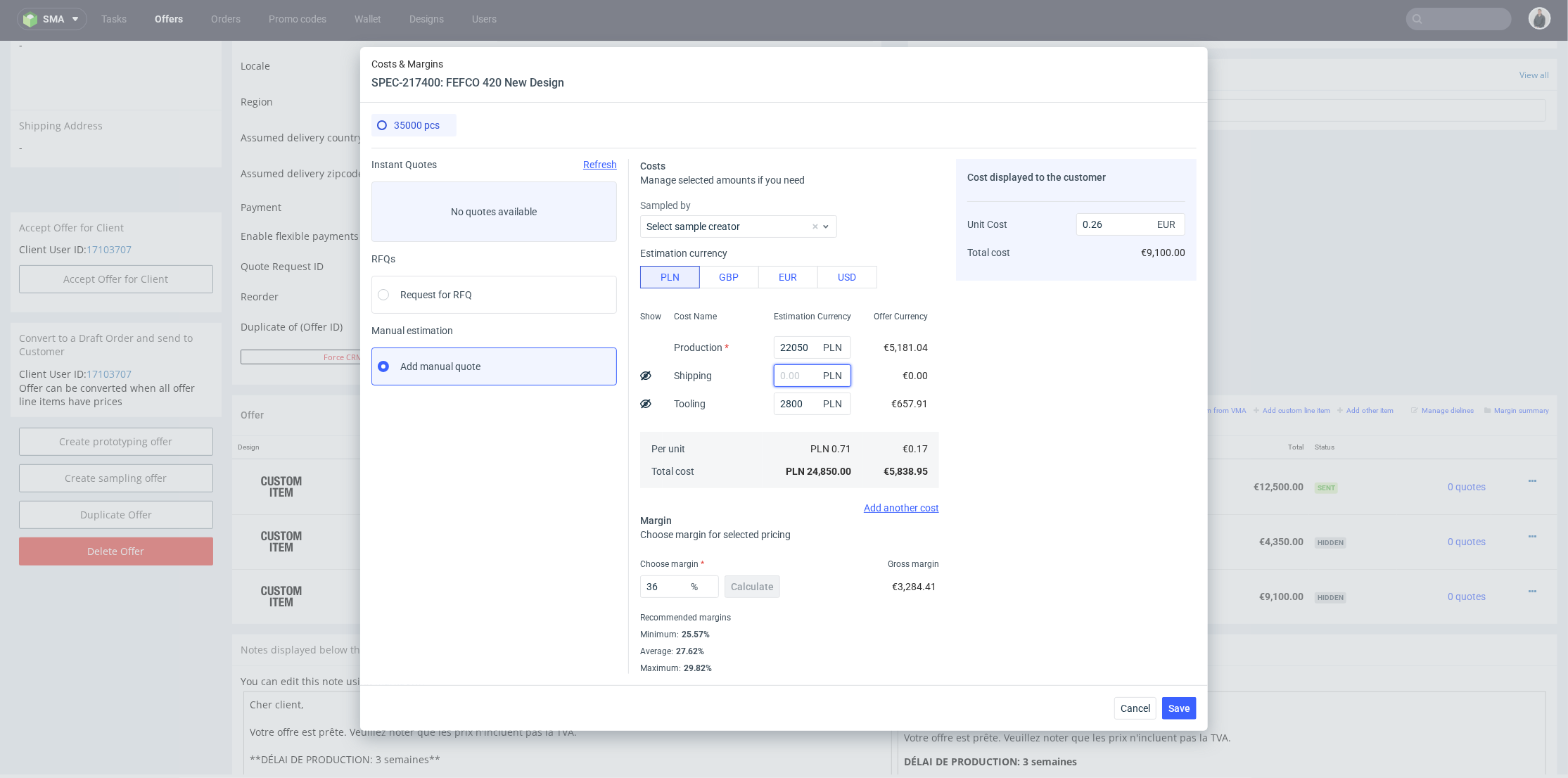
click at [790, 370] on input "text" at bounding box center [813, 376] width 78 height 22
type input "6000"
click at [746, 415] on div "Cost Name Production Shipping Tooling Per unit Total cost" at bounding box center [712, 398] width 100 height 186
type input "0.32"
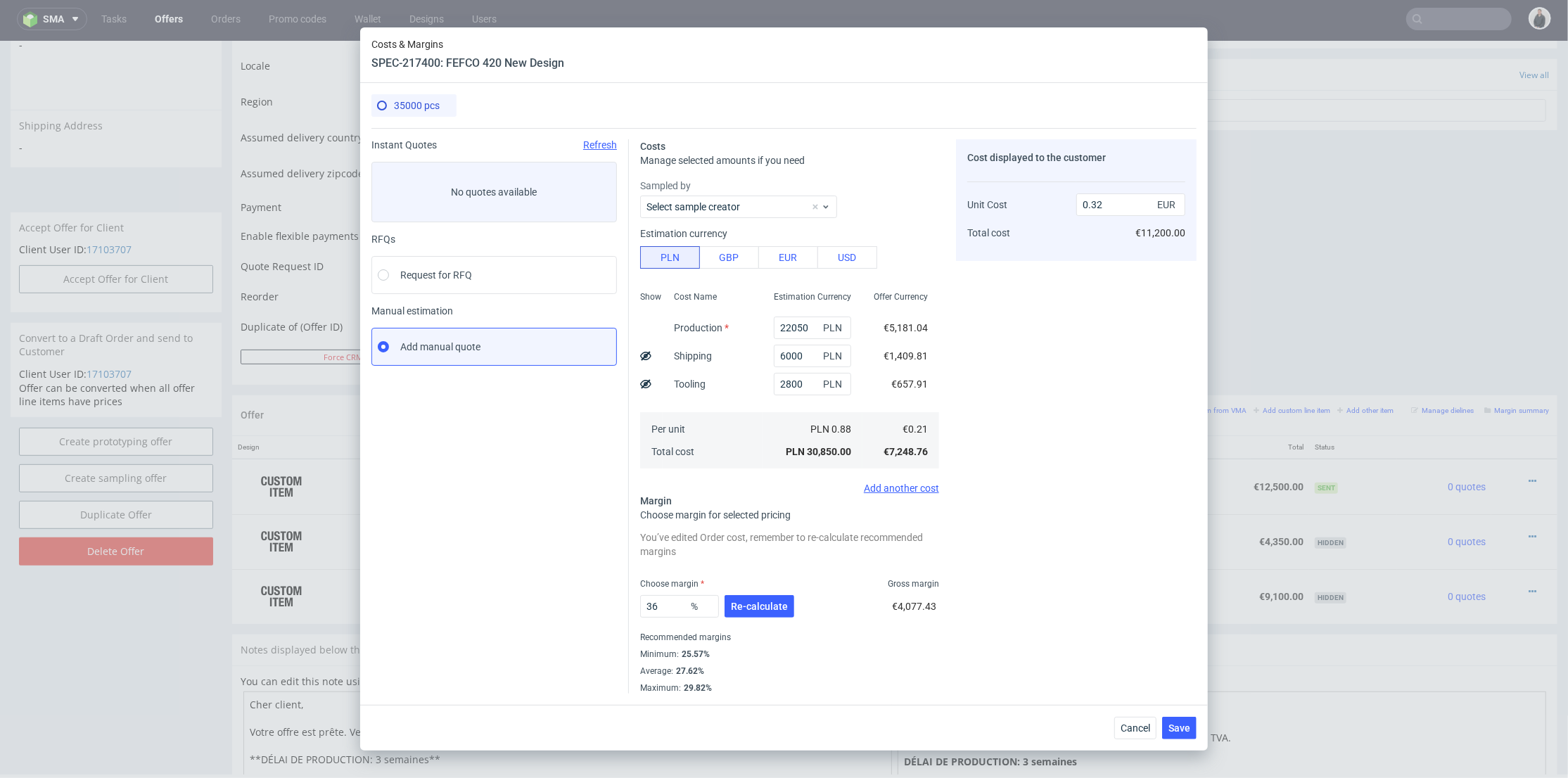
click at [755, 594] on div "36 % Re-calculate" at bounding box center [718, 609] width 157 height 39
drag, startPoint x: 757, startPoint y: 603, endPoint x: 676, endPoint y: 601, distance: 81.0
click at [757, 603] on span "Re-calculate" at bounding box center [759, 606] width 57 height 10
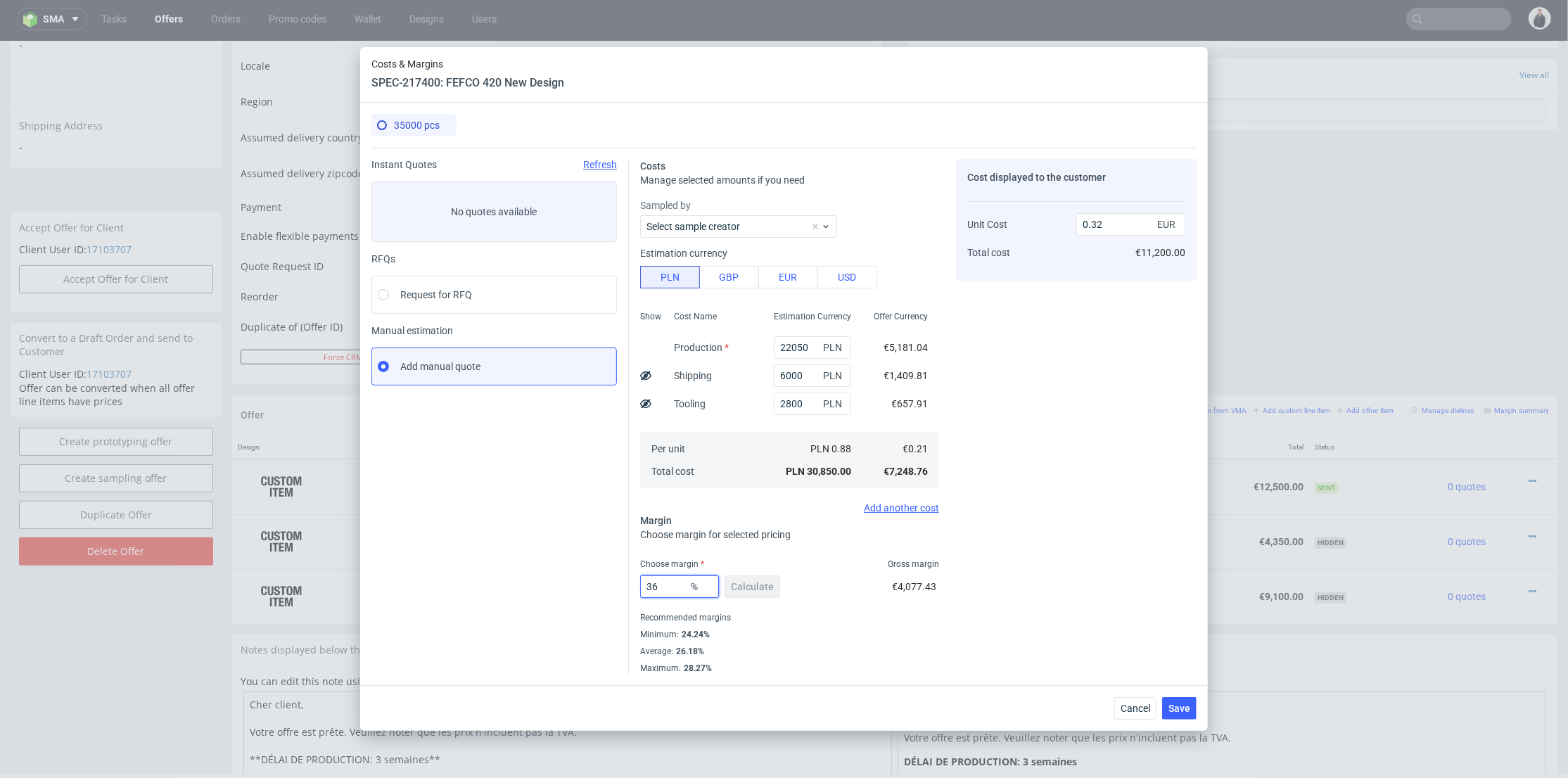
drag, startPoint x: 665, startPoint y: 585, endPoint x: 617, endPoint y: 579, distance: 48.4
click at [589, 580] on div "Instant Quotes Refresh No quotes available RFQs Request for RFQ Manual estimati…" at bounding box center [784, 411] width 825 height 526
type input "25"
click at [1110, 569] on div "Cost displayed to the customer Unit Cost Total cost 0.32 EUR €11,200.00" at bounding box center [1076, 416] width 241 height 515
type input "0.28"
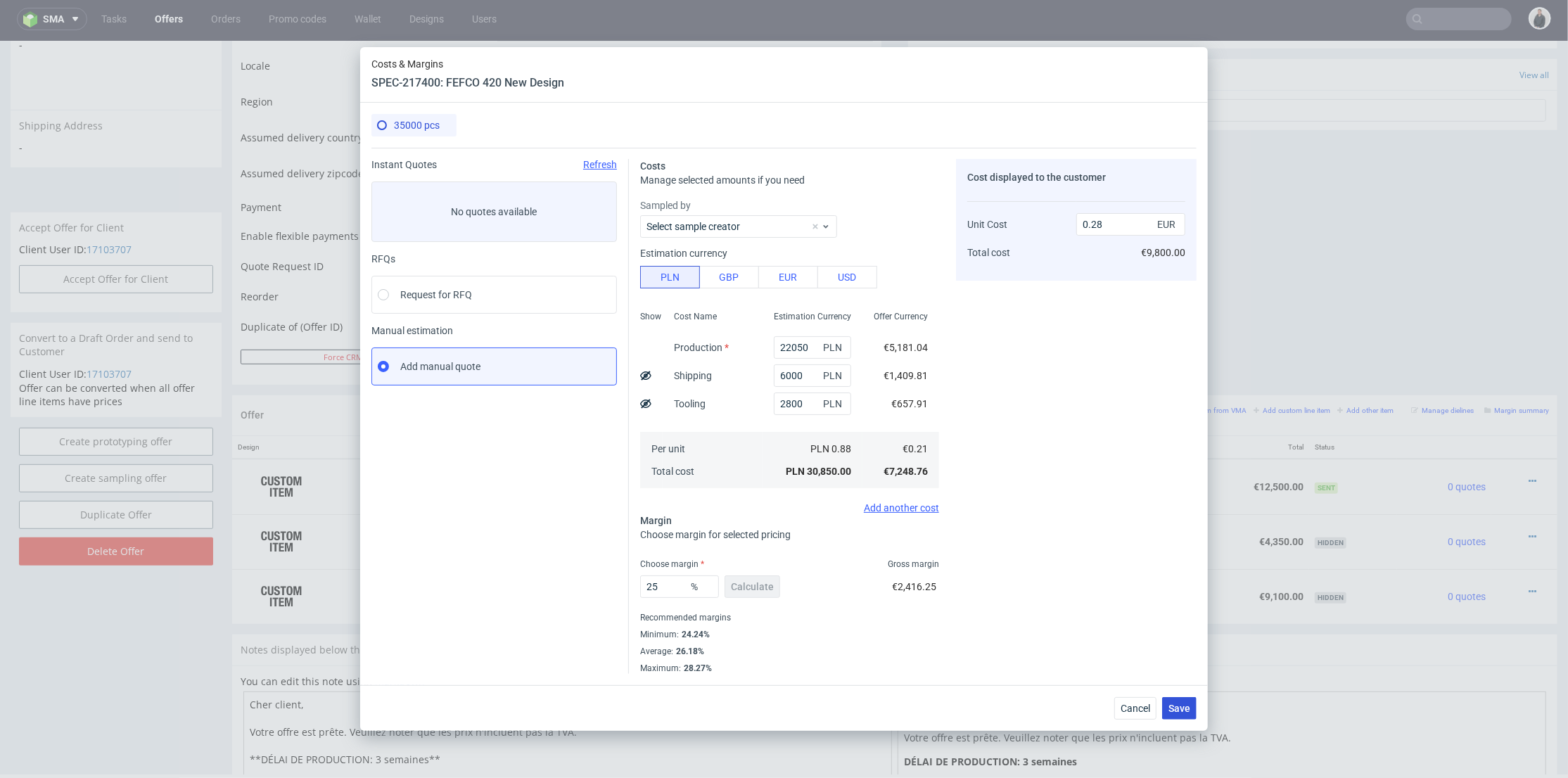
click at [1175, 704] on span "Save" at bounding box center [1179, 709] width 22 height 10
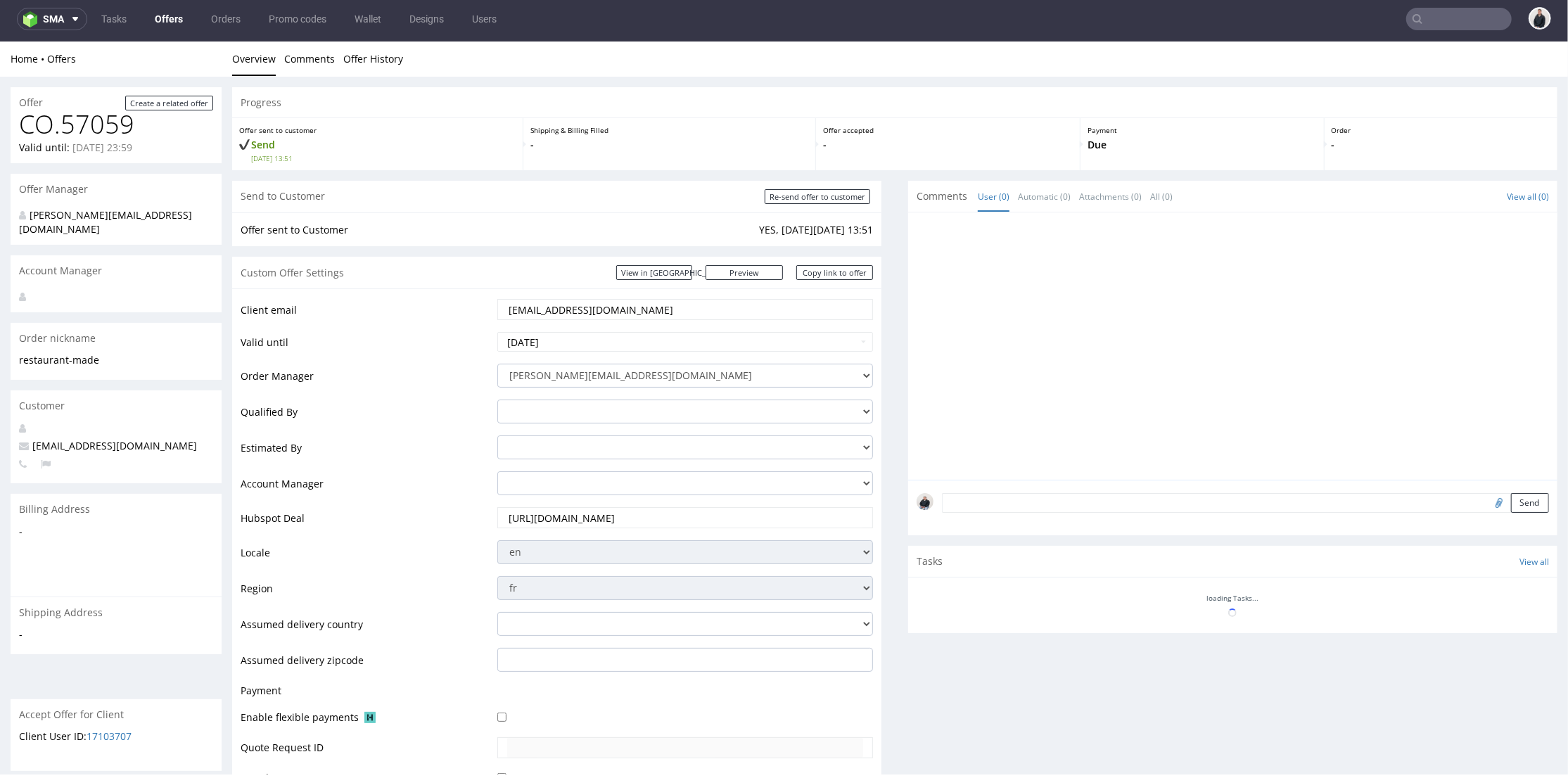
scroll to position [262, 0]
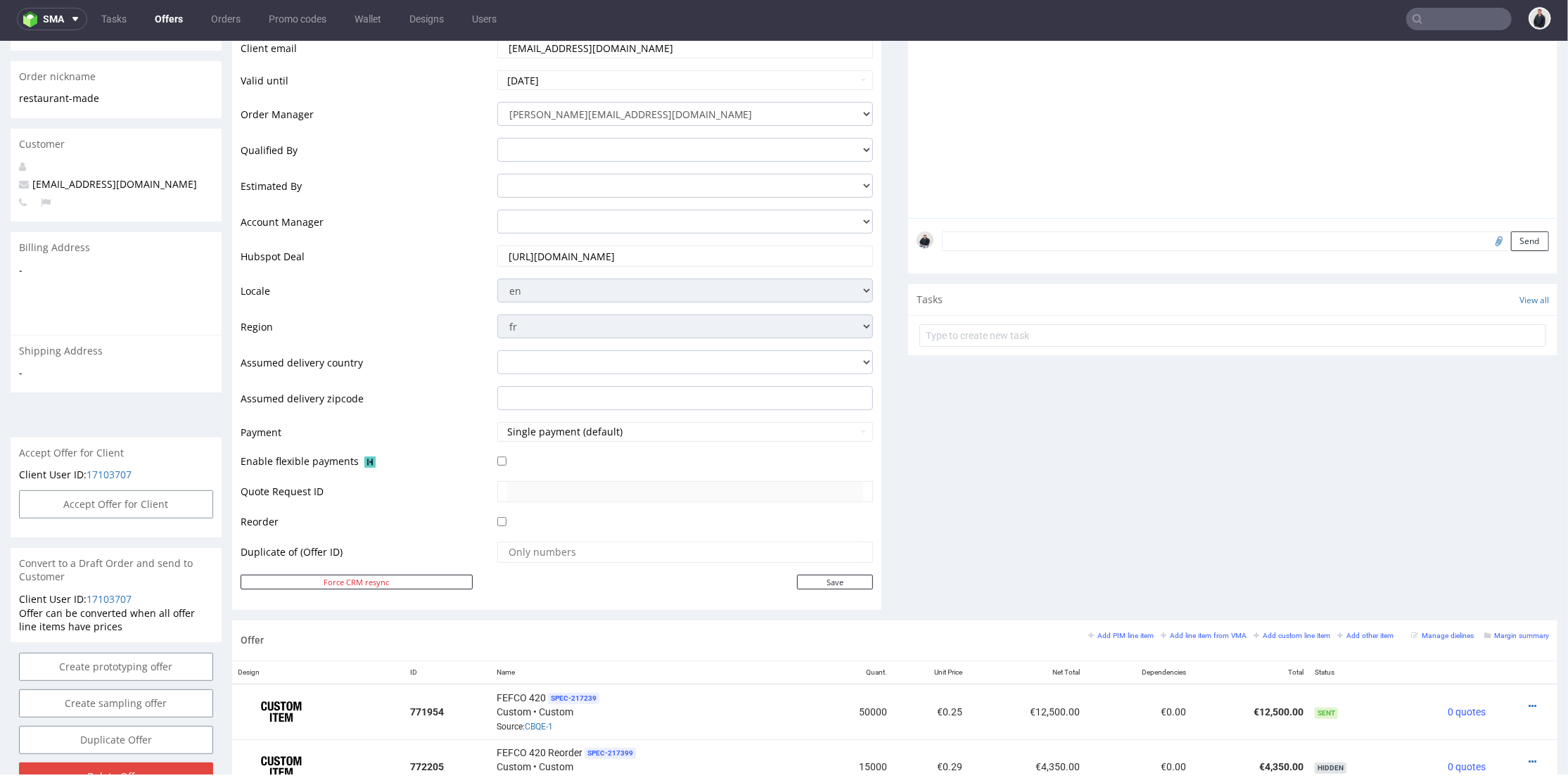
click at [1202, 373] on div "Comments User (0) Automatic (0) Attachments (0) All (0) View all (0) Send Tasks…" at bounding box center [1232, 269] width 650 height 701
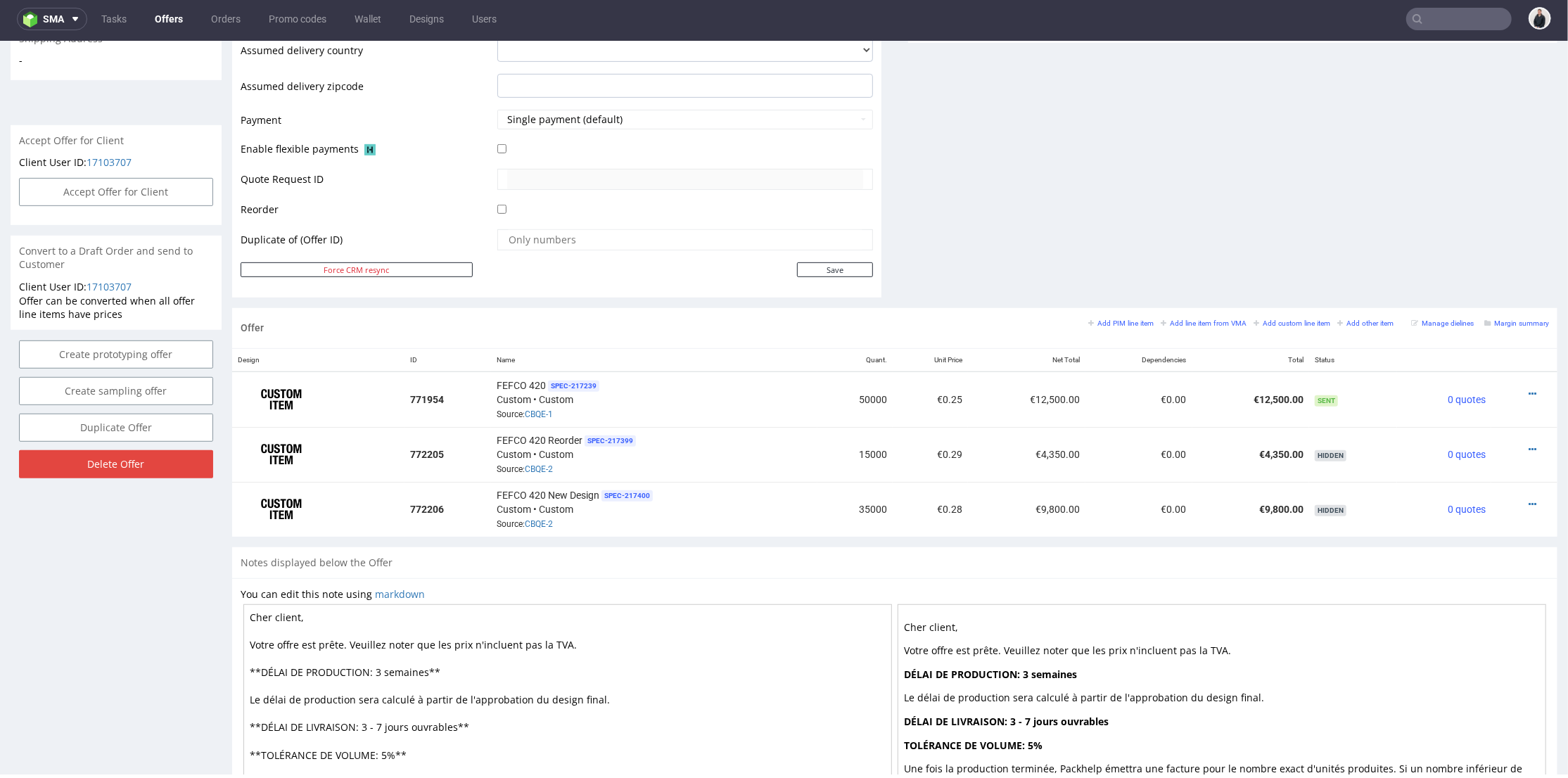
scroll to position [653, 0]
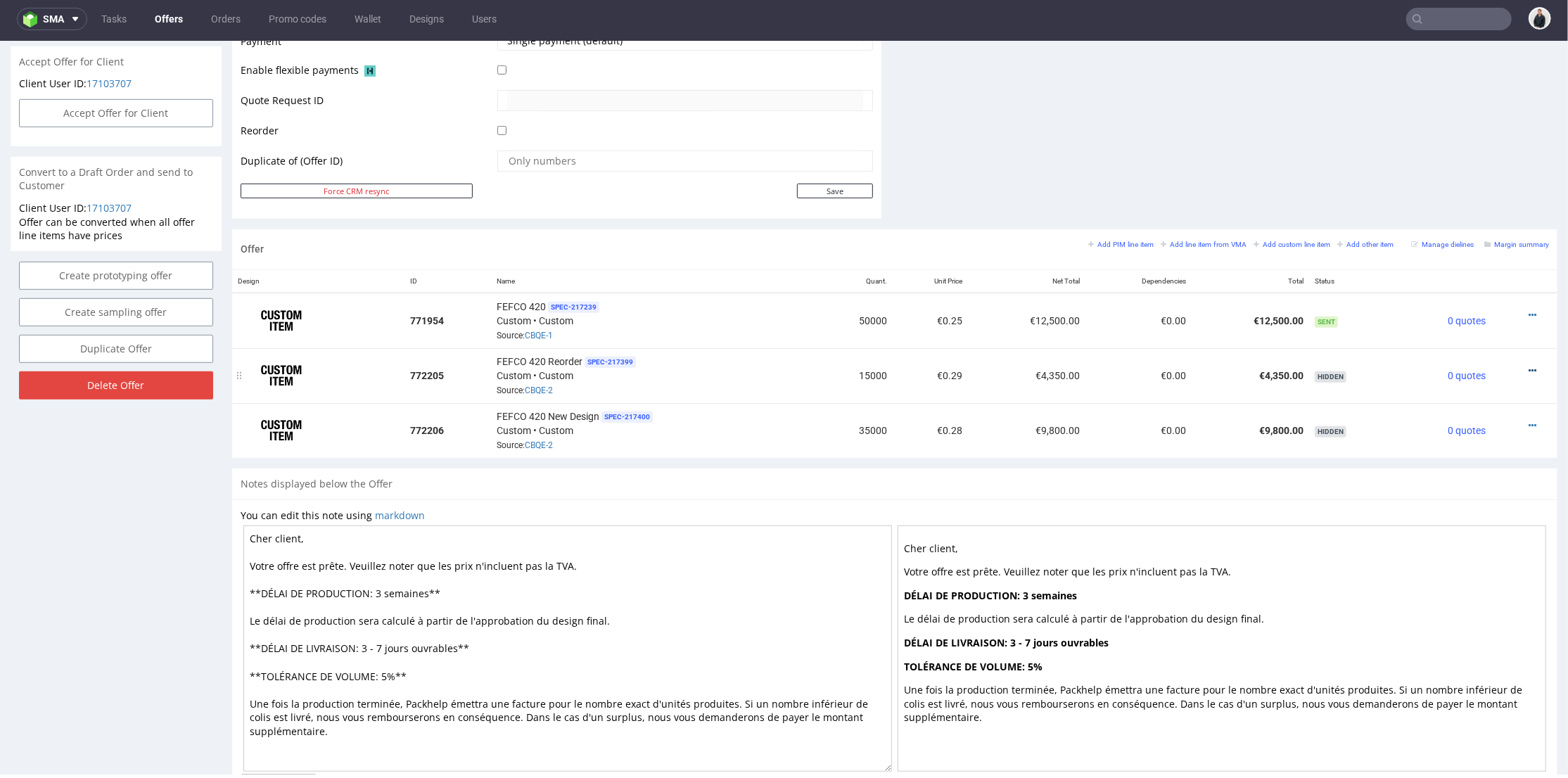
click at [1529, 366] on icon at bounding box center [1532, 370] width 7 height 10
click at [1448, 202] on li "Add cost manually" at bounding box center [1467, 212] width 128 height 25
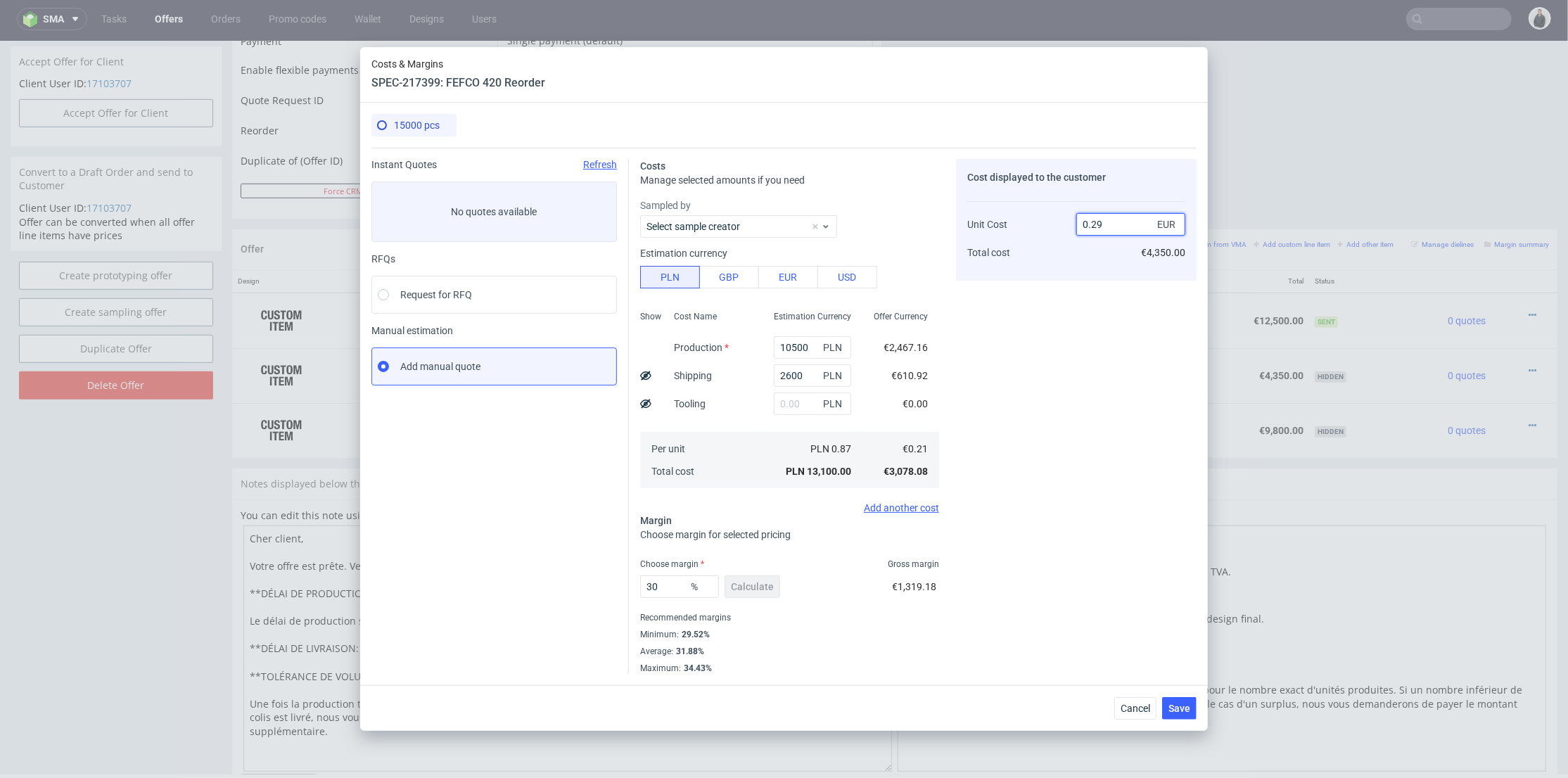
drag, startPoint x: 1094, startPoint y: 222, endPoint x: 1117, endPoint y: 225, distance: 23.2
click at [1117, 224] on input "0.29" at bounding box center [1130, 224] width 109 height 22
type input "0.3"
click at [1072, 371] on div "Cost displayed to the customer Unit Cost Total cost 0.3 EUR €4,350.00" at bounding box center [1076, 416] width 241 height 515
drag, startPoint x: 667, startPoint y: 582, endPoint x: 654, endPoint y: 582, distance: 13.0
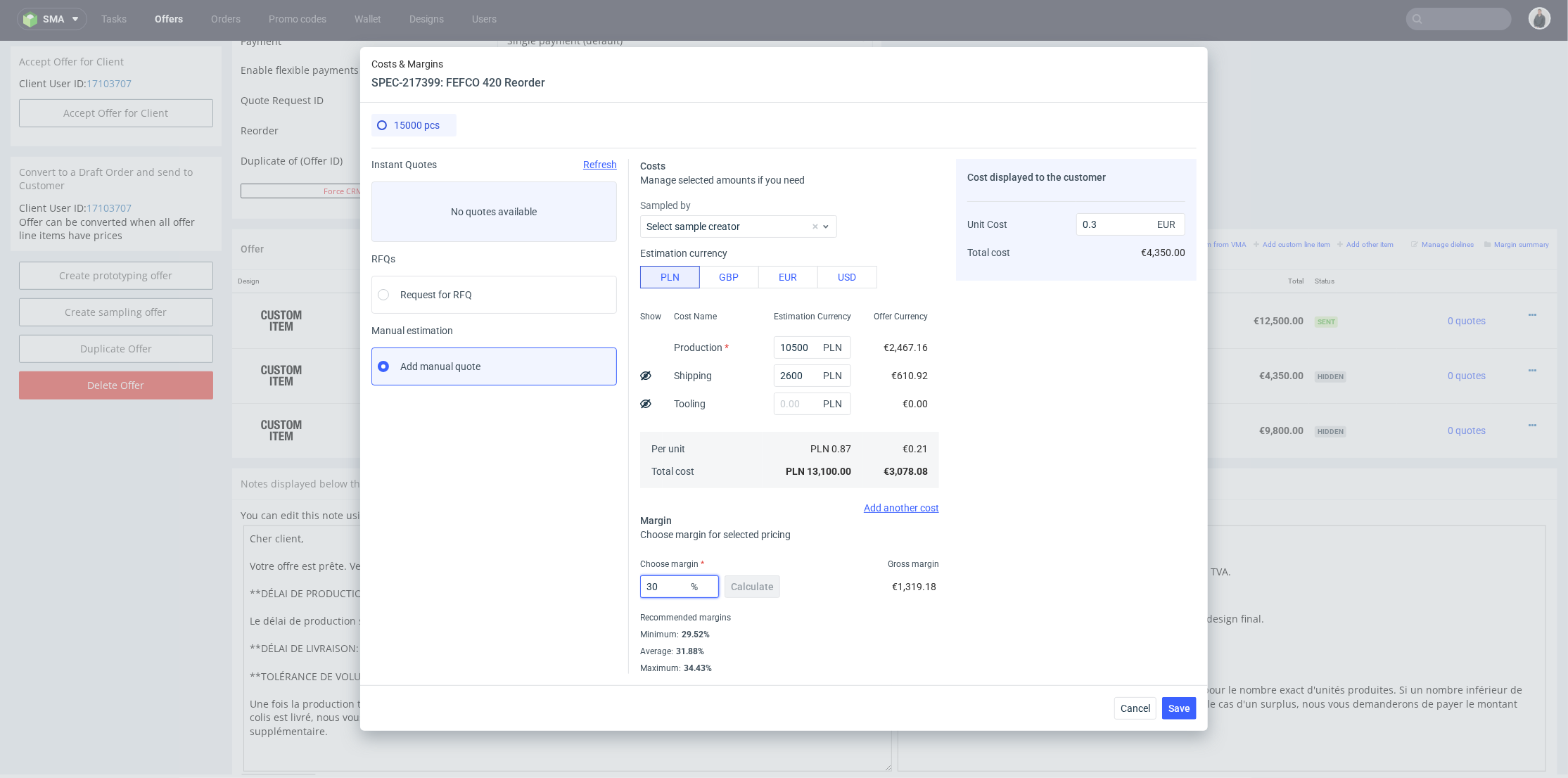
click at [654, 582] on input "30" at bounding box center [679, 587] width 79 height 22
drag, startPoint x: 659, startPoint y: 586, endPoint x: 650, endPoint y: 586, distance: 9.0
click at [650, 586] on input "31" at bounding box center [679, 587] width 79 height 22
click at [653, 588] on input "32" at bounding box center [679, 587] width 79 height 22
type input "33"
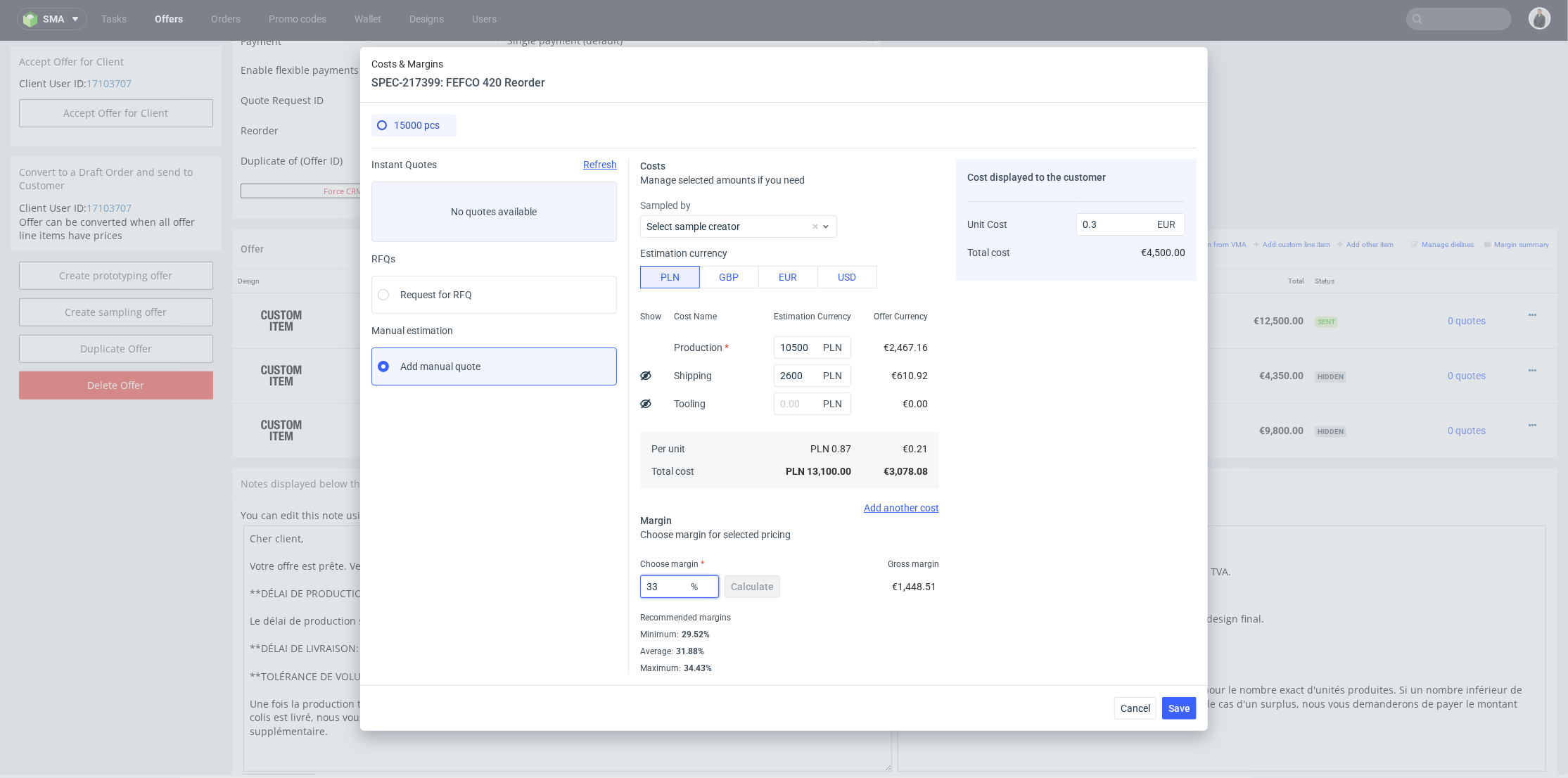
type input "0.31"
drag, startPoint x: 654, startPoint y: 587, endPoint x: 664, endPoint y: 586, distance: 10.0
click at [664, 586] on input "33" at bounding box center [679, 587] width 79 height 22
type input "32"
type input "0.3"
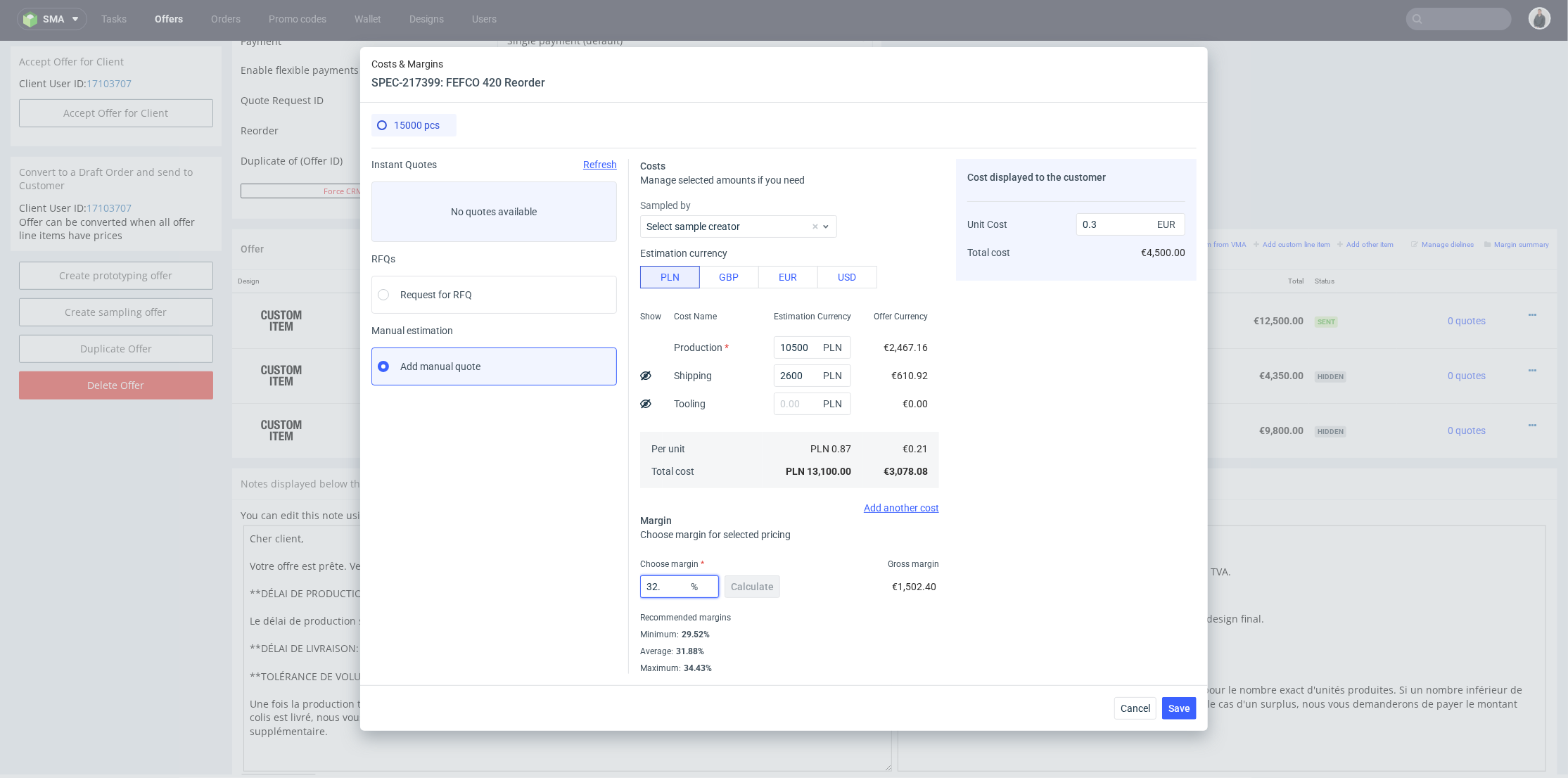
type input "32.9"
type input "0.31"
type input "32.8"
type input "0.3"
type input "32.8"
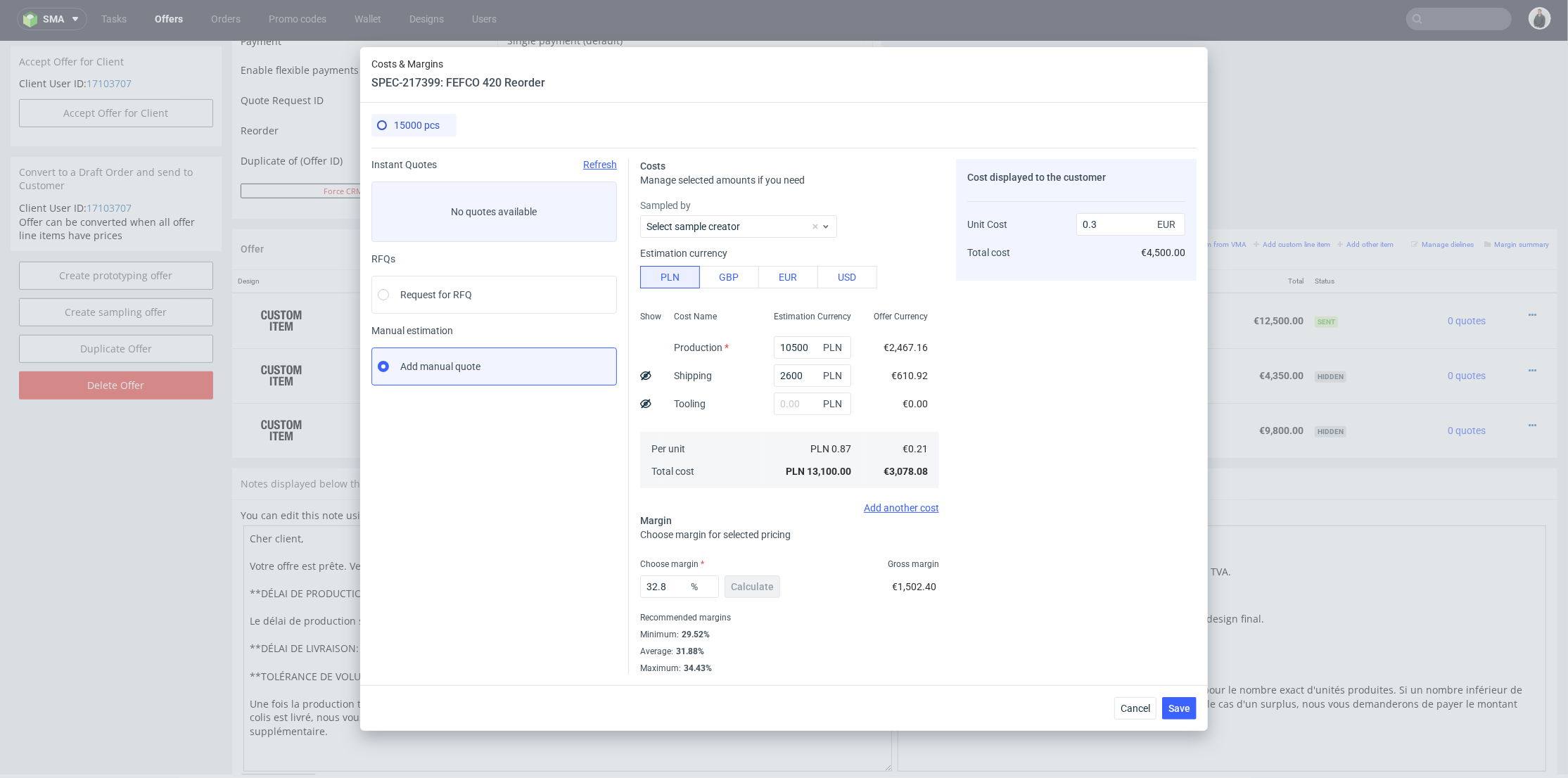
click at [1163, 516] on div "Cost displayed to the customer Unit Cost Total cost 0.3 EUR €4,500.00" at bounding box center [1076, 416] width 241 height 515
click at [1194, 724] on div "Cancel Save" at bounding box center [784, 708] width 847 height 46
click at [1188, 718] on button "Save" at bounding box center [1179, 709] width 35 height 22
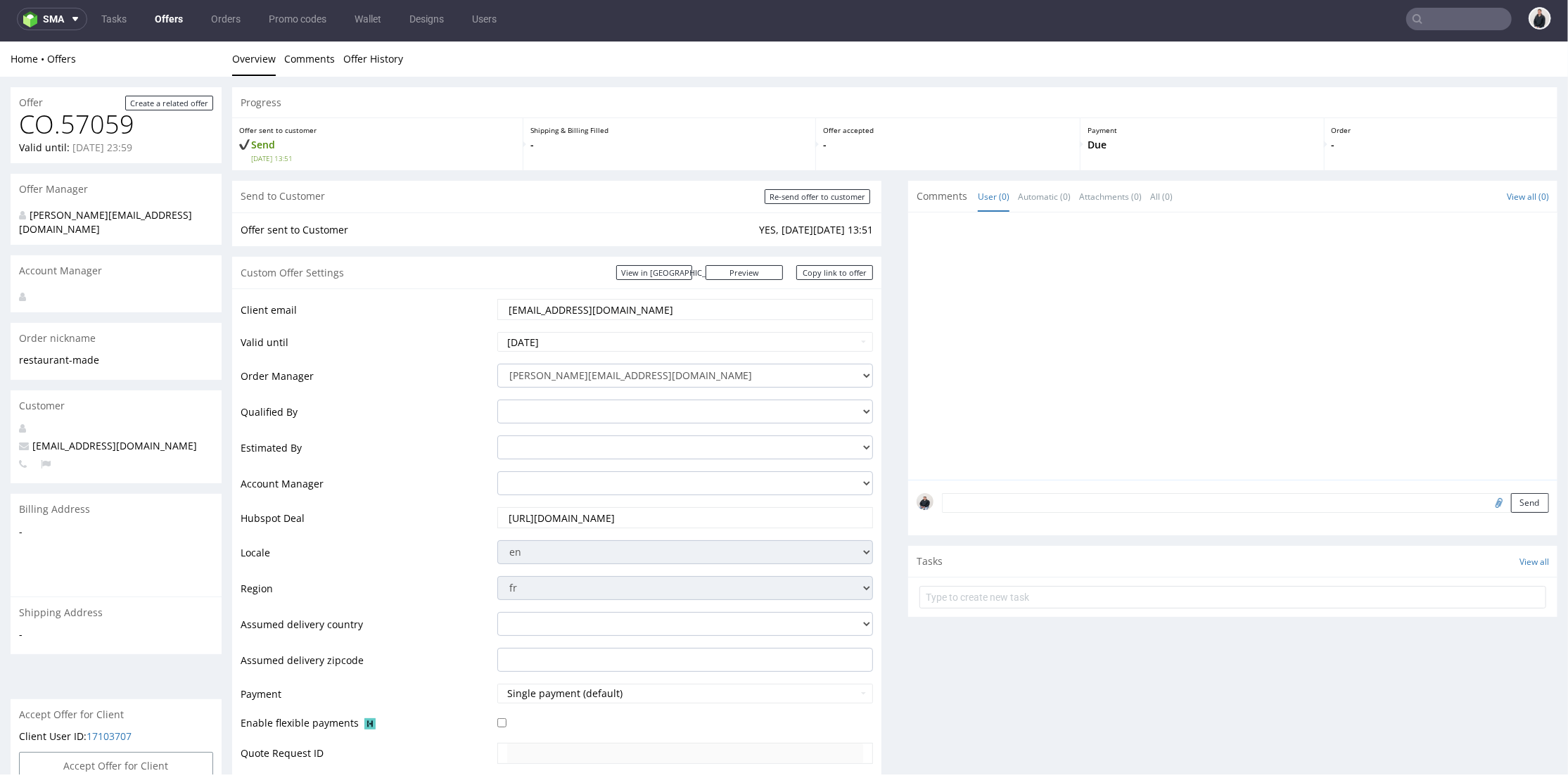
scroll to position [470, 0]
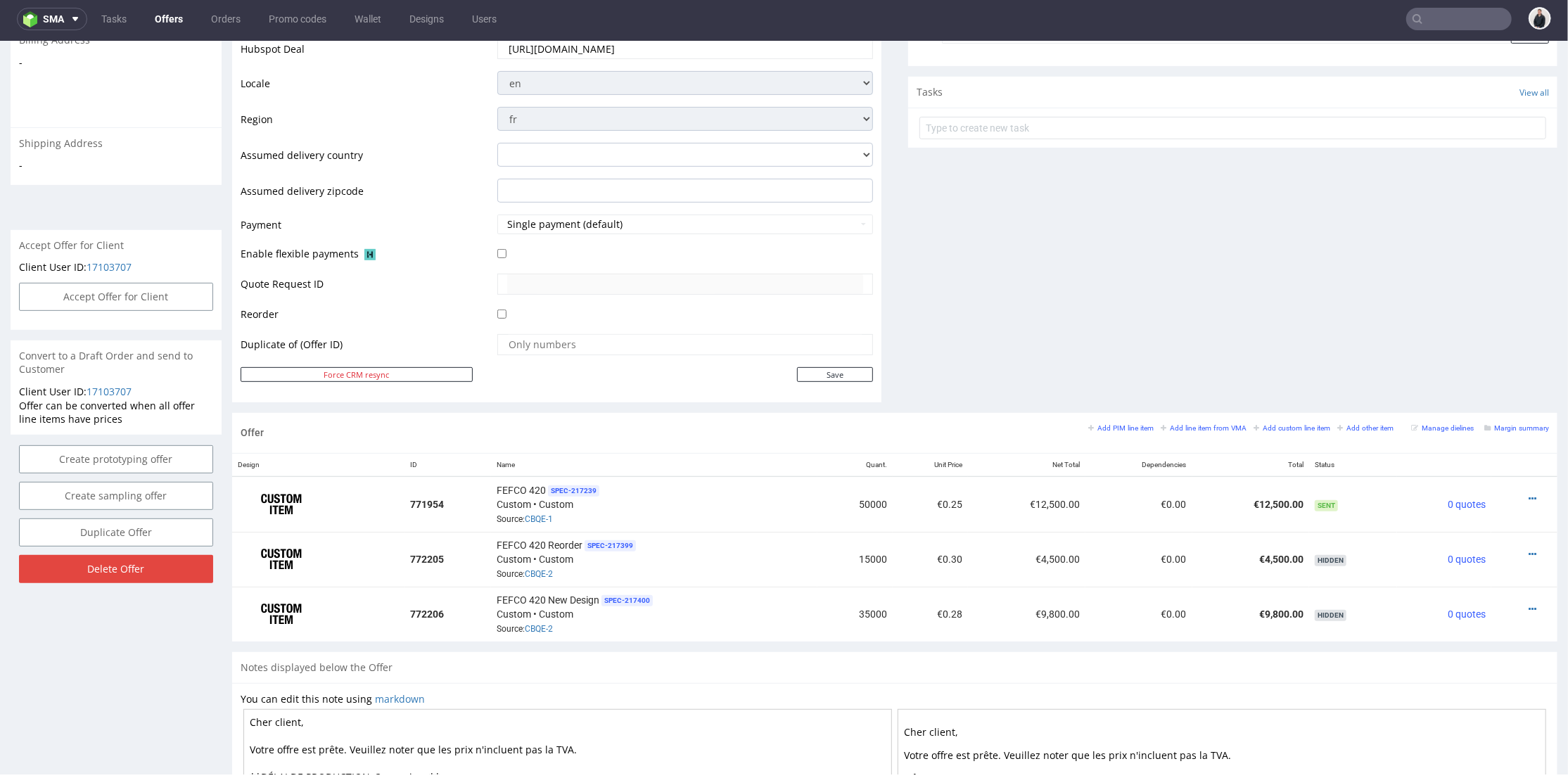
click at [978, 346] on div "Comments User (0) Automatic (0) Attachments (0) All (0) View all (0) Send Tasks…" at bounding box center [1232, 62] width 650 height 701
click at [1221, 335] on div "Comments User (0) Automatic (0) Attachments (0) All (0) View all (0) Send Tasks…" at bounding box center [1232, 62] width 650 height 701
click at [1529, 606] on icon at bounding box center [1532, 608] width 7 height 10
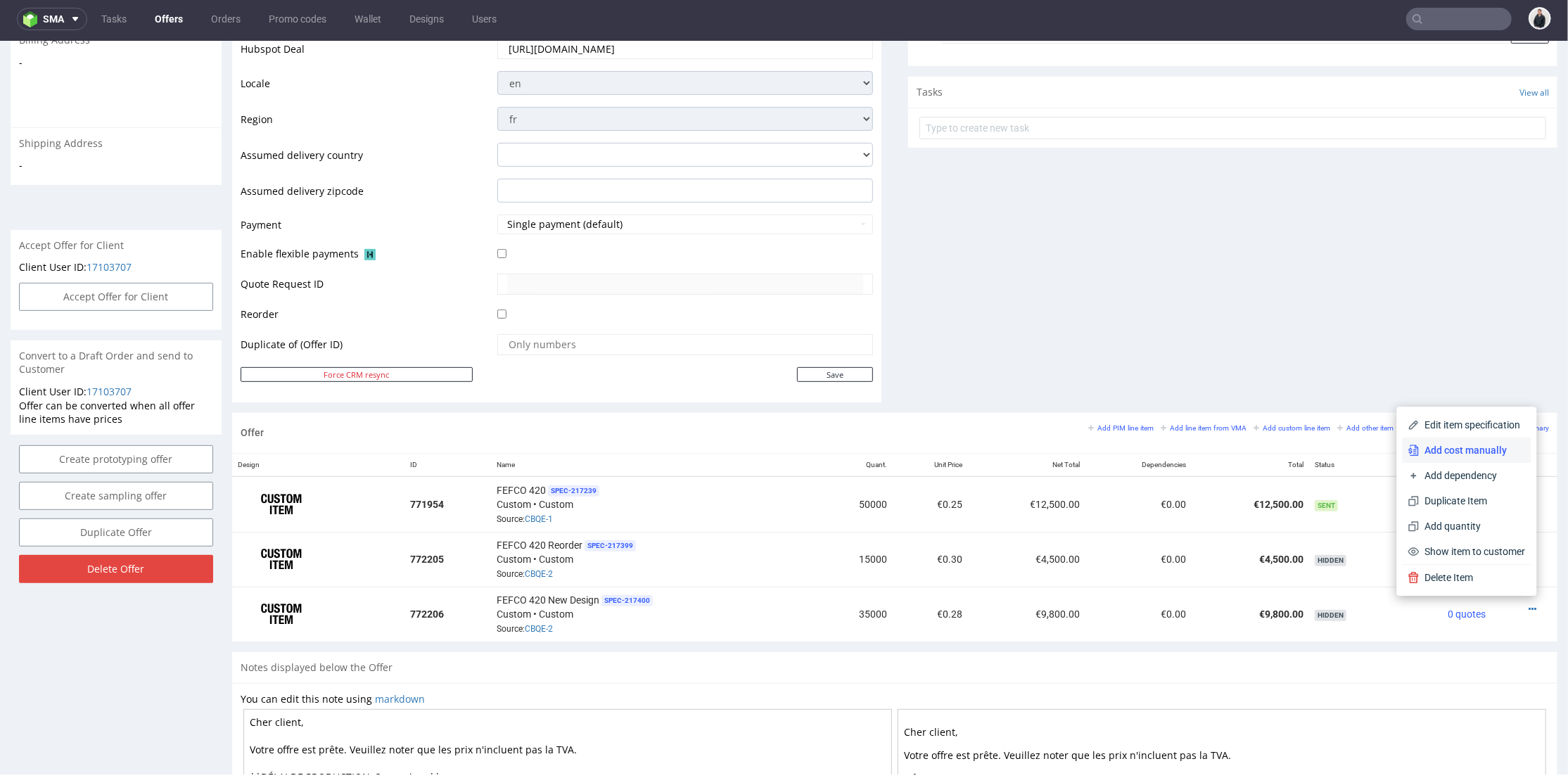
click at [1462, 451] on span "Add cost manually" at bounding box center [1472, 449] width 106 height 14
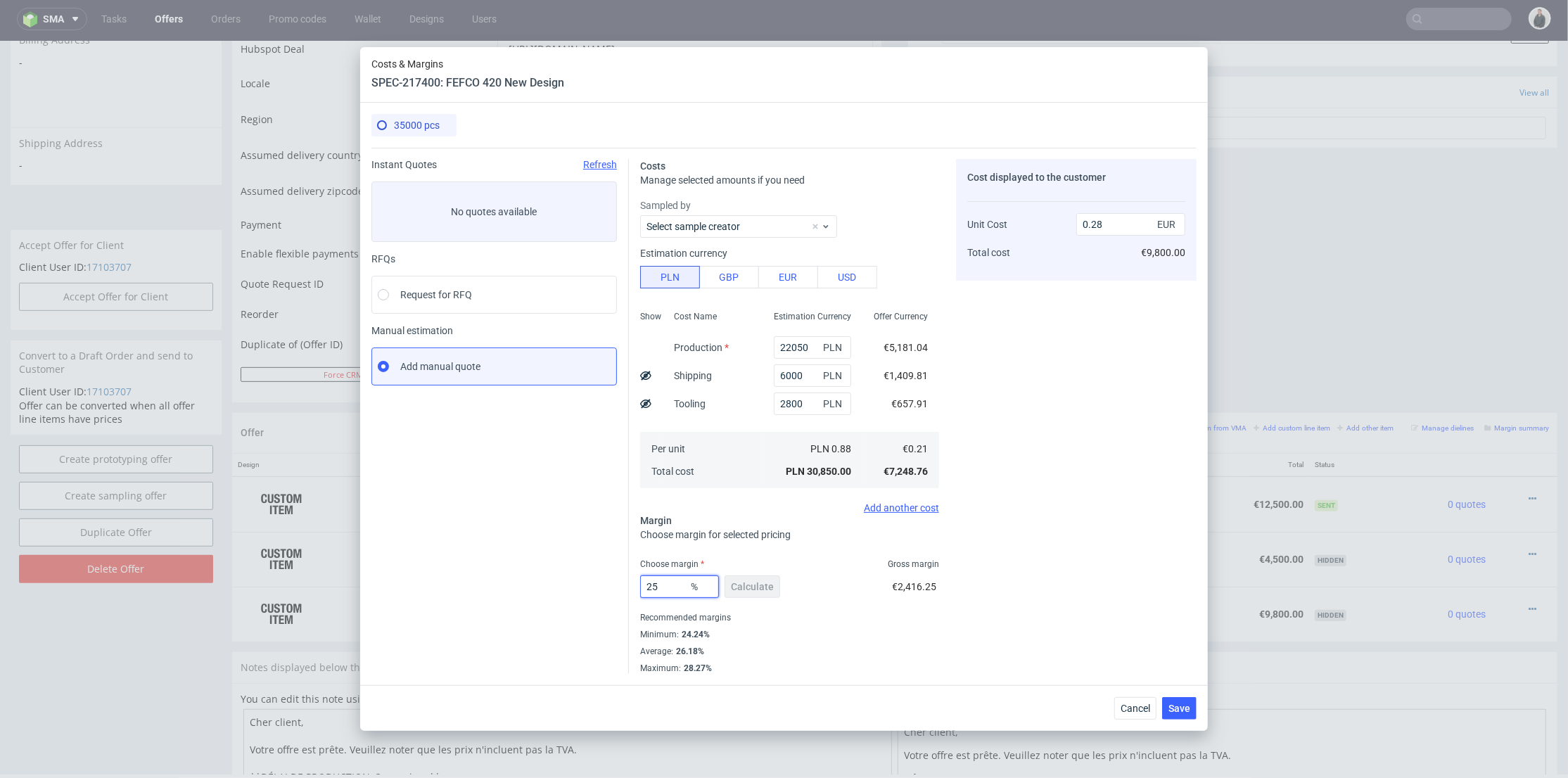
drag, startPoint x: 665, startPoint y: 584, endPoint x: 656, endPoint y: 584, distance: 9.0
click at [656, 584] on input "25" at bounding box center [679, 587] width 79 height 22
click at [1076, 383] on div "Cost displayed to the customer Unit Cost Total cost 0.28 EUR €9,800.00" at bounding box center [1076, 416] width 241 height 515
click at [1142, 708] on span "Cancel" at bounding box center [1136, 709] width 30 height 10
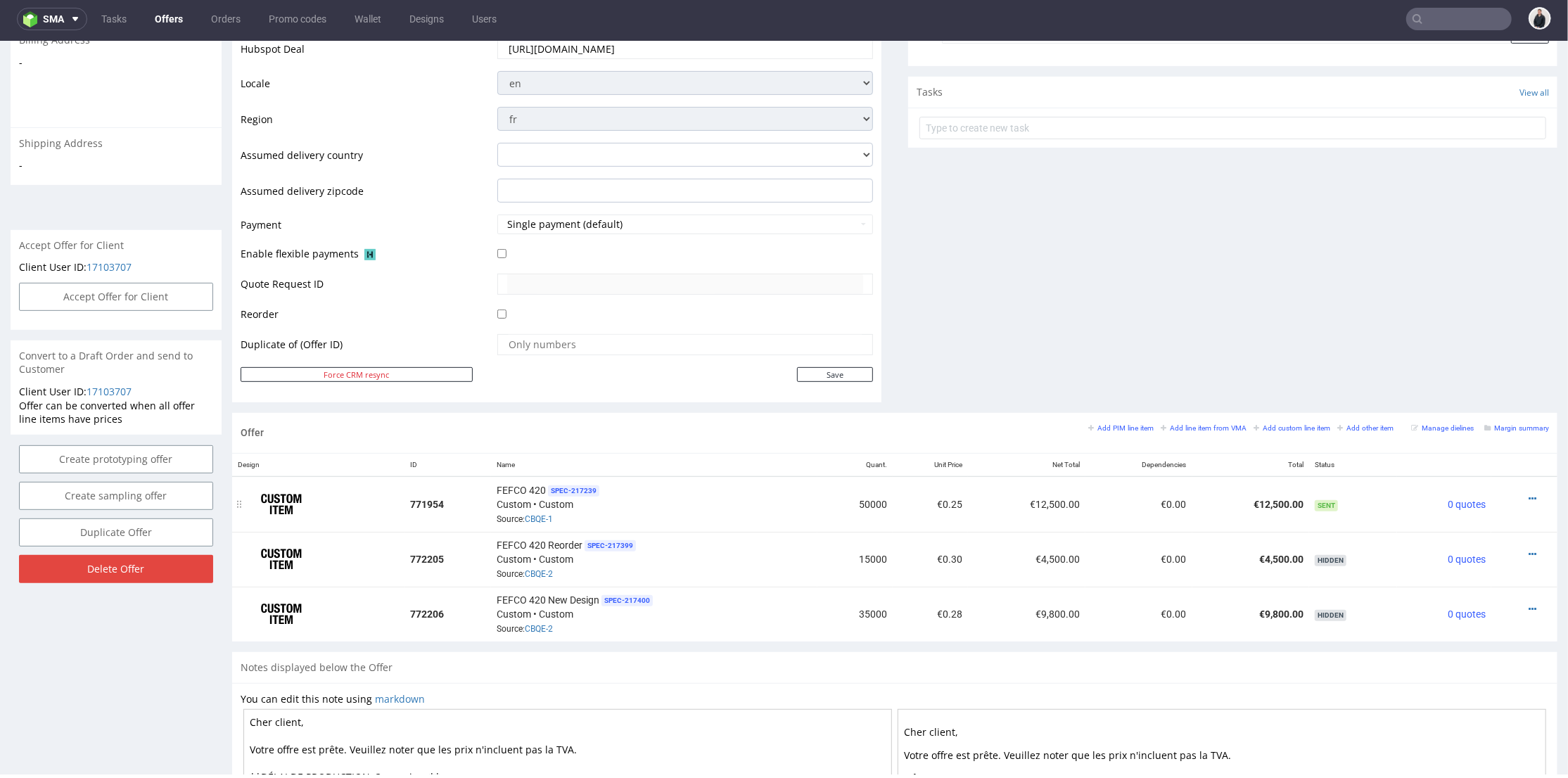
click at [1505, 491] on div at bounding box center [1520, 498] width 47 height 14
click at [1529, 493] on icon at bounding box center [1532, 498] width 7 height 10
click at [1445, 347] on span "Edit item price" at bounding box center [1469, 341] width 113 height 14
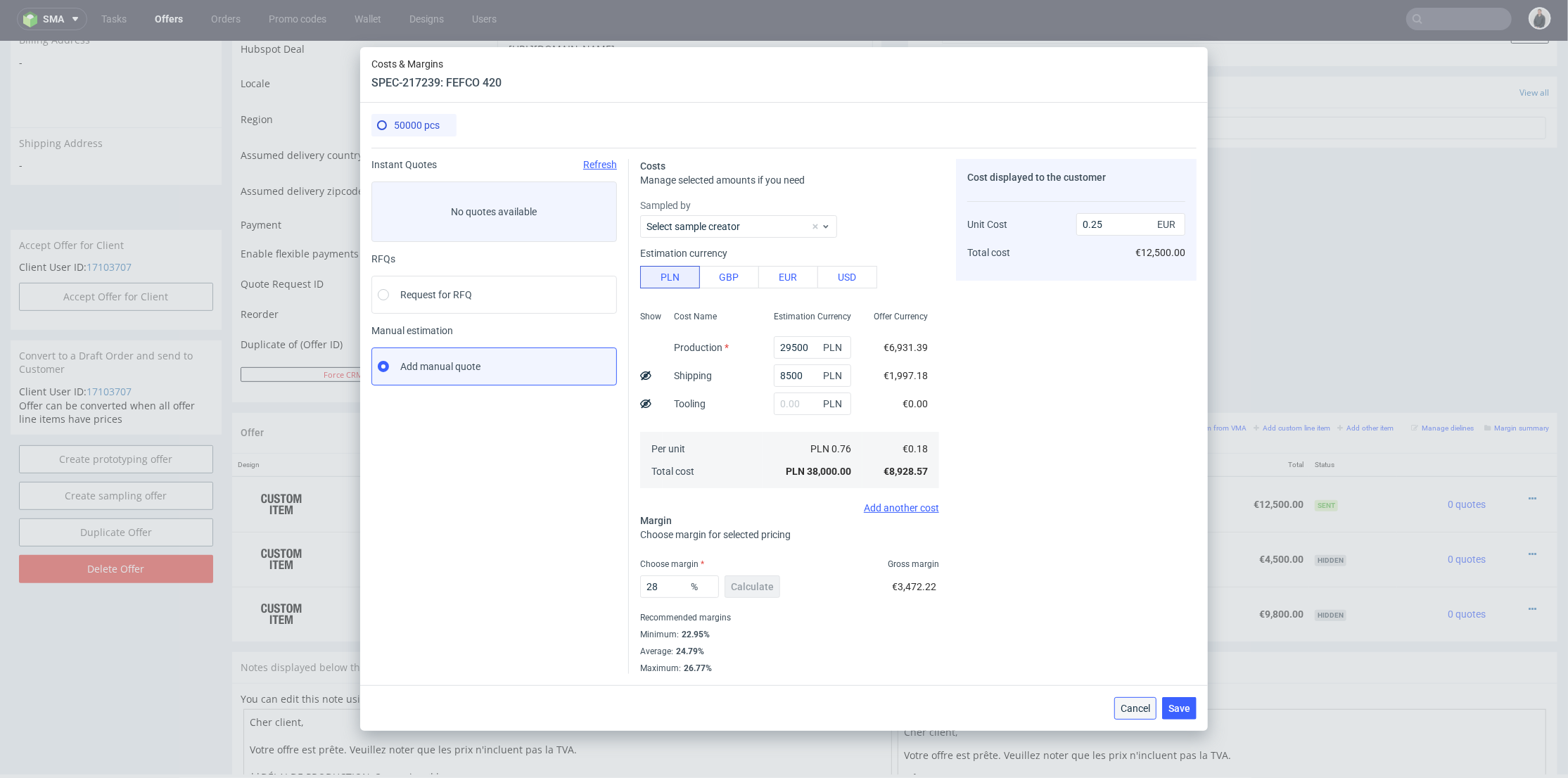
drag, startPoint x: 1133, startPoint y: 708, endPoint x: 1392, endPoint y: 483, distance: 343.1
click at [1133, 708] on span "Cancel" at bounding box center [1136, 709] width 30 height 10
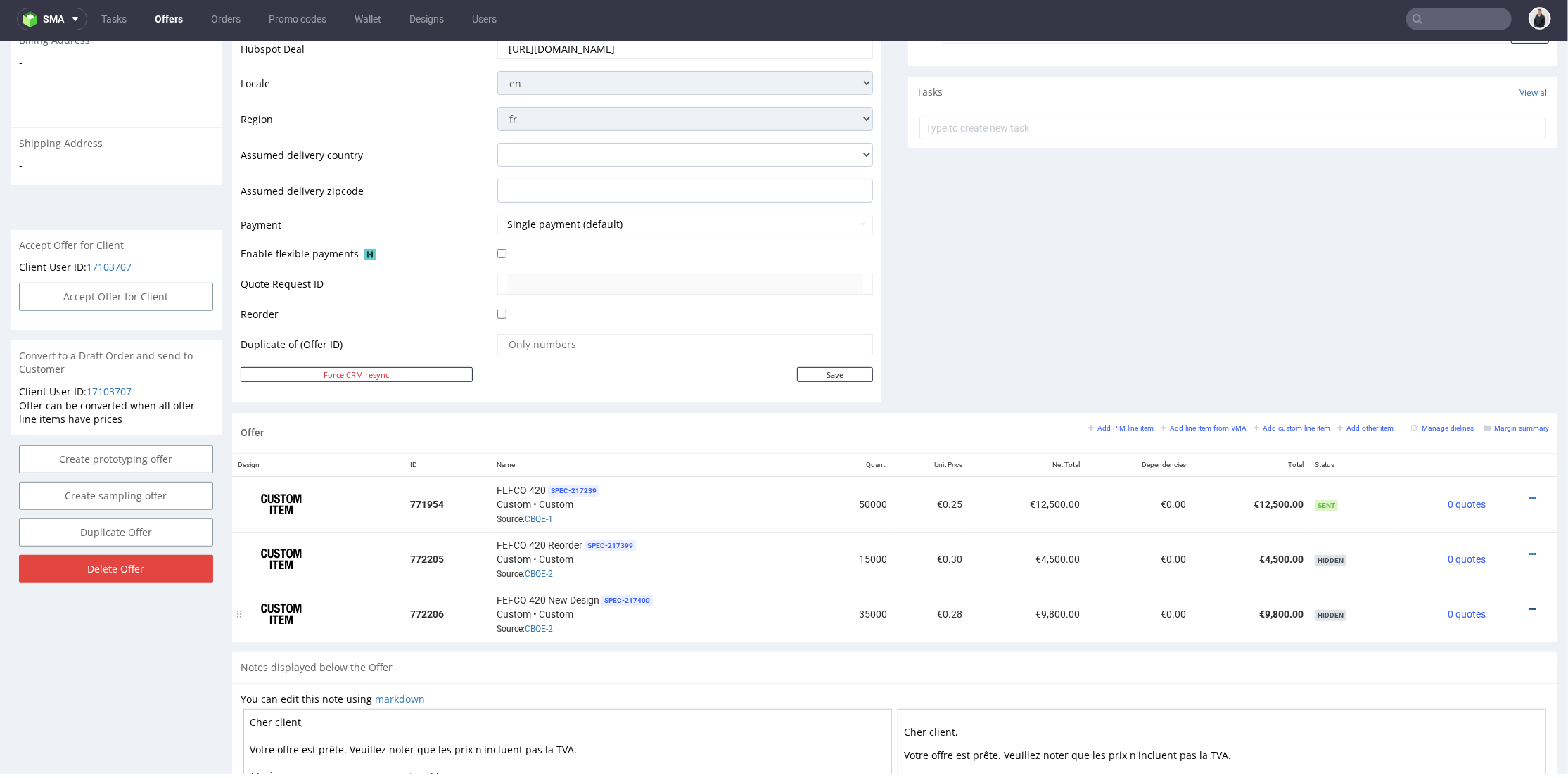
click at [1529, 604] on icon at bounding box center [1532, 608] width 7 height 10
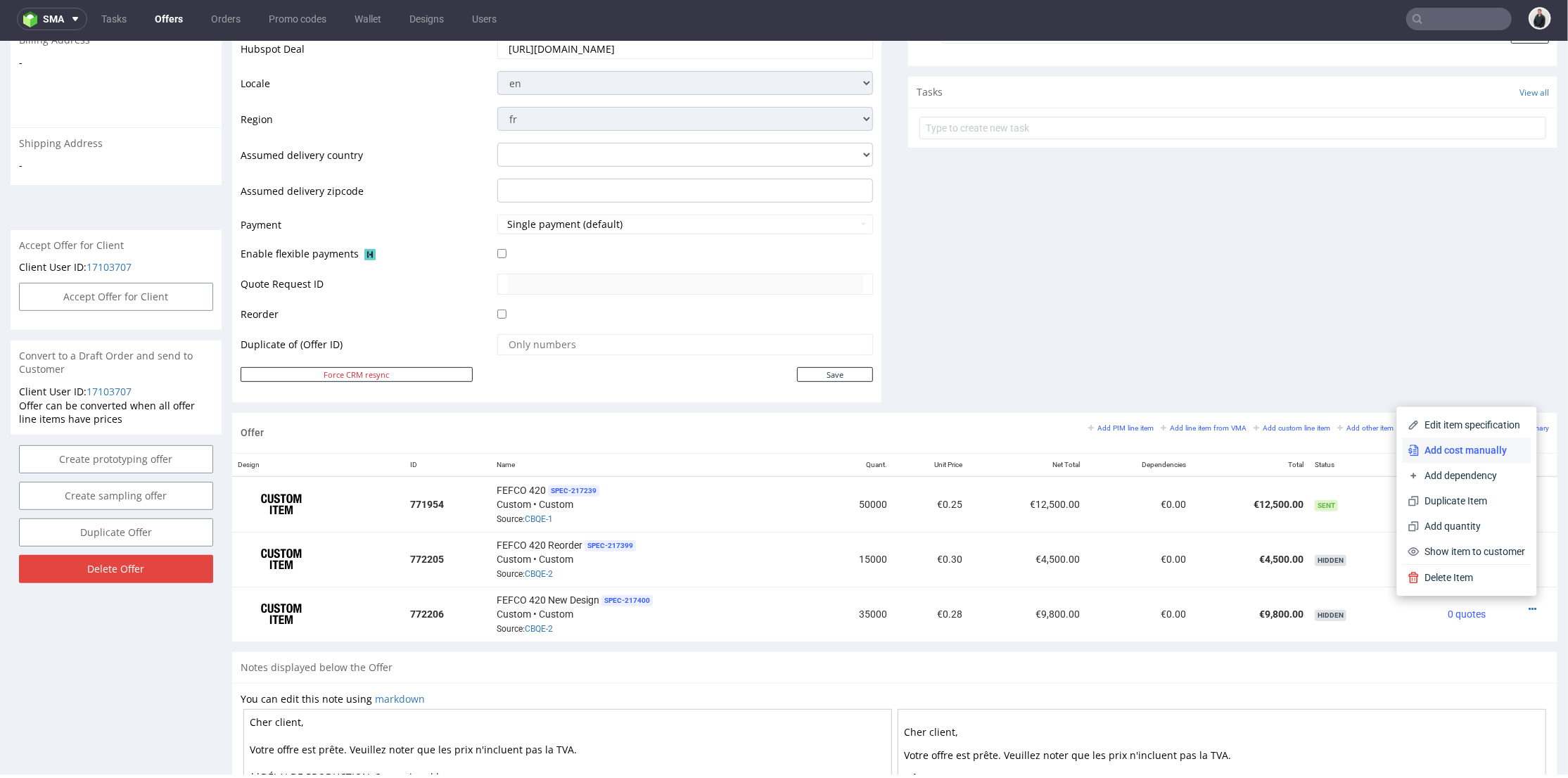
click at [1458, 452] on span "Add cost manually" at bounding box center [1472, 449] width 106 height 14
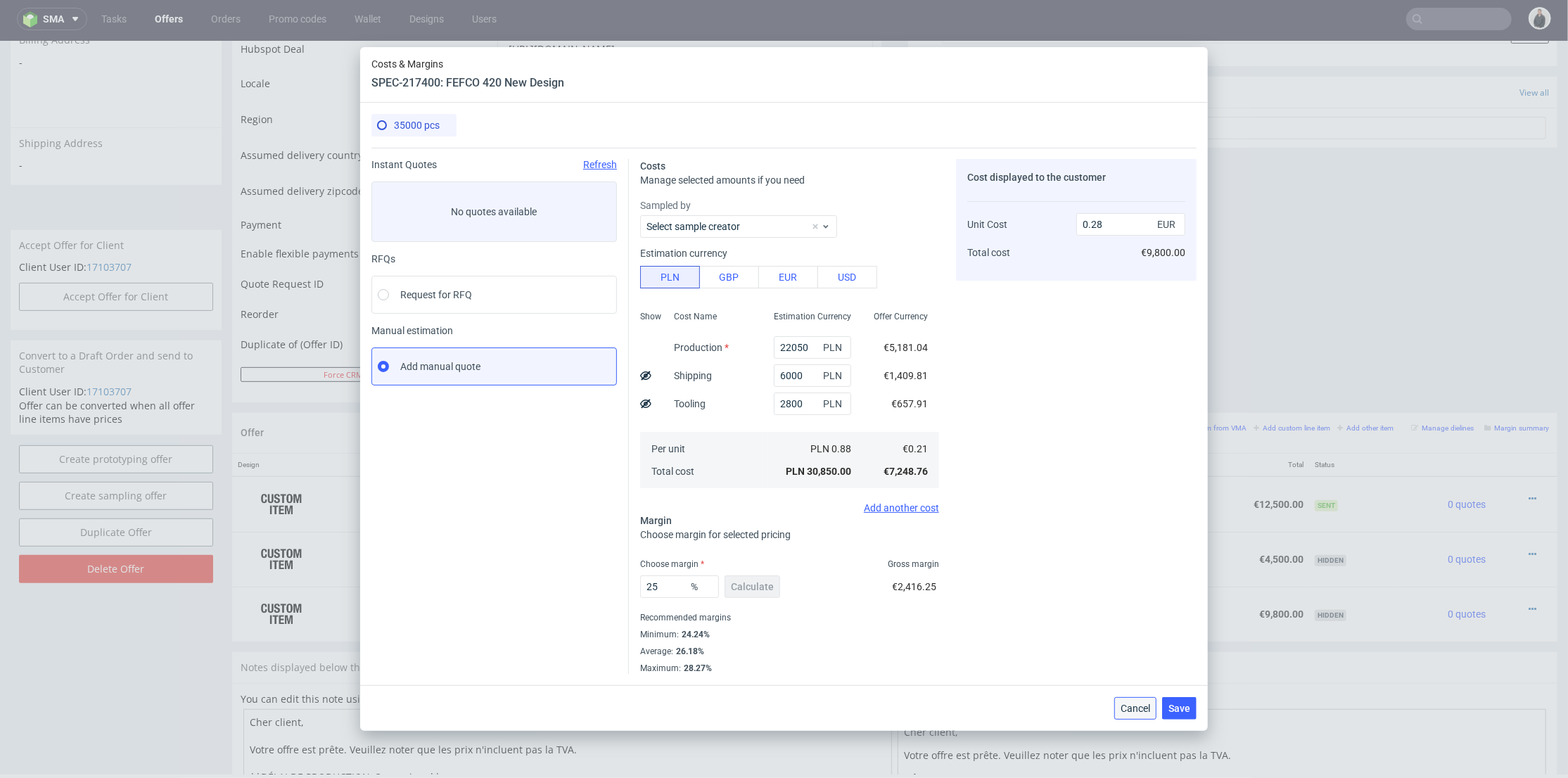
drag, startPoint x: 1139, startPoint y: 713, endPoint x: 1514, endPoint y: 494, distance: 434.3
click at [1139, 713] on span "Cancel" at bounding box center [1136, 709] width 30 height 10
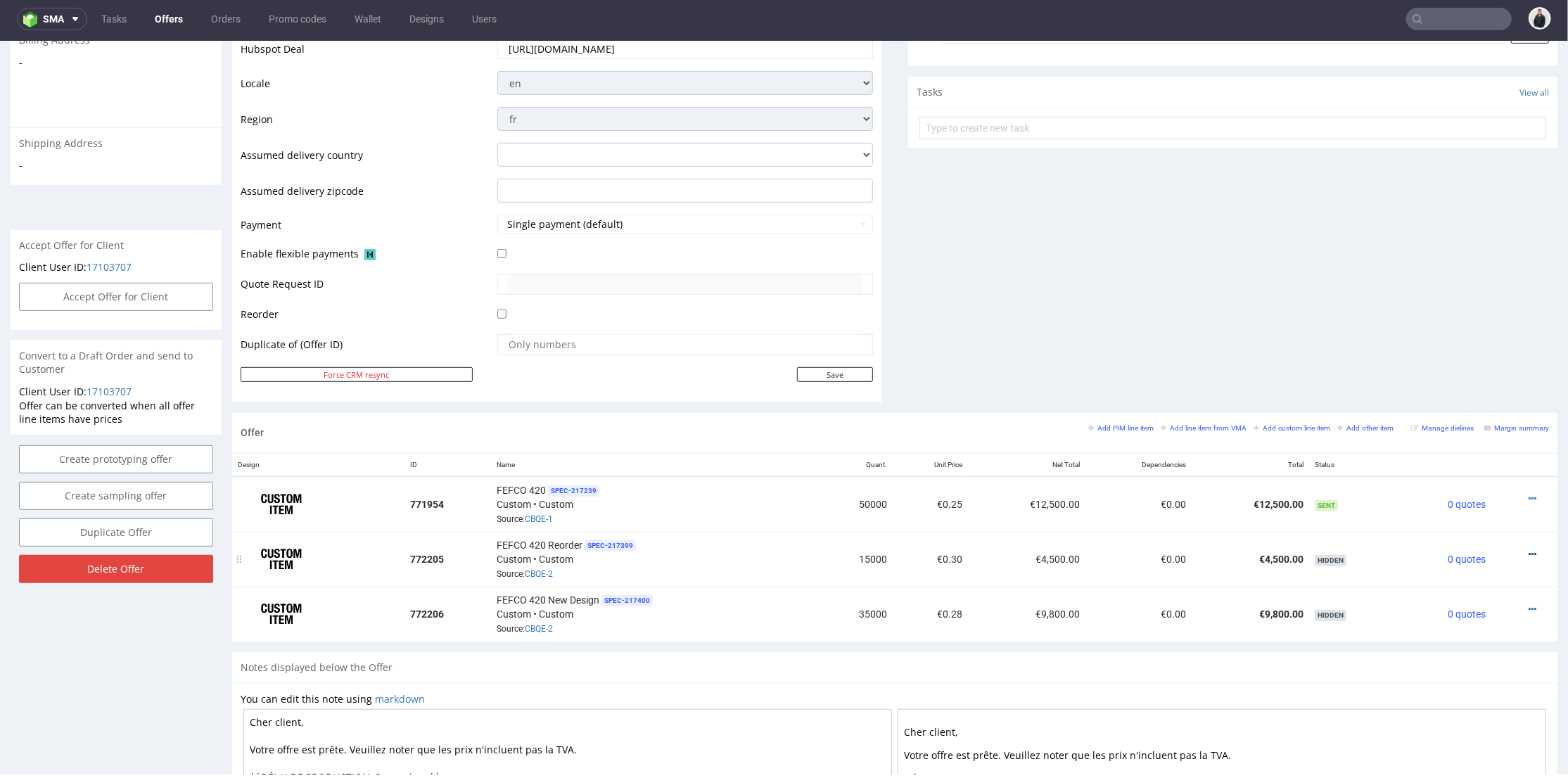
click at [1529, 548] on icon at bounding box center [1532, 553] width 7 height 10
click at [1471, 391] on span "Add cost manually" at bounding box center [1472, 396] width 106 height 14
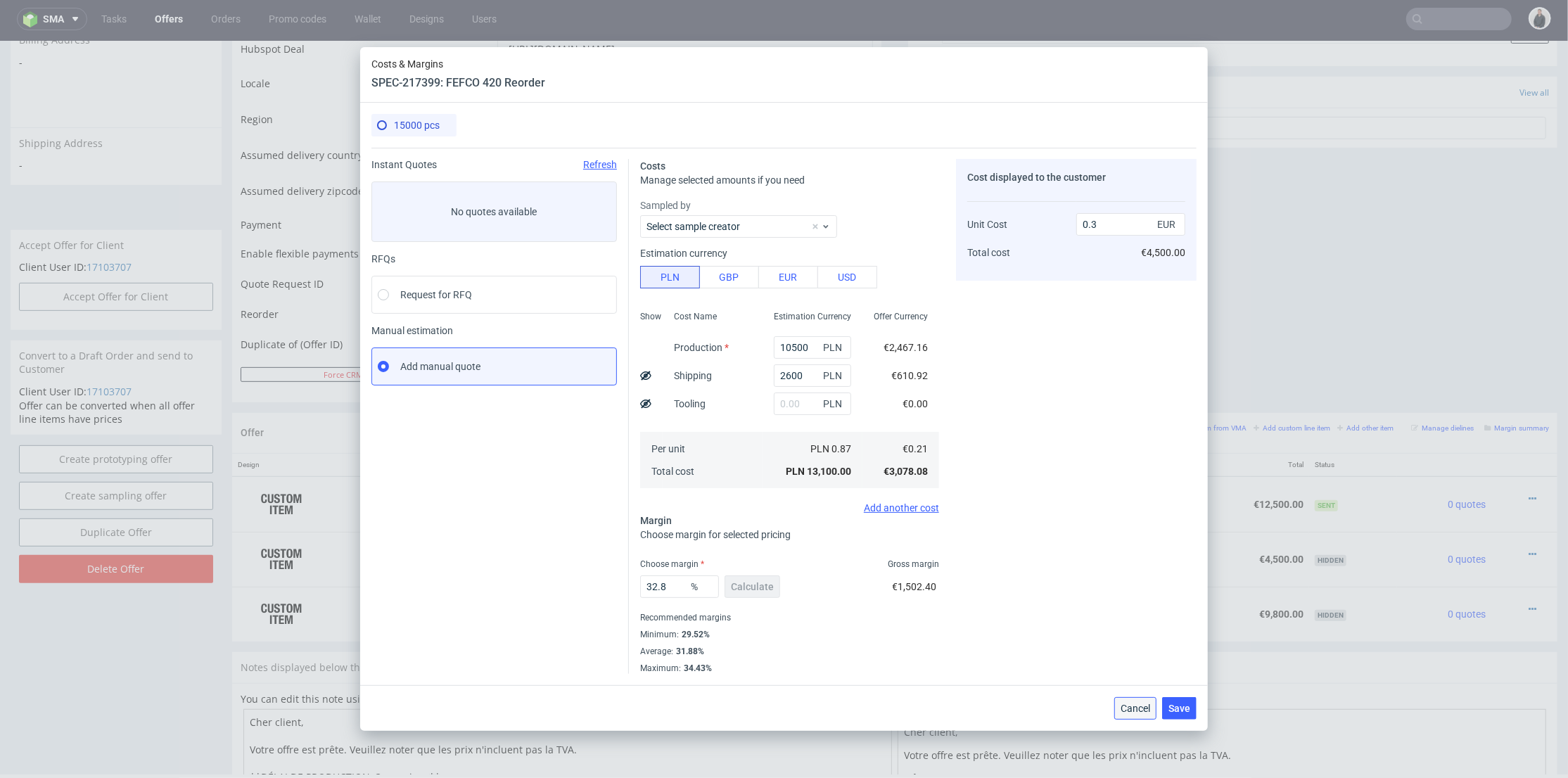
click at [1144, 714] on button "Cancel" at bounding box center [1135, 709] width 42 height 22
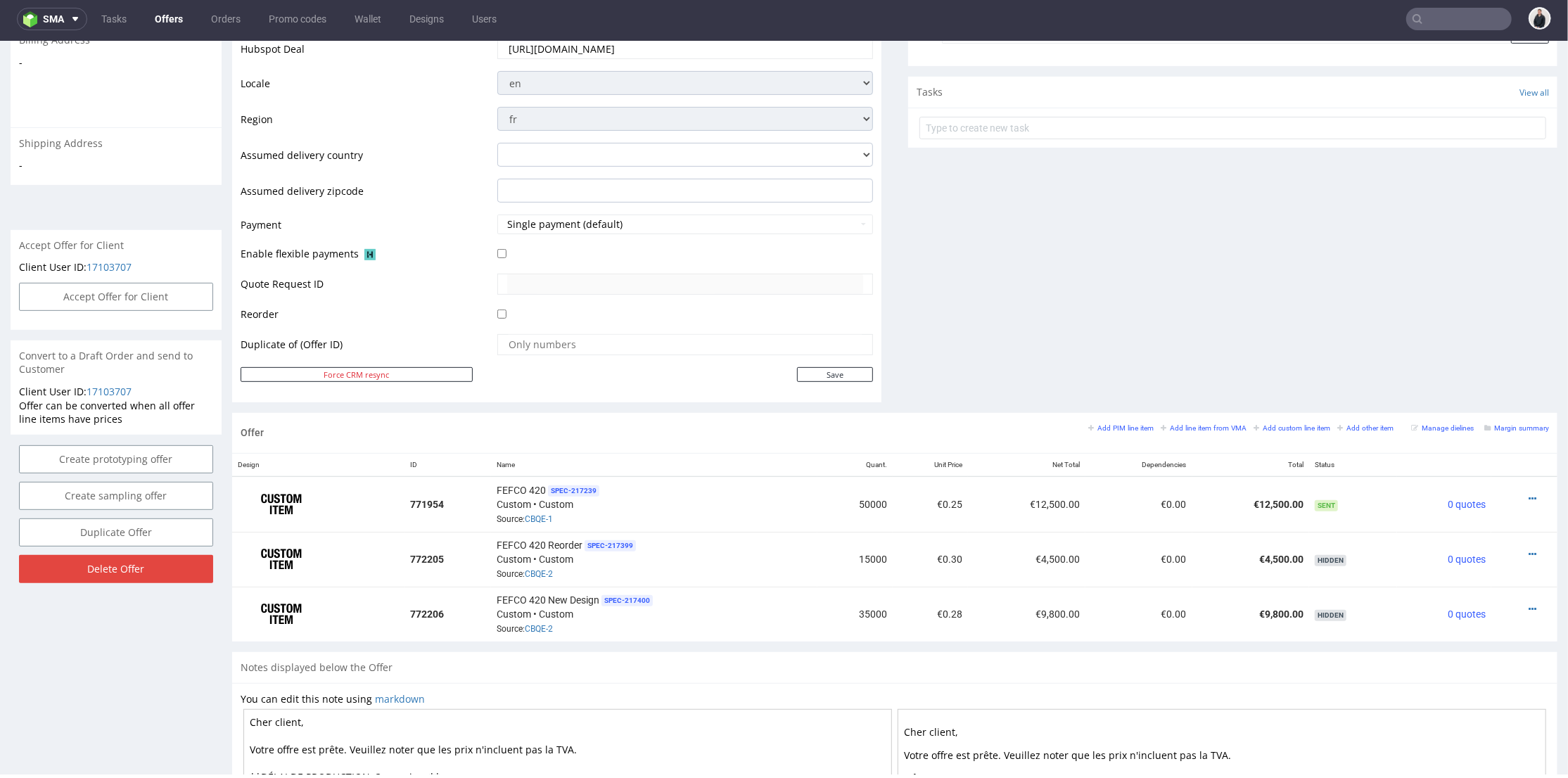
click at [1265, 331] on div "Comments User (0) Automatic (0) Attachments (0) All (0) View all (0) Send Tasks…" at bounding box center [1232, 62] width 650 height 701
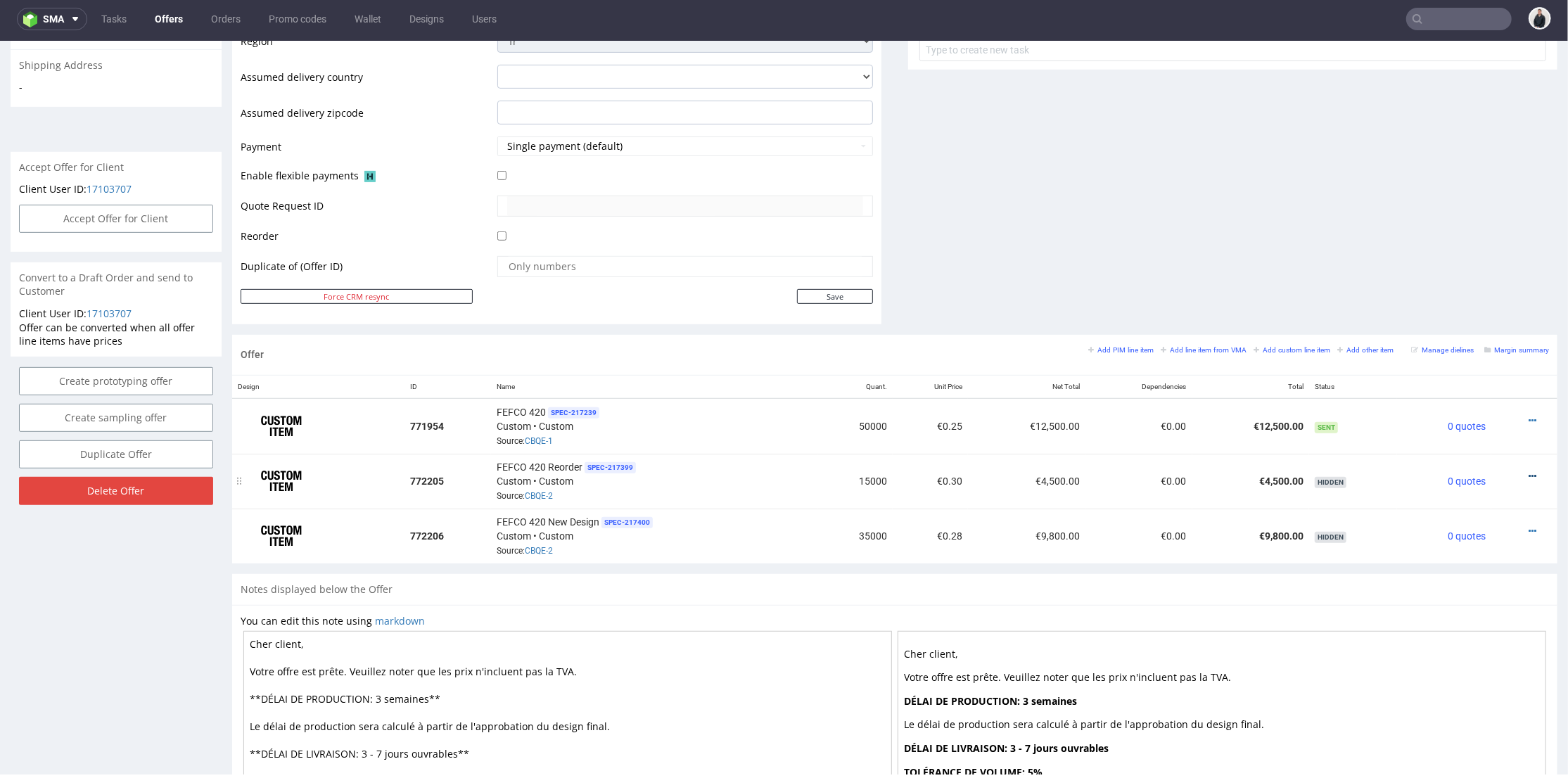
drag, startPoint x: 1511, startPoint y: 470, endPoint x: 1505, endPoint y: 463, distance: 9.2
click at [1529, 471] on icon at bounding box center [1532, 475] width 7 height 10
click at [1465, 416] on span "Show item to customer" at bounding box center [1471, 419] width 108 height 14
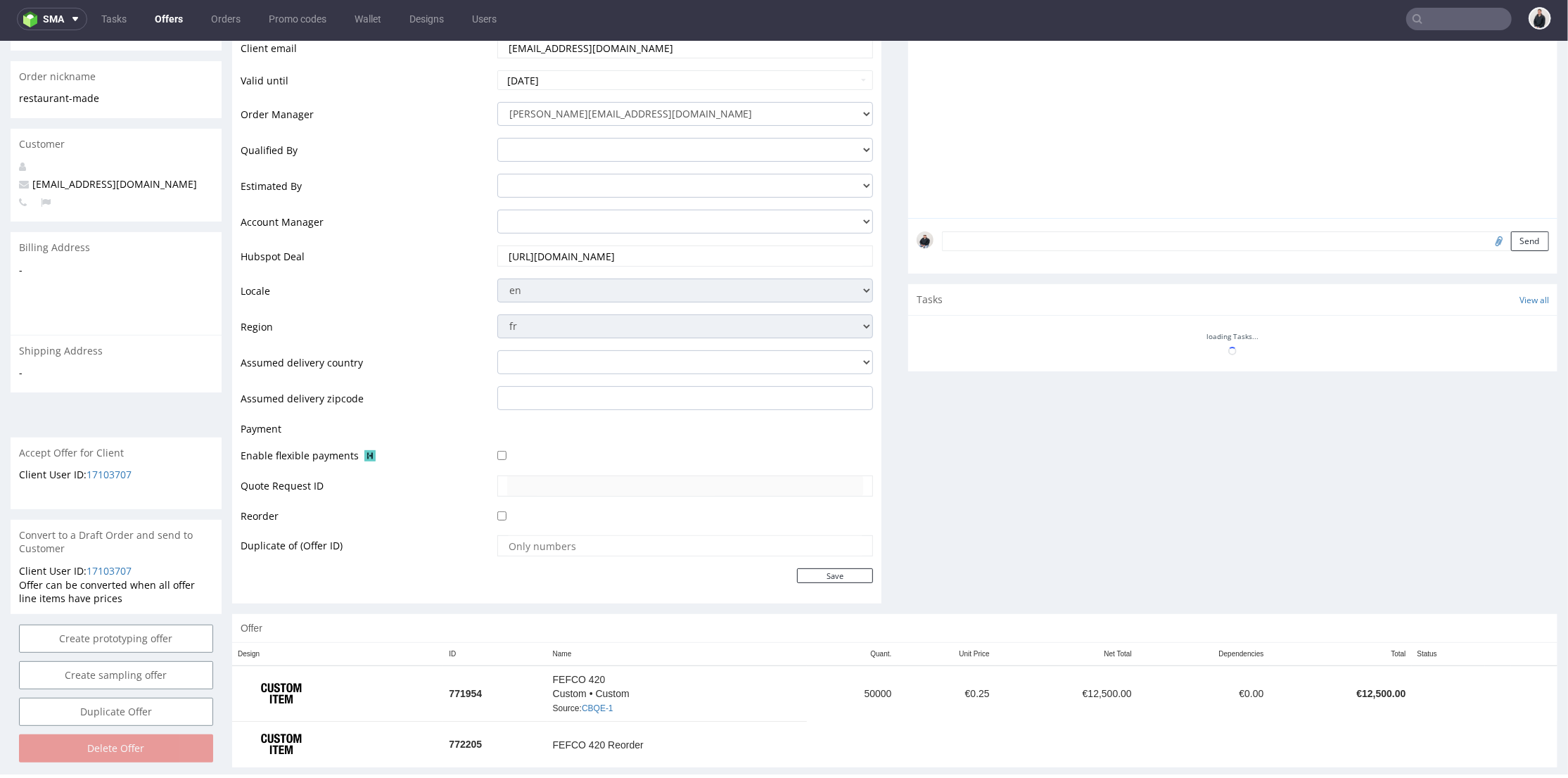
scroll to position [282, 0]
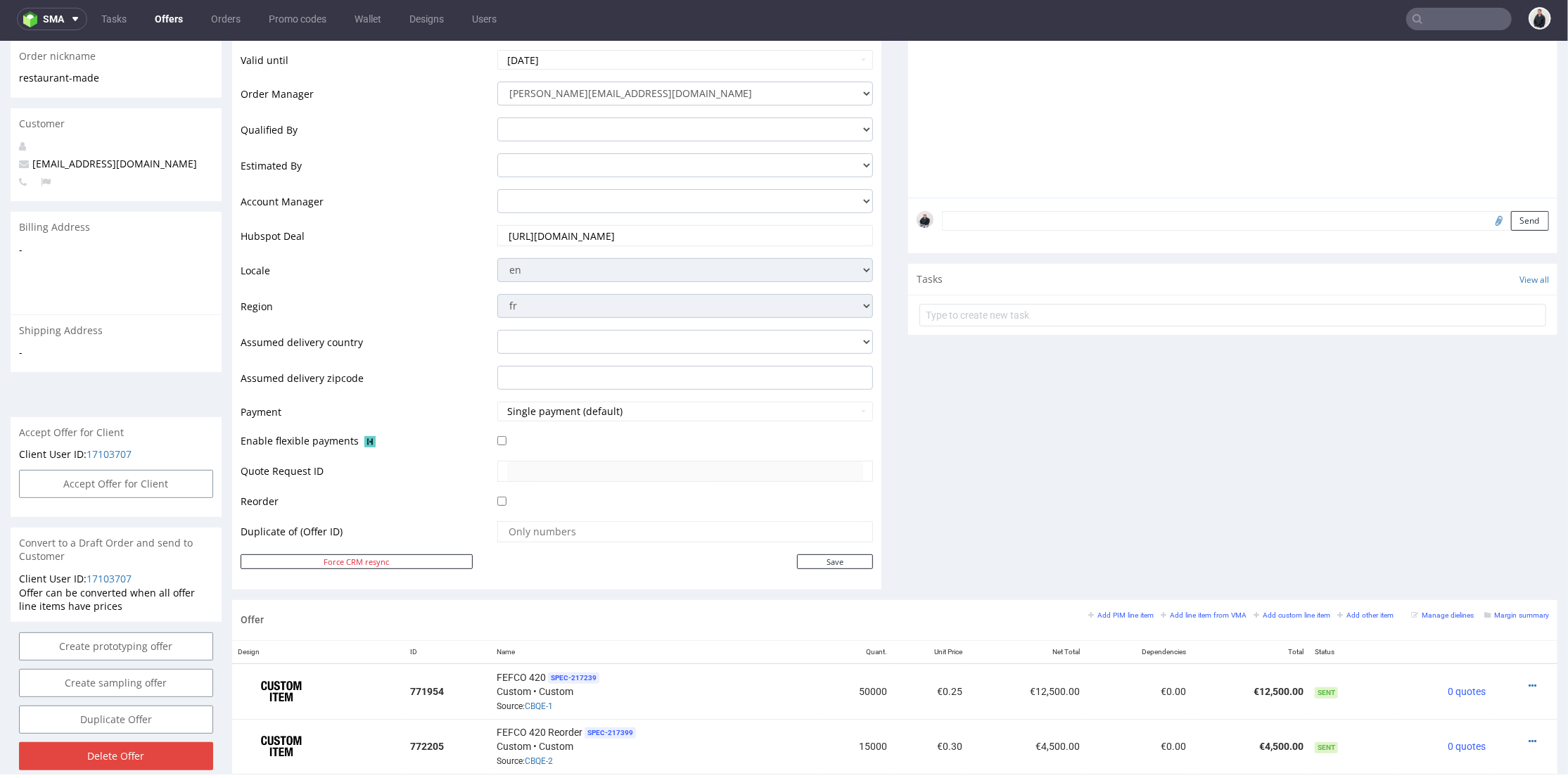
click at [1366, 516] on div "Comments User (0) Automatic (0) Attachments (0) All (0) View all (0) Send Tasks…" at bounding box center [1232, 248] width 650 height 701
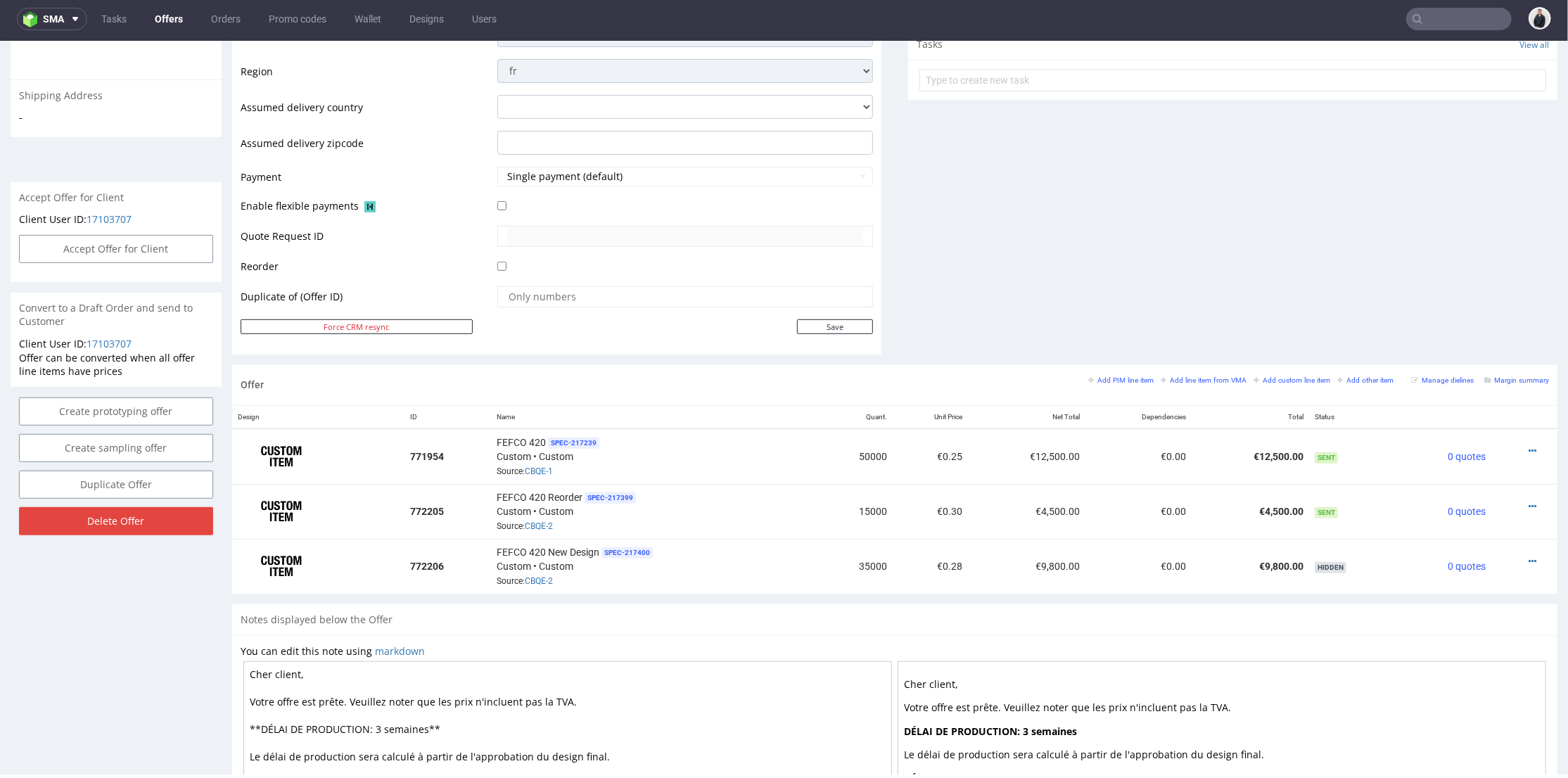
scroll to position [595, 0]
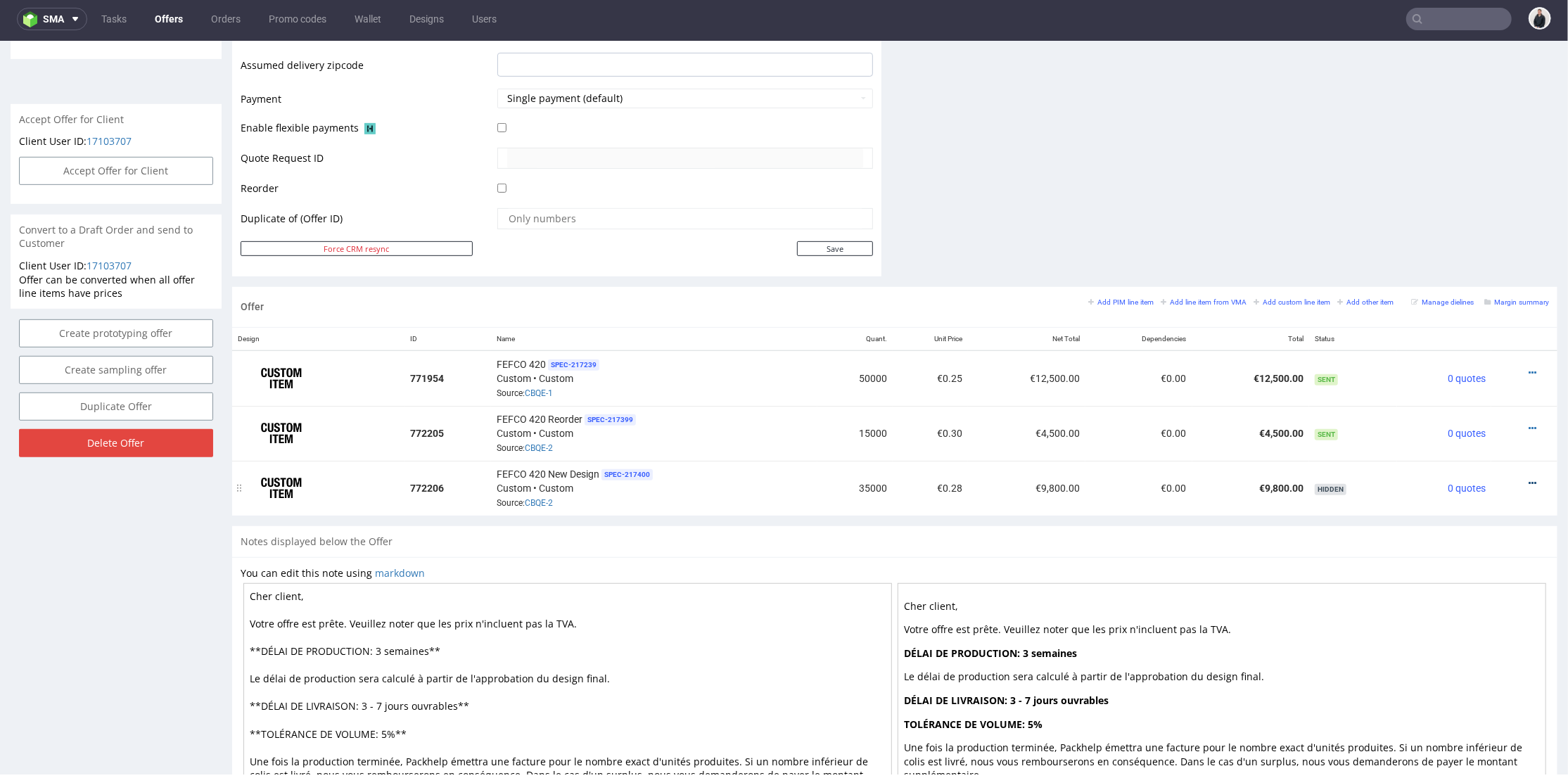
click at [1529, 478] on icon at bounding box center [1532, 483] width 7 height 10
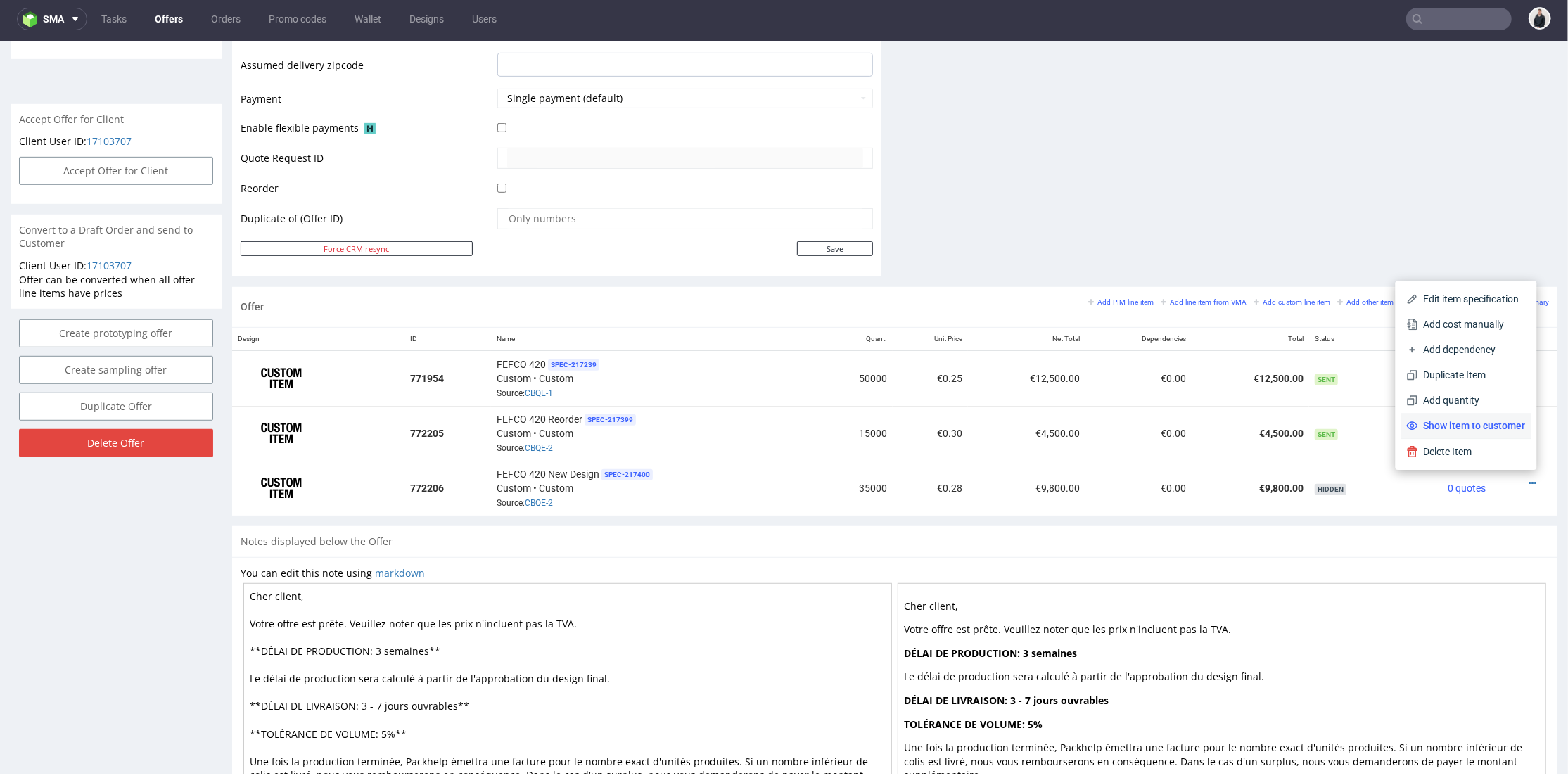
click at [1483, 420] on span "Show item to customer" at bounding box center [1471, 425] width 108 height 14
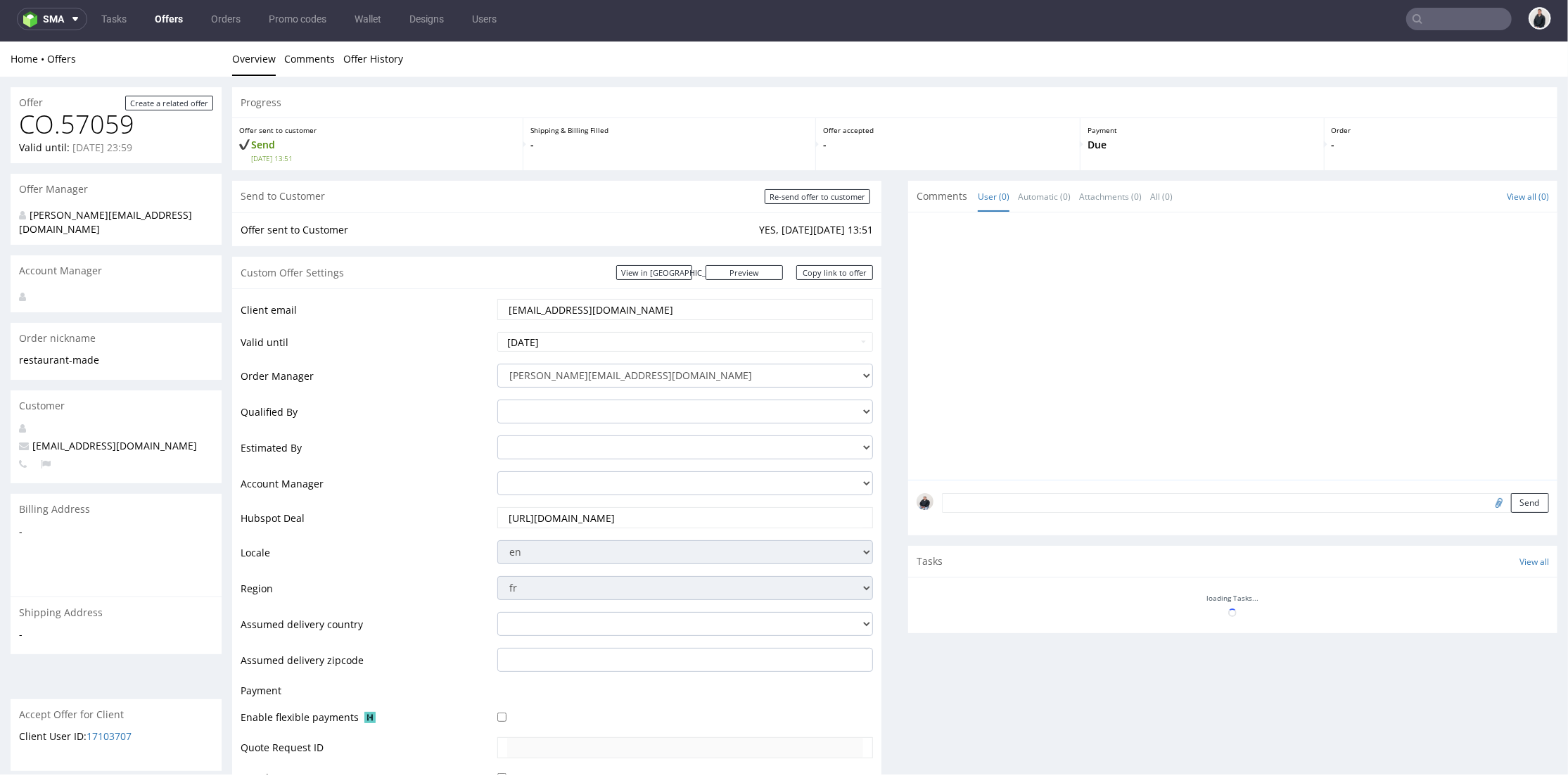
scroll to position [481, 0]
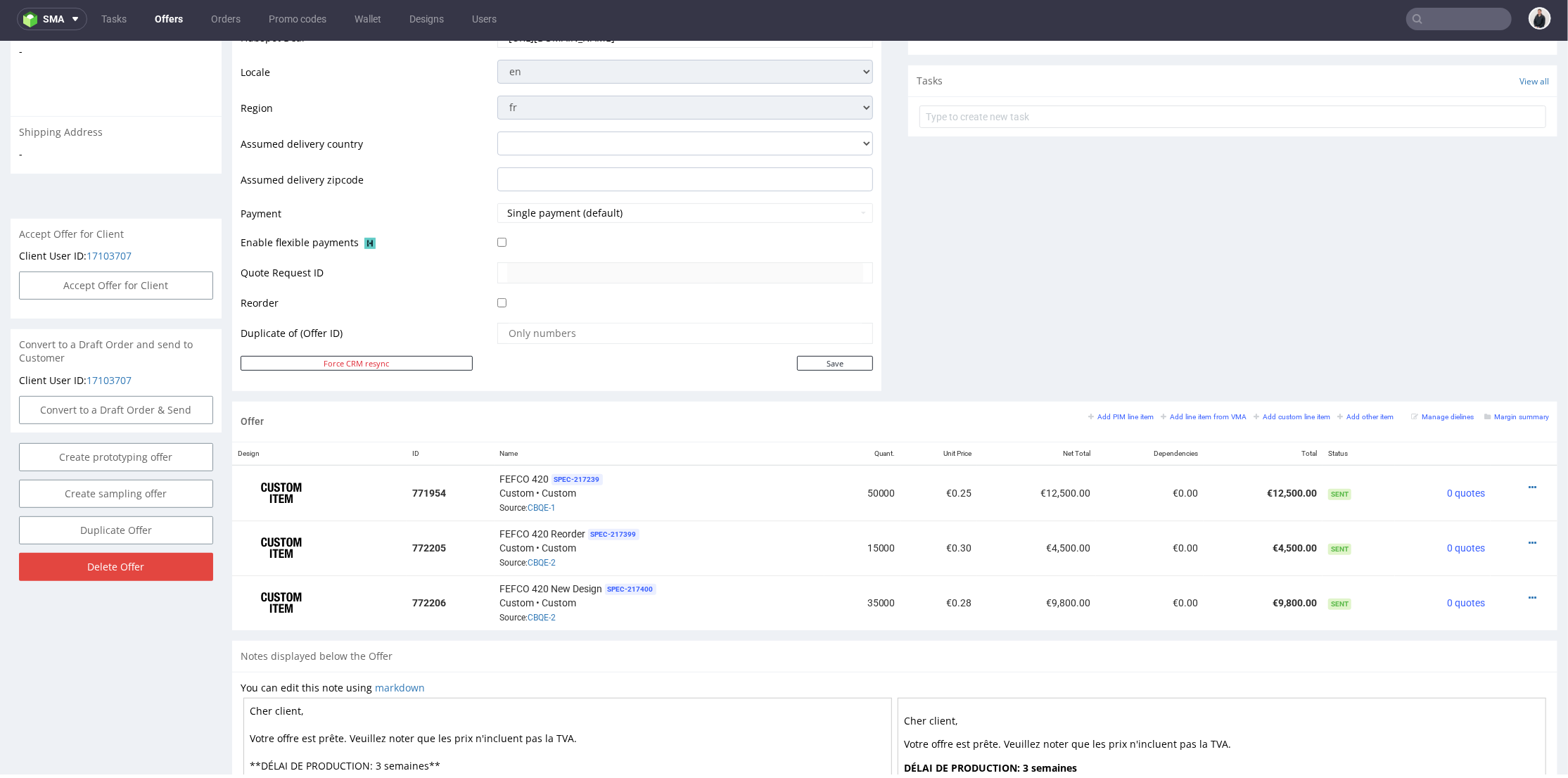
scroll to position [90, 0]
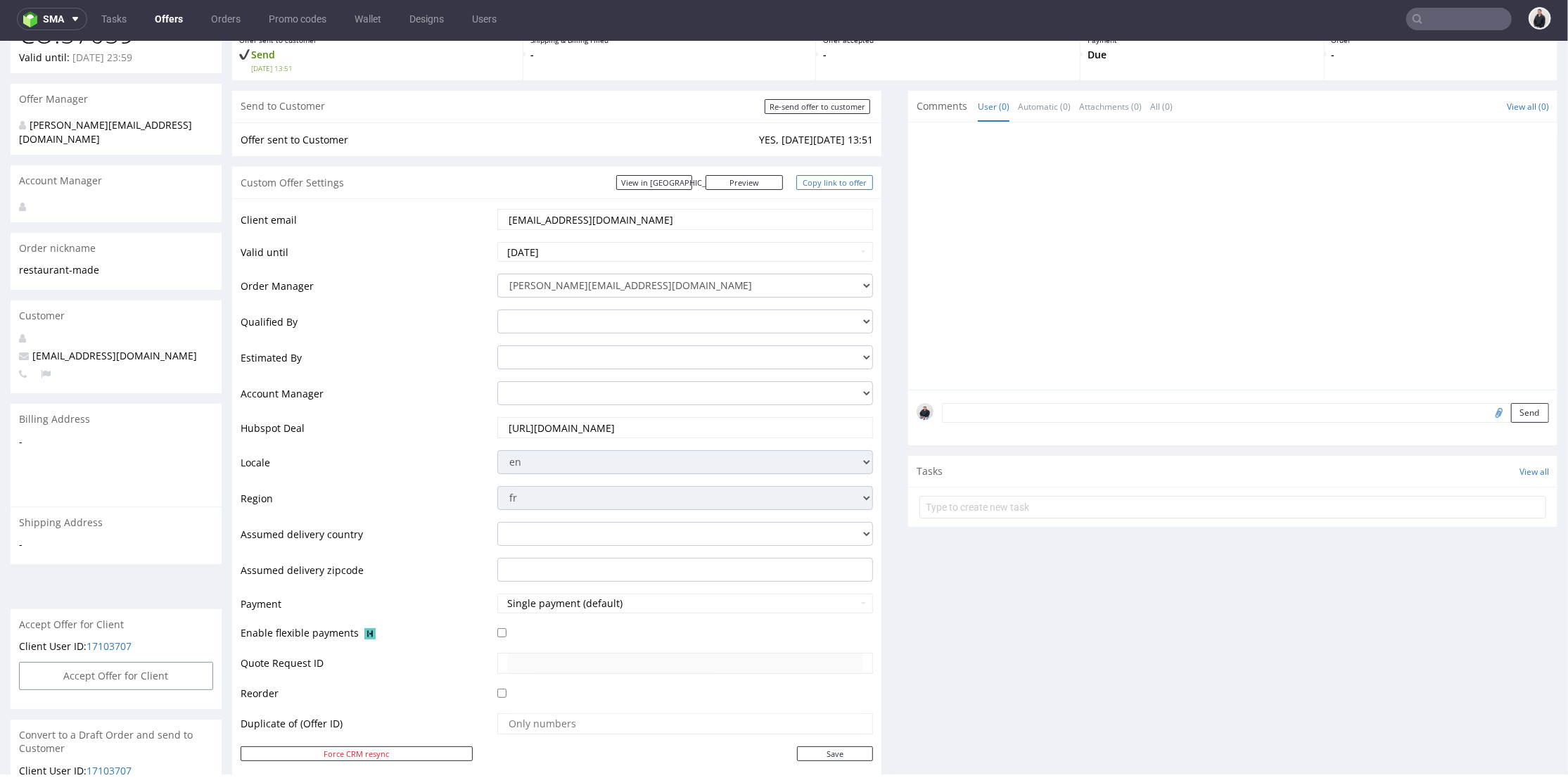
click at [799, 180] on link "Copy link to offer" at bounding box center [835, 182] width 78 height 15
click at [791, 107] on input "Re-send offer to customer" at bounding box center [817, 106] width 106 height 15
type input "In progress..."
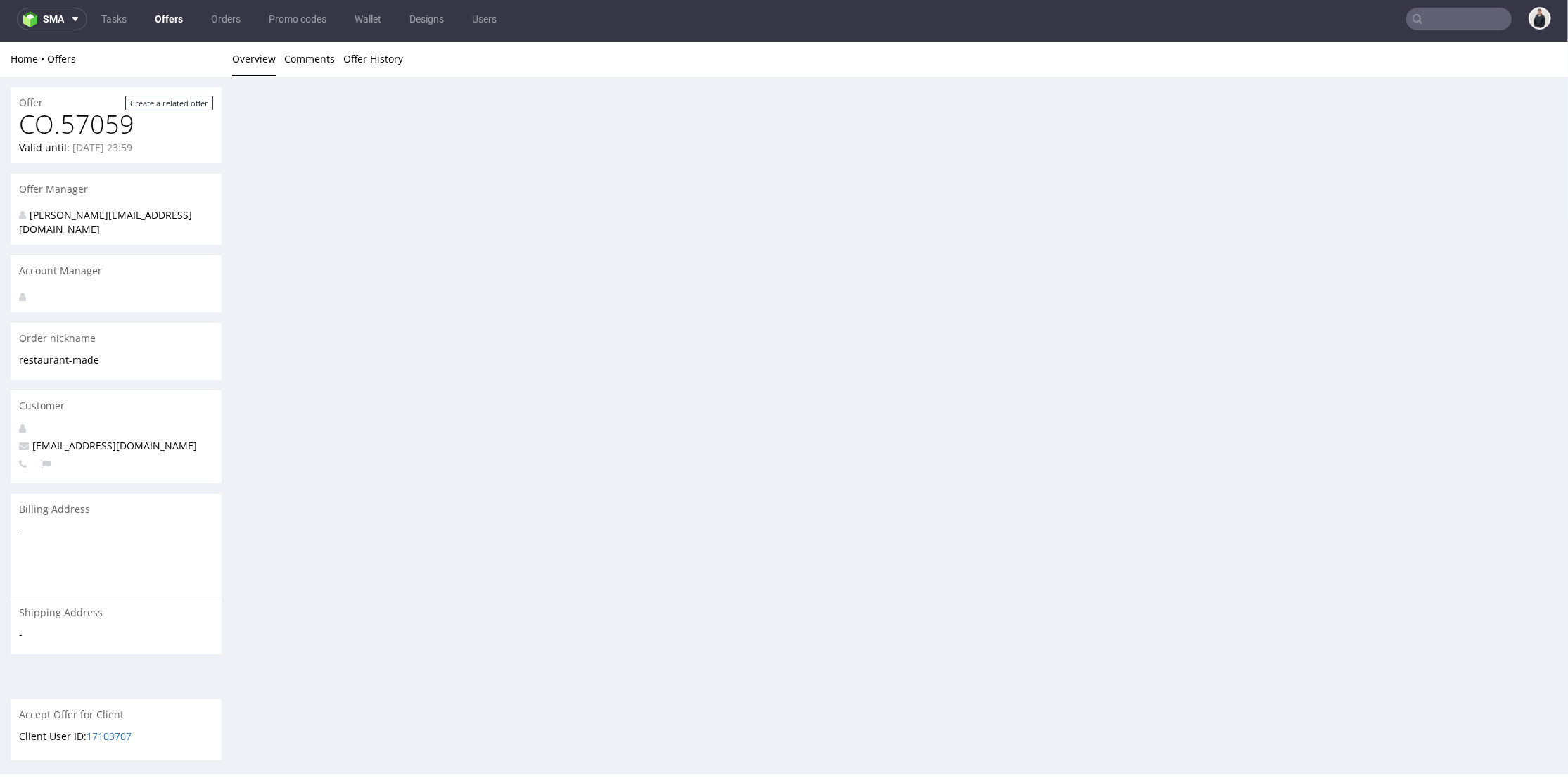
scroll to position [0, 0]
